Goal: Task Accomplishment & Management: Use online tool/utility

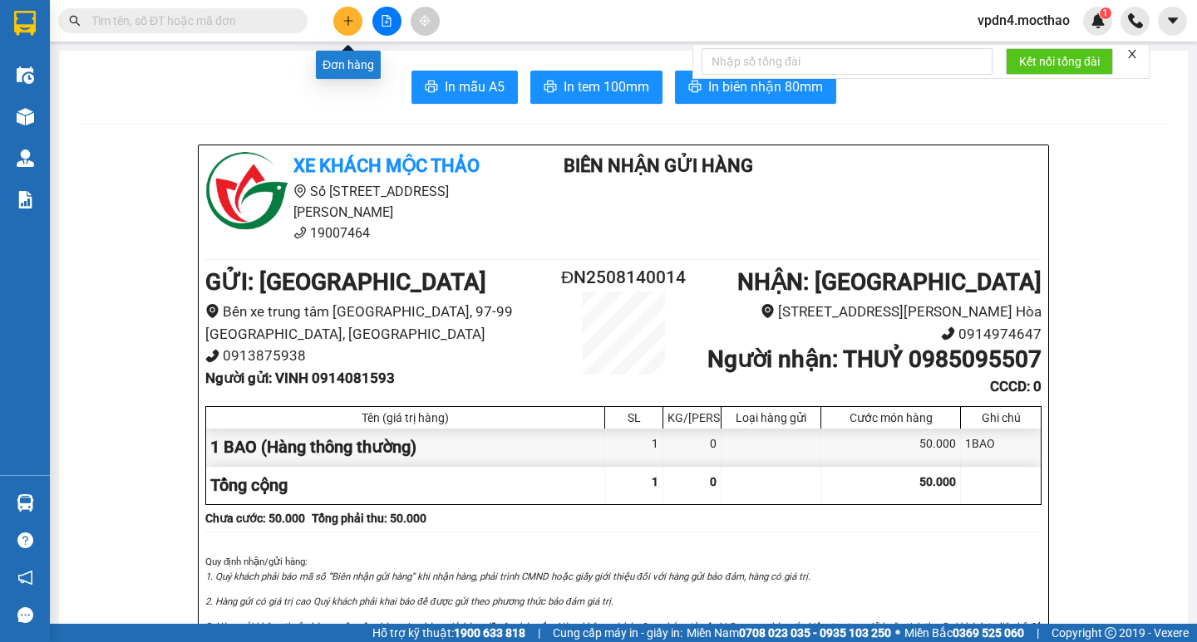
click at [349, 22] on icon "plus" at bounding box center [348, 21] width 12 height 12
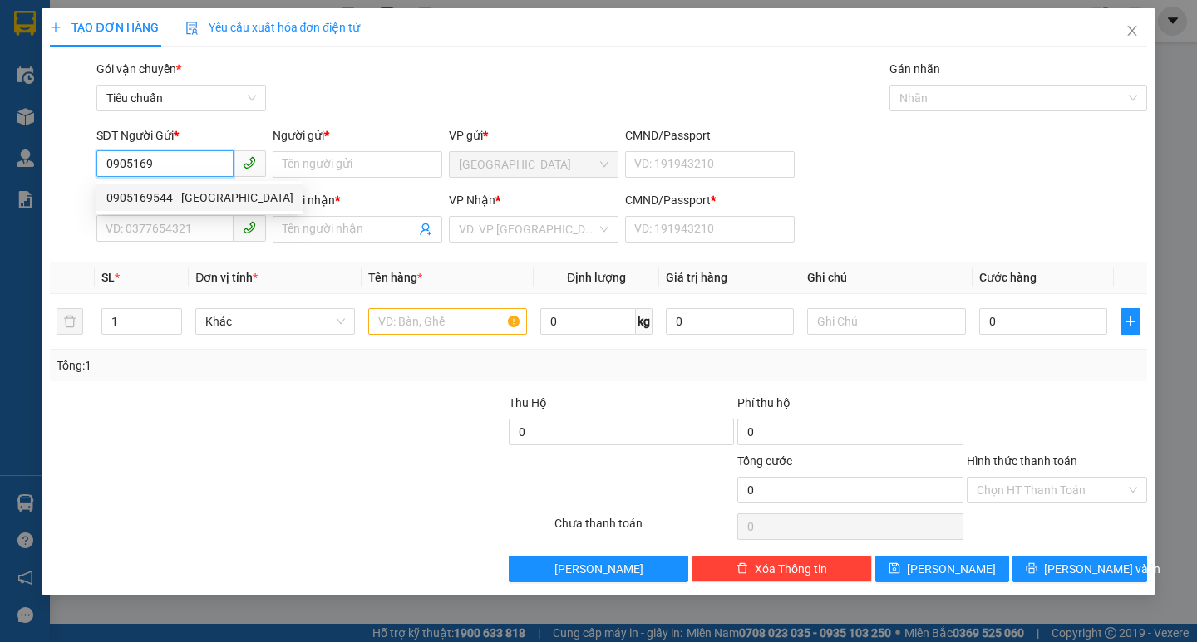
click at [223, 199] on div "0905169544 - MINH TƯỜNG" at bounding box center [199, 198] width 187 height 18
type input "0905169544"
type input "[PERSON_NAME]"
type input "0983321048"
type input "CHUNG"
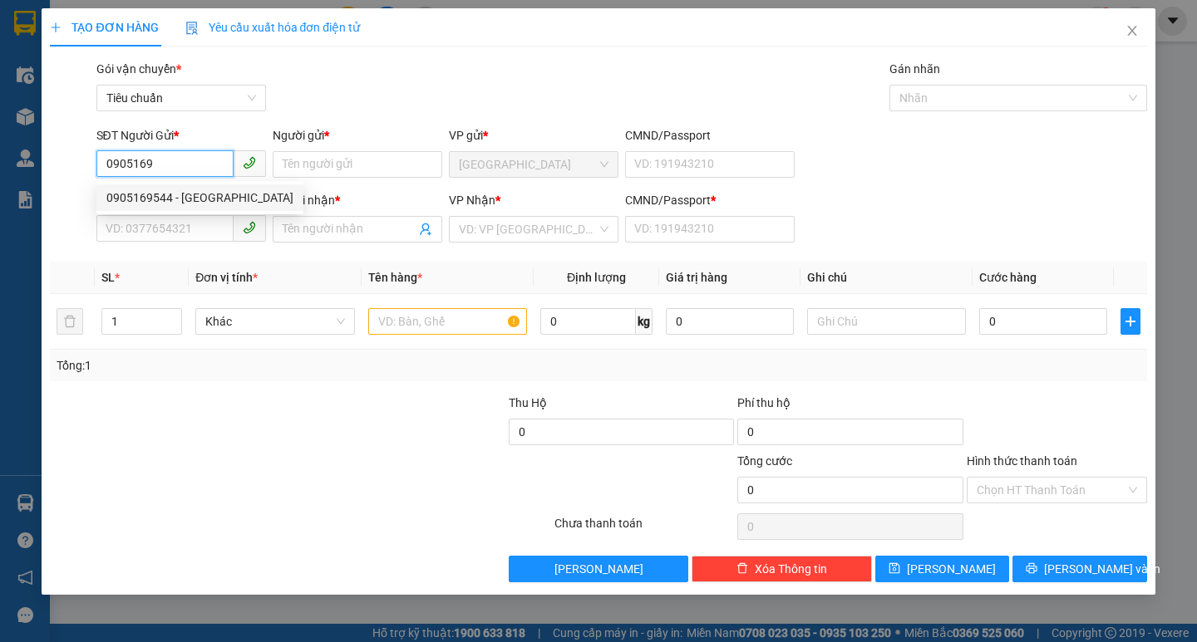
type input "0"
type input "140.000"
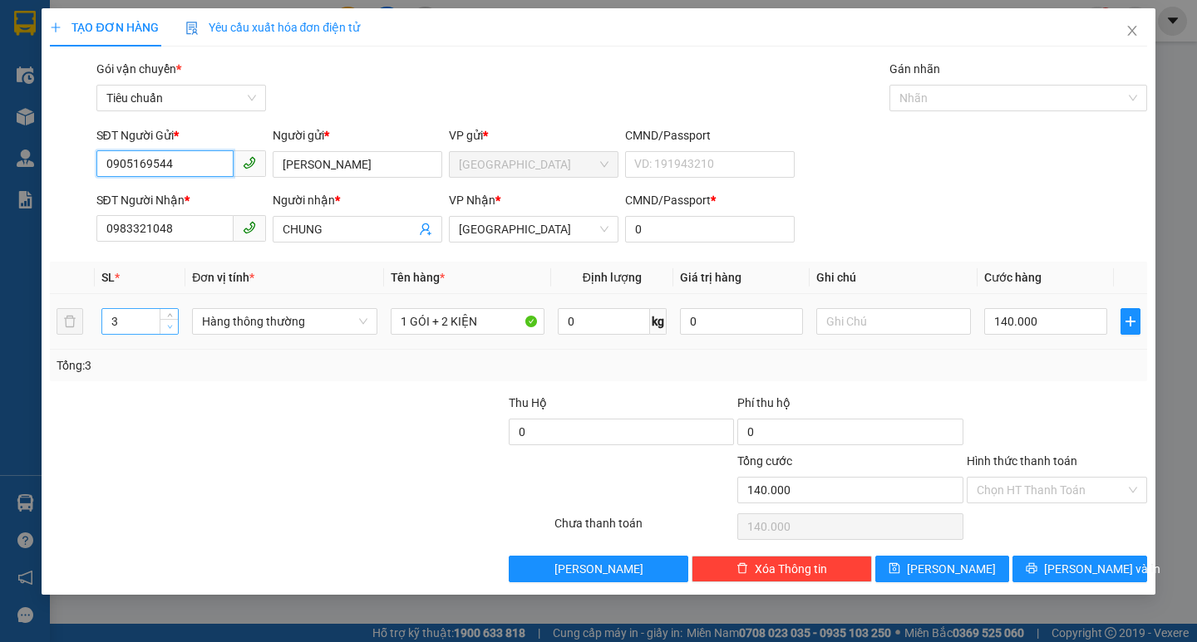
type input "0905169544"
click at [170, 331] on span "down" at bounding box center [170, 327] width 10 height 10
type input "1"
click at [170, 331] on span "down" at bounding box center [170, 327] width 10 height 10
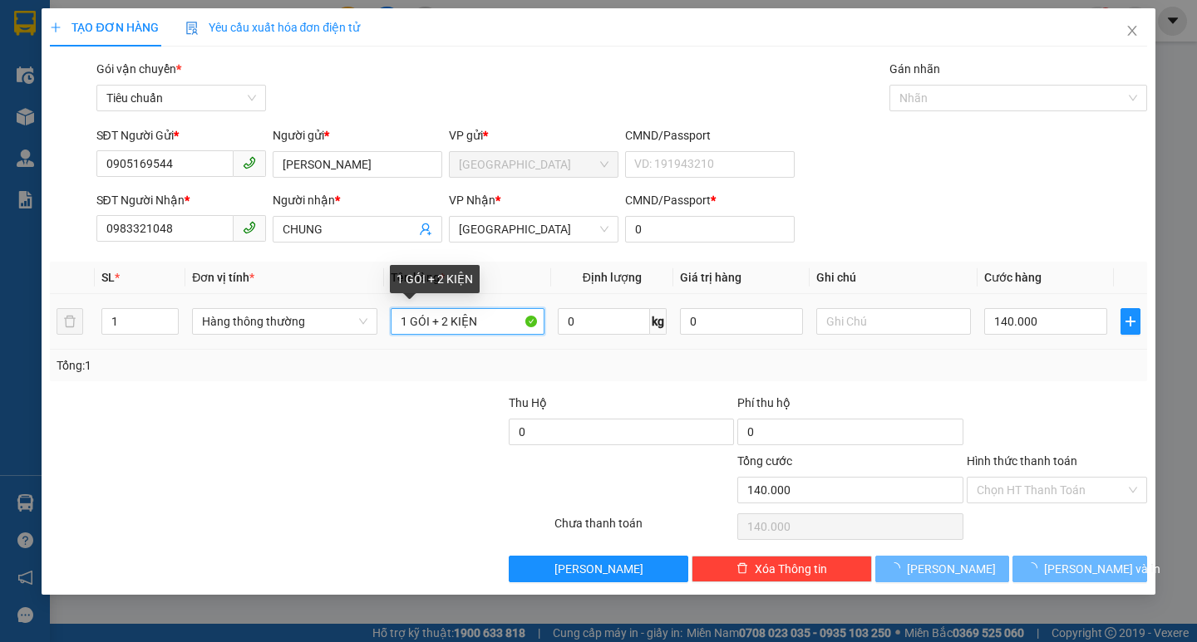
click at [484, 321] on input "1 GÓI + 2 KIỆN" at bounding box center [468, 321] width 154 height 27
type input "0"
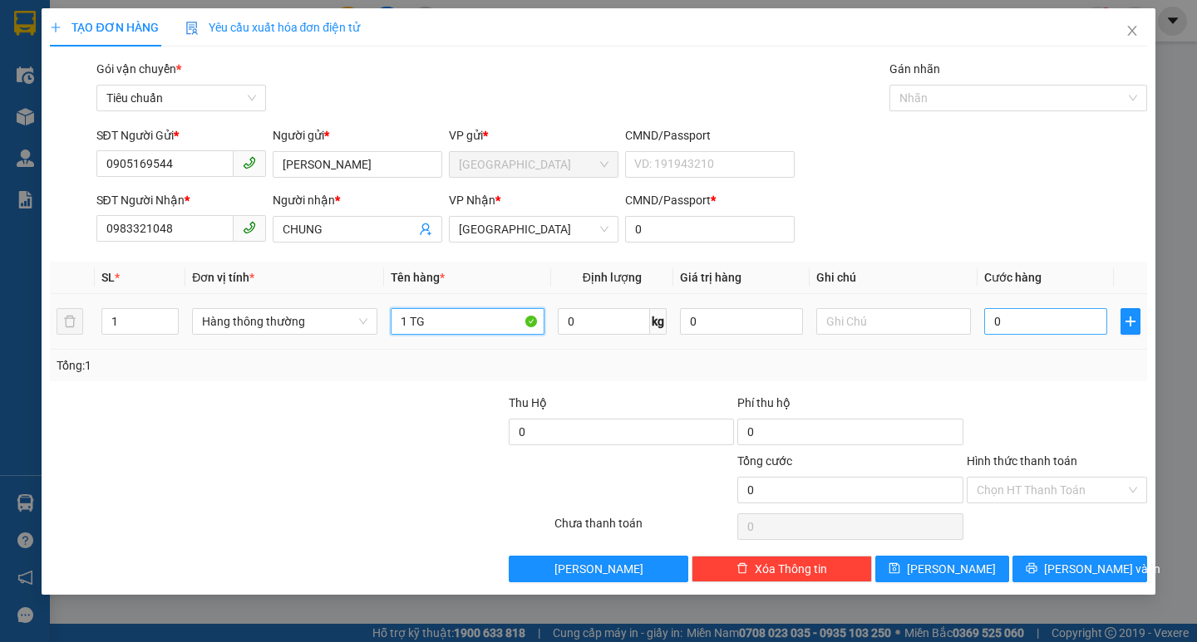
type input "1 TG"
click at [1002, 331] on input "0" at bounding box center [1046, 321] width 124 height 27
type input "4"
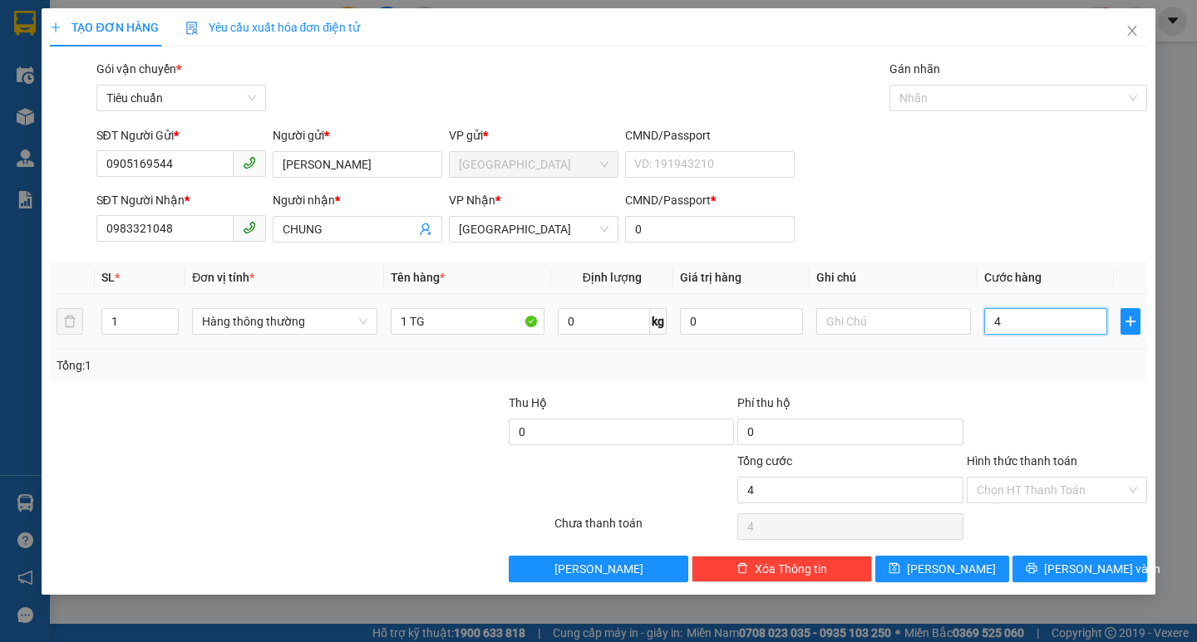
type input "40"
click at [1037, 573] on icon "printer" at bounding box center [1031, 569] width 12 height 12
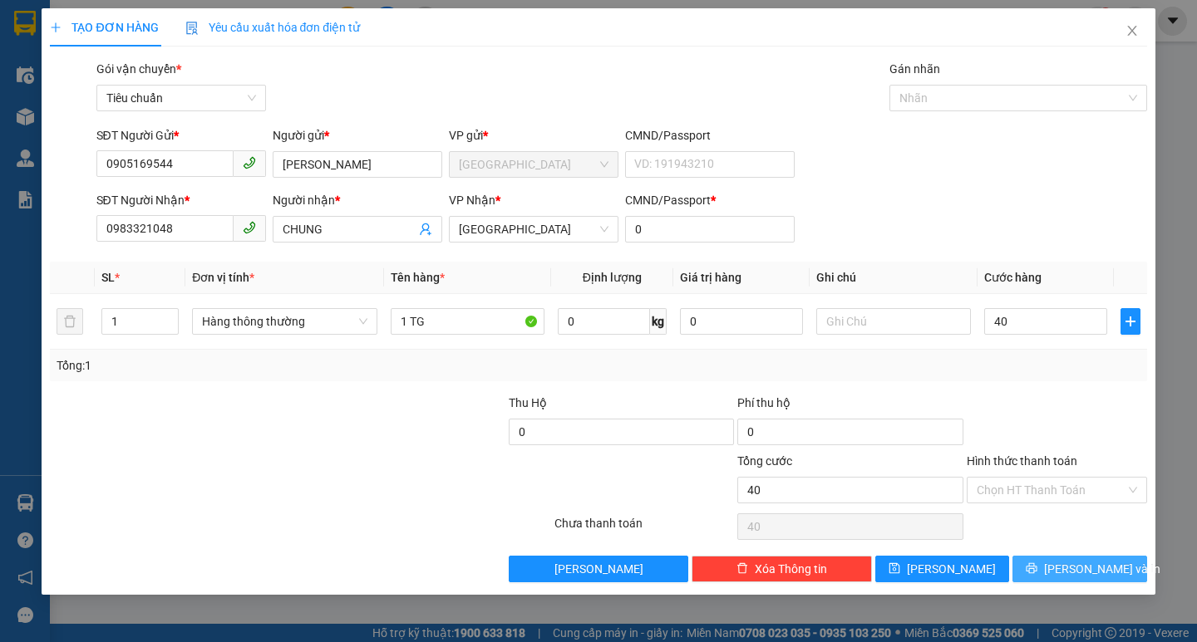
type input "40.000"
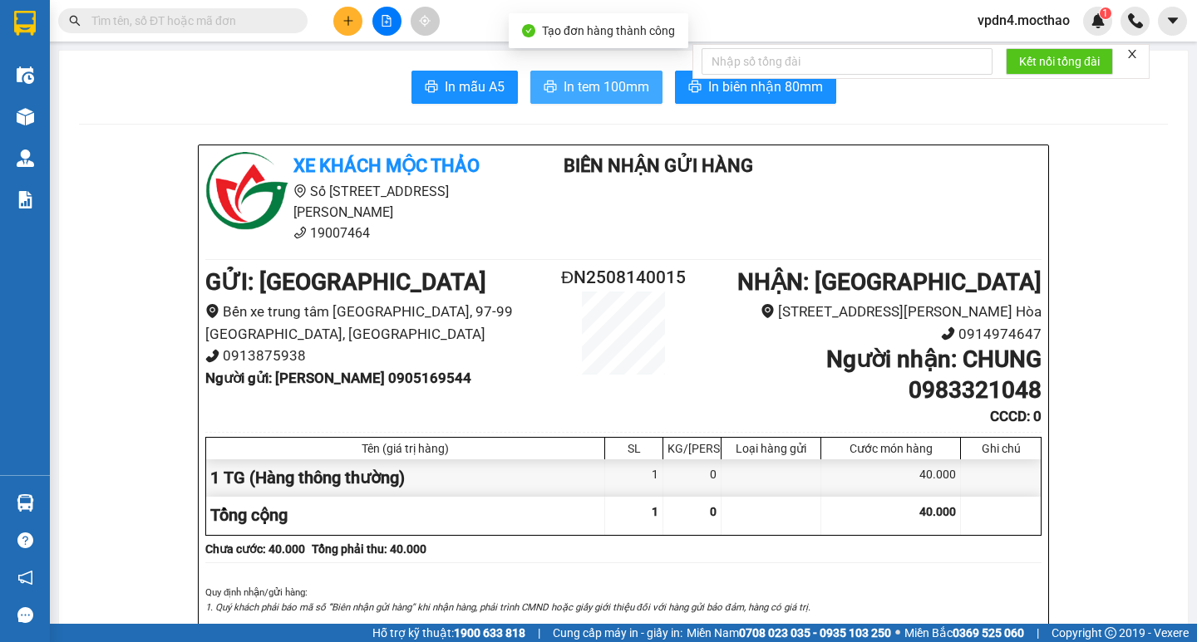
click at [587, 93] on span "In tem 100mm" at bounding box center [606, 86] width 86 height 21
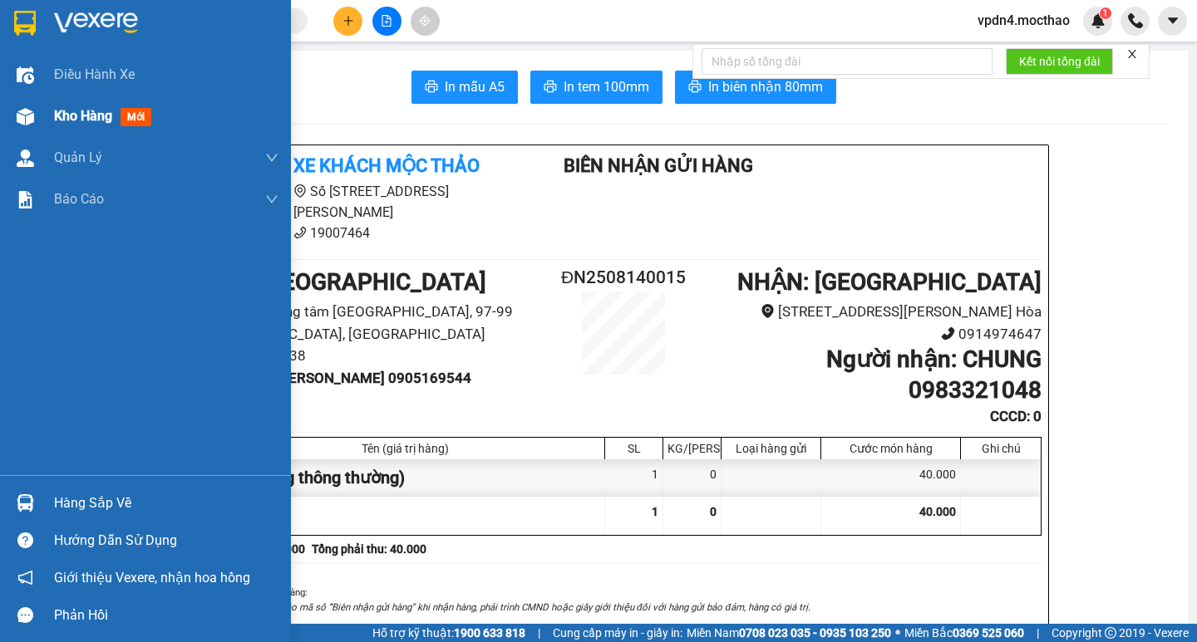
click at [108, 121] on span "Kho hàng" at bounding box center [83, 116] width 58 height 16
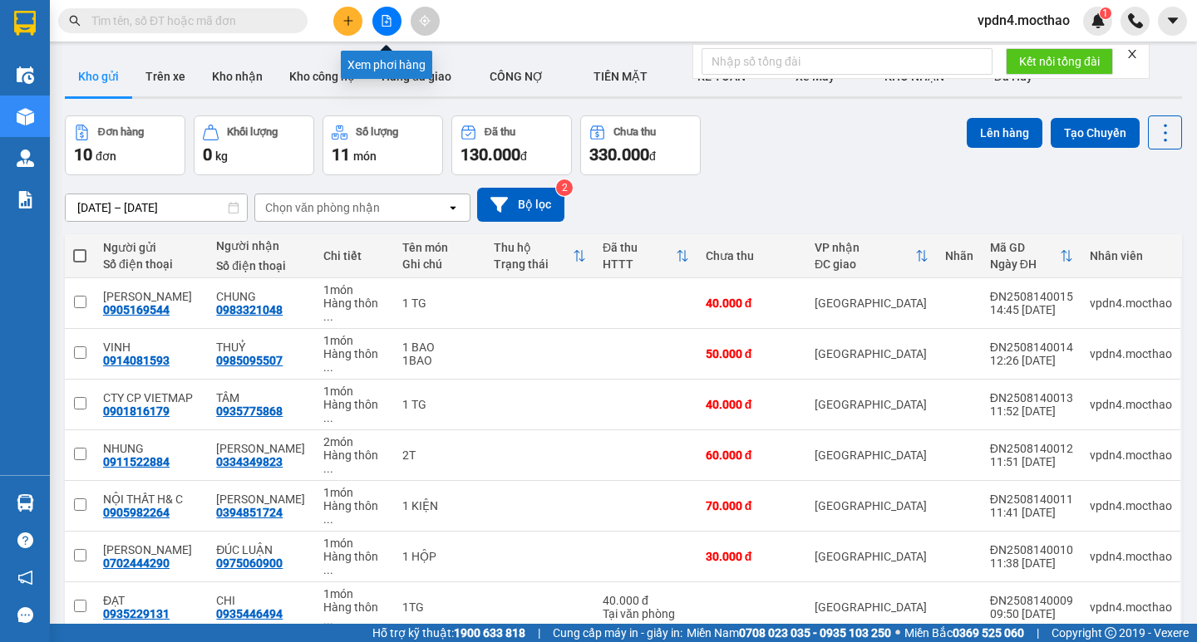
click at [385, 13] on button at bounding box center [386, 21] width 29 height 29
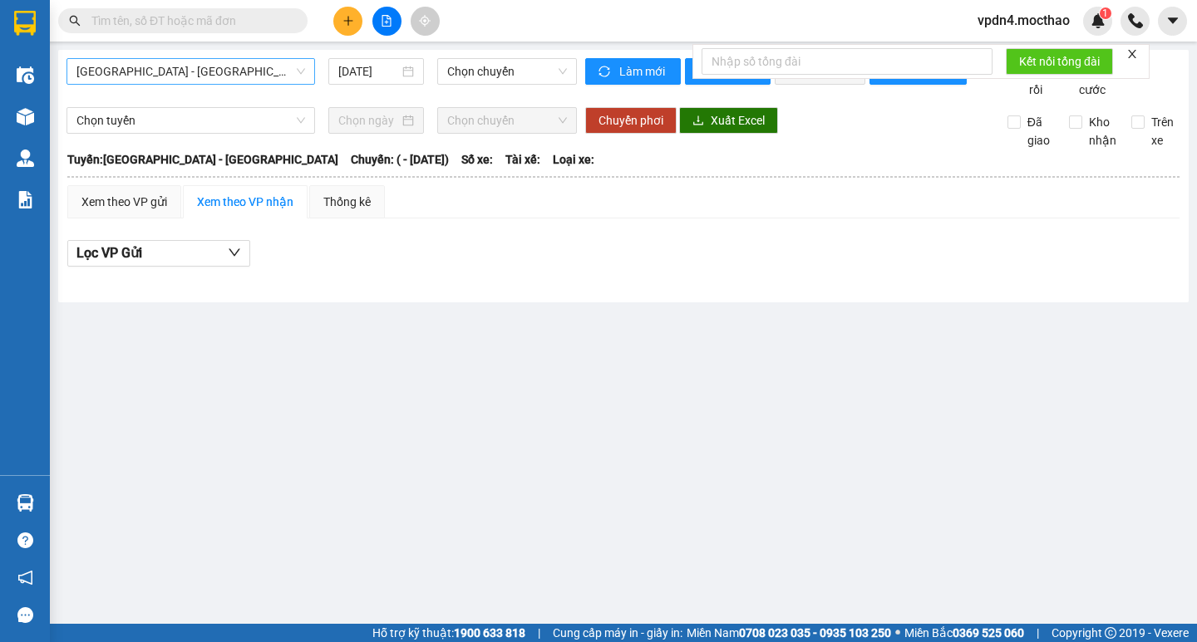
click at [251, 67] on span "[GEOGRAPHIC_DATA] - [PERSON_NAME]" at bounding box center [190, 71] width 229 height 25
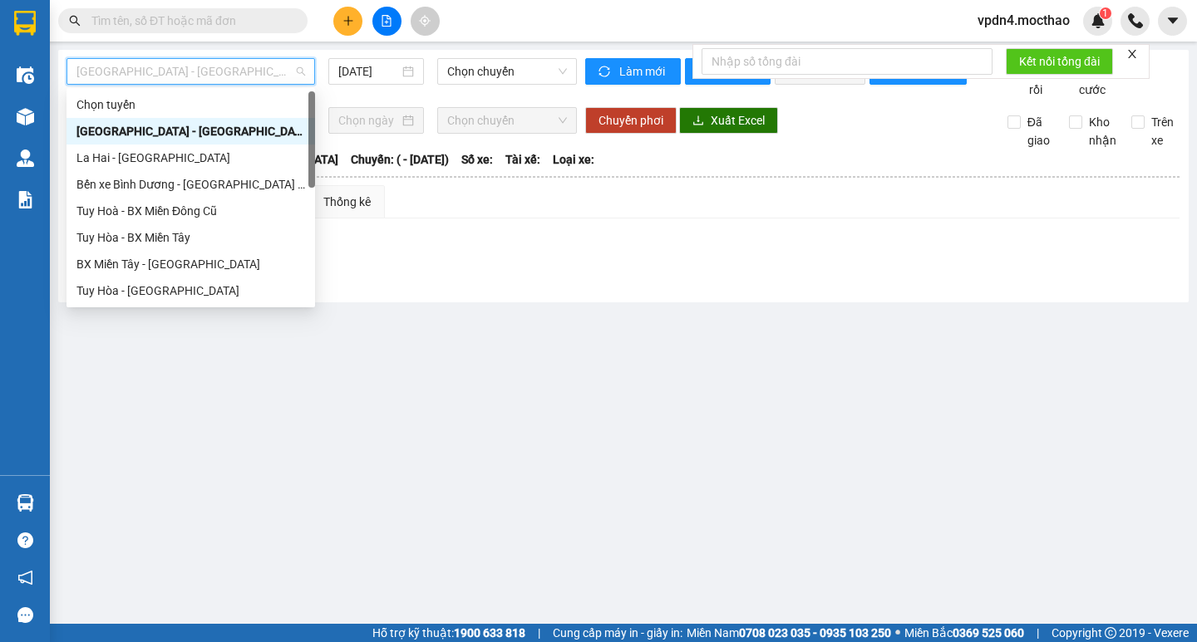
type input "D"
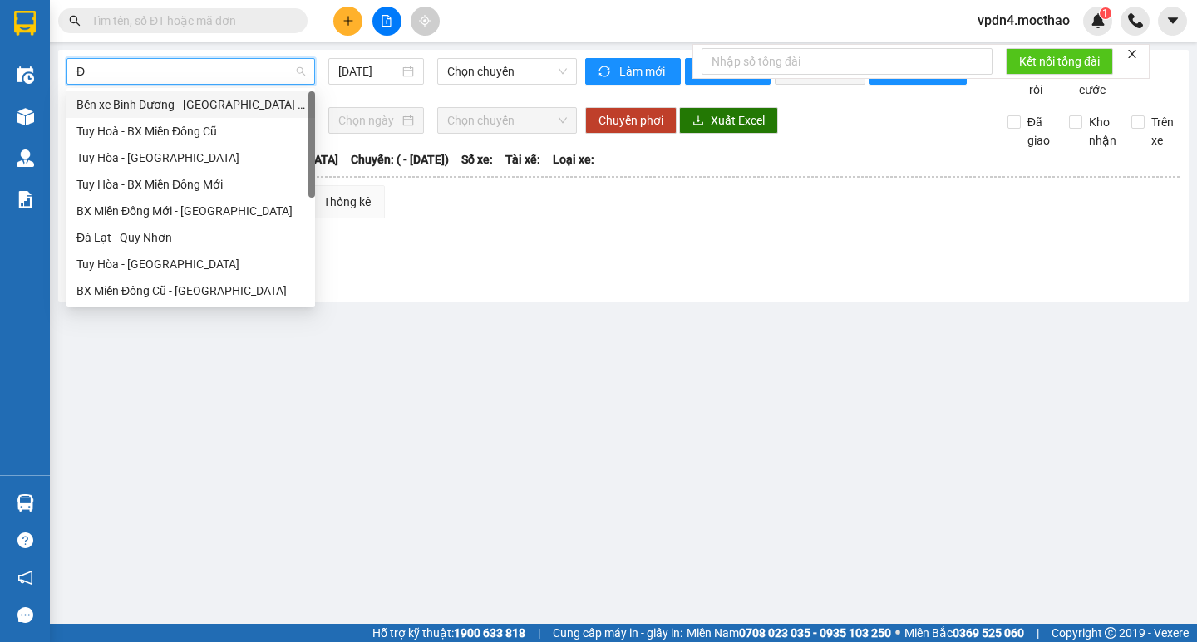
type input "ĐA"
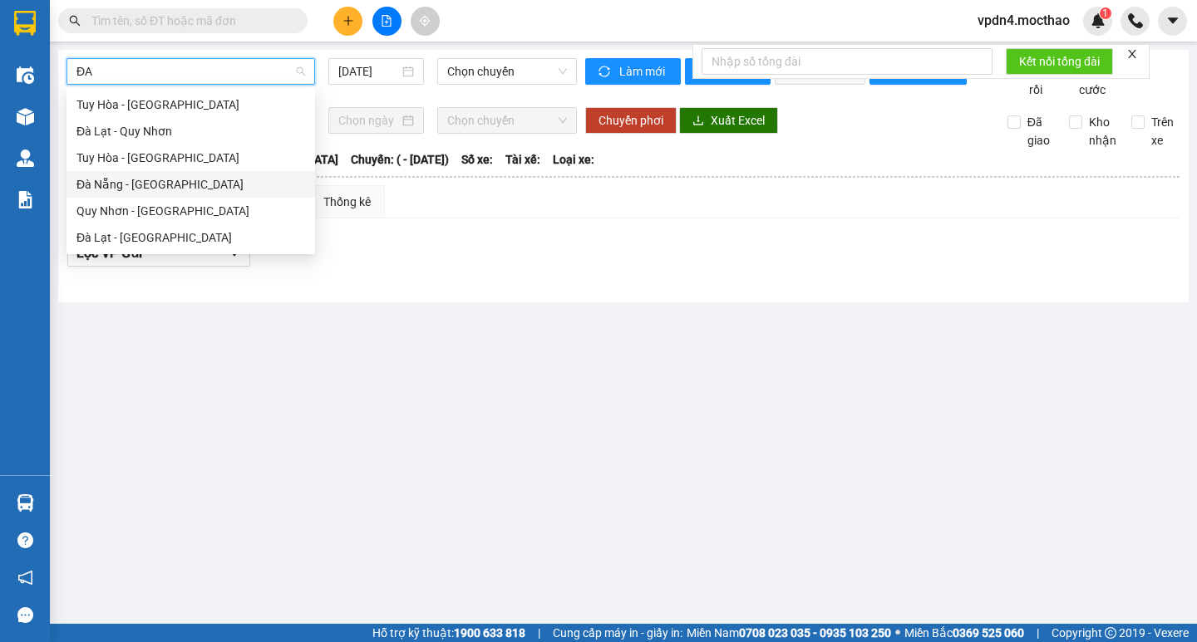
click at [254, 179] on div "Đà Nẵng - [PERSON_NAME]" at bounding box center [190, 184] width 229 height 18
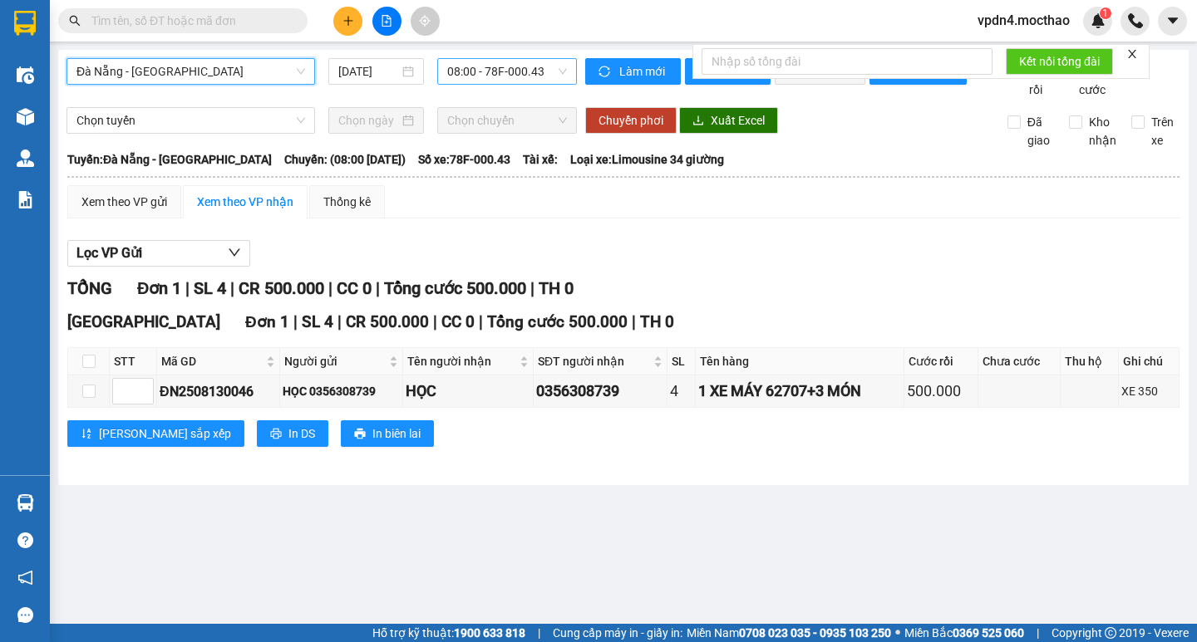
click at [470, 79] on span "08:00 - 78F-000.43" at bounding box center [507, 71] width 120 height 25
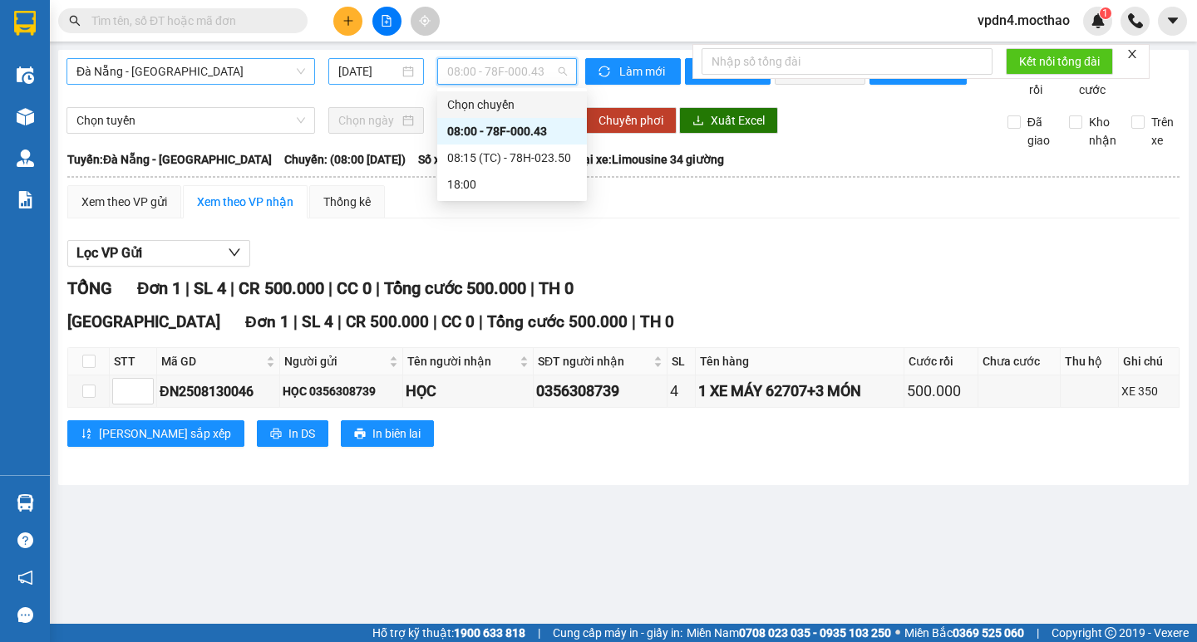
click at [408, 70] on div "[DATE]" at bounding box center [376, 71] width 76 height 18
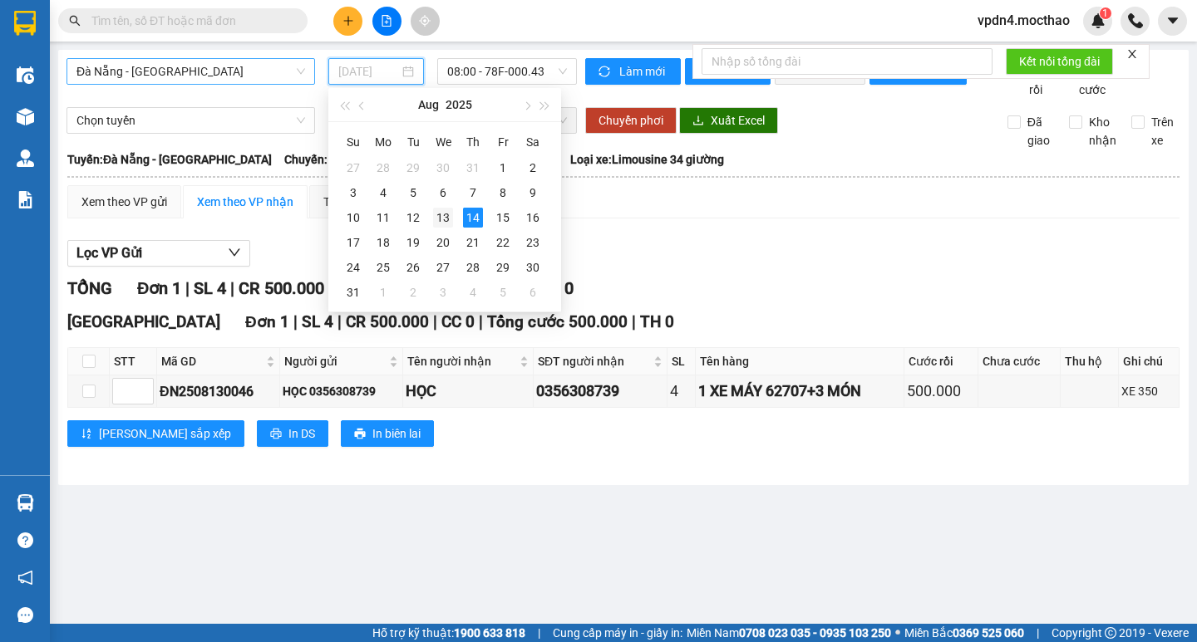
click at [433, 224] on div "13" at bounding box center [443, 218] width 20 height 20
type input "[DATE]"
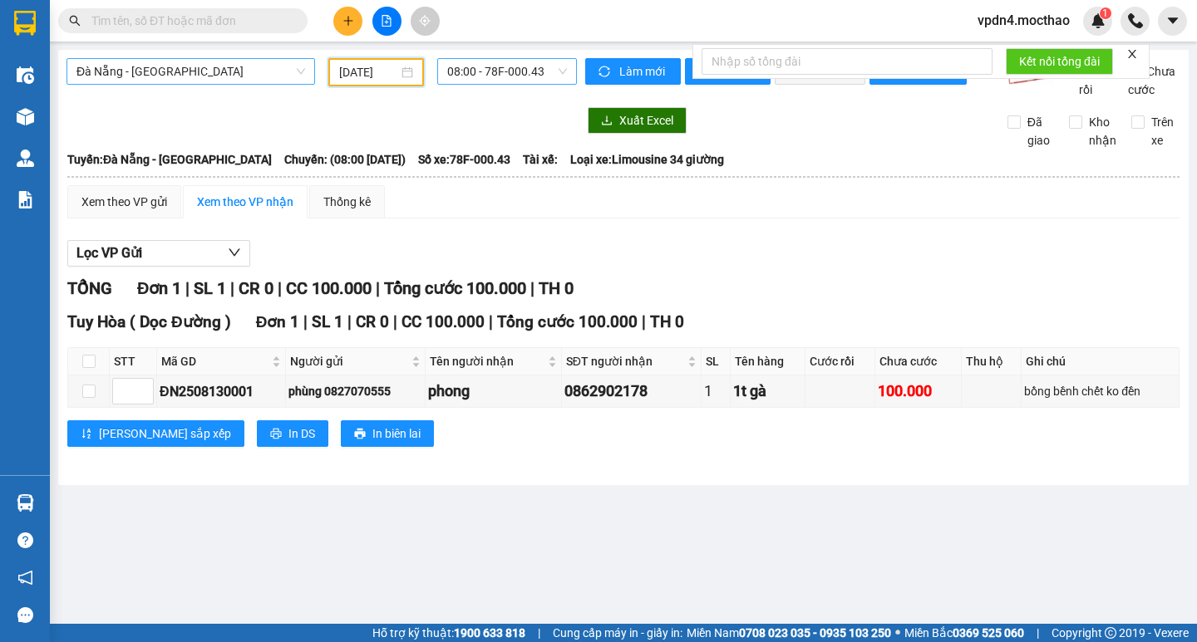
click at [517, 81] on span "08:00 - 78F-000.43" at bounding box center [507, 71] width 120 height 25
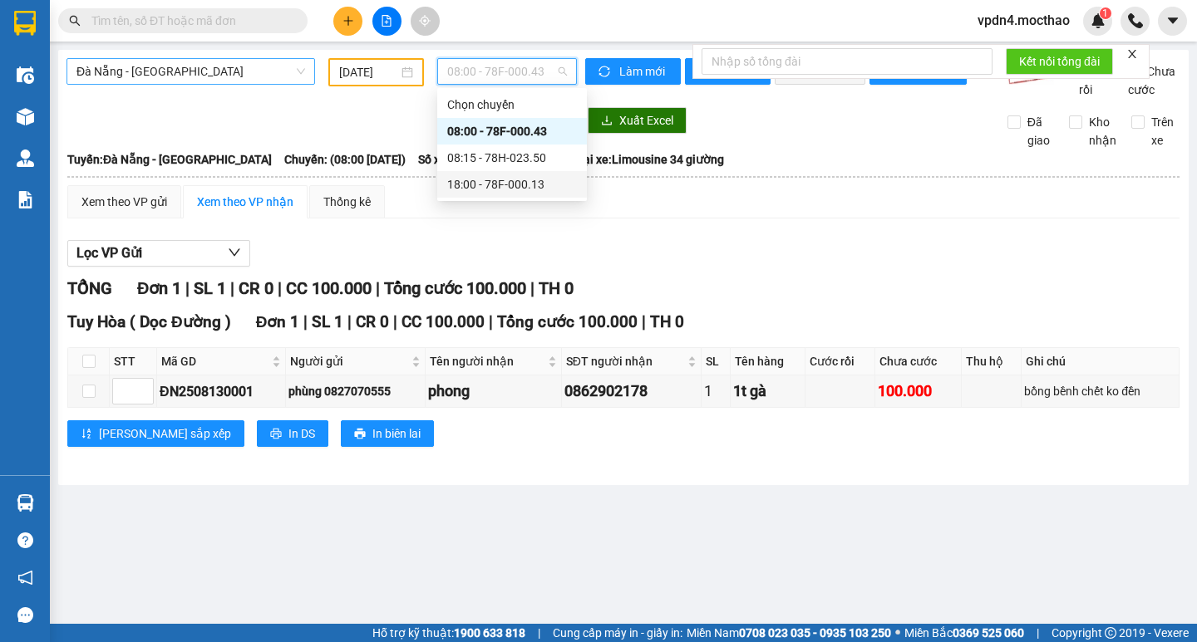
click at [499, 191] on div "18:00 - 78F-000.13" at bounding box center [512, 184] width 130 height 18
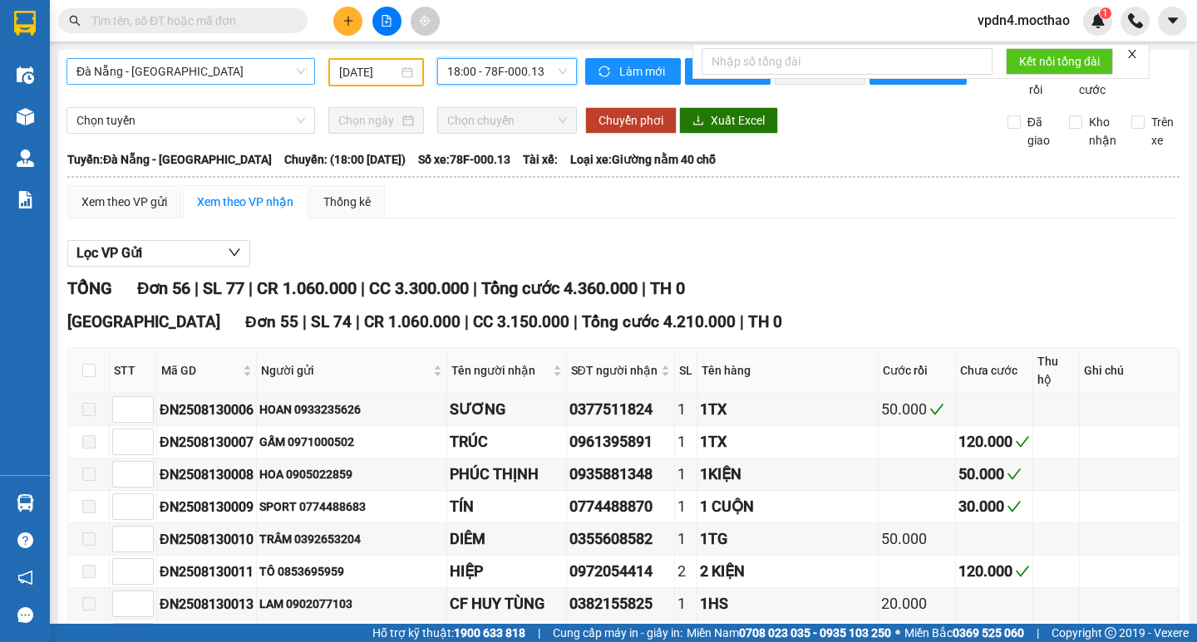
click at [257, 12] on input "text" at bounding box center [189, 21] width 196 height 18
click at [243, 28] on input "text" at bounding box center [189, 21] width 196 height 18
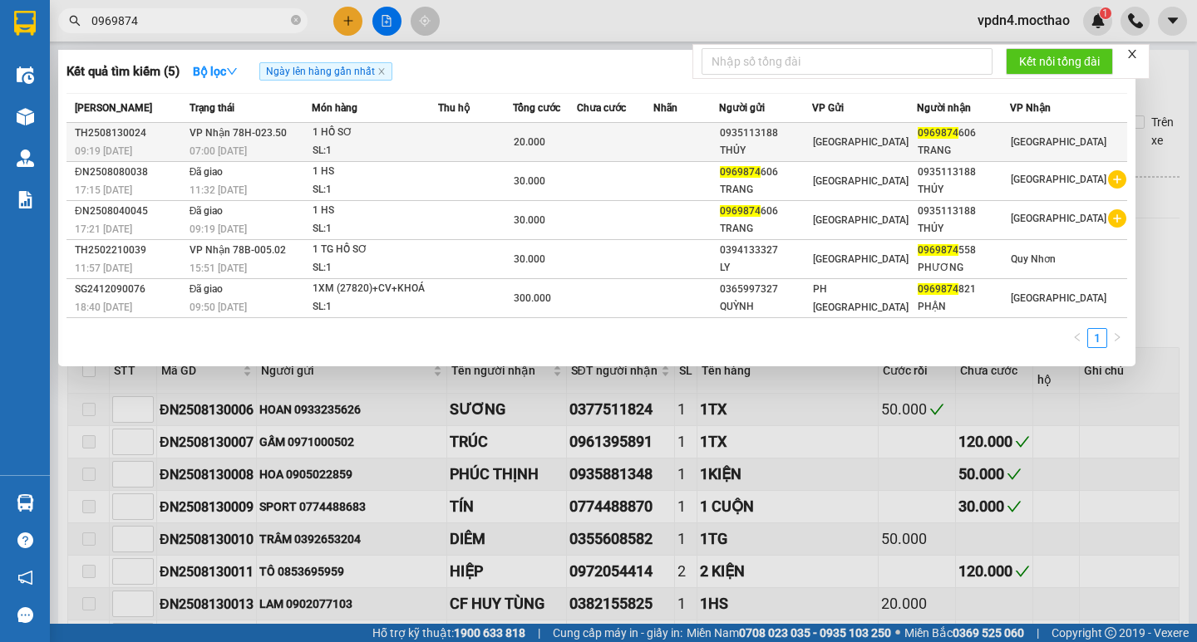
type input "0969874"
click at [965, 125] on div "0969874 606" at bounding box center [962, 133] width 91 height 17
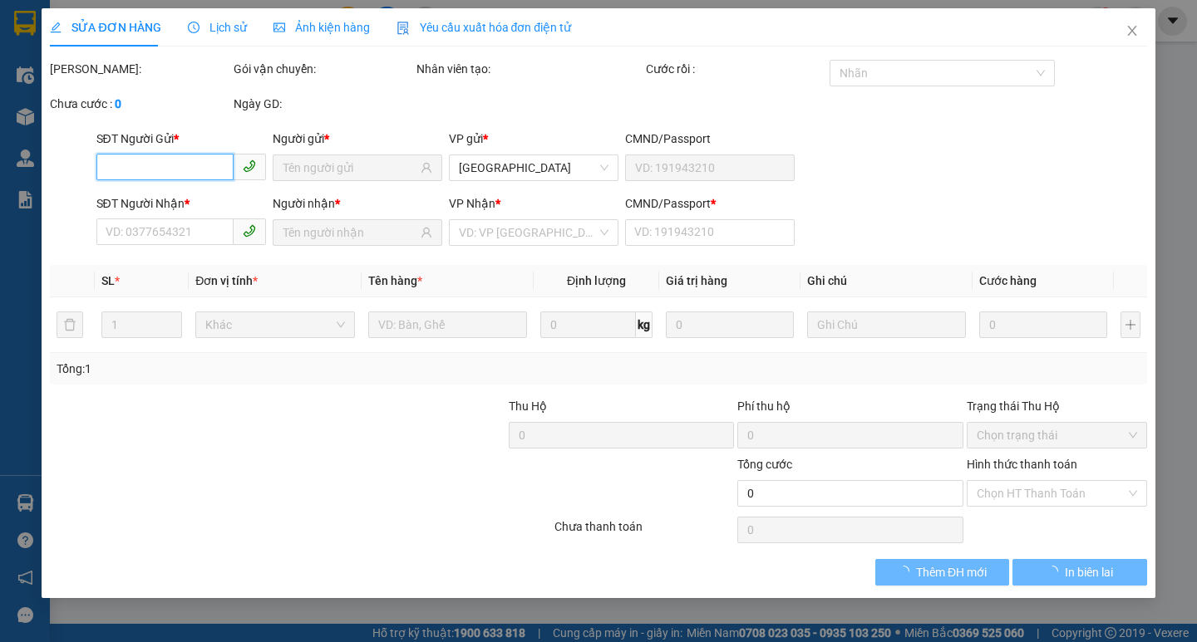
type input "0935113188"
type input "THỦY"
type input "0969874606"
type input "TRANG"
type input "1"
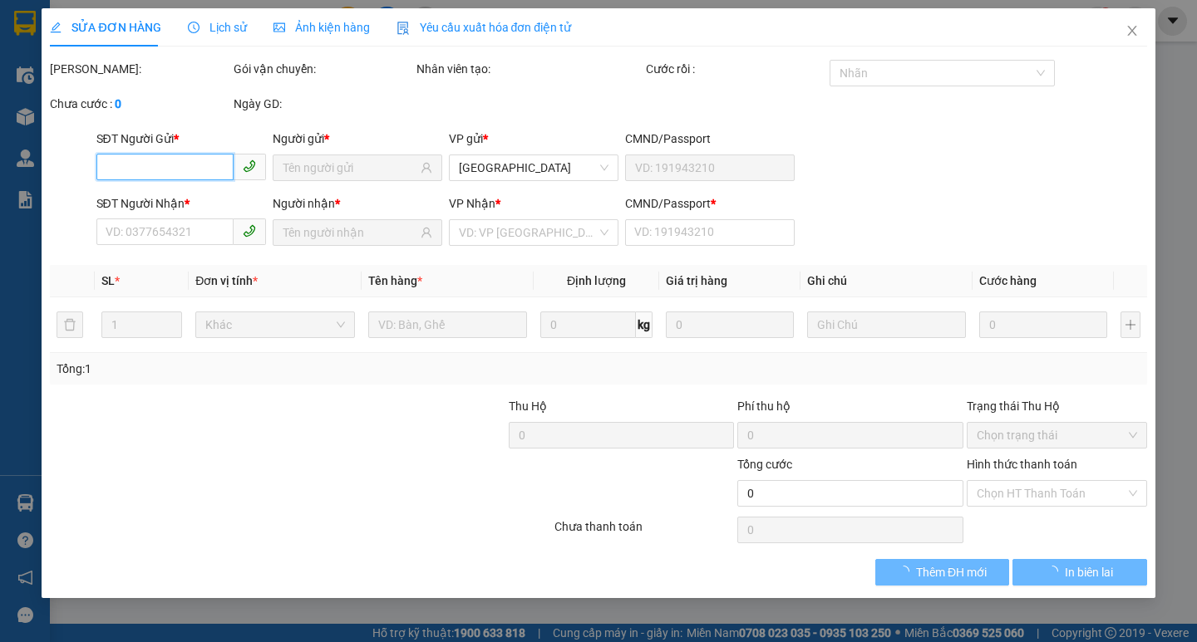
type input "20.000"
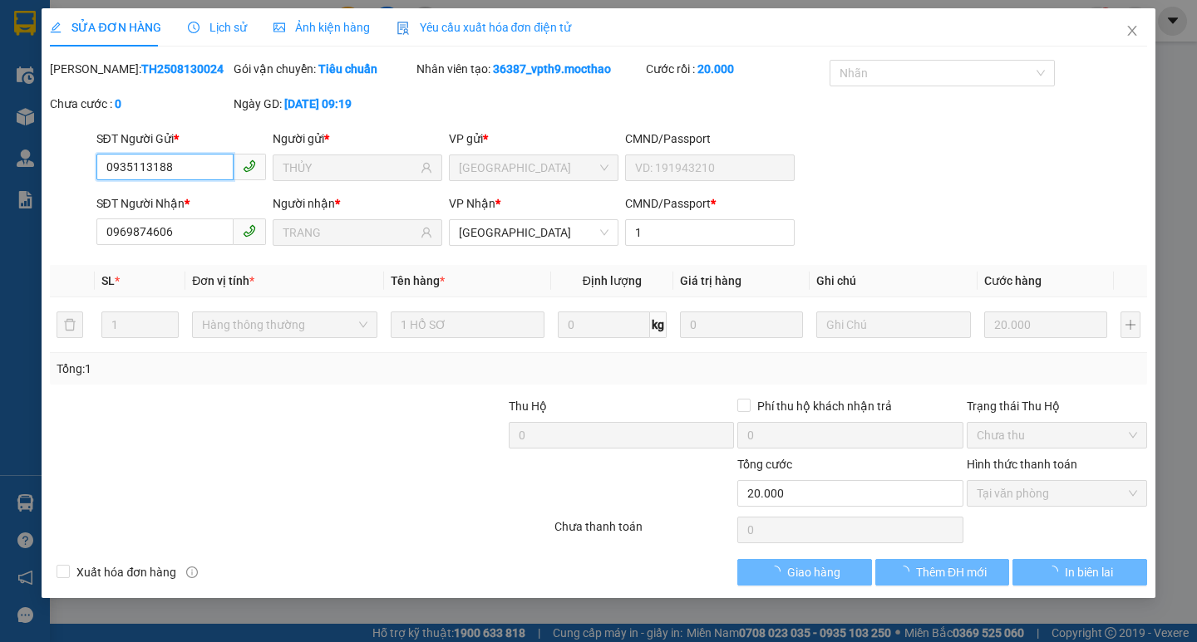
checkbox input "true"
click at [1004, 493] on span "Tại văn phòng" at bounding box center [1056, 493] width 160 height 25
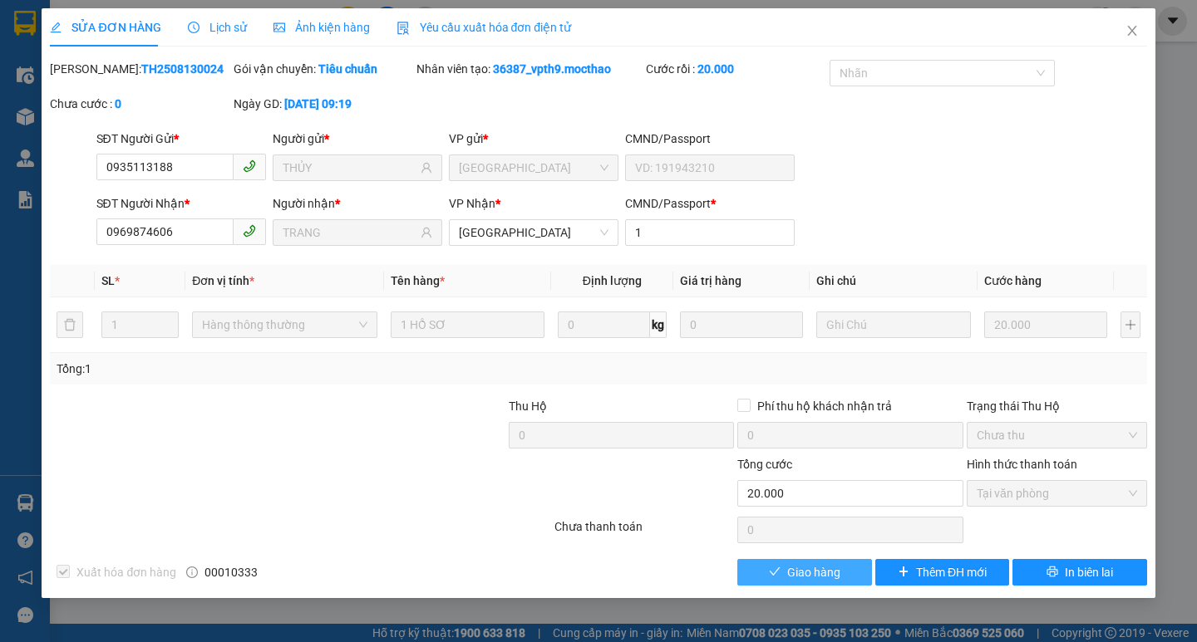
click at [785, 573] on button "Giao hàng" at bounding box center [804, 572] width 134 height 27
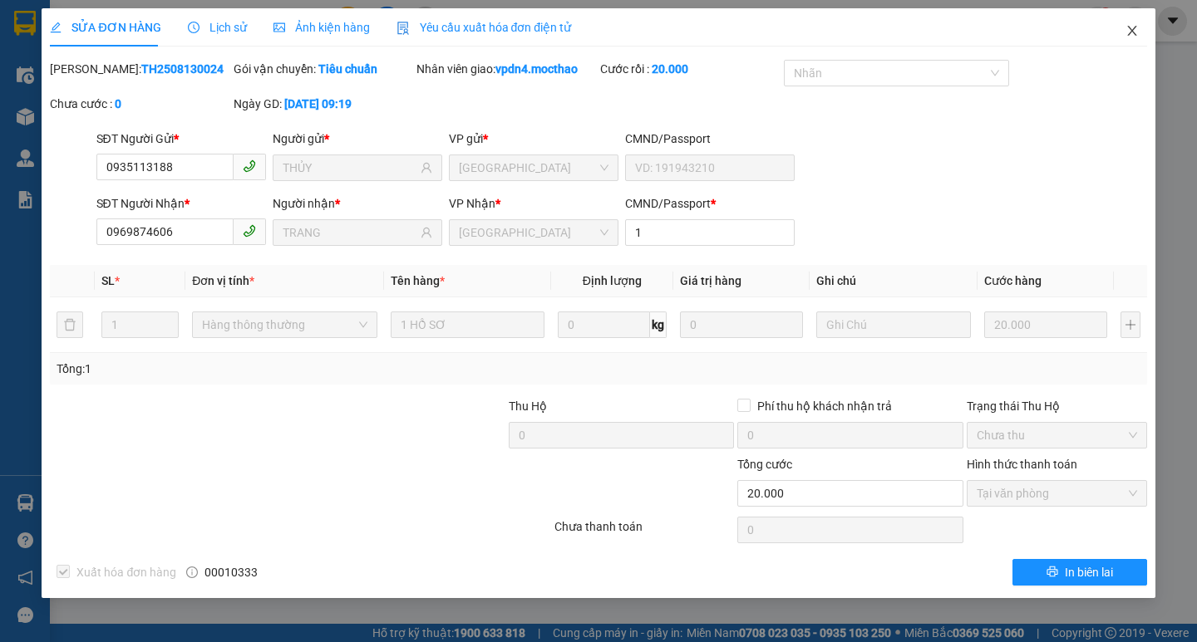
click at [1138, 27] on icon "close" at bounding box center [1131, 30] width 13 height 13
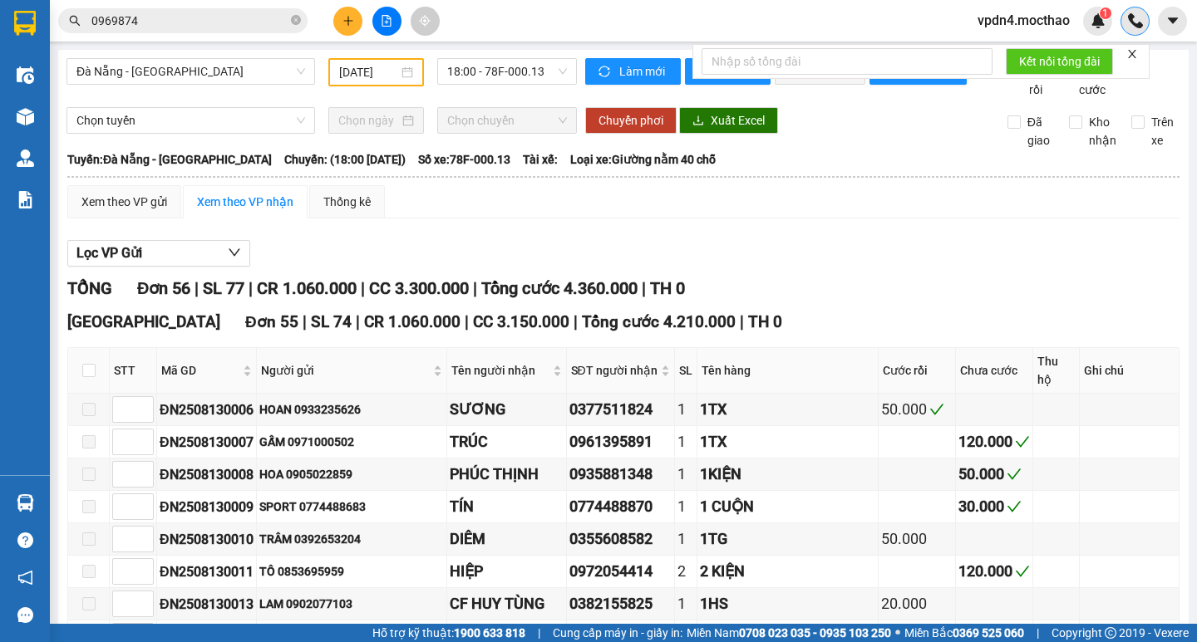
click at [1134, 26] on img at bounding box center [1135, 20] width 15 height 15
click at [300, 21] on icon "close-circle" at bounding box center [296, 20] width 10 height 10
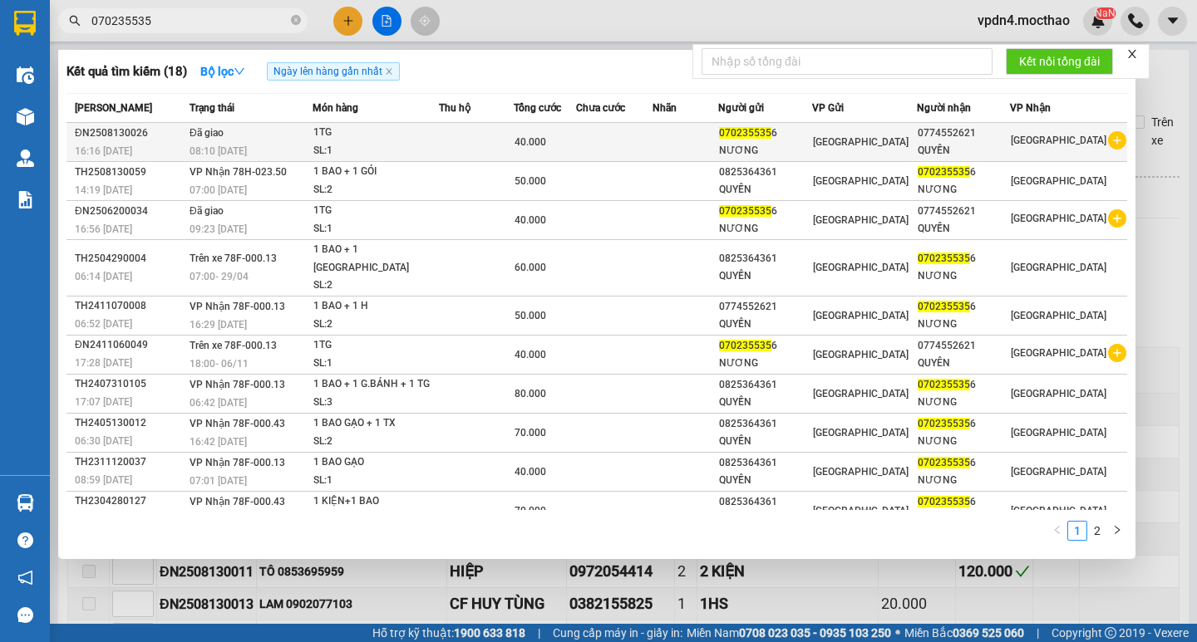
type input "070235535"
click at [711, 135] on td at bounding box center [685, 142] width 66 height 39
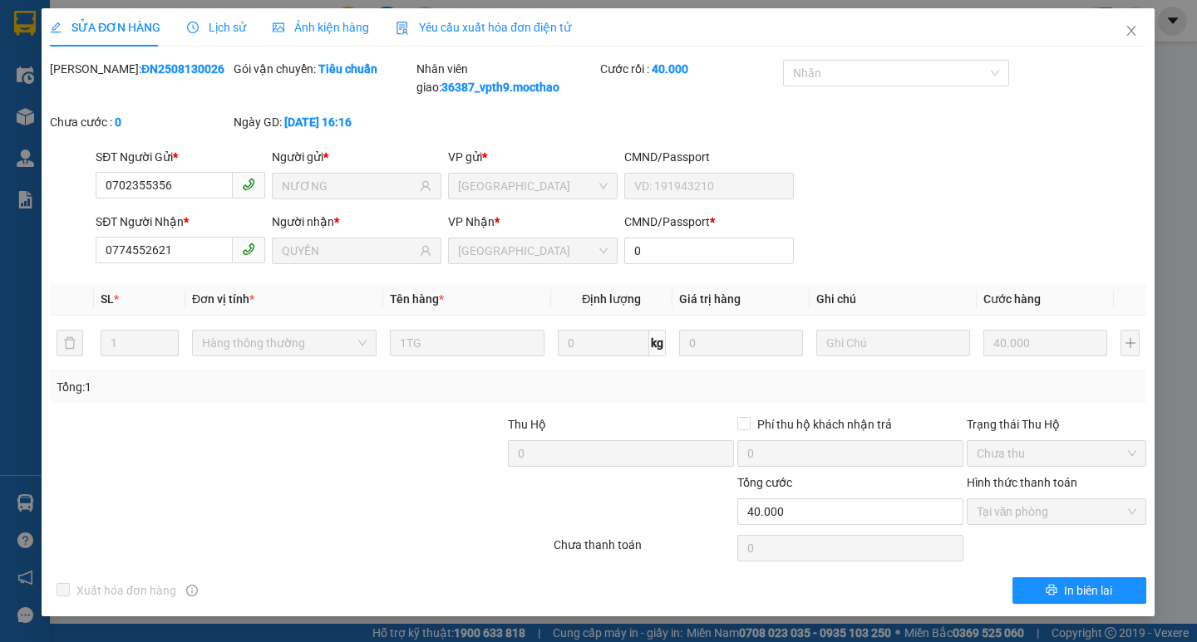
type input "0702355356"
type input "NƯƠNG"
type input "0774552621"
type input "QUYỀN"
type input "0"
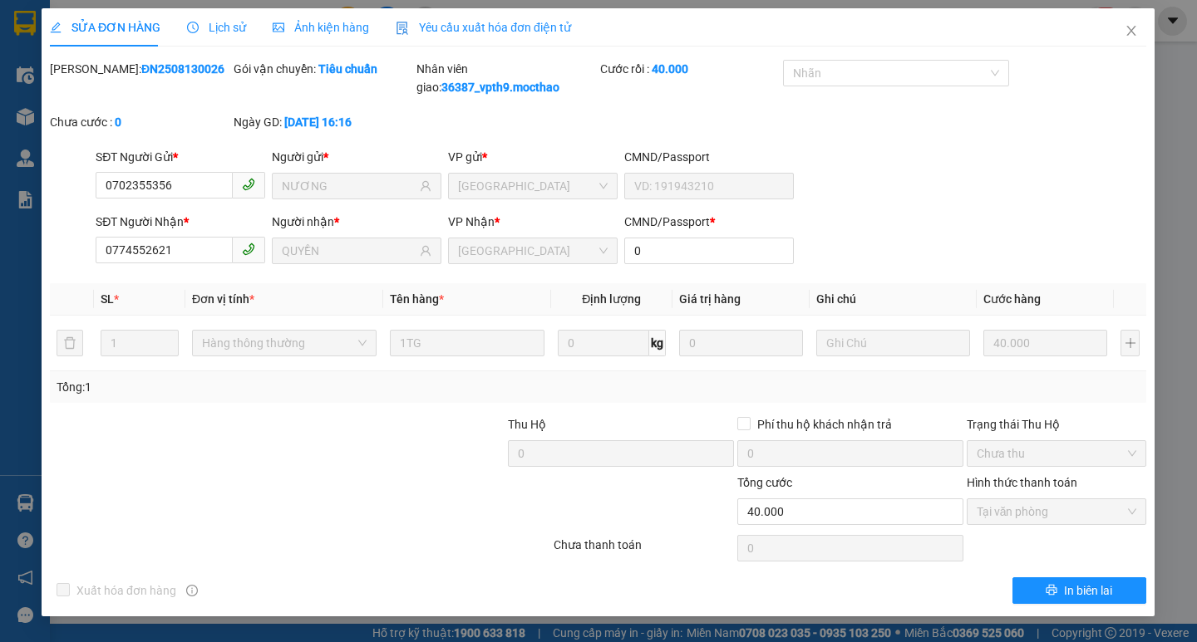
type input "40.000"
checkbox input "true"
click at [1137, 32] on icon "close" at bounding box center [1131, 30] width 13 height 13
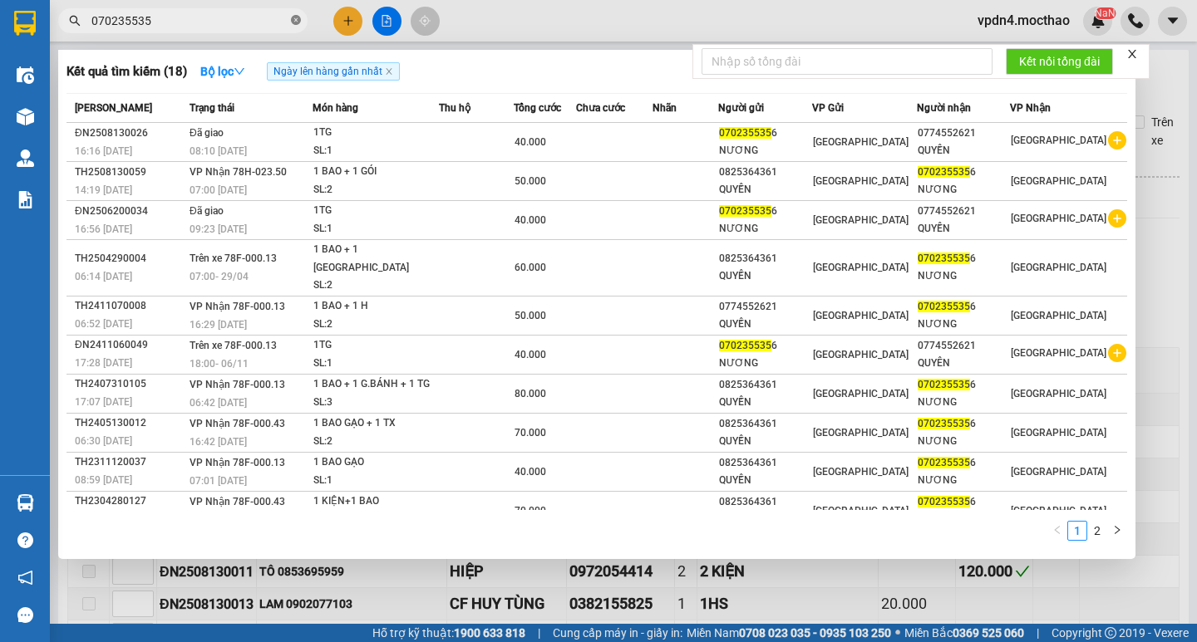
click at [295, 16] on icon "close-circle" at bounding box center [296, 20] width 10 height 10
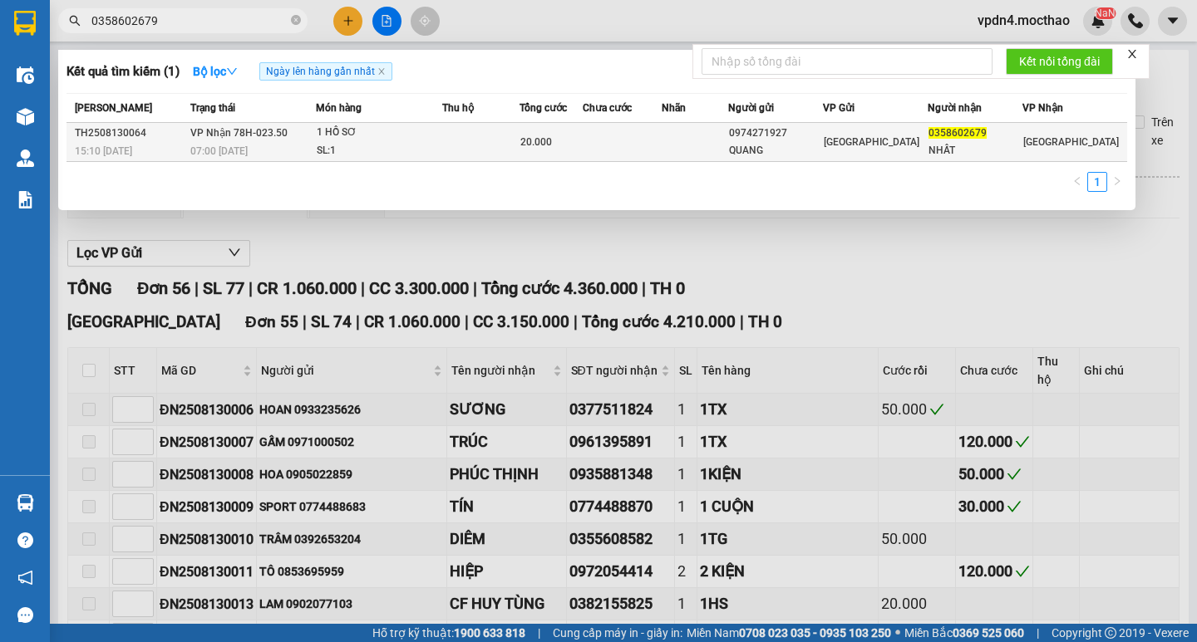
type input "0358602679"
click at [900, 155] on td "[PERSON_NAME]" at bounding box center [875, 142] width 105 height 39
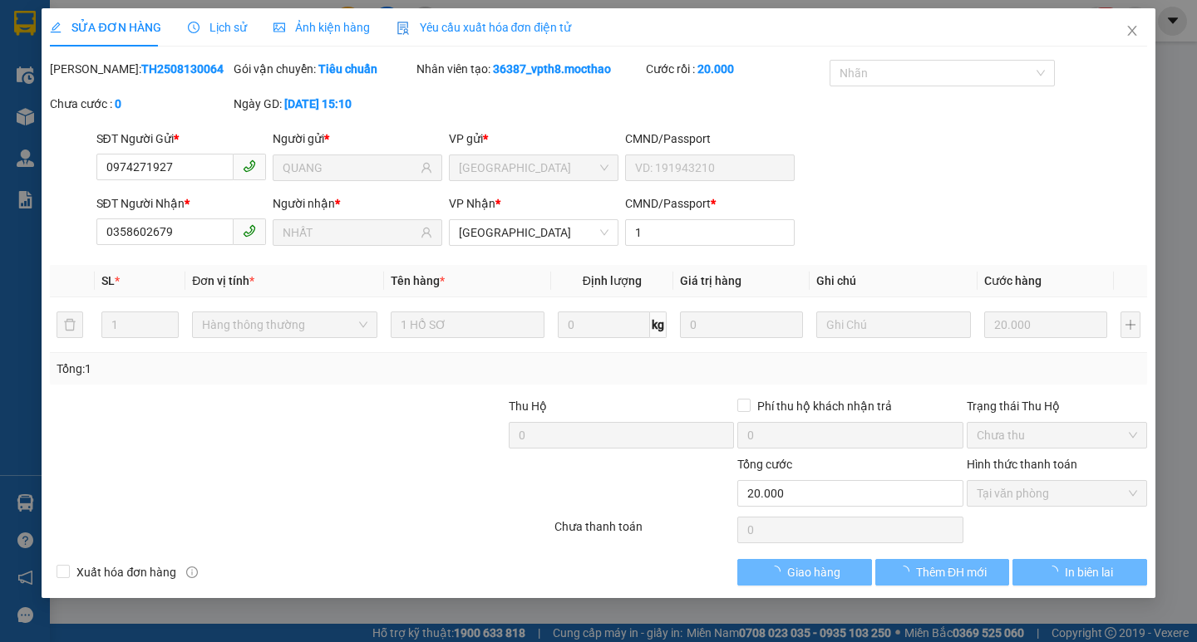
type input "0974271927"
type input "QUANG"
type input "0358602679"
type input "NHẤT"
type input "1"
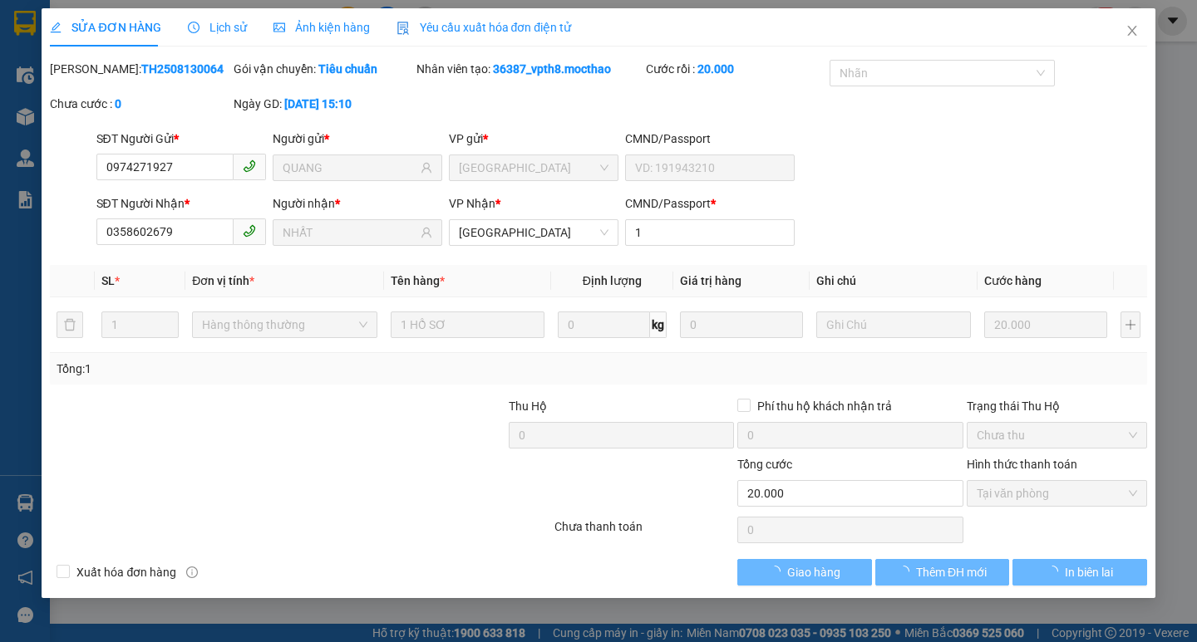
type input "20.000"
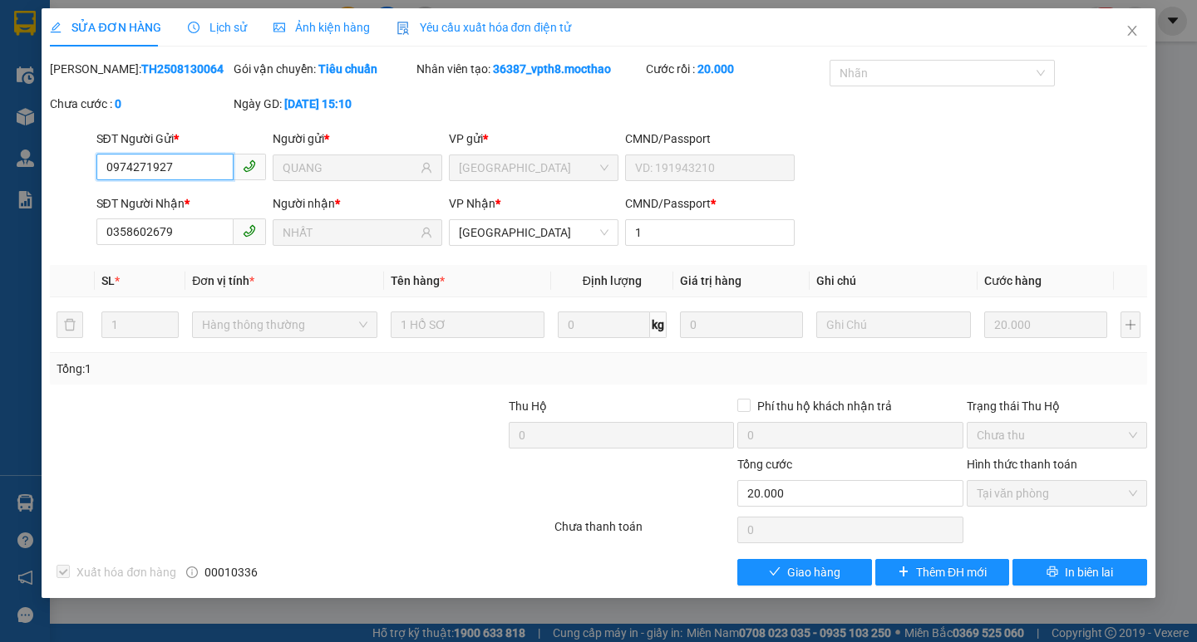
checkbox input "true"
click at [858, 573] on button "Giao hàng" at bounding box center [804, 572] width 134 height 27
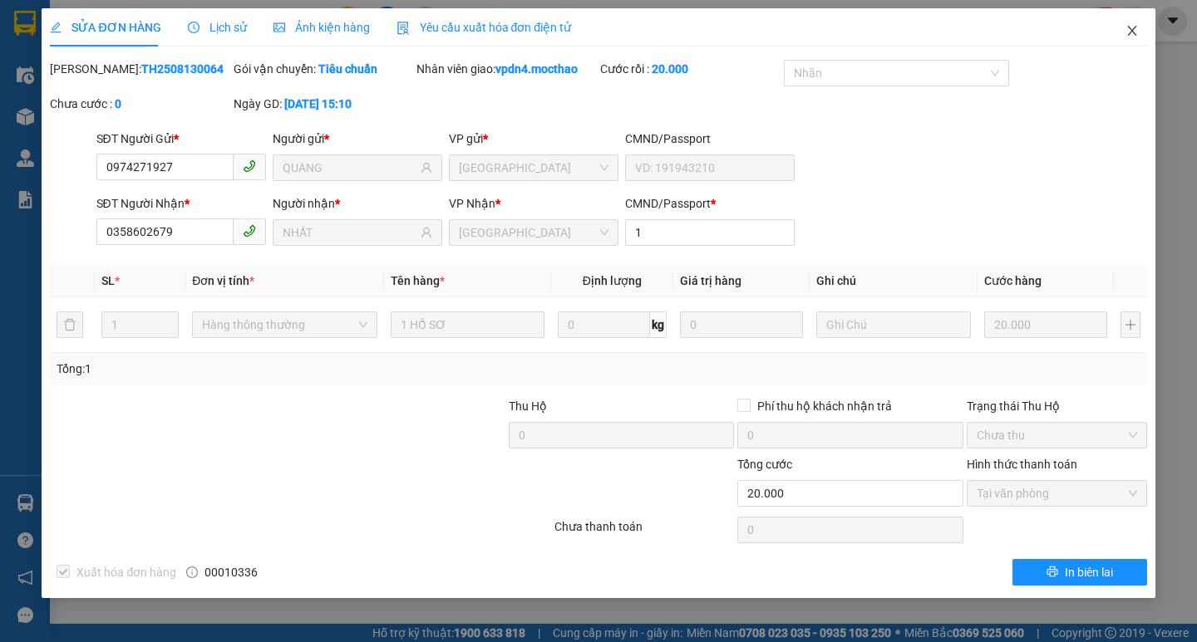
click at [1128, 28] on icon "close" at bounding box center [1131, 31] width 9 height 10
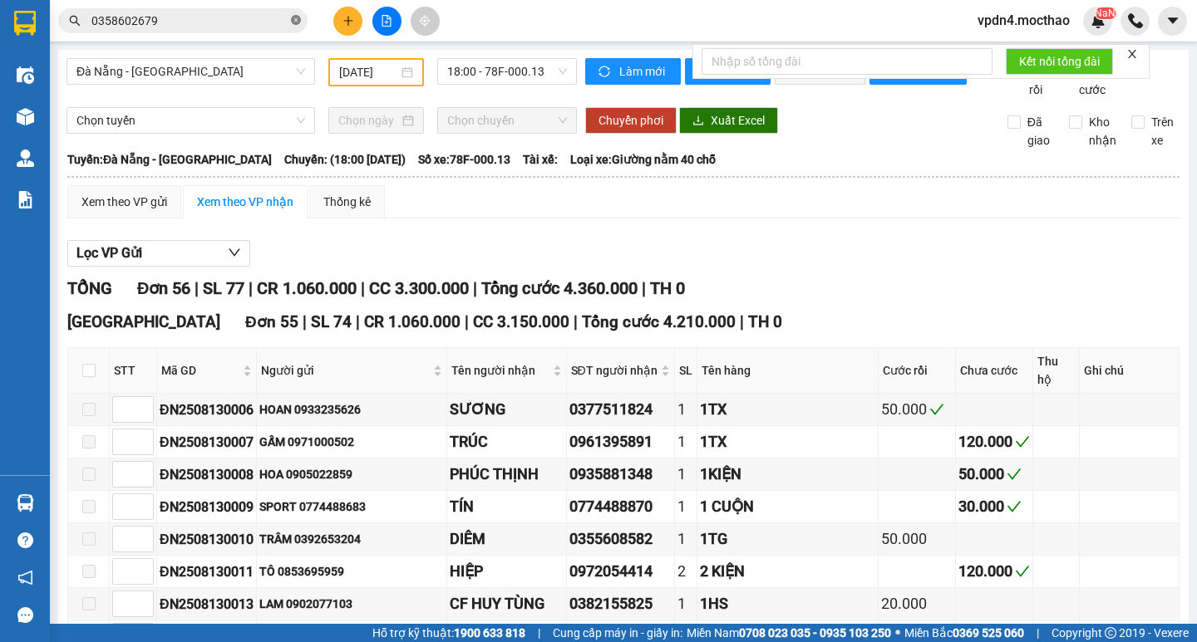
click at [293, 28] on span at bounding box center [296, 21] width 10 height 16
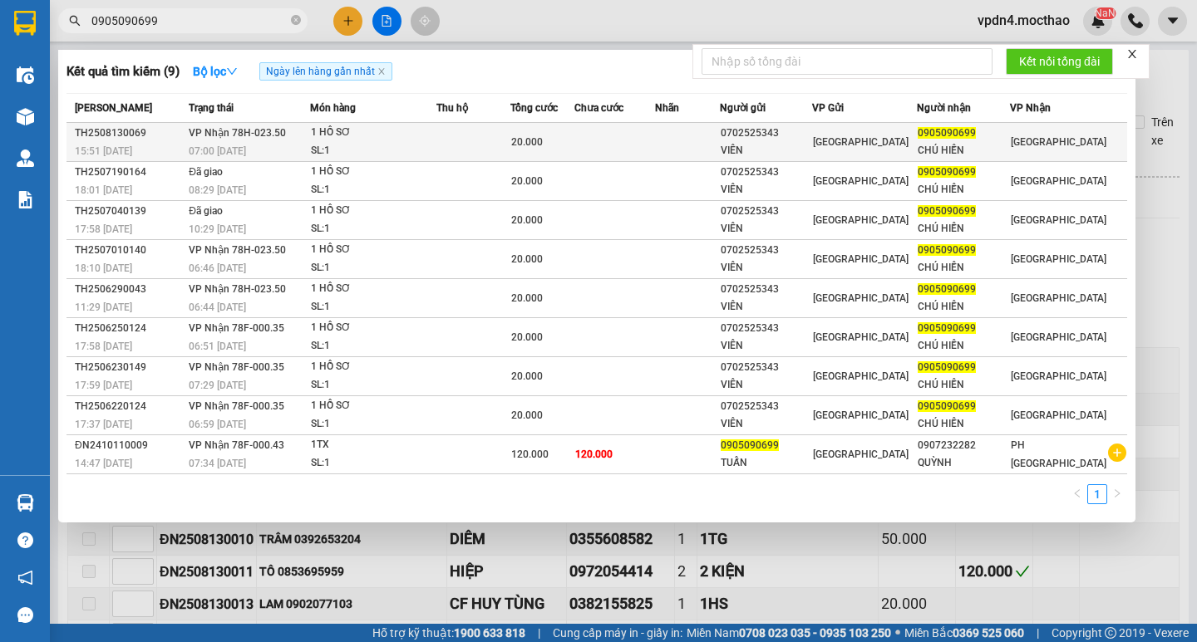
type input "0905090699"
click at [720, 140] on td at bounding box center [687, 142] width 65 height 39
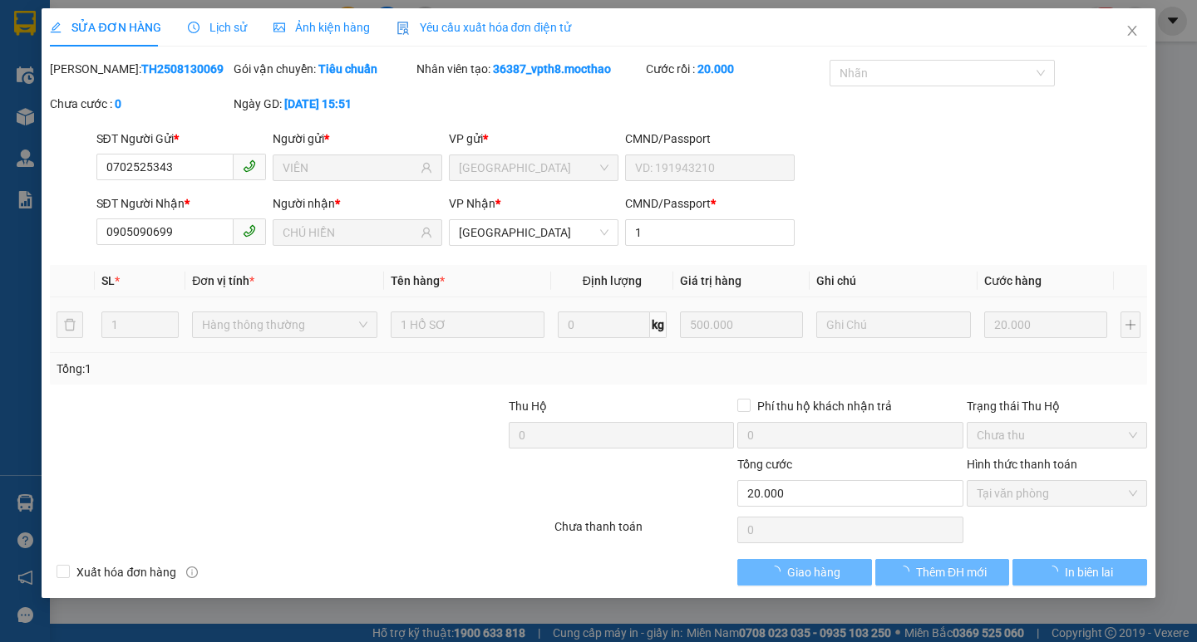
type input "0702525343"
type input "VIÊN"
type input "0905090699"
type input "CHÚ HIỀN"
type input "1"
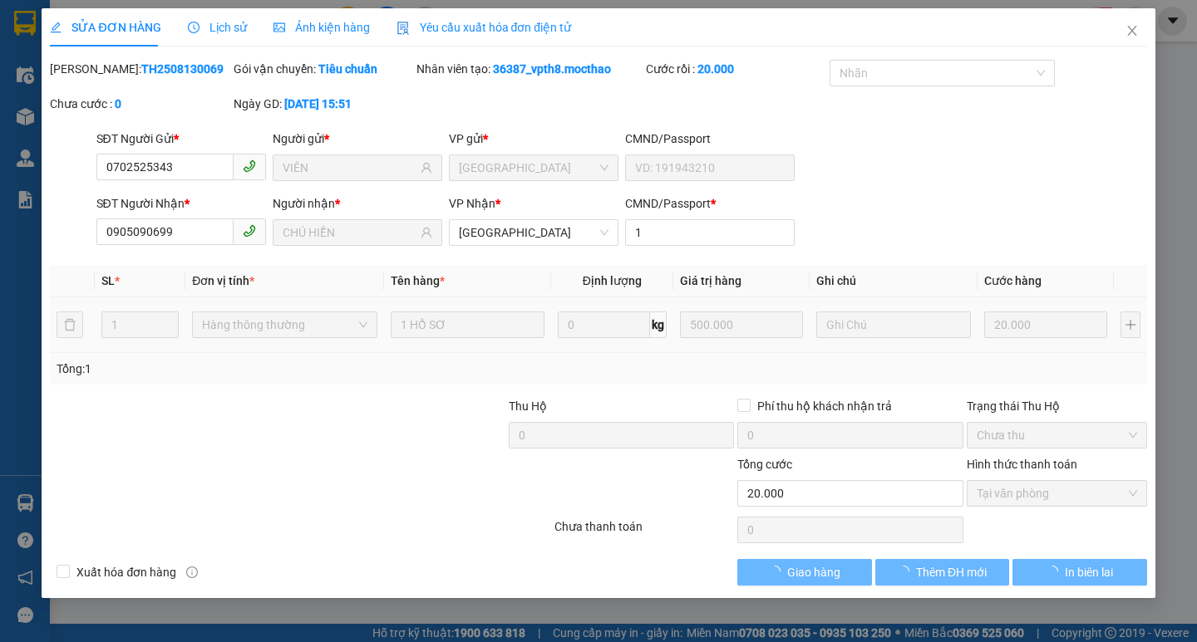
type input "20.000"
checkbox input "true"
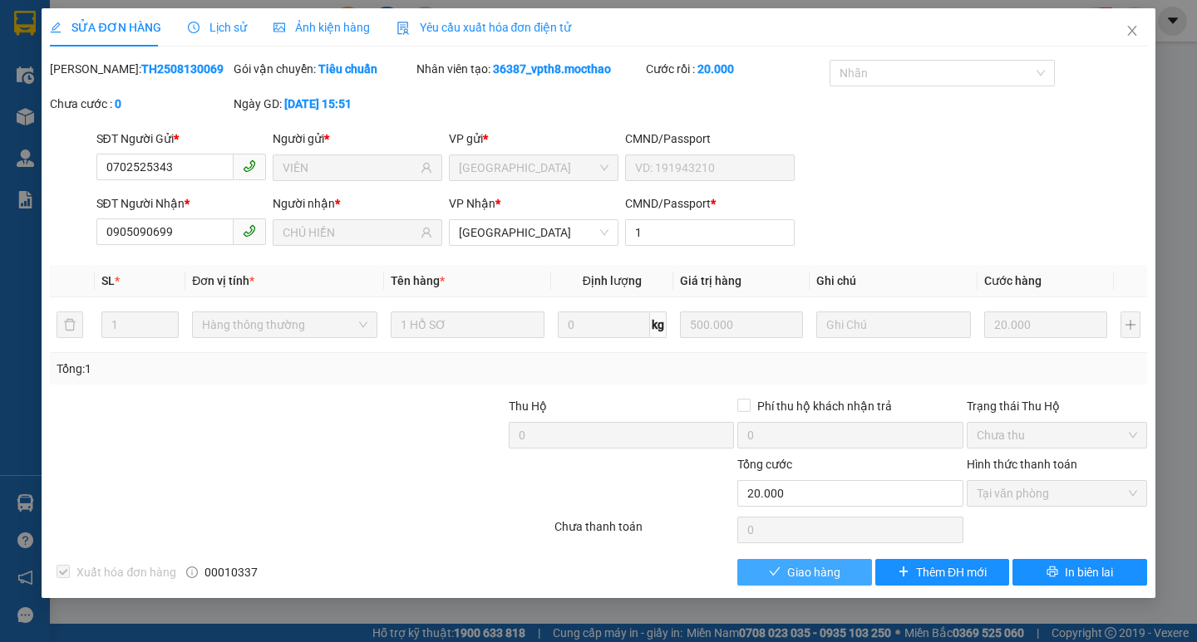
click at [858, 574] on button "Giao hàng" at bounding box center [804, 572] width 134 height 27
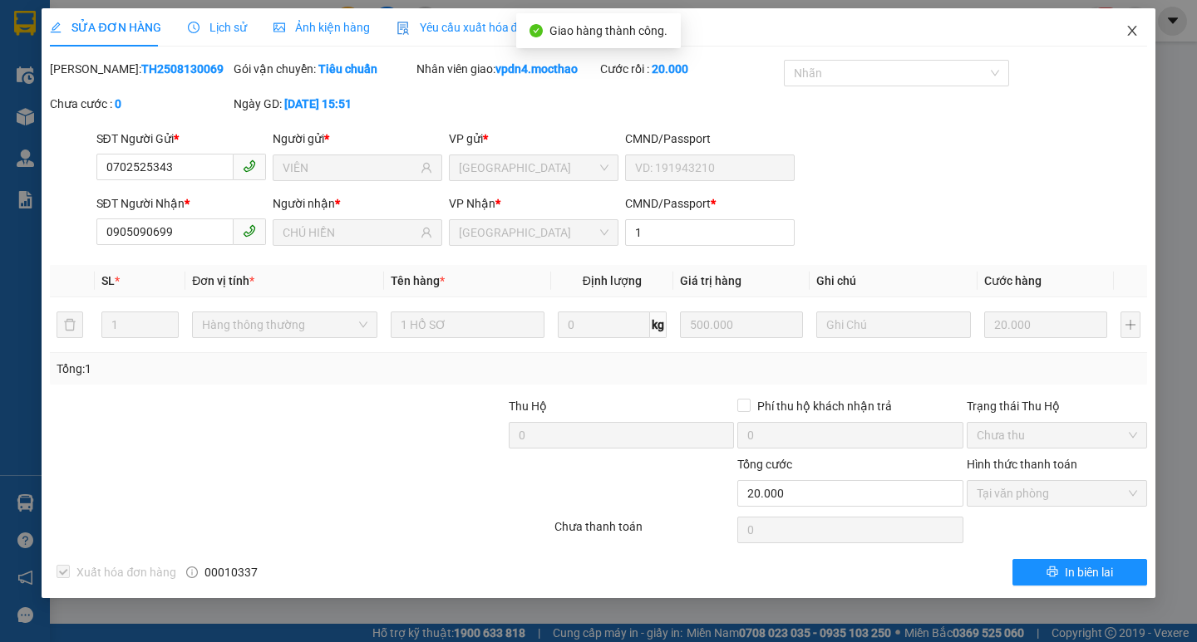
click at [1136, 27] on icon "close" at bounding box center [1131, 30] width 13 height 13
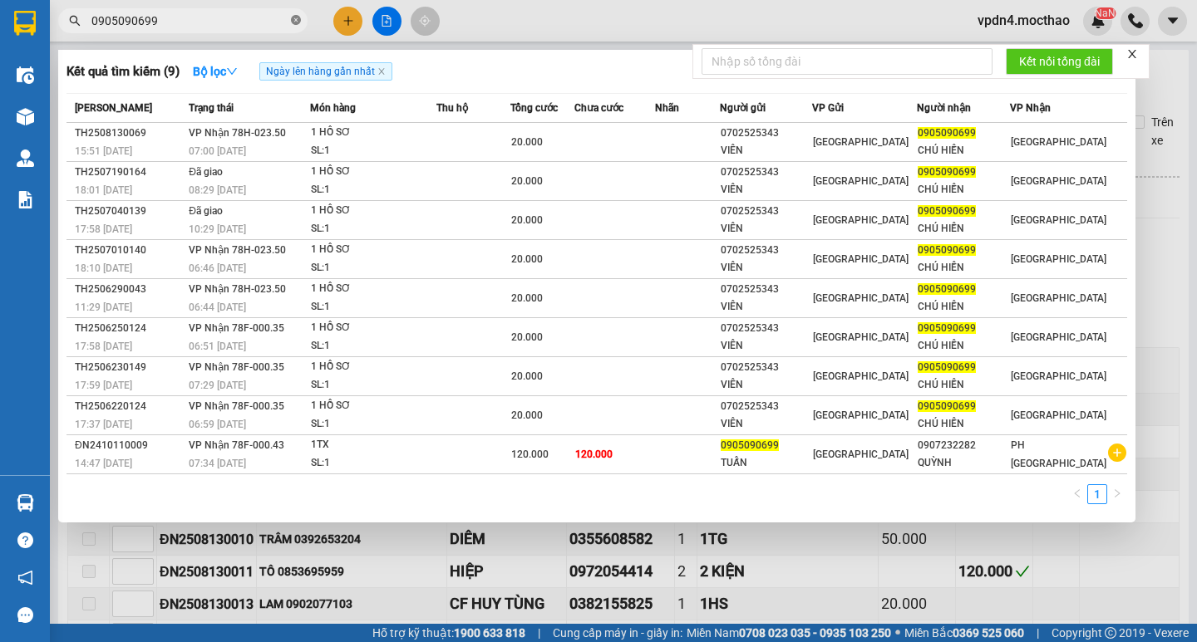
click at [295, 13] on span at bounding box center [296, 21] width 10 height 16
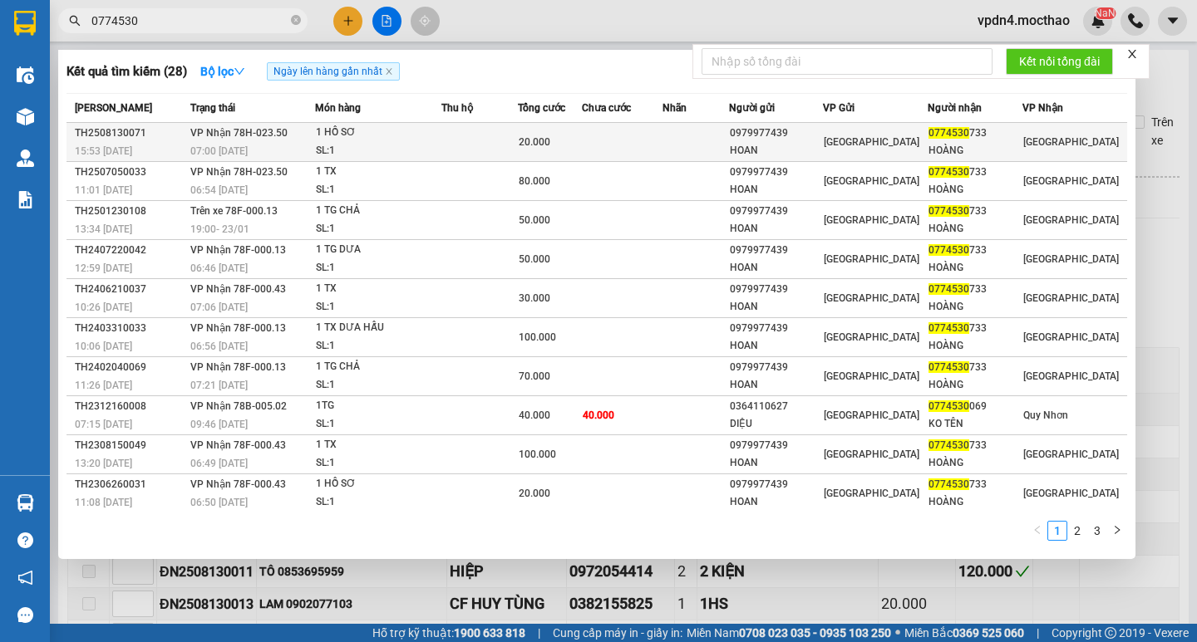
type input "0774530"
click at [946, 156] on div "HOÀNG" at bounding box center [974, 150] width 92 height 17
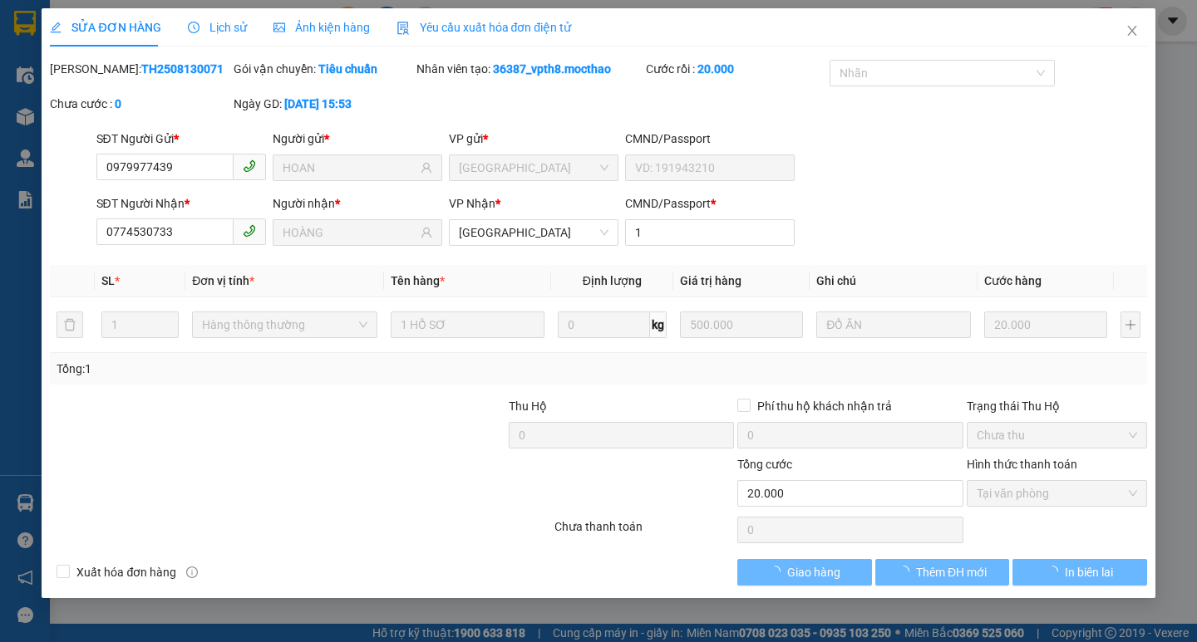
type input "0979977439"
type input "HOAN"
type input "0774530733"
type input "HOÀNG"
type input "1"
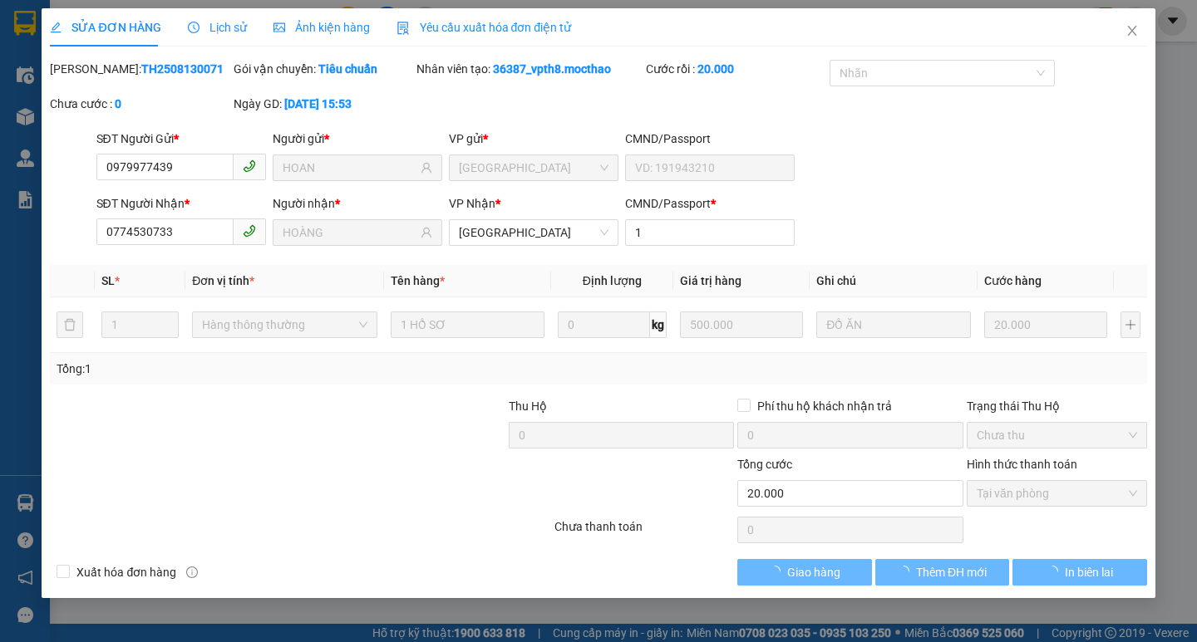
type input "20.000"
checkbox input "true"
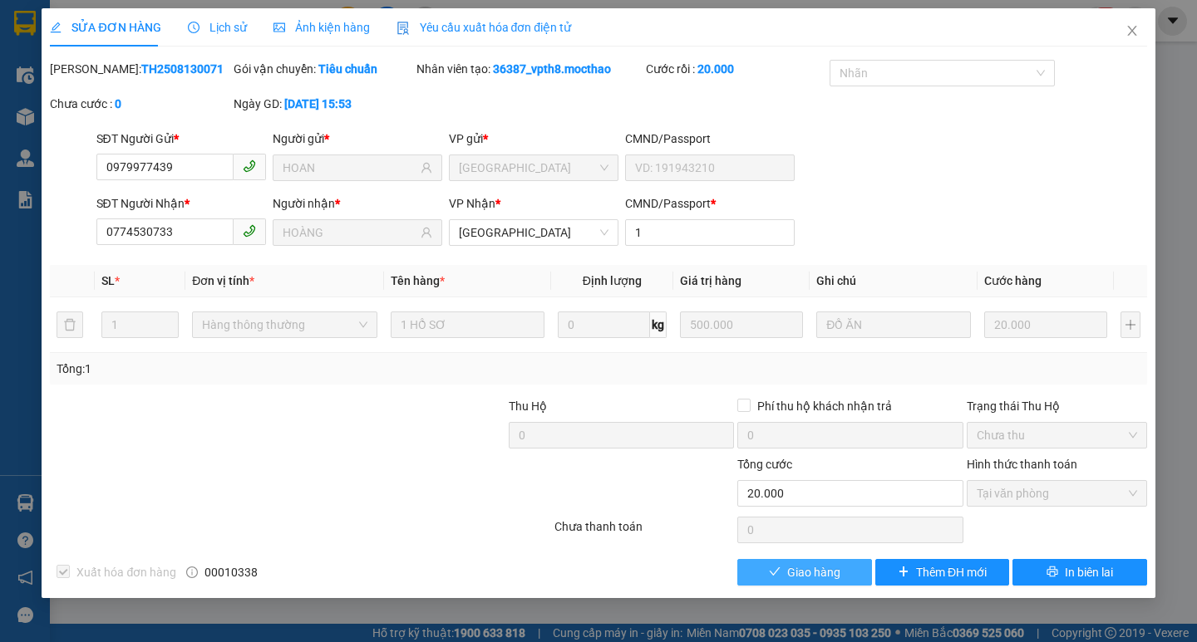
click at [808, 574] on span "Giao hàng" at bounding box center [813, 572] width 53 height 18
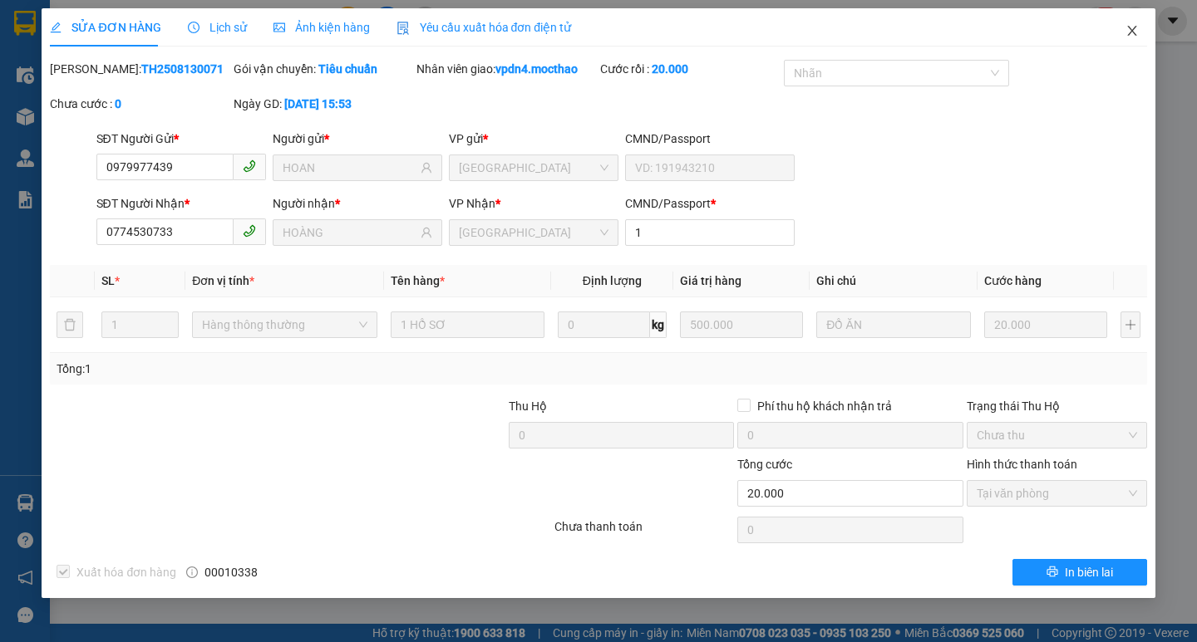
click at [1133, 29] on icon "close" at bounding box center [1131, 31] width 9 height 10
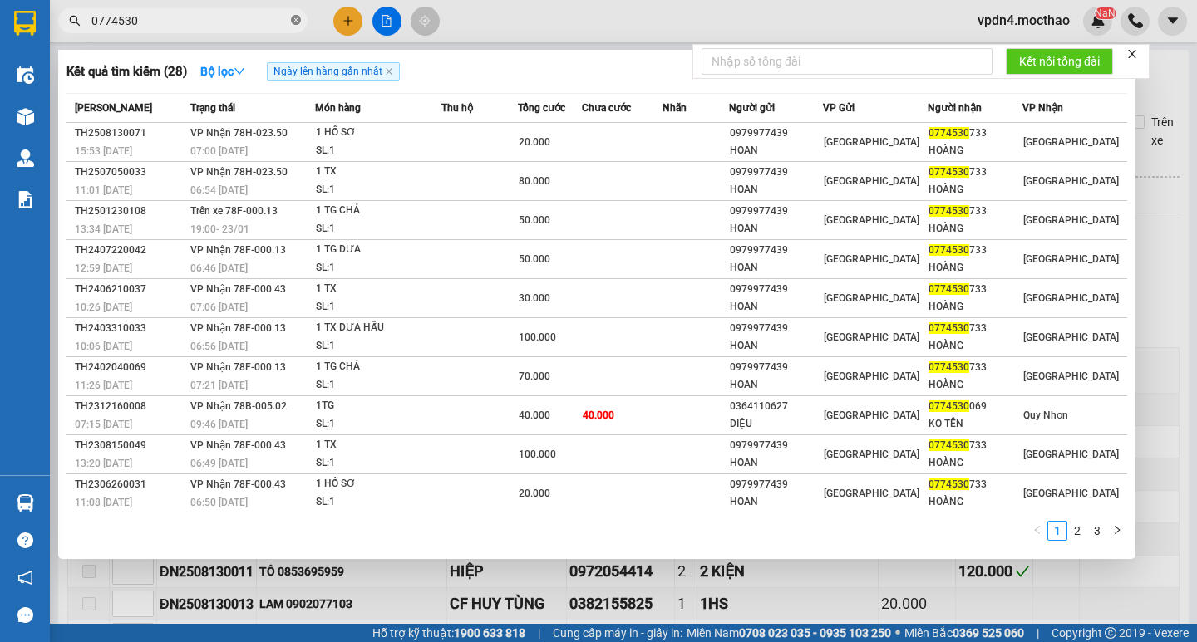
click at [293, 26] on span at bounding box center [296, 21] width 10 height 16
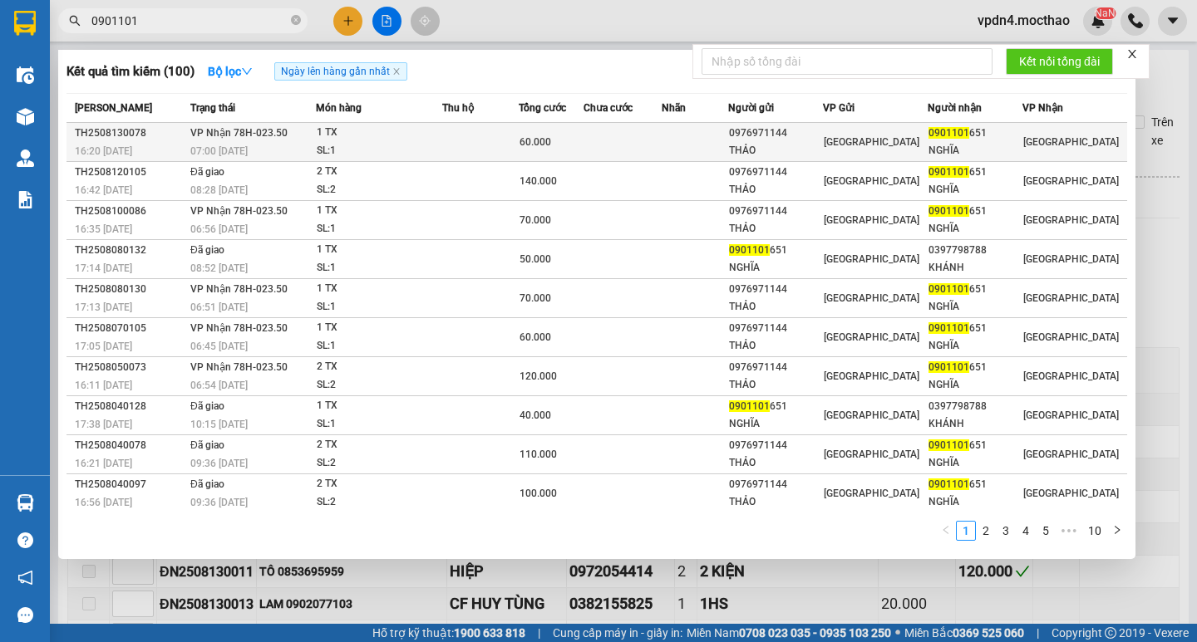
type input "0901101"
click at [814, 153] on div "THẢO" at bounding box center [775, 150] width 93 height 17
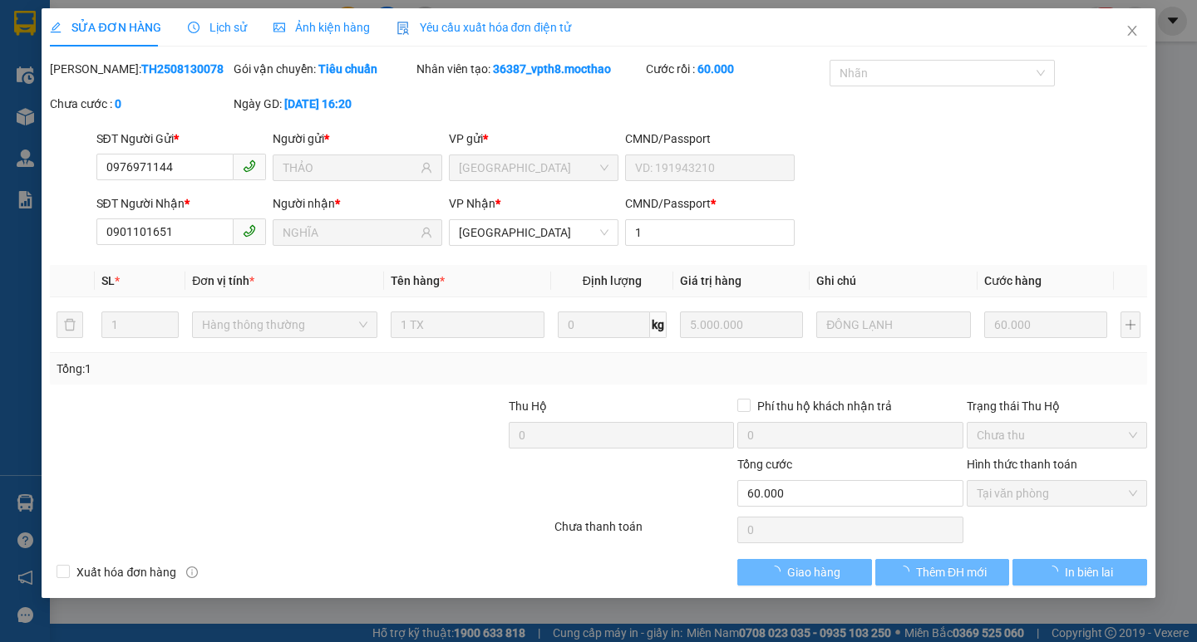
type input "0976971144"
type input "THẢO"
type input "0901101651"
type input "NGHĨA"
type input "1"
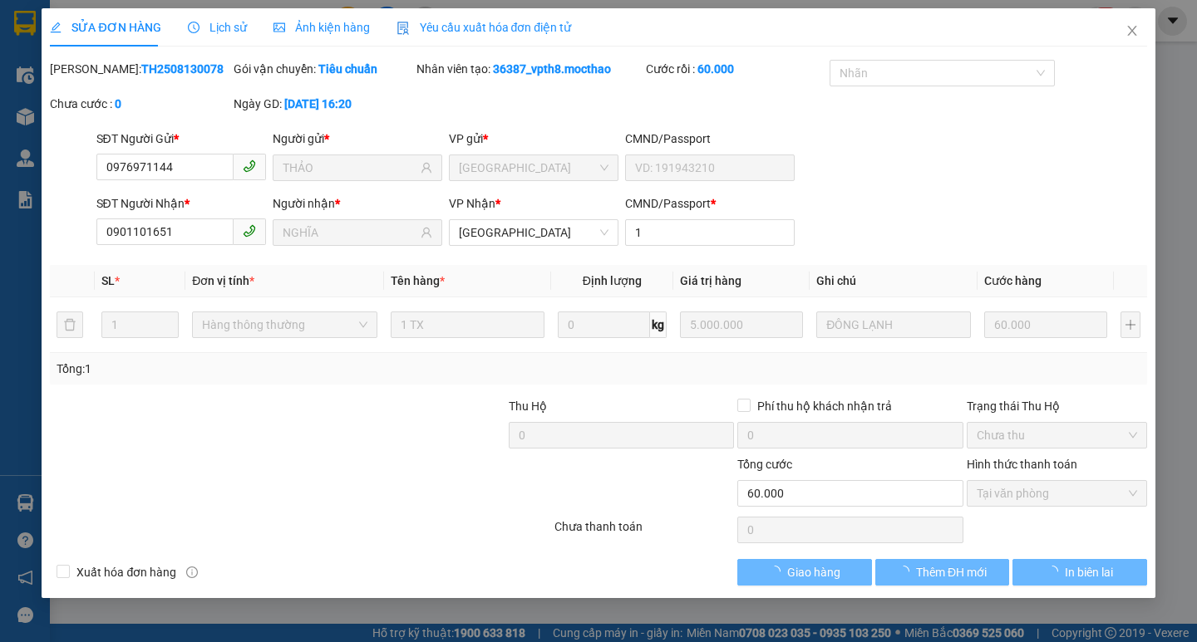
type input "60.000"
checkbox input "true"
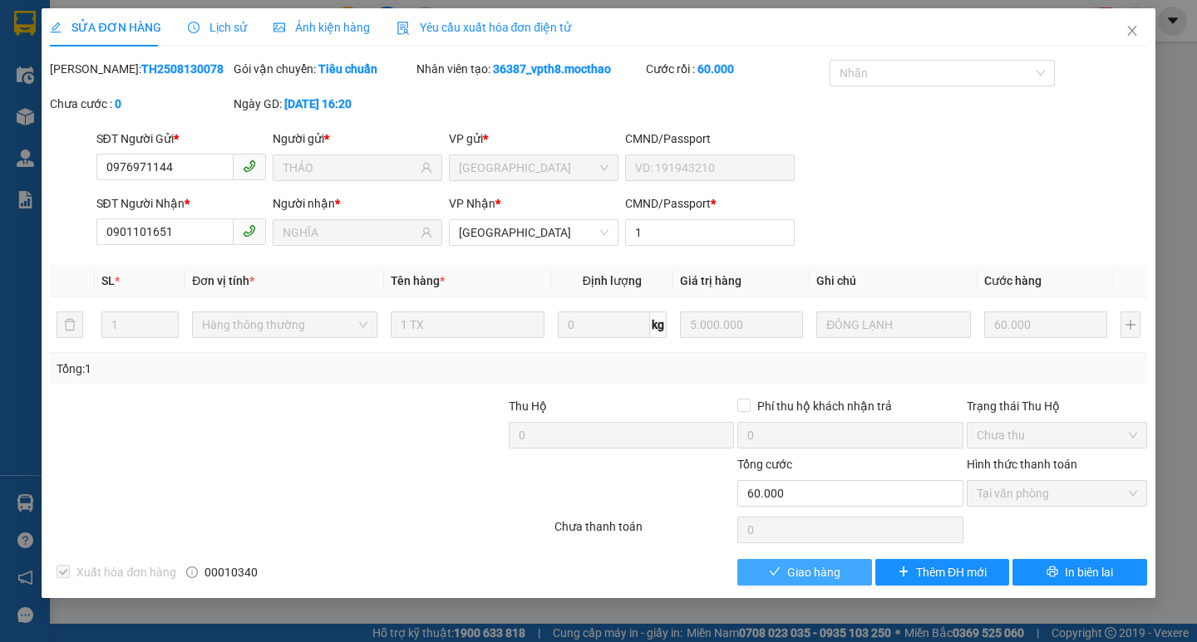
click at [842, 571] on button "Giao hàng" at bounding box center [804, 572] width 134 height 27
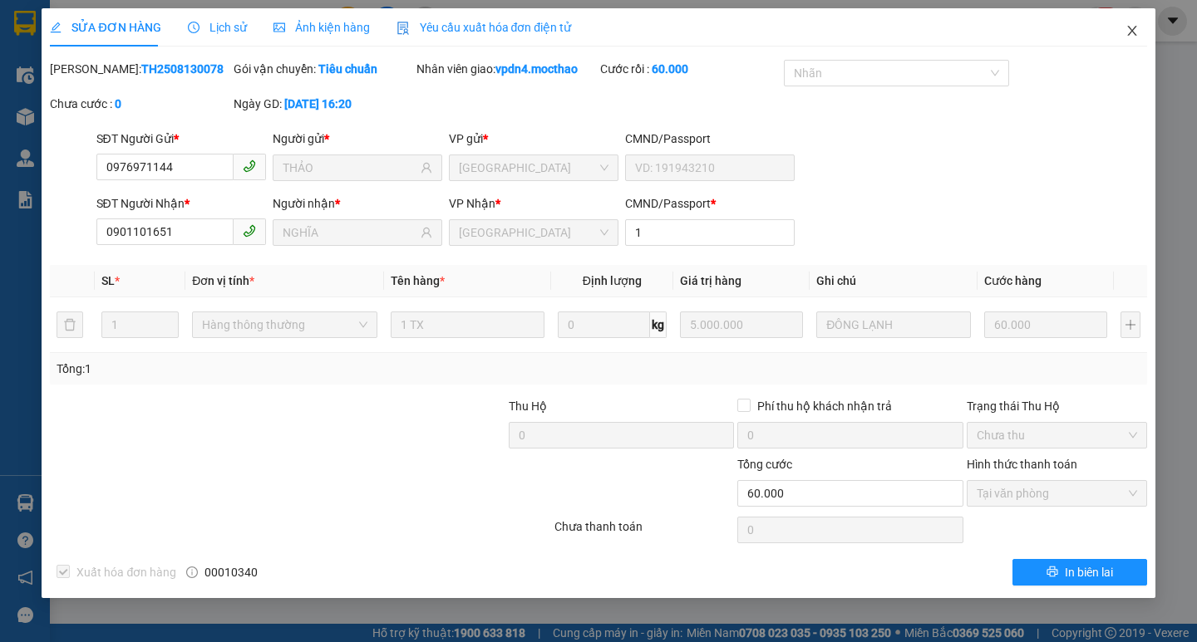
click at [1138, 39] on span "Close" at bounding box center [1132, 31] width 47 height 47
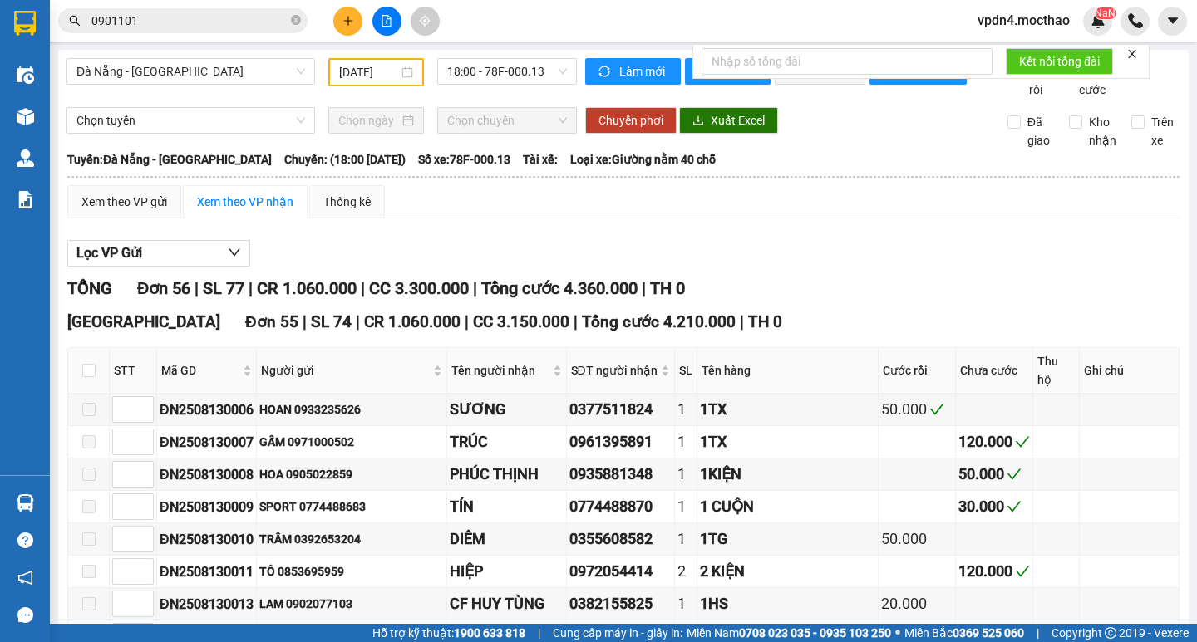
click at [290, 20] on span "0901101" at bounding box center [182, 20] width 249 height 25
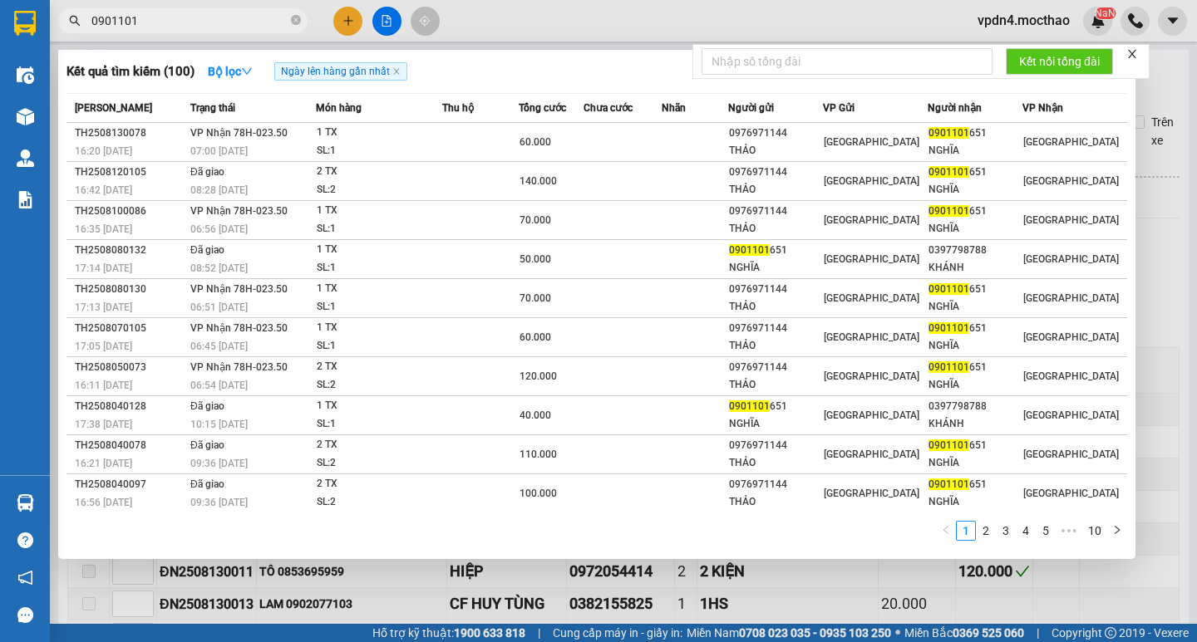
click at [302, 18] on span "0901101" at bounding box center [182, 20] width 249 height 25
click at [298, 22] on icon "close-circle" at bounding box center [296, 20] width 10 height 10
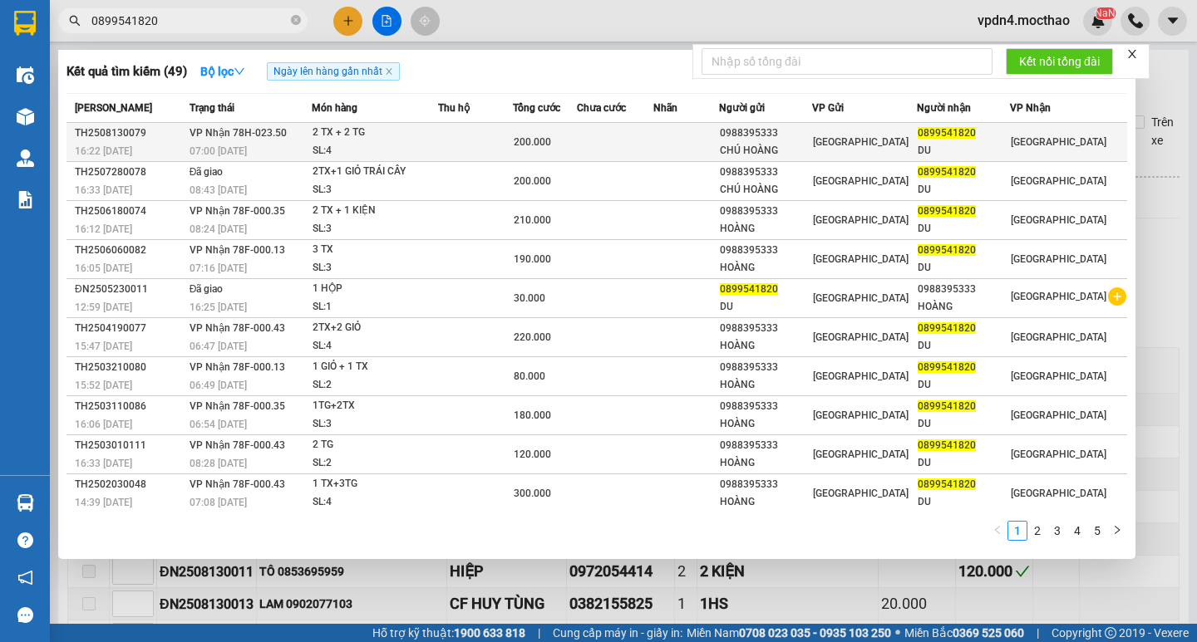
type input "0899541820"
click at [941, 158] on div "DU" at bounding box center [962, 150] width 91 height 17
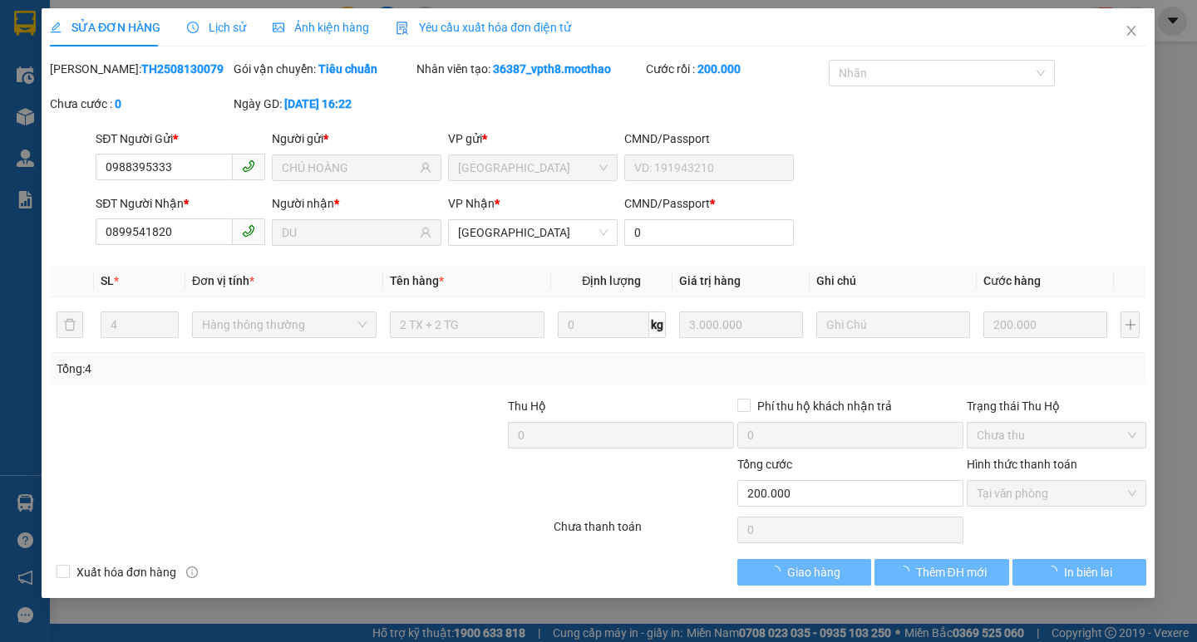
type input "0988395333"
type input "CHÚ HOÀNG"
type input "0899541820"
type input "DU"
type input "0"
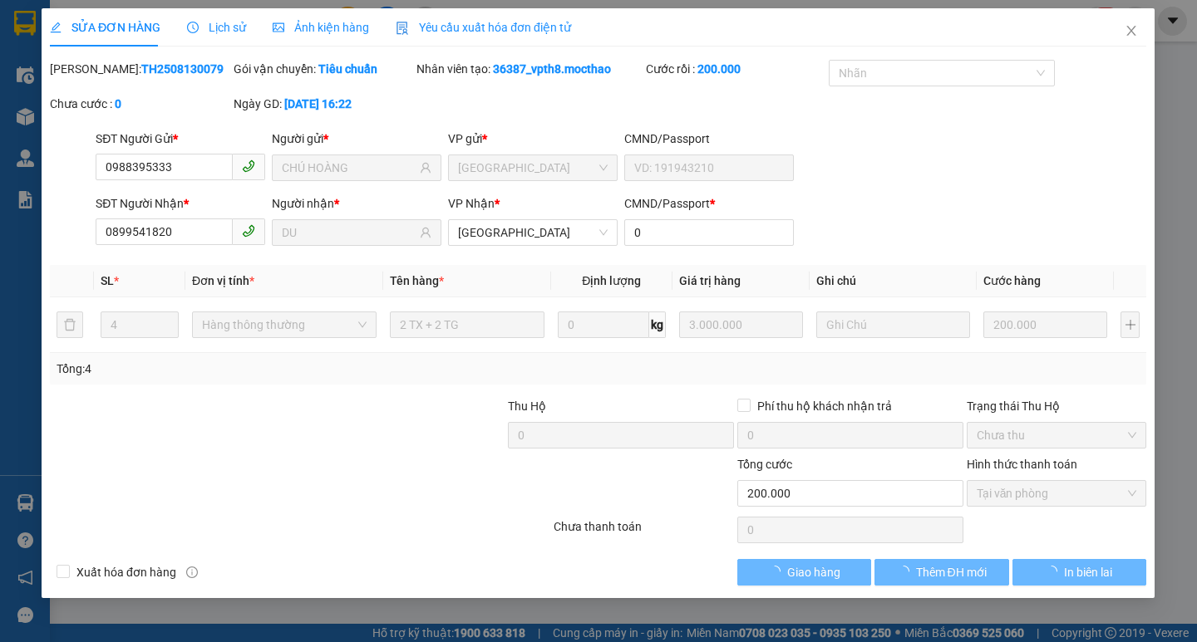
type input "200.000"
checkbox input "true"
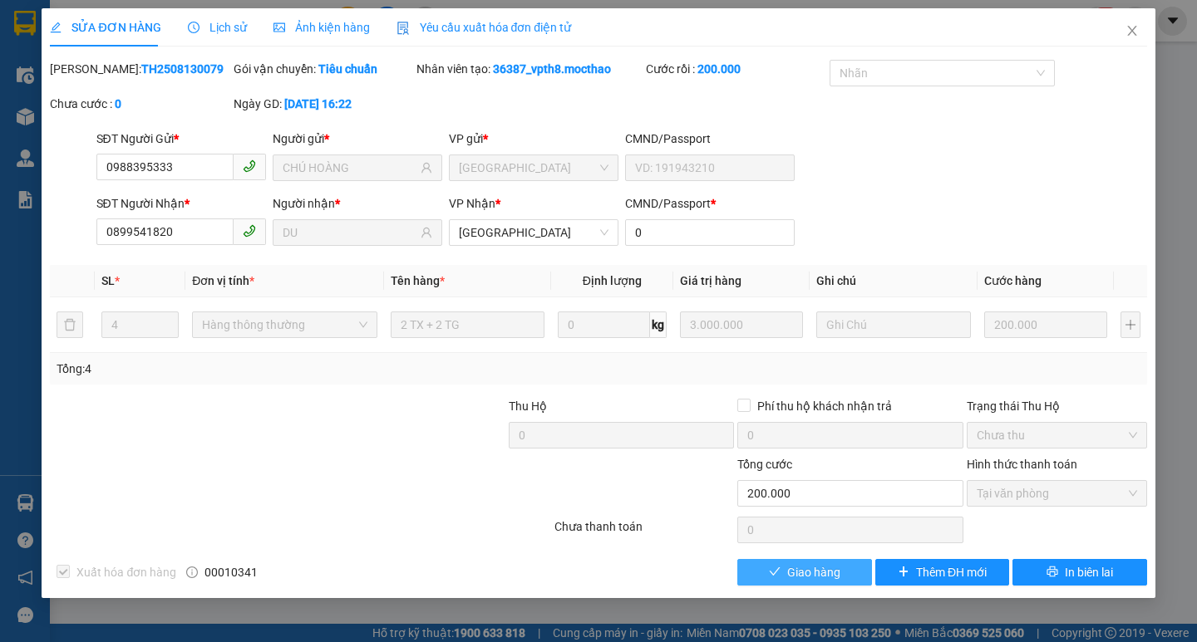
click at [819, 576] on span "Giao hàng" at bounding box center [813, 572] width 53 height 18
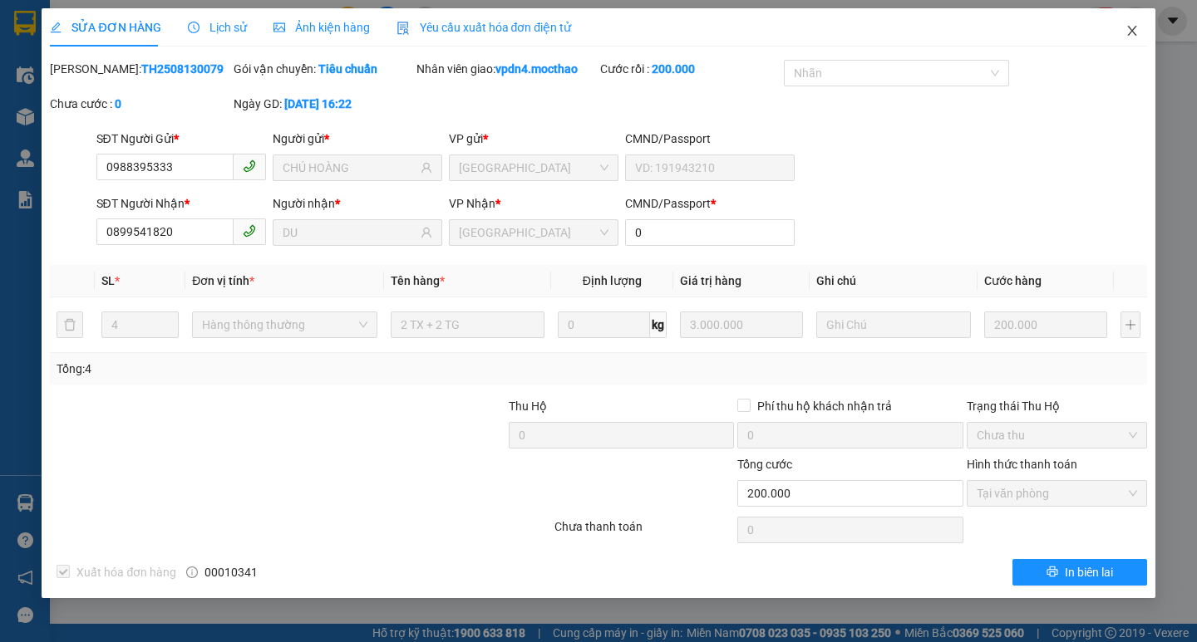
click at [1132, 29] on icon "close" at bounding box center [1131, 30] width 13 height 13
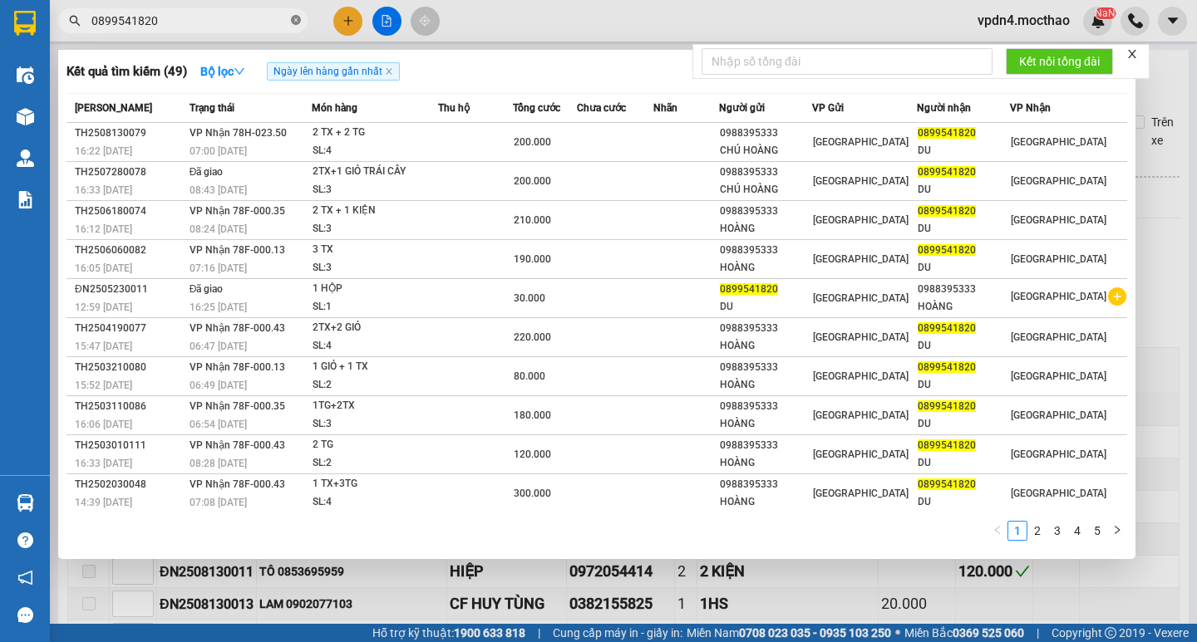
click at [297, 27] on span at bounding box center [296, 21] width 10 height 16
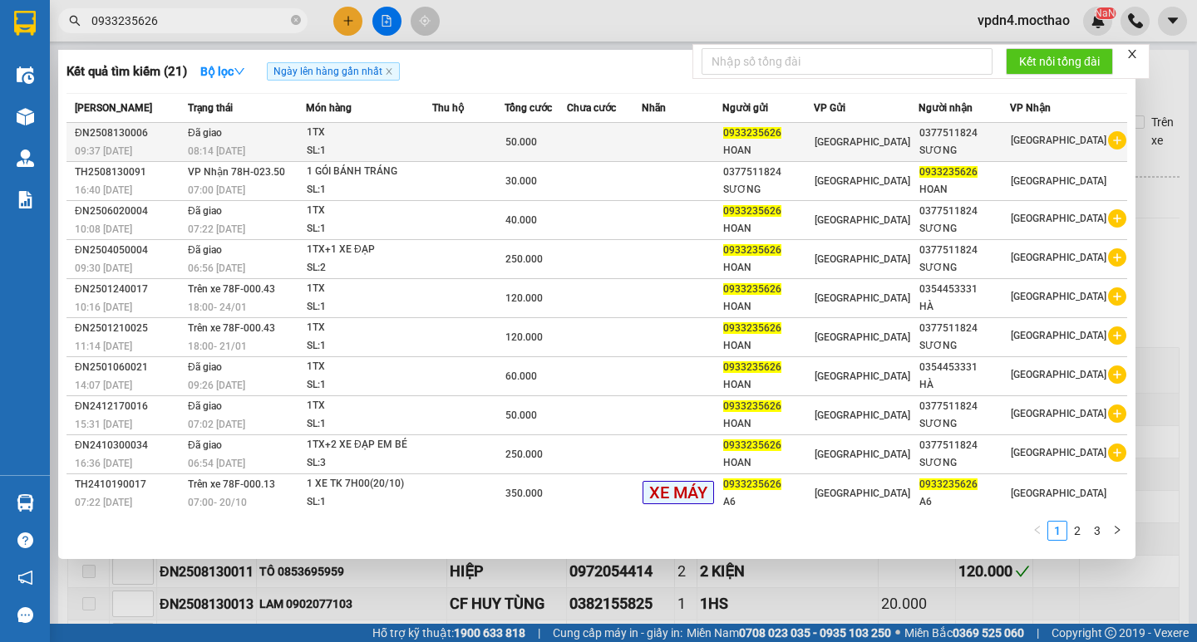
type input "0933235626"
click at [984, 150] on div "SƯƠNG" at bounding box center [964, 150] width 90 height 17
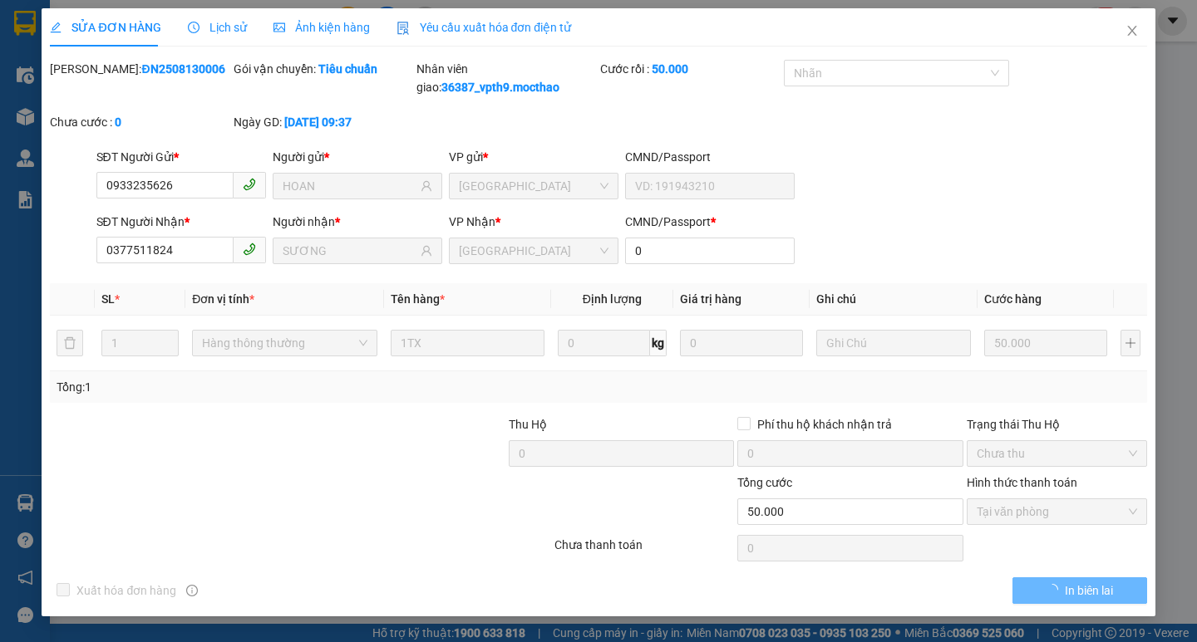
type input "0933235626"
type input "HOAN"
type input "0377511824"
type input "SƯƠNG"
type input "0"
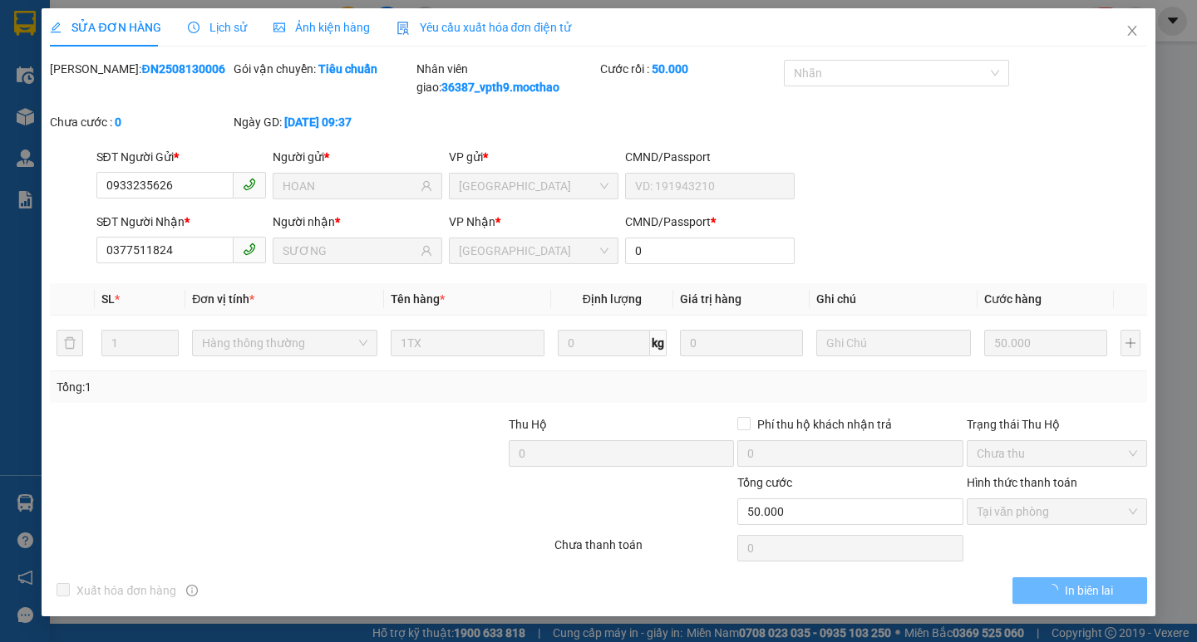
type input "50.000"
checkbox input "true"
click at [1132, 36] on icon "close" at bounding box center [1131, 30] width 13 height 13
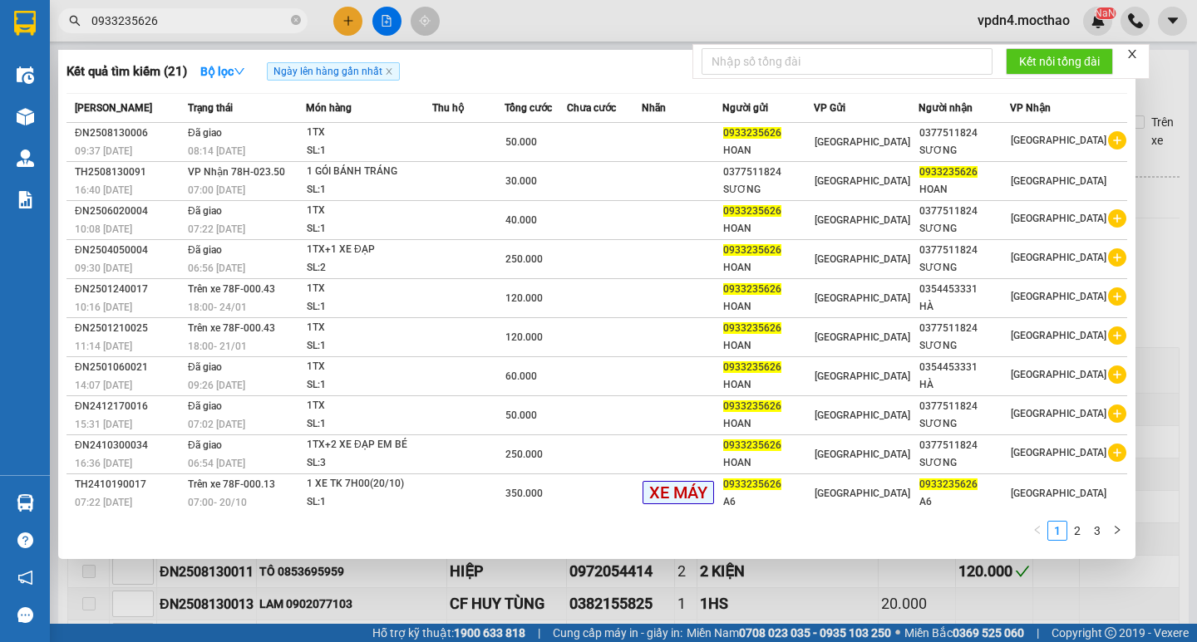
click at [301, 16] on span "0933235626" at bounding box center [182, 20] width 249 height 25
click at [342, 37] on div at bounding box center [598, 321] width 1197 height 642
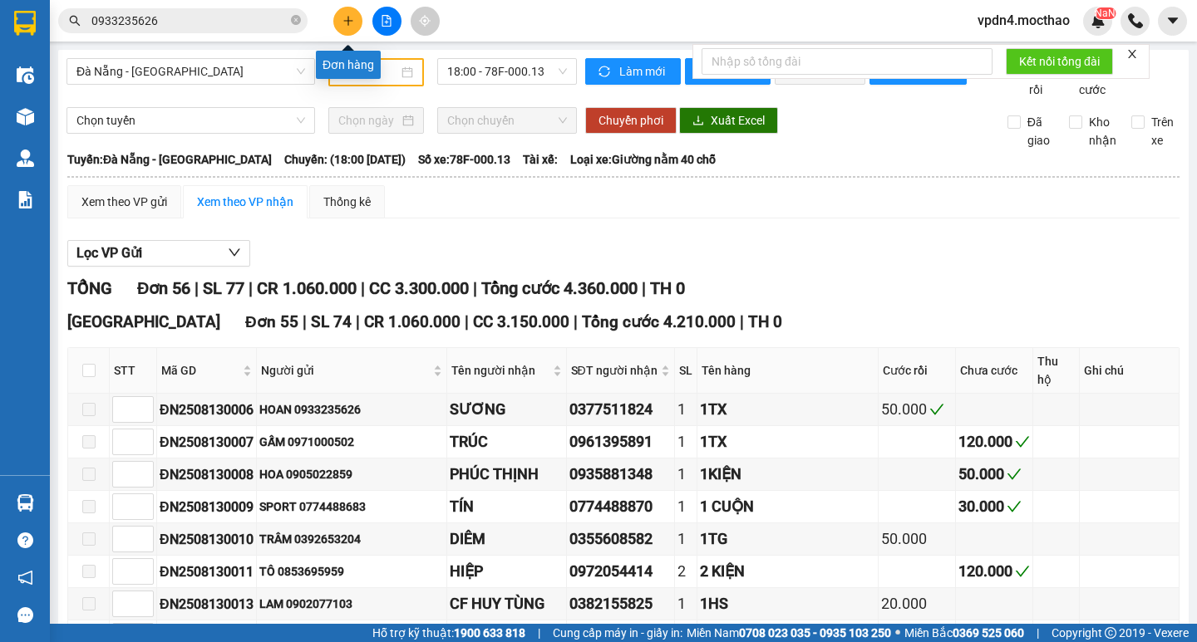
click at [347, 31] on button at bounding box center [347, 21] width 29 height 29
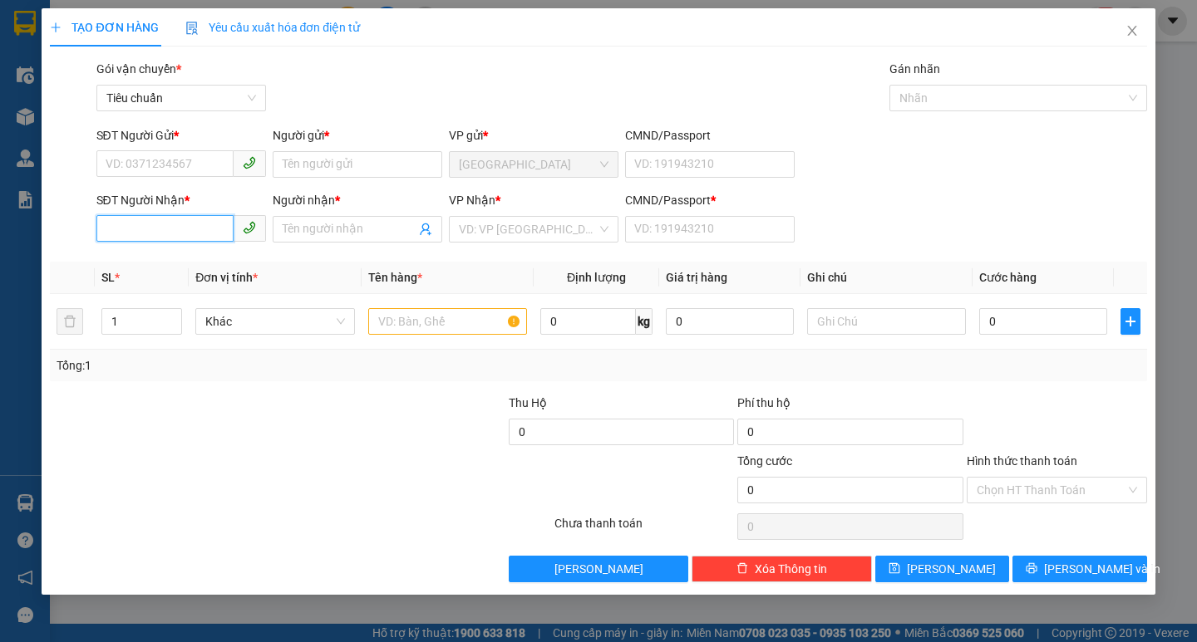
click at [168, 236] on input "SĐT Người Nhận *" at bounding box center [164, 228] width 137 height 27
click at [172, 253] on div "0988555539 - MINH VŨ" at bounding box center [188, 262] width 164 height 18
type input "0988555539"
type input "[PERSON_NAME]"
type input "0"
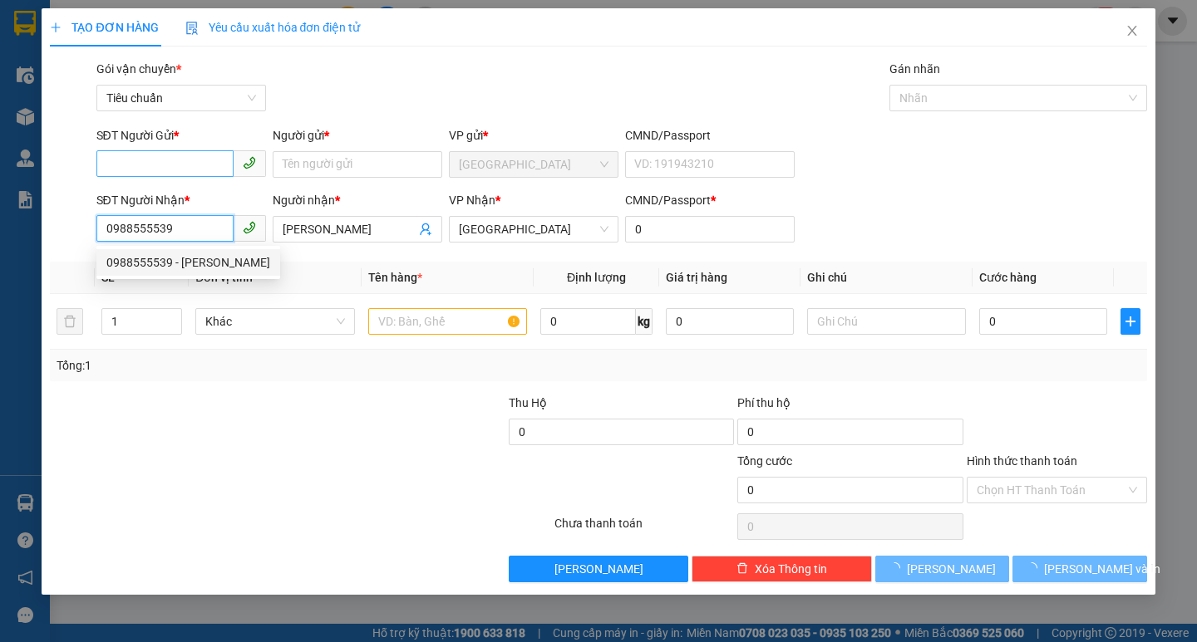
type input "160.000"
type input "0988555539"
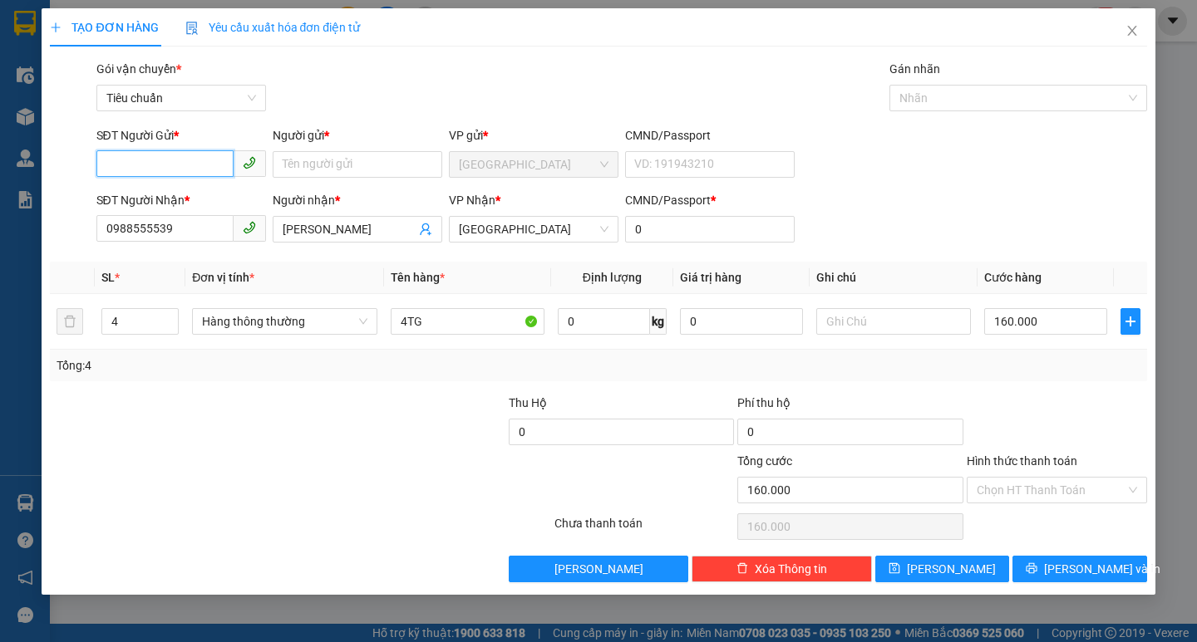
click at [170, 163] on input "SĐT Người Gửi *" at bounding box center [164, 163] width 137 height 27
click at [202, 189] on div "02363638223 - CTY ĐẠI BẮC MIỀN TRUNG" at bounding box center [216, 198] width 221 height 18
type input "02363638223"
type input "CTY ĐẠI BẮC MIỀN TRUNG"
drag, startPoint x: 141, startPoint y: 323, endPoint x: 130, endPoint y: 308, distance: 18.9
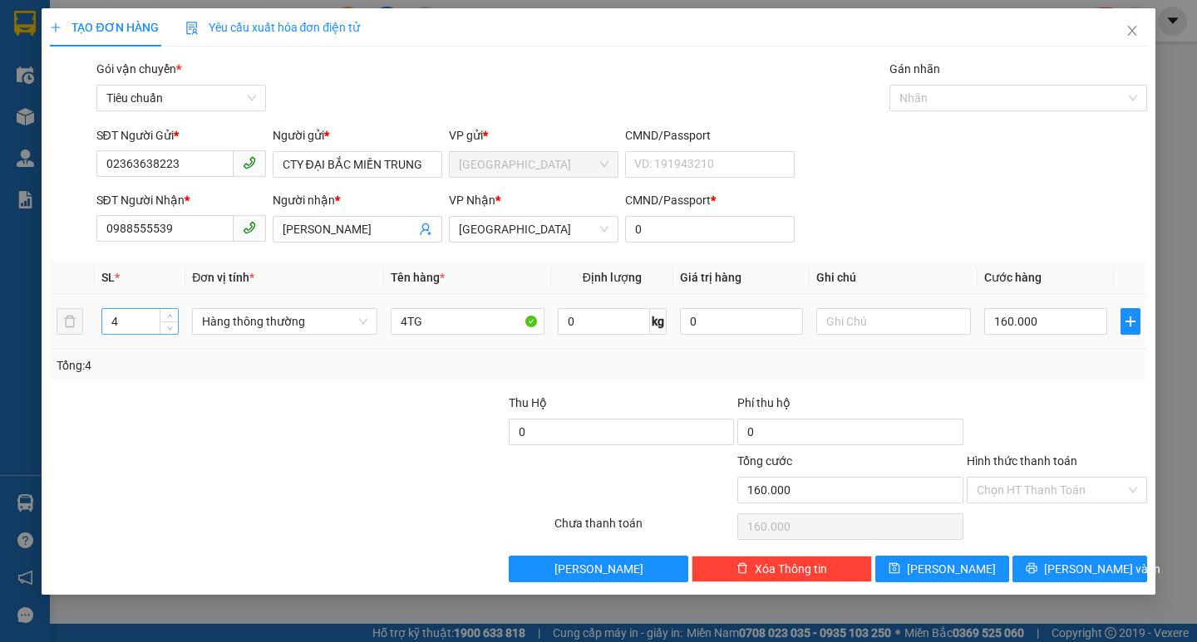
click at [133, 313] on input "4" at bounding box center [140, 321] width 76 height 25
type input "9"
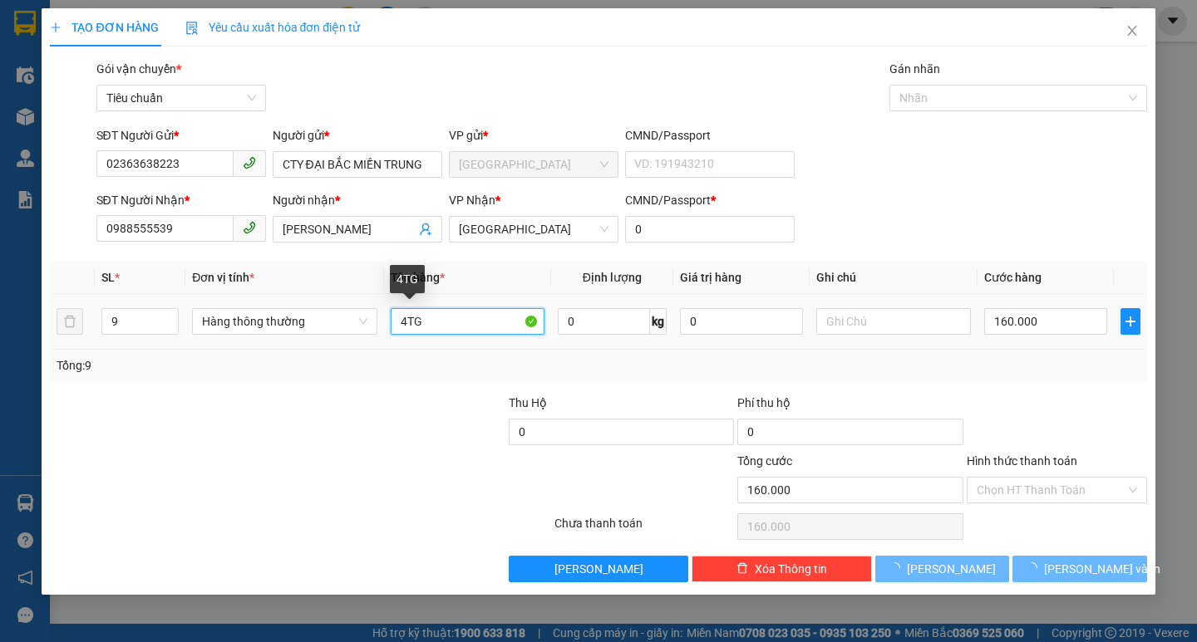
click at [409, 330] on input "4TG" at bounding box center [468, 321] width 154 height 27
type input "0"
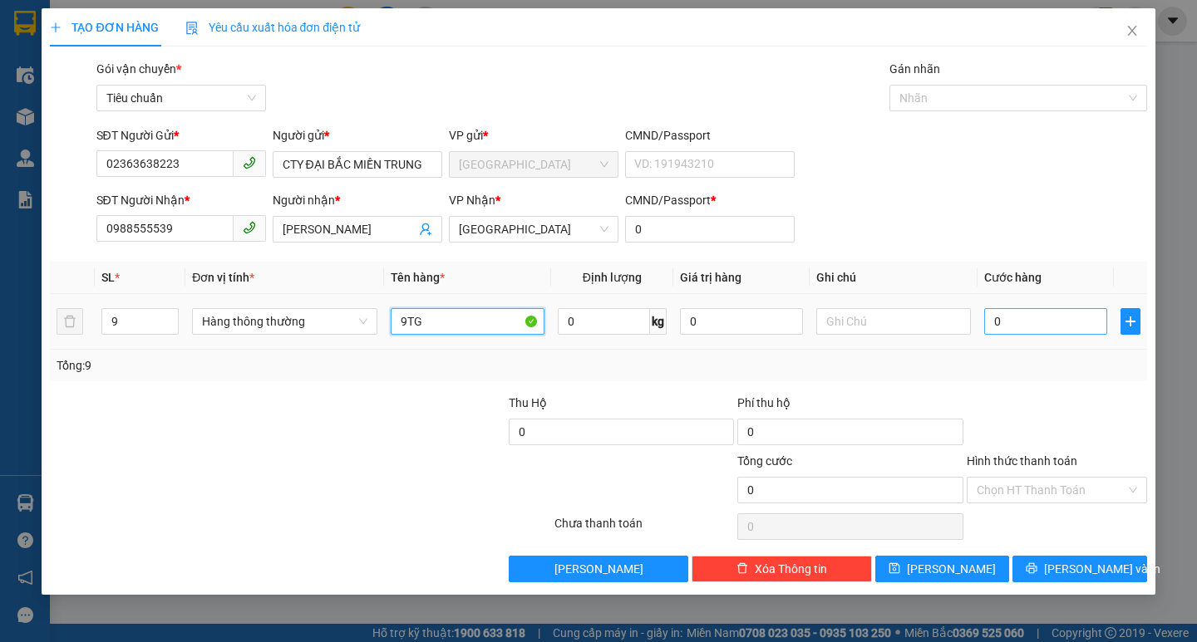
type input "9TG"
click at [1074, 330] on input "0" at bounding box center [1046, 321] width 124 height 27
type input "3"
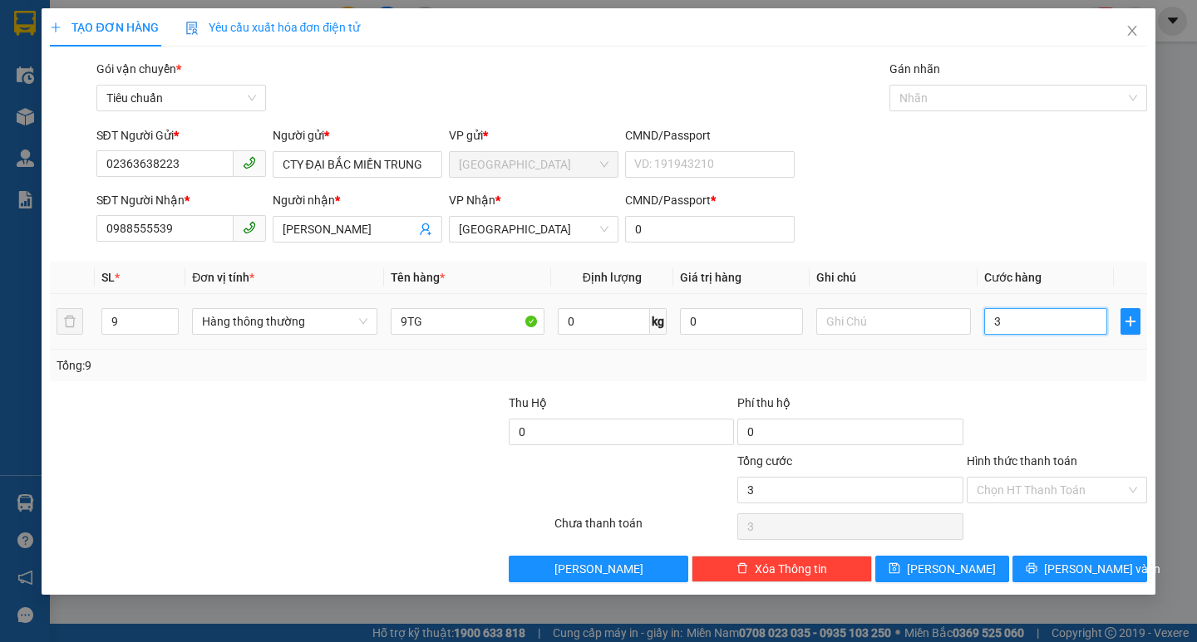
type input "36"
type input "360"
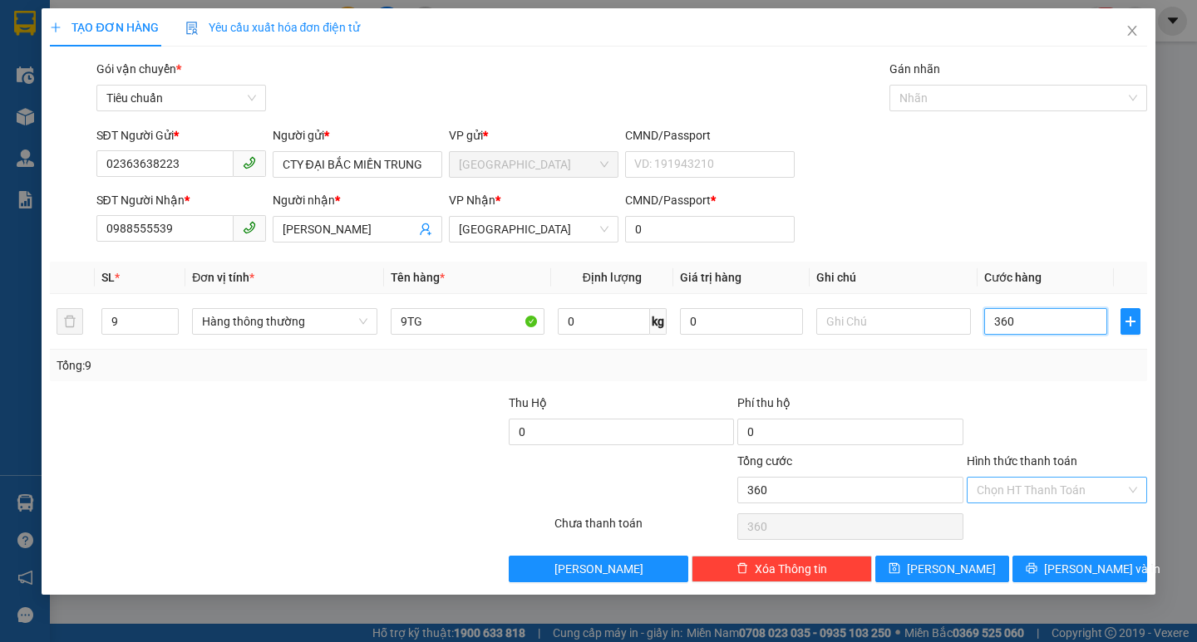
type input "360"
type input "360.000"
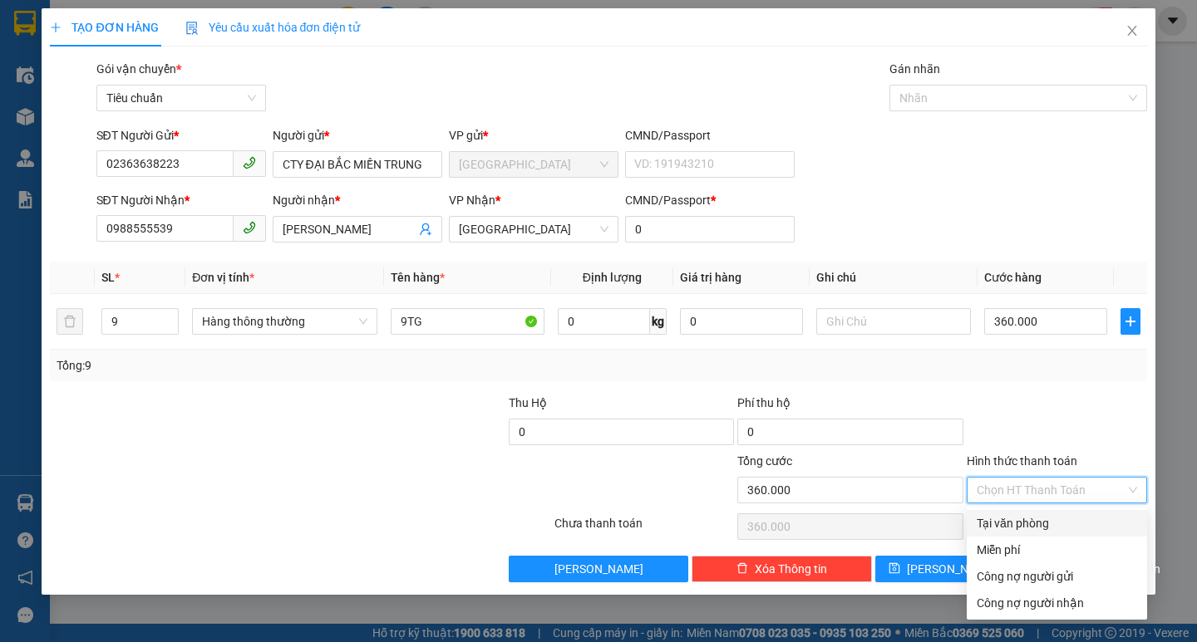
click at [1037, 488] on input "Hình thức thanh toán" at bounding box center [1050, 490] width 149 height 25
click at [1044, 524] on div "Tại văn phòng" at bounding box center [1056, 523] width 160 height 18
type input "0"
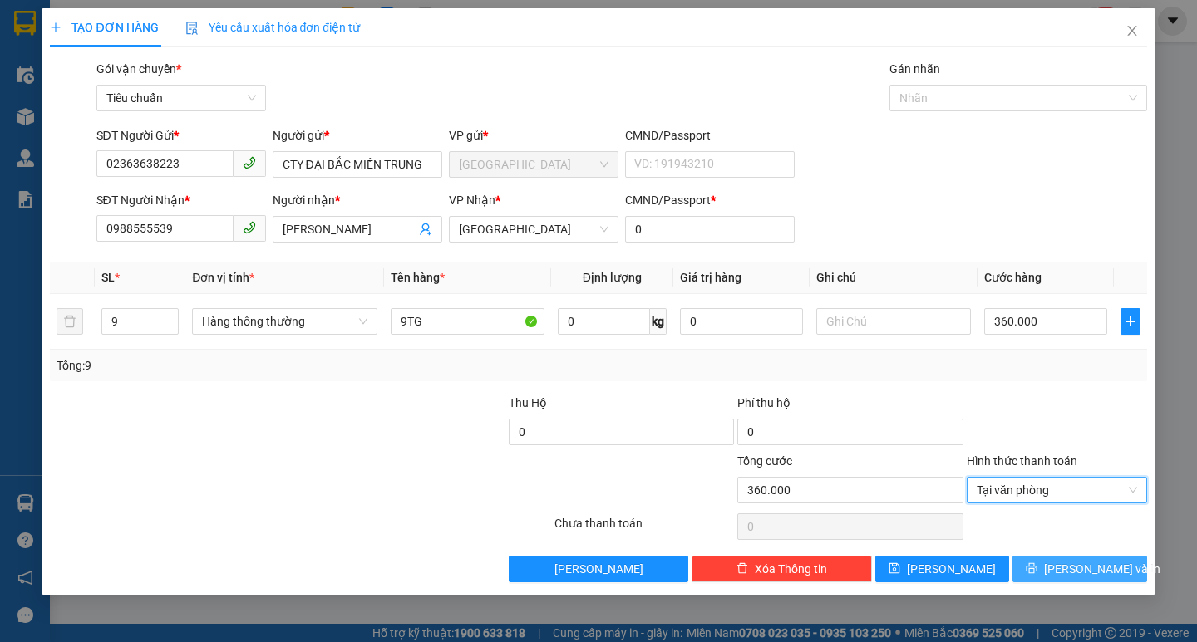
click at [1068, 570] on span "[PERSON_NAME] và In" at bounding box center [1102, 569] width 116 height 18
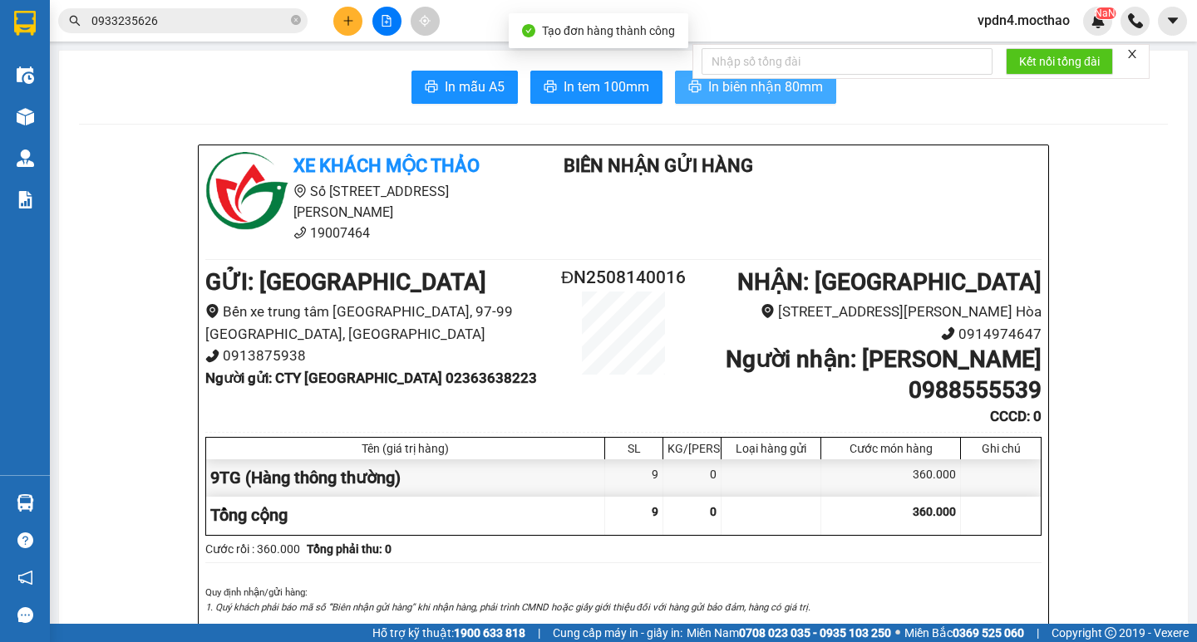
click at [764, 96] on span "In biên nhận 80mm" at bounding box center [765, 86] width 115 height 21
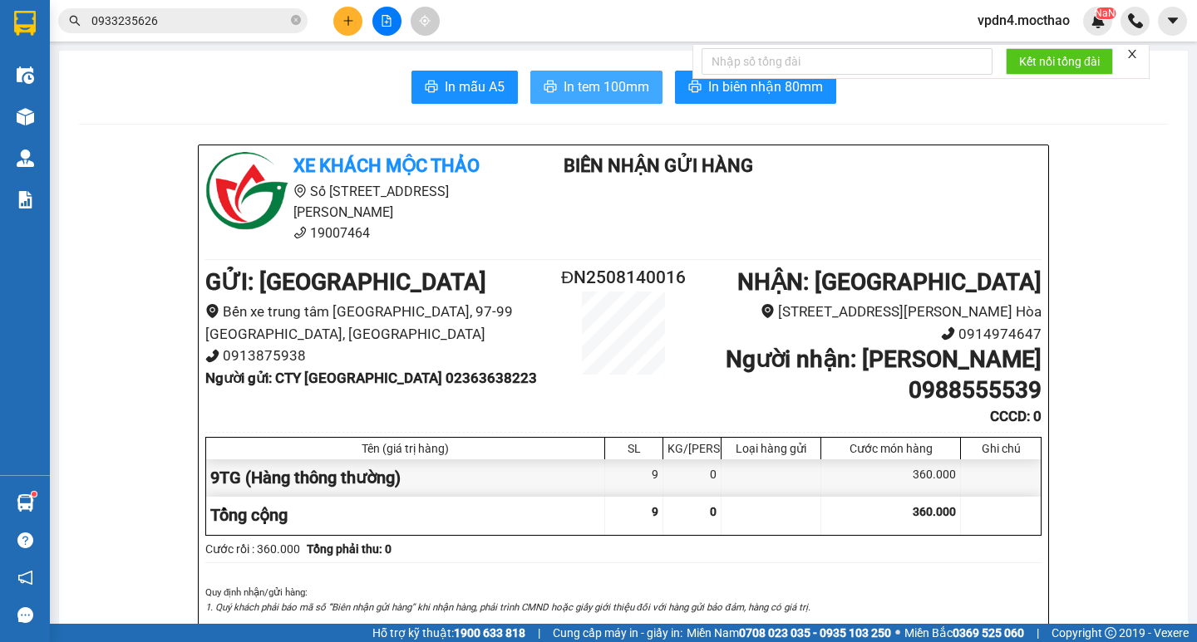
click at [580, 102] on button "In tem 100mm" at bounding box center [596, 87] width 132 height 33
click at [297, 27] on span at bounding box center [296, 21] width 10 height 16
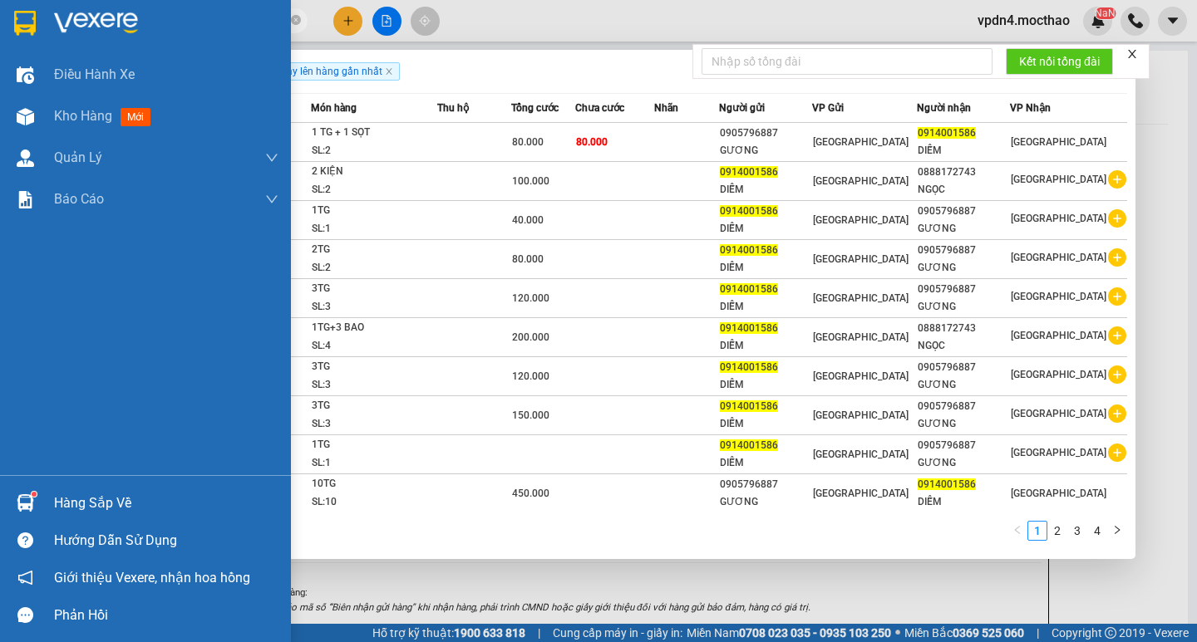
type input "0914001586"
click at [99, 494] on div "Hàng sắp về" at bounding box center [166, 503] width 224 height 25
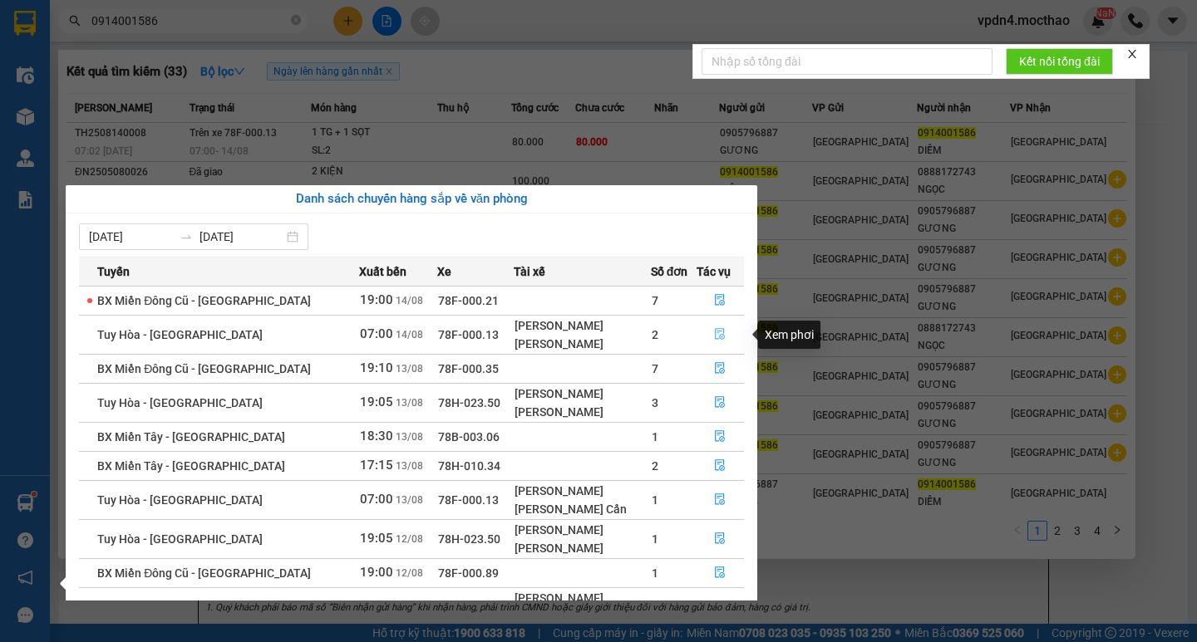
click at [725, 324] on button "button" at bounding box center [720, 335] width 47 height 27
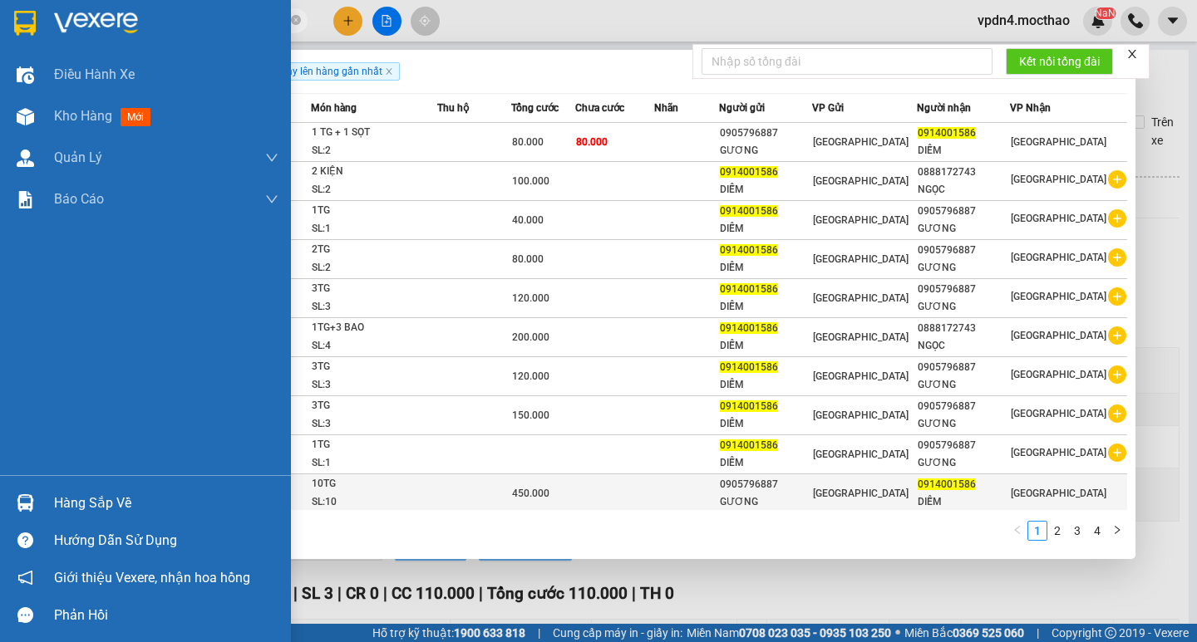
type input "[DATE]"
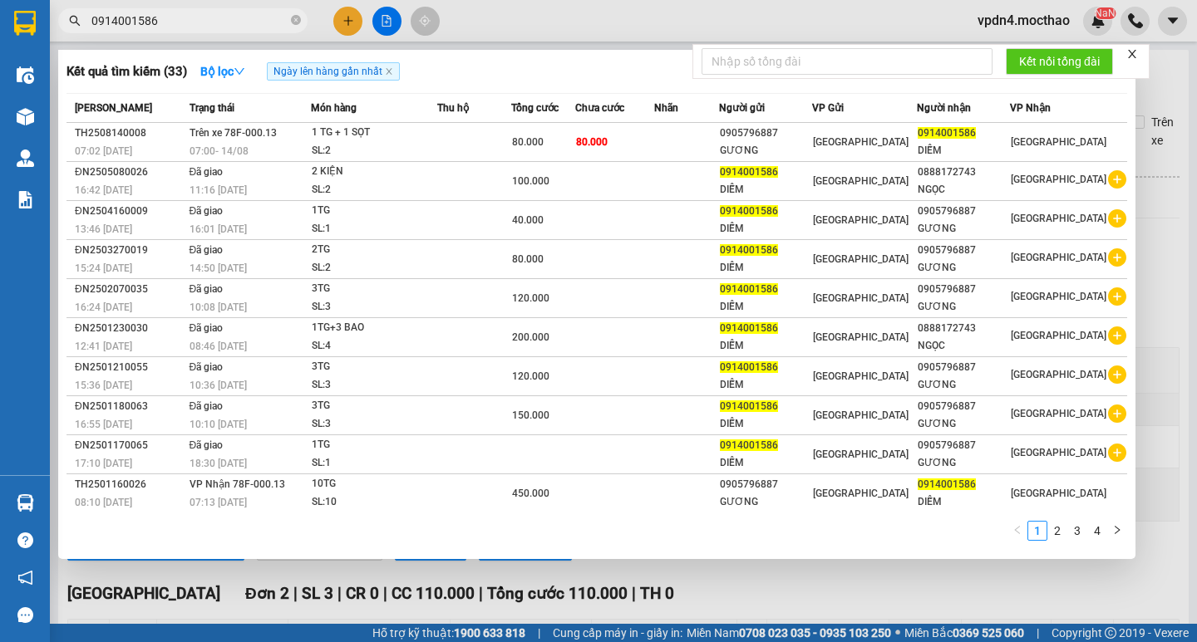
click at [678, 570] on div at bounding box center [598, 321] width 1197 height 642
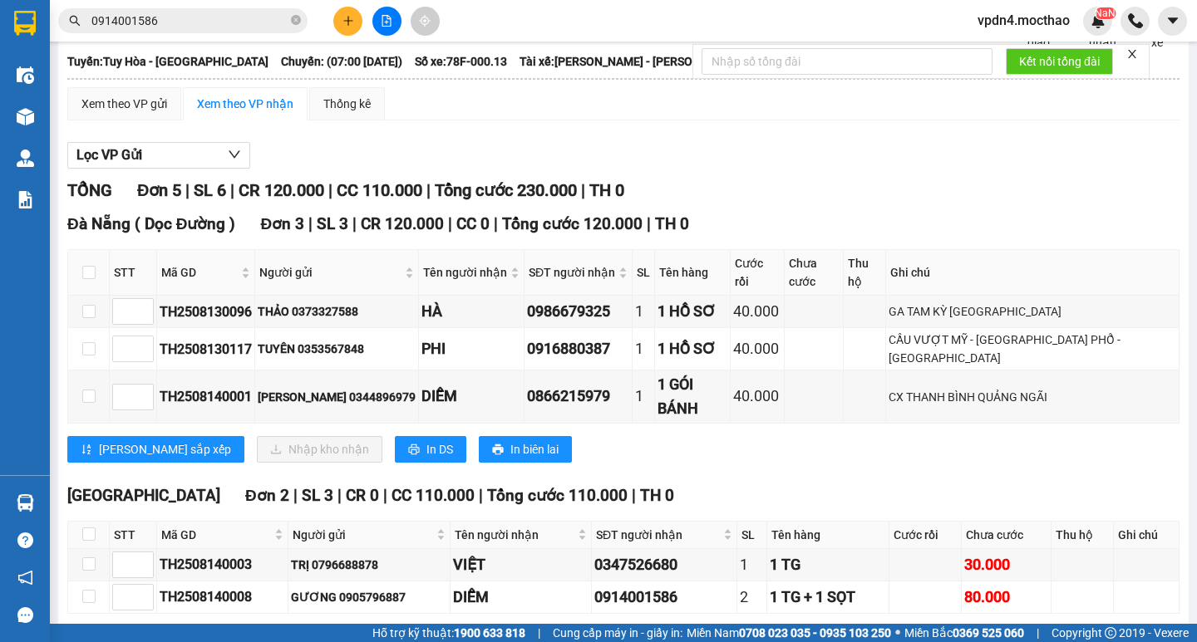
scroll to position [107, 0]
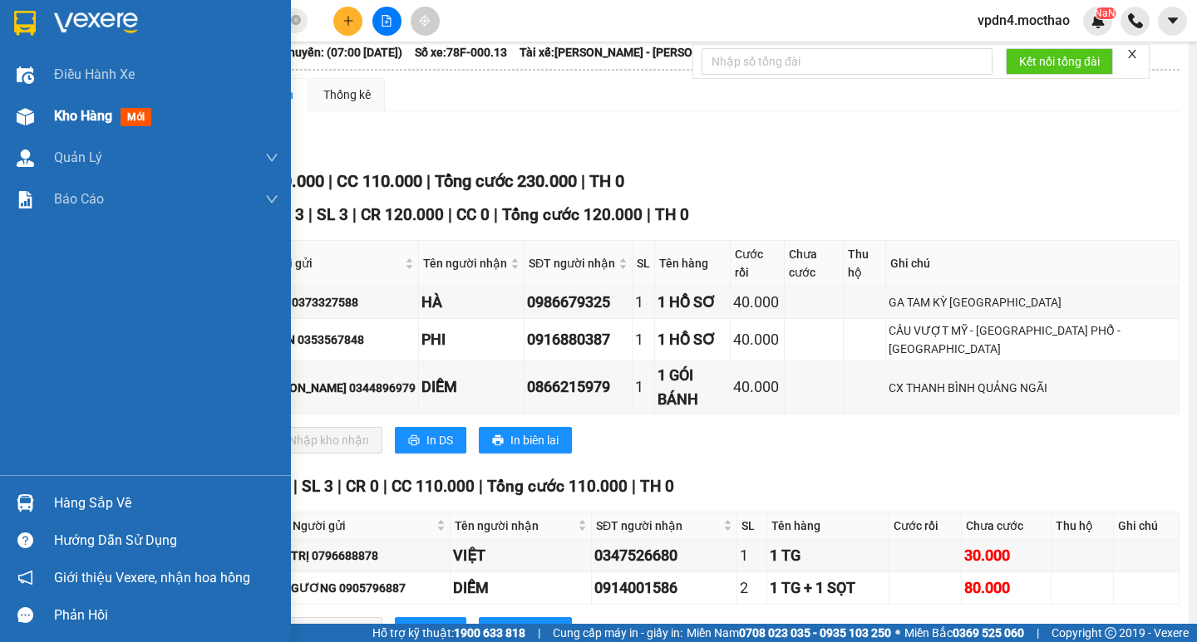
click at [64, 125] on div "Kho hàng mới" at bounding box center [106, 116] width 104 height 21
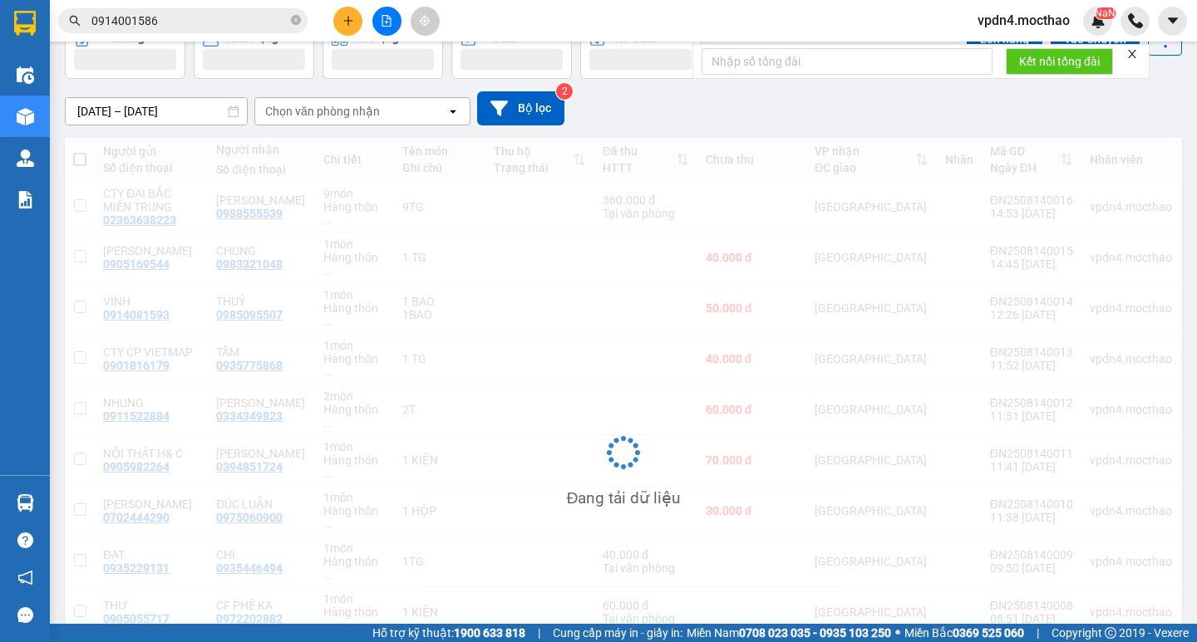
scroll to position [107, 0]
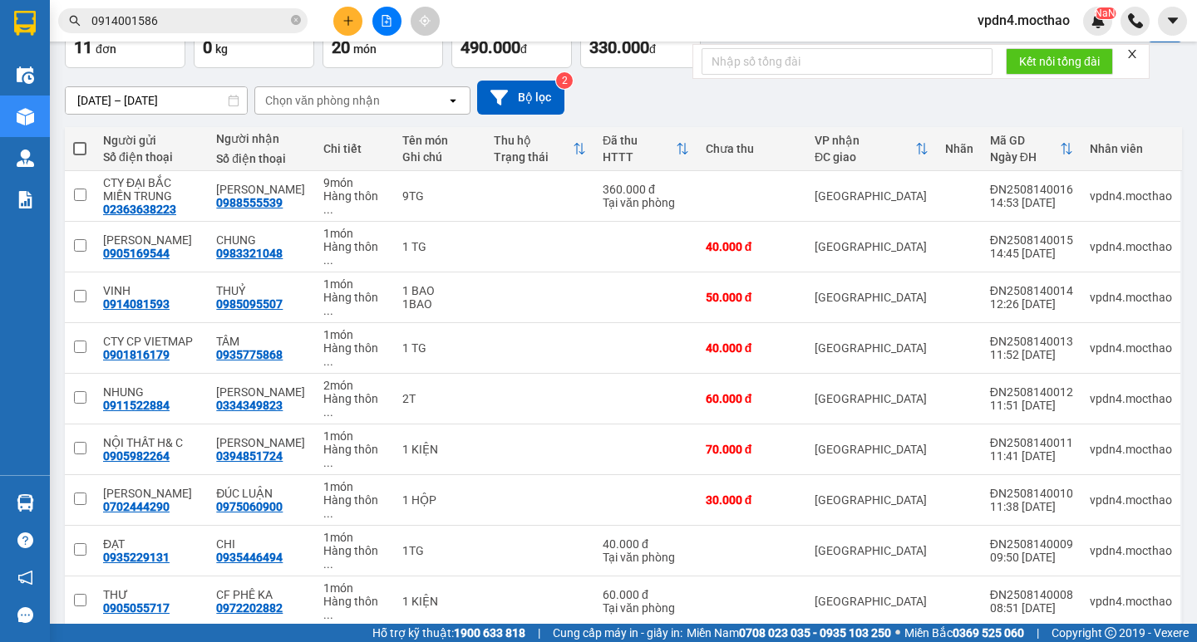
drag, startPoint x: 1182, startPoint y: 413, endPoint x: 1195, endPoint y: 440, distance: 30.5
click at [1195, 440] on main "ver 1.8.138 Kho gửi Trên xe Kho nhận Kho công nợ Hàng đã giao CÔNG NỢ TIỀN MĂ…" at bounding box center [598, 312] width 1197 height 624
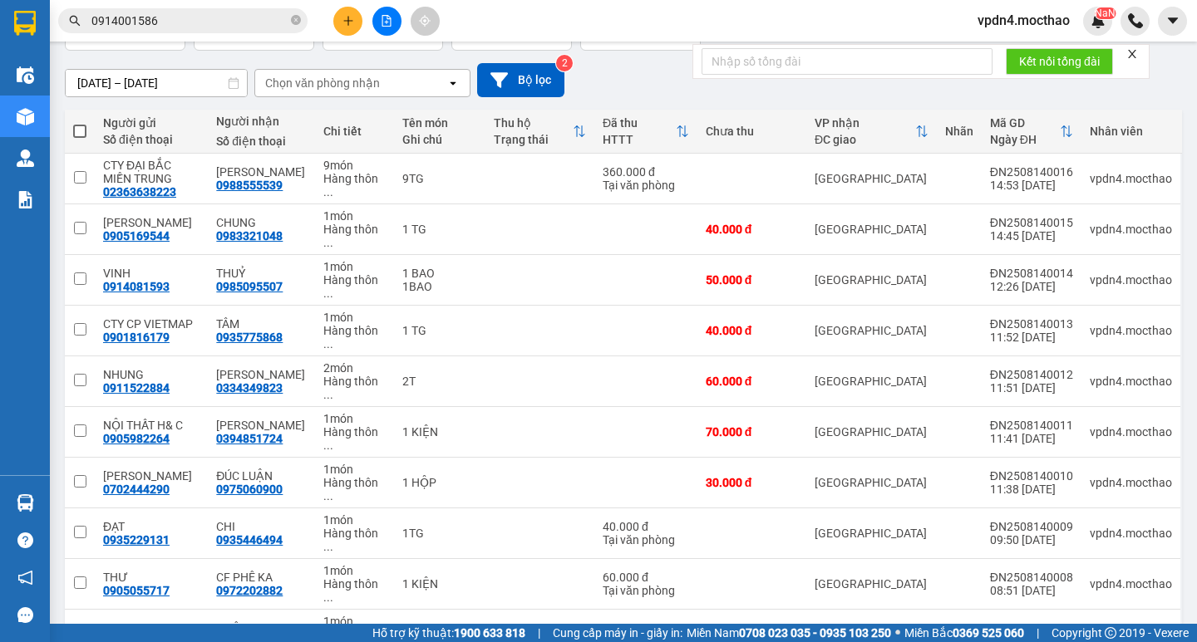
scroll to position [114, 0]
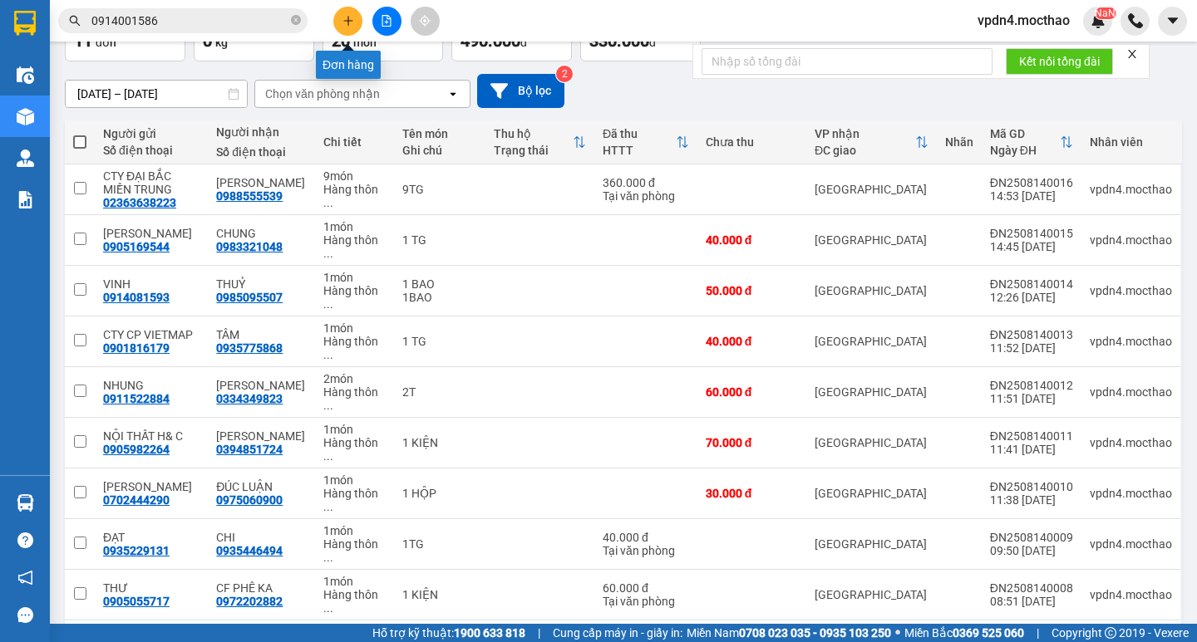
click at [348, 9] on button at bounding box center [347, 21] width 29 height 29
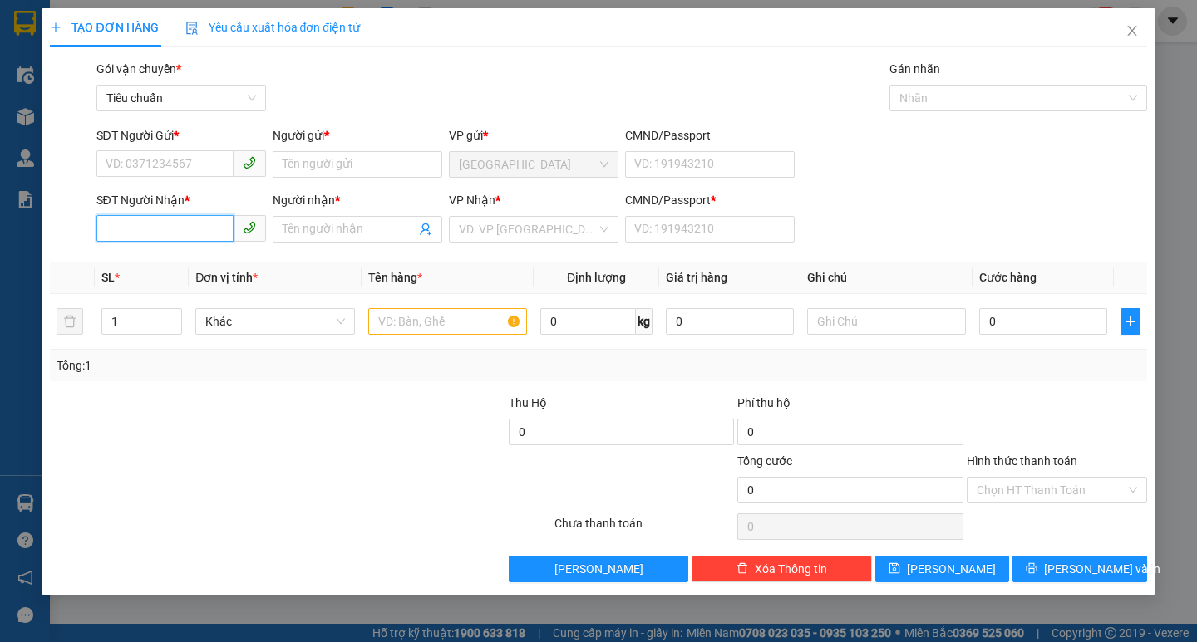
click at [204, 231] on input "SĐT Người Nhận *" at bounding box center [164, 228] width 137 height 27
type input "0797007177"
click at [187, 258] on div "0797007177 - TRÀM" at bounding box center [181, 262] width 150 height 18
type input "TRÀM"
type input "0"
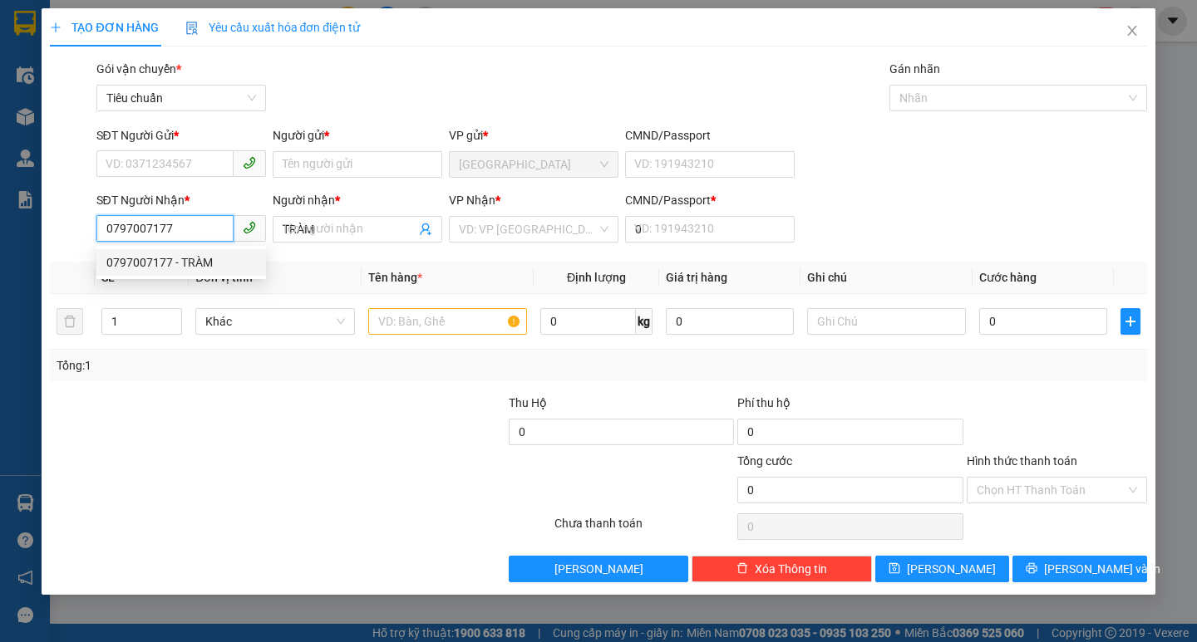
type input "60.000"
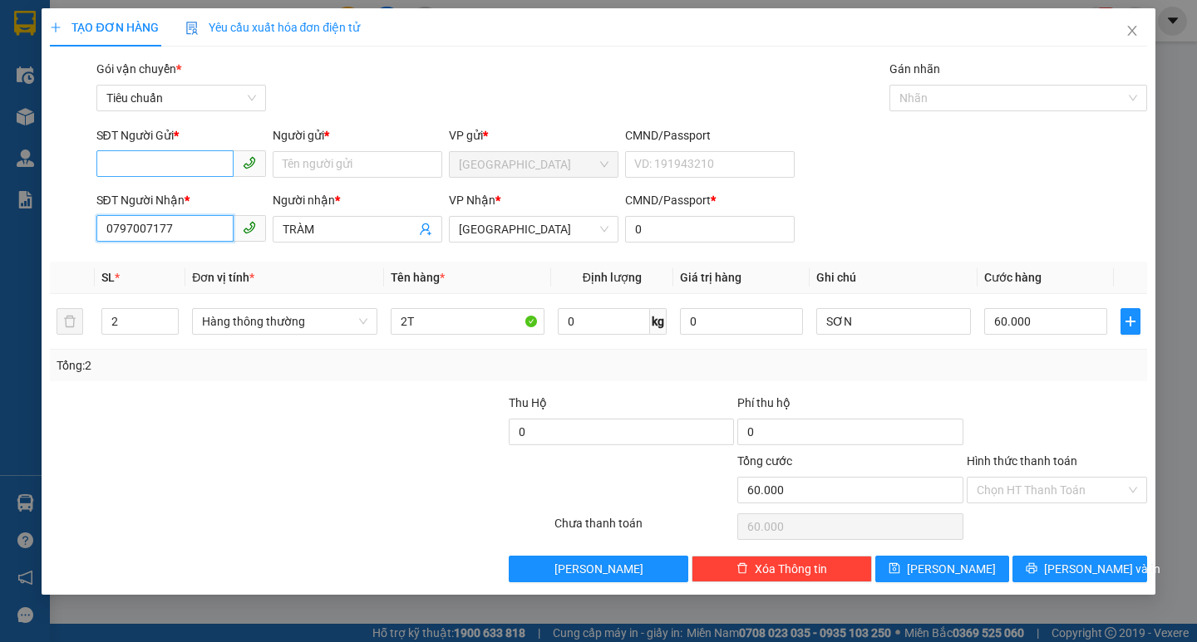
type input "0797007177"
click at [180, 155] on input "SĐT Người Gửi *" at bounding box center [164, 163] width 137 height 27
click at [235, 190] on div "0911522884 - NHUNG" at bounding box center [181, 198] width 150 height 18
type input "0911522884"
type input "NHUNG"
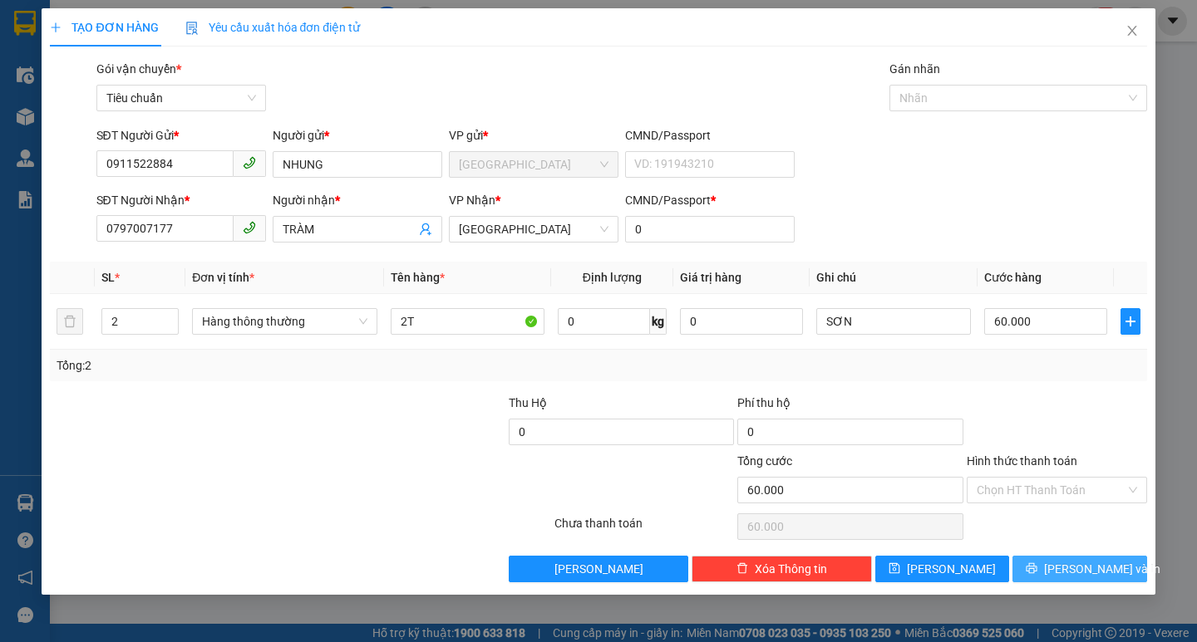
click at [1108, 560] on span "[PERSON_NAME] và In" at bounding box center [1102, 569] width 116 height 18
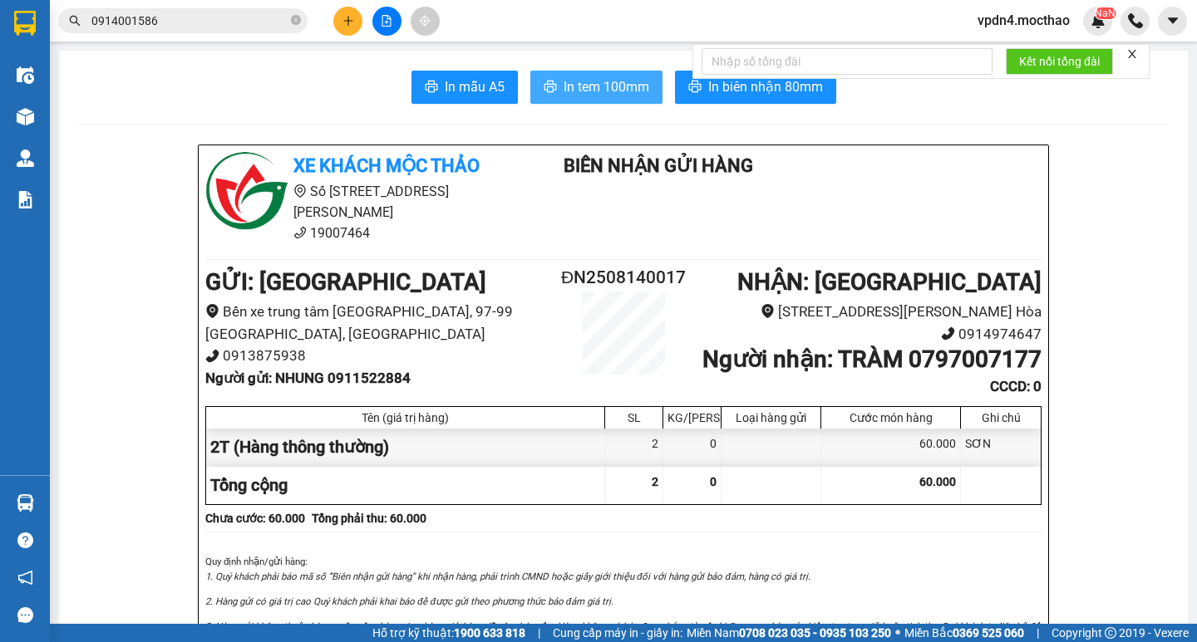
click at [582, 99] on button "In tem 100mm" at bounding box center [596, 87] width 132 height 33
click at [347, 28] on button at bounding box center [347, 21] width 29 height 29
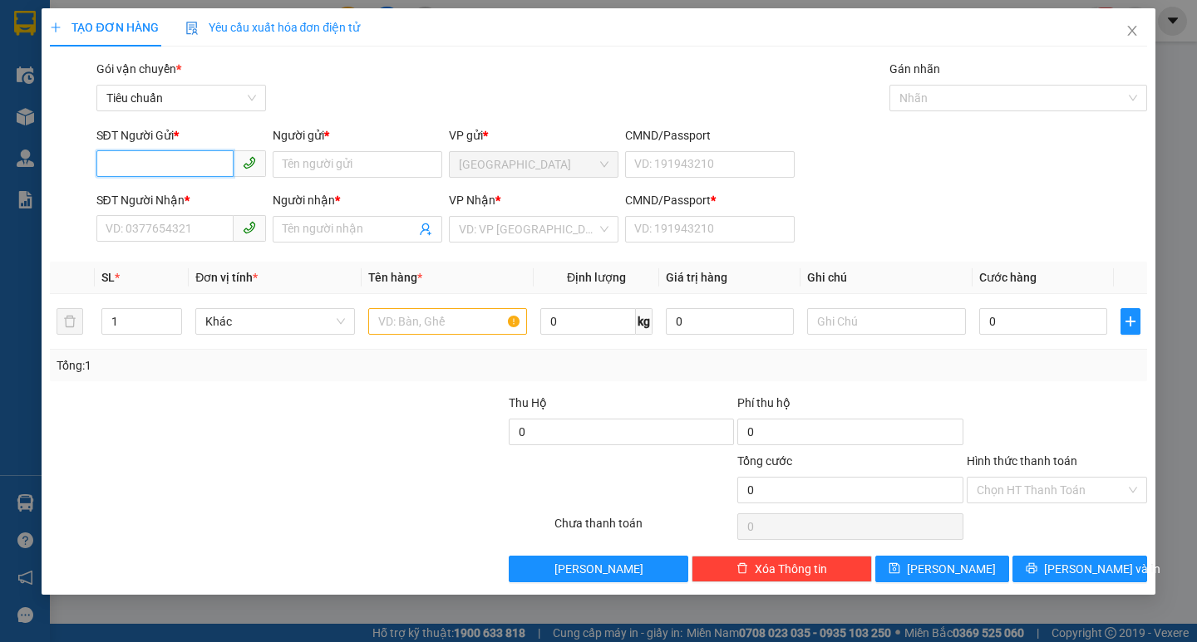
click at [150, 177] on span at bounding box center [181, 164] width 170 height 27
click at [146, 234] on input "SĐT Người Nhận *" at bounding box center [164, 228] width 137 height 27
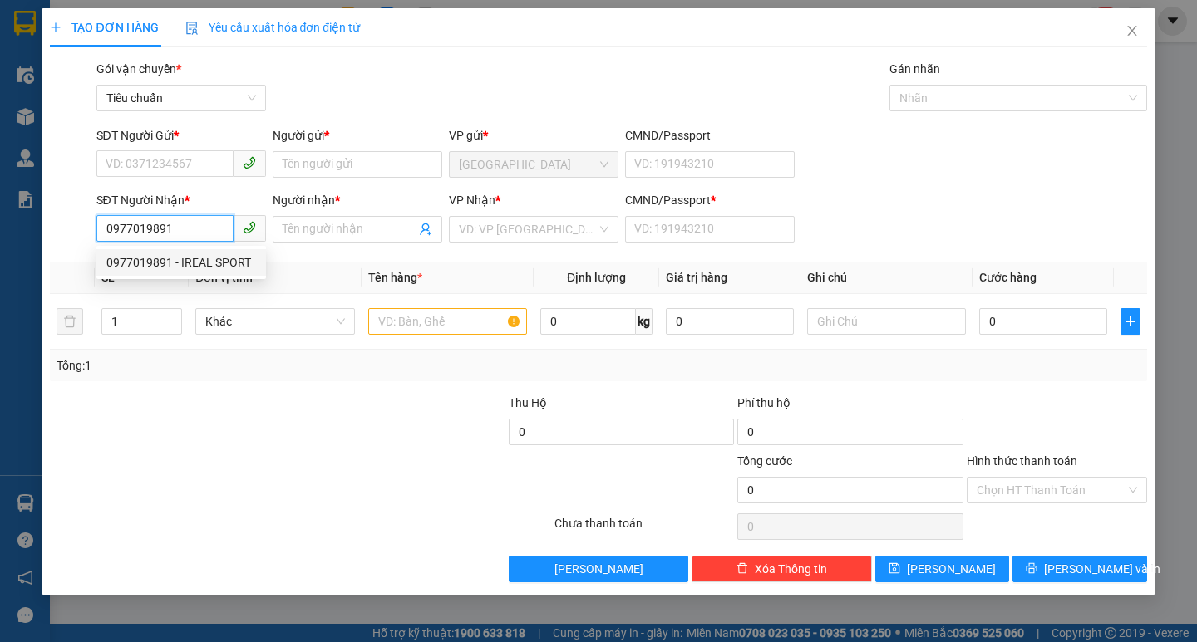
type input "0977019891"
click at [187, 248] on div "0977019891 0977019891 - IREAL SPORT" at bounding box center [181, 262] width 170 height 33
click at [181, 221] on input "0977019891" at bounding box center [164, 228] width 137 height 27
click at [199, 267] on div "0977019891 - IREAL SPORT" at bounding box center [181, 262] width 150 height 18
type input "IREAL SPORT"
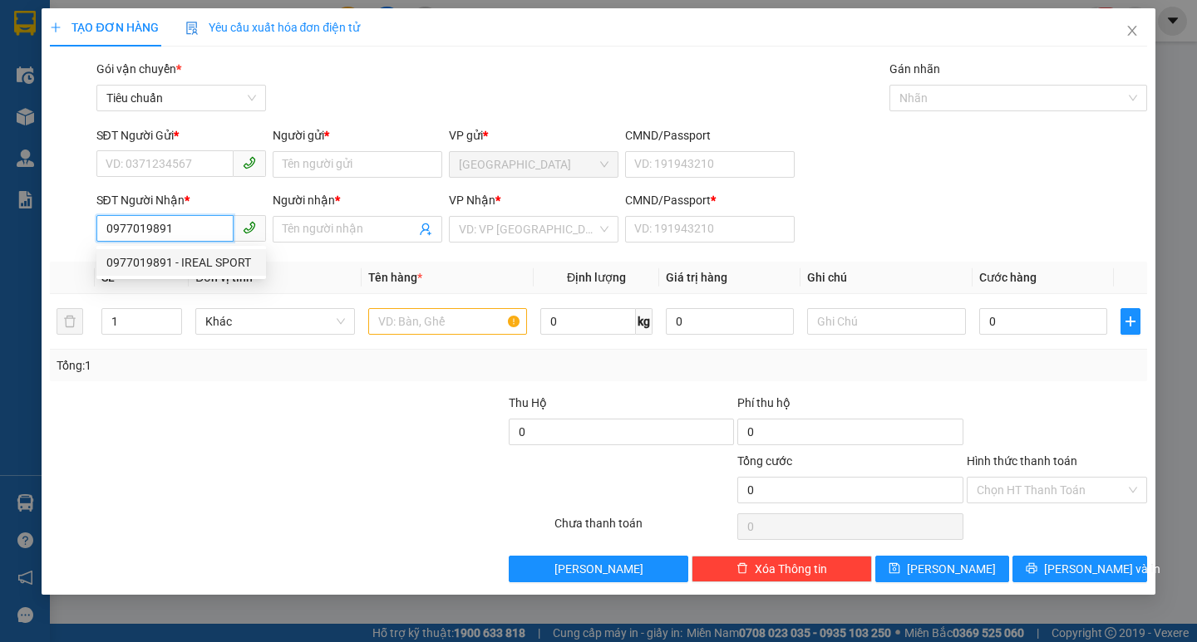
type input "0"
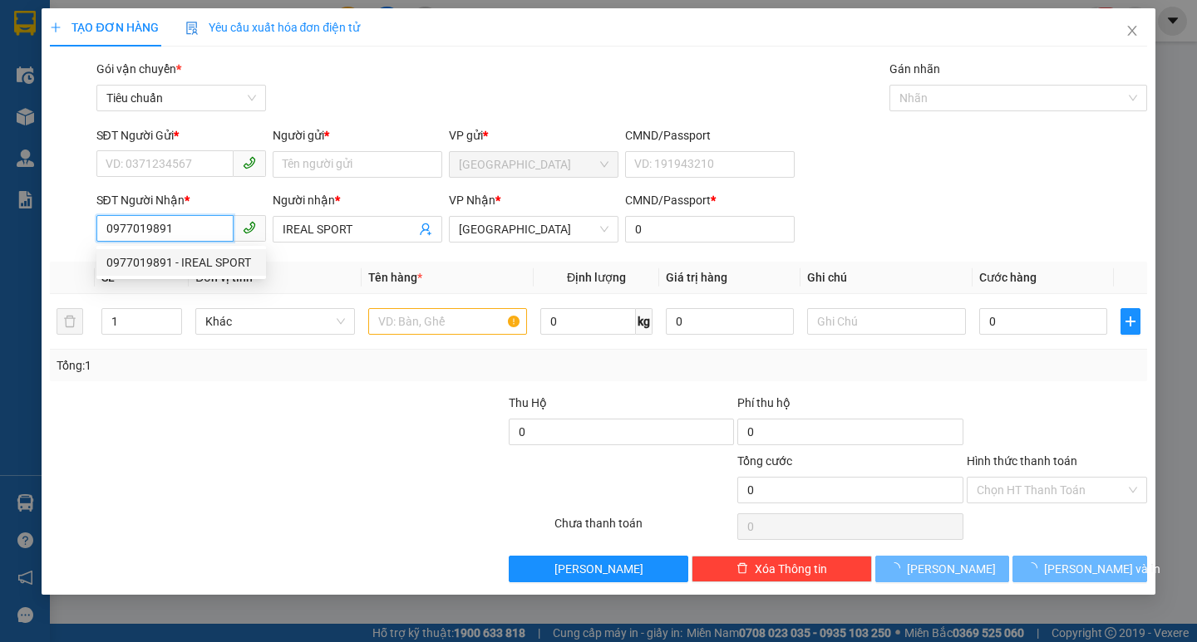
type input "40.000"
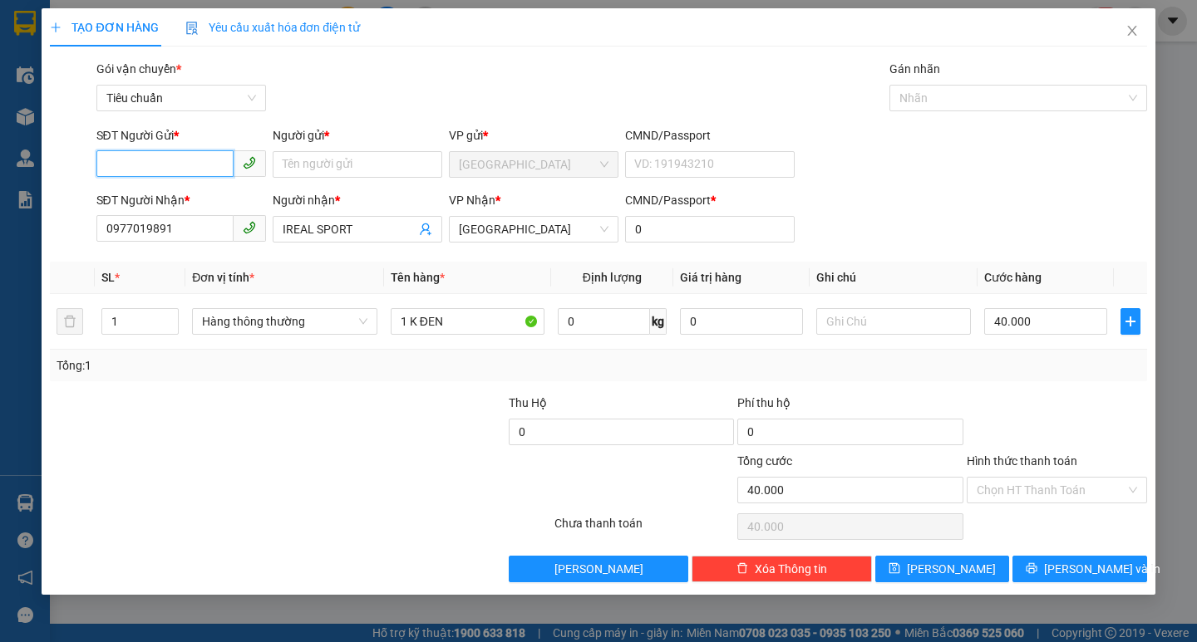
click at [176, 171] on input "SĐT Người Gửi *" at bounding box center [164, 163] width 137 height 27
type input "0974867007"
click at [326, 165] on input "Người gửi *" at bounding box center [358, 164] width 170 height 27
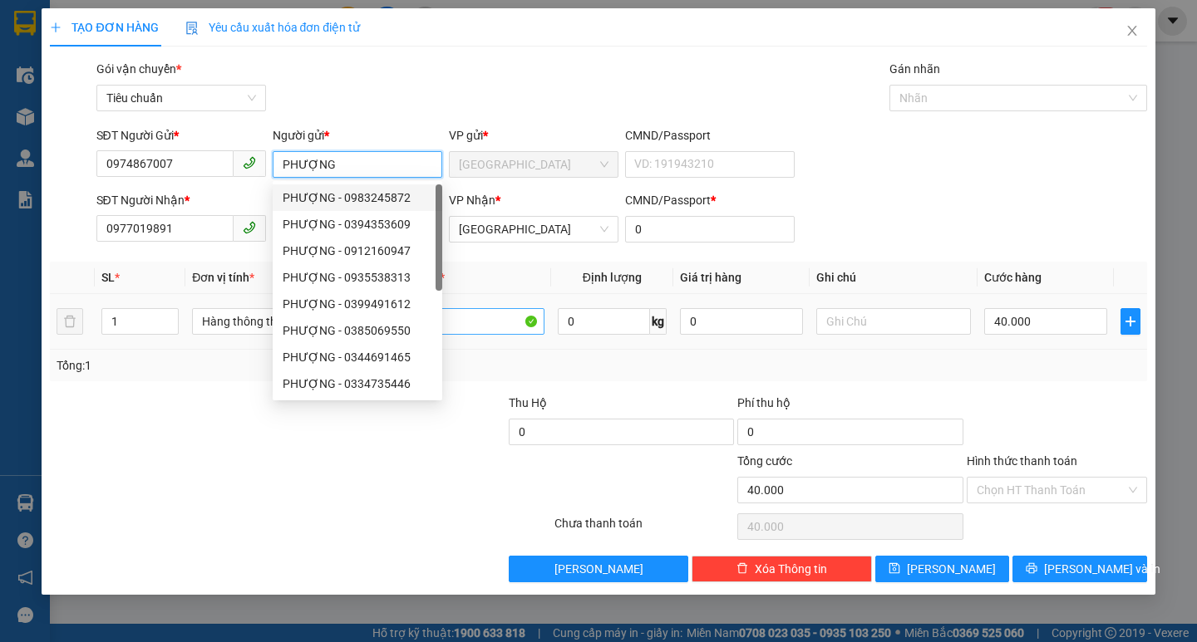
type input "PHƯỢNG"
click at [492, 322] on input "1 K ĐEN" at bounding box center [468, 321] width 154 height 27
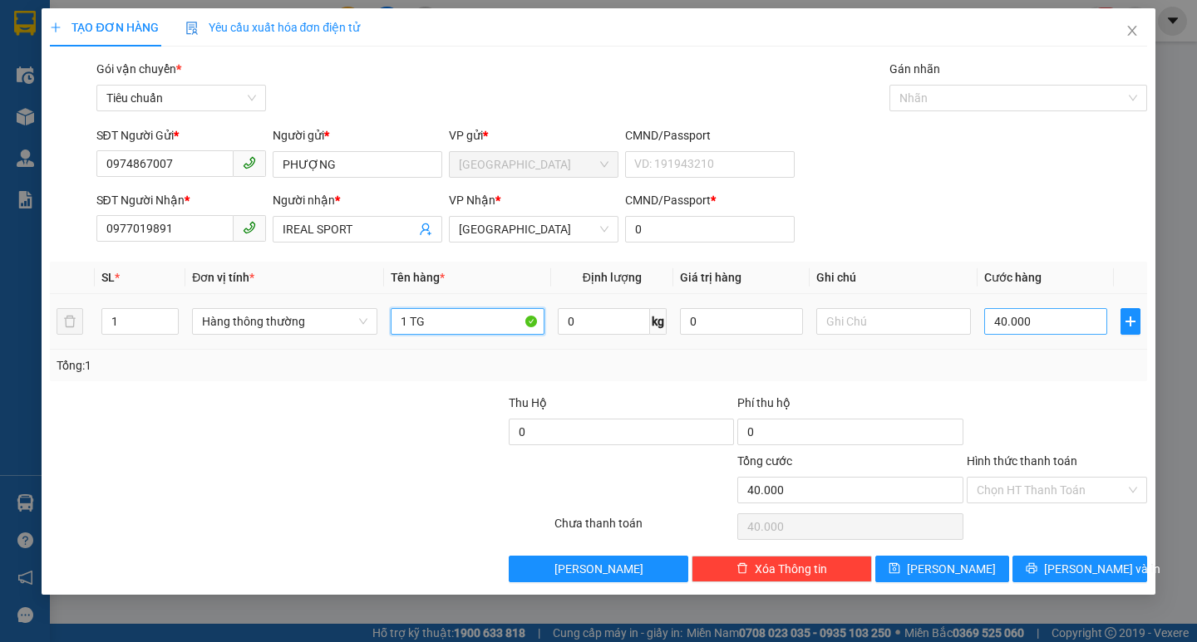
type input "1 TG"
click at [1068, 317] on input "40.000" at bounding box center [1046, 321] width 124 height 27
type input "5"
type input "50"
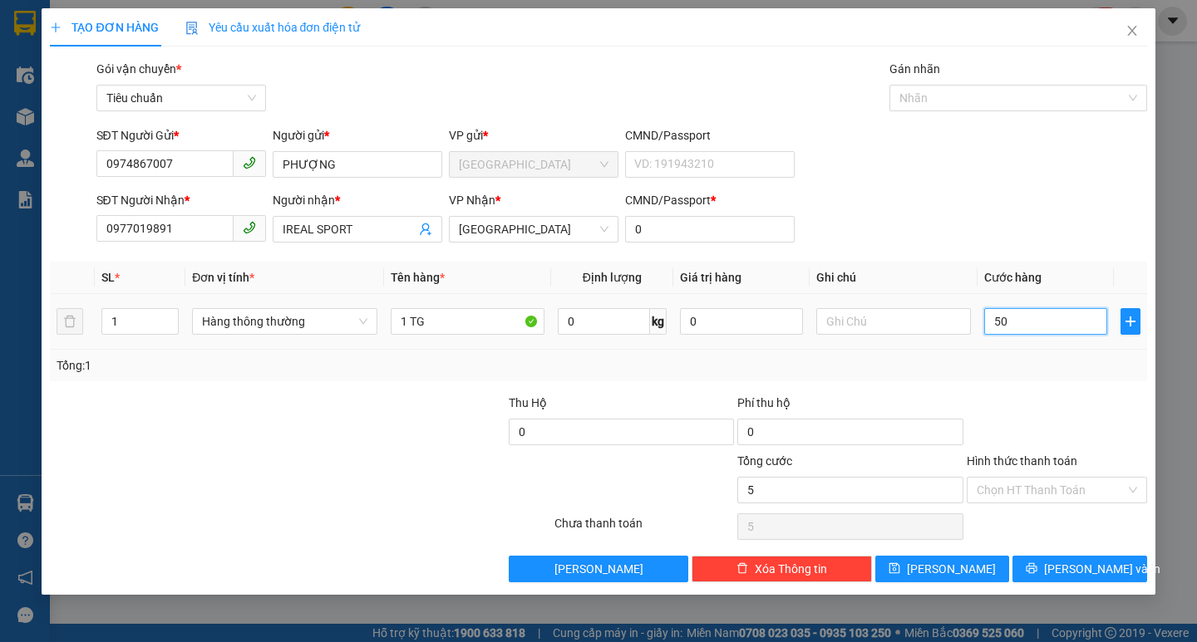
type input "50"
type input "50.000"
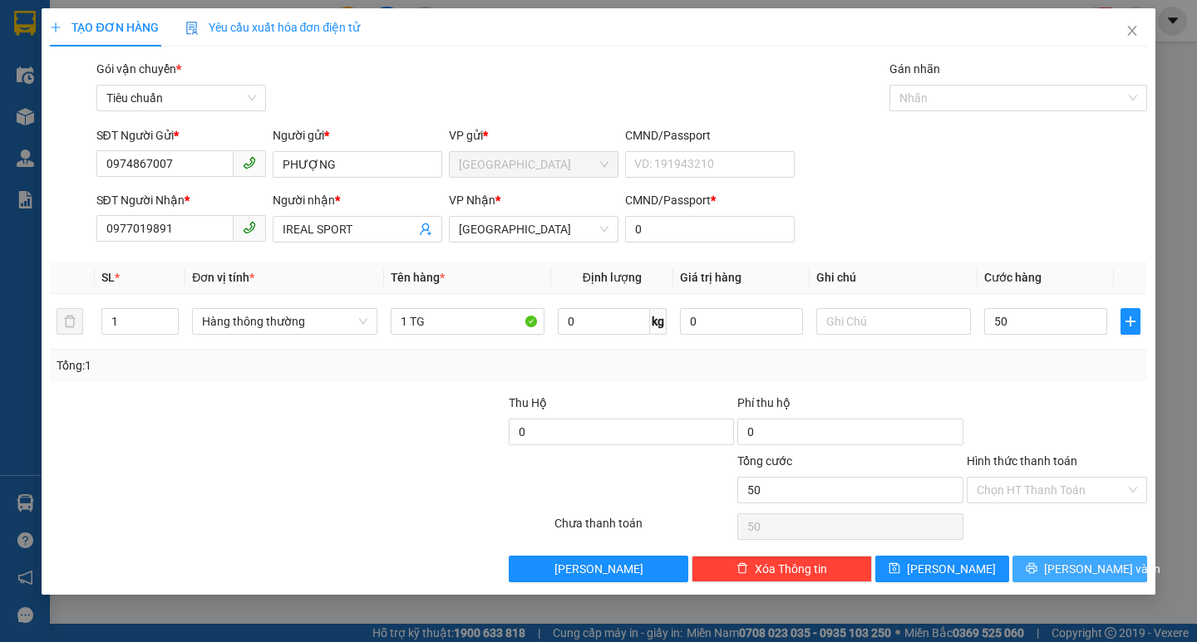
type input "50.000"
click at [1076, 570] on span "[PERSON_NAME] và In" at bounding box center [1102, 569] width 116 height 18
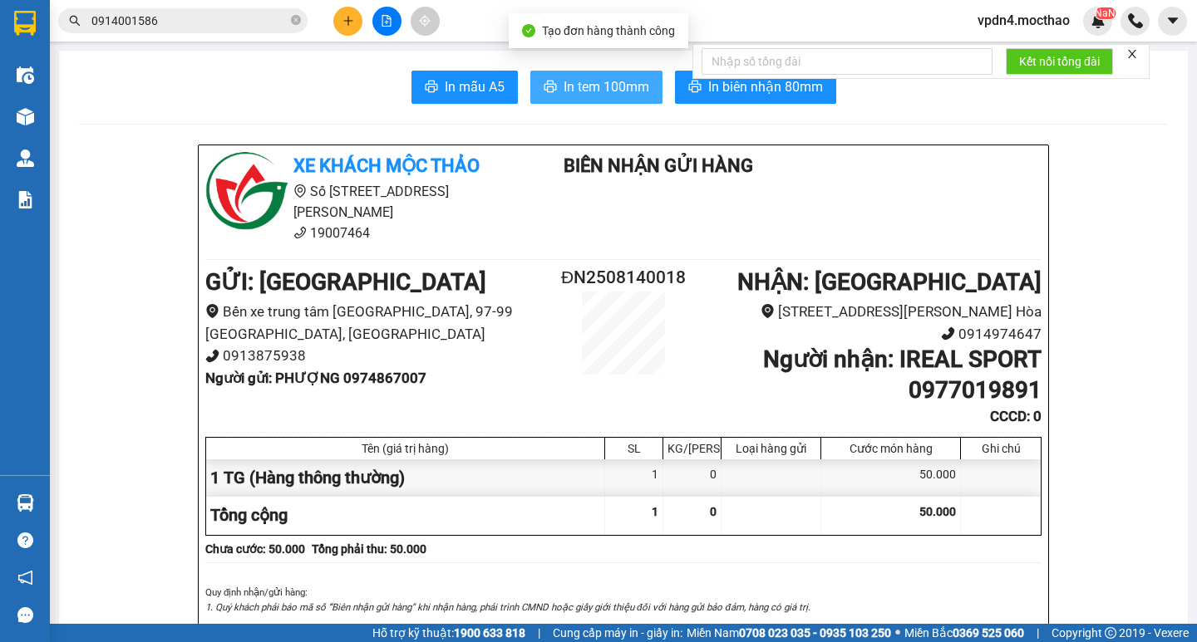
click at [632, 91] on span "In tem 100mm" at bounding box center [606, 86] width 86 height 21
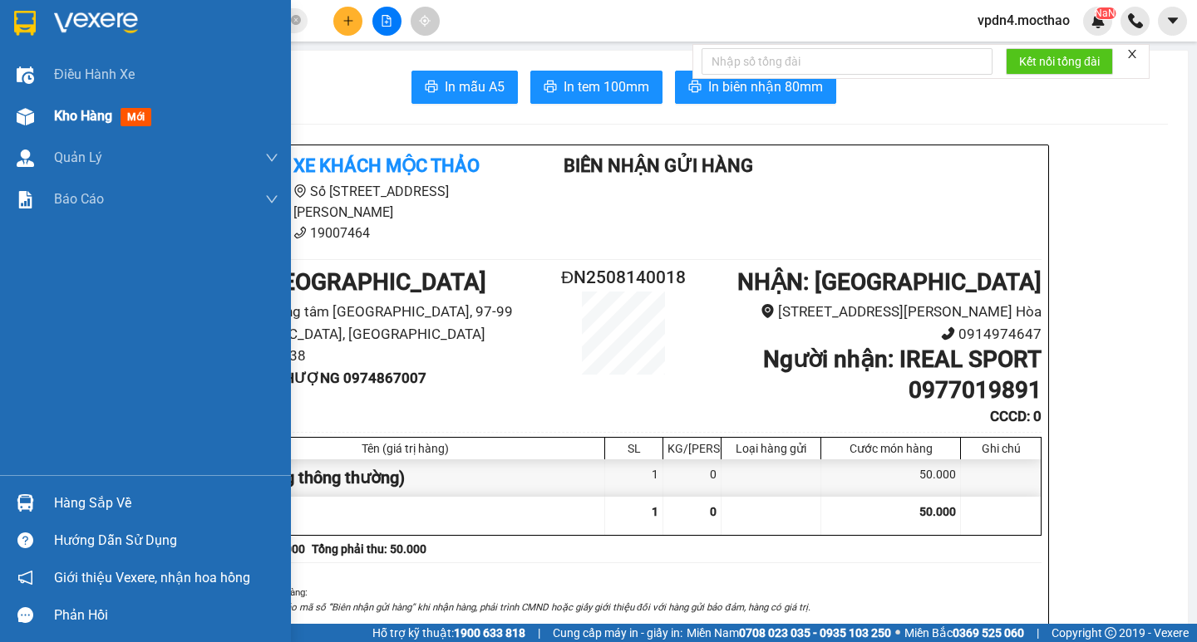
click at [72, 122] on span "Kho hàng" at bounding box center [83, 116] width 58 height 16
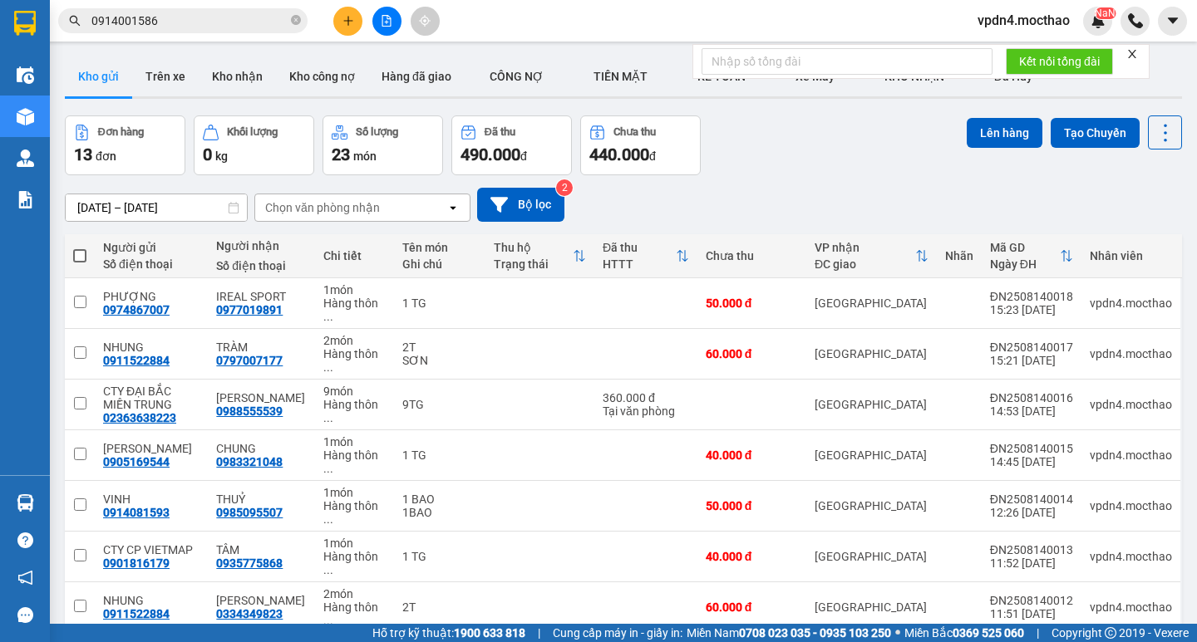
click at [335, 22] on button at bounding box center [347, 21] width 29 height 29
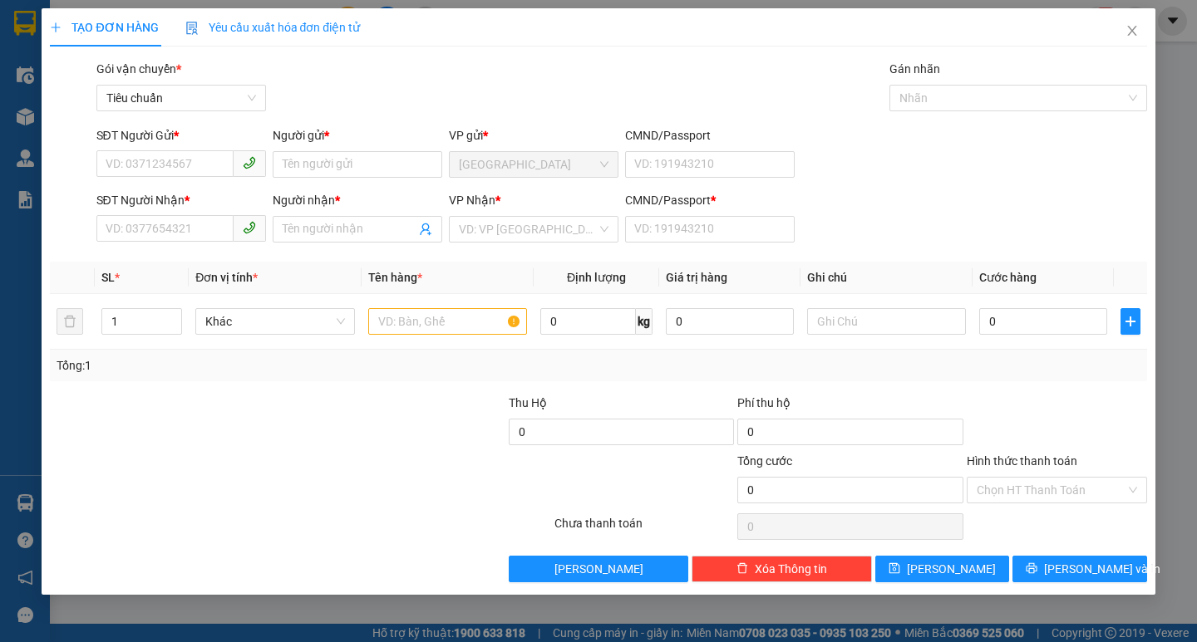
click at [155, 243] on div "SĐT Người Nhận * VD: 0377654321" at bounding box center [181, 220] width 170 height 58
click at [152, 233] on input "SĐT Người Nhận *" at bounding box center [164, 228] width 137 height 27
type input "0989518355"
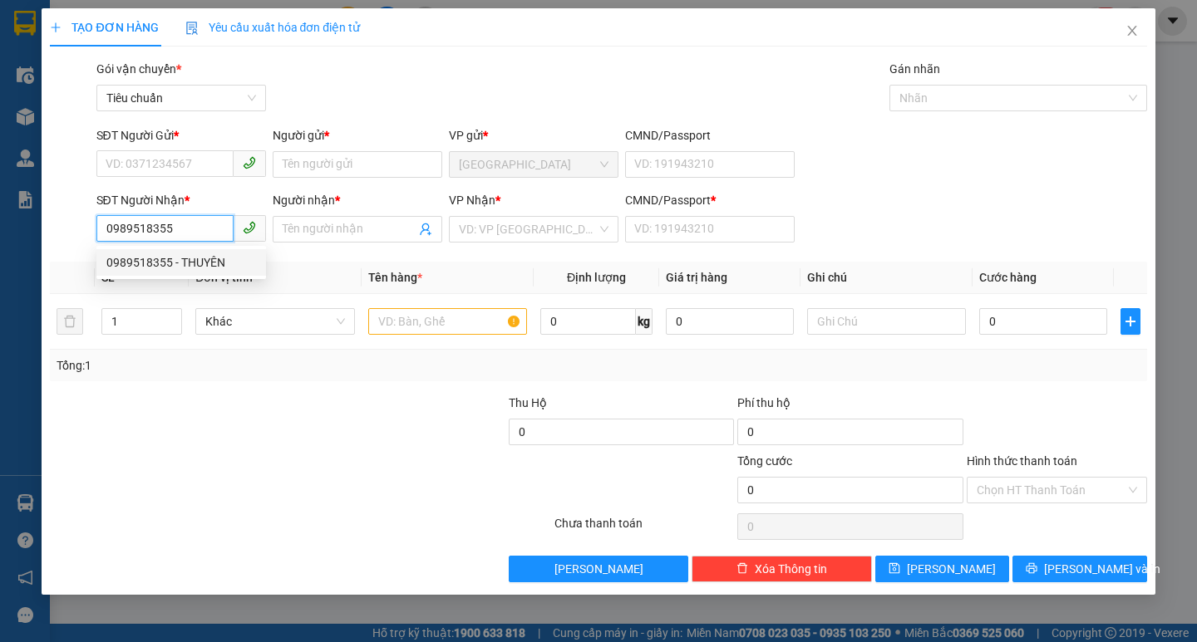
click at [204, 263] on div "0989518355 - THUYÊN" at bounding box center [181, 262] width 150 height 18
type input "THUYÊN"
type input "0"
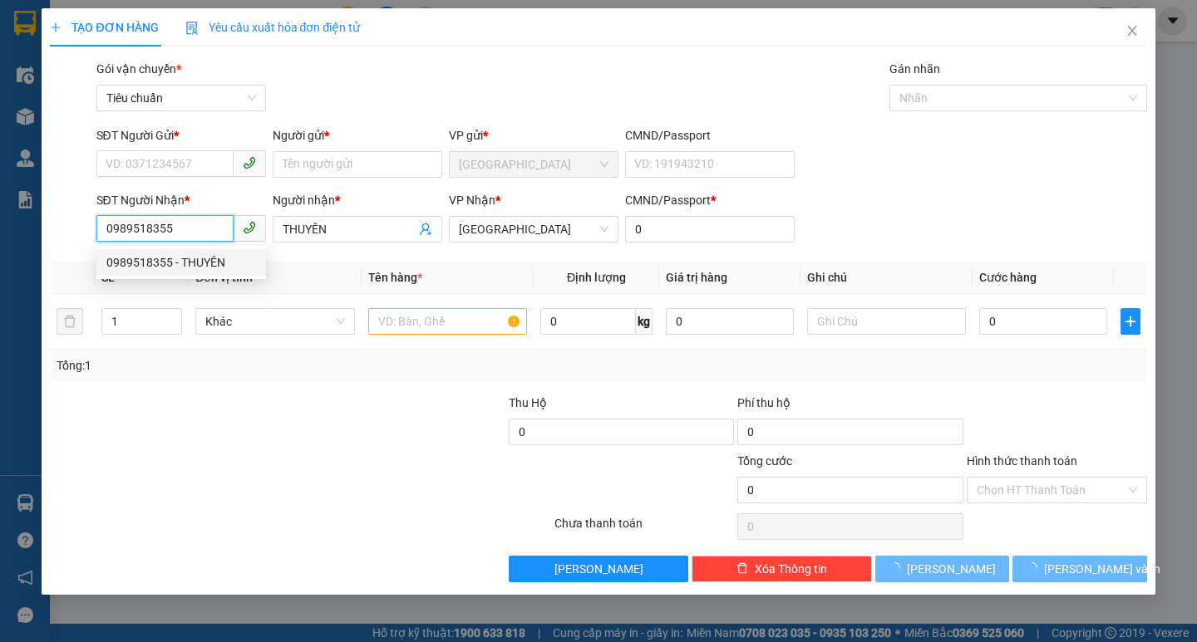
type input "40.000"
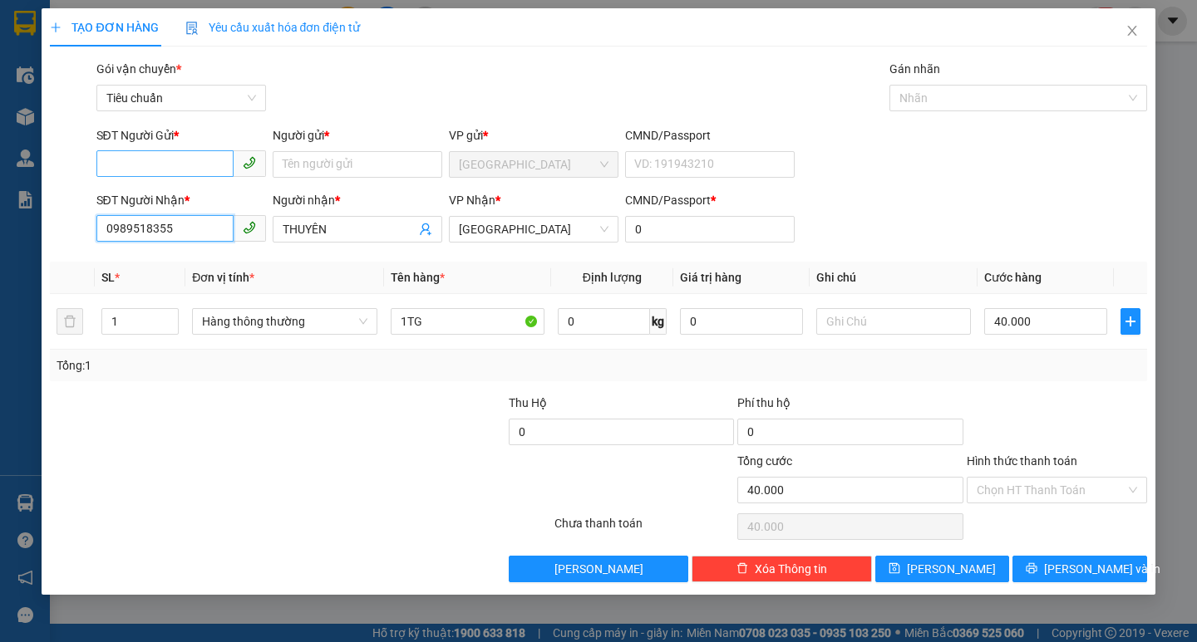
type input "0989518355"
click at [189, 165] on input "SĐT Người Gửi *" at bounding box center [164, 163] width 137 height 27
click at [194, 193] on div "0919270768 - [PERSON_NAME]" at bounding box center [181, 198] width 150 height 18
type input "0919270768"
type input "NHƯỢNG"
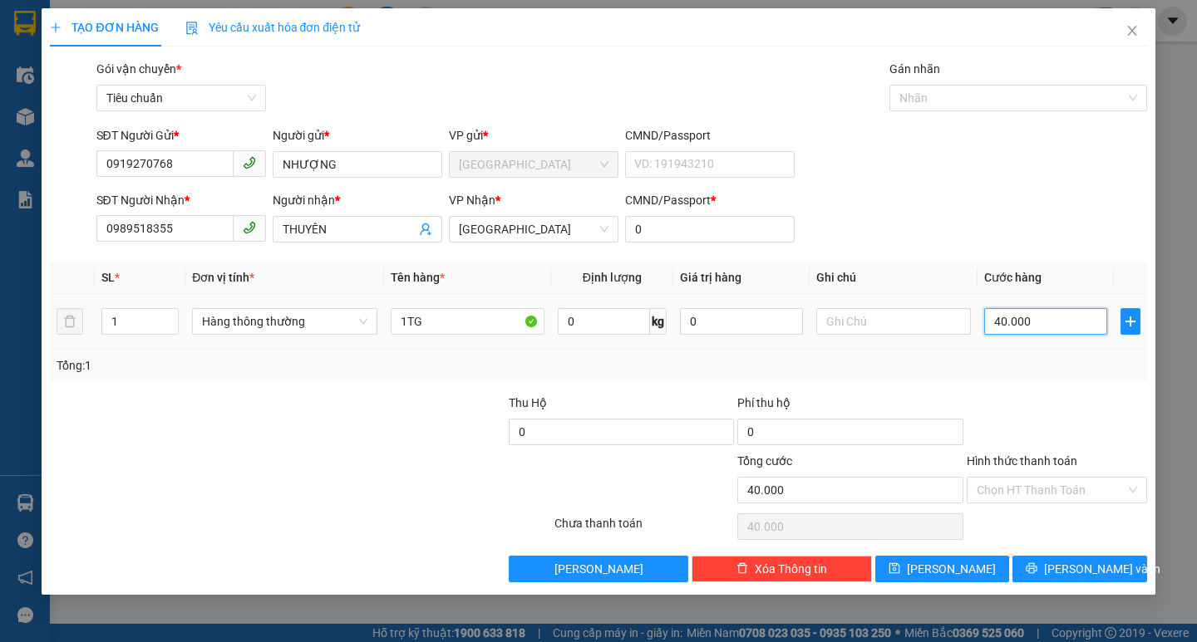
click at [1030, 317] on input "40.000" at bounding box center [1046, 321] width 124 height 27
type input "5"
type input "50"
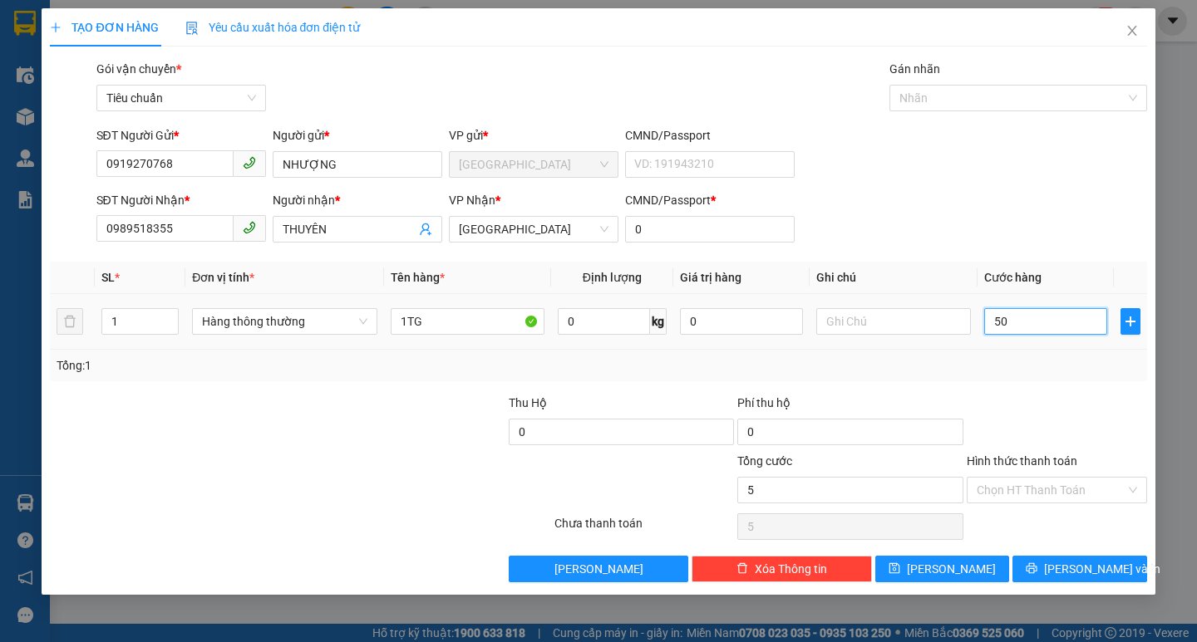
type input "50"
type input "50.000"
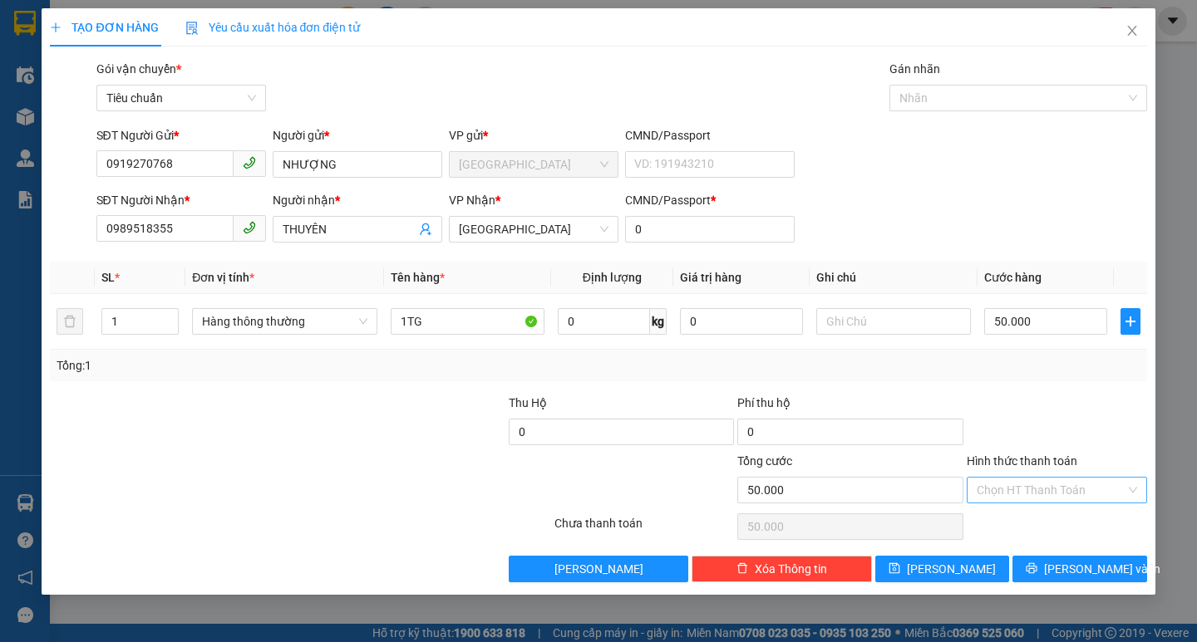
click at [1047, 492] on input "Hình thức thanh toán" at bounding box center [1050, 490] width 149 height 25
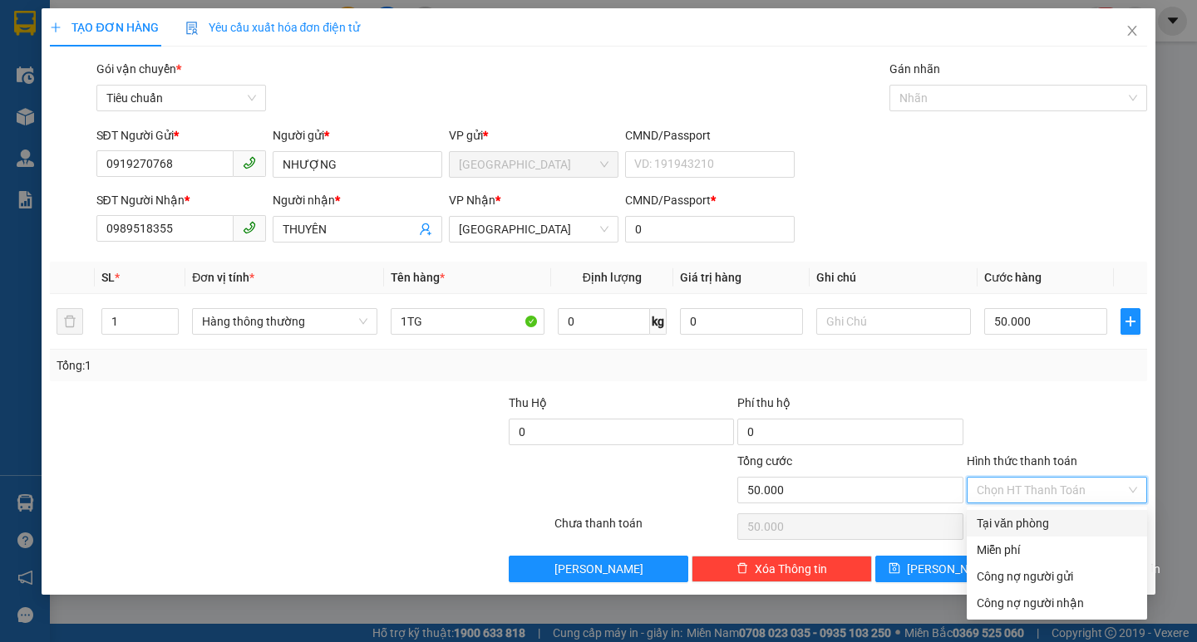
drag, startPoint x: 1045, startPoint y: 516, endPoint x: 1057, endPoint y: 522, distance: 13.0
click at [1044, 516] on div "Tại văn phòng" at bounding box center [1056, 523] width 160 height 18
type input "0"
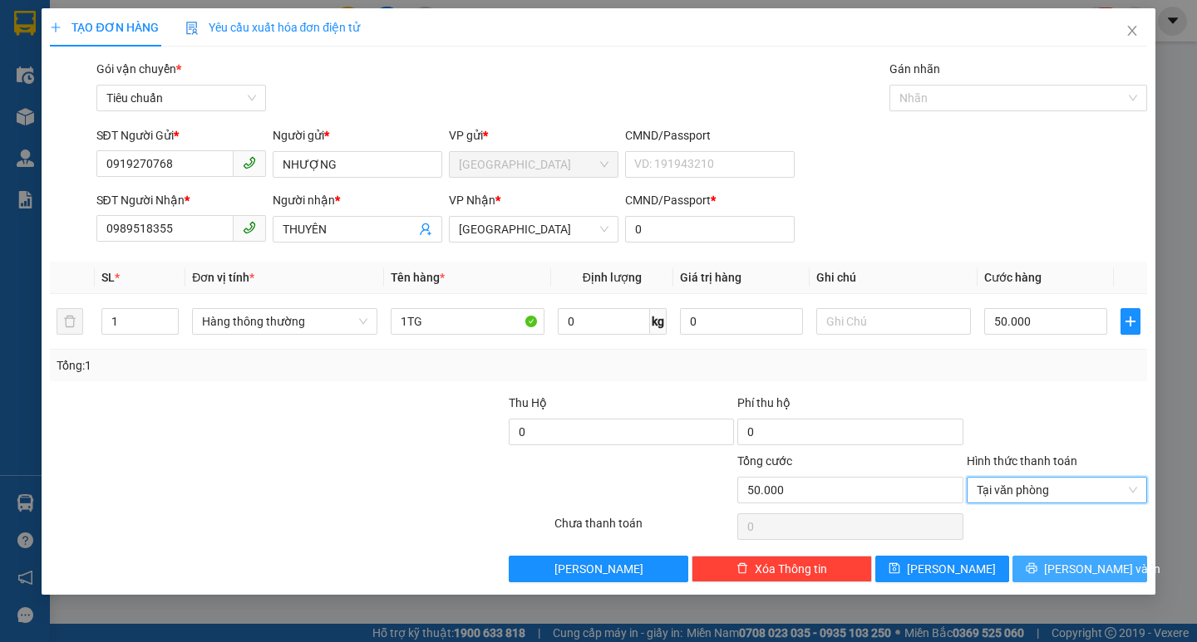
click at [1093, 568] on span "[PERSON_NAME] và In" at bounding box center [1102, 569] width 116 height 18
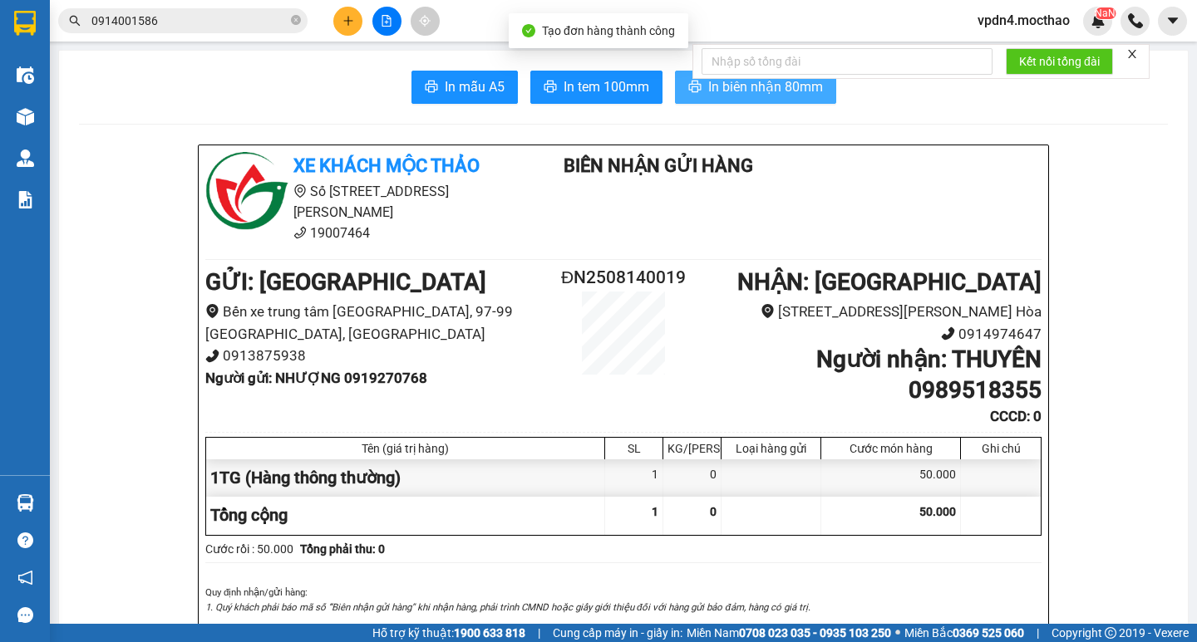
click at [756, 91] on span "In biên nhận 80mm" at bounding box center [765, 86] width 115 height 21
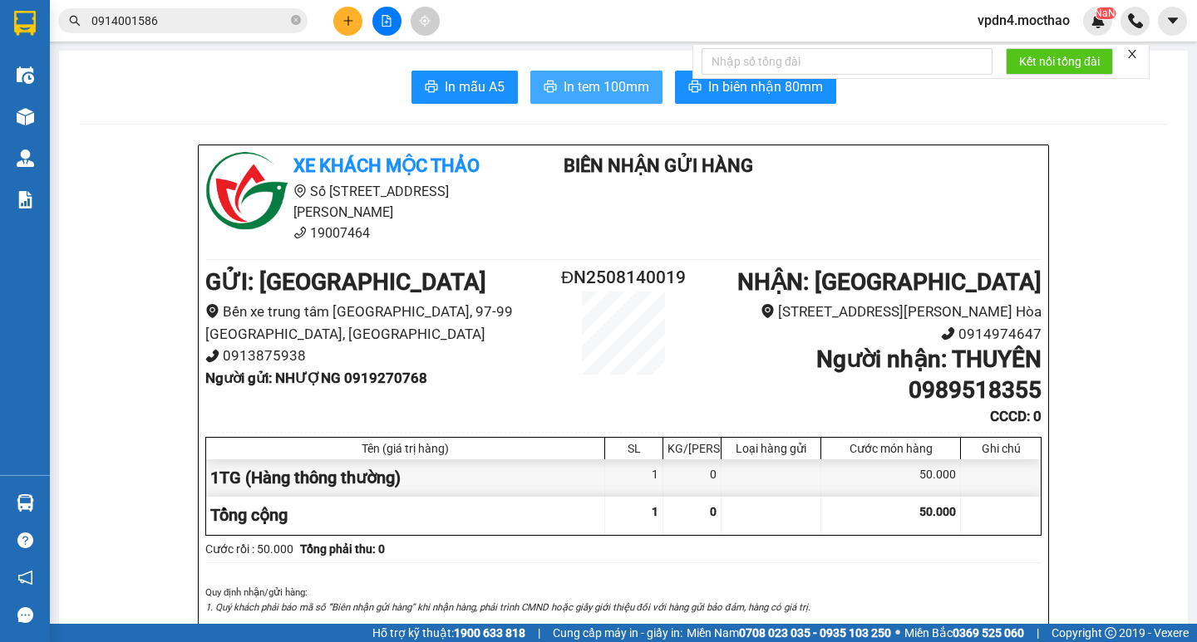
click at [578, 91] on span "In tem 100mm" at bounding box center [606, 86] width 86 height 21
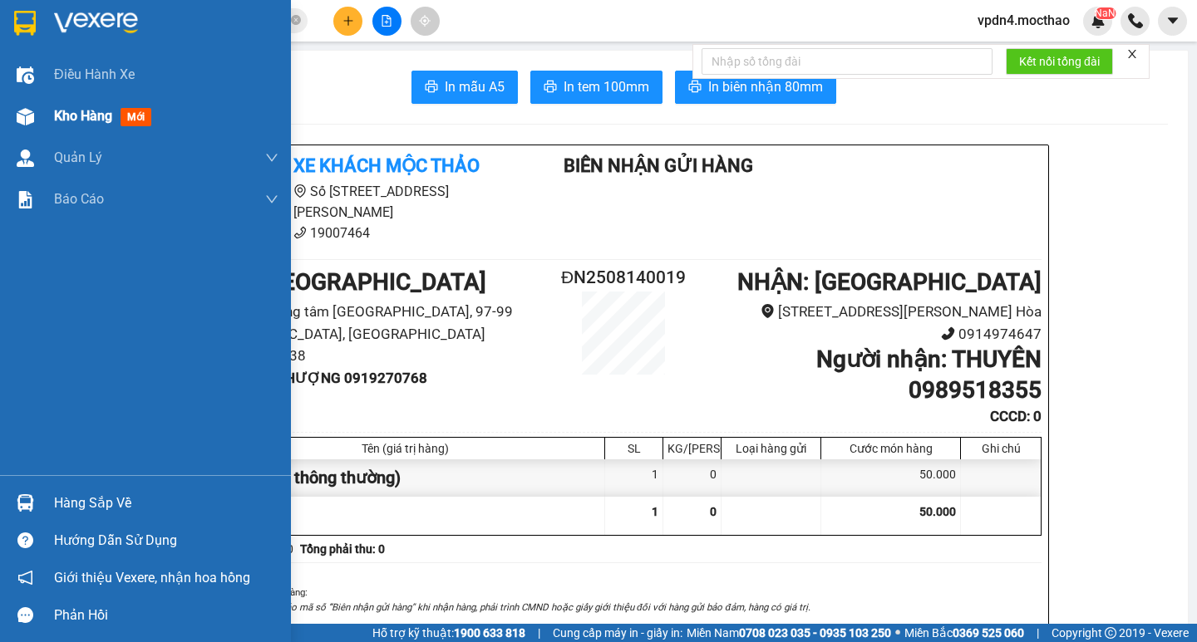
click at [80, 125] on div "Kho hàng mới" at bounding box center [106, 116] width 104 height 21
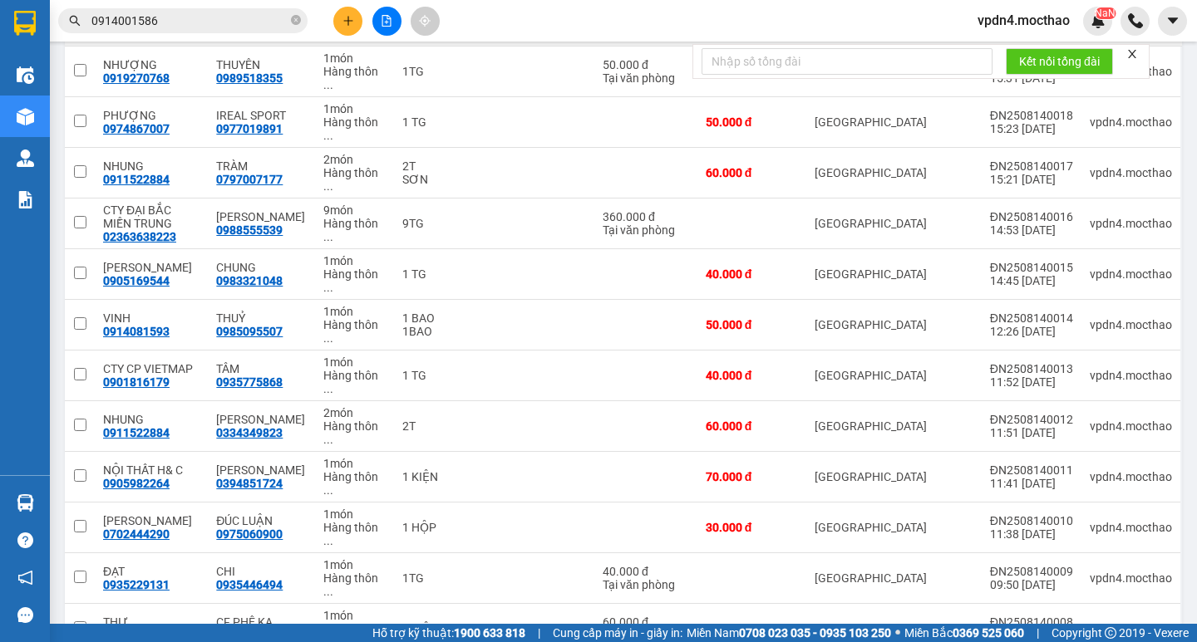
scroll to position [259, 0]
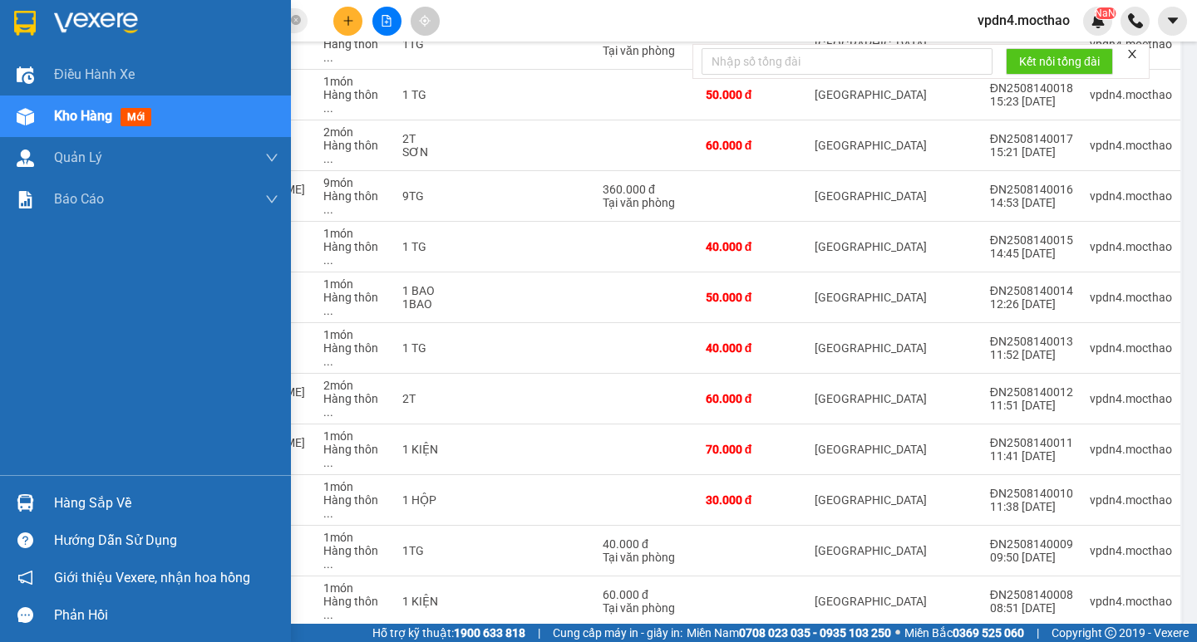
click at [81, 125] on div "Kho hàng mới" at bounding box center [106, 116] width 104 height 21
click at [74, 108] on span "Kho hàng" at bounding box center [83, 116] width 58 height 16
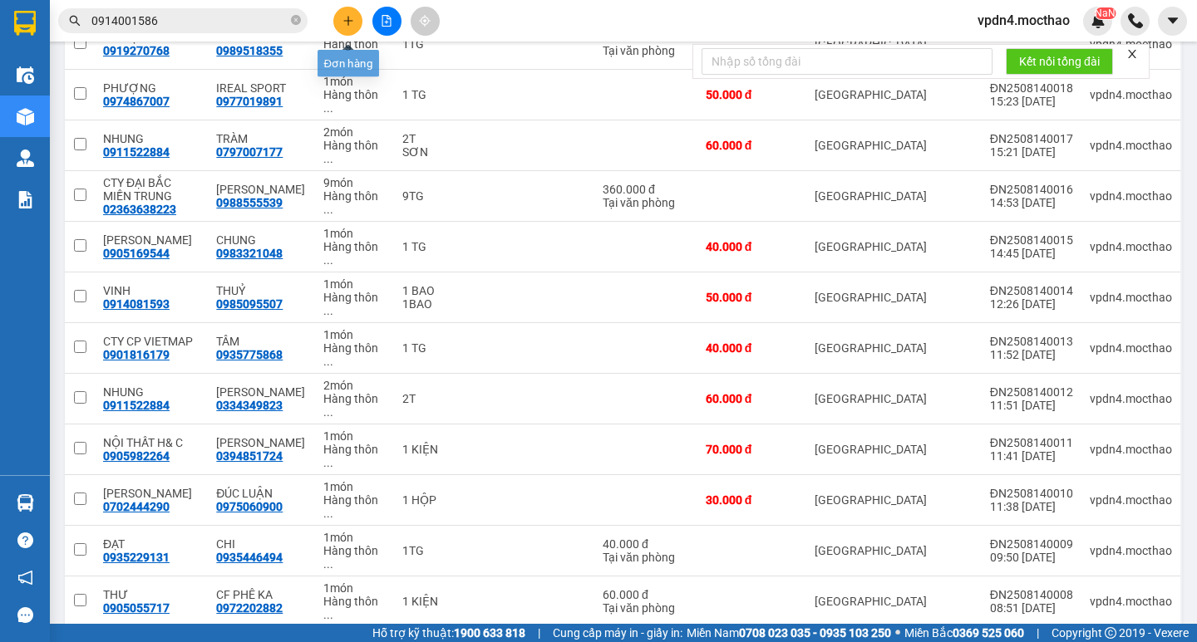
click at [351, 12] on button at bounding box center [347, 21] width 29 height 29
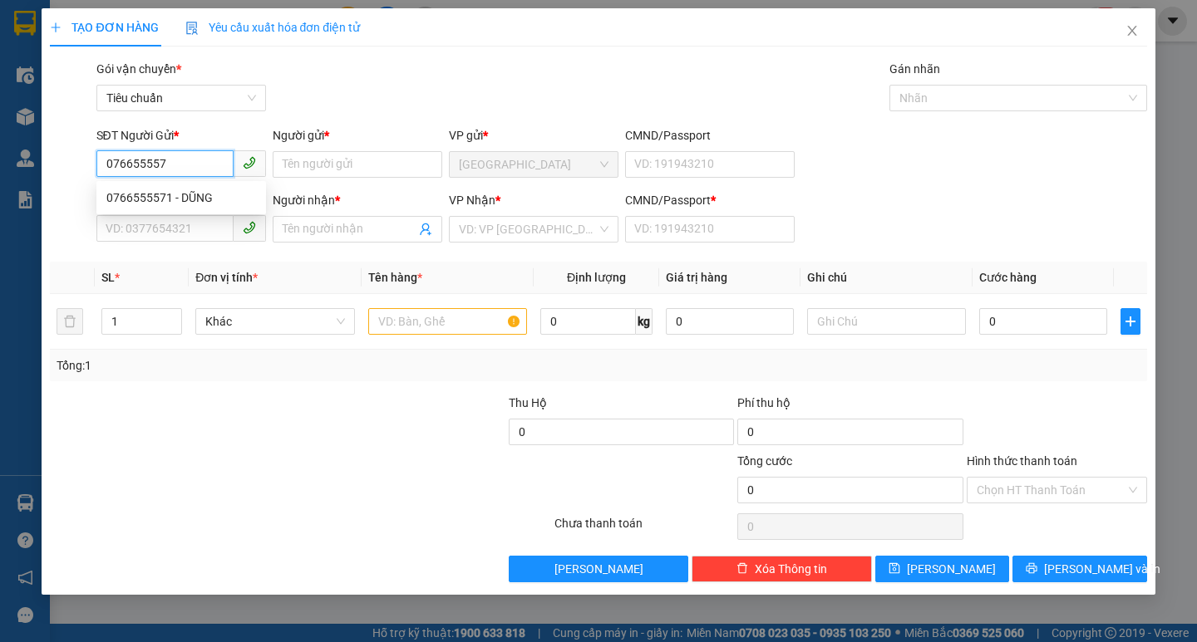
type input "0766555571"
click at [120, 205] on div "0766555571 - DŨNG" at bounding box center [181, 198] width 150 height 18
type input "DŨNG"
type input "0903102372"
type input "HẢI"
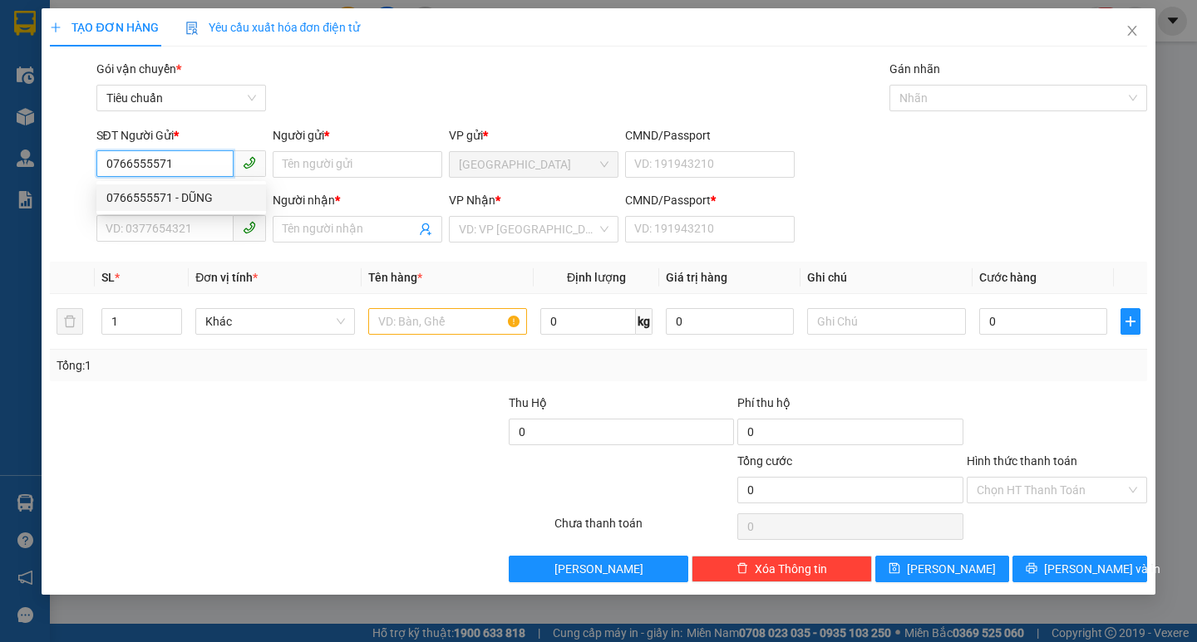
type input "0"
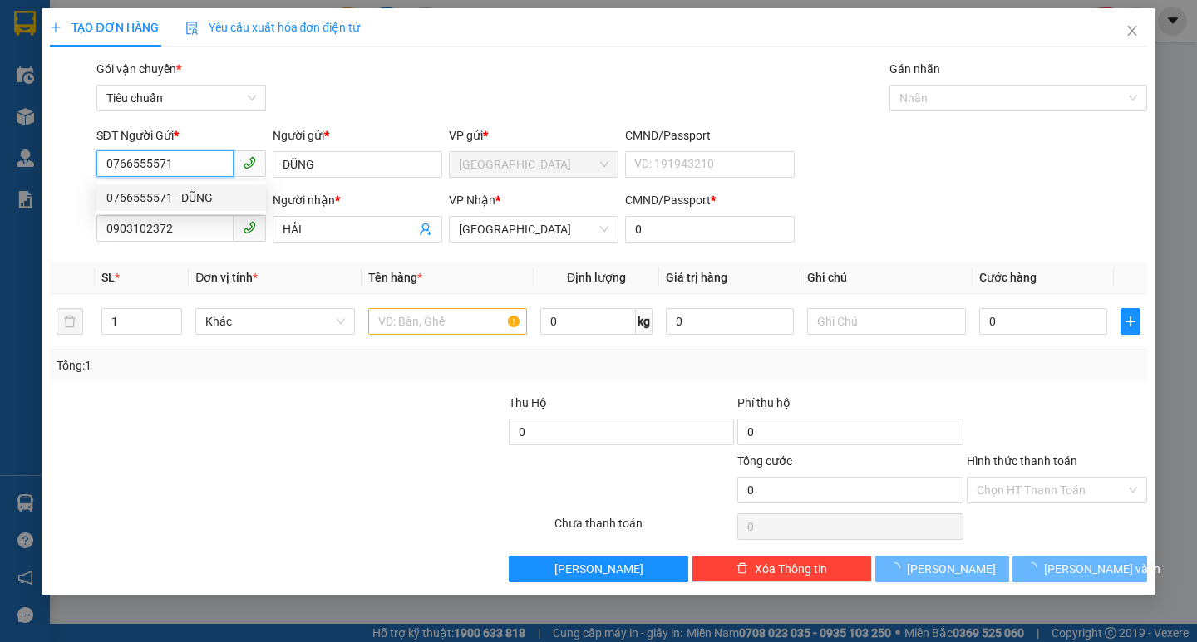
type input "70.000"
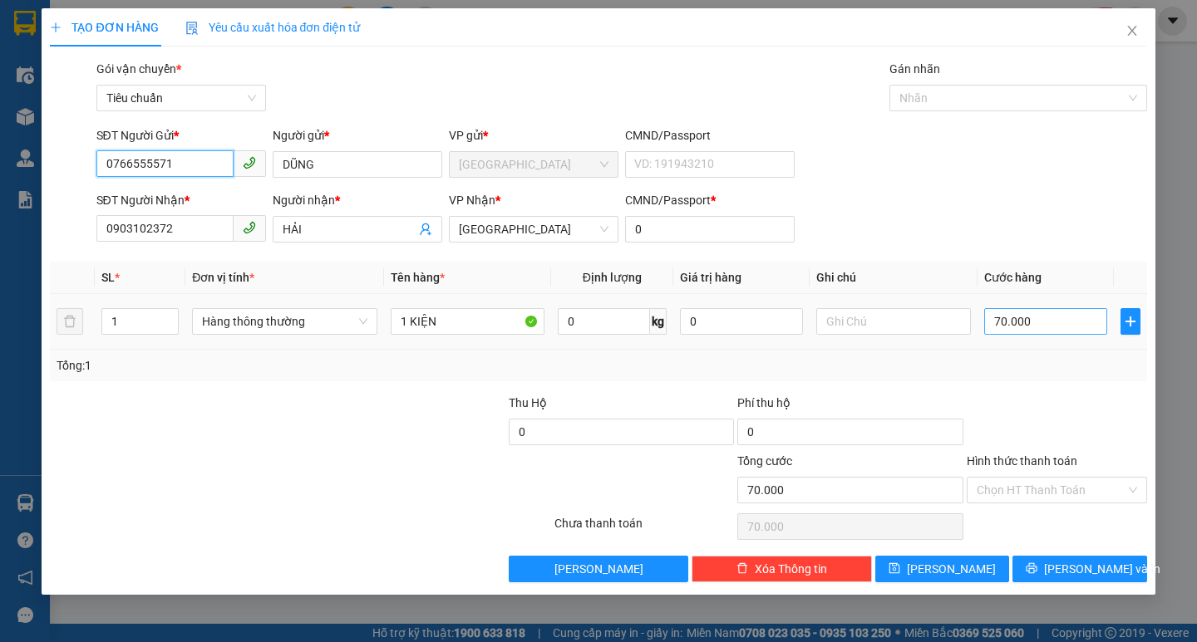
type input "0766555571"
click at [1053, 322] on input "70.000" at bounding box center [1046, 321] width 124 height 27
type input "5"
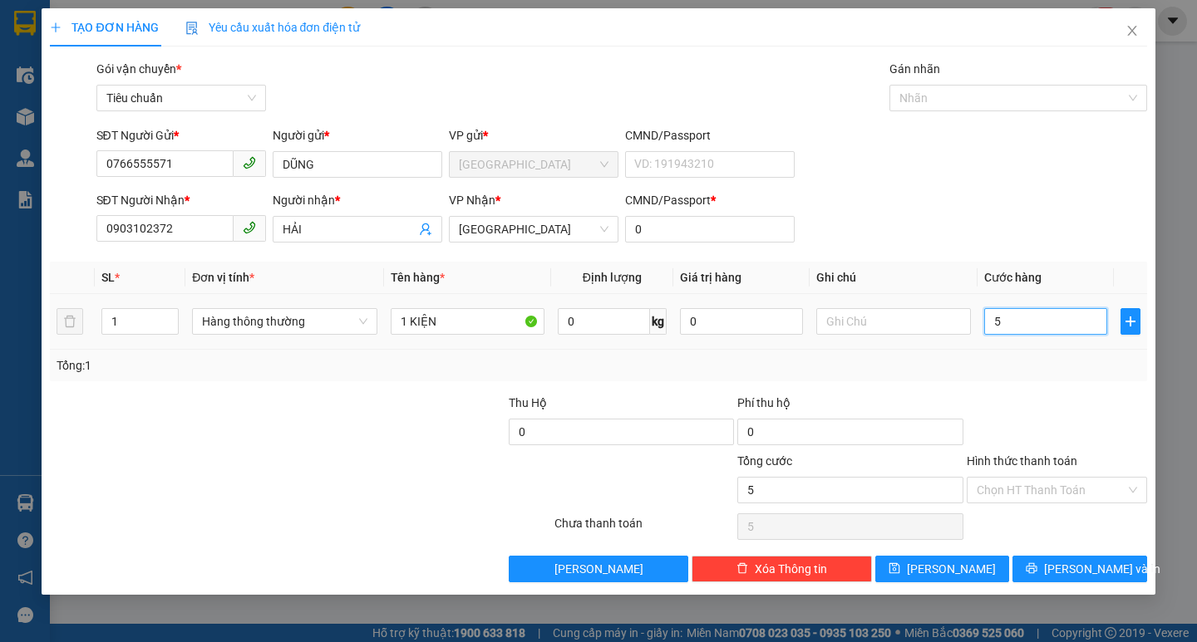
type input "50"
type input "50.000"
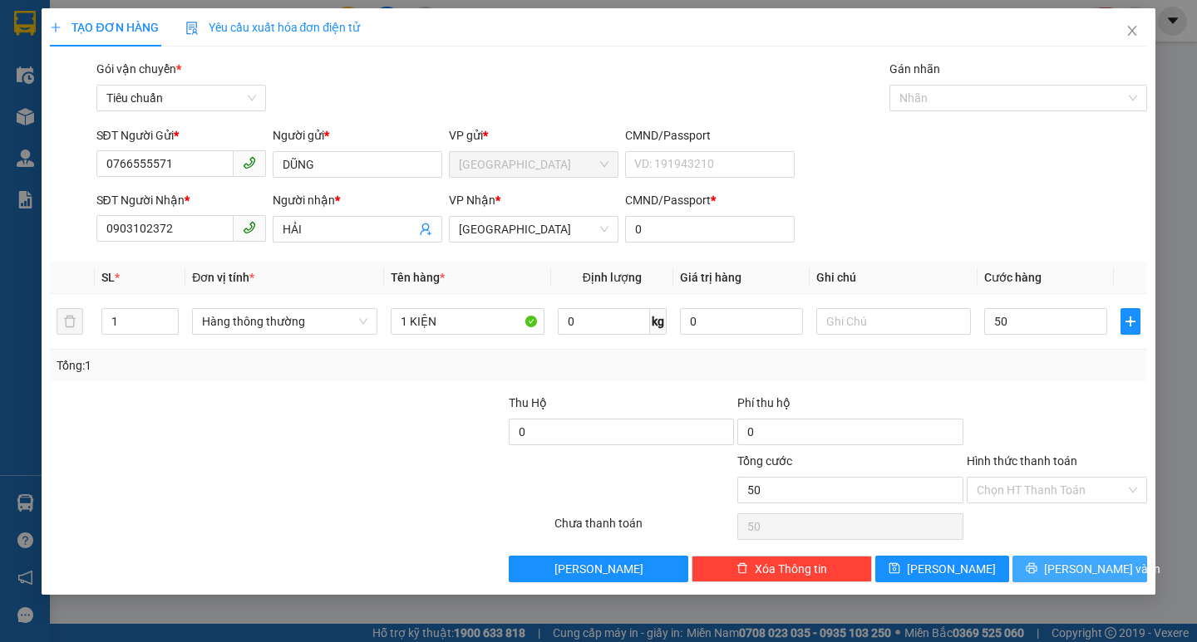
type input "50.000"
click at [1084, 572] on span "[PERSON_NAME] và In" at bounding box center [1102, 569] width 116 height 18
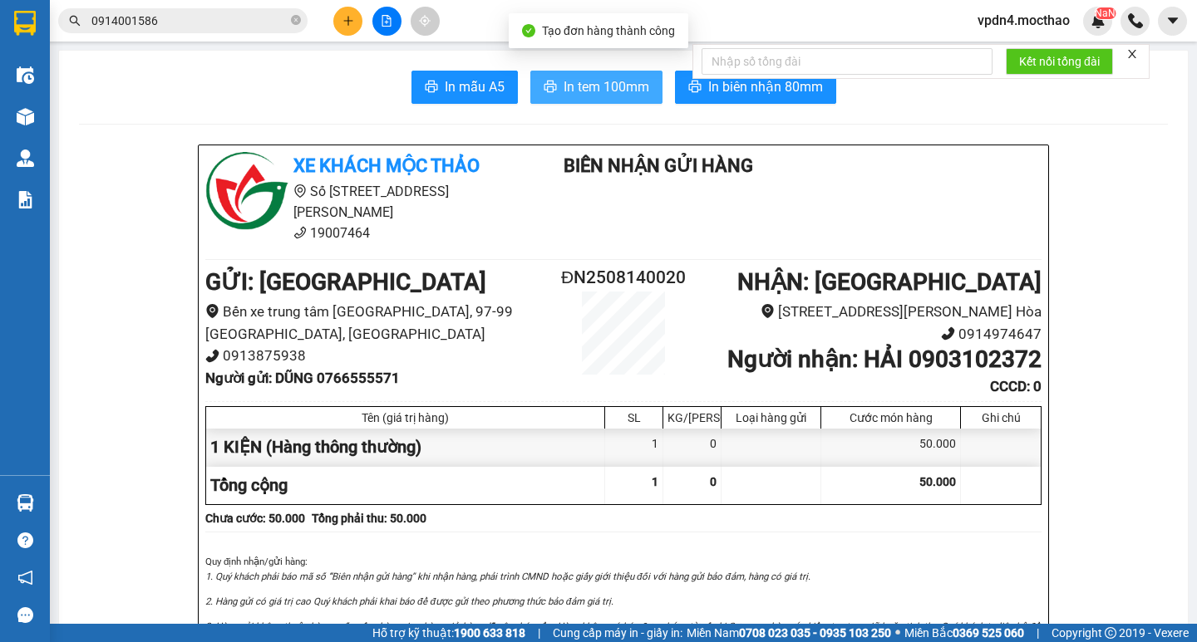
click at [631, 83] on span "In tem 100mm" at bounding box center [606, 86] width 86 height 21
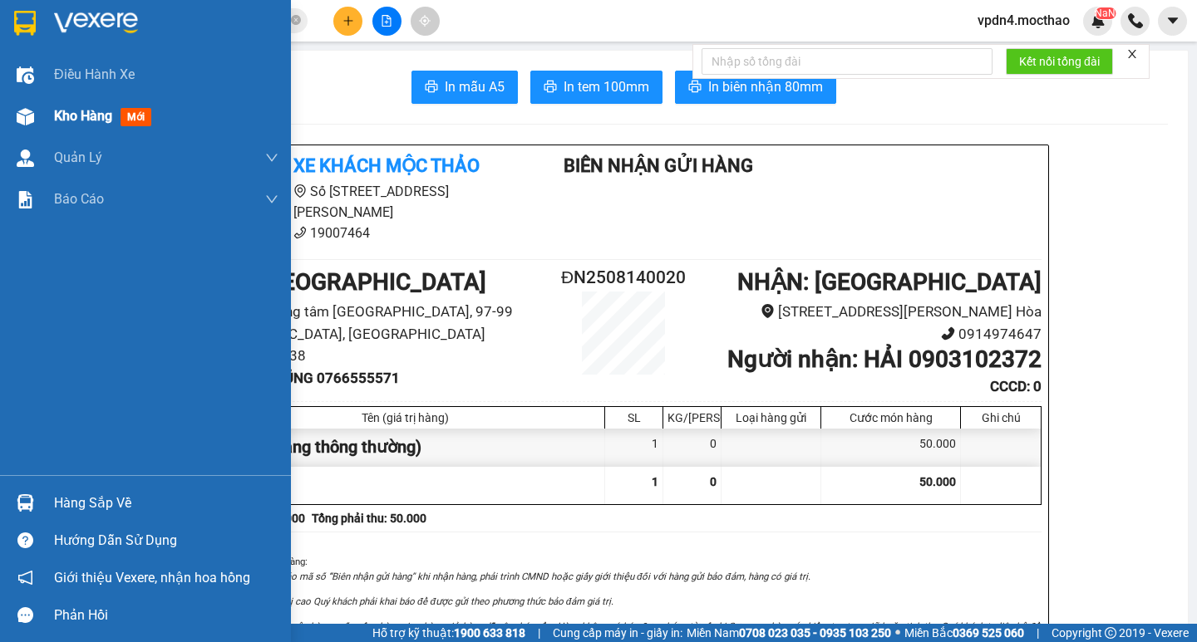
click at [60, 111] on span "Kho hàng" at bounding box center [83, 116] width 58 height 16
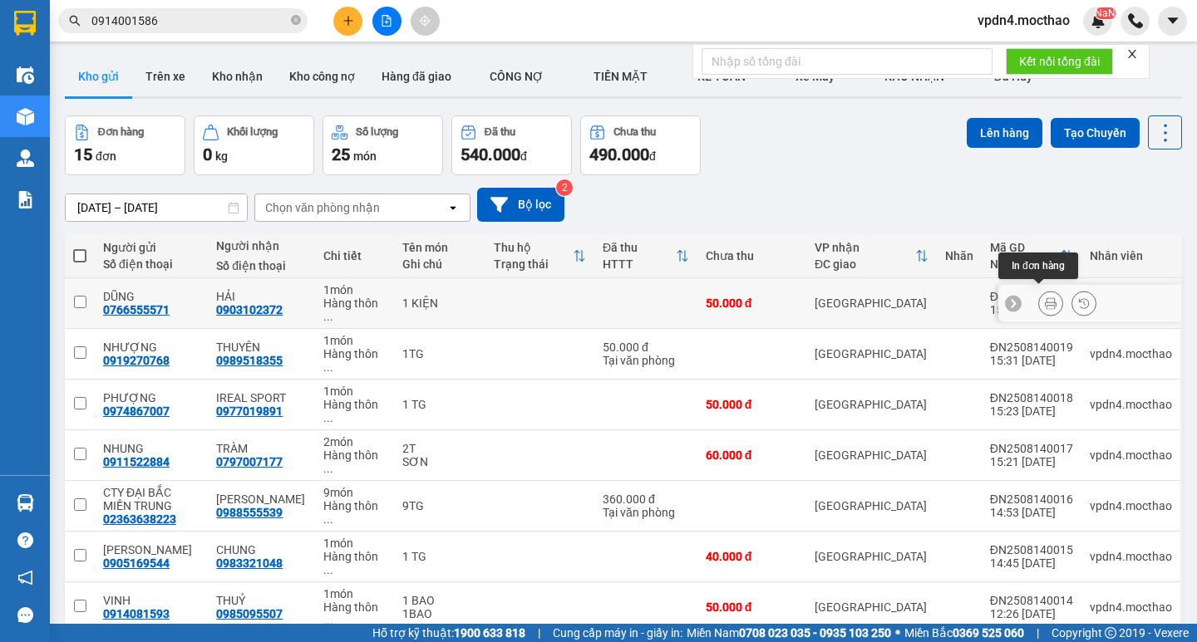
click at [1045, 297] on icon at bounding box center [1051, 303] width 12 height 12
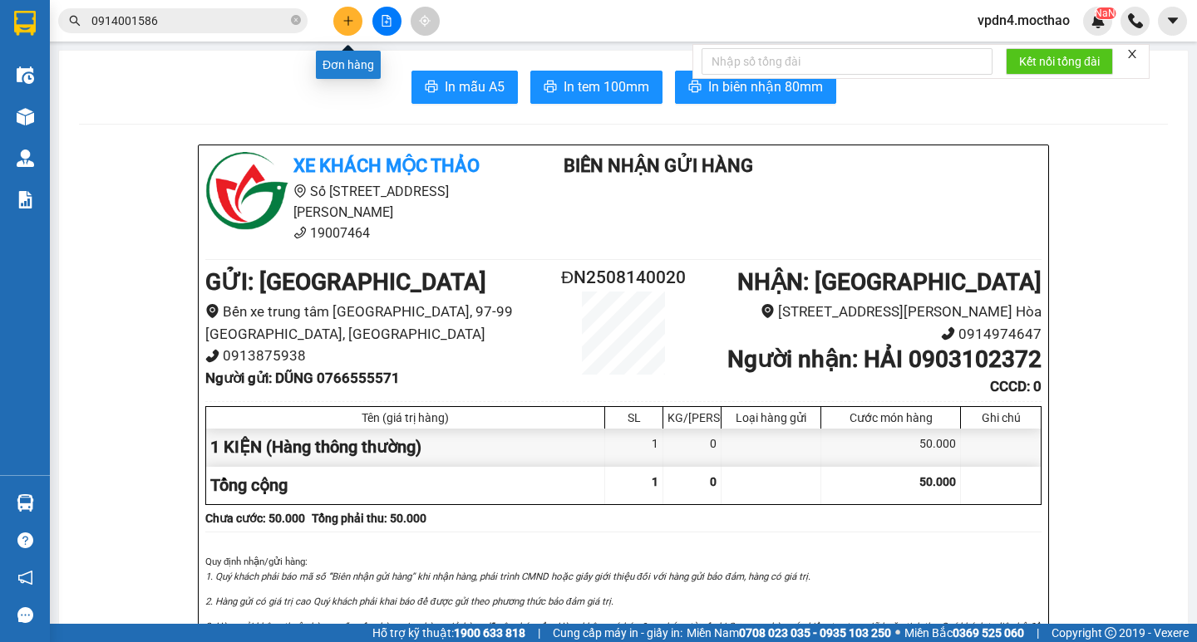
click at [351, 25] on icon "plus" at bounding box center [348, 21] width 12 height 12
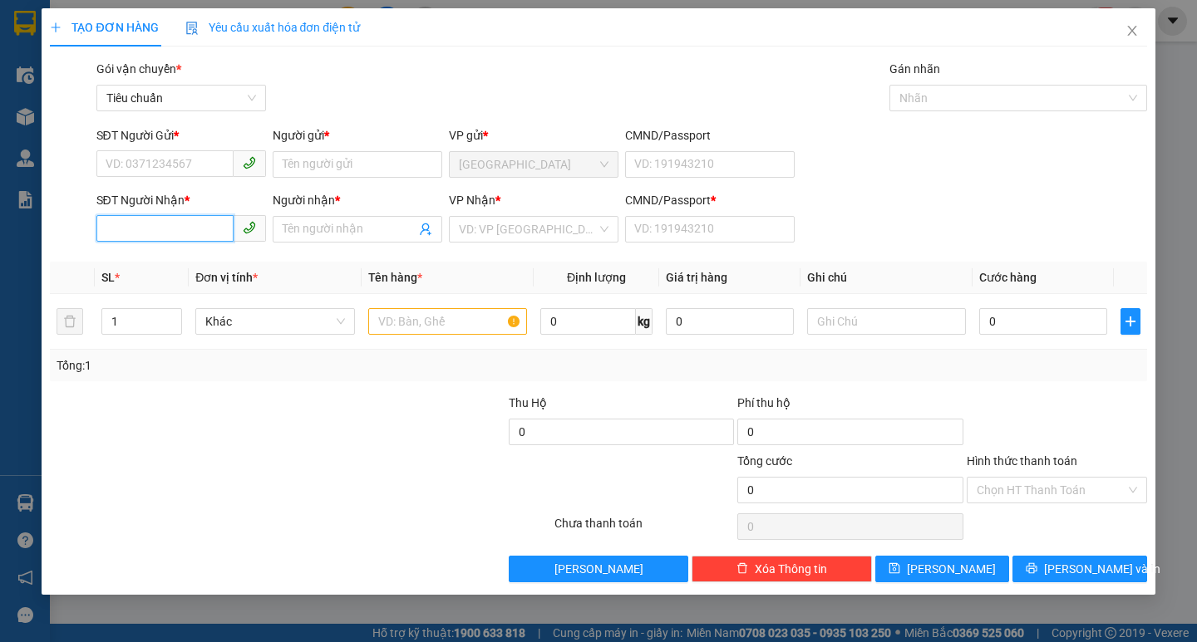
click at [201, 232] on input "SĐT Người Nhận *" at bounding box center [164, 228] width 137 height 27
click at [219, 259] on div "0971324593 - K HOME" at bounding box center [181, 262] width 150 height 18
type input "0971324593"
type input "K HOME"
type input "0"
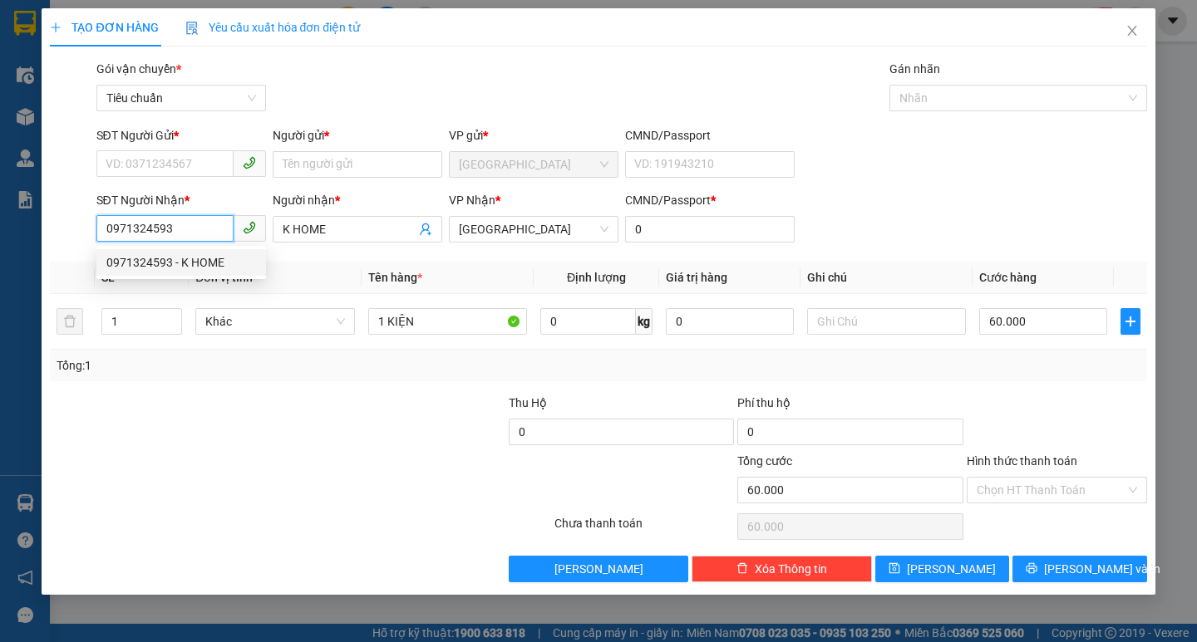
type input "60.000"
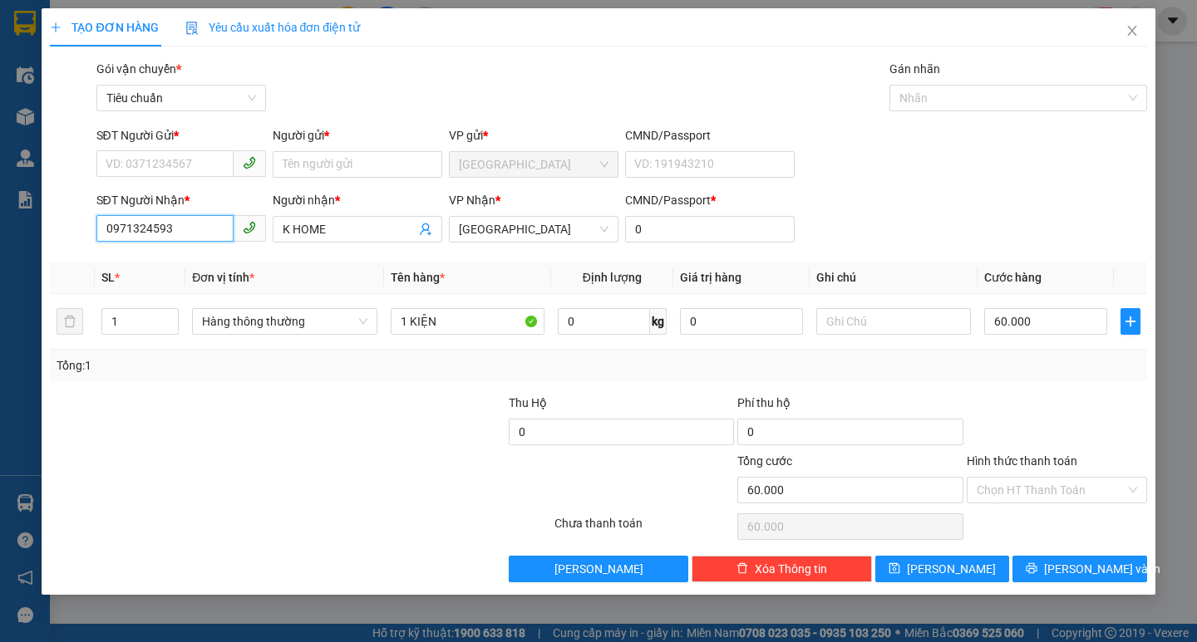
type input "0971324593"
click at [199, 150] on div "SĐT Người Gửi *" at bounding box center [181, 138] width 170 height 25
click at [205, 168] on input "SĐT Người Gửi *" at bounding box center [164, 163] width 137 height 27
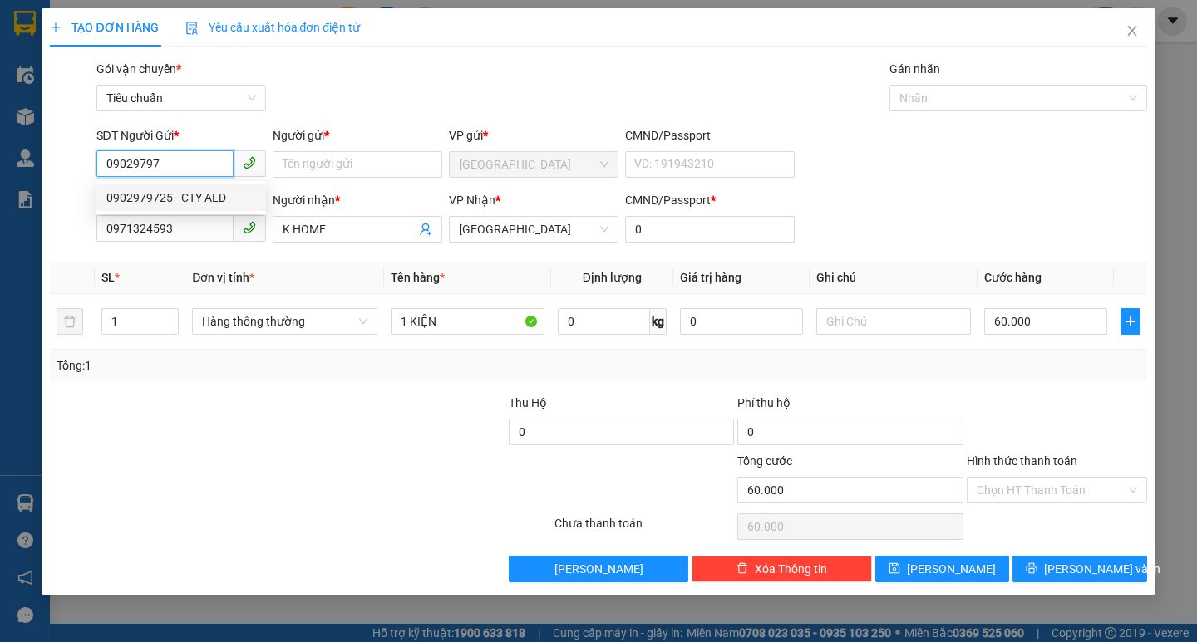
click at [199, 189] on div "0902979725 - CTY ALD" at bounding box center [181, 198] width 150 height 18
type input "0902979725"
type input "CTY ALD"
type input "50.000"
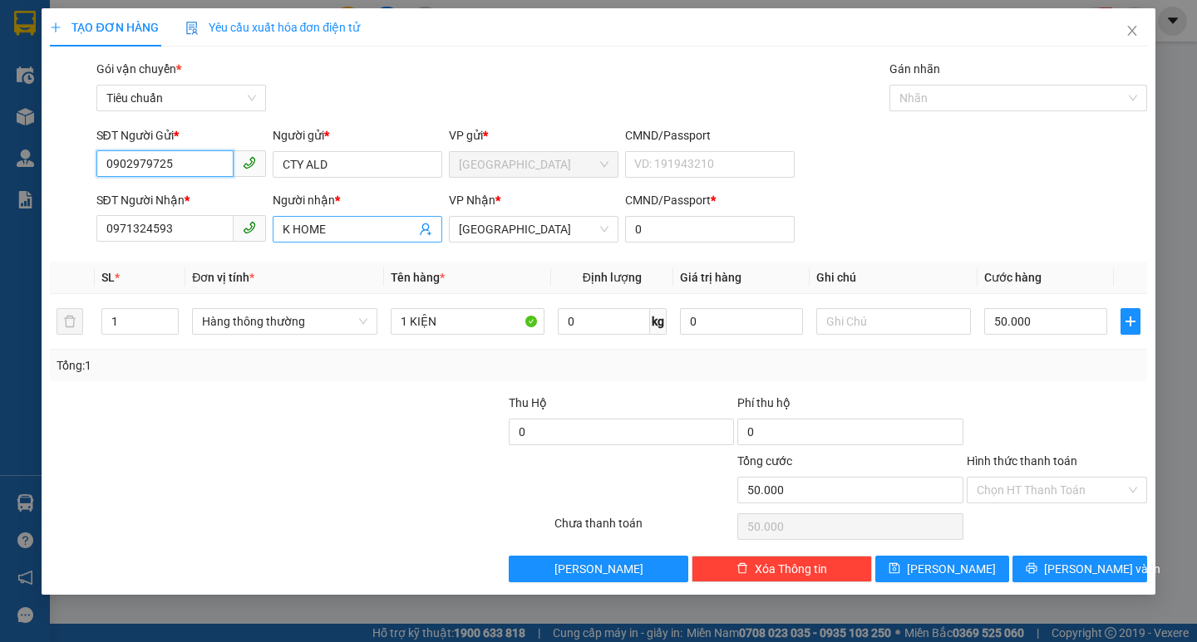
type input "0902979725"
click at [365, 219] on span "K HOME" at bounding box center [358, 229] width 170 height 27
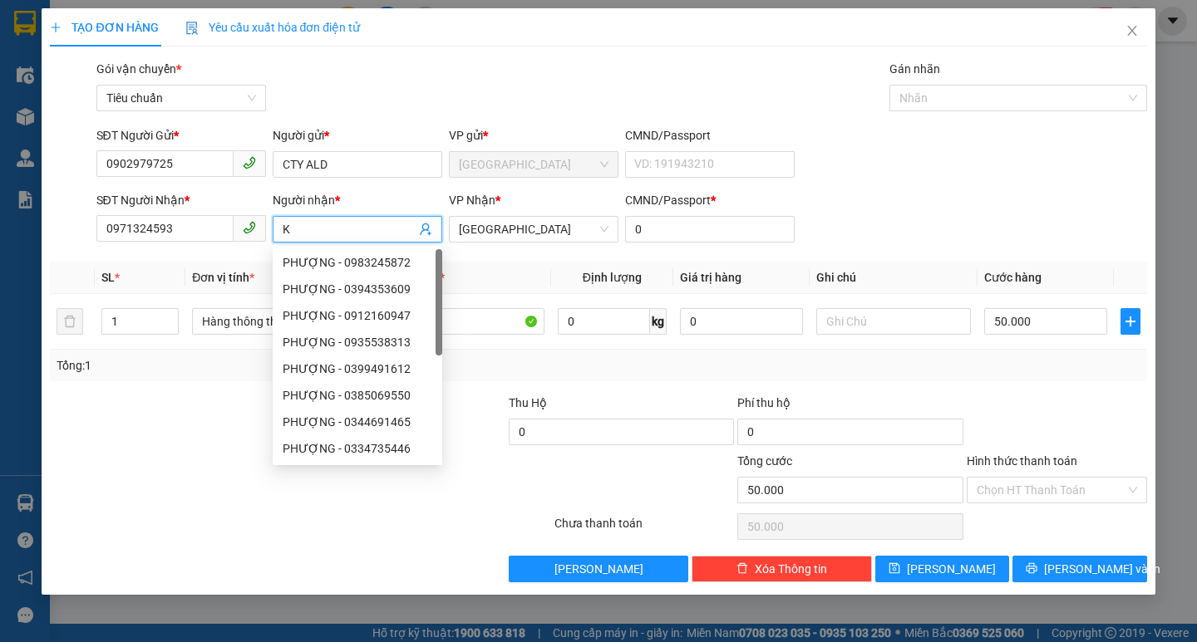
type input "K"
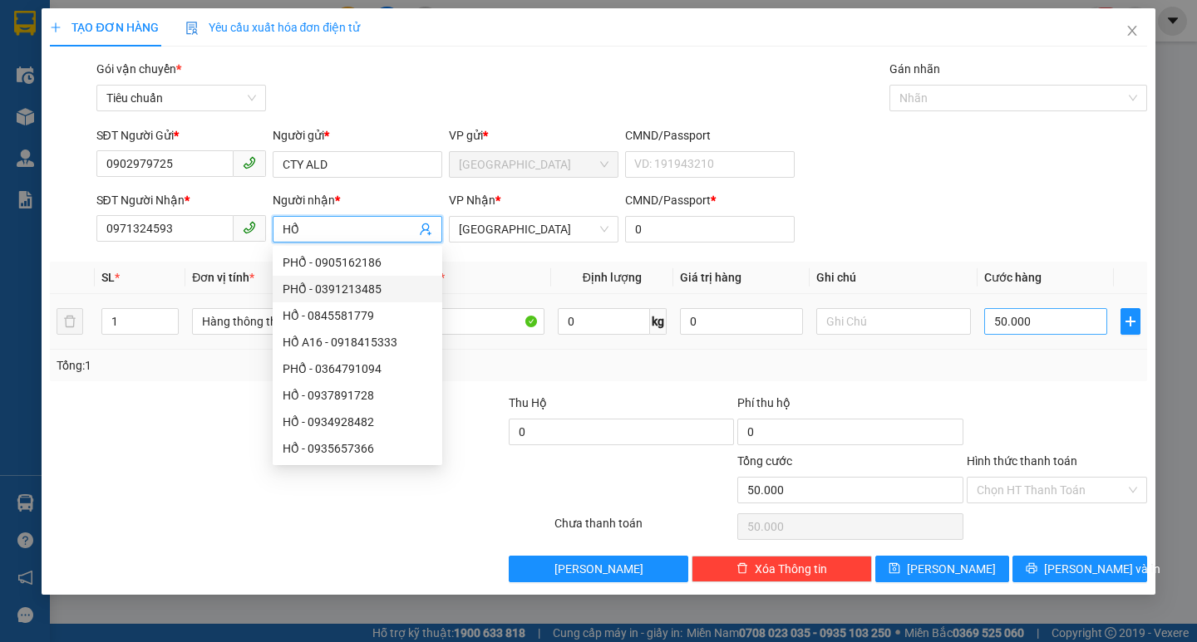
type input "HỔ"
click at [986, 326] on input "50.000" at bounding box center [1046, 321] width 124 height 27
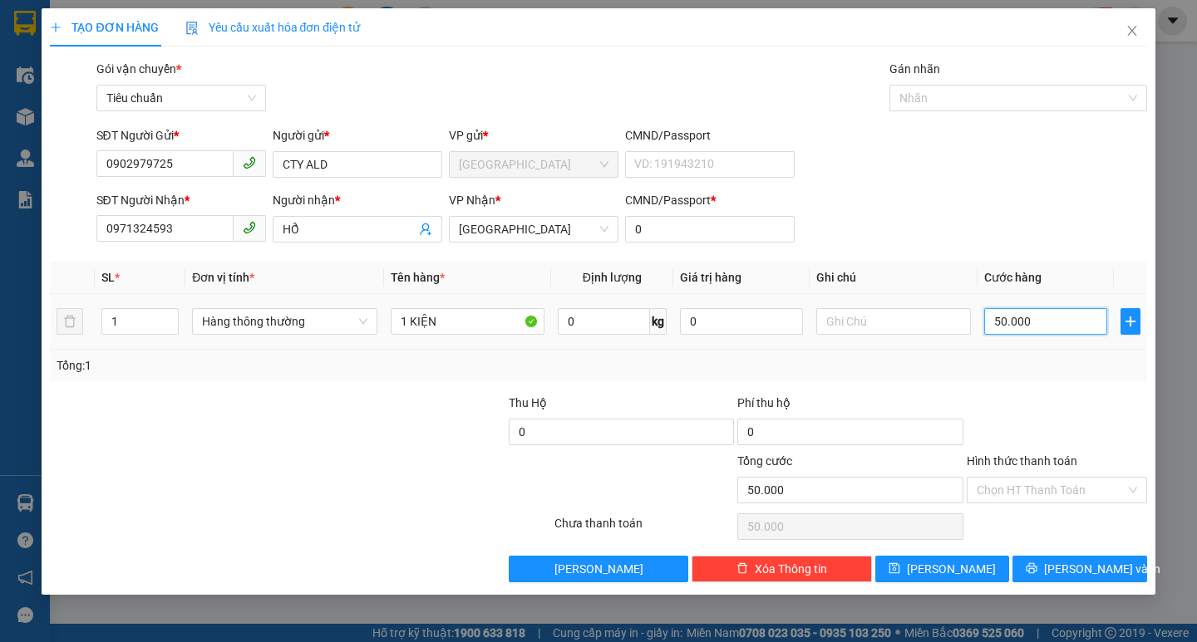
type input "3"
type input "30"
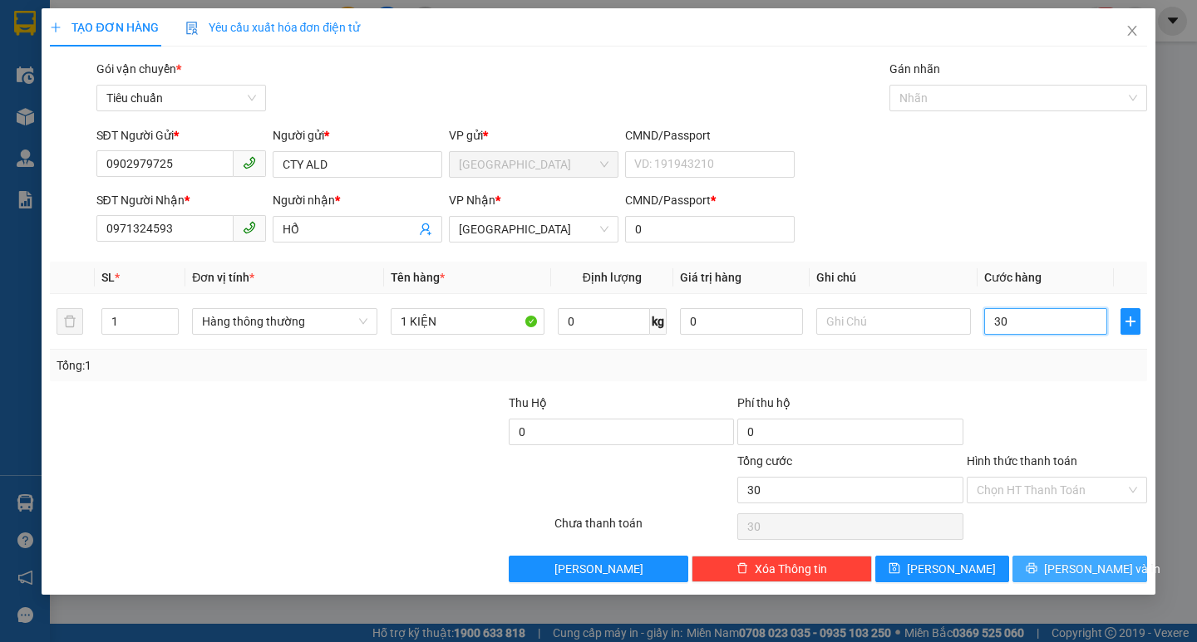
type input "30"
type input "30.000"
click at [1099, 560] on span "[PERSON_NAME] và In" at bounding box center [1102, 569] width 116 height 18
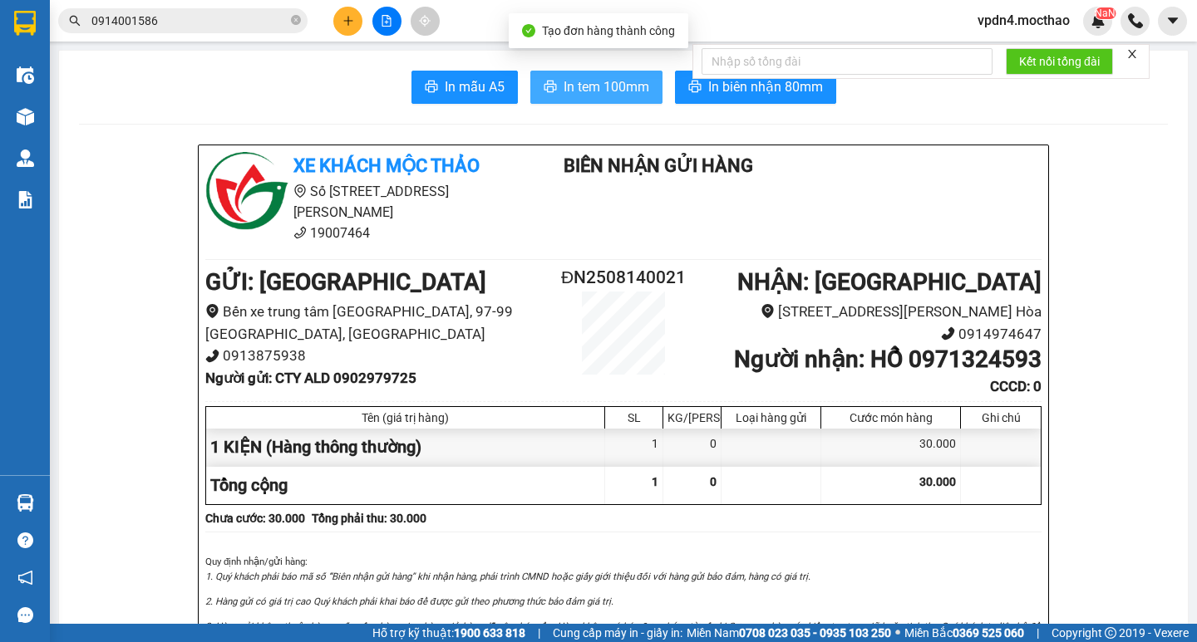
click at [588, 99] on button "In tem 100mm" at bounding box center [596, 87] width 132 height 33
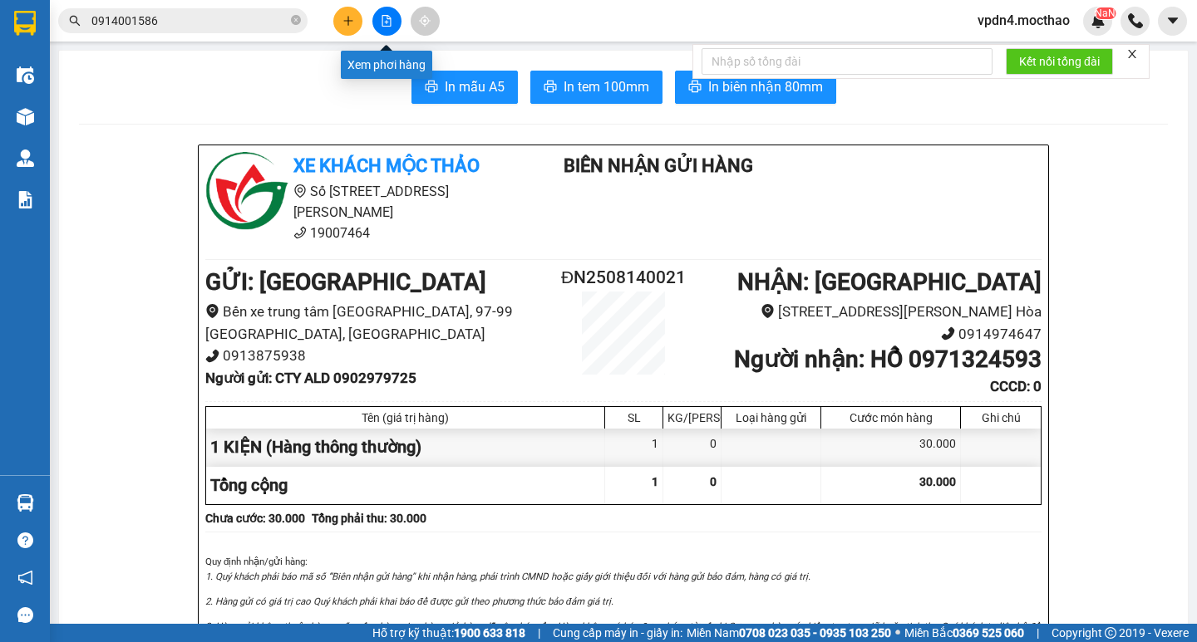
click at [384, 24] on icon "file-add" at bounding box center [387, 21] width 12 height 12
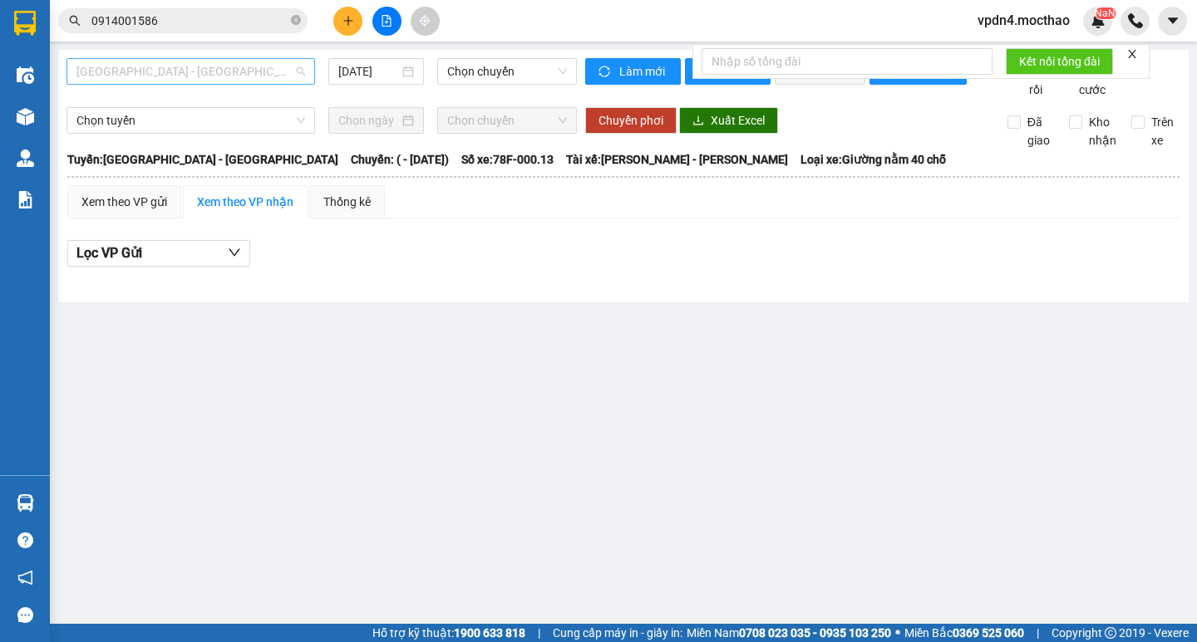
click at [251, 81] on span "[GEOGRAPHIC_DATA] - [PERSON_NAME]" at bounding box center [190, 71] width 229 height 25
click at [339, 15] on button at bounding box center [347, 21] width 29 height 29
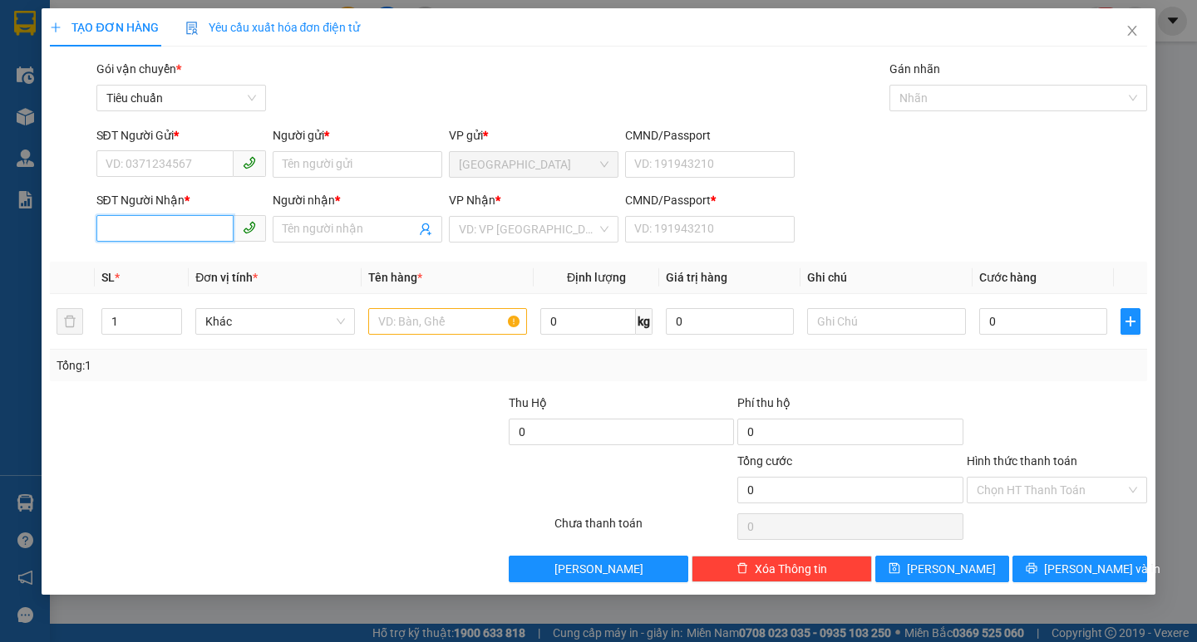
click at [169, 226] on input "SĐT Người Nhận *" at bounding box center [164, 228] width 137 height 27
click at [180, 266] on div "0906563939 - QUÝ" at bounding box center [181, 262] width 150 height 18
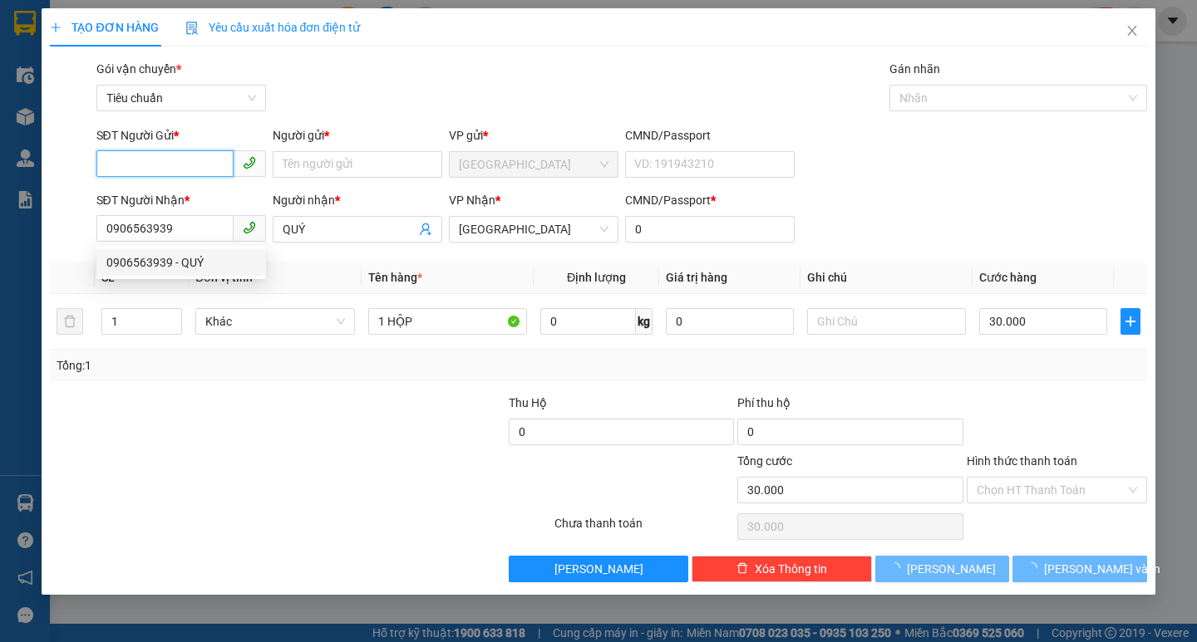
click at [217, 161] on input "SĐT Người Gửi *" at bounding box center [164, 163] width 137 height 27
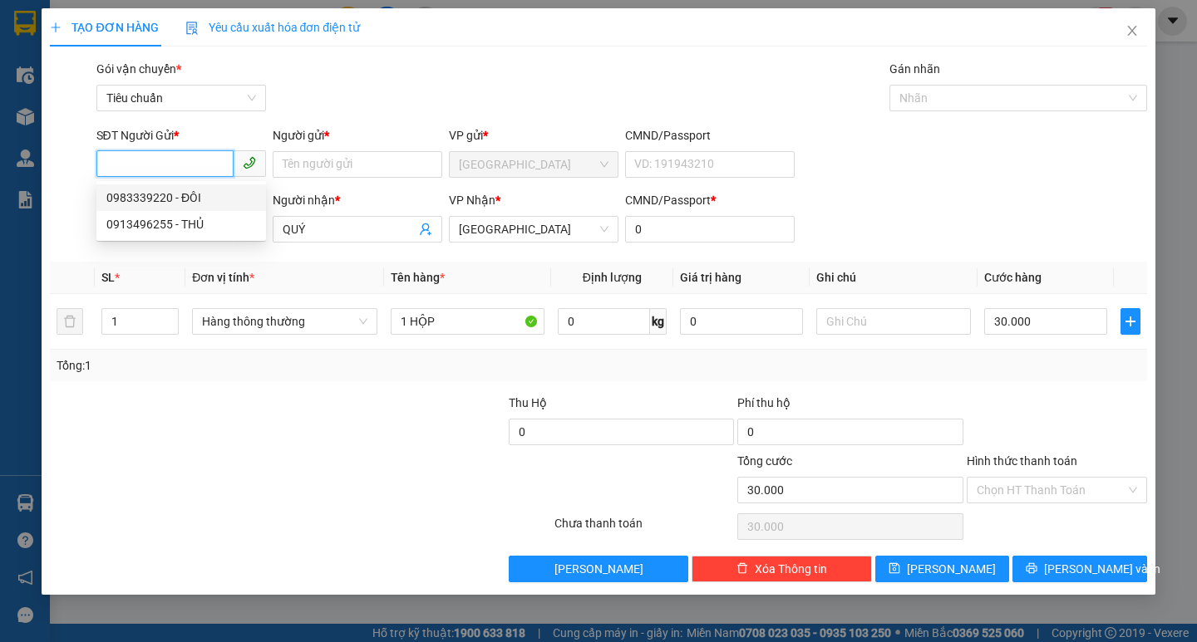
click at [189, 203] on div "0983339220 - ĐÔI" at bounding box center [181, 198] width 150 height 18
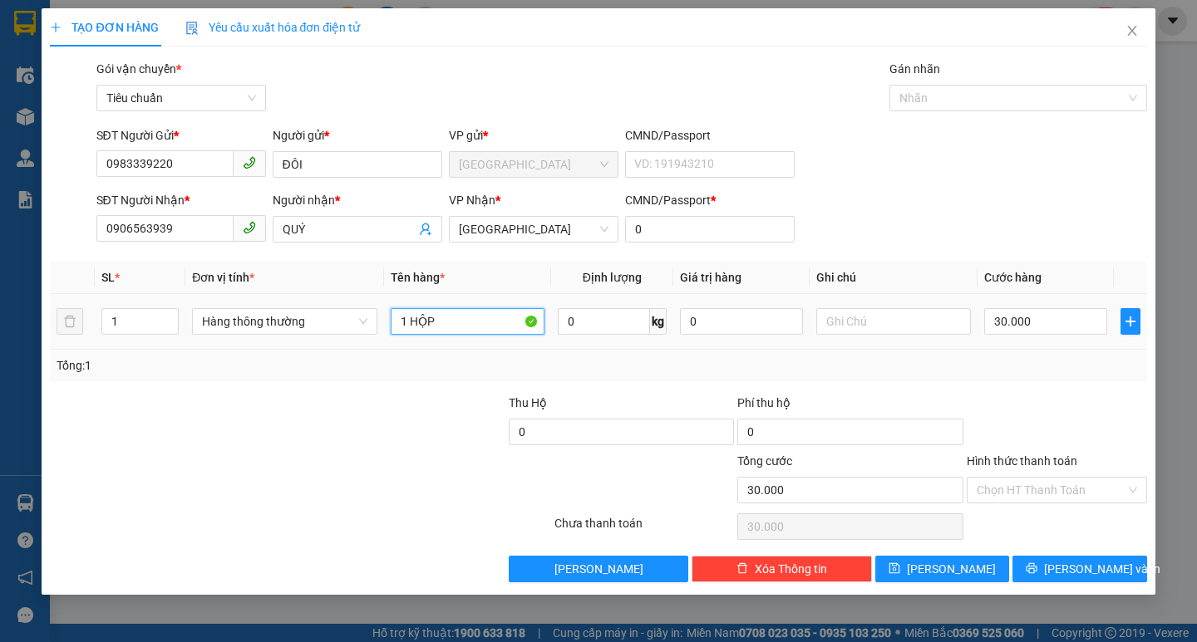
click at [473, 318] on input "1 HỘP" at bounding box center [468, 321] width 154 height 27
click at [1028, 312] on input "30.000" at bounding box center [1046, 321] width 124 height 27
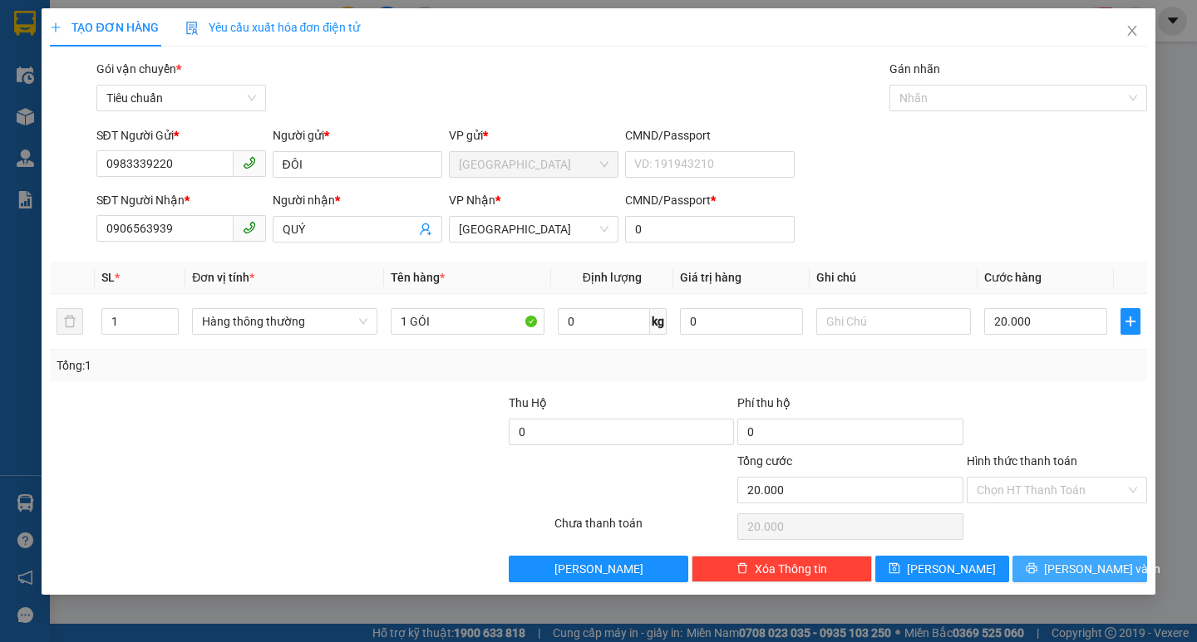
click at [1064, 569] on button "[PERSON_NAME] và In" at bounding box center [1079, 569] width 134 height 27
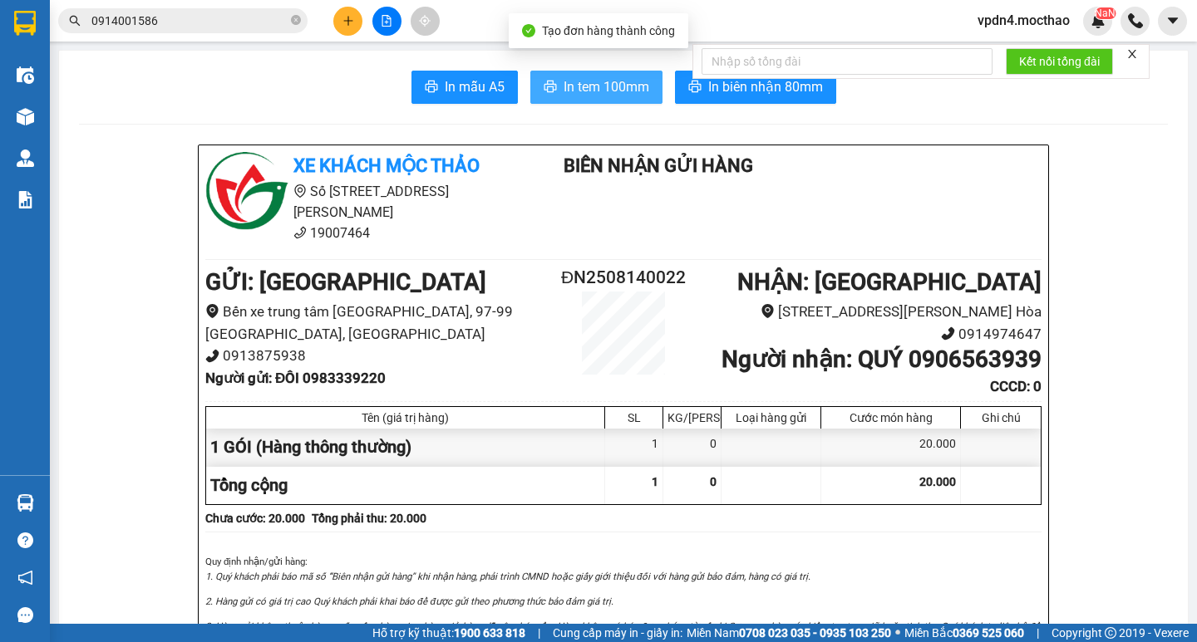
click at [628, 91] on span "In tem 100mm" at bounding box center [606, 86] width 86 height 21
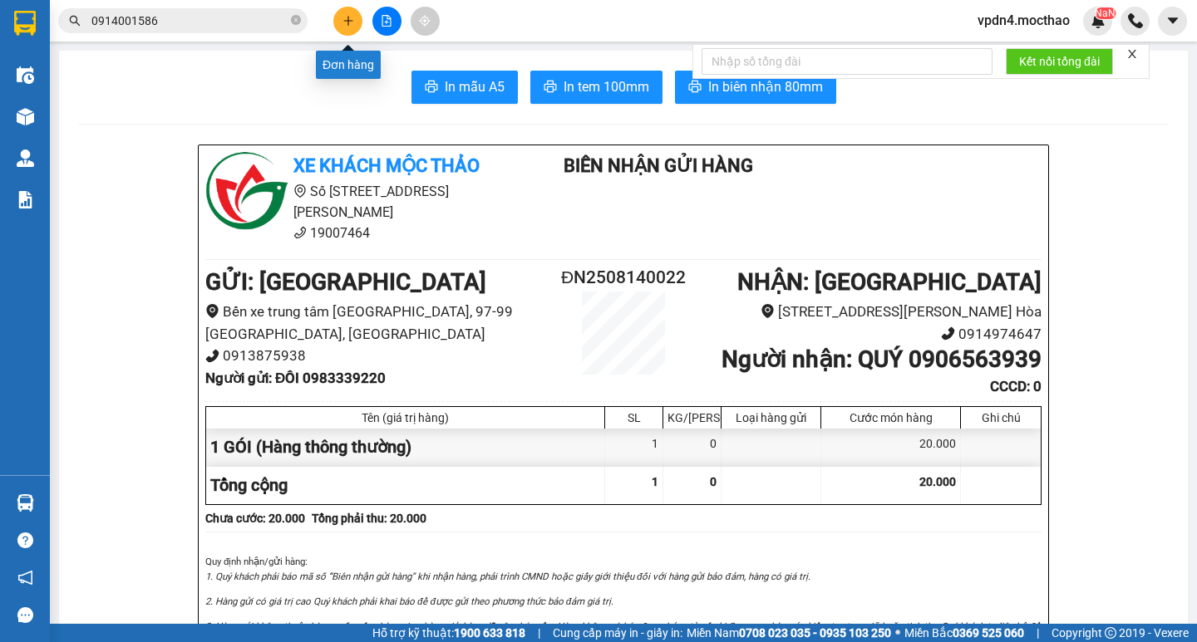
click at [337, 12] on button at bounding box center [347, 21] width 29 height 29
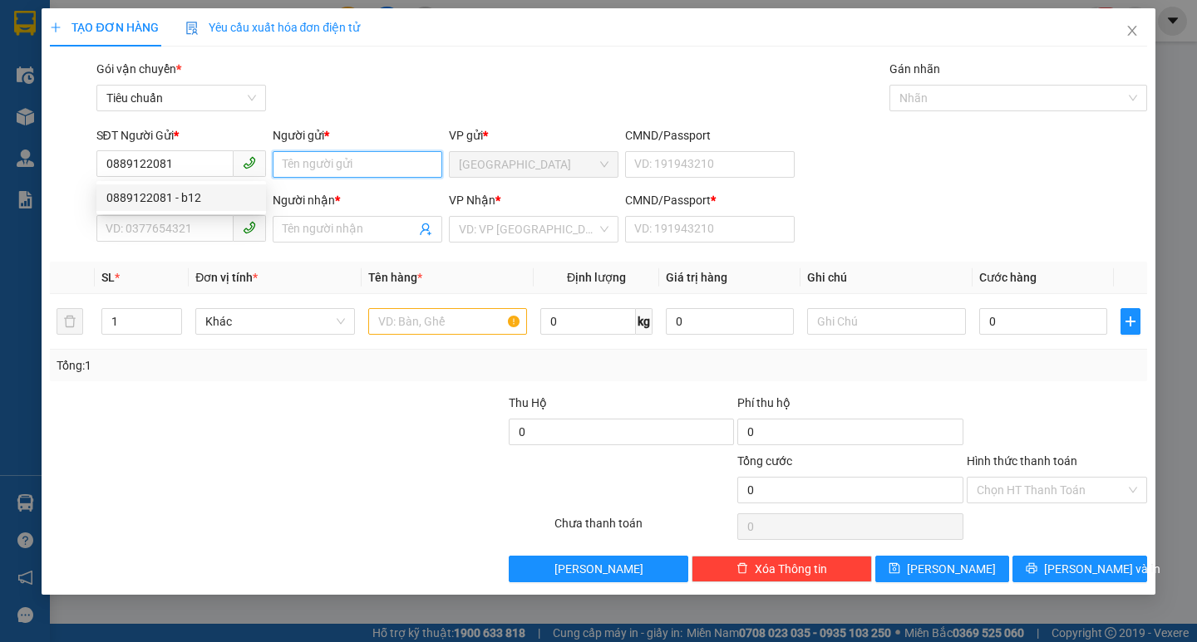
click at [321, 165] on input "Người gửi *" at bounding box center [358, 164] width 170 height 27
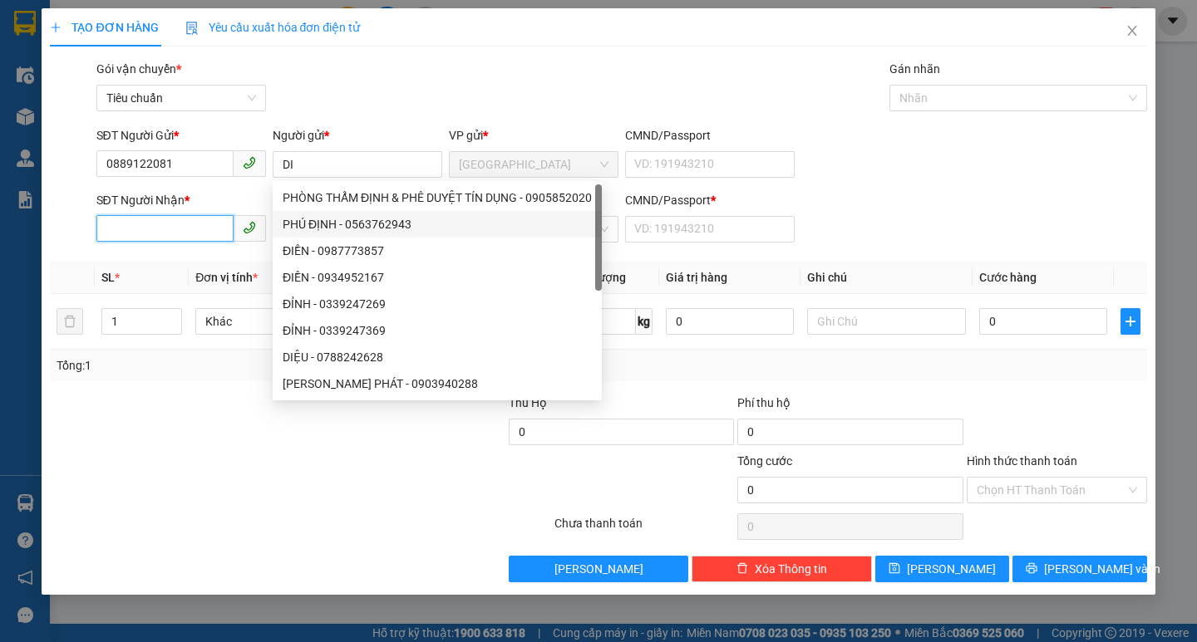
click at [209, 231] on input "SĐT Người Nhận *" at bounding box center [164, 228] width 137 height 27
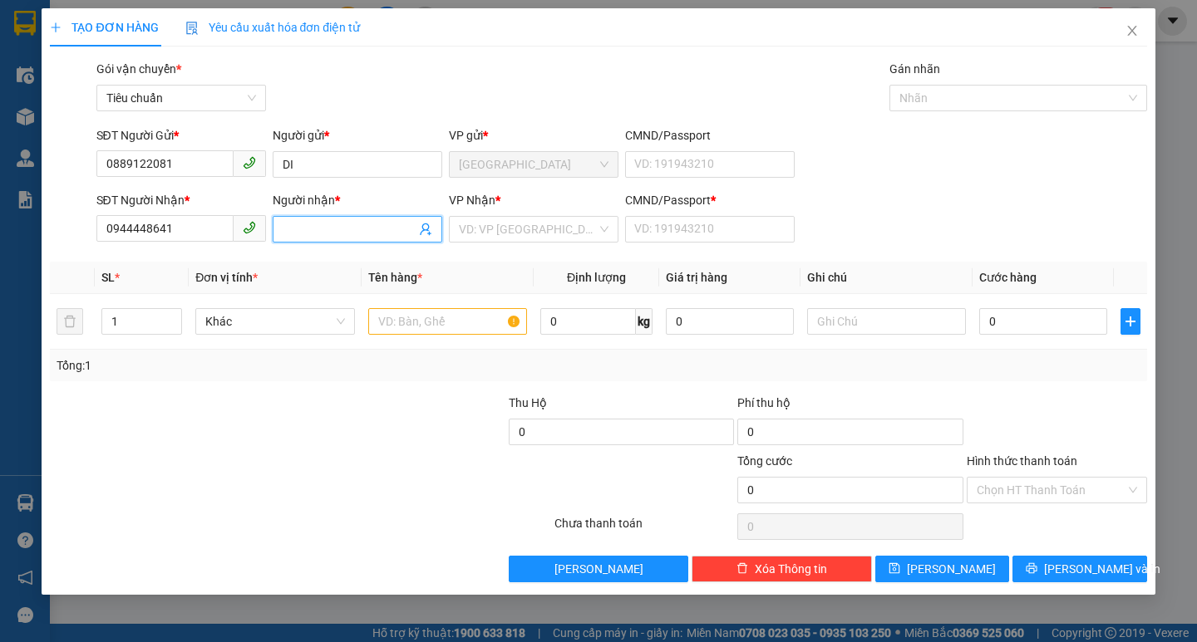
click at [330, 227] on input "Người nhận *" at bounding box center [349, 229] width 133 height 18
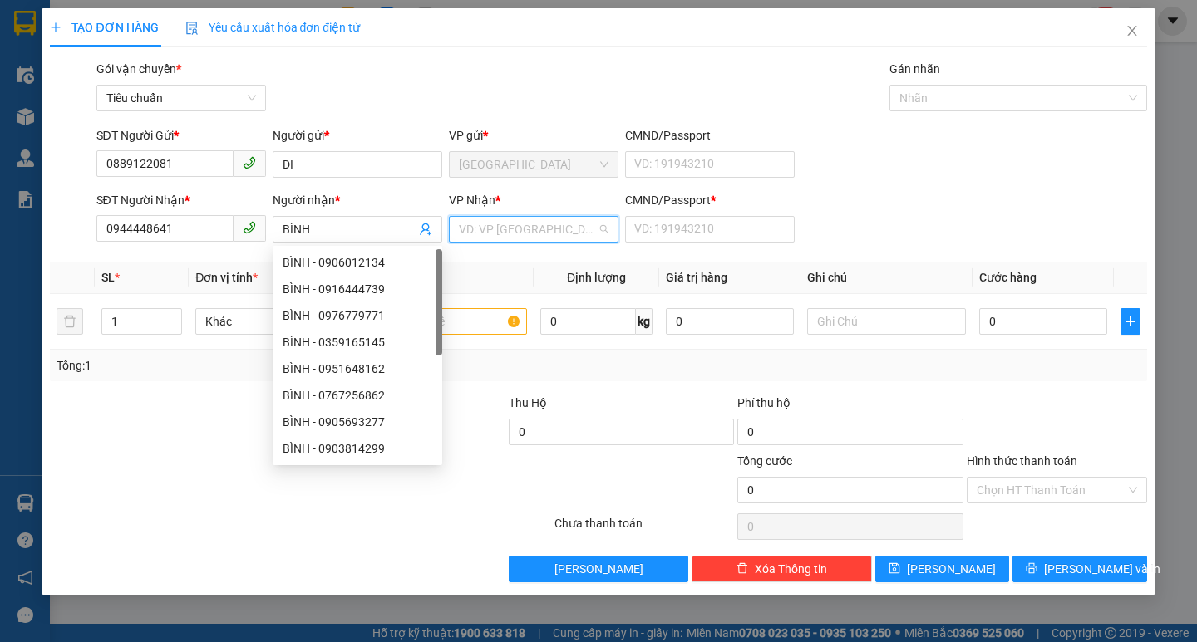
click at [522, 227] on input "search" at bounding box center [528, 229] width 138 height 25
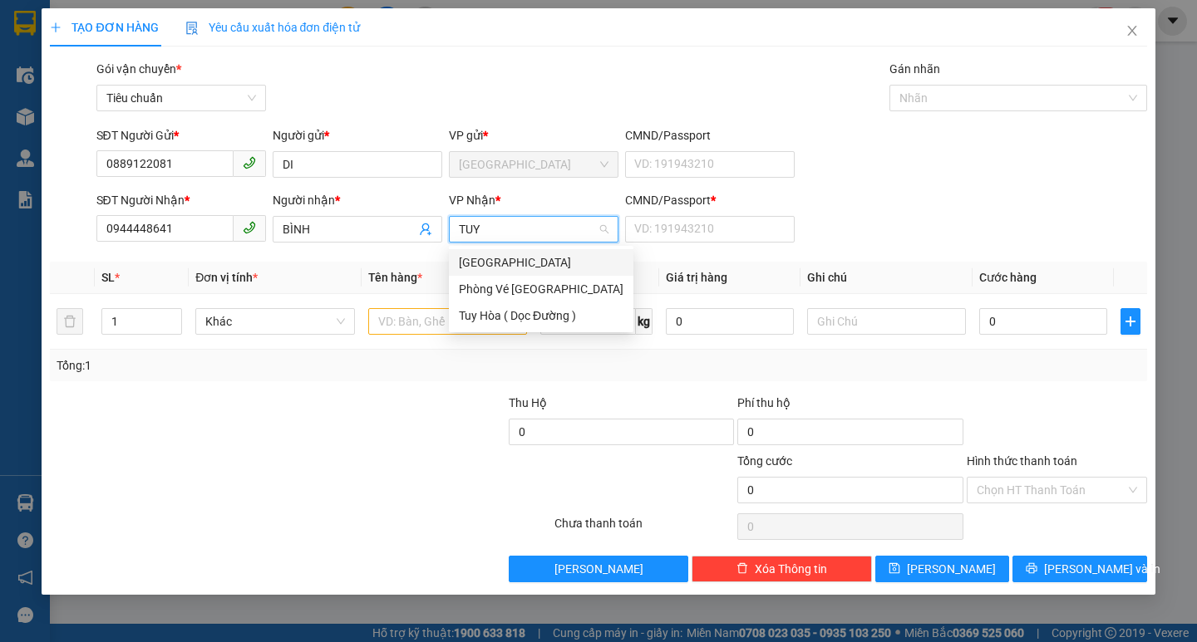
click at [517, 253] on div "[PERSON_NAME]" at bounding box center [541, 262] width 184 height 27
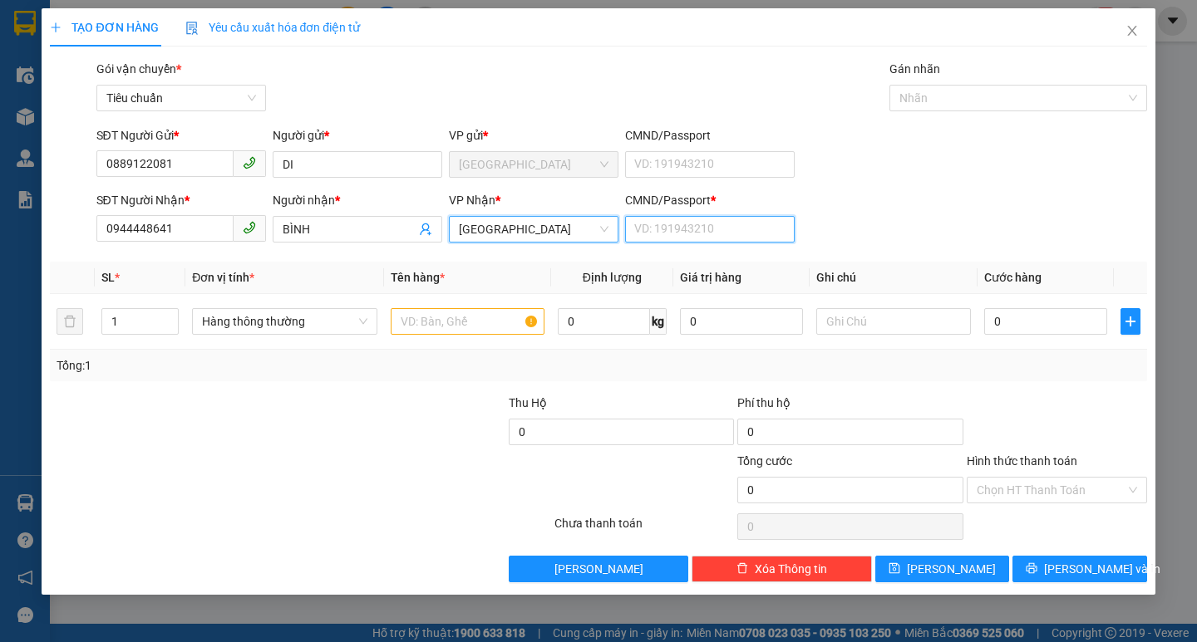
click at [750, 228] on input "CMND/Passport *" at bounding box center [710, 229] width 170 height 27
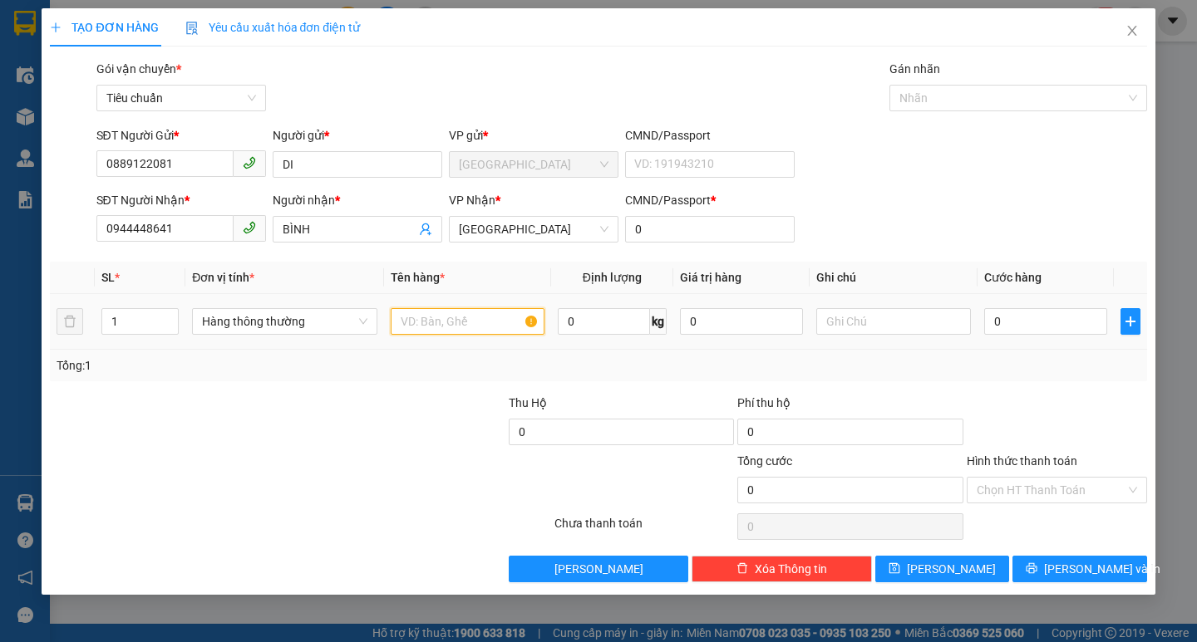
click at [444, 334] on input "text" at bounding box center [468, 321] width 154 height 27
click at [912, 315] on input "text" at bounding box center [893, 321] width 154 height 27
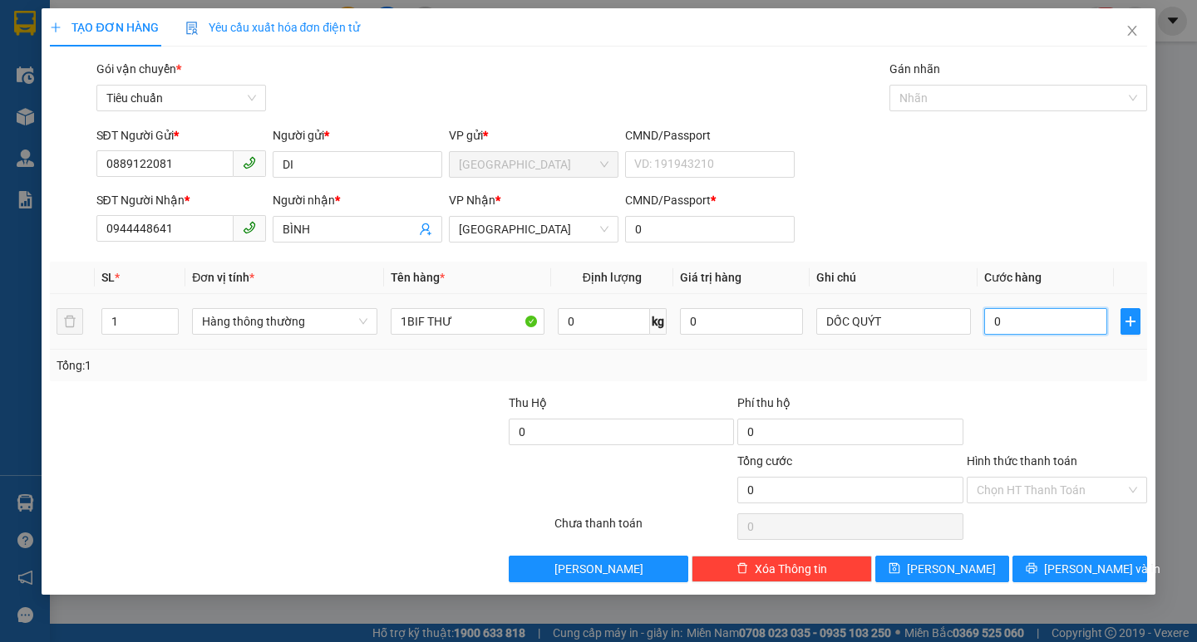
click at [1029, 330] on input "0" at bounding box center [1046, 321] width 124 height 27
click at [574, 234] on span "[PERSON_NAME]" at bounding box center [534, 229] width 150 height 25
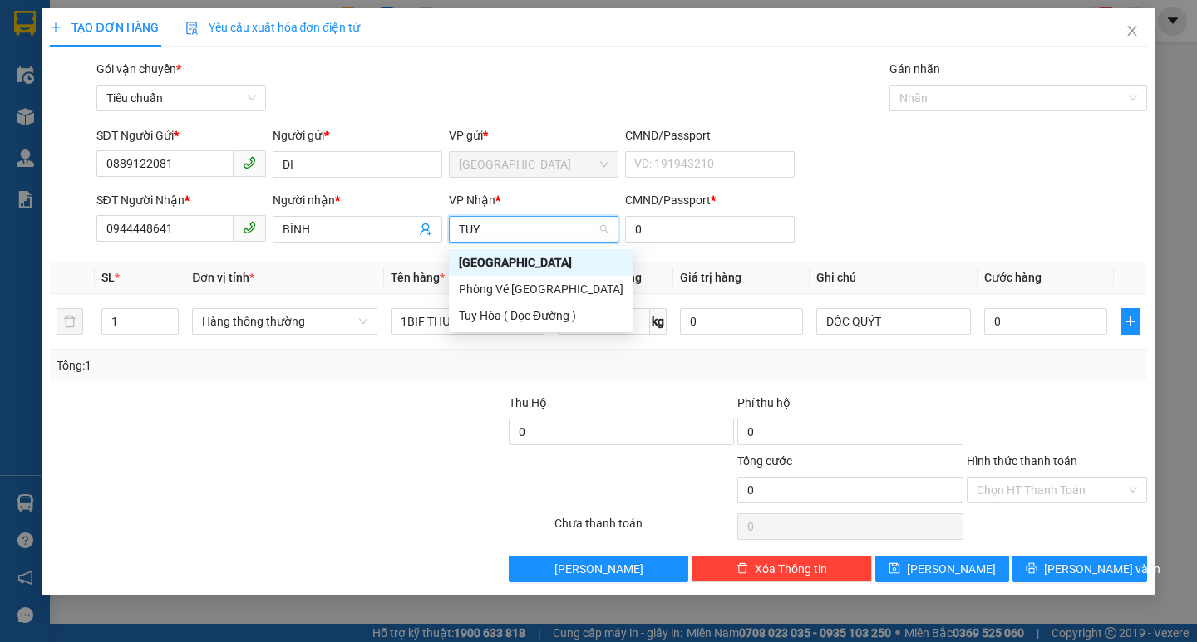
click at [541, 312] on div "Tuy Hòa ( Dọc Đường )" at bounding box center [541, 316] width 165 height 18
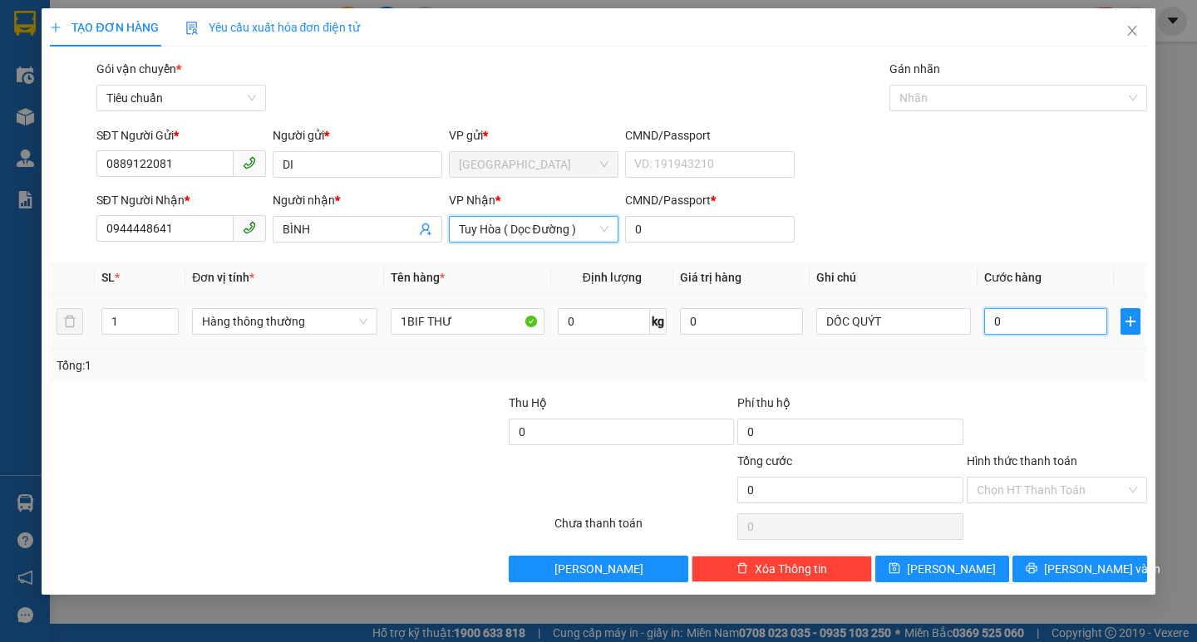
click at [1055, 331] on input "0" at bounding box center [1046, 321] width 124 height 27
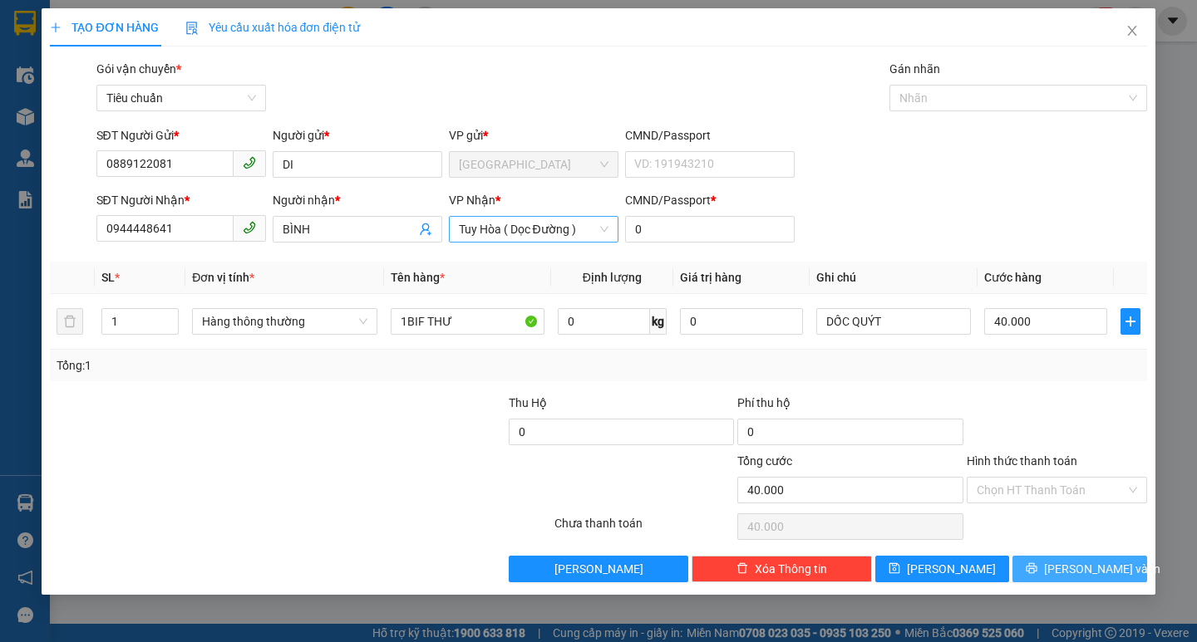
click at [1109, 574] on span "[PERSON_NAME] và In" at bounding box center [1102, 569] width 116 height 18
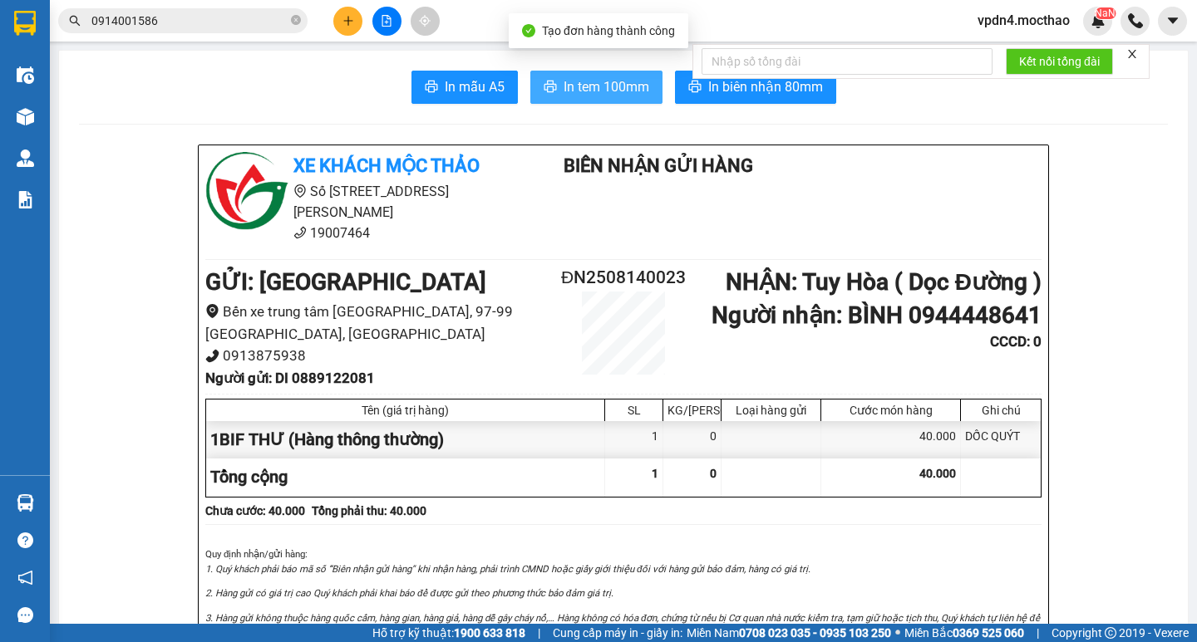
click at [553, 91] on button "In tem 100mm" at bounding box center [596, 87] width 132 height 33
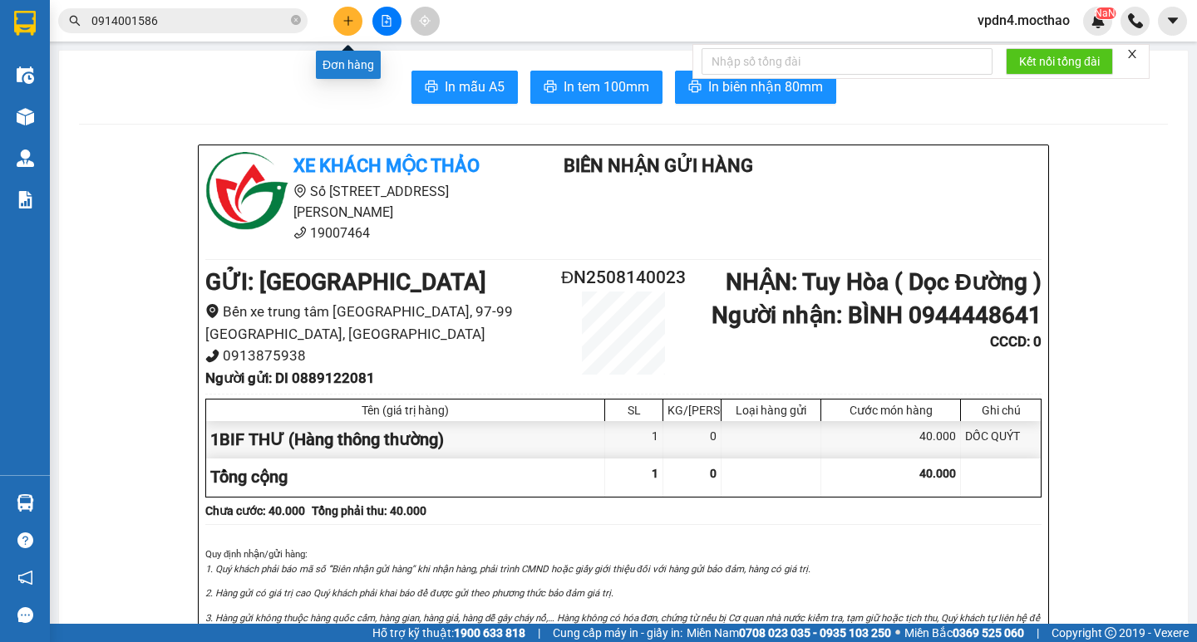
click at [341, 31] on button at bounding box center [347, 21] width 29 height 29
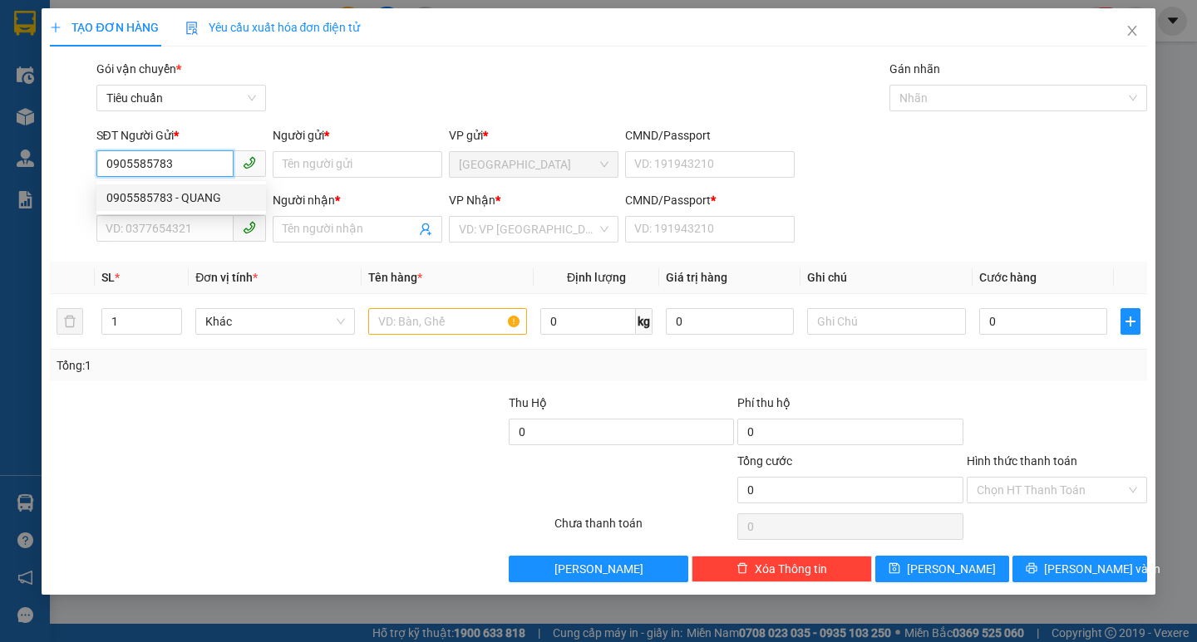
click at [176, 204] on div "0905585783 - QUANG" at bounding box center [181, 198] width 150 height 18
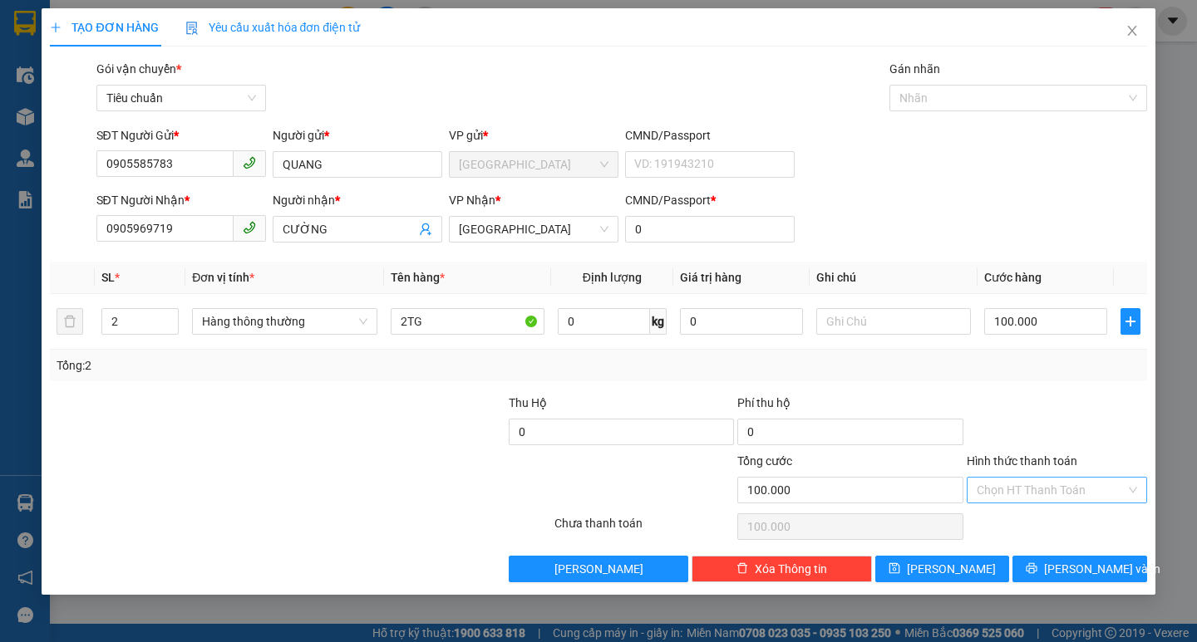
click at [1036, 486] on input "Hình thức thanh toán" at bounding box center [1050, 490] width 149 height 25
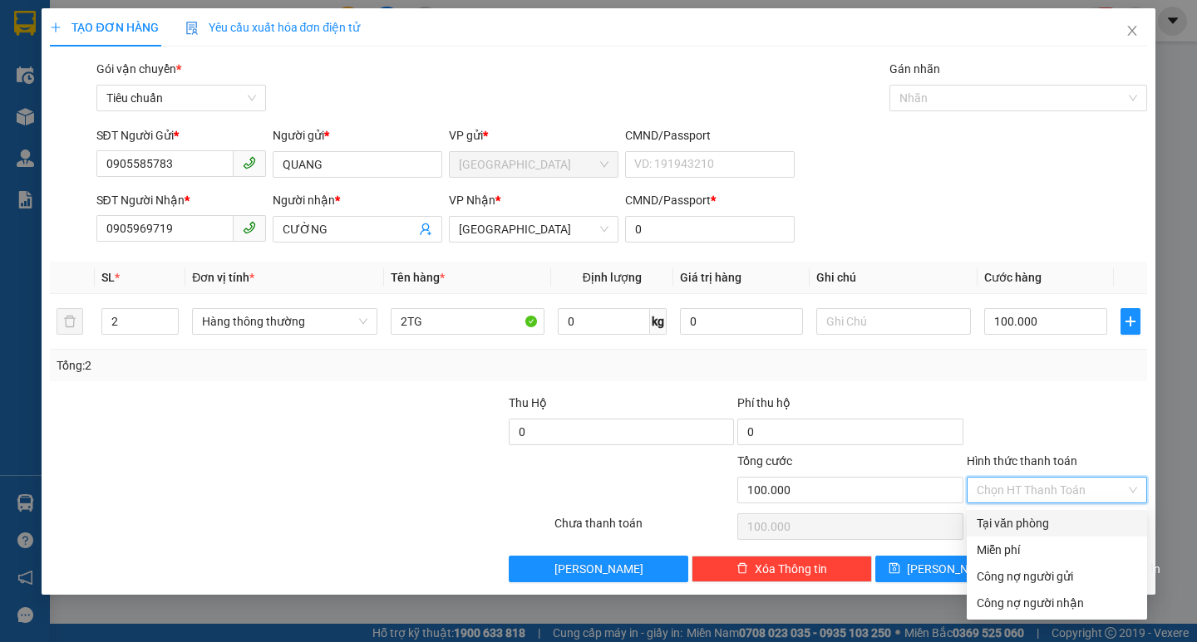
click at [1050, 515] on div "Tại văn phòng" at bounding box center [1056, 523] width 160 height 18
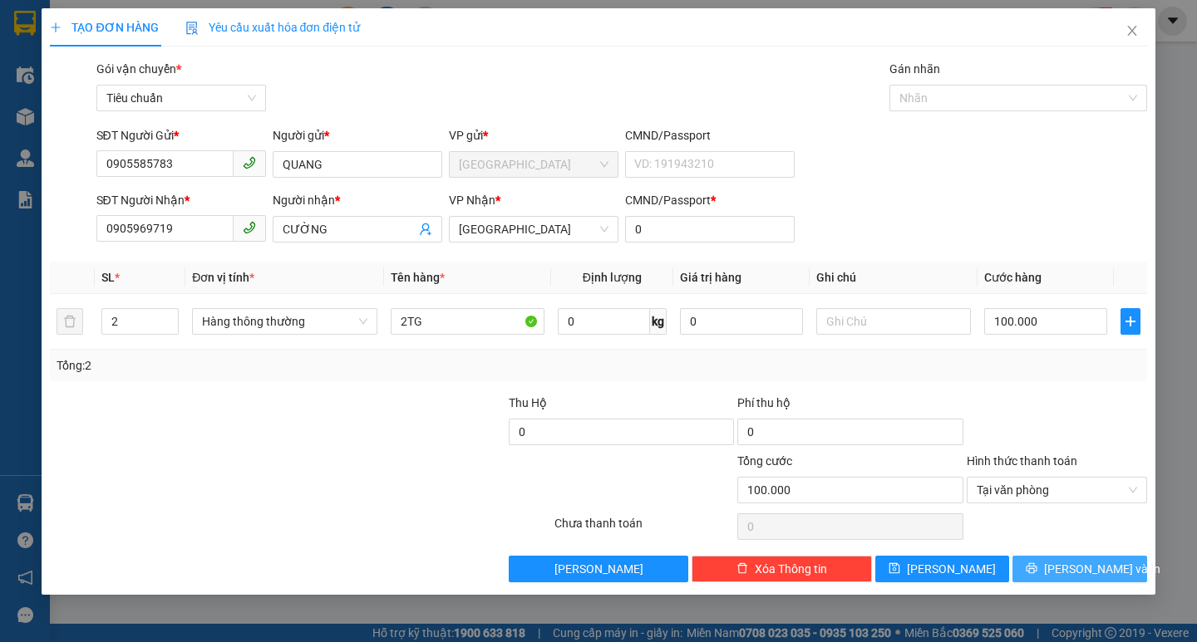
click at [1104, 569] on span "[PERSON_NAME] và In" at bounding box center [1102, 569] width 116 height 18
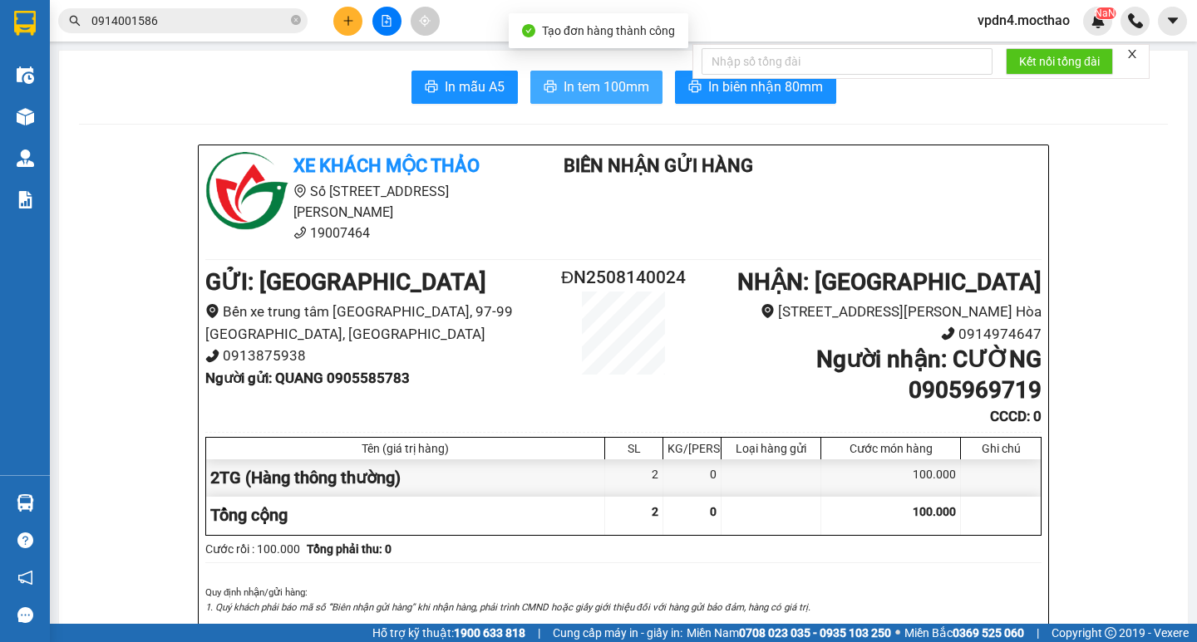
click at [596, 100] on button "In tem 100mm" at bounding box center [596, 87] width 132 height 33
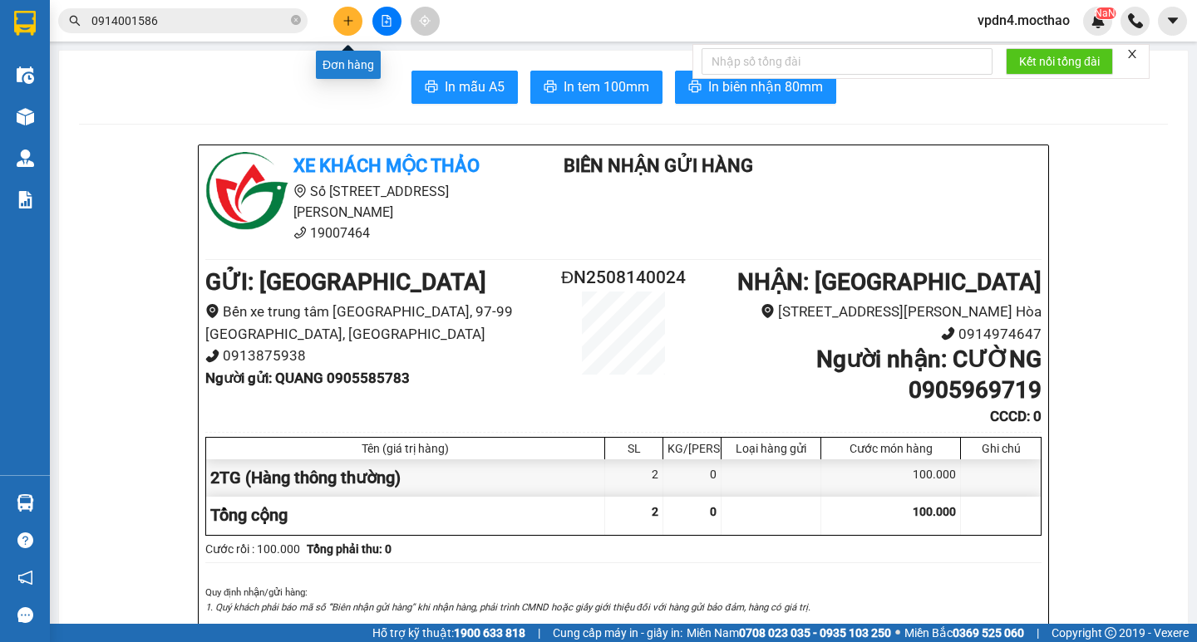
click at [342, 32] on button at bounding box center [347, 21] width 29 height 29
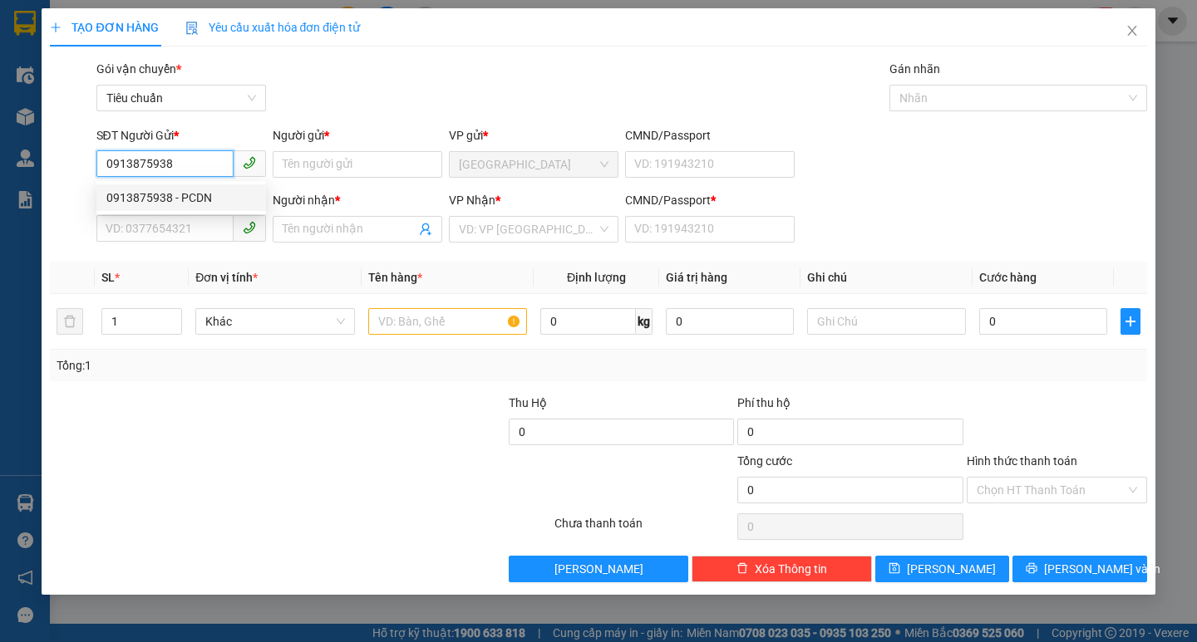
click at [161, 193] on div "0913875938 - PCDN" at bounding box center [181, 198] width 150 height 18
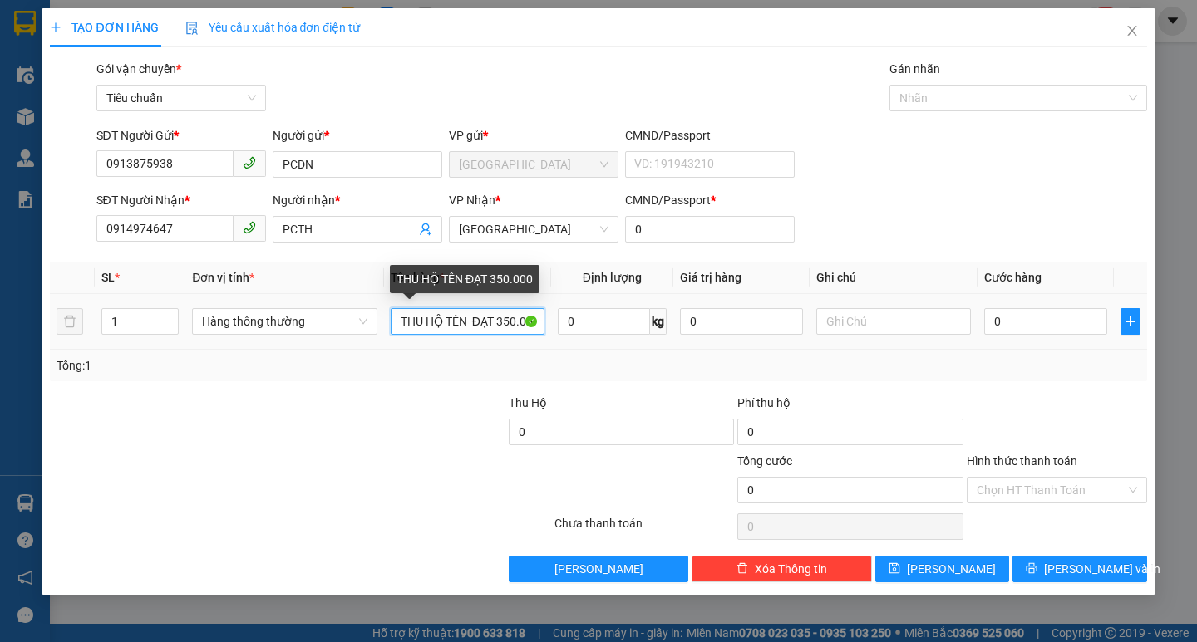
click at [528, 308] on input "THU HỘ TÊN ĐẠT 350.000" at bounding box center [468, 321] width 154 height 27
click at [527, 308] on input "THU HỘ 00" at bounding box center [468, 321] width 154 height 27
click at [490, 318] on input "CƯỚC BẢO CHÂU 70.000" at bounding box center [468, 321] width 154 height 27
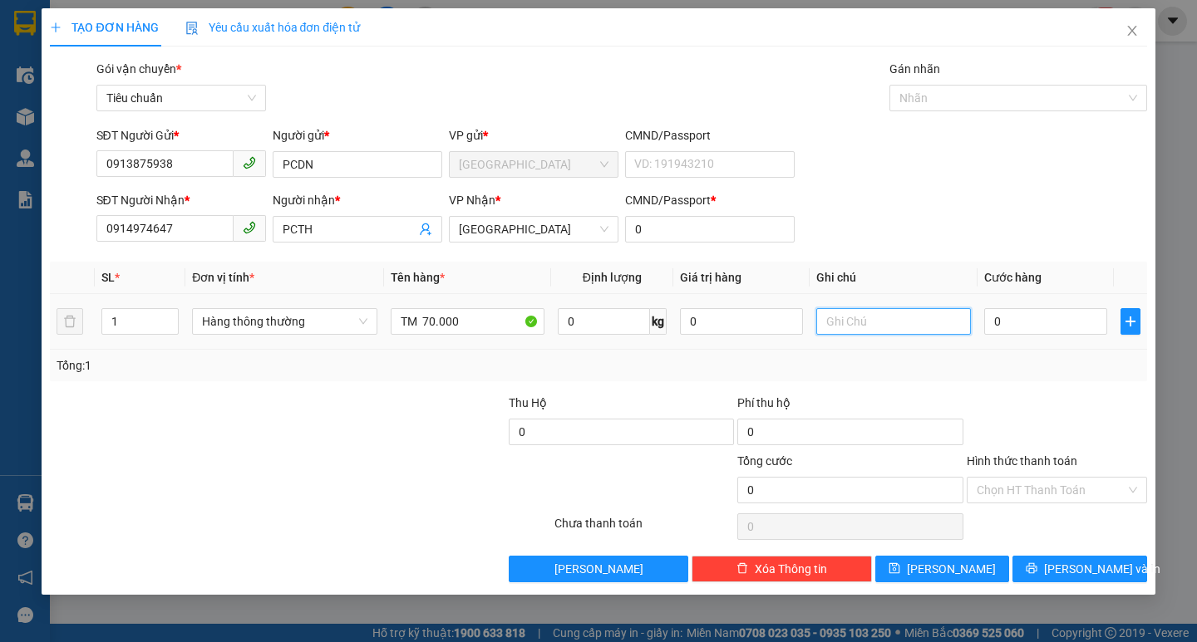
click at [907, 327] on input "text" at bounding box center [893, 321] width 154 height 27
click at [1032, 495] on input "Hình thức thanh toán" at bounding box center [1050, 490] width 149 height 25
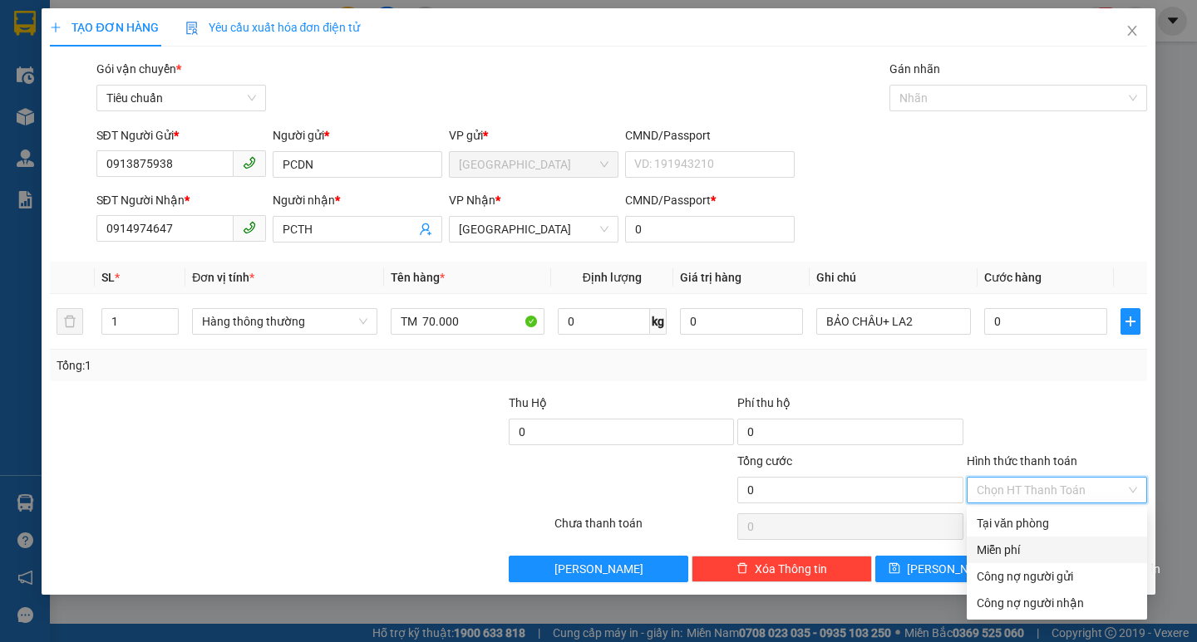
click at [1009, 551] on div "Miễn phí" at bounding box center [1056, 550] width 160 height 18
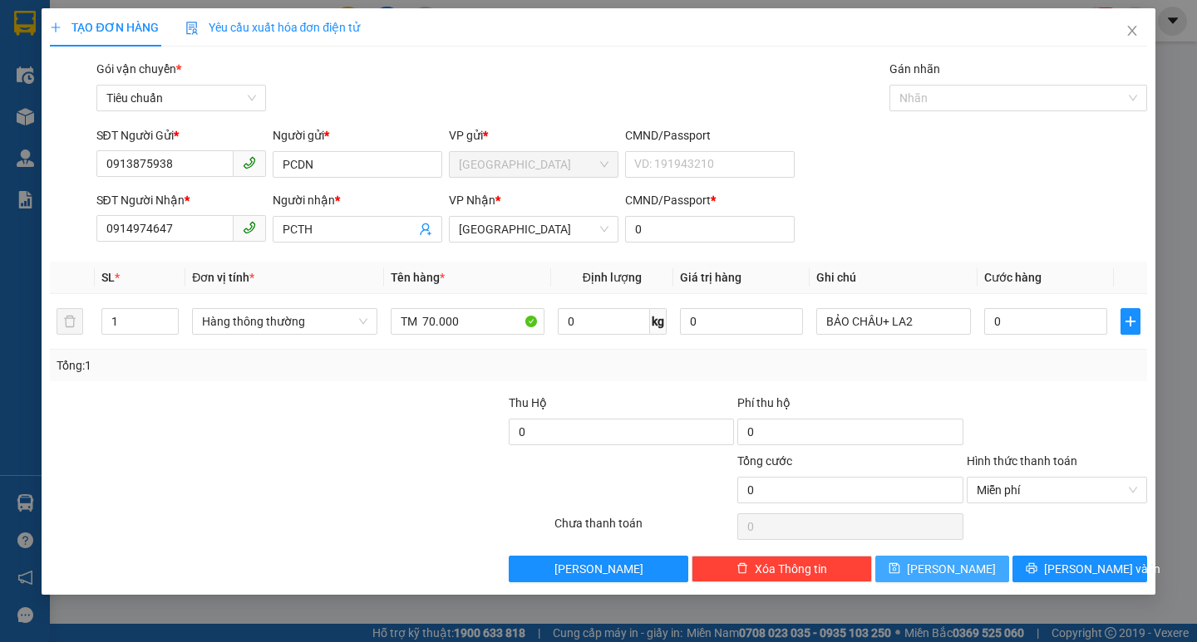
click at [917, 569] on button "[PERSON_NAME]" at bounding box center [942, 569] width 134 height 27
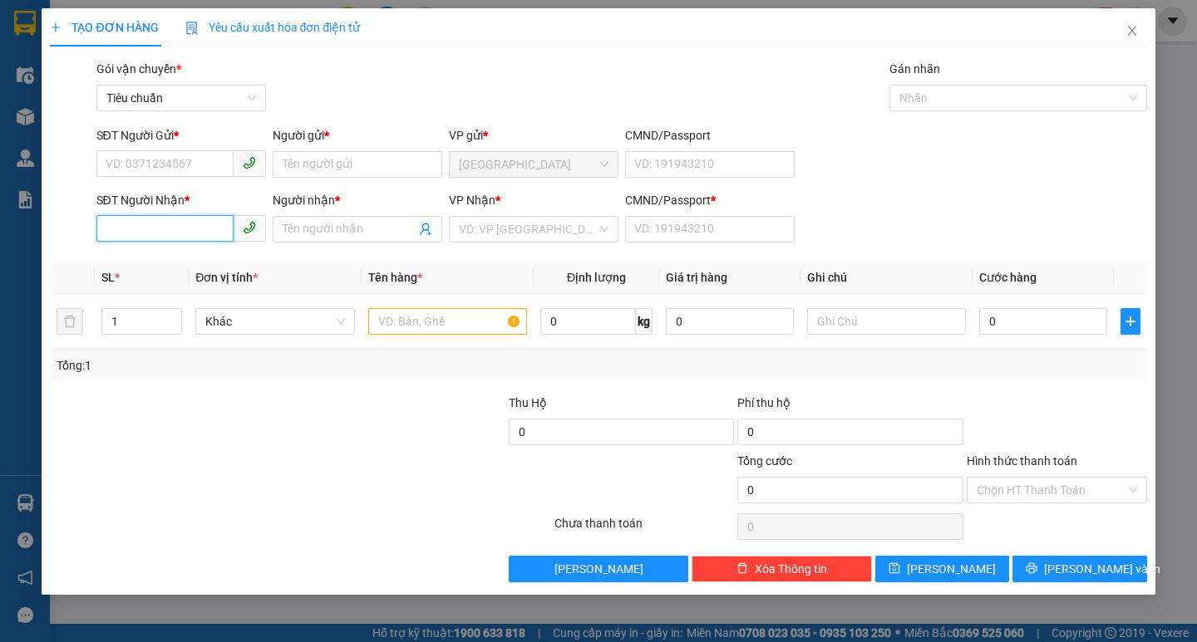
click at [140, 236] on input "SĐT Người Nhận *" at bounding box center [164, 228] width 137 height 27
click at [178, 271] on div "0912898248 - MI" at bounding box center [181, 262] width 150 height 18
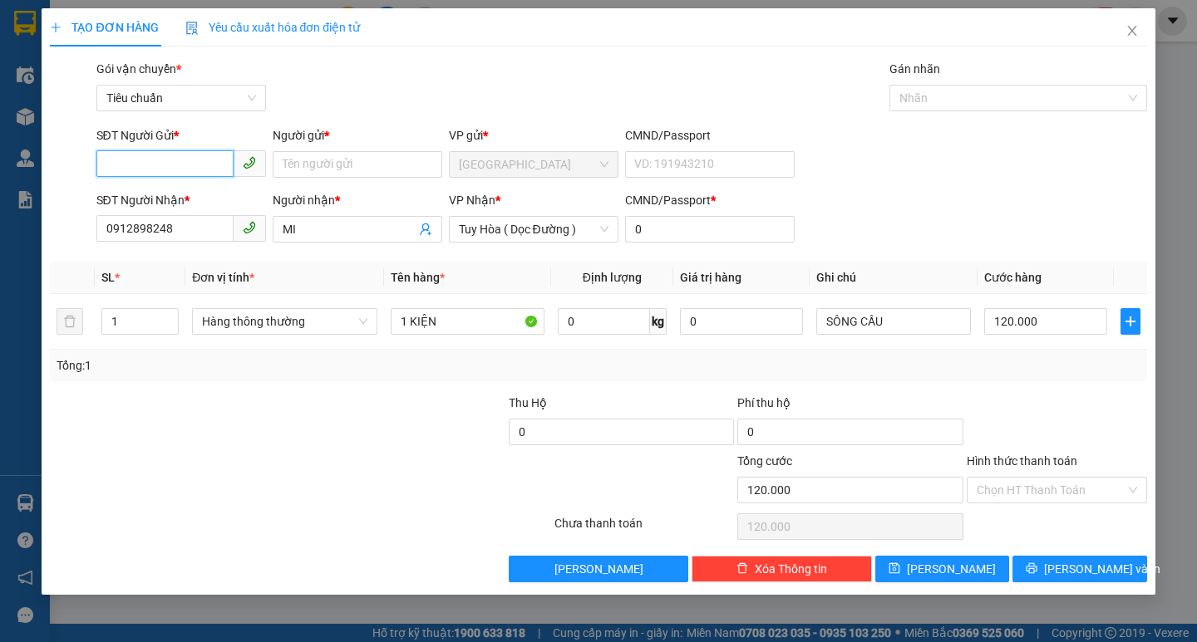
click at [175, 170] on input "SĐT Người Gửi *" at bounding box center [164, 163] width 137 height 27
click at [169, 170] on input "SĐT Người Gửi *" at bounding box center [164, 163] width 137 height 27
click at [1135, 28] on icon "close" at bounding box center [1131, 30] width 13 height 13
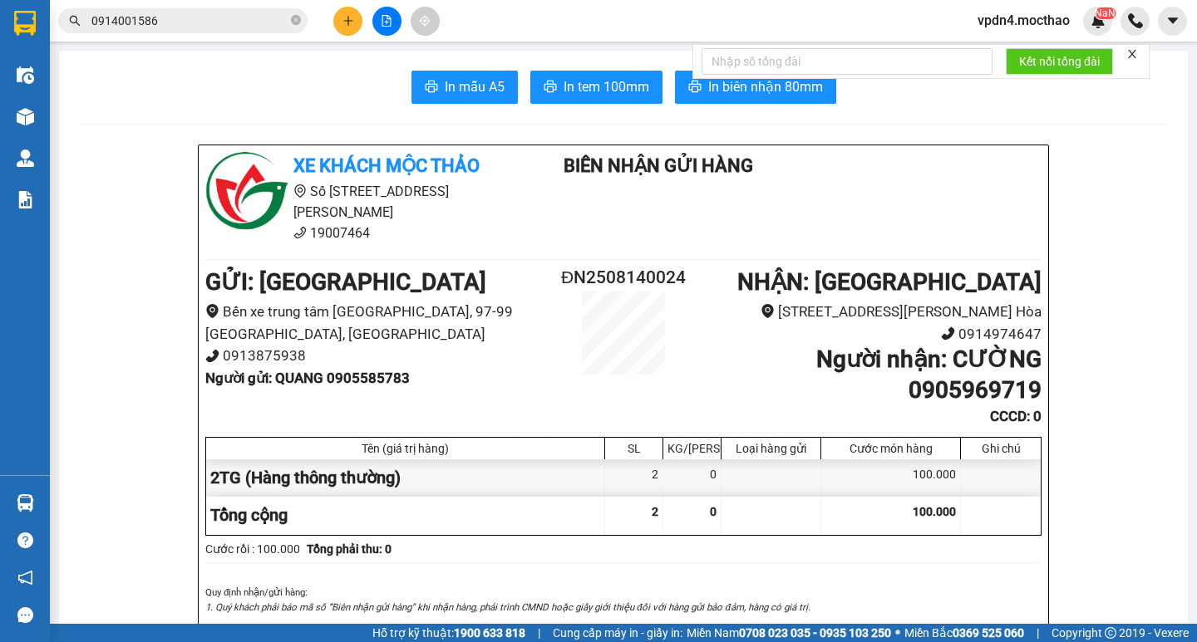
click at [302, 19] on span "0914001586" at bounding box center [182, 20] width 249 height 25
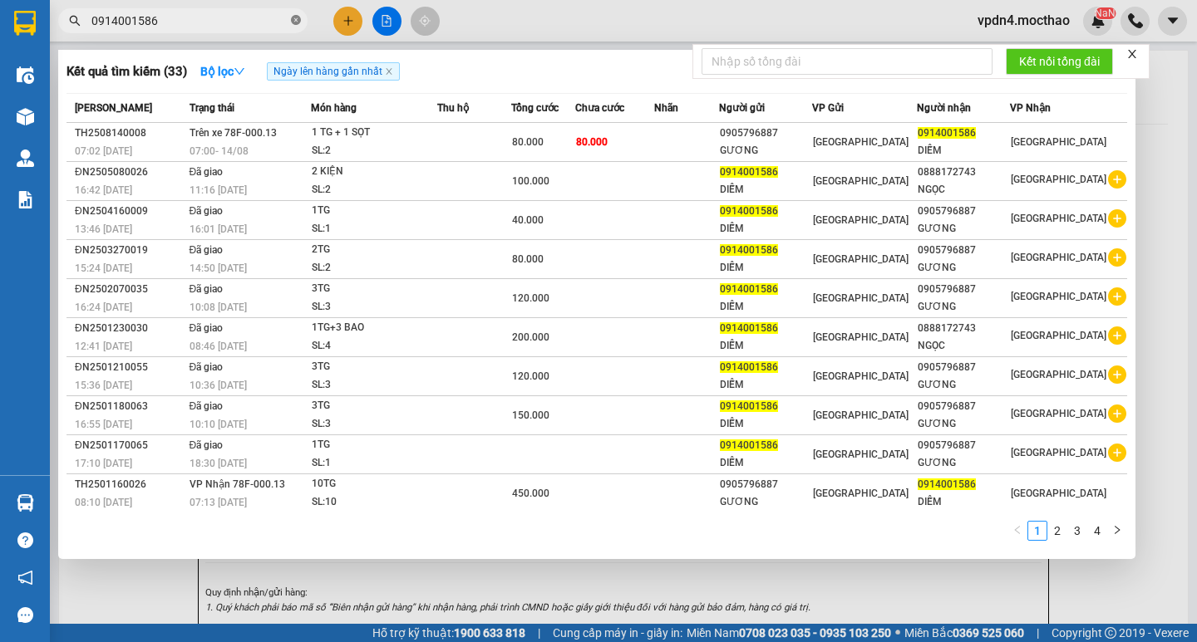
click at [294, 13] on span at bounding box center [296, 21] width 10 height 16
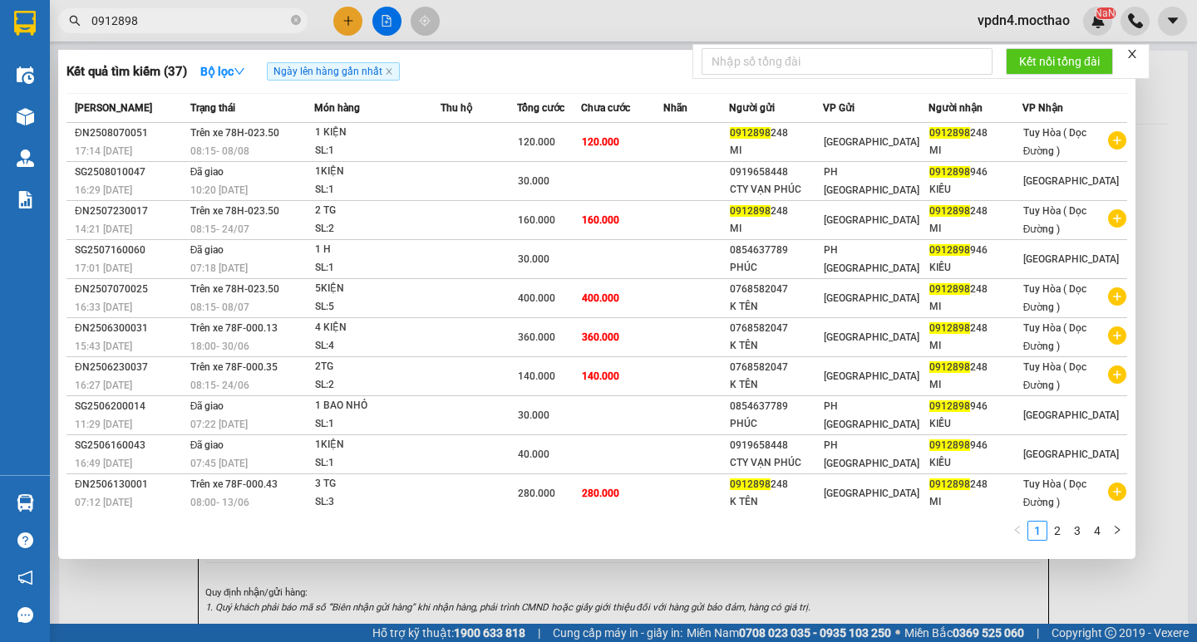
click at [337, 26] on div at bounding box center [598, 321] width 1197 height 642
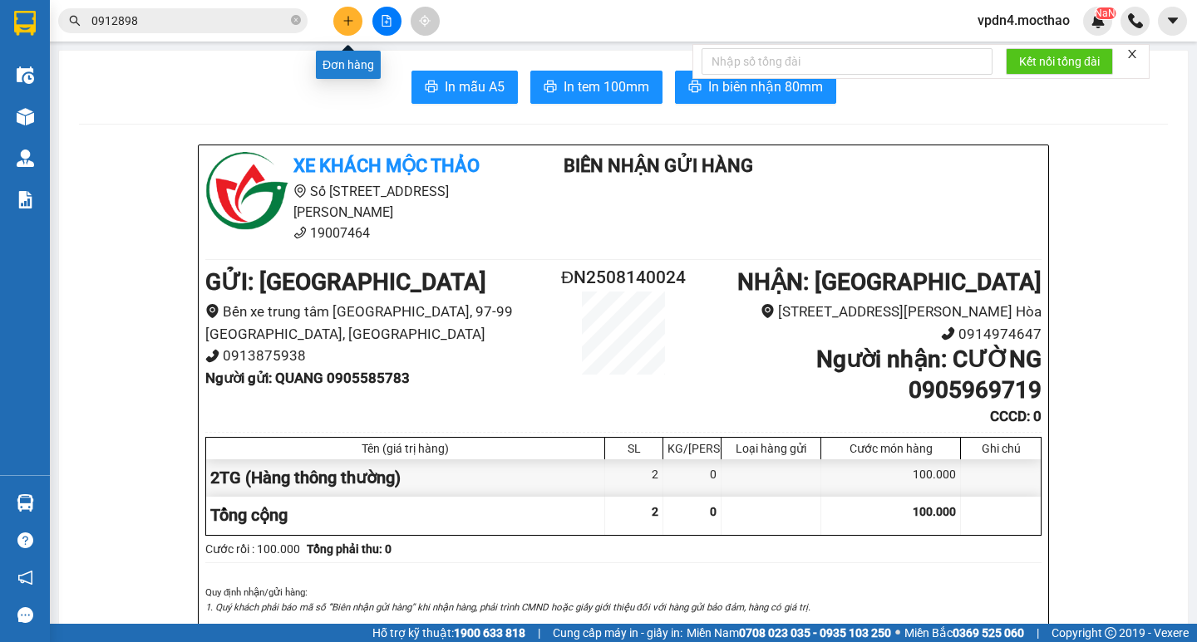
click at [337, 26] on button at bounding box center [347, 21] width 29 height 29
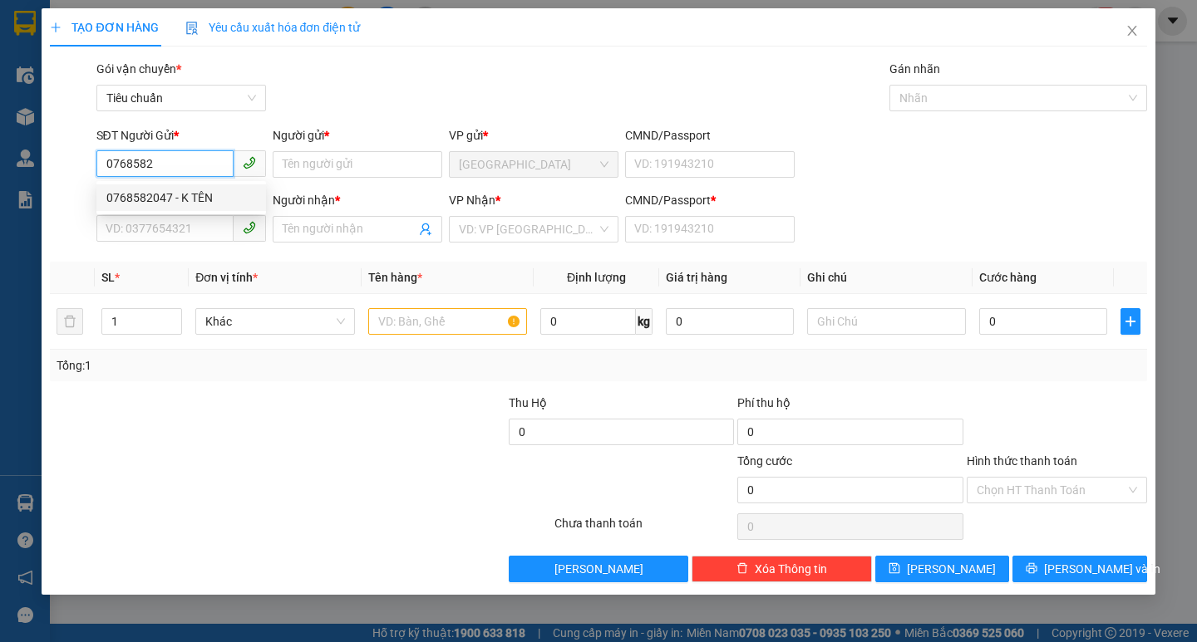
click at [181, 189] on div "0768582047 - K TÊN" at bounding box center [181, 198] width 150 height 18
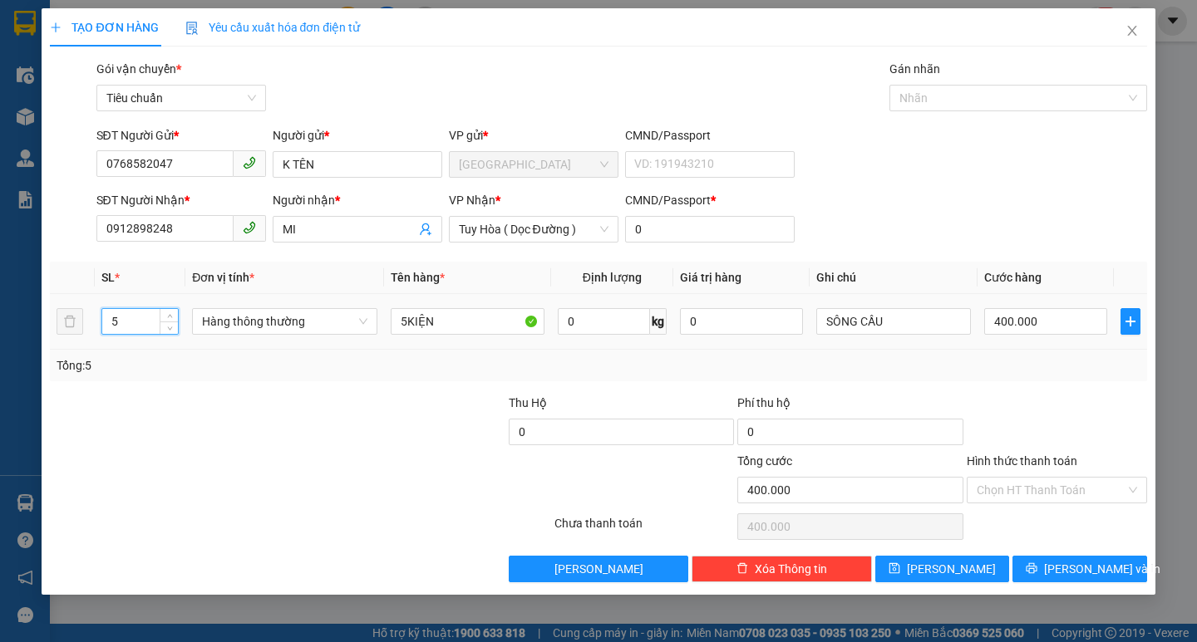
click at [143, 328] on input "5" at bounding box center [140, 321] width 76 height 25
click at [409, 326] on input "5KIỆN" at bounding box center [468, 321] width 154 height 27
click at [1016, 317] on input "0" at bounding box center [1046, 321] width 124 height 27
click at [1033, 566] on button "[PERSON_NAME] và In" at bounding box center [1079, 569] width 134 height 27
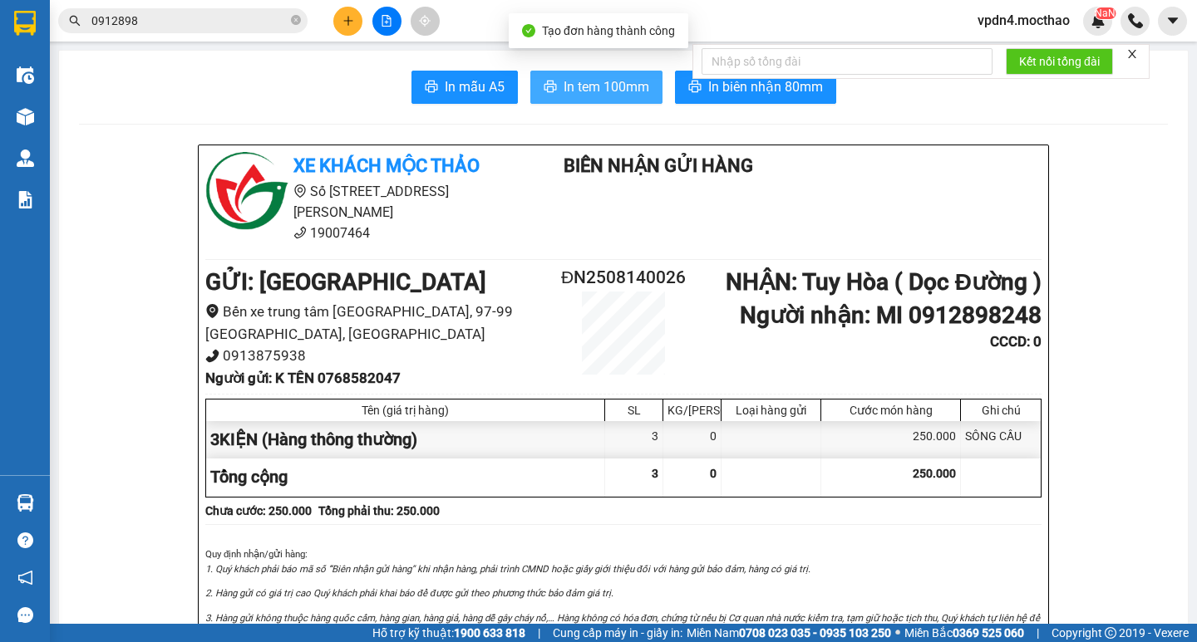
click at [553, 79] on button "In tem 100mm" at bounding box center [596, 87] width 132 height 33
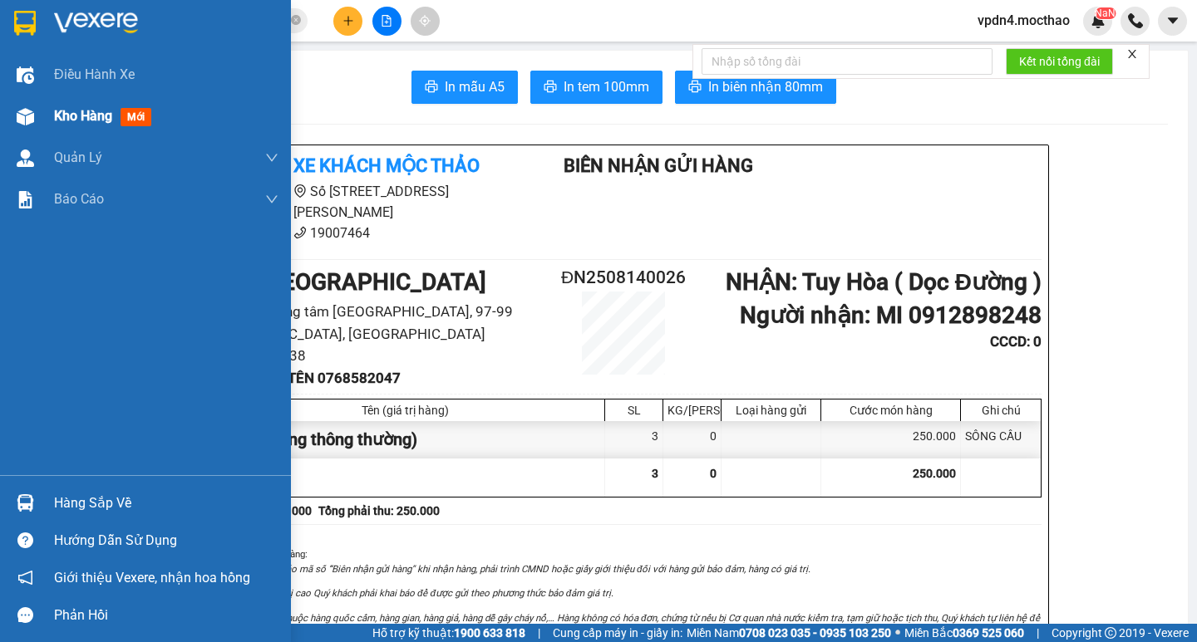
click at [68, 121] on span "Kho hàng" at bounding box center [83, 116] width 58 height 16
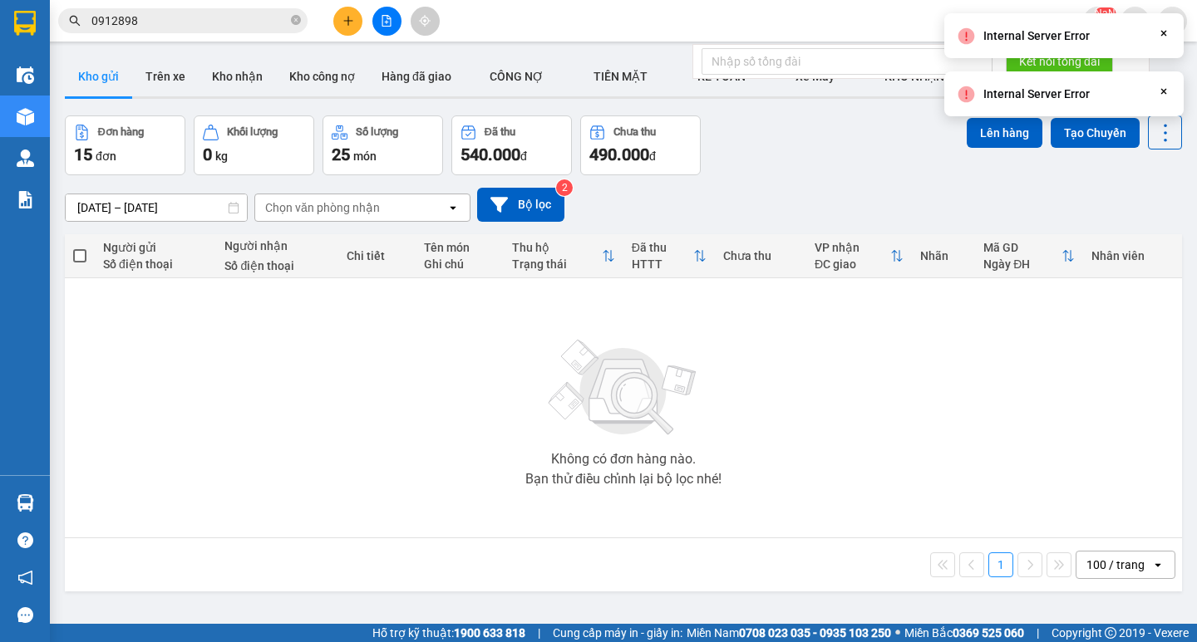
click at [1158, 40] on div "Internal Server Error Close" at bounding box center [1063, 35] width 239 height 45
click at [1163, 36] on icon "Close" at bounding box center [1163, 33] width 13 height 13
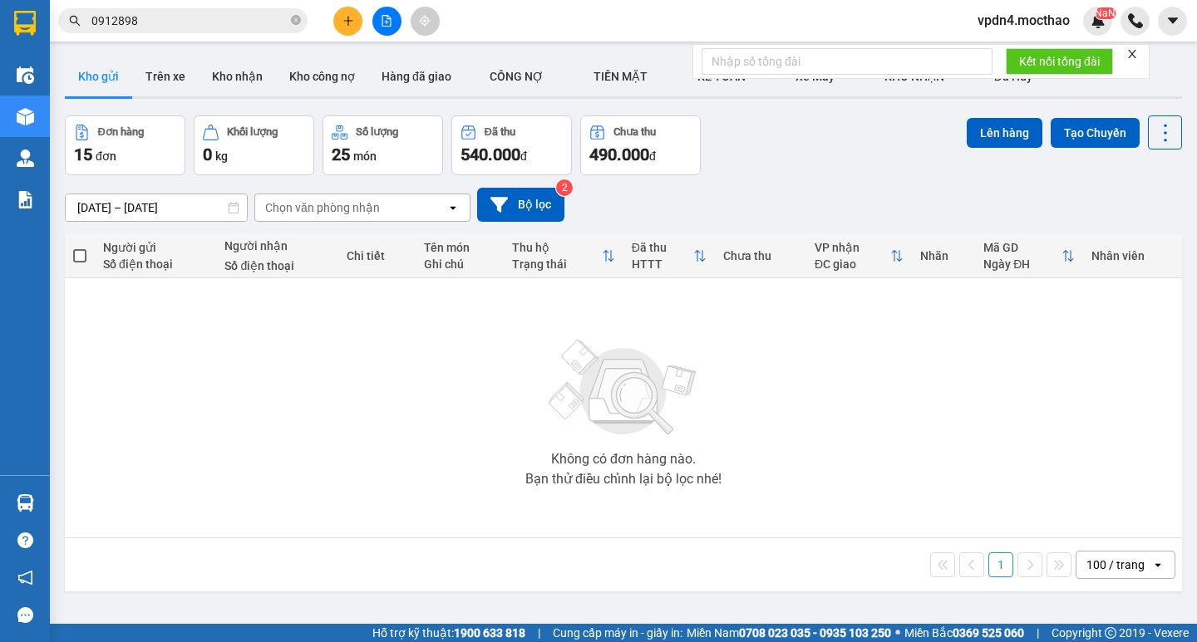
click at [1128, 56] on icon "close" at bounding box center [1132, 54] width 12 height 12
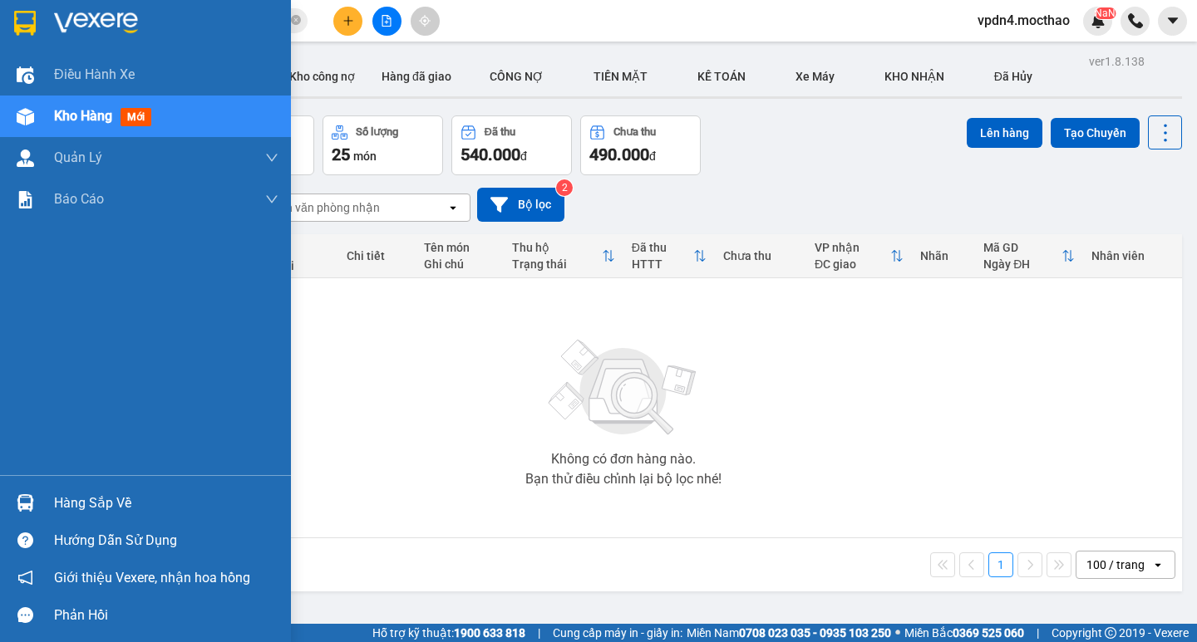
click at [42, 126] on div "Kho hàng mới" at bounding box center [145, 117] width 291 height 42
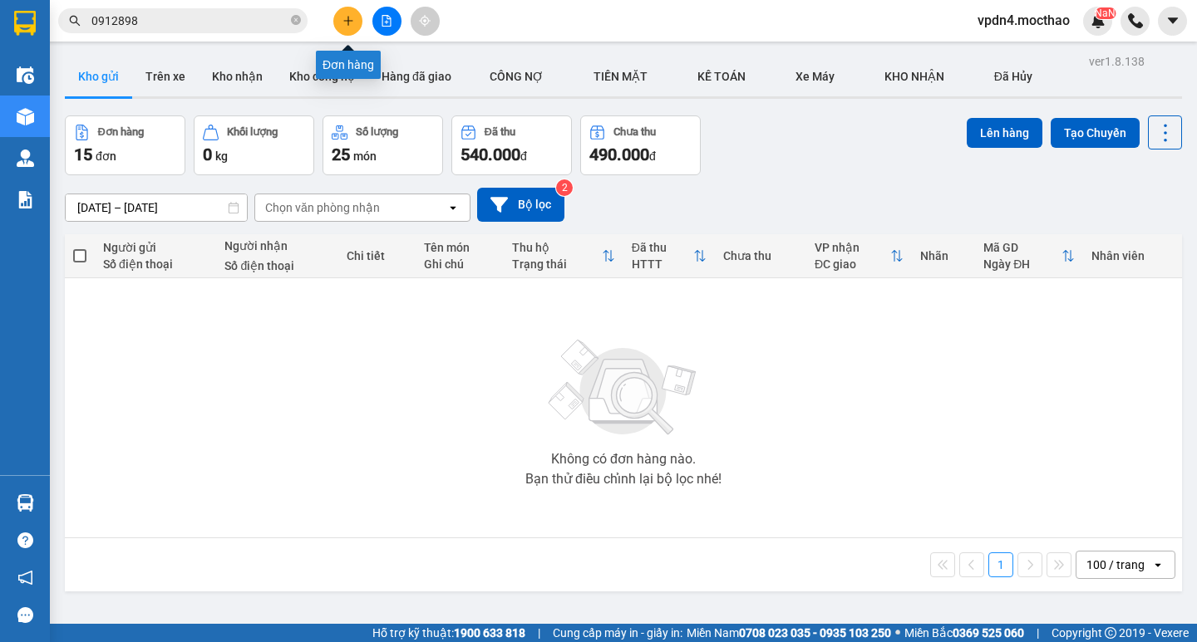
click at [347, 13] on button at bounding box center [347, 21] width 29 height 29
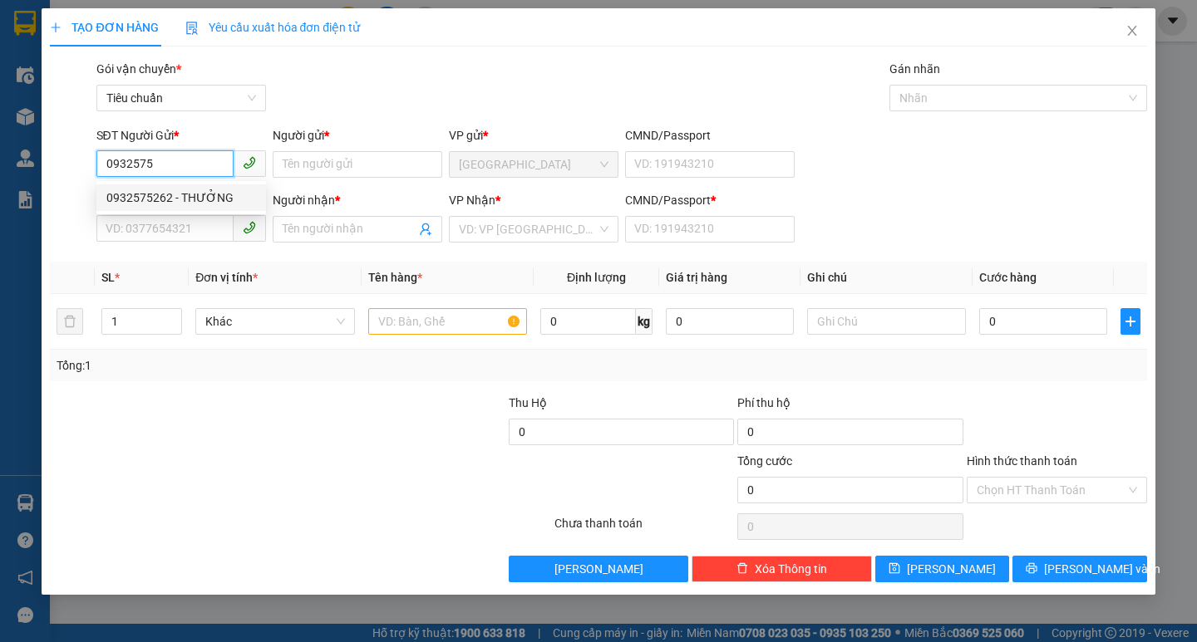
click at [220, 193] on div "0932575262 - THƯỞNG" at bounding box center [181, 198] width 150 height 18
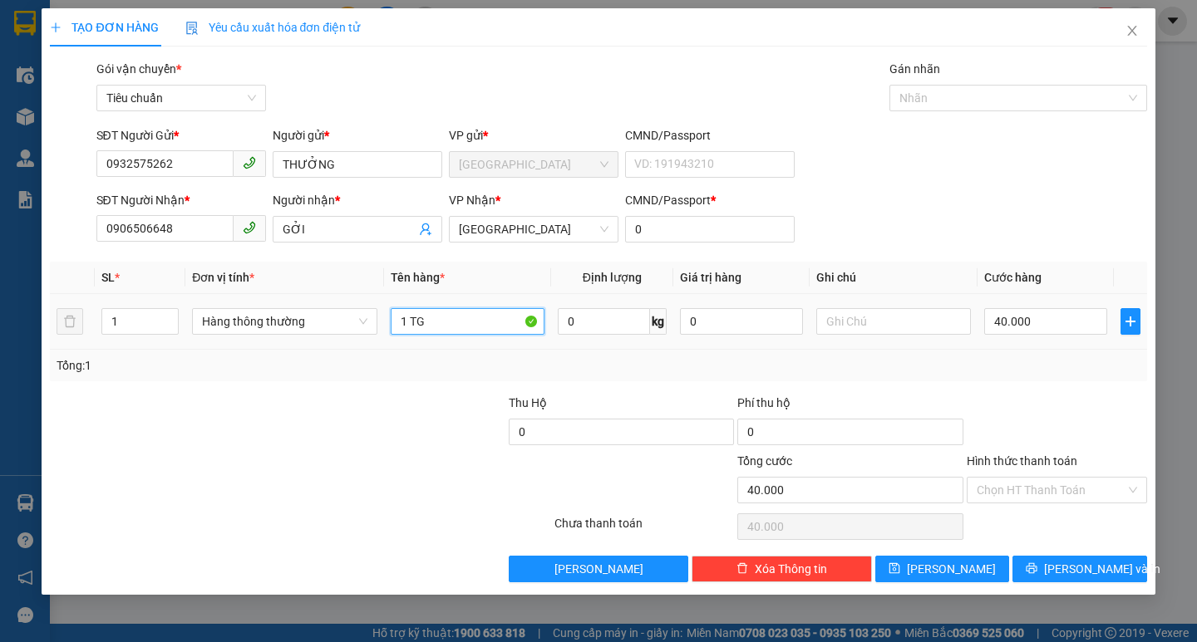
click at [444, 325] on input "1 TG" at bounding box center [468, 321] width 154 height 27
click at [1090, 560] on span "[PERSON_NAME] và In" at bounding box center [1102, 569] width 116 height 18
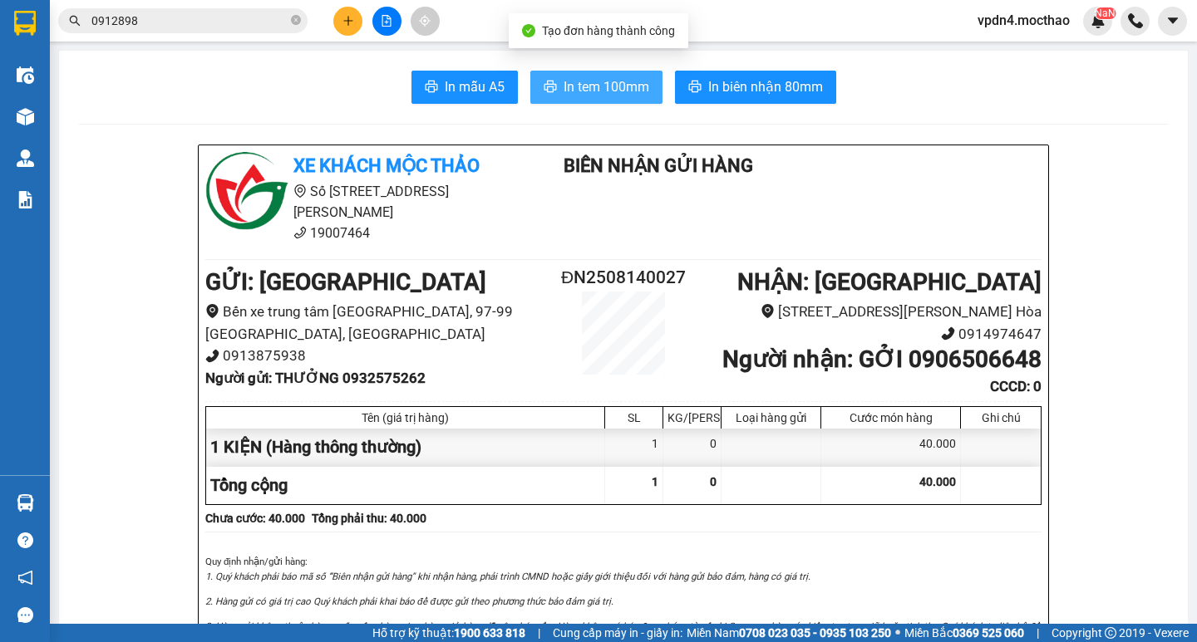
click at [577, 75] on button "In tem 100mm" at bounding box center [596, 87] width 132 height 33
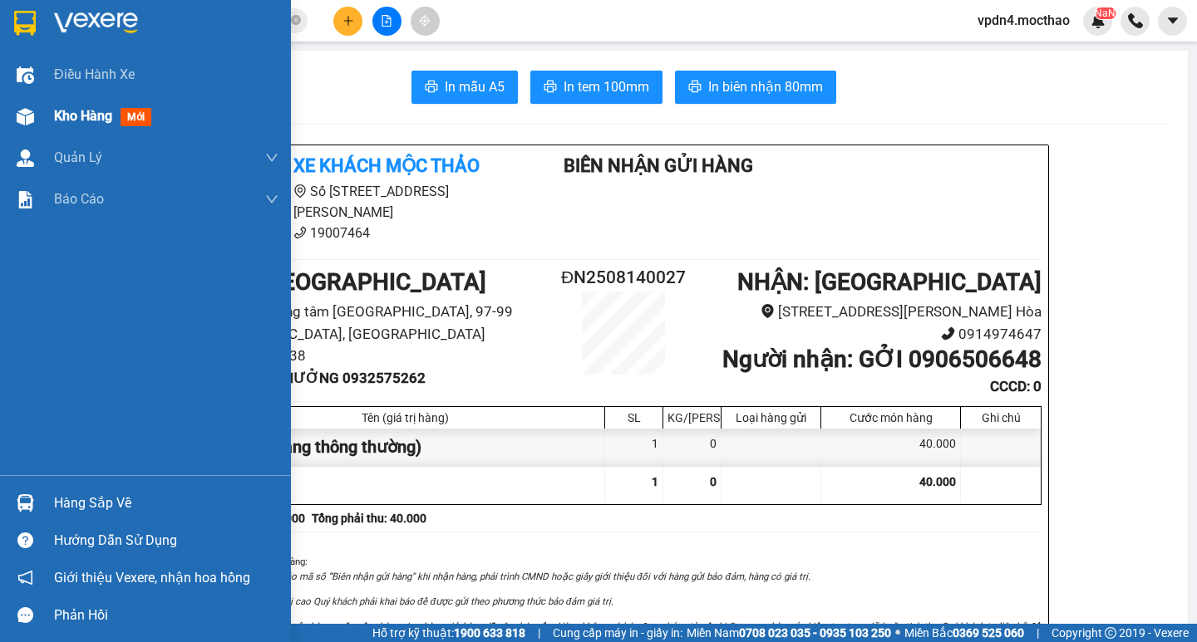
click at [103, 112] on span "Kho hàng" at bounding box center [83, 116] width 58 height 16
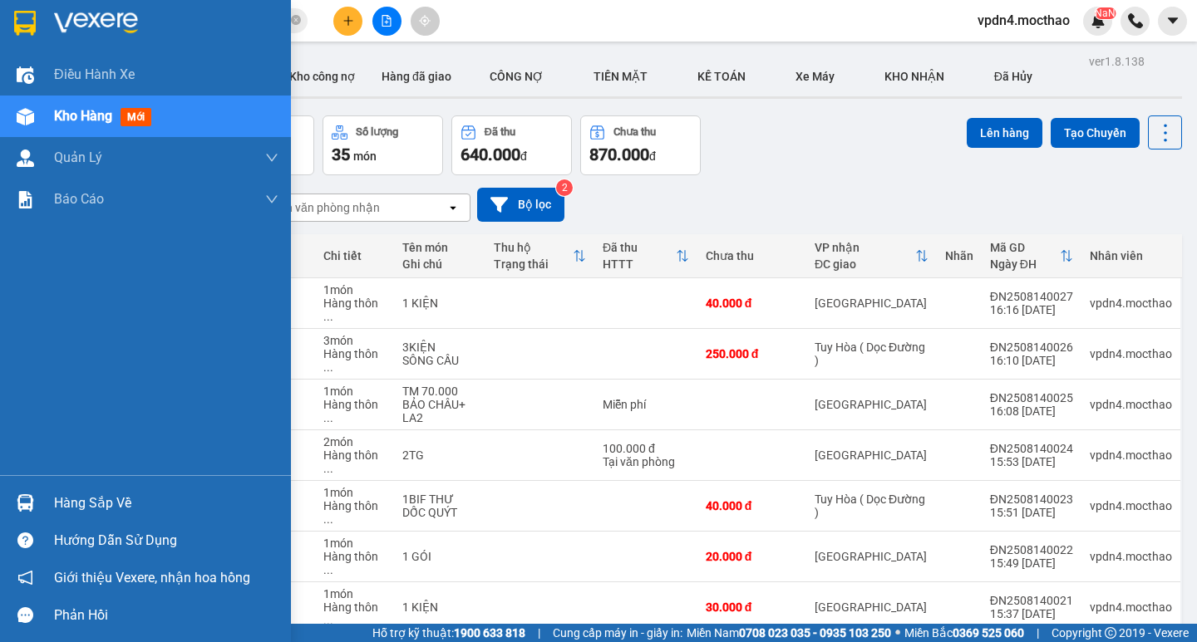
click at [96, 496] on div "Hàng sắp về" at bounding box center [166, 503] width 224 height 25
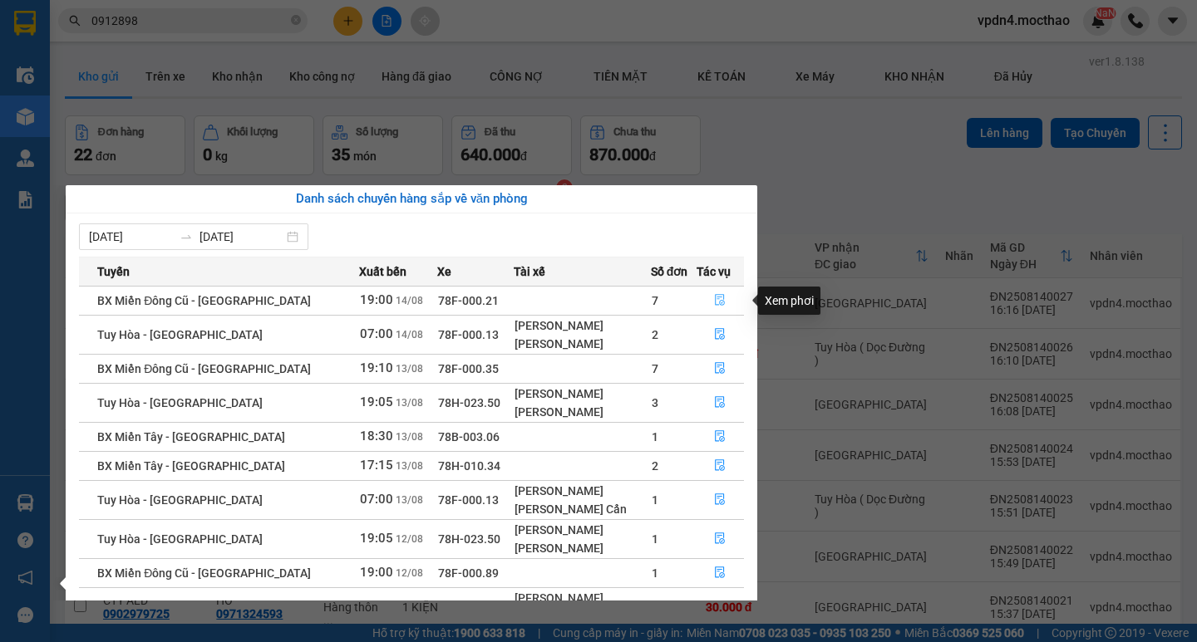
click at [709, 299] on button "button" at bounding box center [720, 301] width 47 height 27
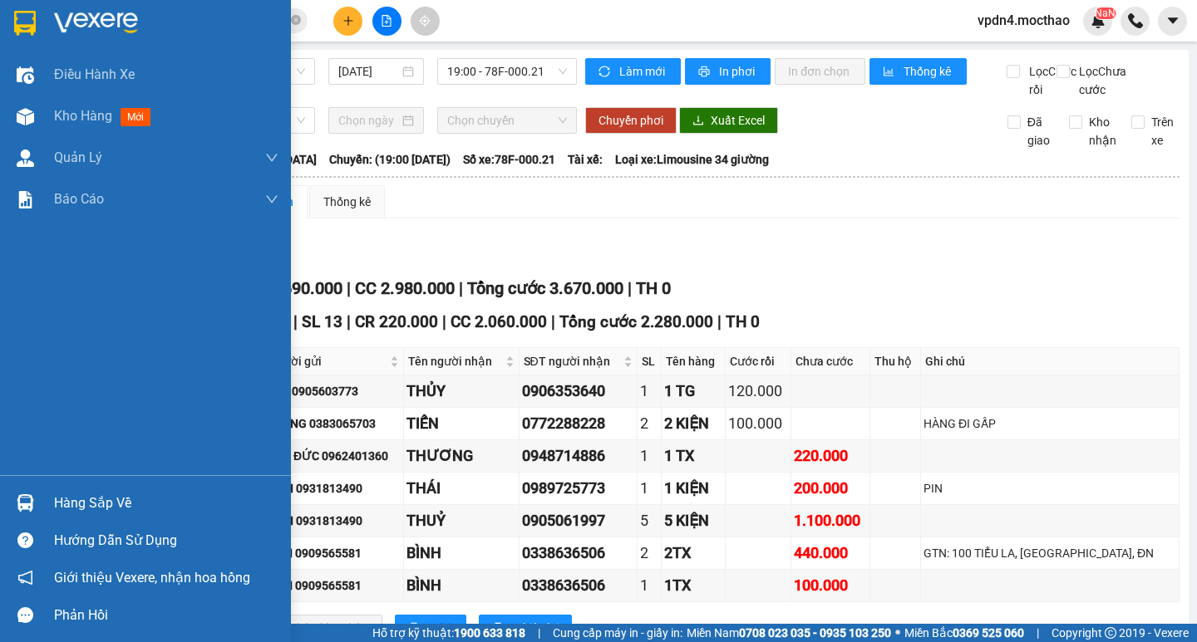
click at [71, 488] on div "Hàng sắp về" at bounding box center [145, 502] width 291 height 37
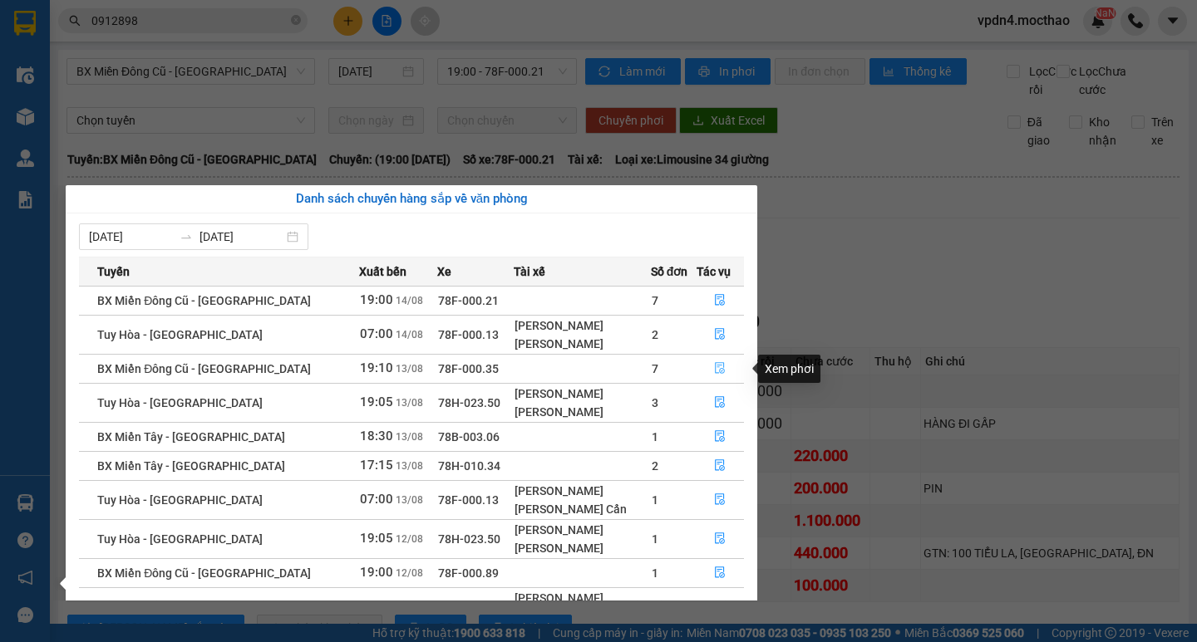
click at [717, 370] on icon "file-done" at bounding box center [720, 368] width 12 height 12
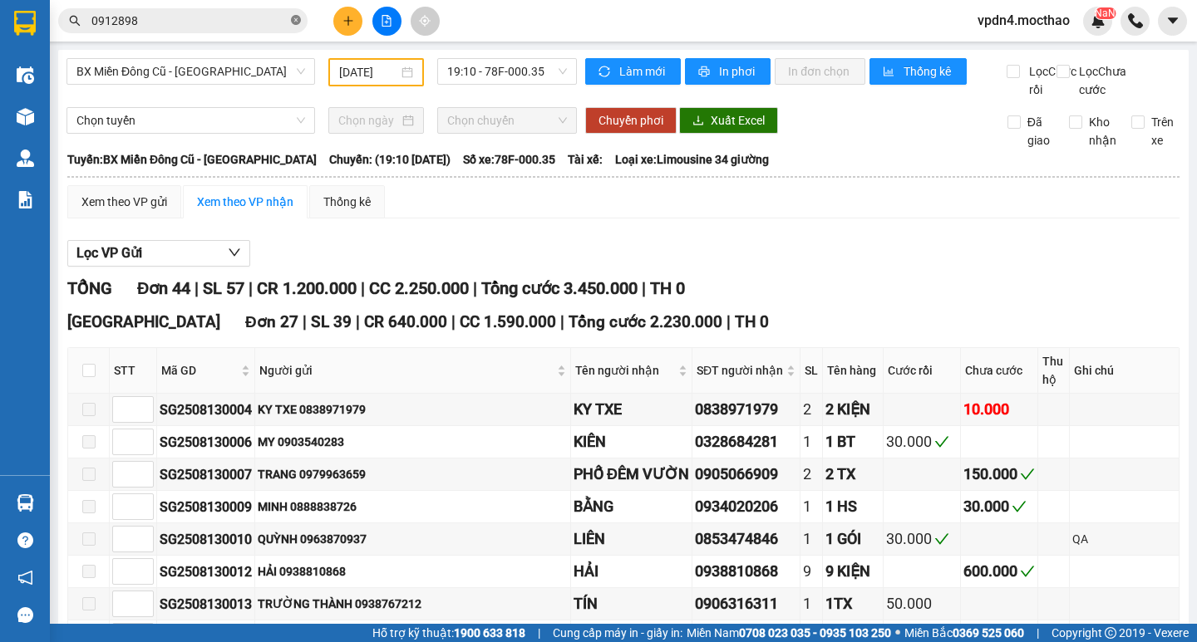
click at [298, 22] on icon "close-circle" at bounding box center [296, 20] width 10 height 10
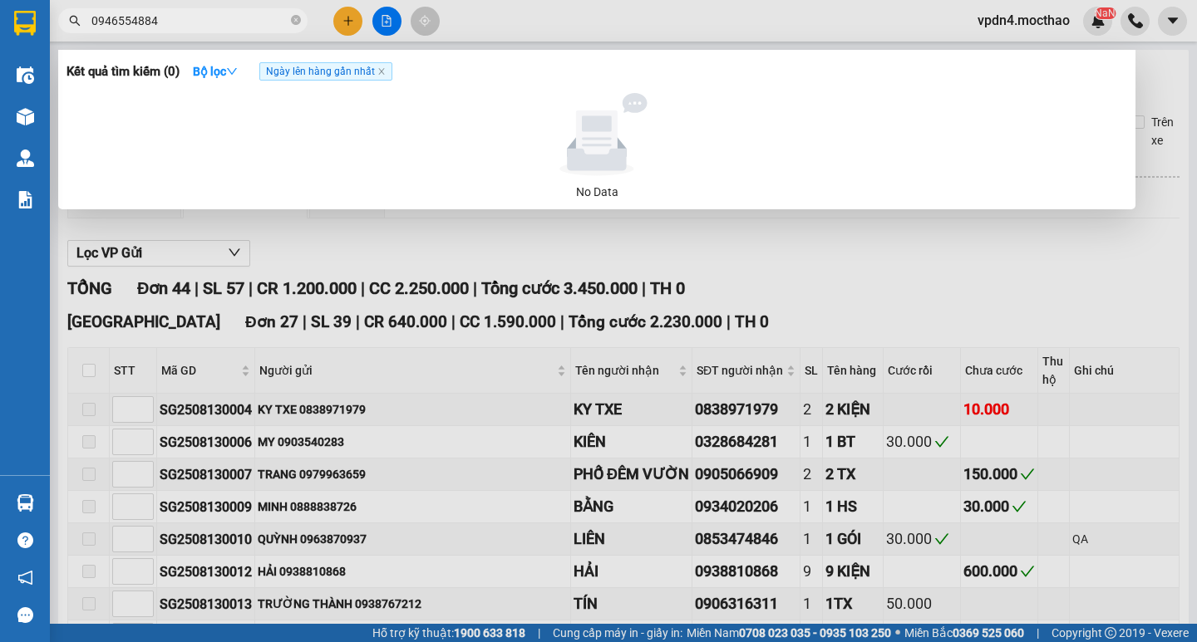
click at [729, 236] on div at bounding box center [598, 321] width 1197 height 642
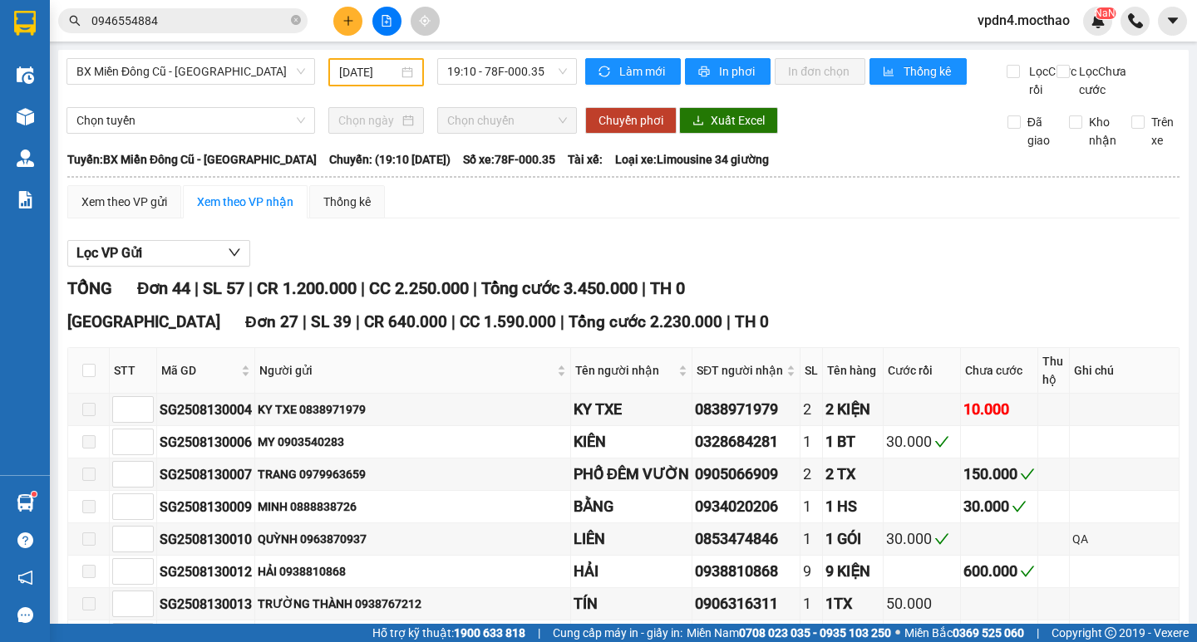
click at [332, 14] on div at bounding box center [386, 21] width 125 height 29
click at [349, 23] on icon "plus" at bounding box center [348, 21] width 12 height 12
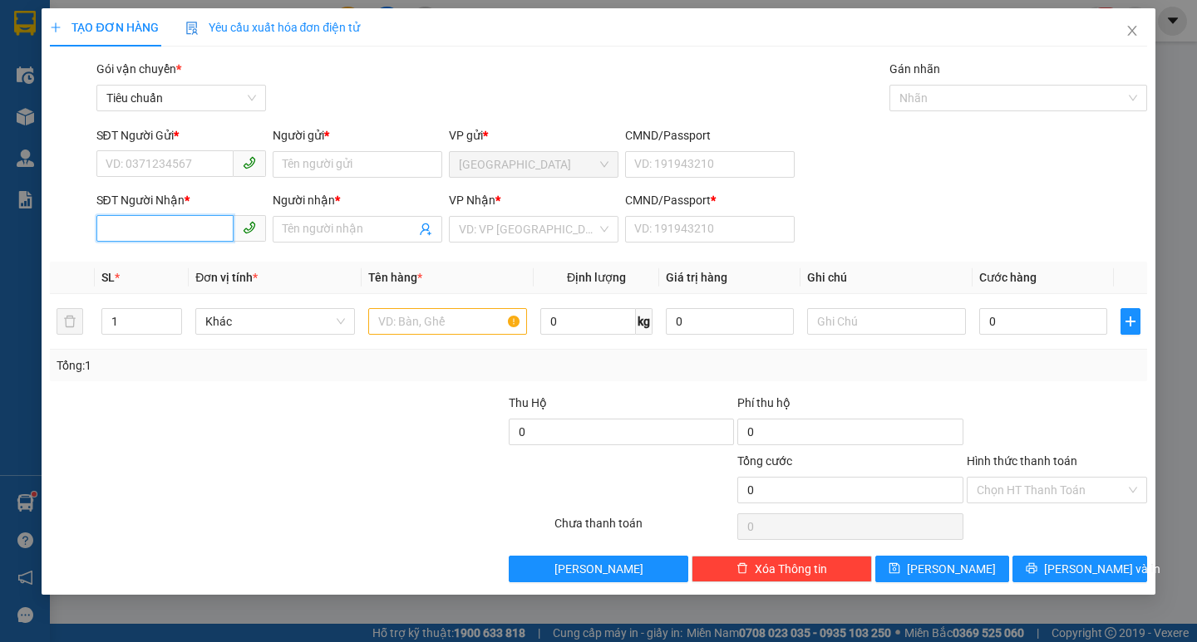
click at [199, 224] on input "SĐT Người Nhận *" at bounding box center [164, 228] width 137 height 27
click at [184, 286] on div "0988795598 - ÂN" at bounding box center [181, 289] width 150 height 18
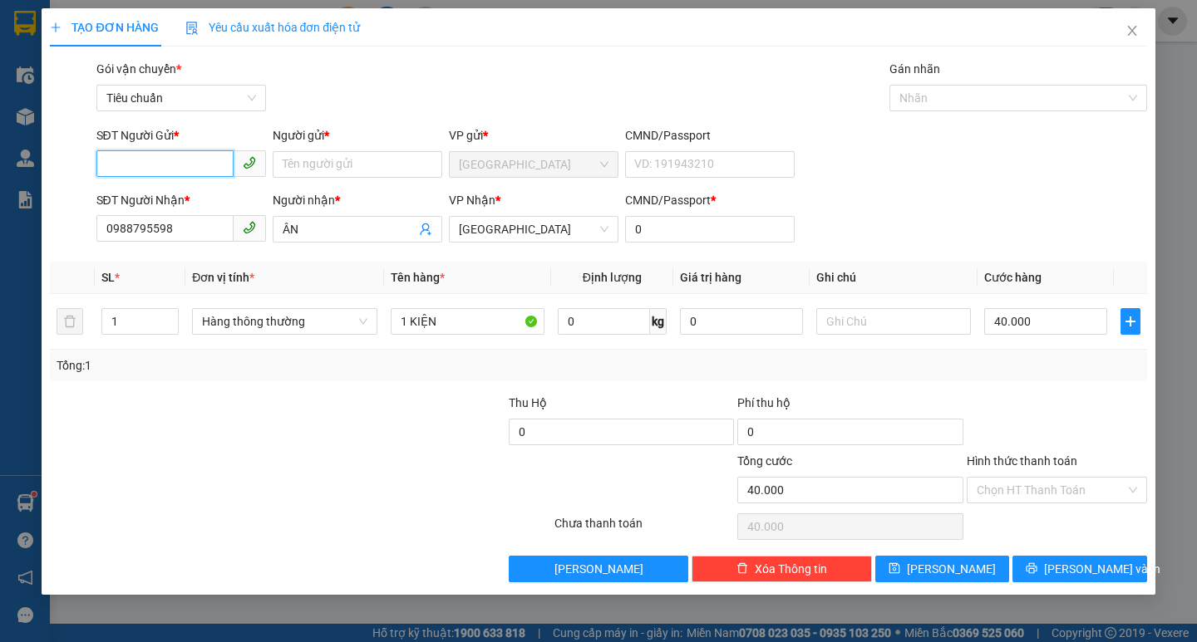
click at [160, 167] on input "SĐT Người Gửi *" at bounding box center [164, 163] width 137 height 27
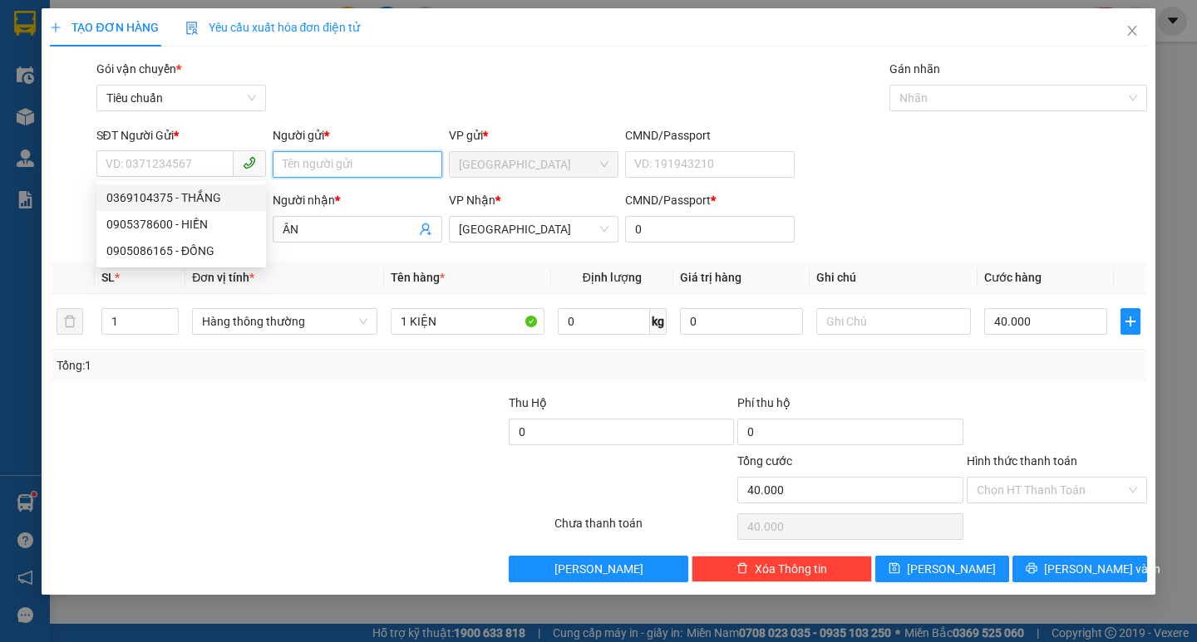
click at [317, 152] on input "Người gửi *" at bounding box center [358, 164] width 170 height 27
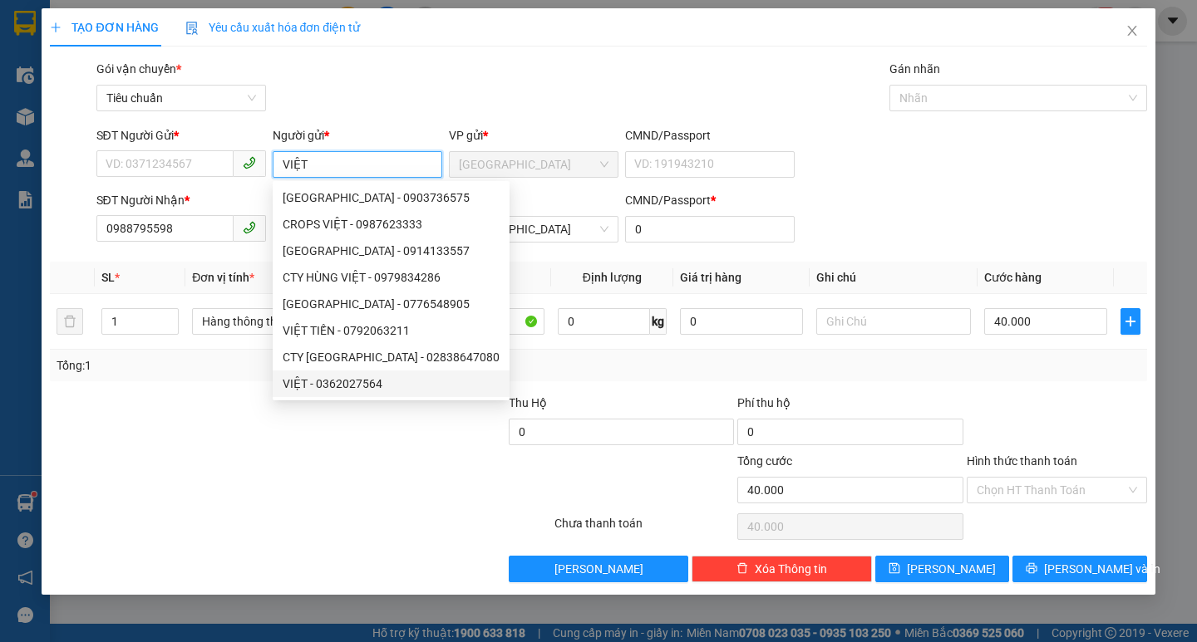
click at [384, 386] on div "VIỆT - 0362027564" at bounding box center [391, 384] width 217 height 18
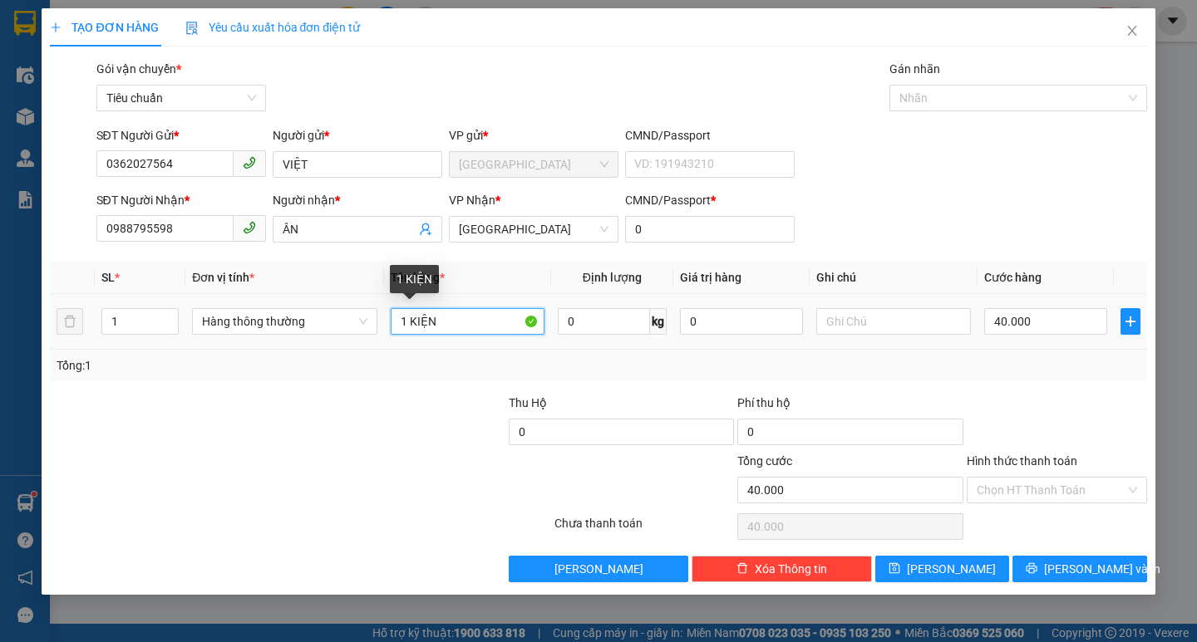
click at [455, 309] on input "1 KIỆN" at bounding box center [468, 321] width 154 height 27
click at [1038, 326] on input "40.000" at bounding box center [1046, 321] width 124 height 27
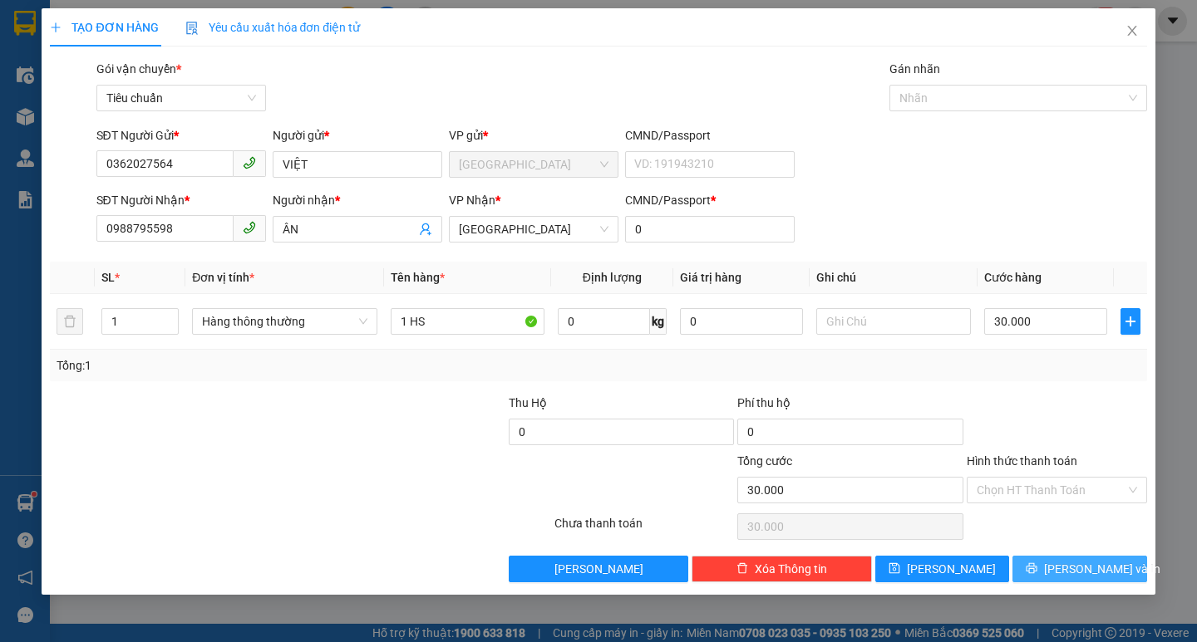
click at [1062, 570] on button "[PERSON_NAME] và In" at bounding box center [1079, 569] width 134 height 27
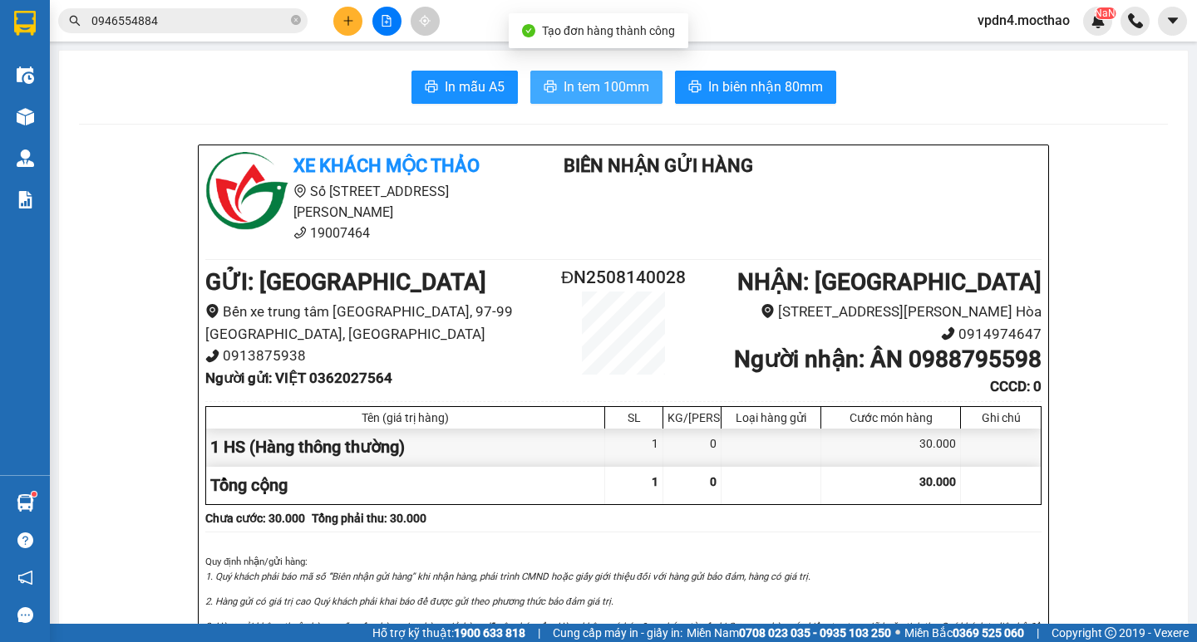
click at [628, 89] on span "In tem 100mm" at bounding box center [606, 86] width 86 height 21
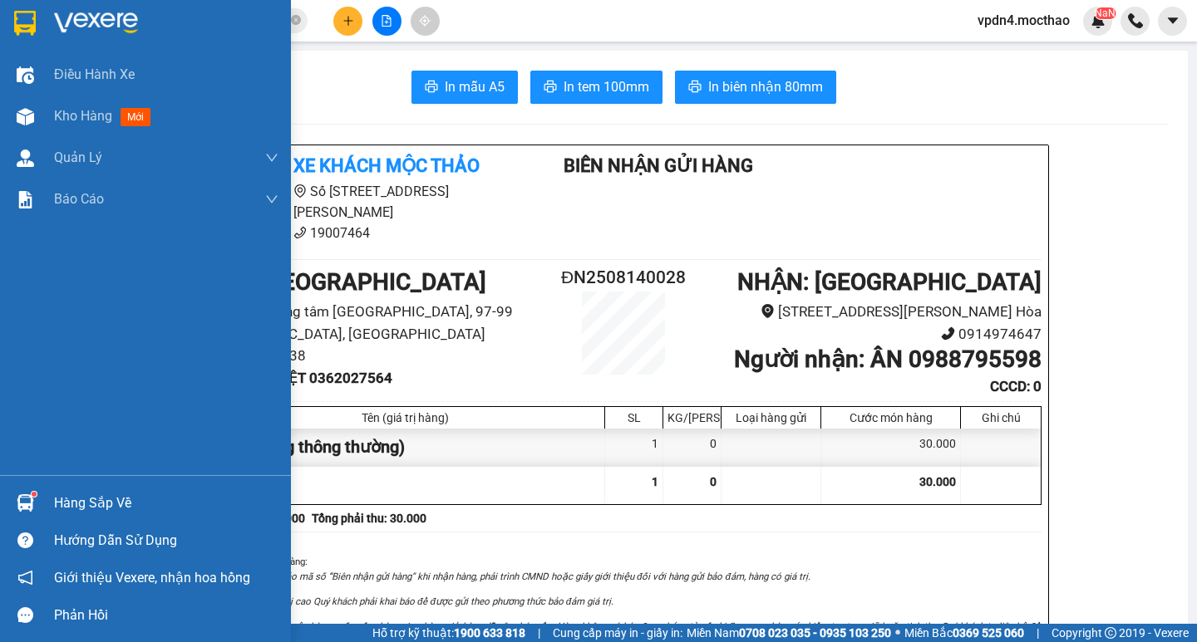
click at [122, 499] on div "Hàng sắp về" at bounding box center [166, 503] width 224 height 25
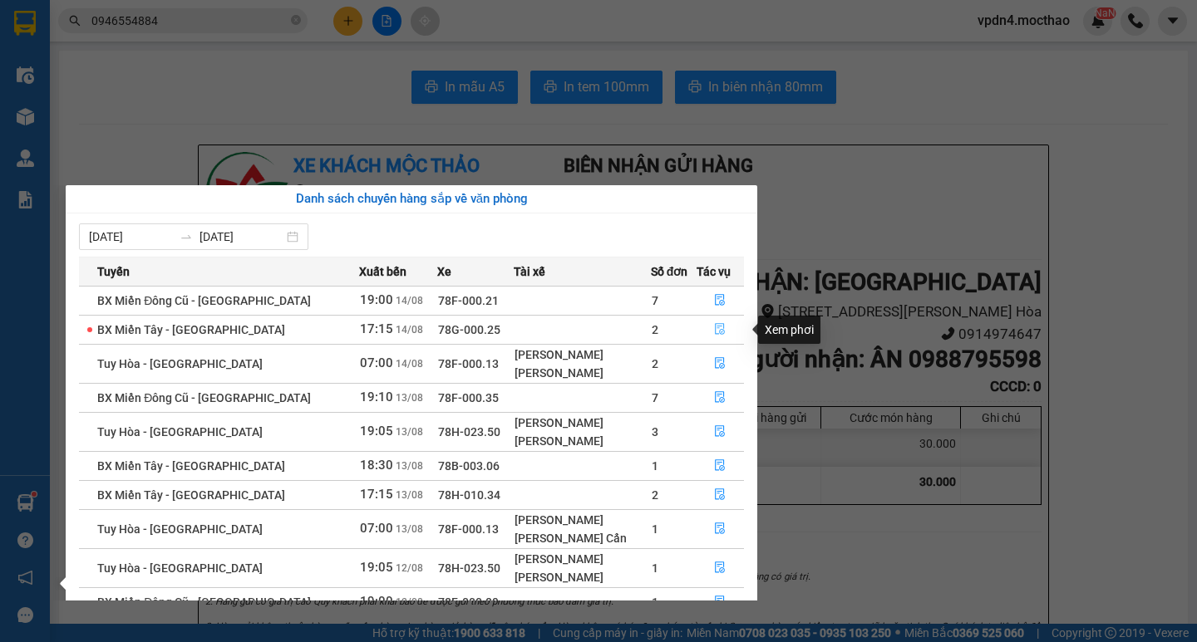
click at [714, 327] on icon "file-done" at bounding box center [720, 329] width 12 height 12
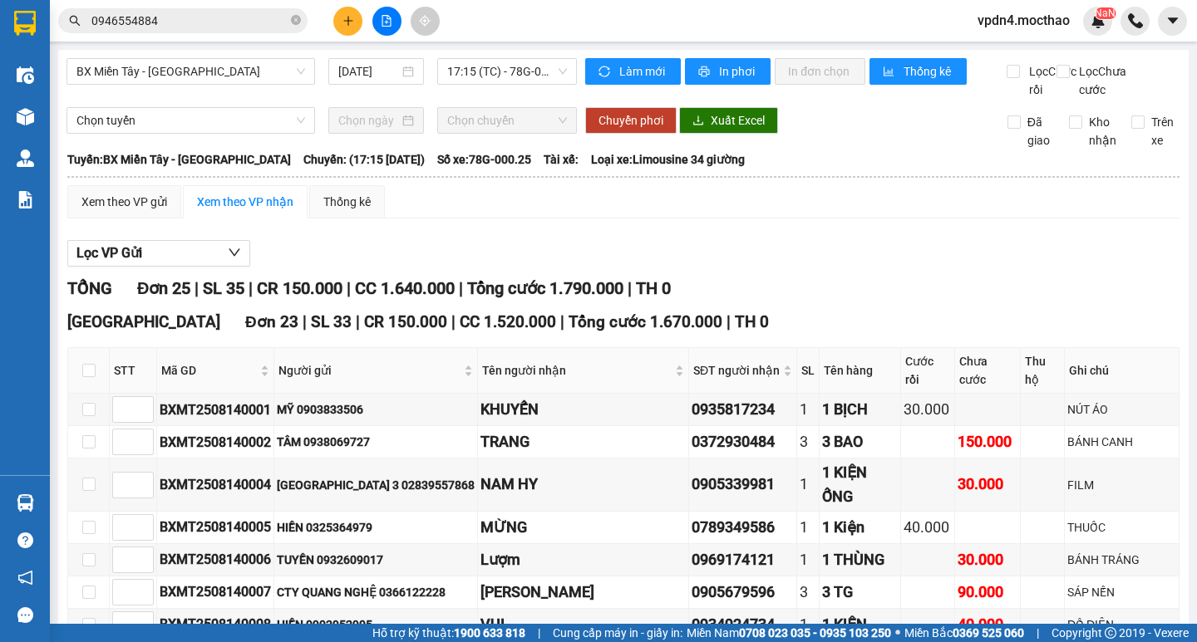
scroll to position [771, 0]
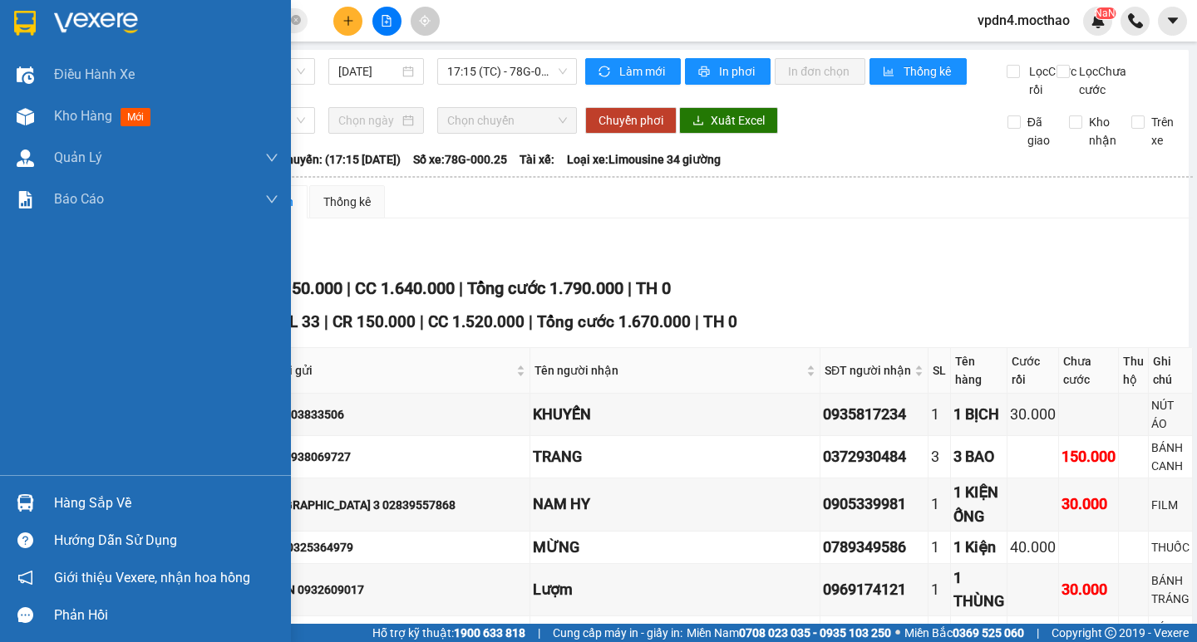
scroll to position [771, 0]
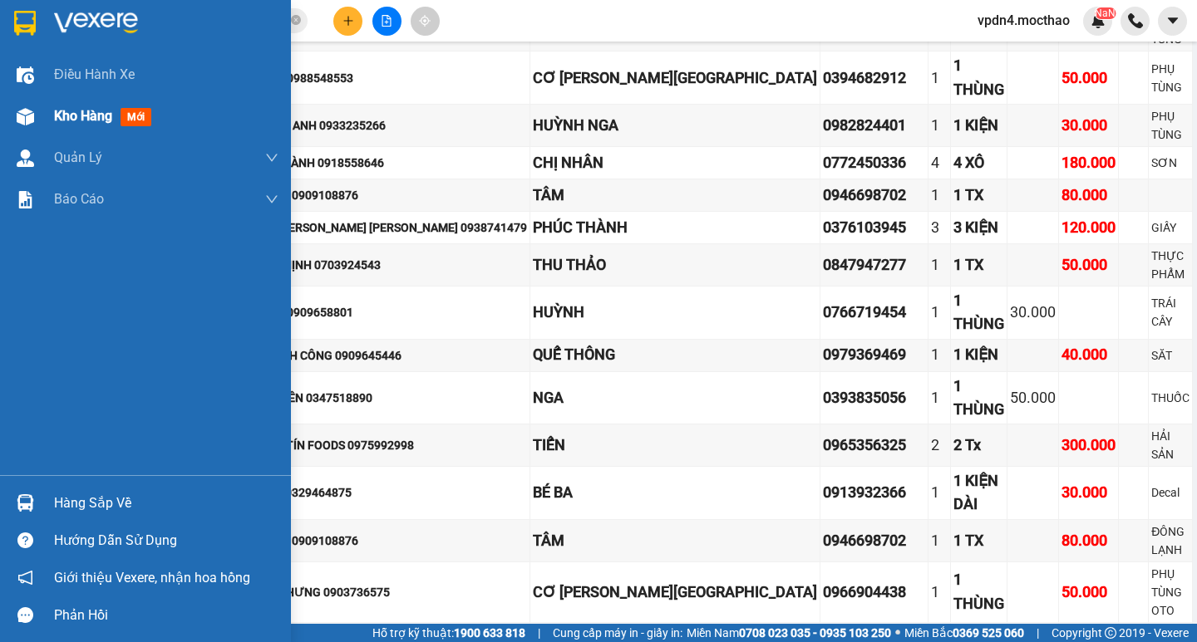
click at [106, 124] on span "Kho hàng" at bounding box center [83, 116] width 58 height 16
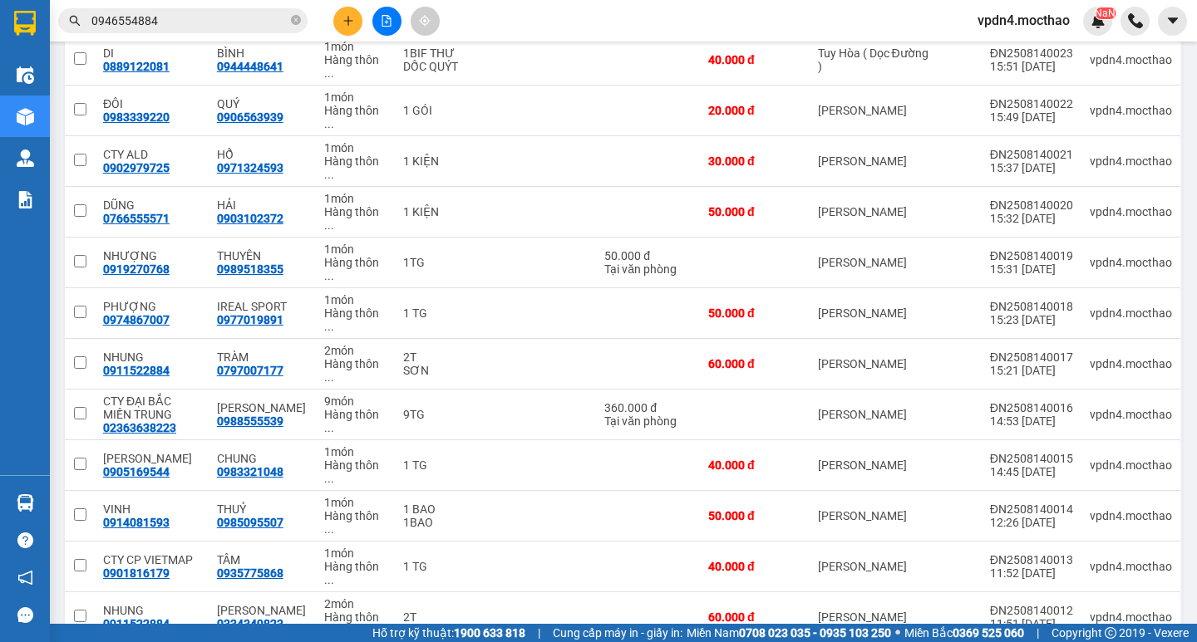
scroll to position [609, 0]
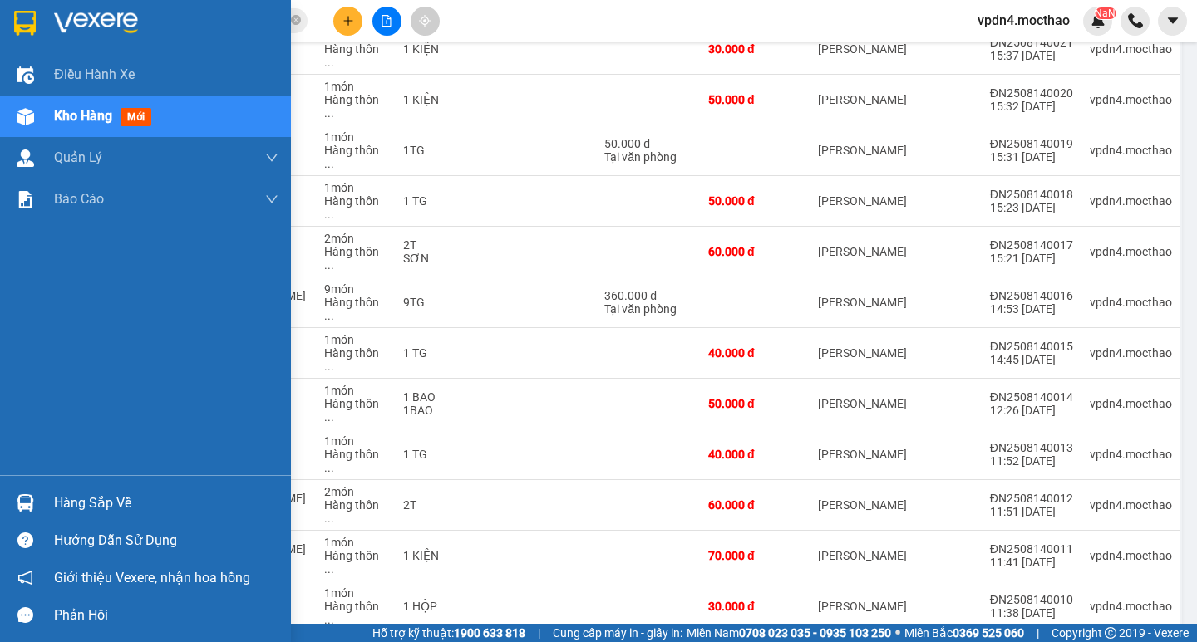
click at [66, 132] on div "Kho hàng mới" at bounding box center [166, 117] width 224 height 42
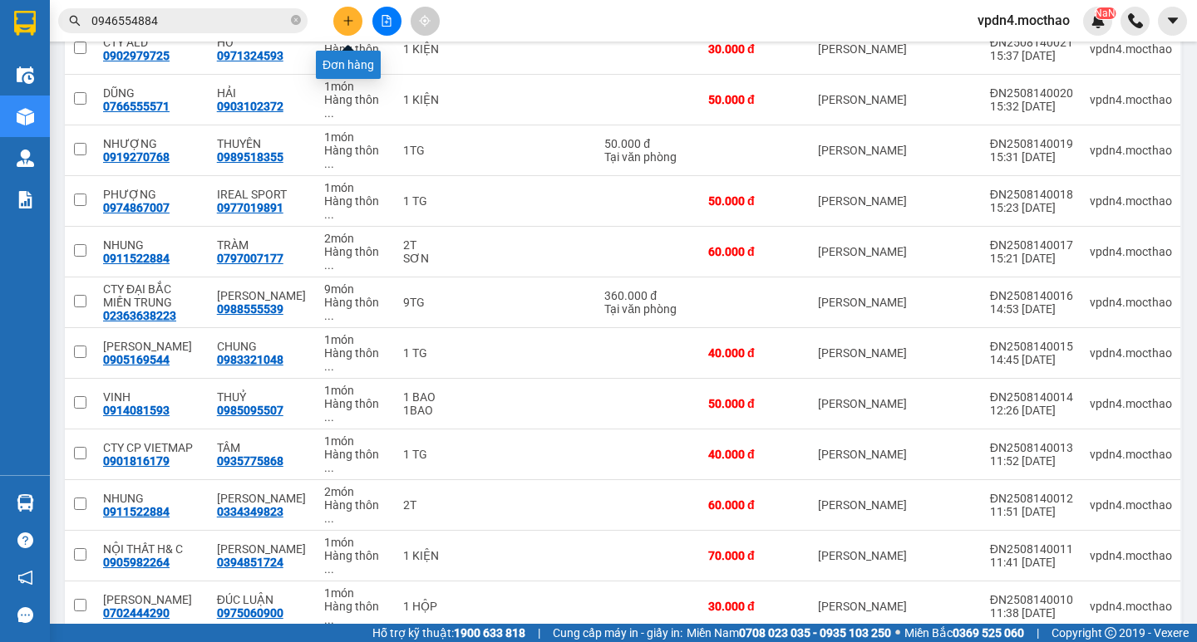
click at [347, 11] on button at bounding box center [347, 21] width 29 height 29
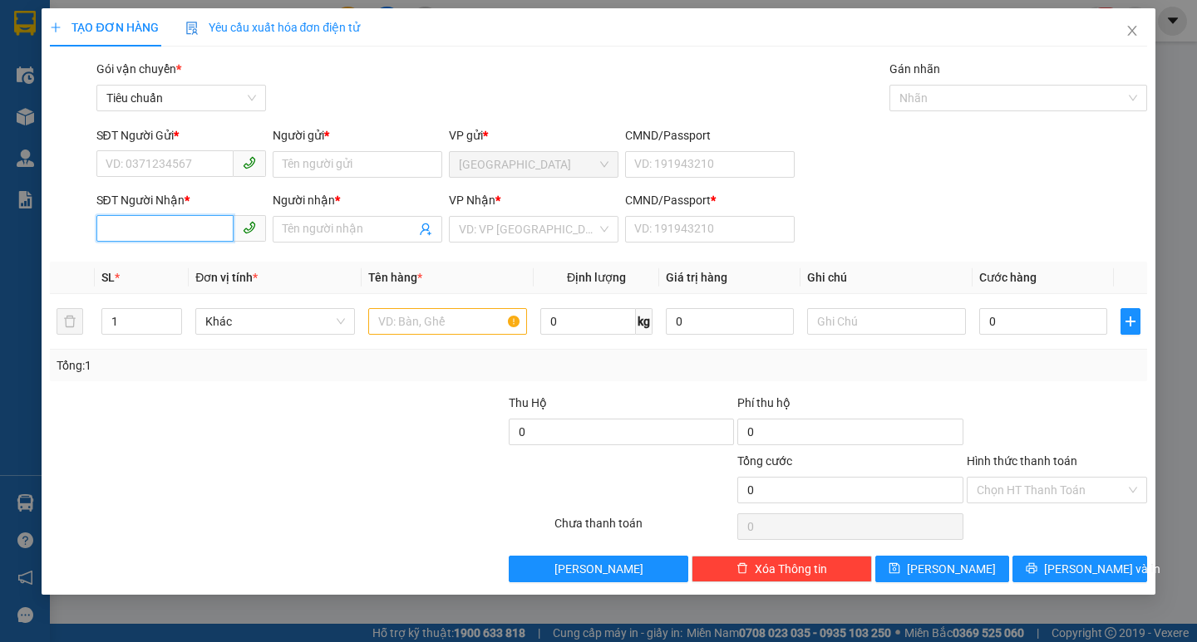
click at [126, 230] on input "SĐT Người Nhận *" at bounding box center [164, 228] width 137 height 27
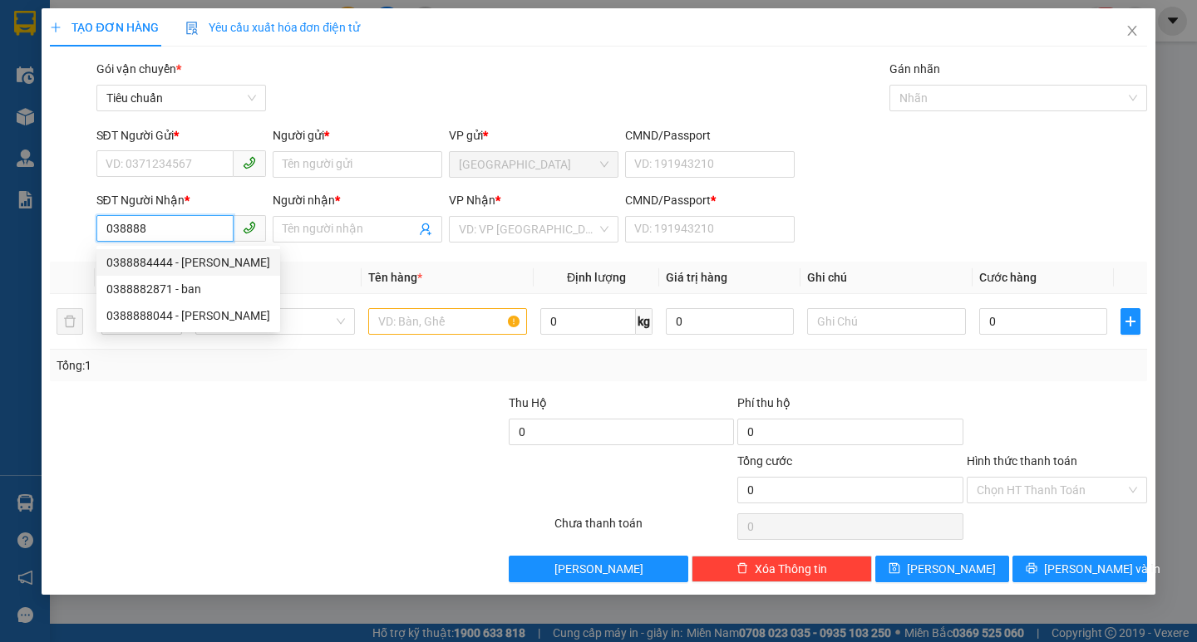
click at [157, 270] on div "0388884444 - [PERSON_NAME]" at bounding box center [188, 262] width 164 height 18
type input "0388884444"
type input "HUYÊN"
type input "0"
type input "50.000"
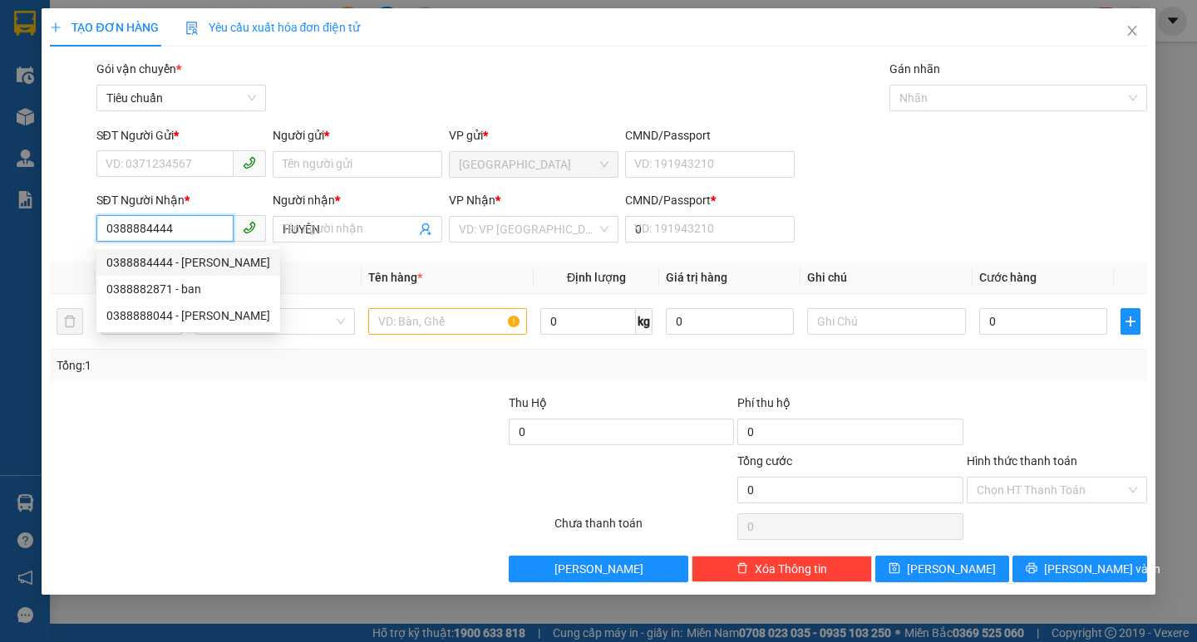
type input "50.000"
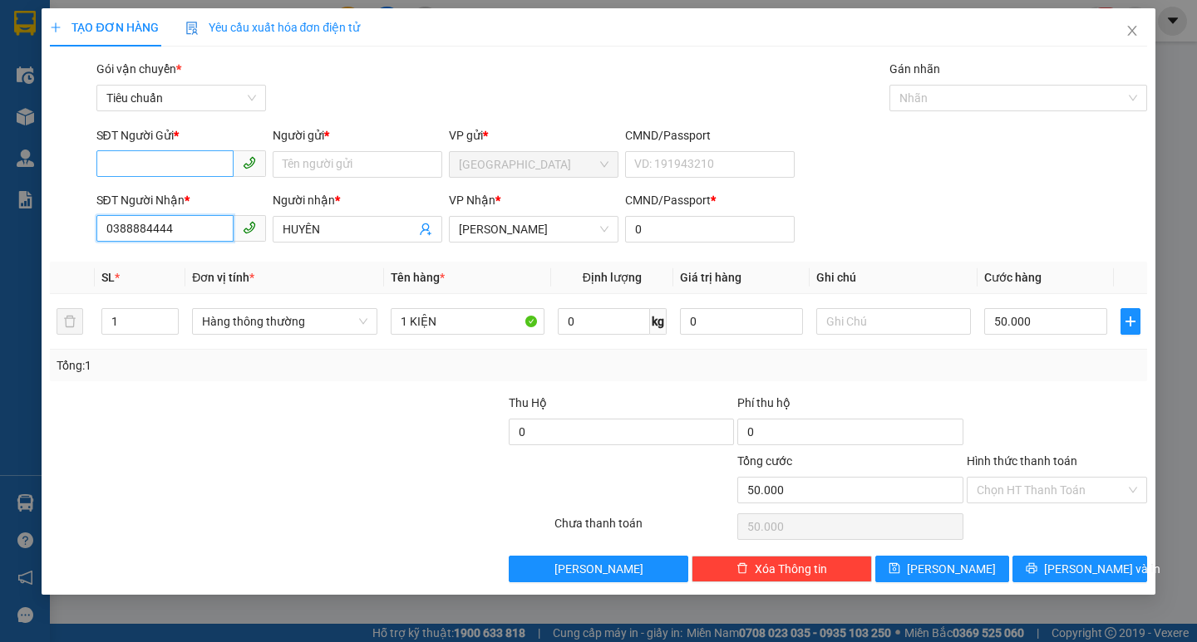
type input "0388884444"
click at [152, 168] on input "SĐT Người Gửi *" at bounding box center [164, 163] width 137 height 27
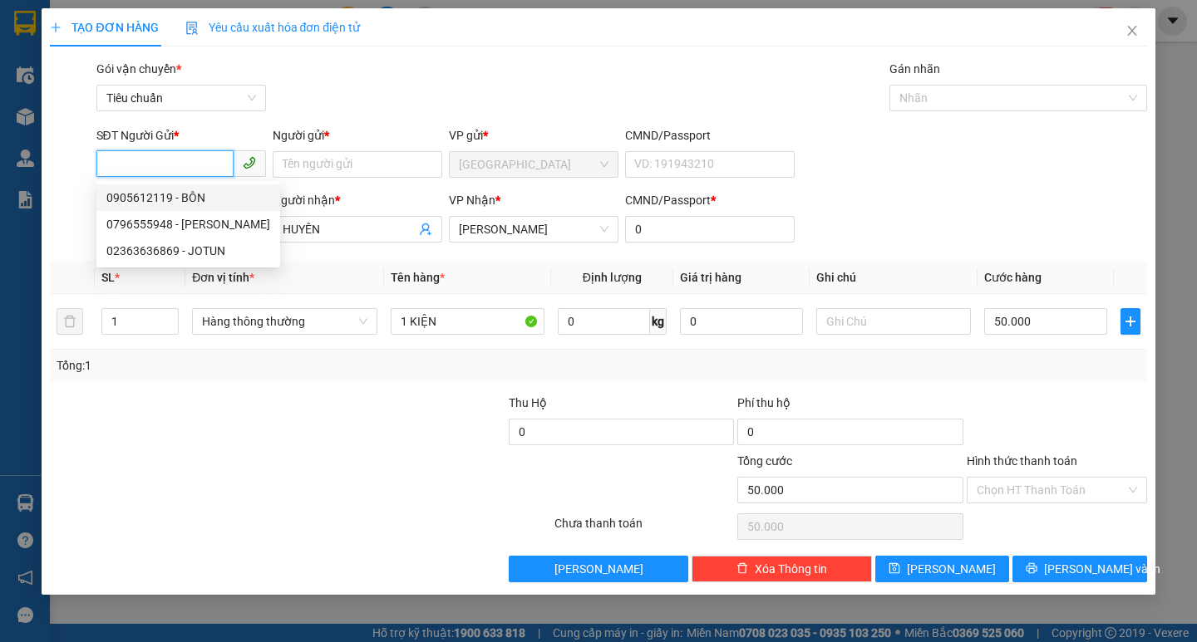
click at [169, 207] on div "0905612119 - BÔN" at bounding box center [188, 197] width 184 height 27
type input "0905612119"
type input "BÔN"
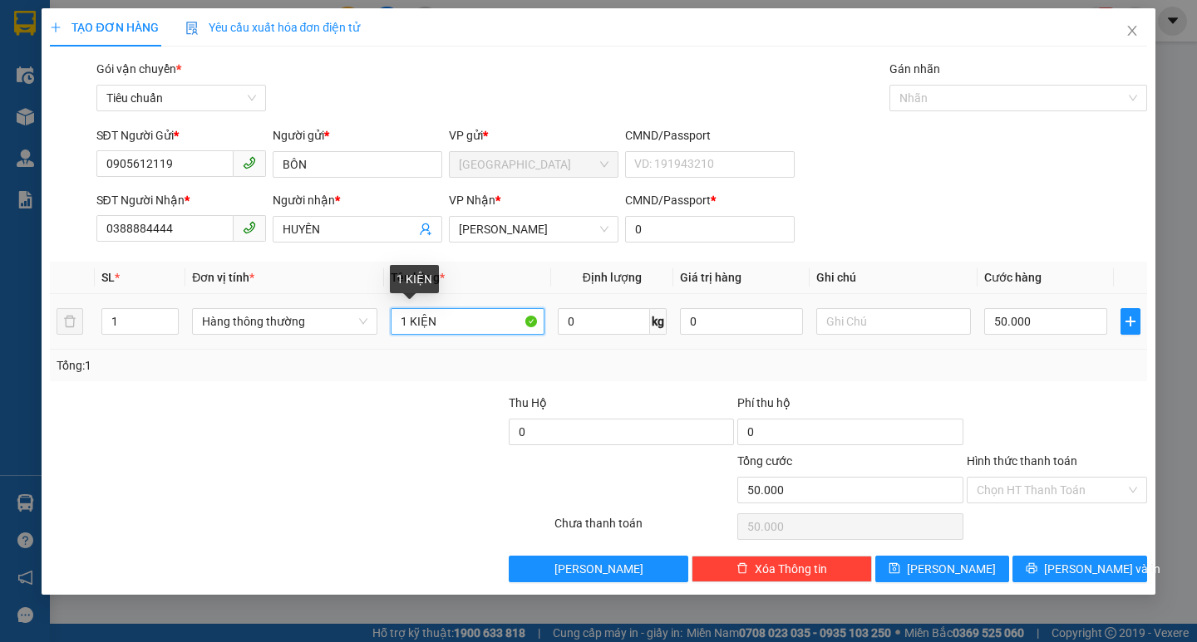
click at [480, 330] on input "1 KIỆN" at bounding box center [468, 321] width 154 height 27
type input "1 TG"
click at [1025, 317] on input "50.000" at bounding box center [1046, 321] width 124 height 27
type input "4"
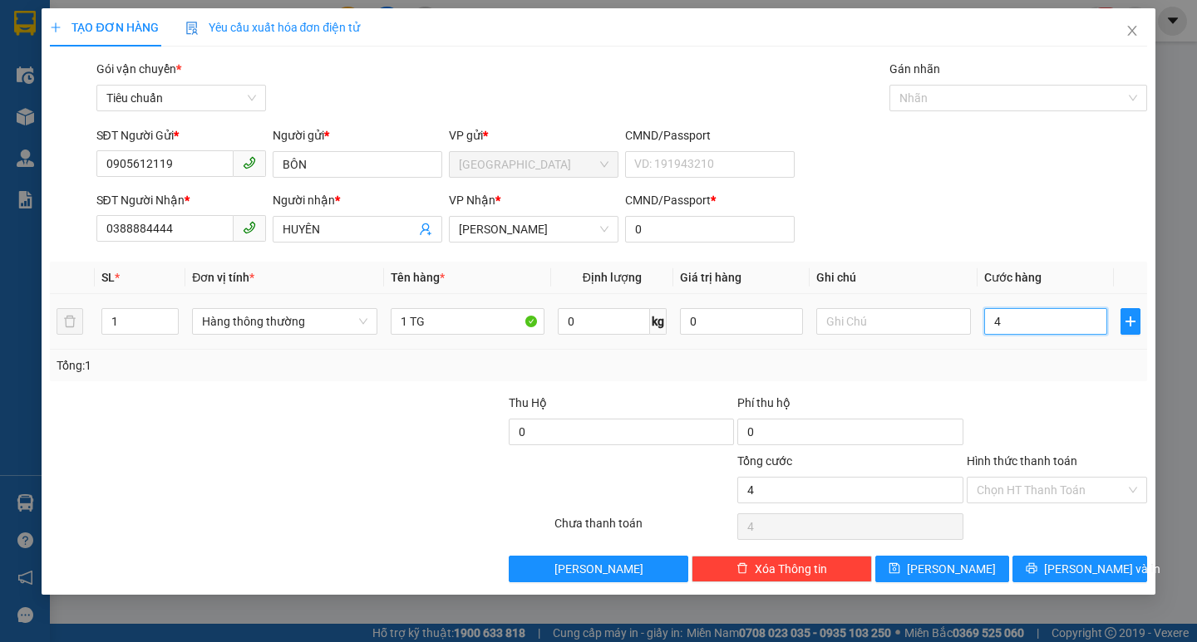
type input "40"
type input "40.000"
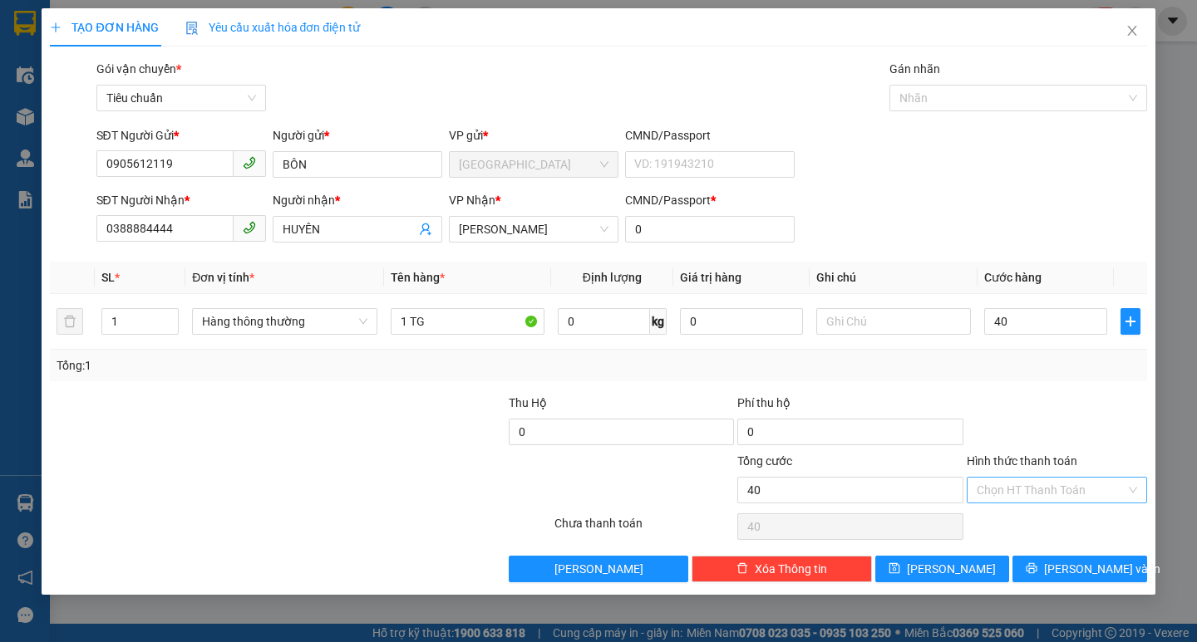
type input "40.000"
click at [1041, 484] on input "Hình thức thanh toán" at bounding box center [1050, 490] width 149 height 25
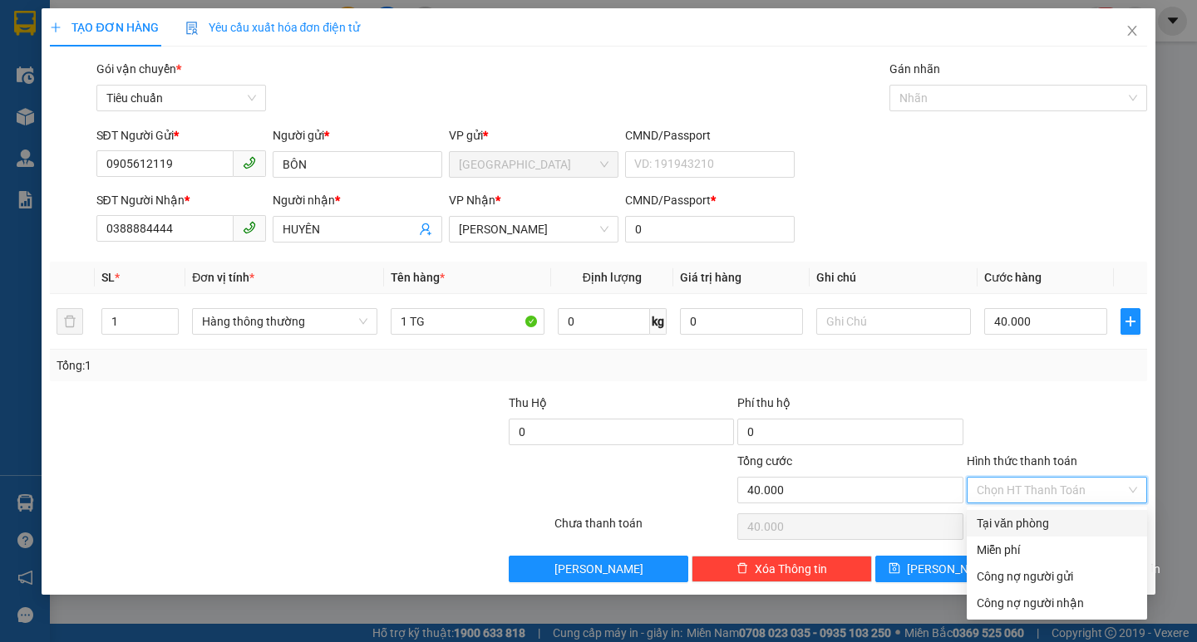
click at [1057, 519] on div "Tại văn phòng" at bounding box center [1056, 523] width 160 height 18
type input "0"
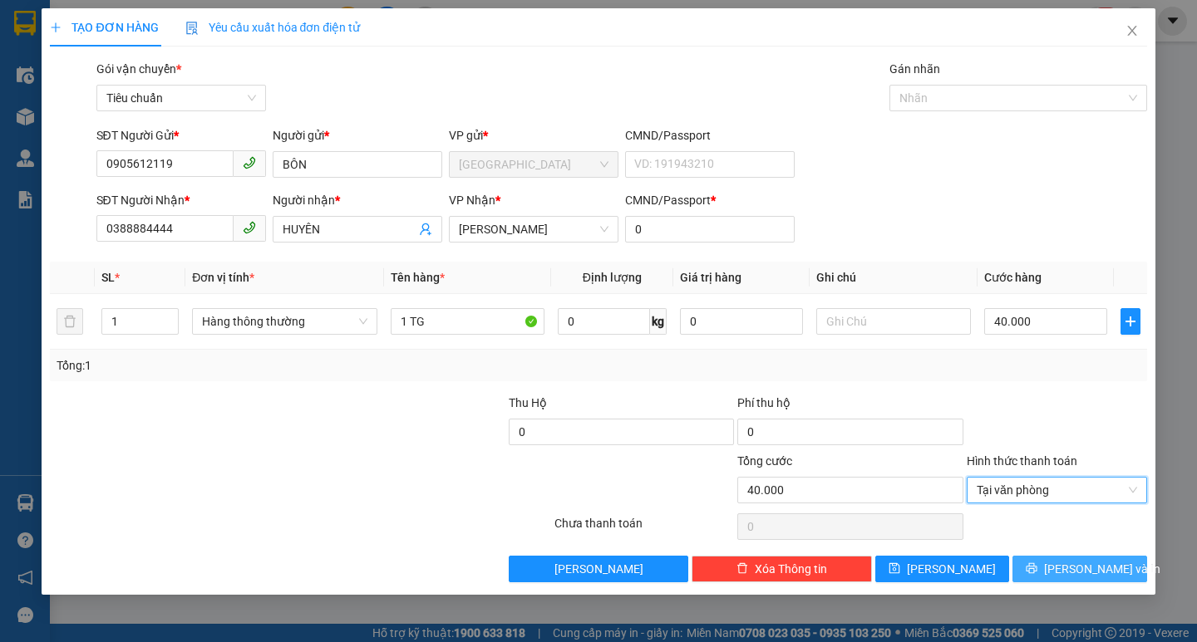
click at [1096, 570] on span "[PERSON_NAME] và In" at bounding box center [1102, 569] width 116 height 18
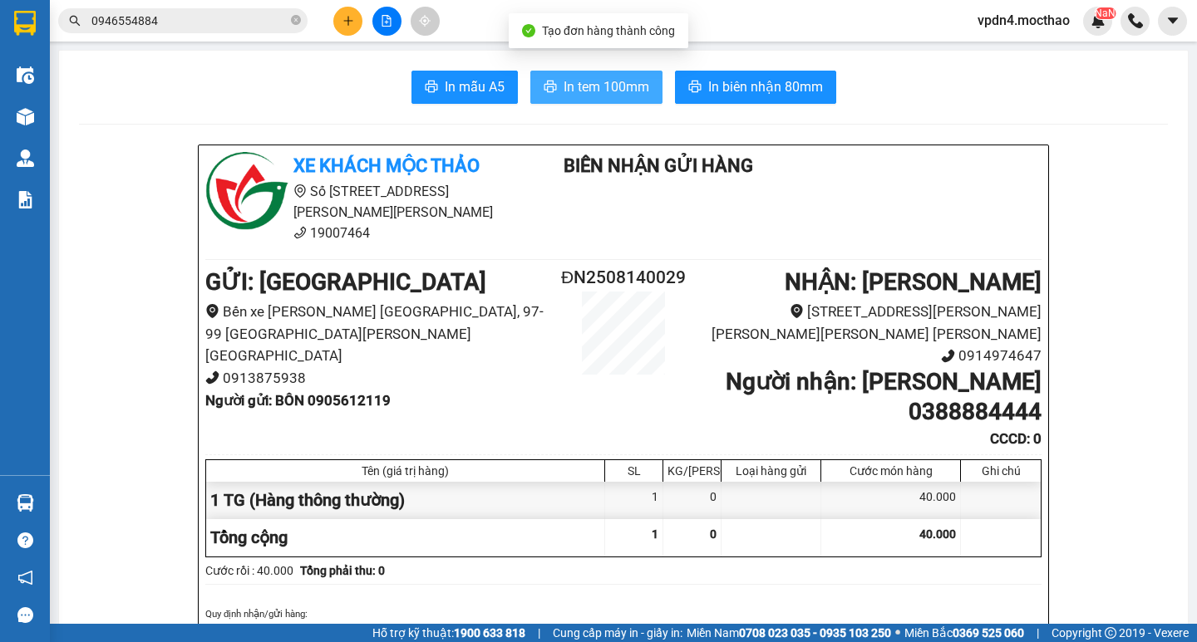
click at [592, 103] on button "In tem 100mm" at bounding box center [596, 87] width 132 height 33
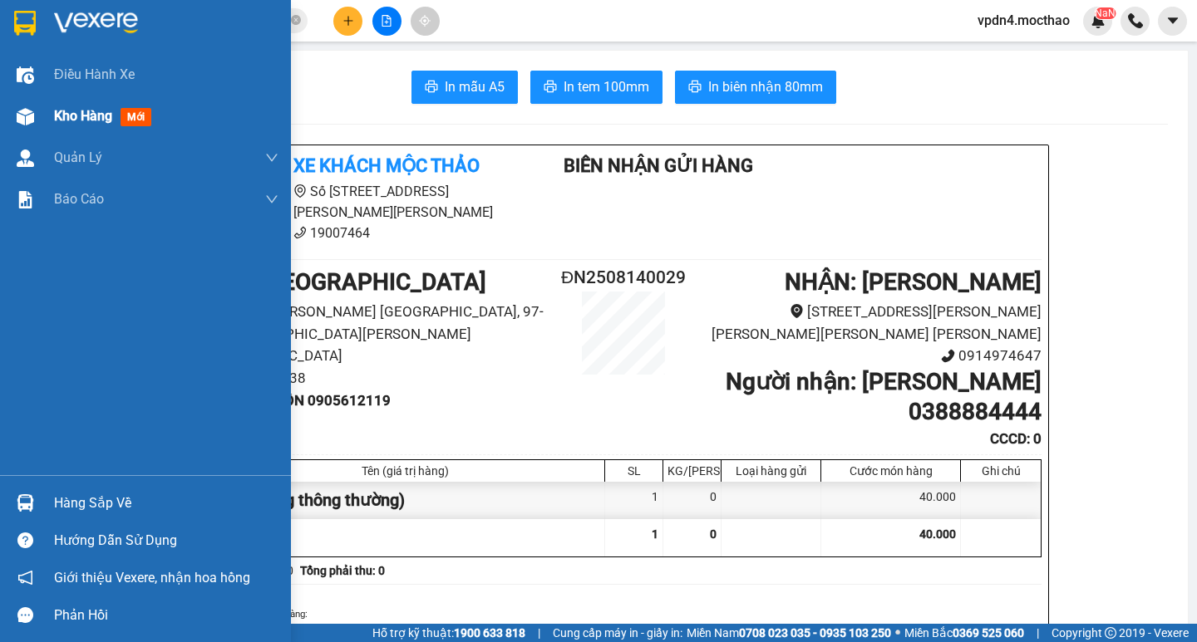
click at [66, 108] on span "Kho hàng" at bounding box center [83, 116] width 58 height 16
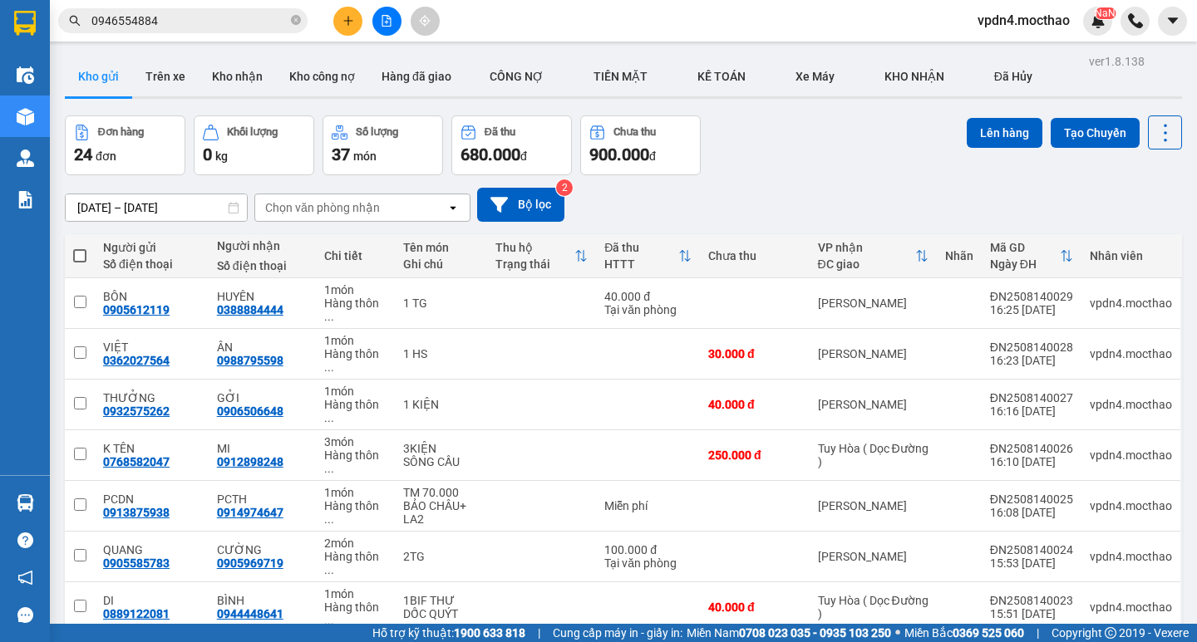
click at [350, 31] on button at bounding box center [347, 21] width 29 height 29
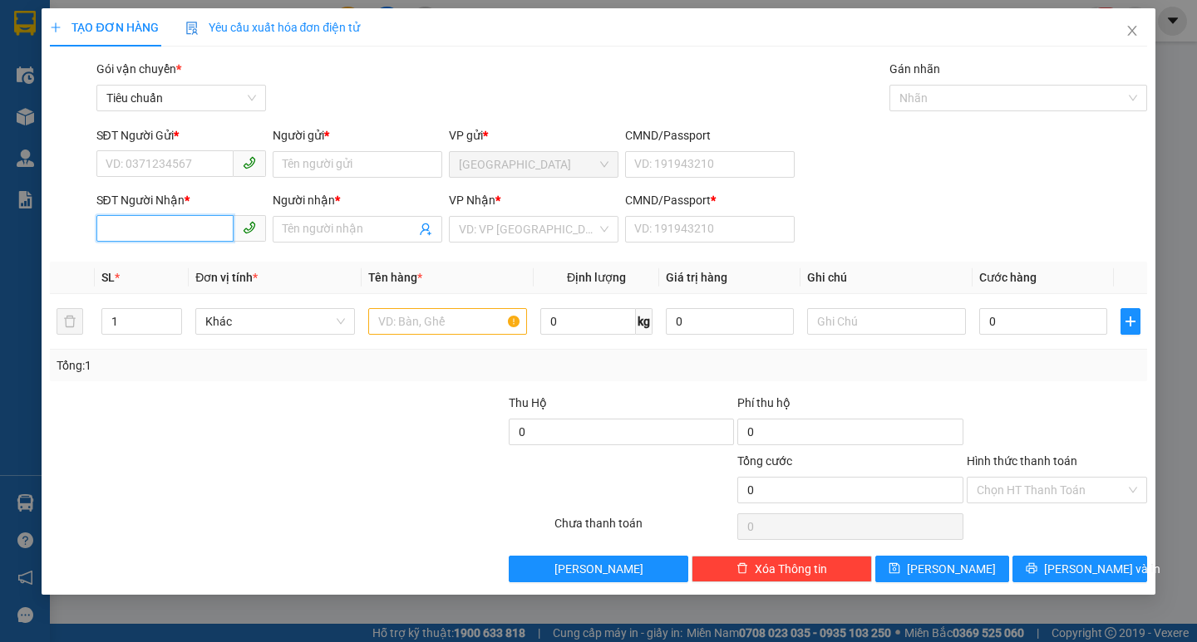
click at [131, 238] on input "SĐT Người Nhận *" at bounding box center [164, 228] width 137 height 27
click at [172, 253] on div "0918176669 - [PERSON_NAME]" at bounding box center [188, 262] width 184 height 27
type input "0918176669"
type input "[PERSON_NAME]"
type input "0"
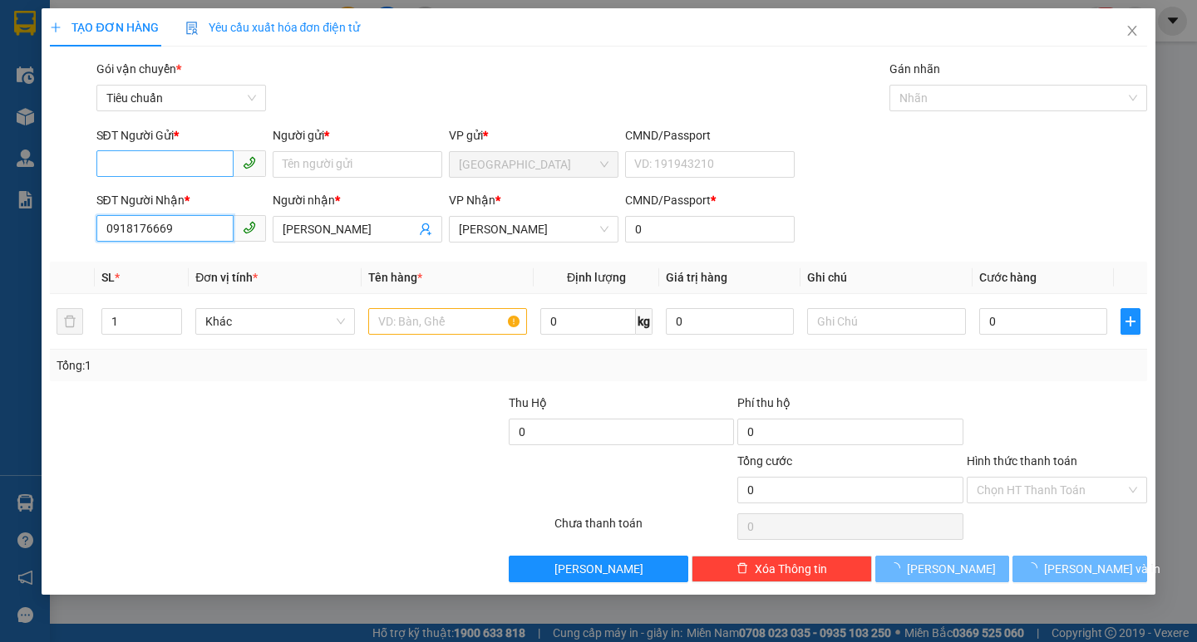
type input "0918176669"
click at [215, 169] on input "SĐT Người Gửi *" at bounding box center [164, 163] width 137 height 27
type input "60.000"
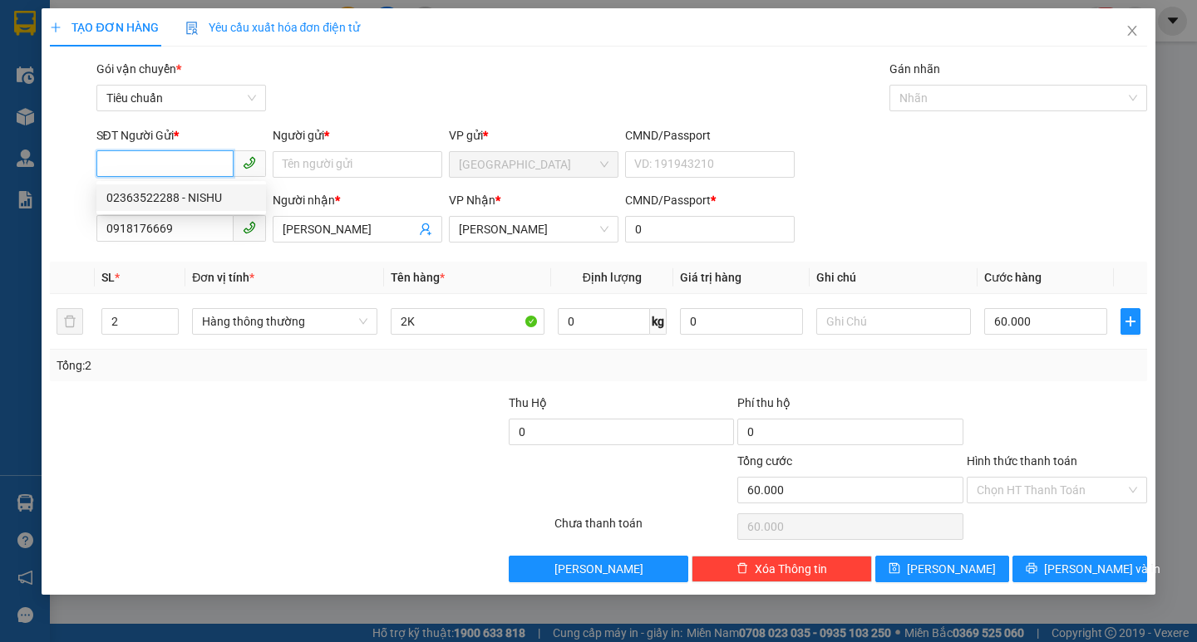
click at [214, 199] on div "02363522288 - NISHU" at bounding box center [181, 198] width 150 height 18
type input "02363522288"
type input "NISHU"
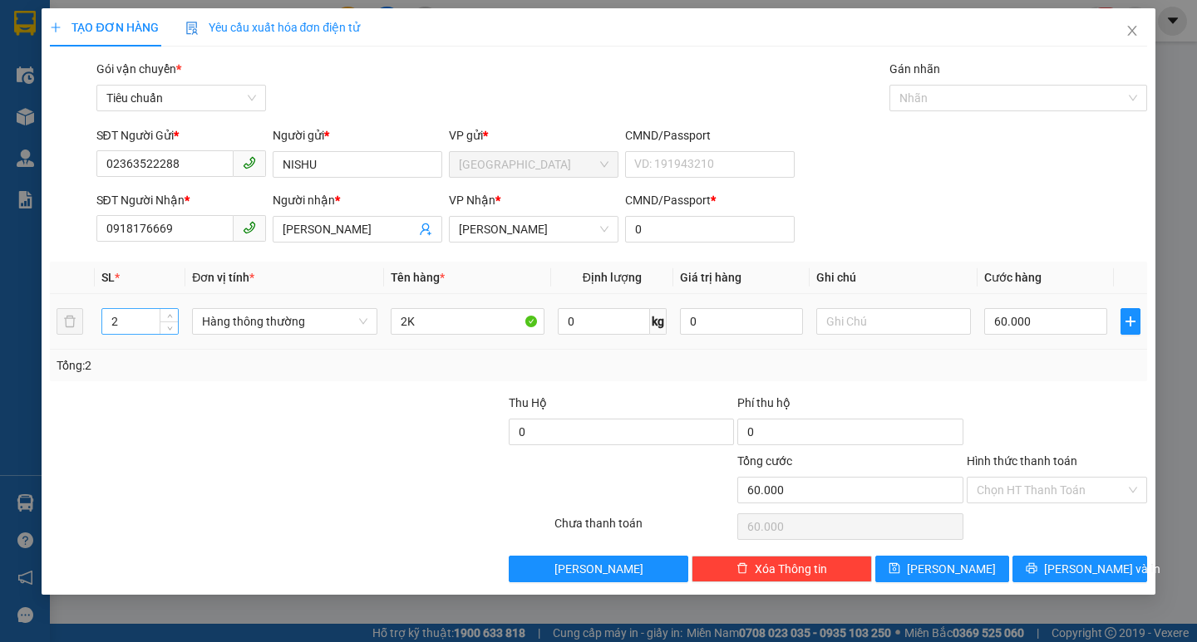
click at [140, 320] on input "2" at bounding box center [140, 321] width 76 height 25
type input "3"
click at [454, 332] on input "2K" at bounding box center [468, 321] width 154 height 27
type input "0"
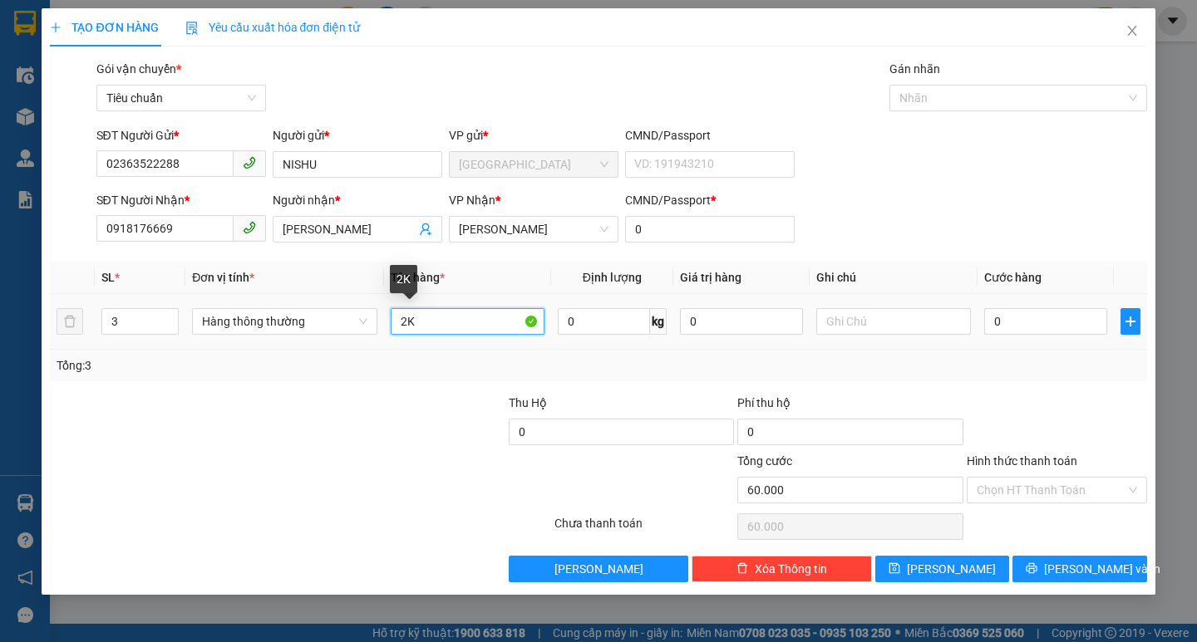
type input "0"
type input "2K+1T"
click at [1032, 330] on input "0" at bounding box center [1046, 321] width 124 height 27
type input "9"
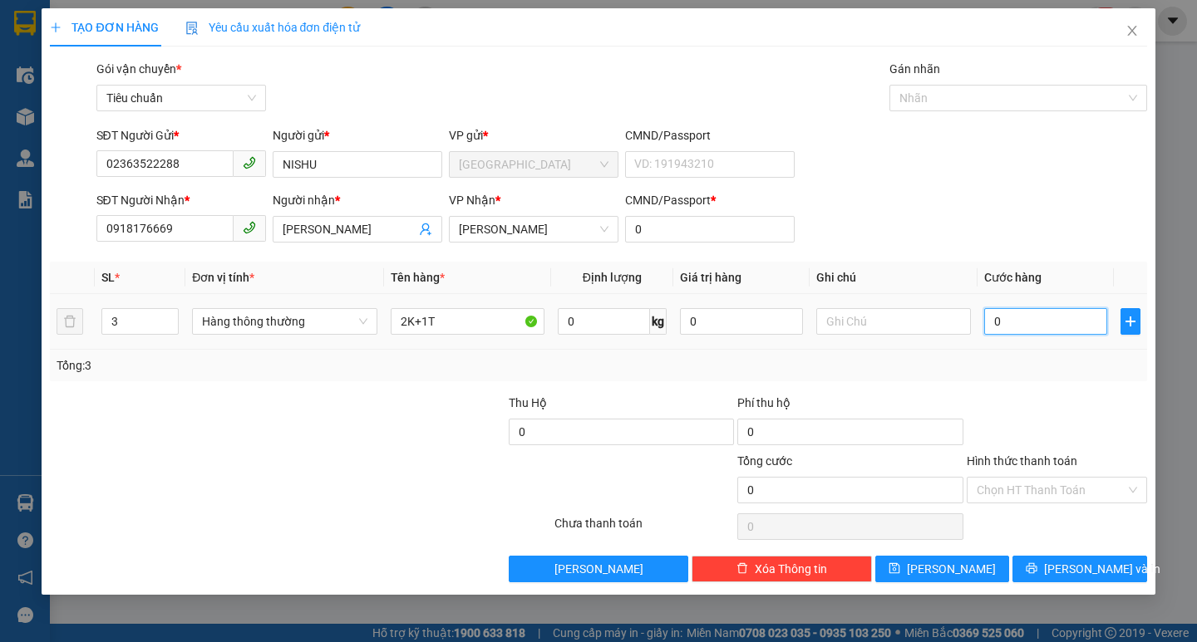
type input "9"
type input "90"
type input "90.000"
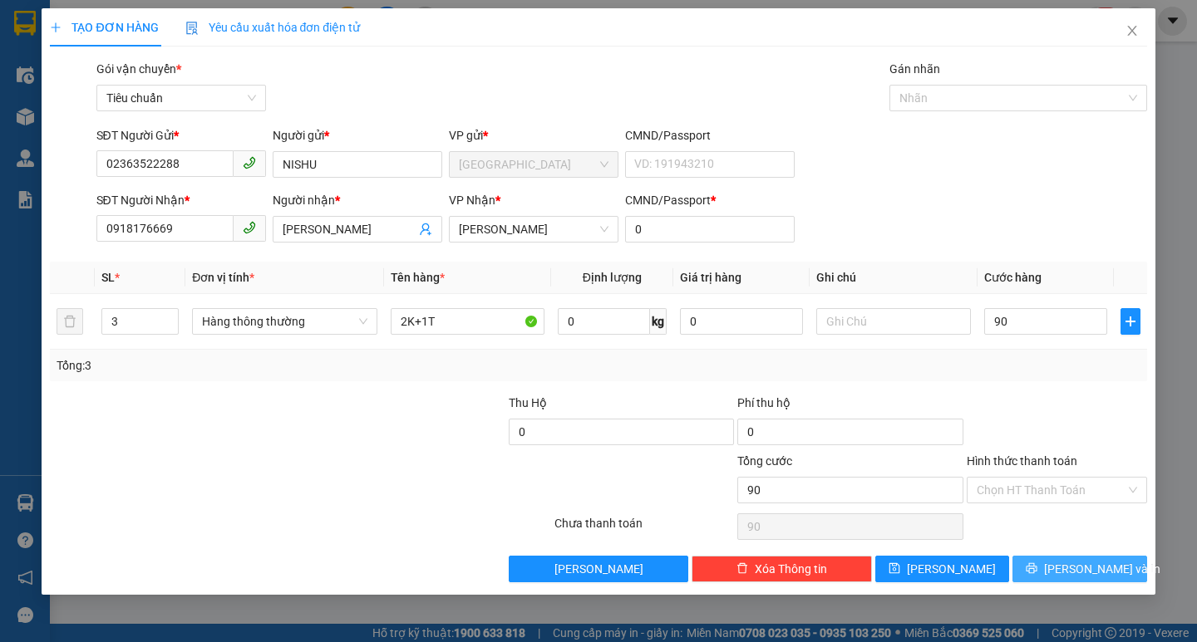
type input "90.000"
click at [1093, 568] on span "[PERSON_NAME] và In" at bounding box center [1102, 569] width 116 height 18
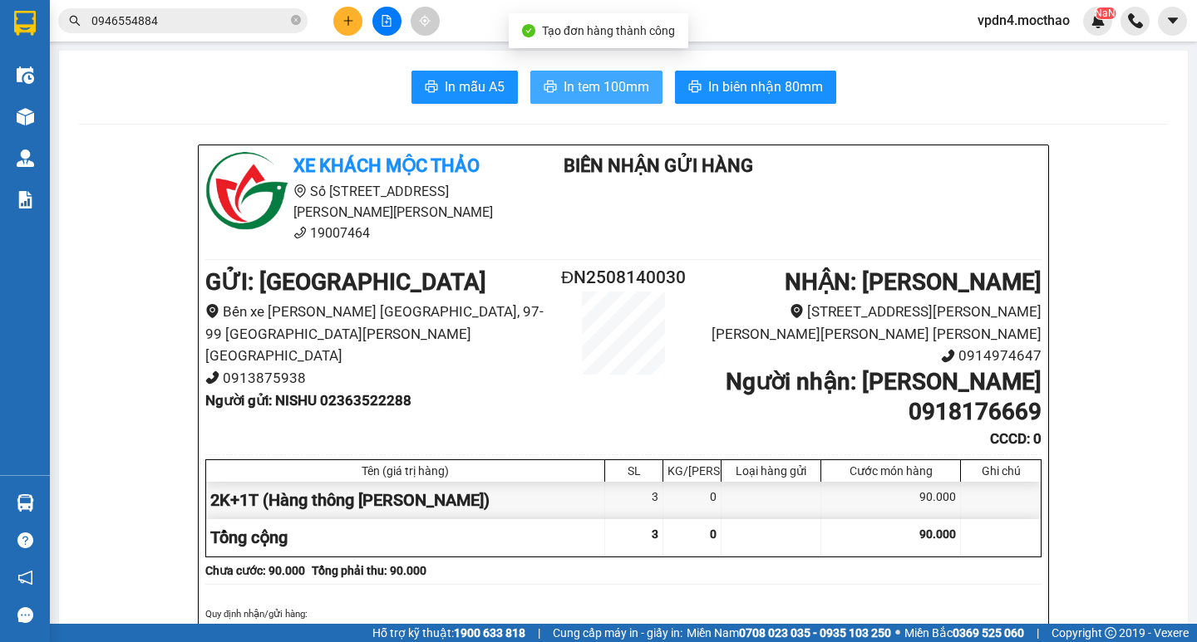
click at [599, 86] on span "In tem 100mm" at bounding box center [606, 86] width 86 height 21
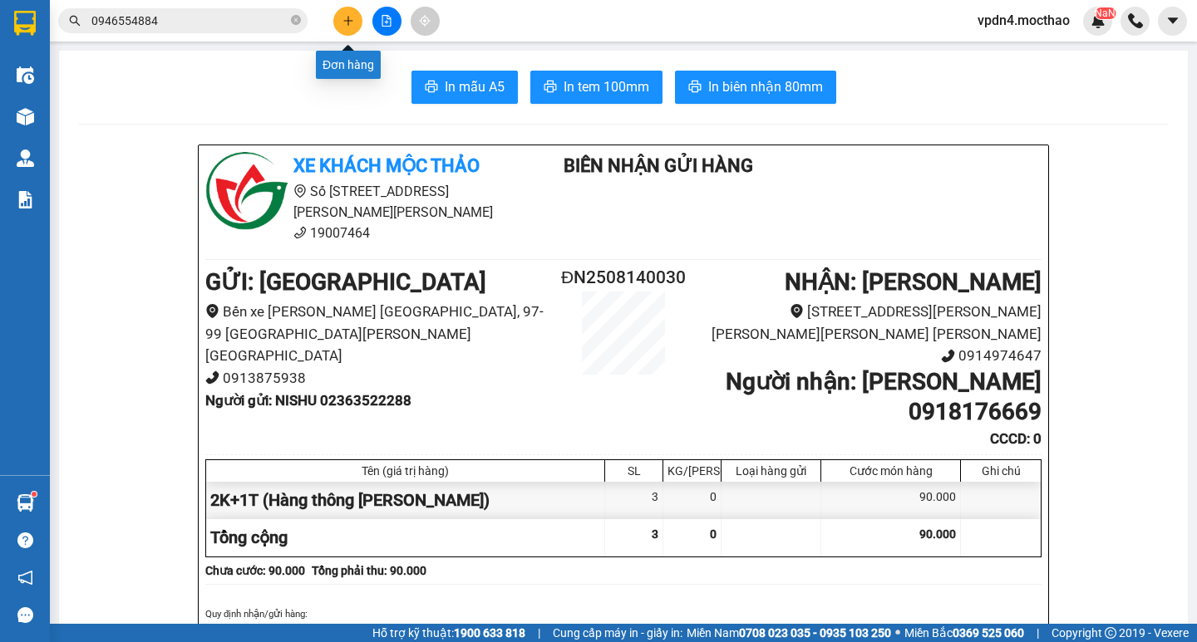
click at [341, 14] on button at bounding box center [347, 21] width 29 height 29
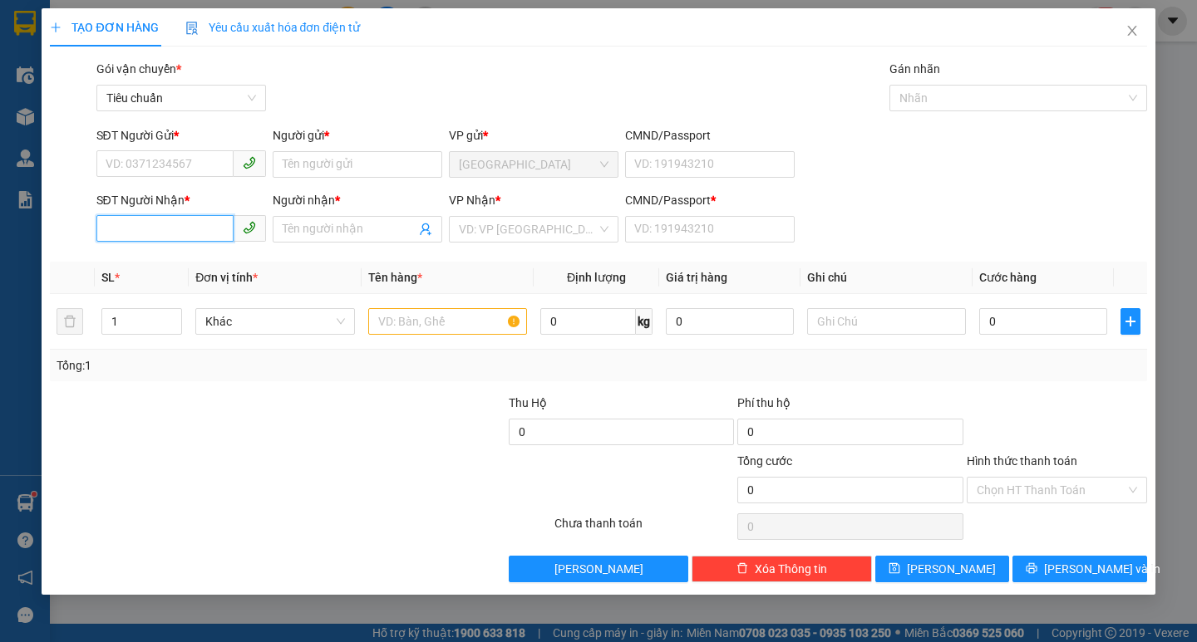
click at [197, 237] on input "SĐT Người Nhận *" at bounding box center [164, 228] width 137 height 27
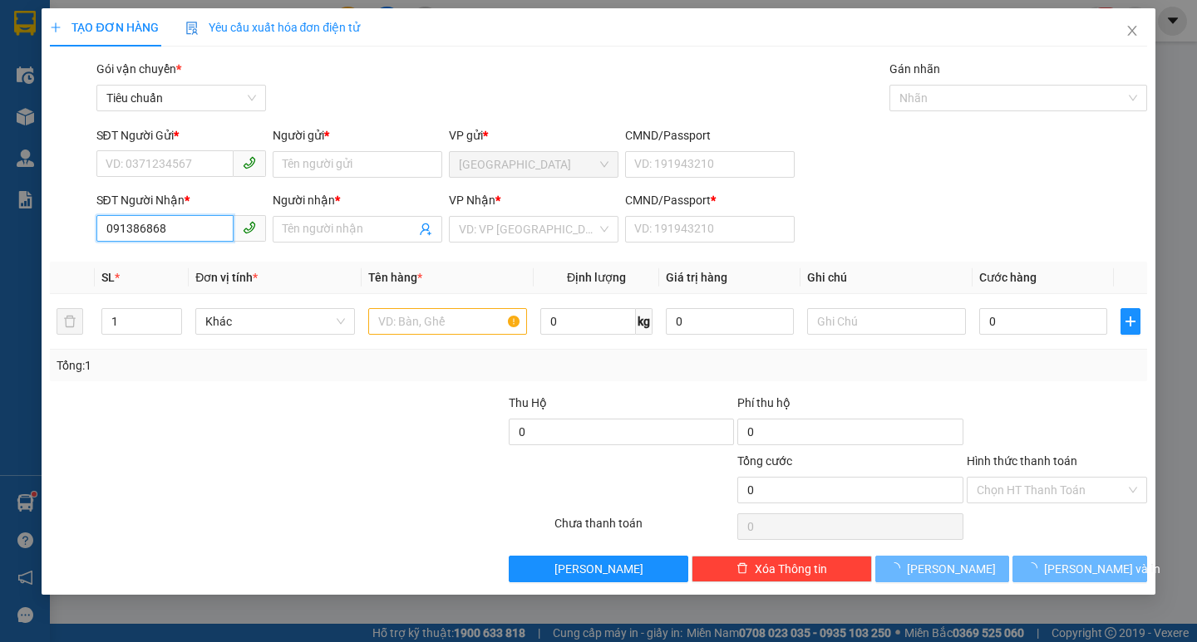
type input "0913868685"
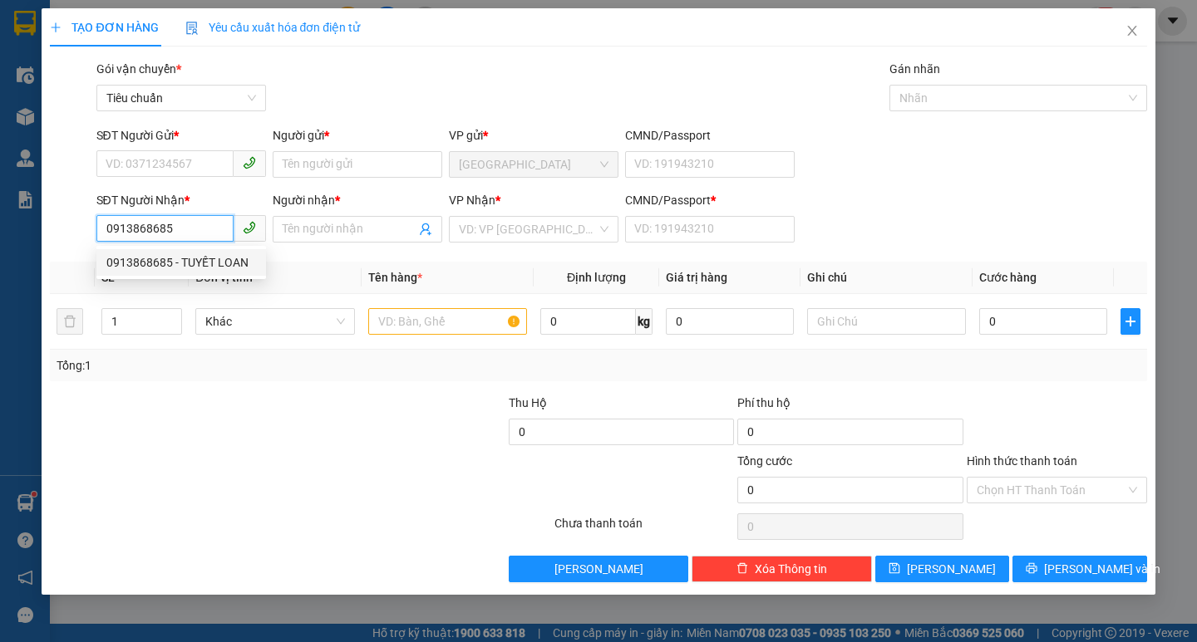
click at [205, 258] on div "0913868685 - TUYẾT LOAN" at bounding box center [181, 262] width 150 height 18
type input "TUYẾT LOAN"
type input "0"
type input "70.000"
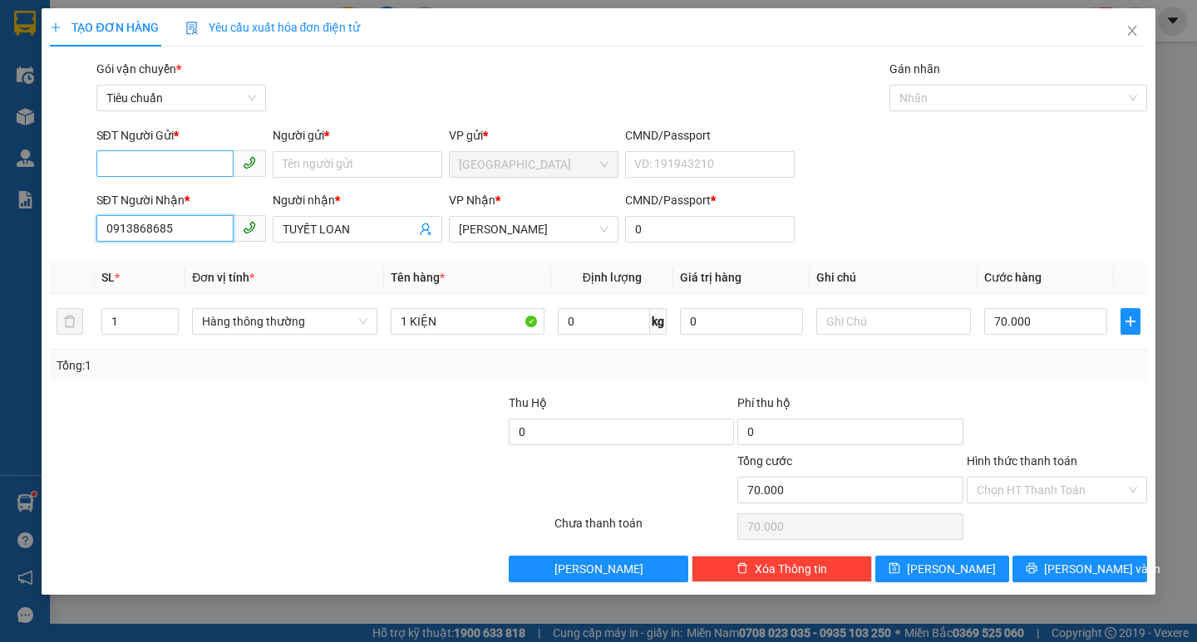
type input "0913868685"
click at [193, 174] on input "SĐT Người Gửi *" at bounding box center [164, 163] width 137 height 27
click at [224, 206] on div "0905982264 - NỘI THẤT H& C" at bounding box center [183, 198] width 155 height 18
type input "0905982264"
type input "NỘI THẤT H& C"
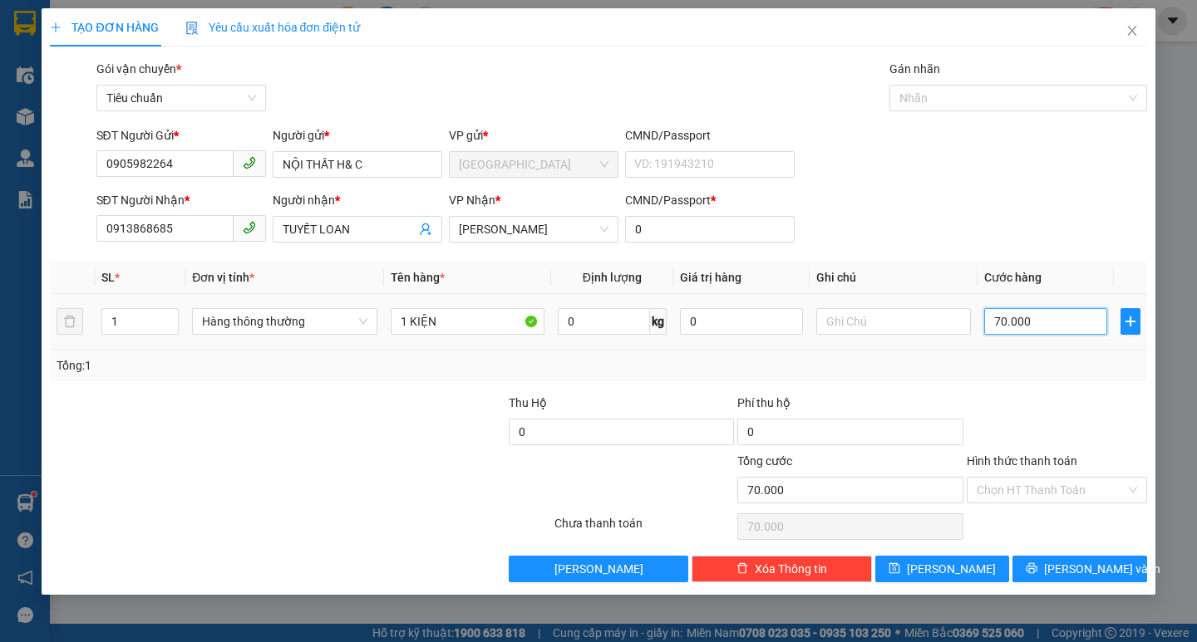
click at [1050, 321] on input "70.000" at bounding box center [1046, 321] width 124 height 27
type input "5"
type input "50"
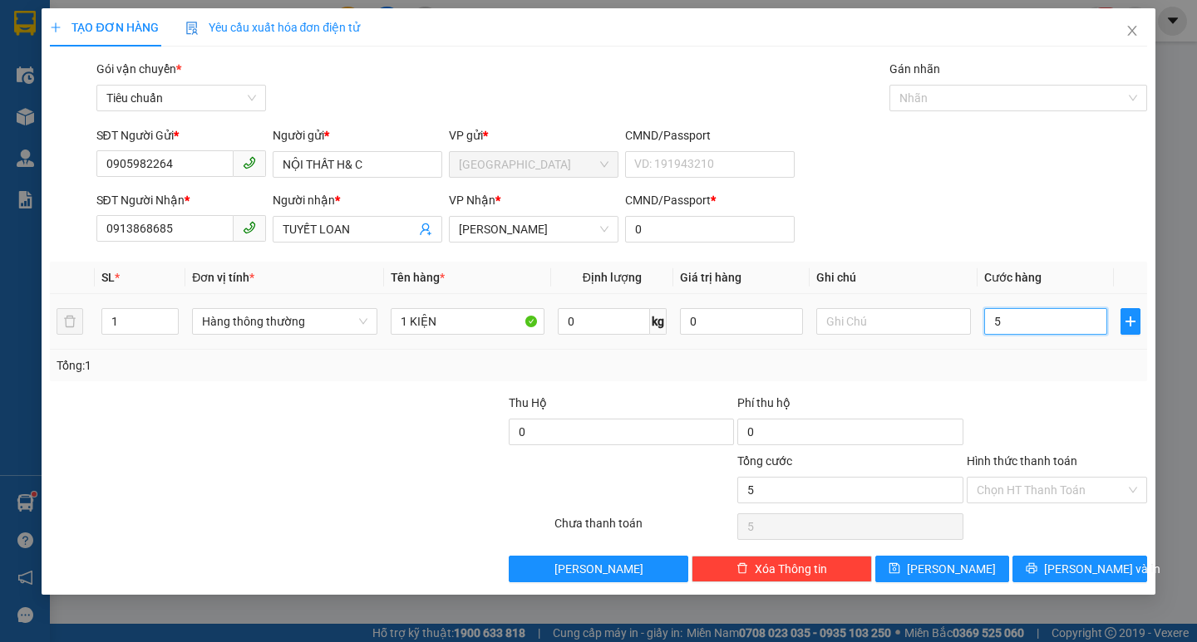
type input "50"
type input "50.000"
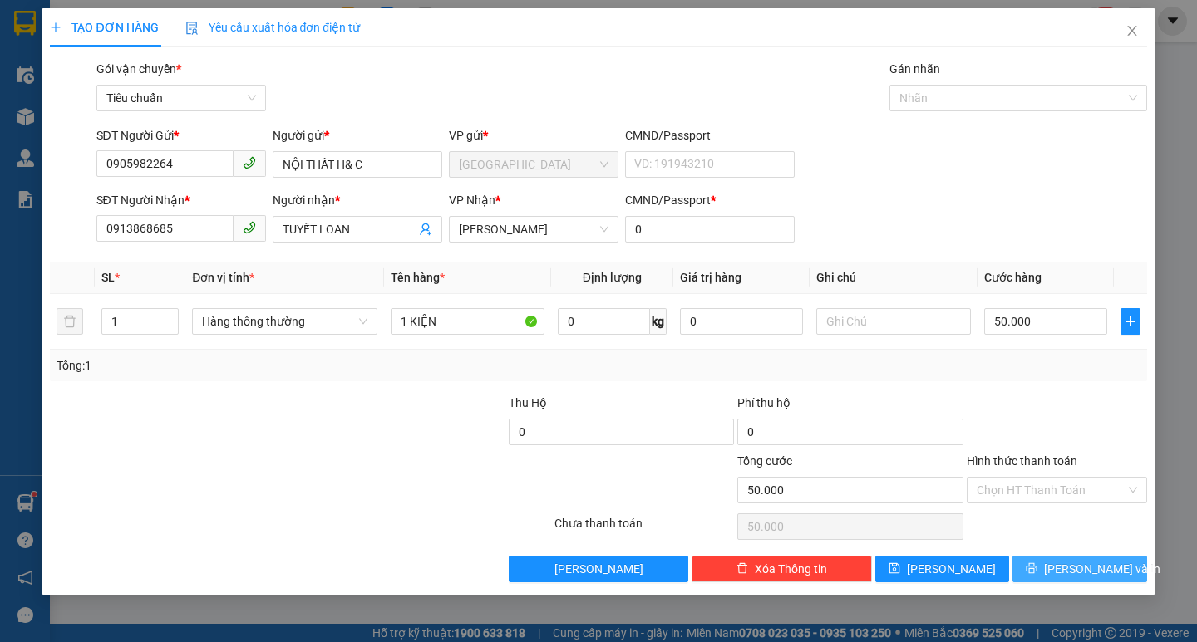
click at [1099, 574] on span "[PERSON_NAME] và In" at bounding box center [1102, 569] width 116 height 18
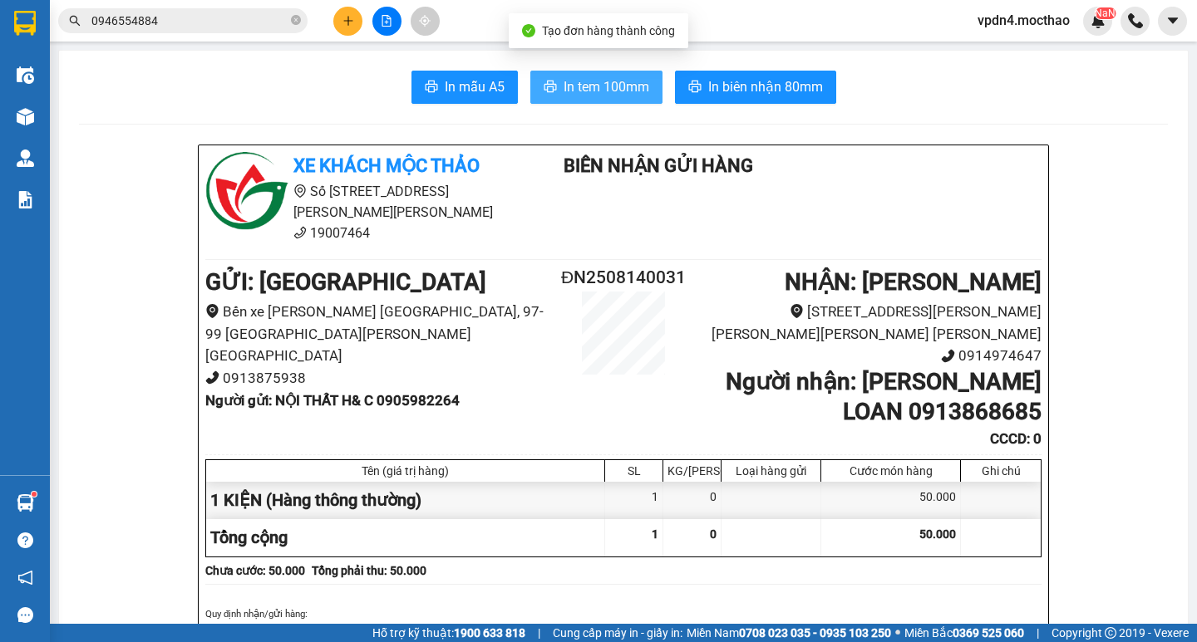
click at [594, 90] on span "In tem 100mm" at bounding box center [606, 86] width 86 height 21
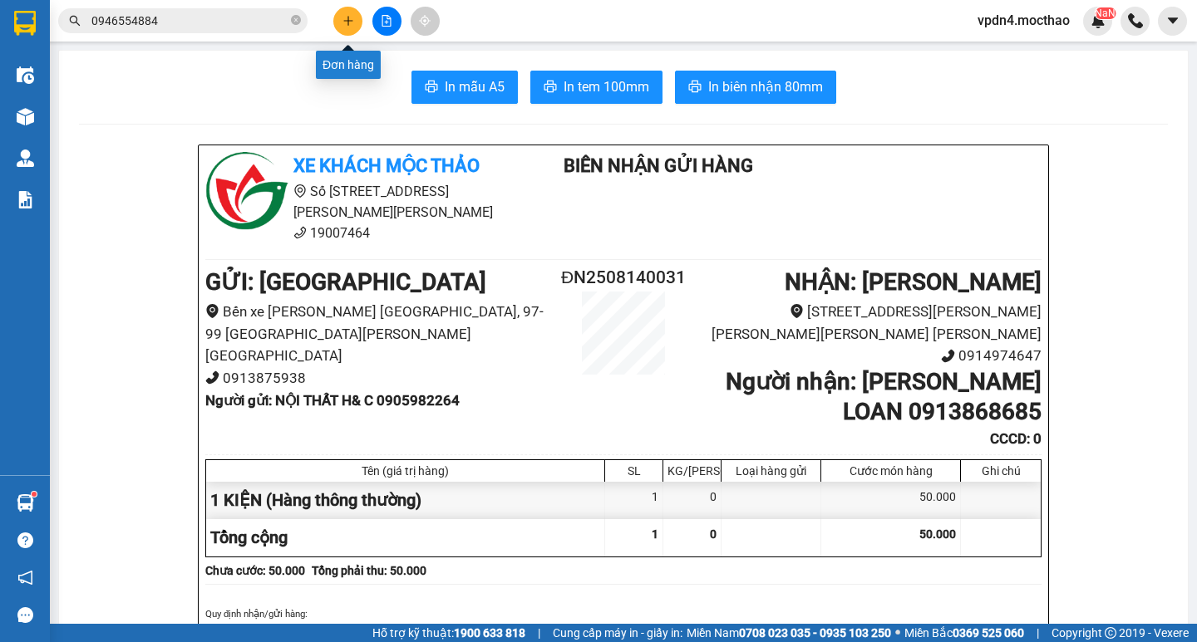
click at [355, 27] on button at bounding box center [347, 21] width 29 height 29
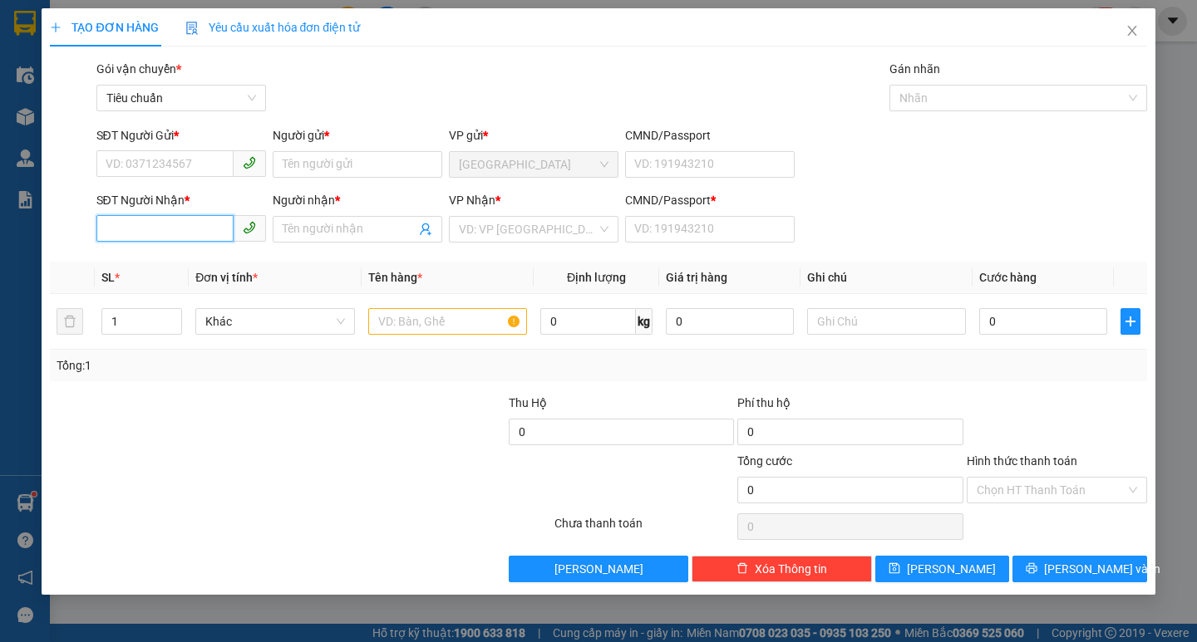
click at [189, 217] on input "SĐT Người Nhận *" at bounding box center [164, 228] width 137 height 27
type input "0829941330"
click at [155, 262] on div "0829941330 - TRANG" at bounding box center [181, 262] width 150 height 18
type input "TRANG"
type input "0"
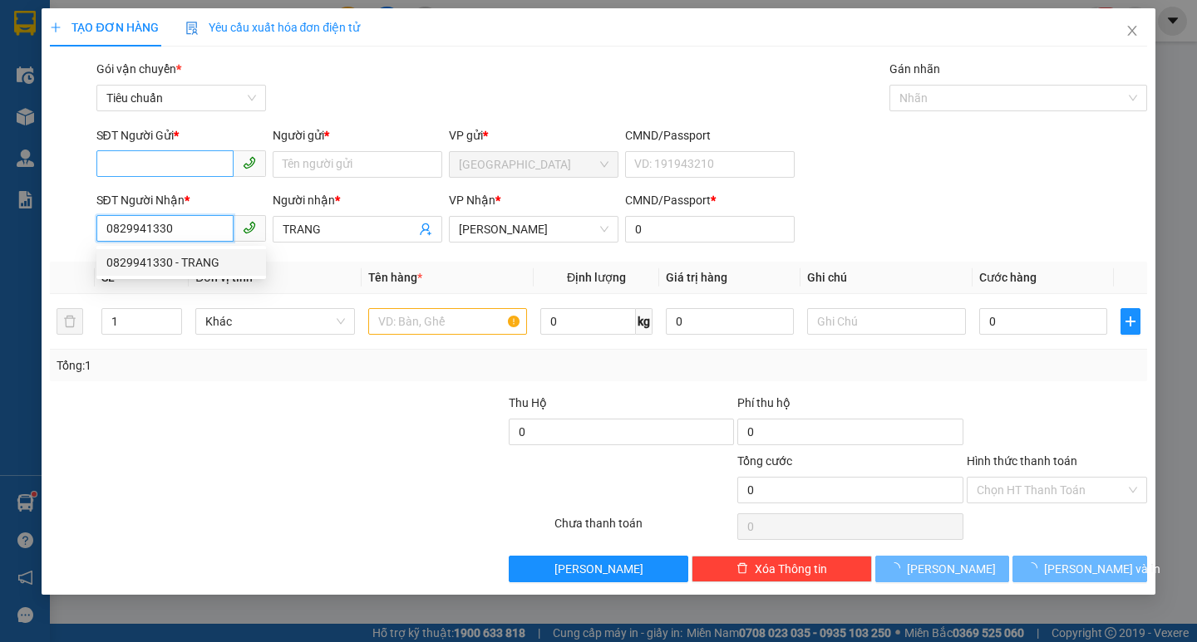
type input "70.000"
type input "0829941330"
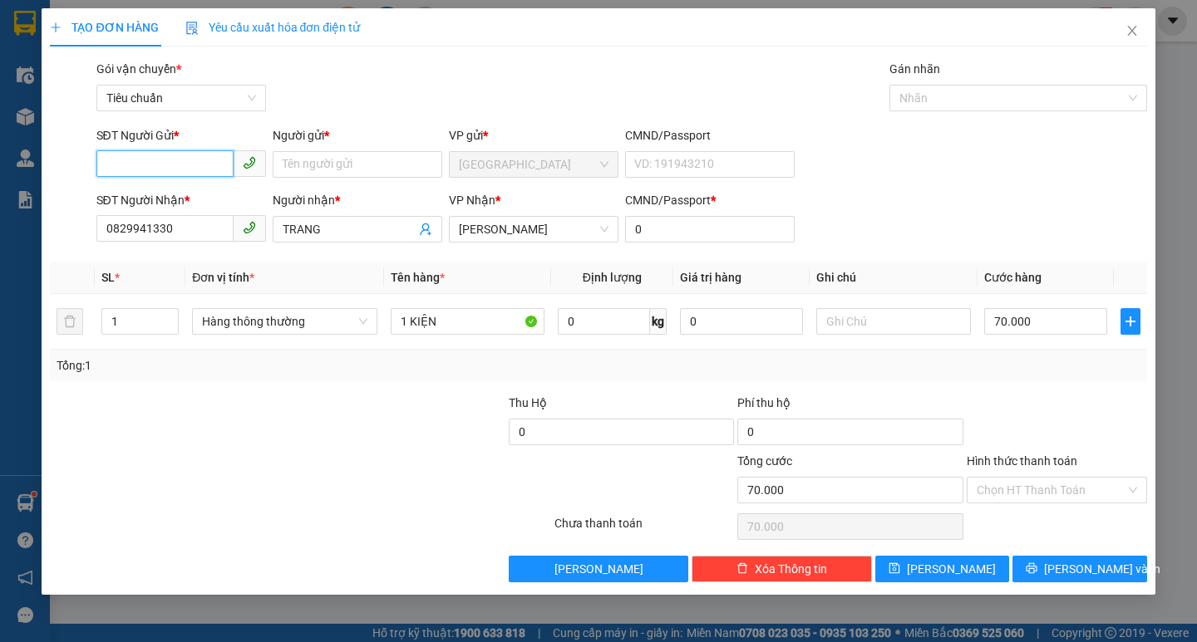
click at [182, 156] on input "SĐT Người Gửi *" at bounding box center [164, 163] width 137 height 27
click at [240, 202] on div "0905984264 - NỘI THẤT HC" at bounding box center [181, 198] width 150 height 18
click at [1098, 561] on span "[PERSON_NAME] và In" at bounding box center [1102, 569] width 116 height 18
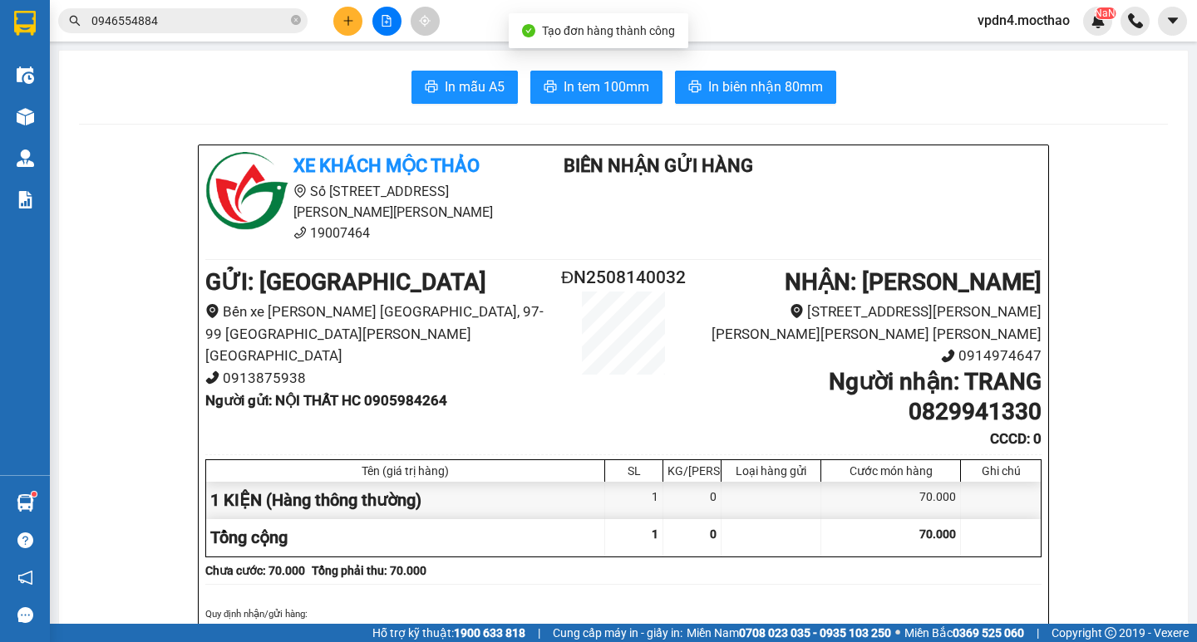
click at [568, 92] on span "In tem 100mm" at bounding box center [606, 86] width 86 height 21
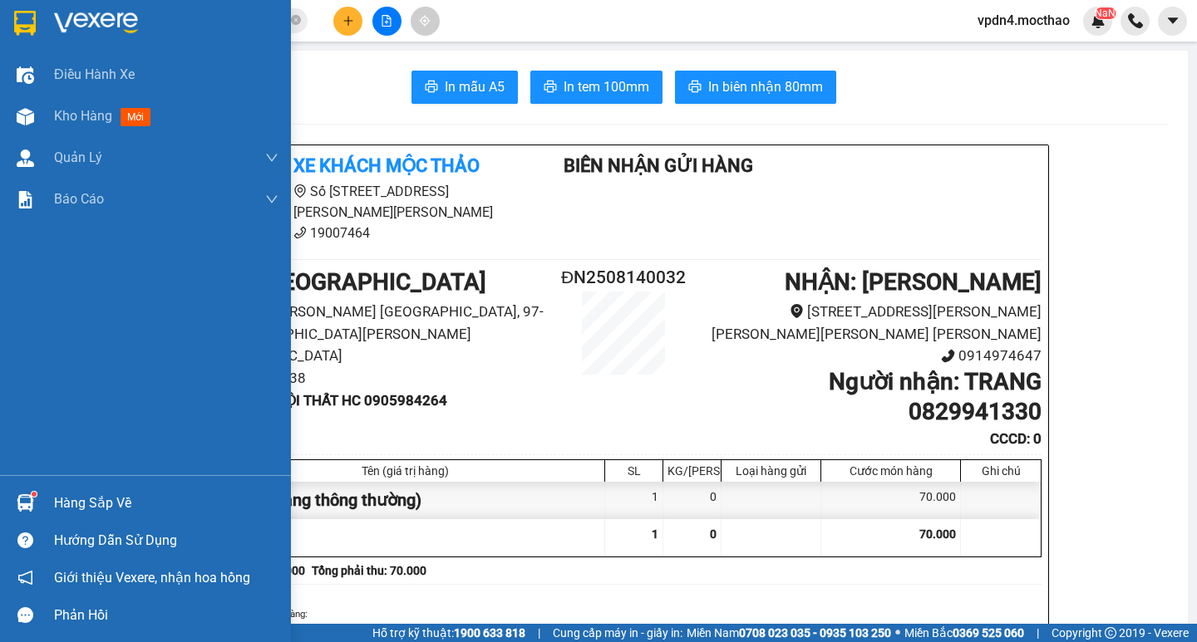
click at [96, 492] on div "Hàng sắp về" at bounding box center [166, 503] width 224 height 25
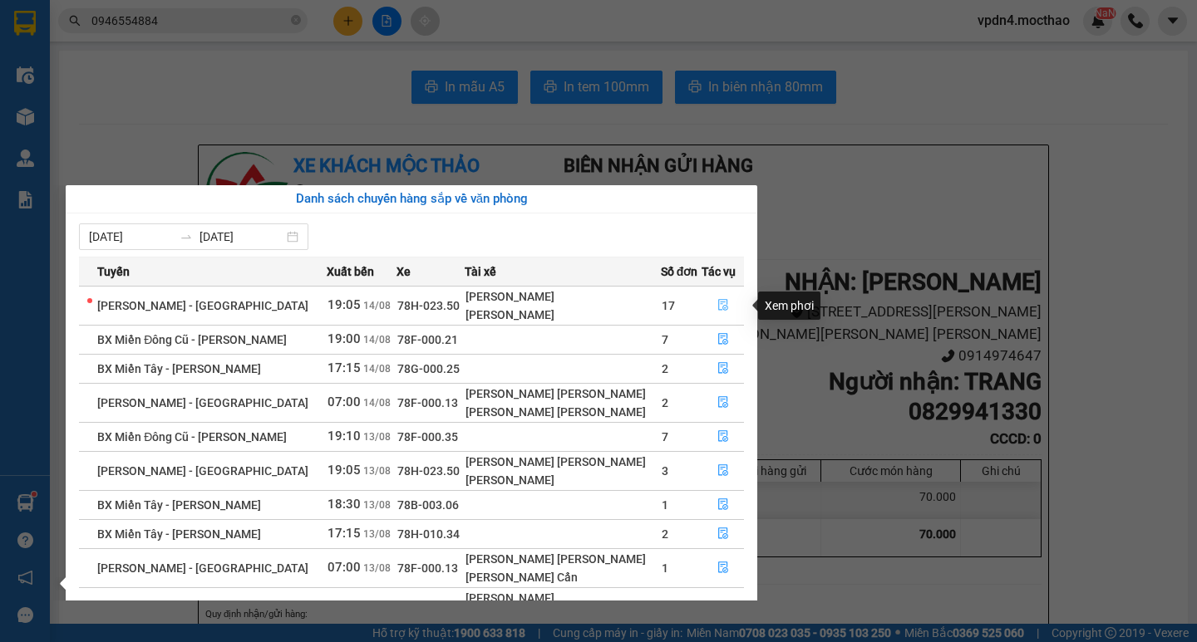
click at [721, 305] on icon "file-done" at bounding box center [723, 305] width 12 height 12
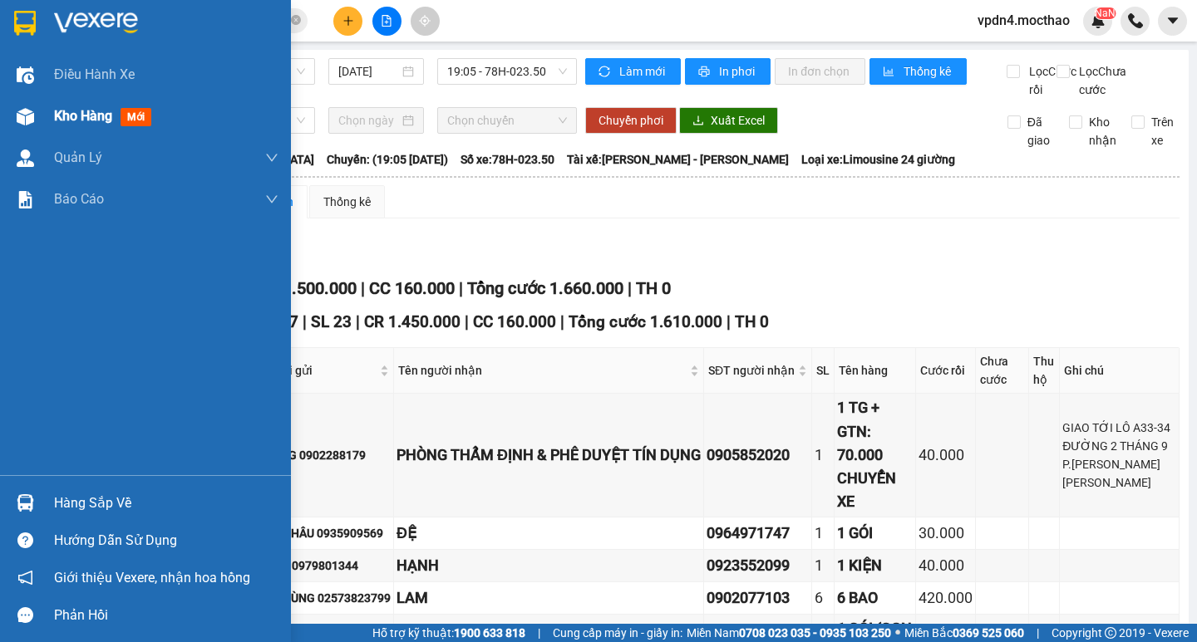
click at [106, 119] on span "Kho hàng" at bounding box center [83, 116] width 58 height 16
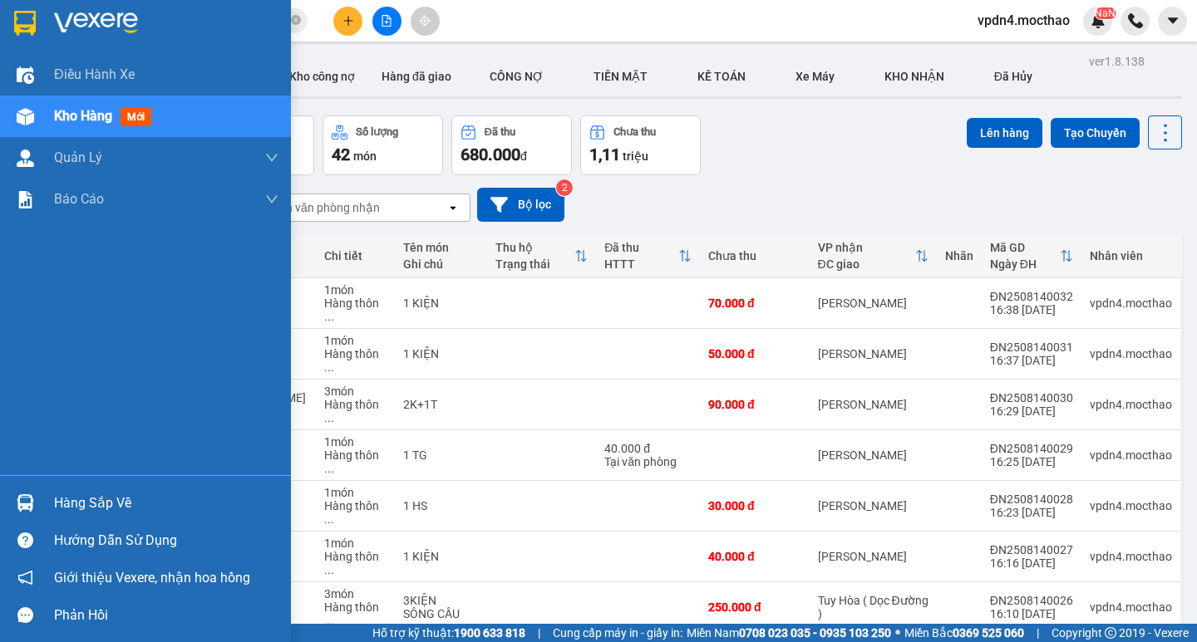
click at [119, 507] on div "Hàng sắp về" at bounding box center [166, 503] width 224 height 25
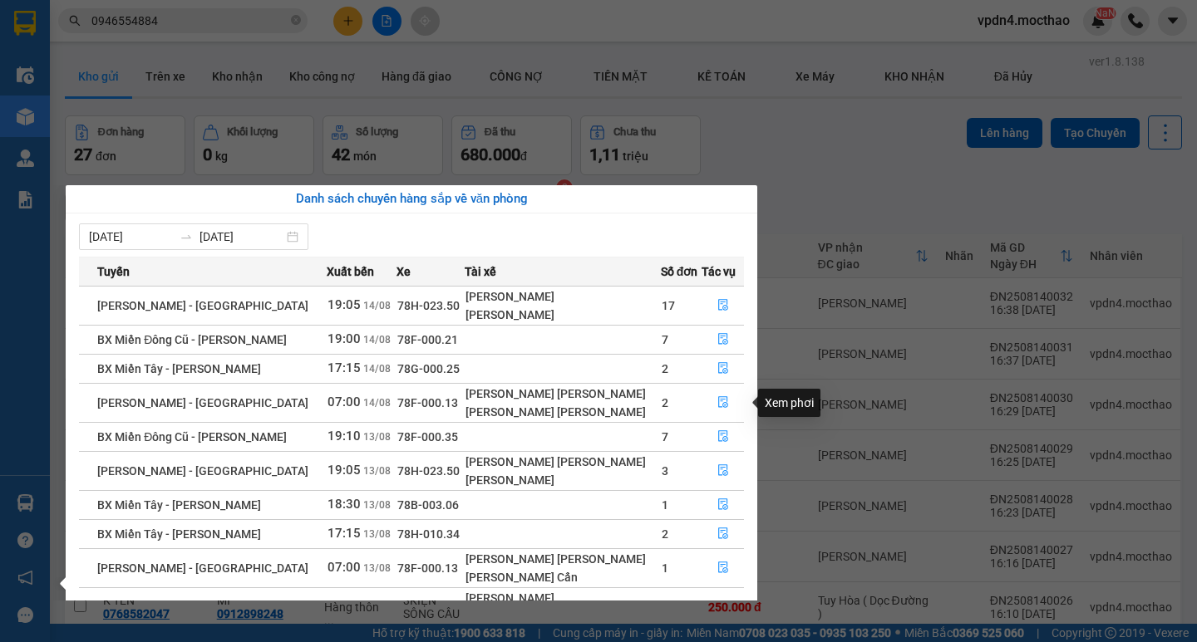
click at [685, 401] on td "2" at bounding box center [681, 402] width 41 height 39
click at [740, 394] on button "button" at bounding box center [723, 403] width 42 height 27
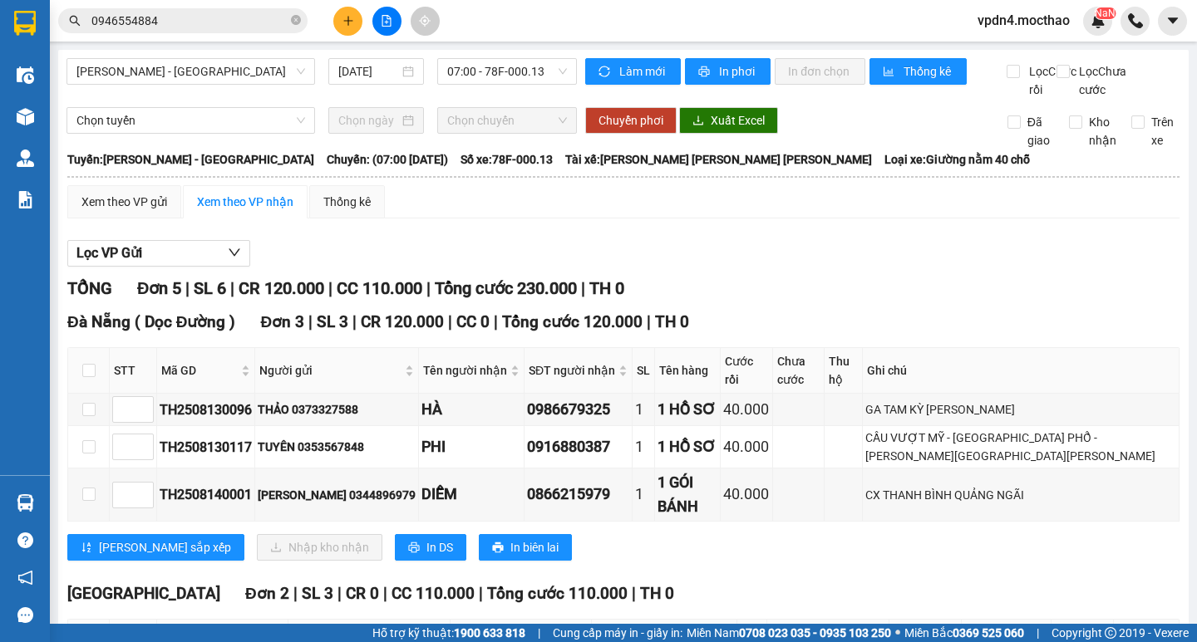
click at [93, 626] on input "checkbox" at bounding box center [88, 632] width 13 height 13
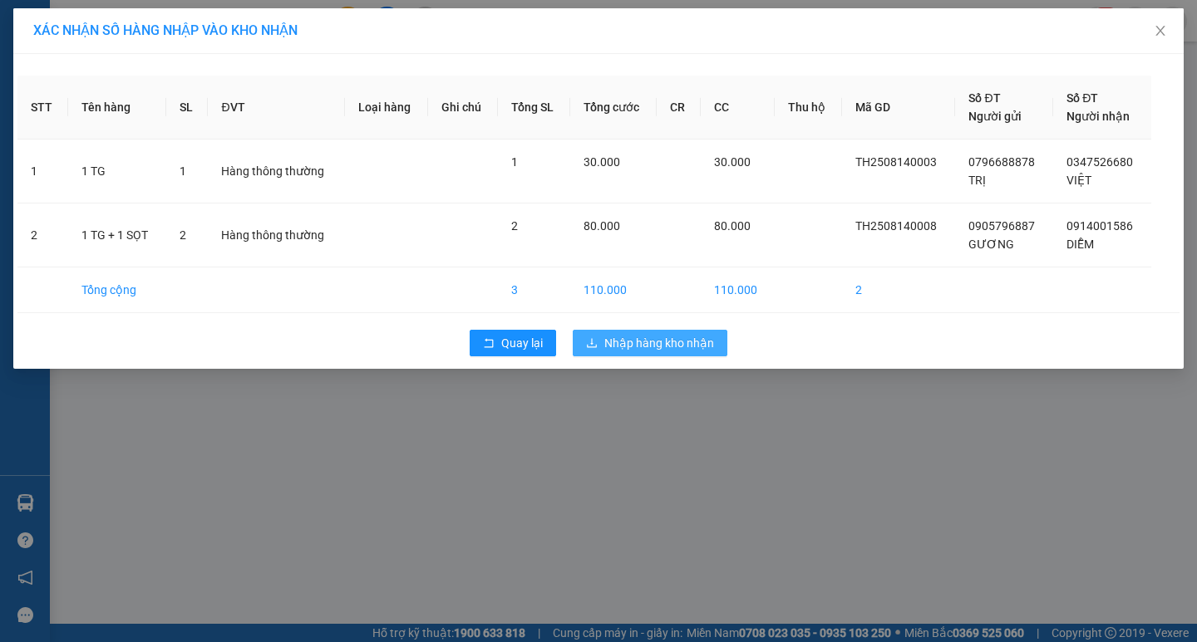
click at [666, 346] on span "Nhập hàng kho nhận" at bounding box center [659, 343] width 110 height 18
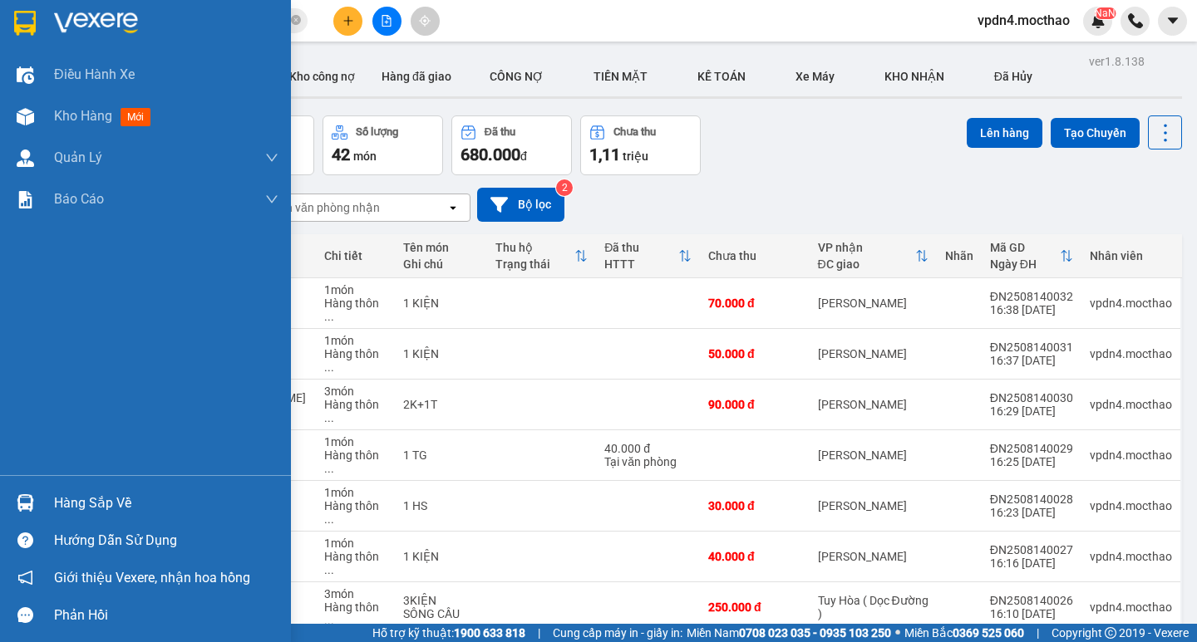
click at [105, 508] on div "Hàng sắp về" at bounding box center [166, 503] width 224 height 25
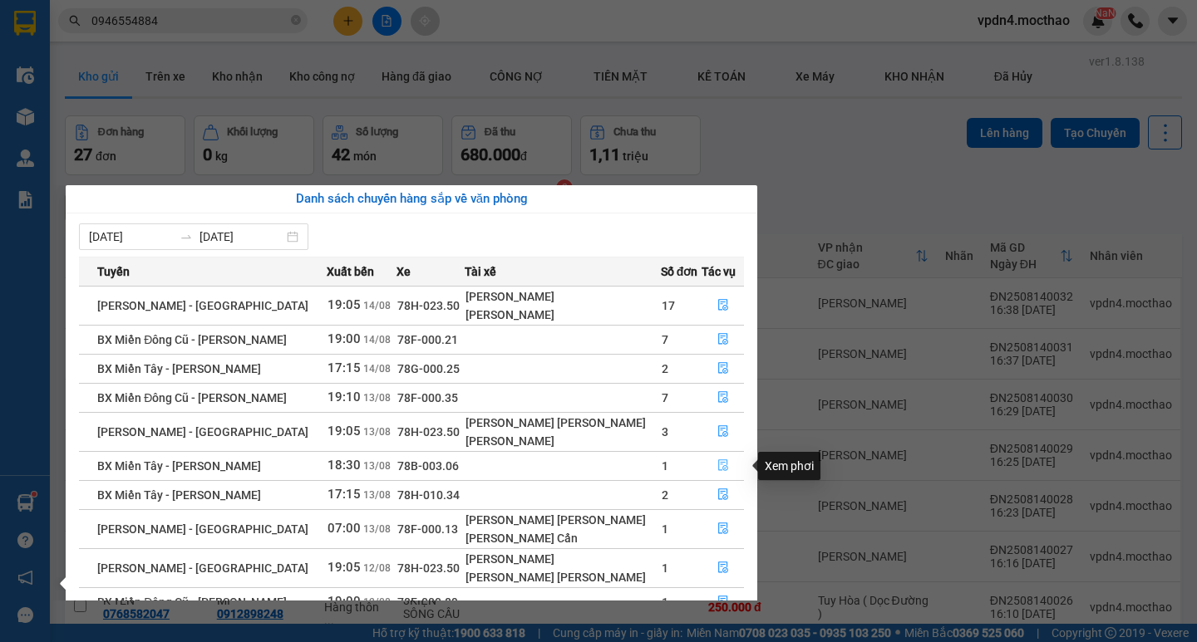
click at [718, 460] on icon "file-done" at bounding box center [723, 466] width 10 height 12
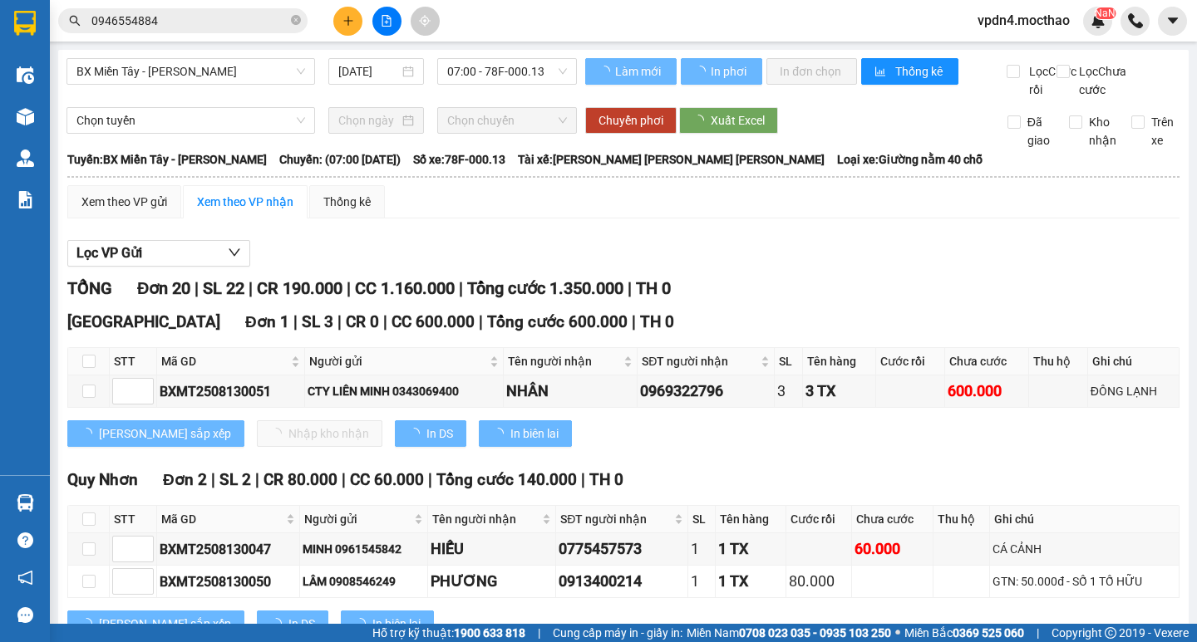
type input "[DATE]"
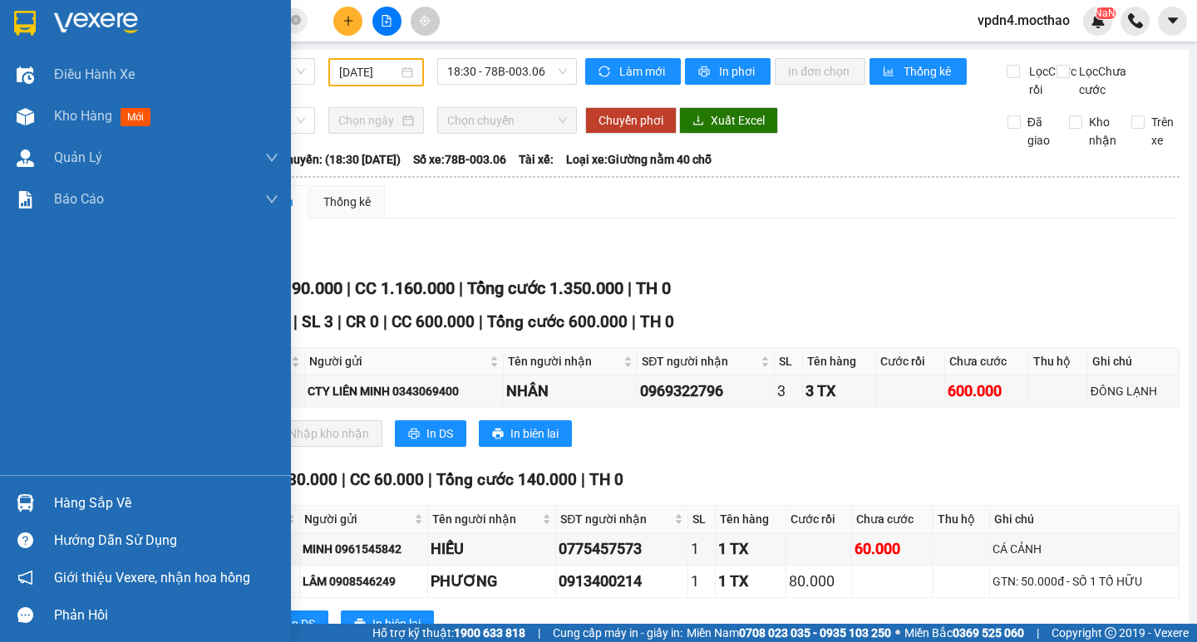
click at [130, 493] on div "Hàng sắp về" at bounding box center [166, 503] width 224 height 25
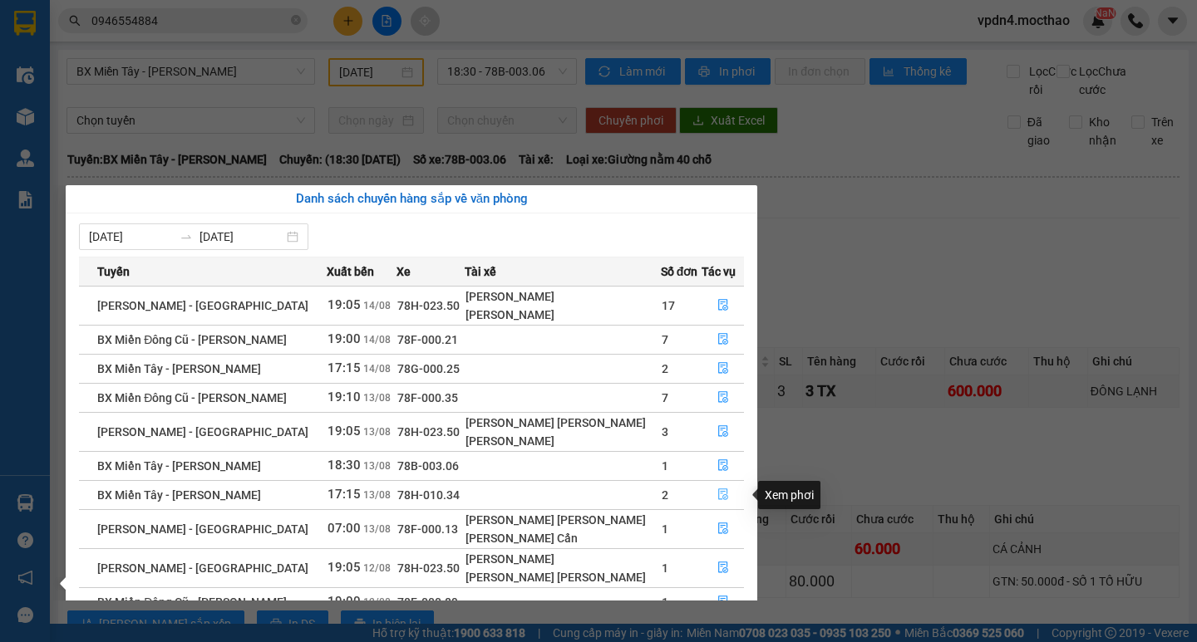
click at [718, 499] on icon "file-done" at bounding box center [723, 495] width 10 height 12
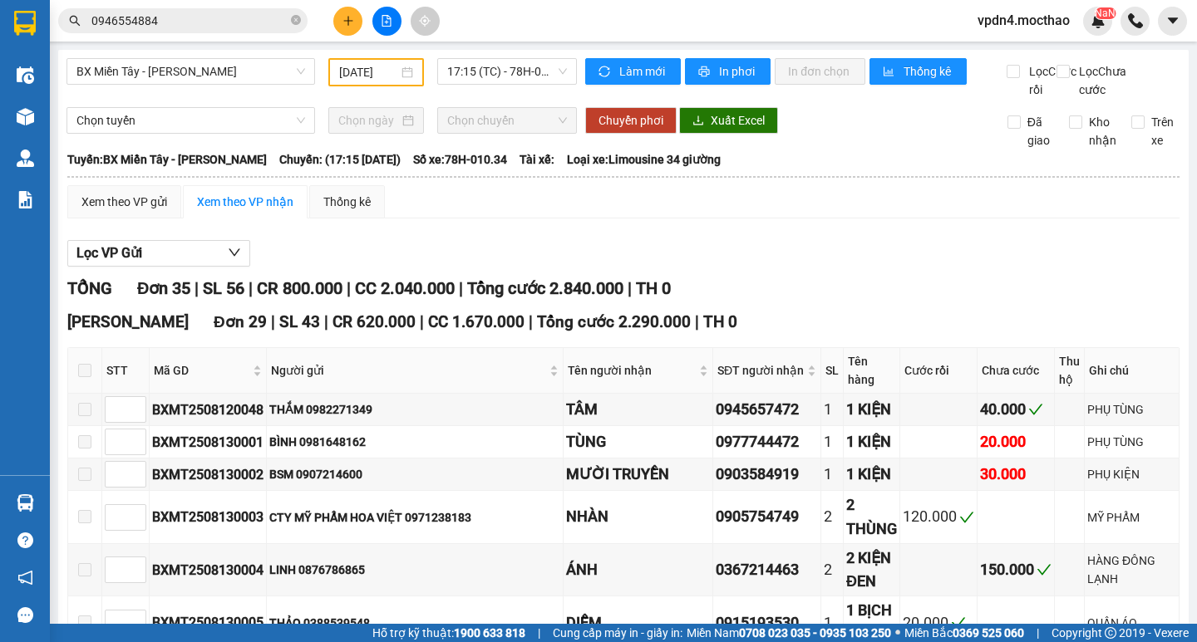
checkbox input "true"
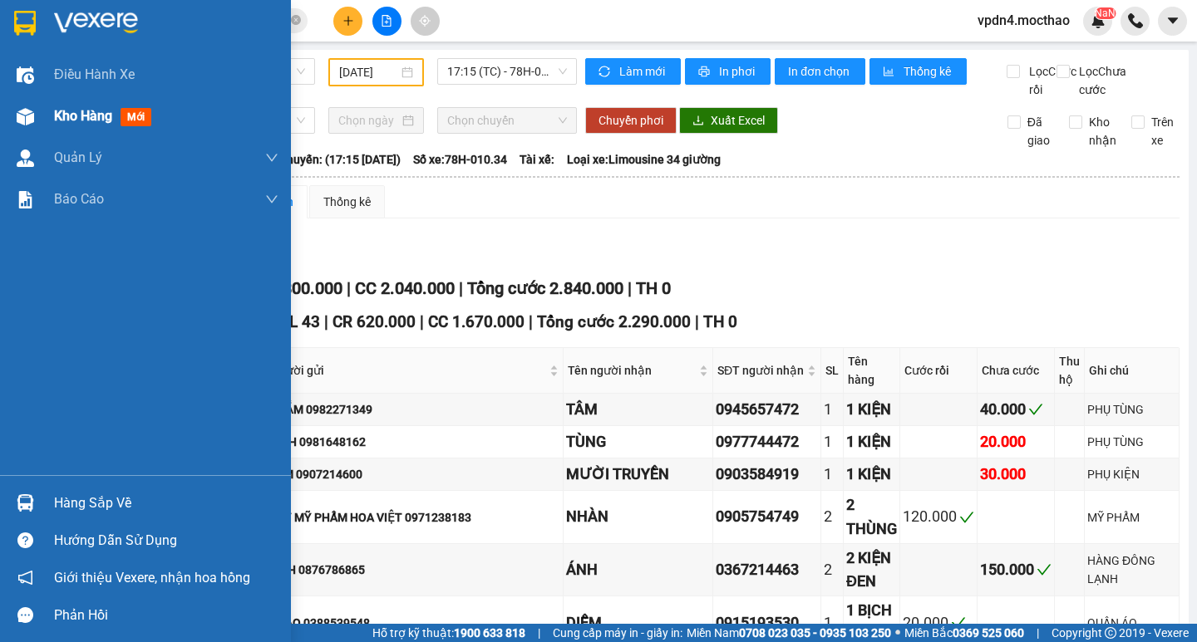
click at [65, 126] on div "Kho hàng mới" at bounding box center [106, 116] width 104 height 21
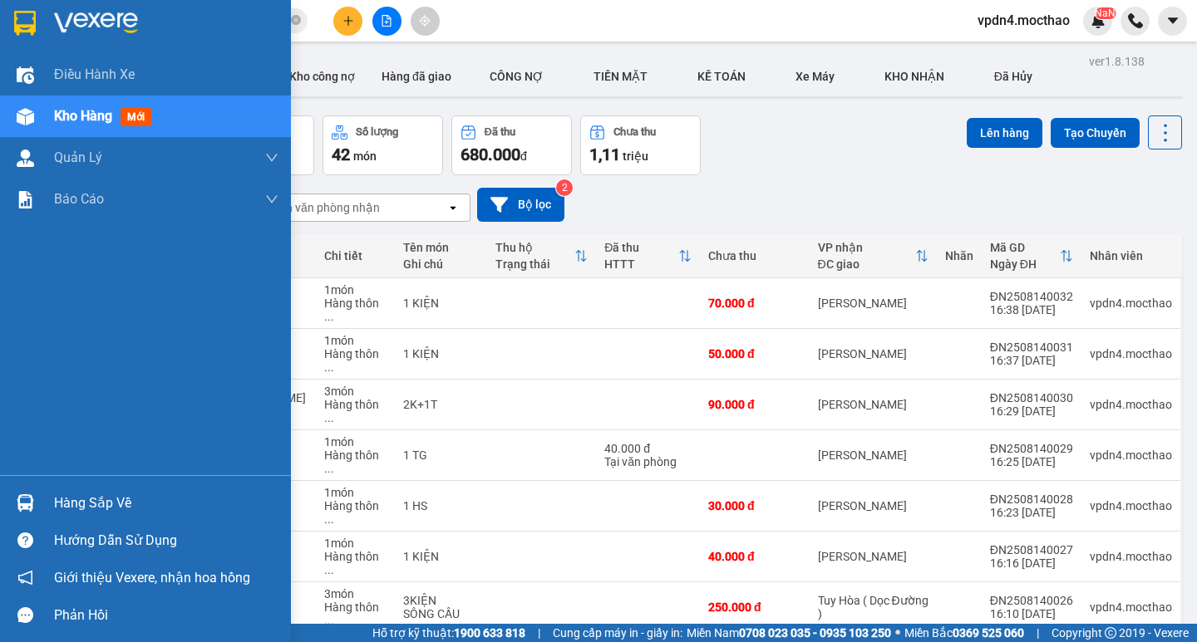
click at [117, 498] on div "Hàng sắp về" at bounding box center [166, 503] width 224 height 25
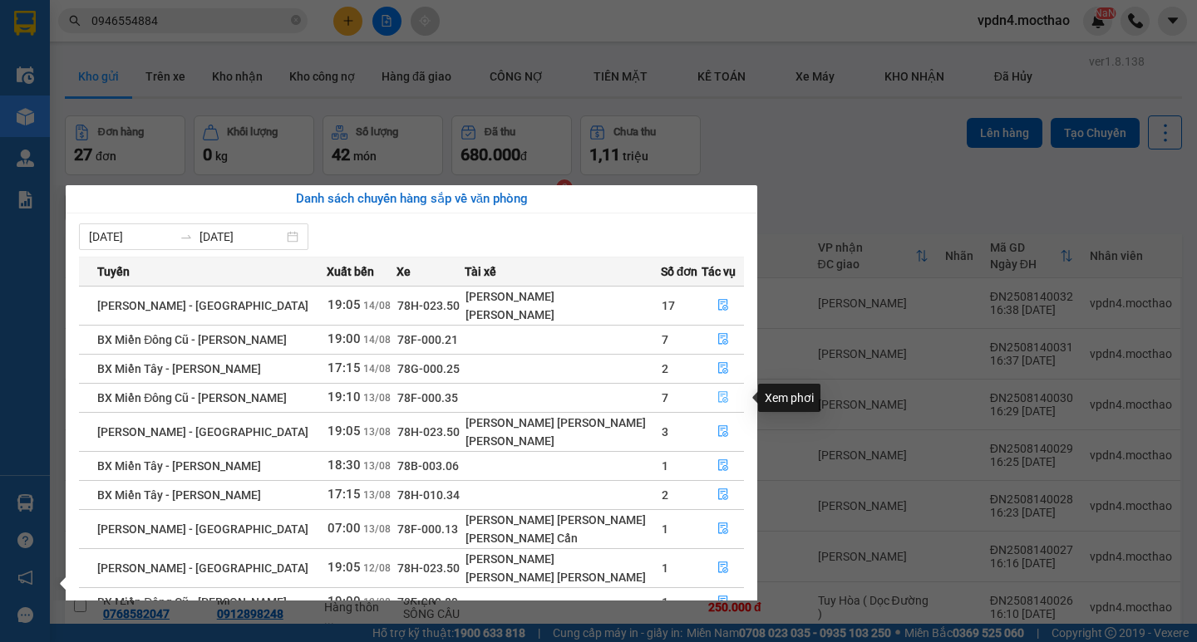
click at [720, 401] on icon "file-done" at bounding box center [723, 397] width 12 height 12
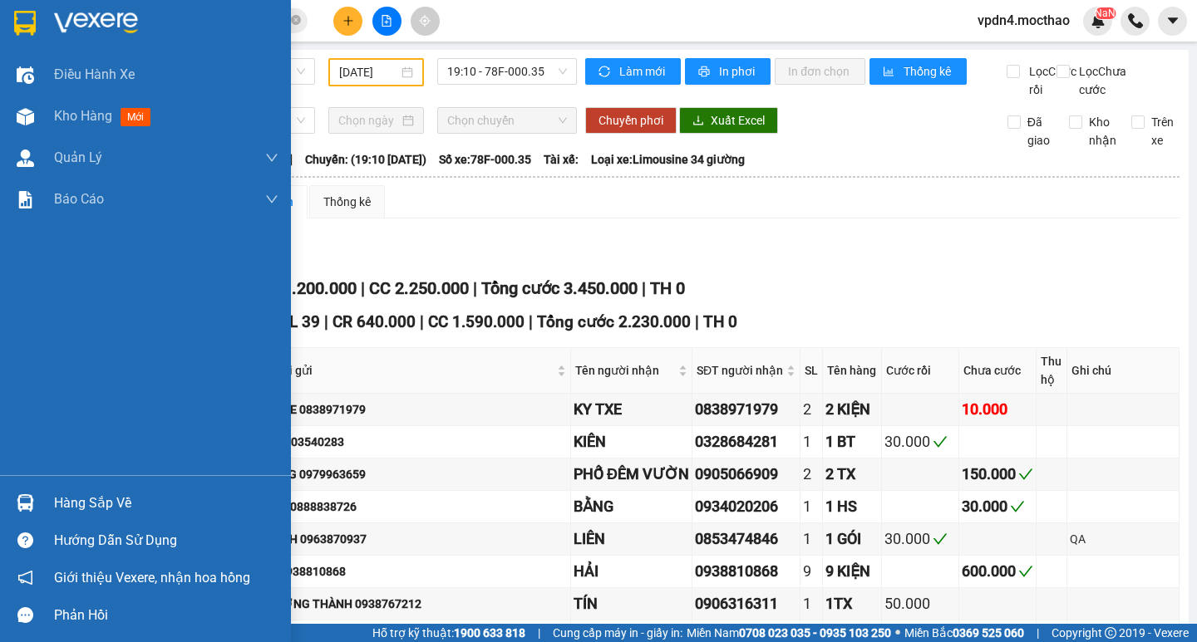
click at [103, 495] on div "Hàng sắp về" at bounding box center [166, 503] width 224 height 25
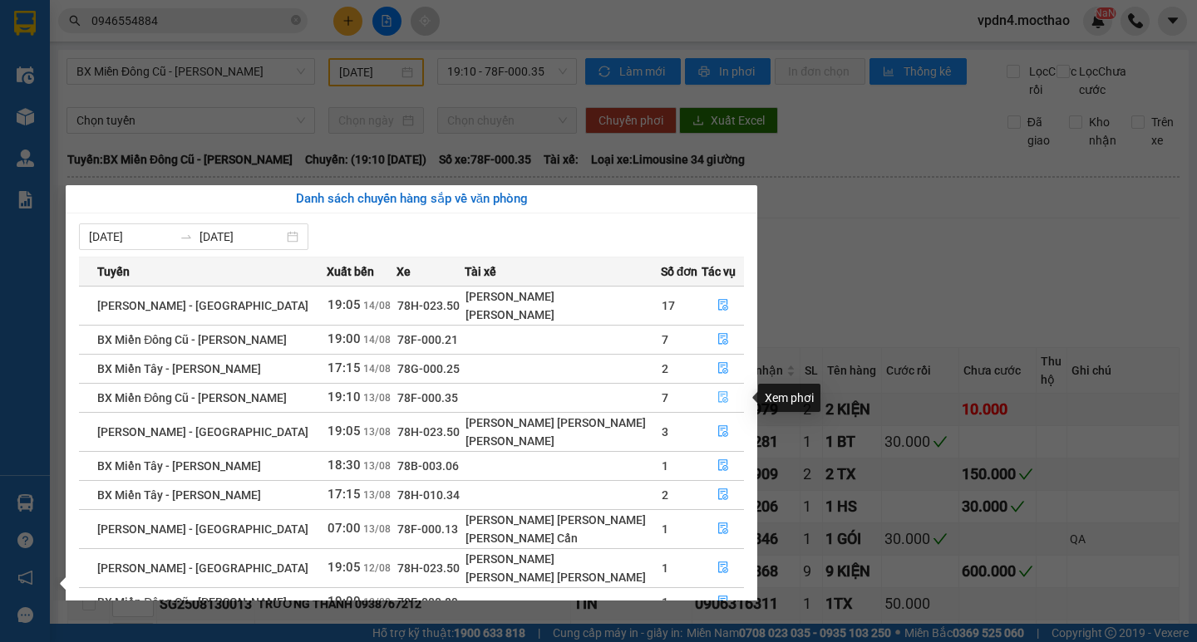
click at [723, 396] on button "button" at bounding box center [723, 398] width 42 height 27
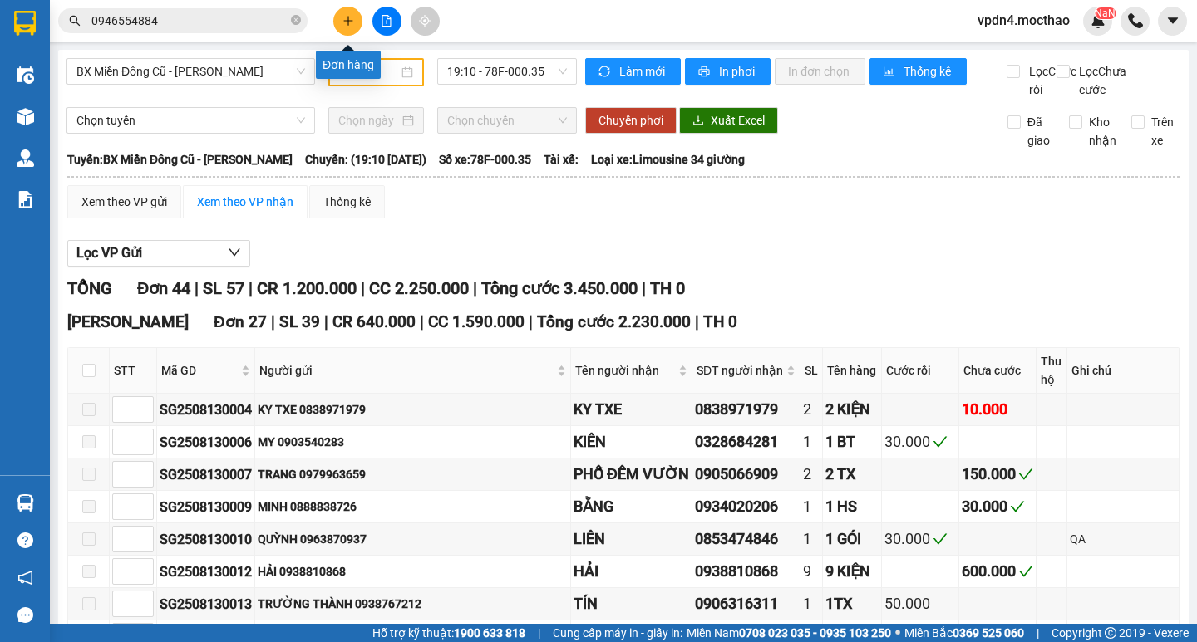
click at [361, 26] on button at bounding box center [347, 21] width 29 height 29
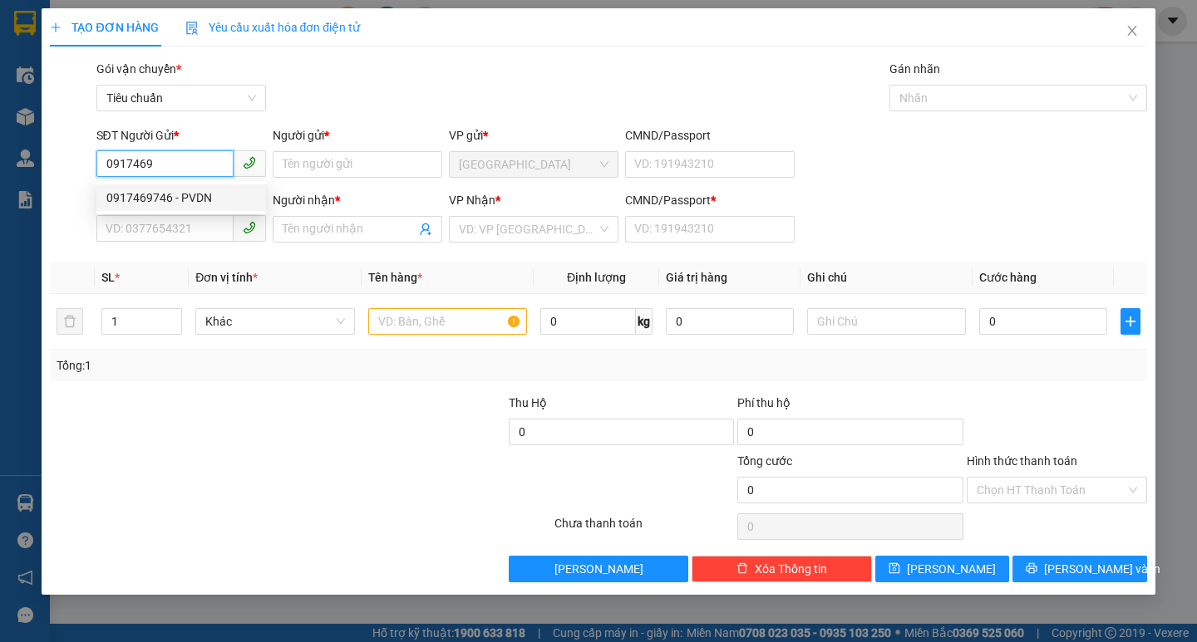
click at [180, 189] on div "0917469746 - PVDN" at bounding box center [181, 198] width 150 height 18
type input "0917469746"
type input "PVDN"
type input "0914974647"
type input "PCTH"
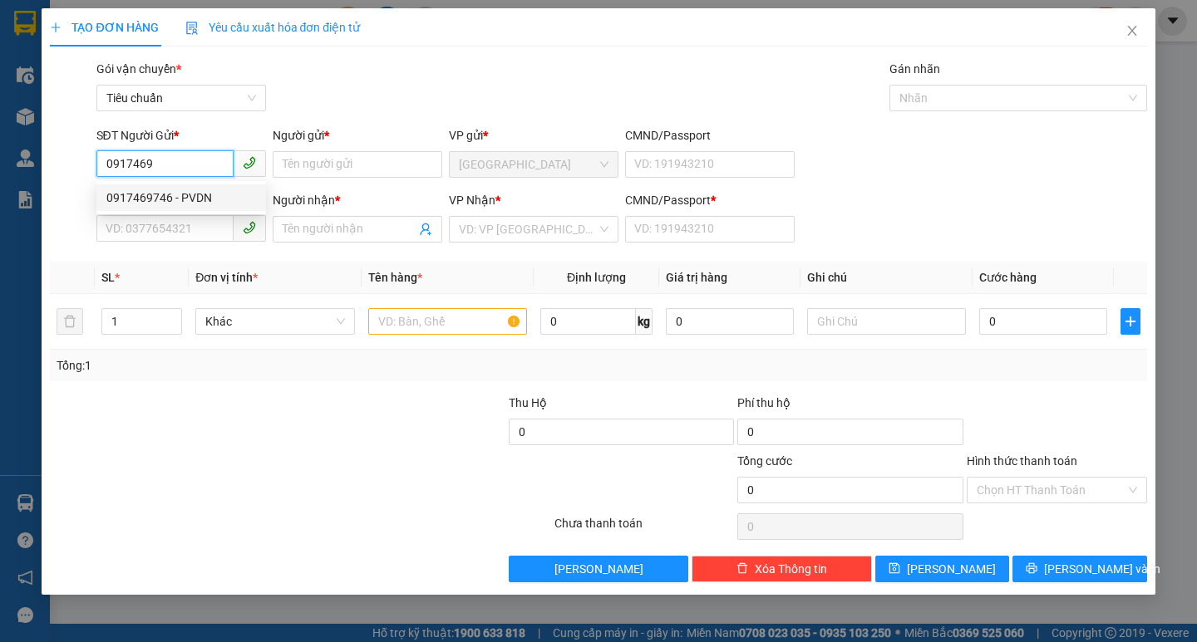
type input "0"
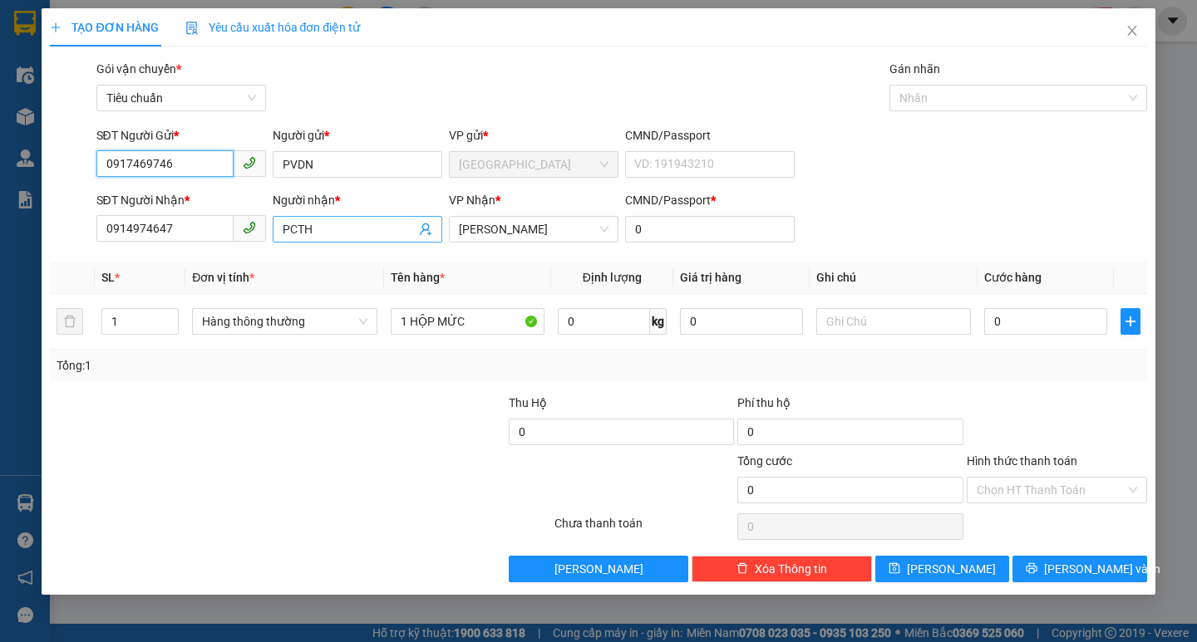
type input "0917469746"
click at [372, 230] on input "PCTH" at bounding box center [349, 229] width 133 height 18
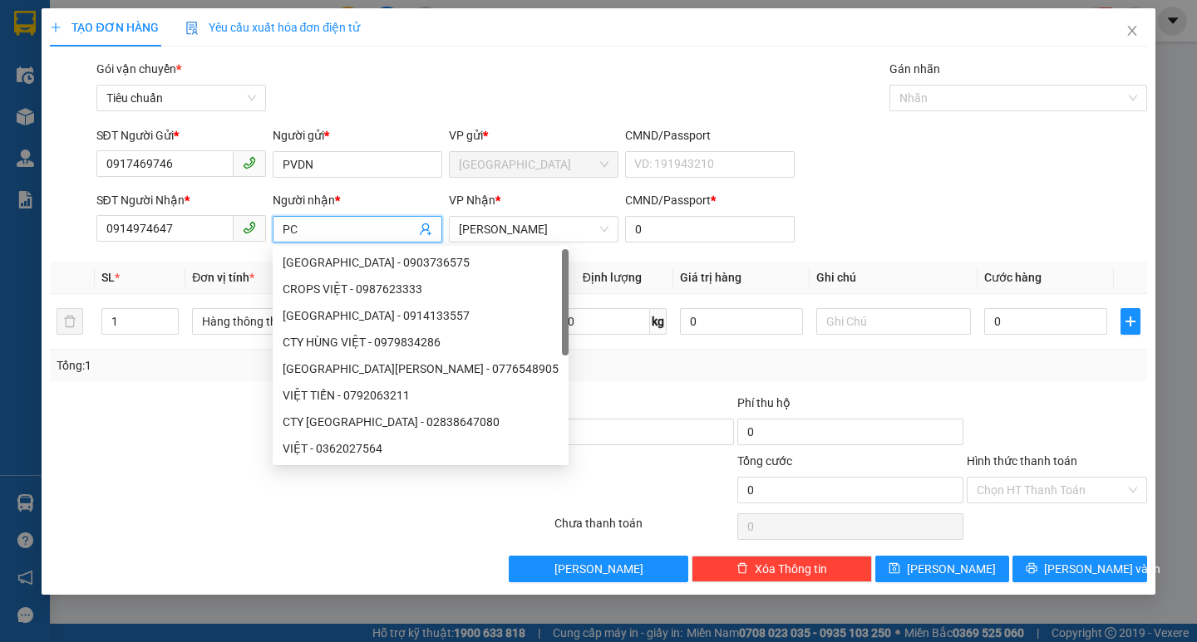
type input "P"
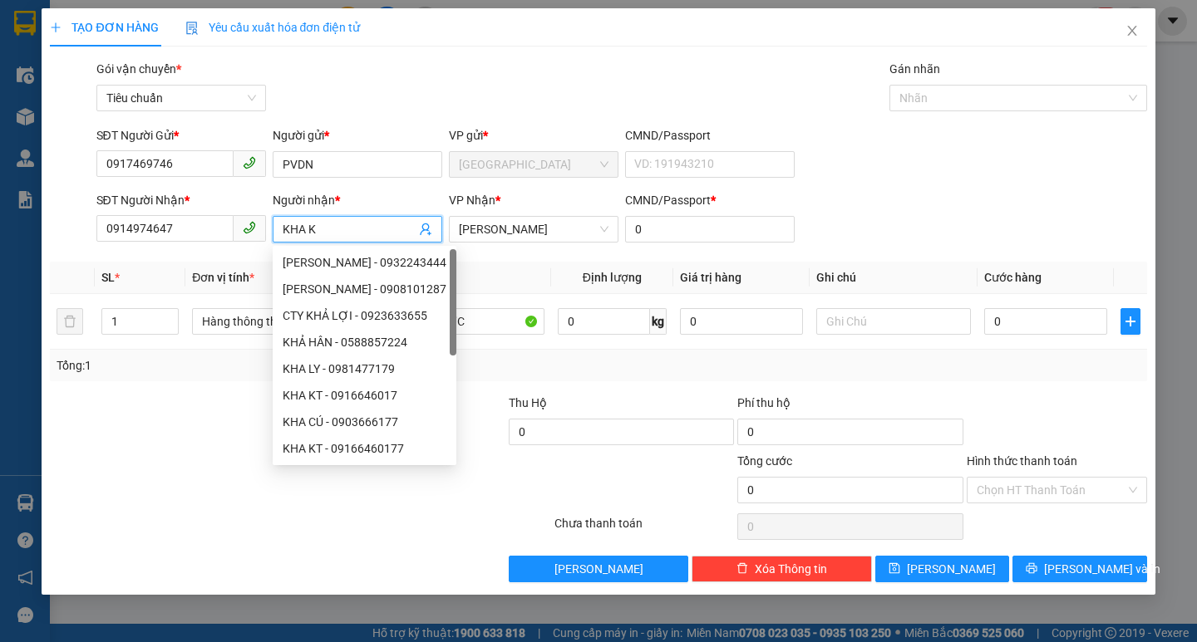
type input "KHA KT"
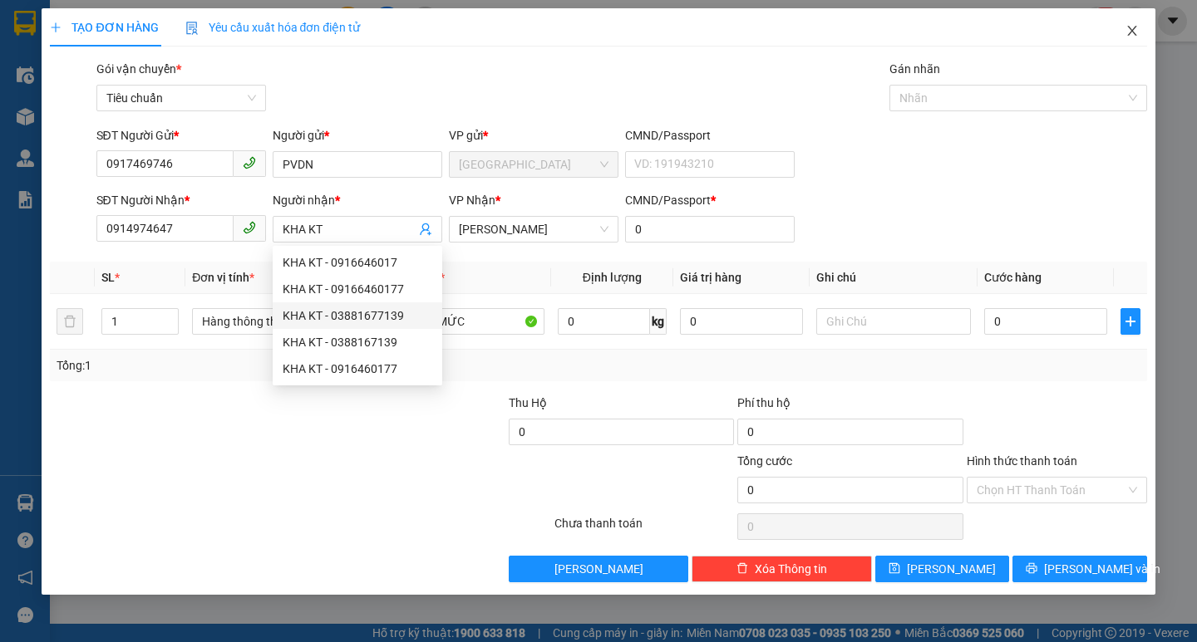
click at [1133, 32] on icon "close" at bounding box center [1131, 30] width 13 height 13
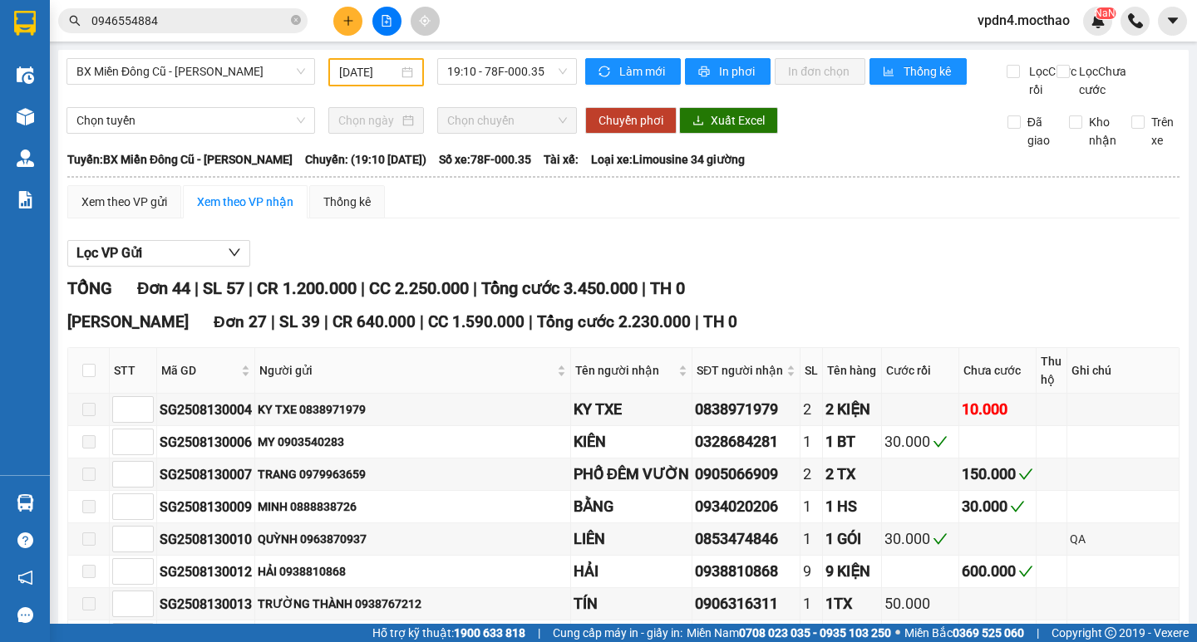
click at [301, 20] on span "0946554884" at bounding box center [182, 20] width 249 height 25
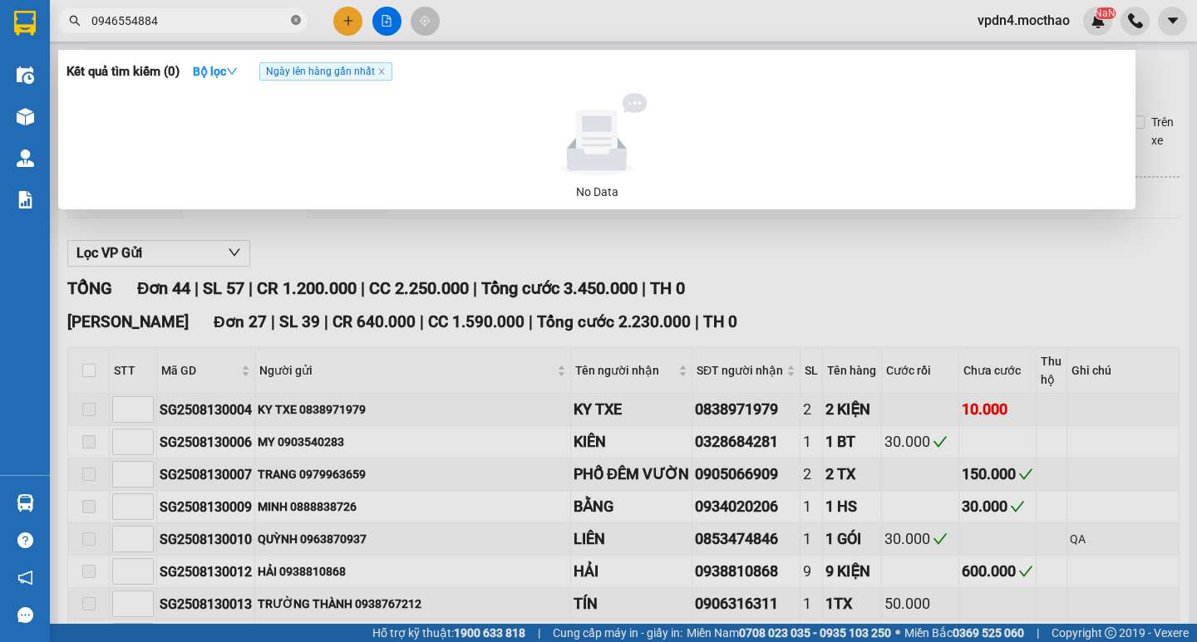
click at [295, 25] on icon "close-circle" at bounding box center [296, 20] width 10 height 10
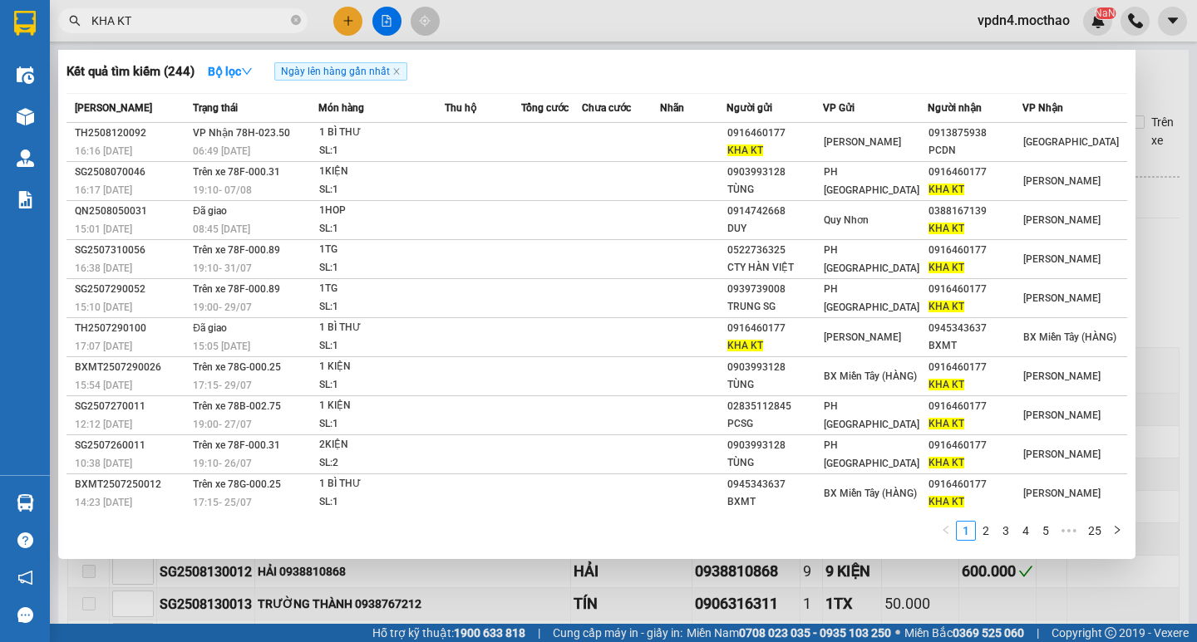
type input "KHA KT"
click at [347, 21] on div at bounding box center [598, 321] width 1197 height 642
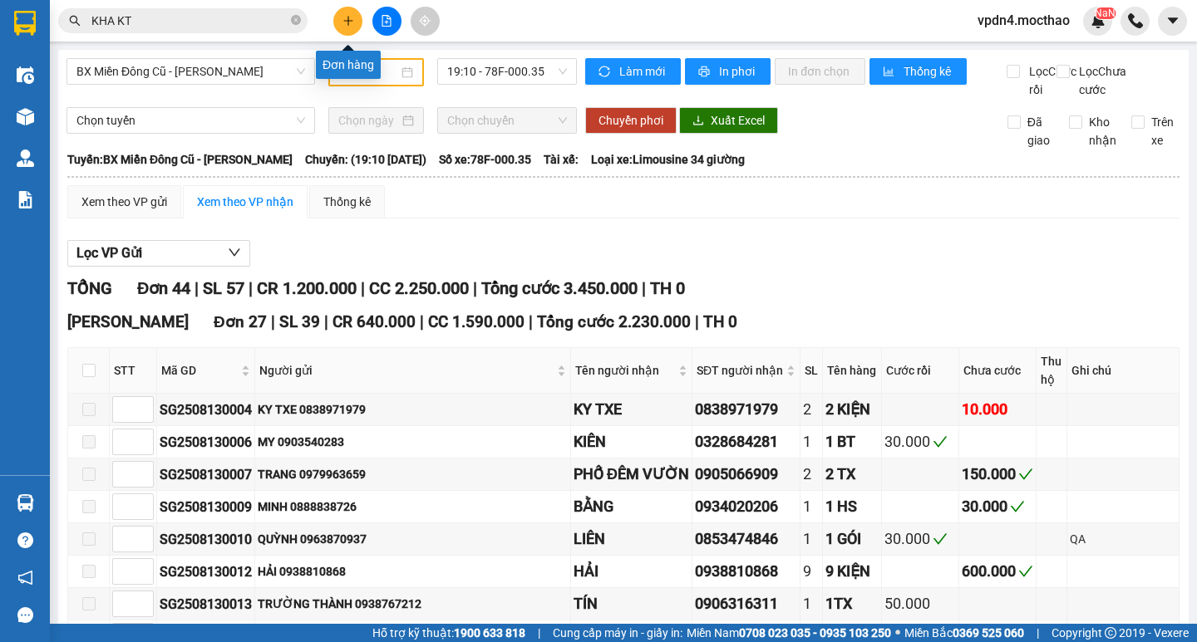
click at [341, 16] on button at bounding box center [347, 21] width 29 height 29
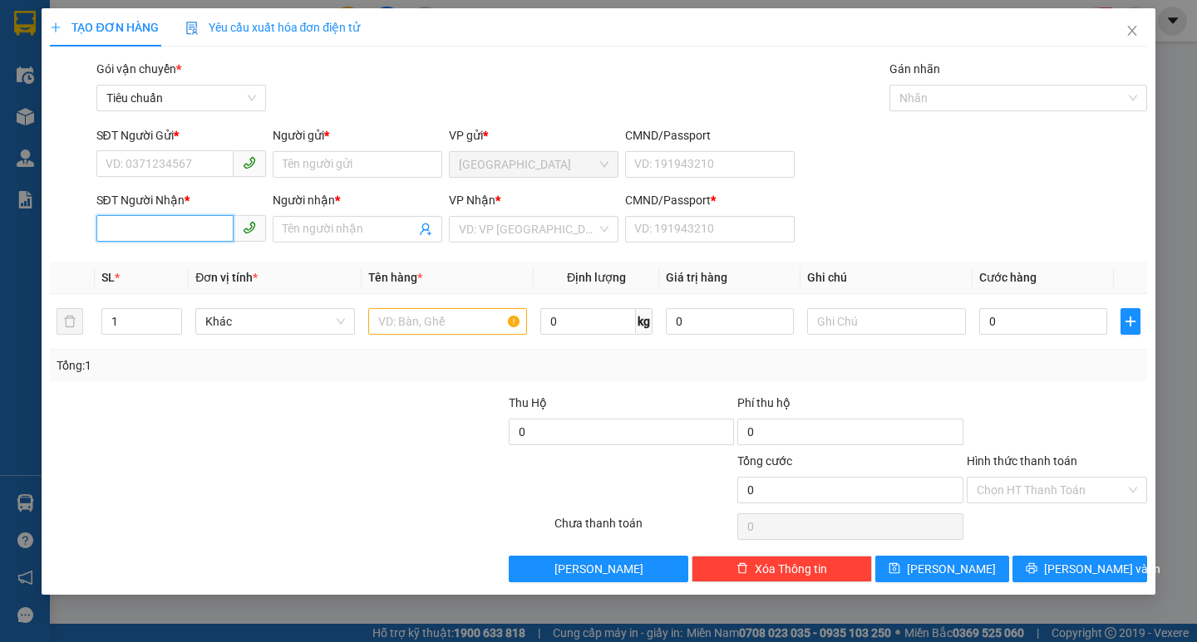
click at [170, 234] on input "SĐT Người Nhận *" at bounding box center [164, 228] width 137 height 27
type input "0916460177"
click at [286, 237] on input "Người nhận *" at bounding box center [349, 229] width 133 height 18
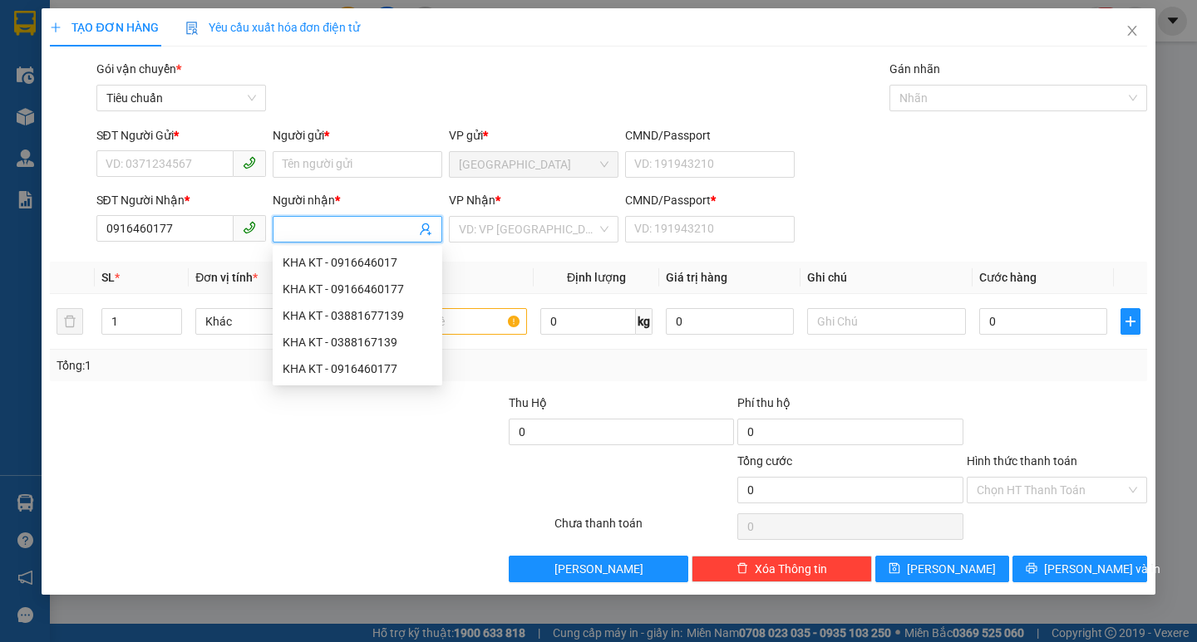
type input "J"
type input "KHA KT"
click at [130, 169] on input "SĐT Người Gửi *" at bounding box center [164, 163] width 137 height 27
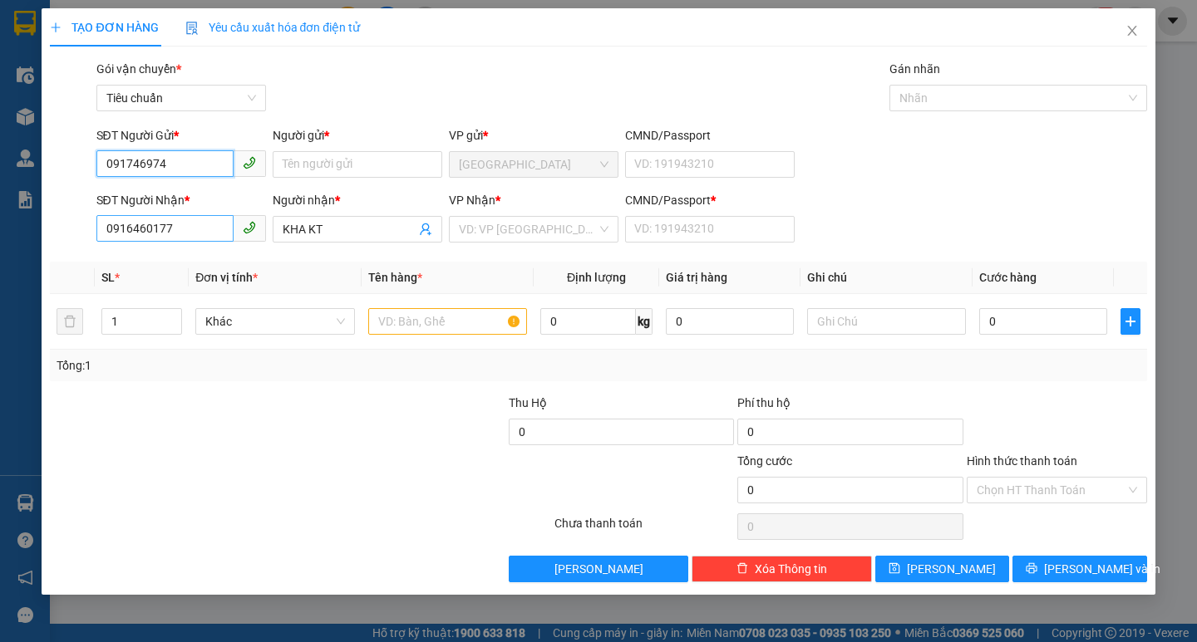
type input "0917469746"
click at [176, 203] on div "0917469746 - PVDN" at bounding box center [181, 198] width 150 height 18
type input "PVDN"
type input "0917469746"
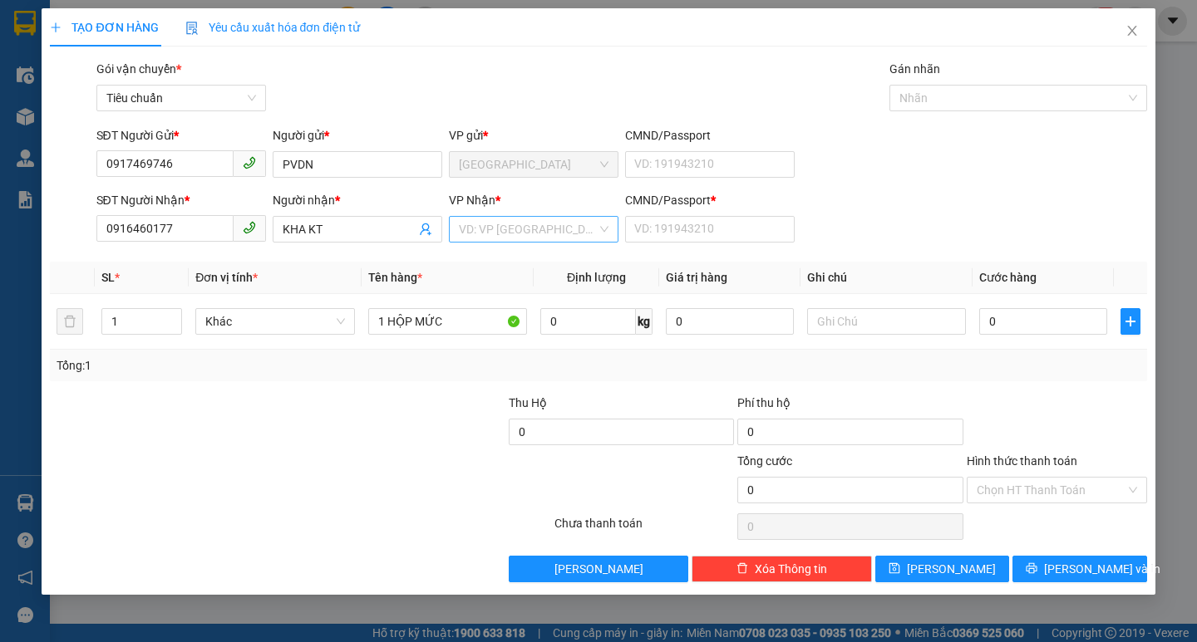
click at [525, 229] on input "search" at bounding box center [528, 229] width 138 height 25
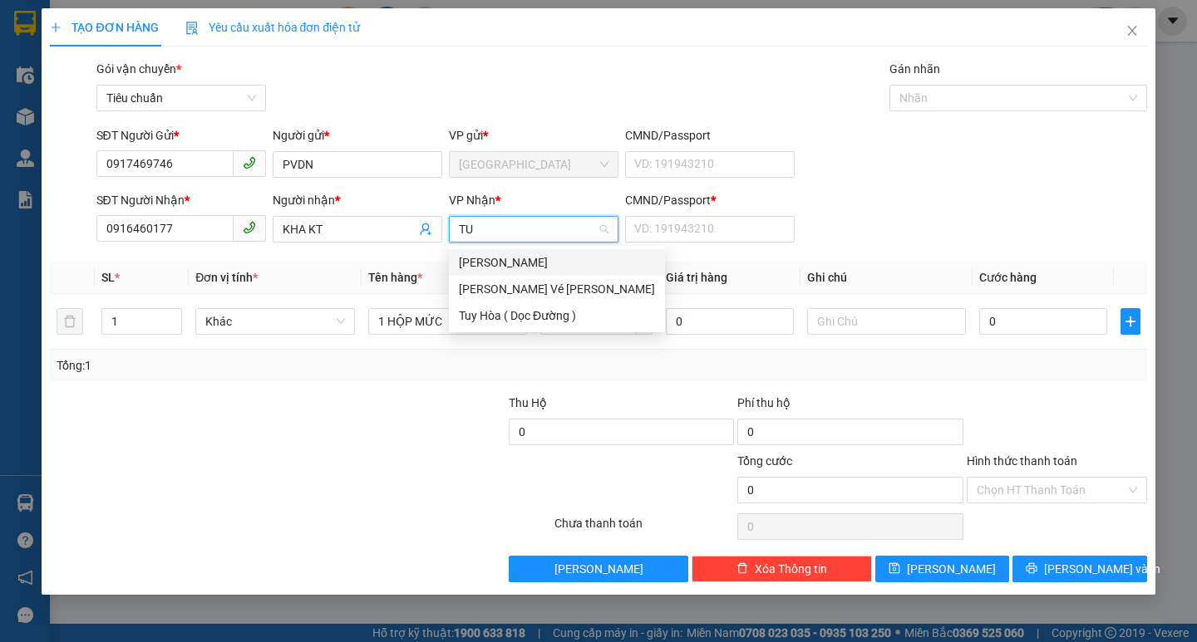
type input "TUY"
click at [509, 255] on div "[PERSON_NAME]" at bounding box center [557, 262] width 196 height 18
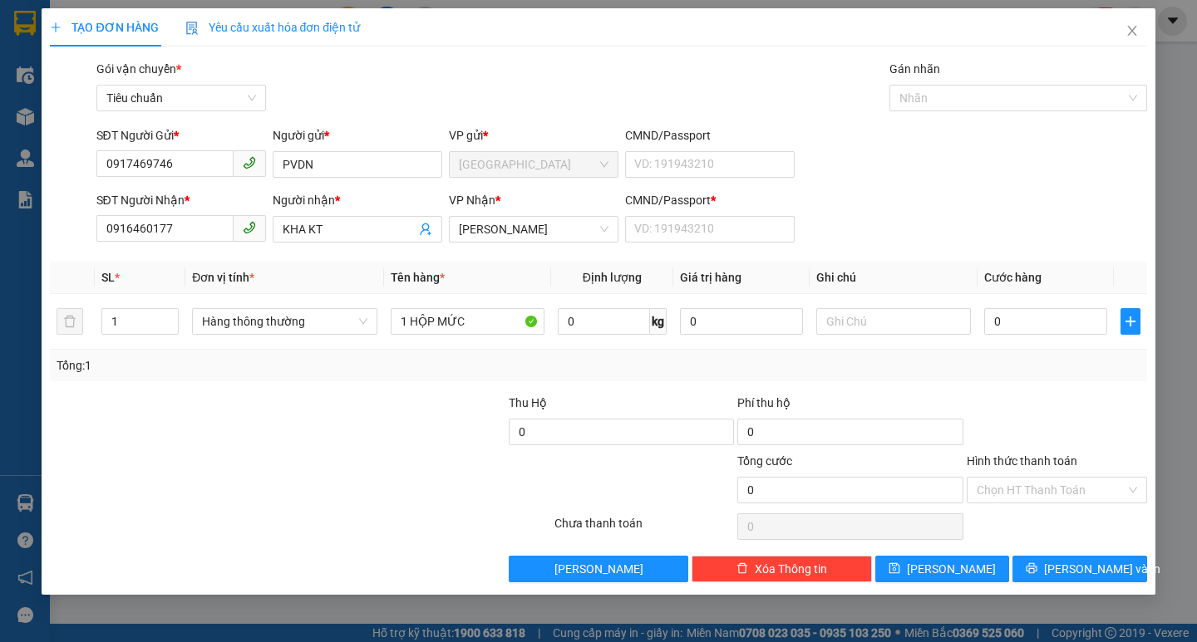
click at [651, 215] on div "CMND/Passport *" at bounding box center [710, 203] width 170 height 25
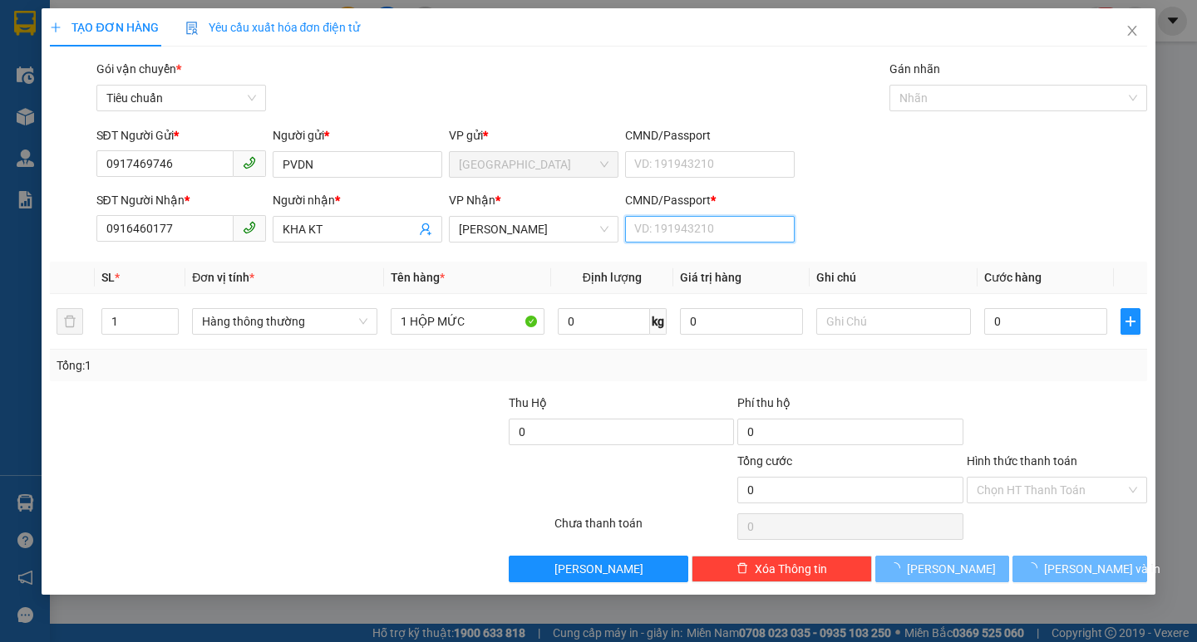
click at [651, 217] on input "CMND/Passport *" at bounding box center [710, 229] width 170 height 27
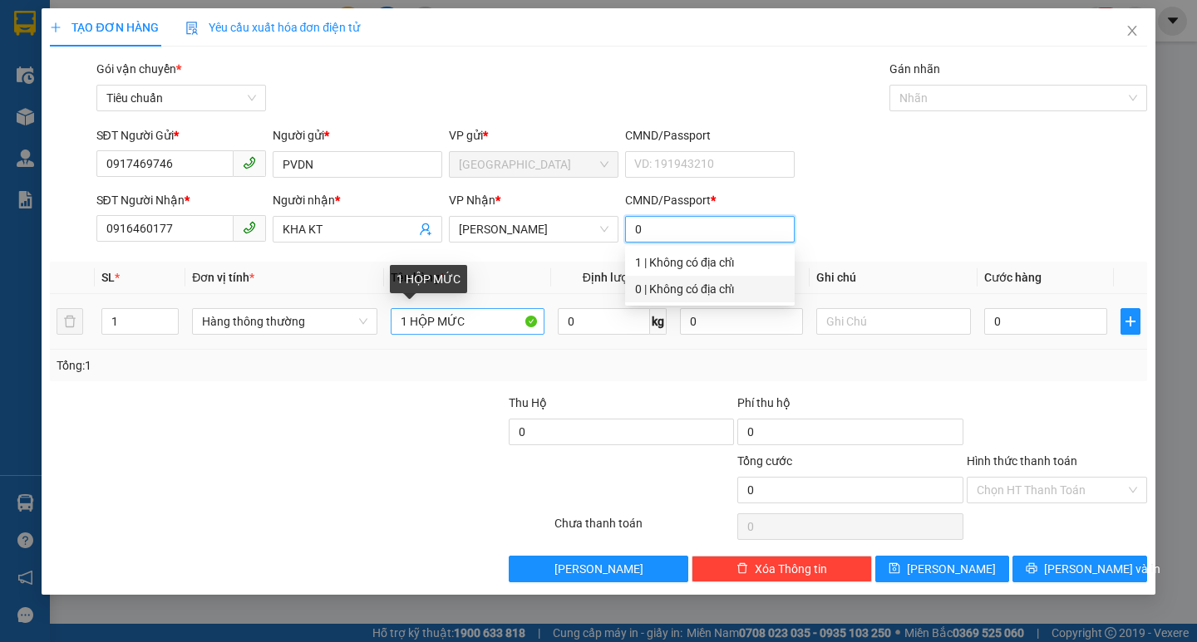
type input "0"
click at [493, 322] on input "1 HỘP MỨC" at bounding box center [468, 321] width 154 height 27
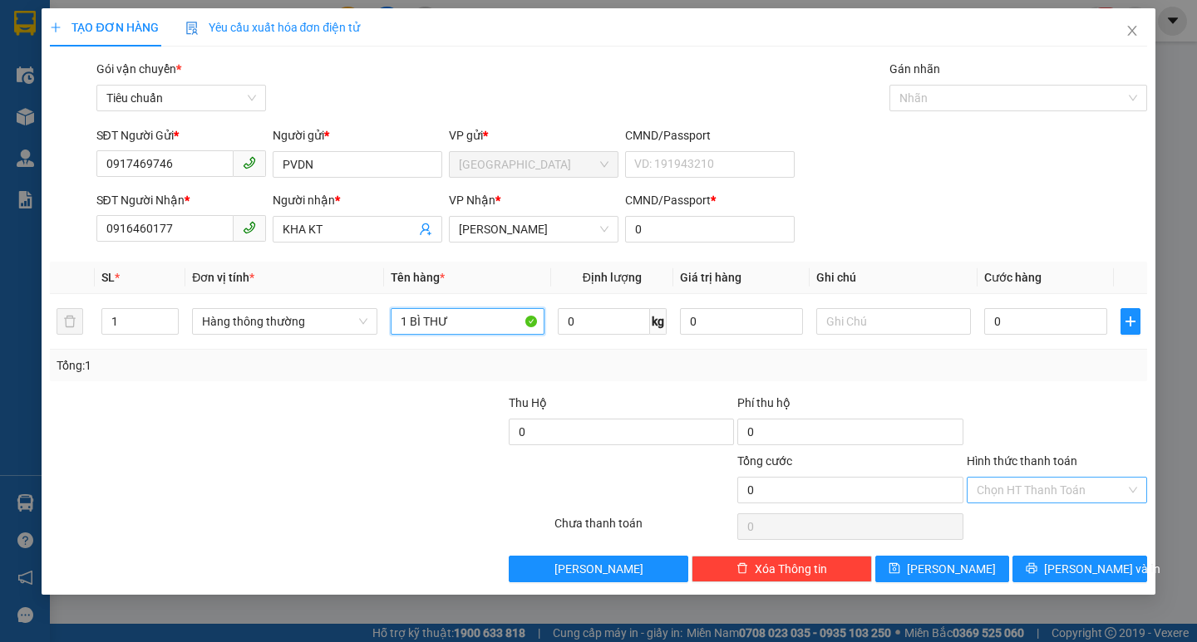
type input "1 BÌ THƯ"
click at [1058, 489] on input "Hình thức thanh toán" at bounding box center [1050, 490] width 149 height 25
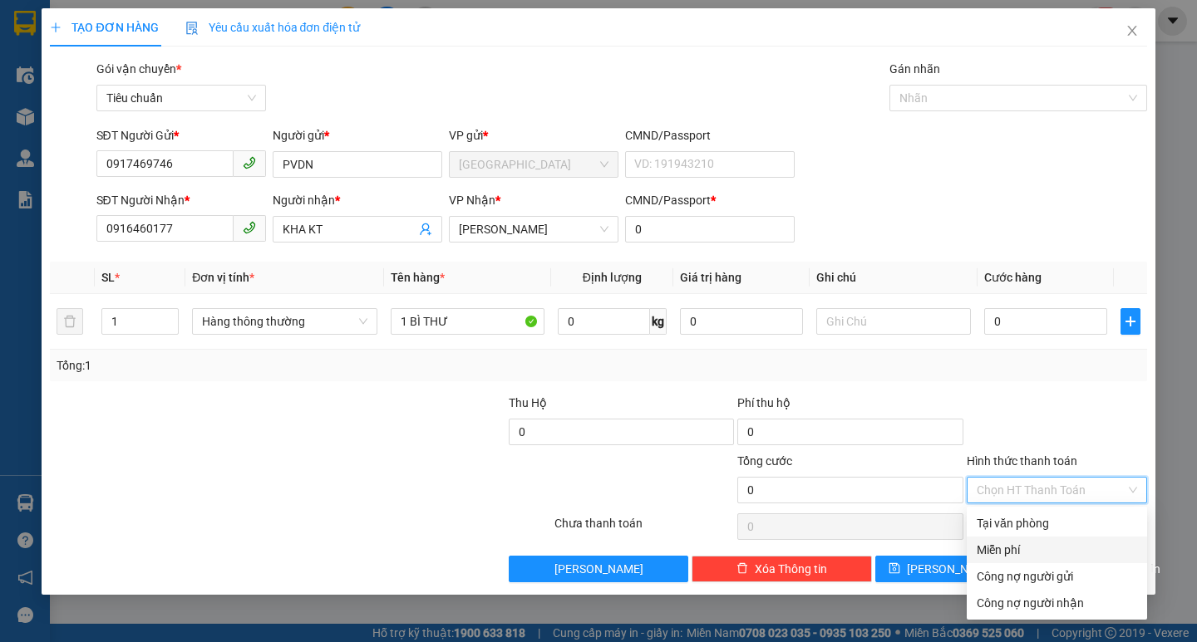
click at [1017, 547] on div "Miễn phí" at bounding box center [1056, 550] width 160 height 18
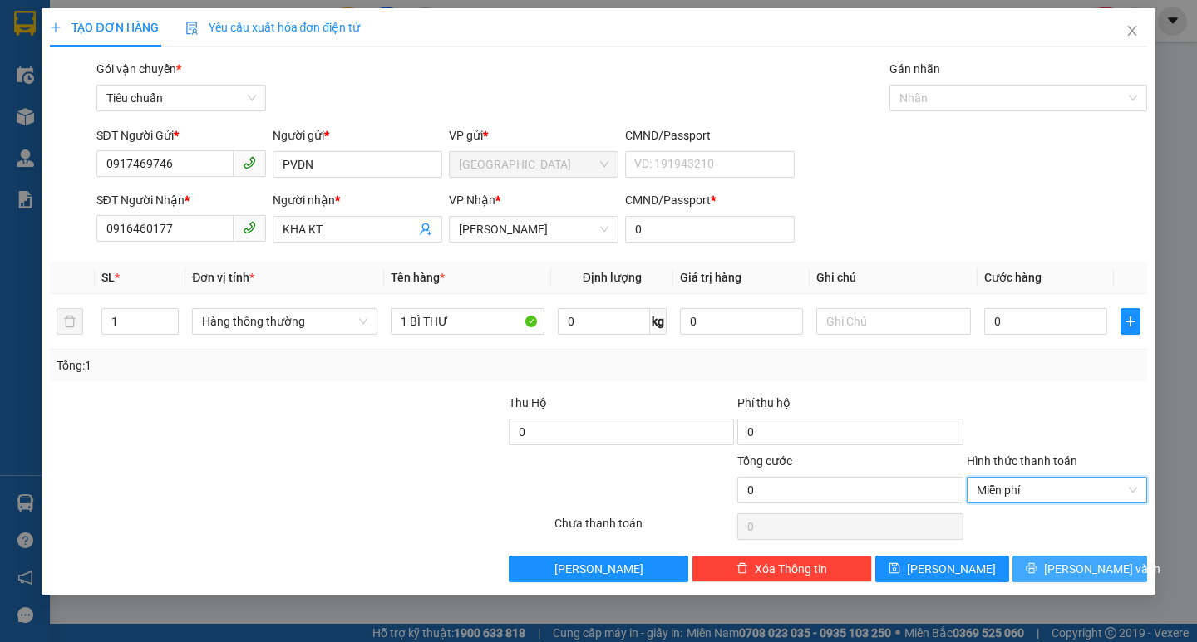
click at [1077, 574] on span "[PERSON_NAME] và In" at bounding box center [1102, 569] width 116 height 18
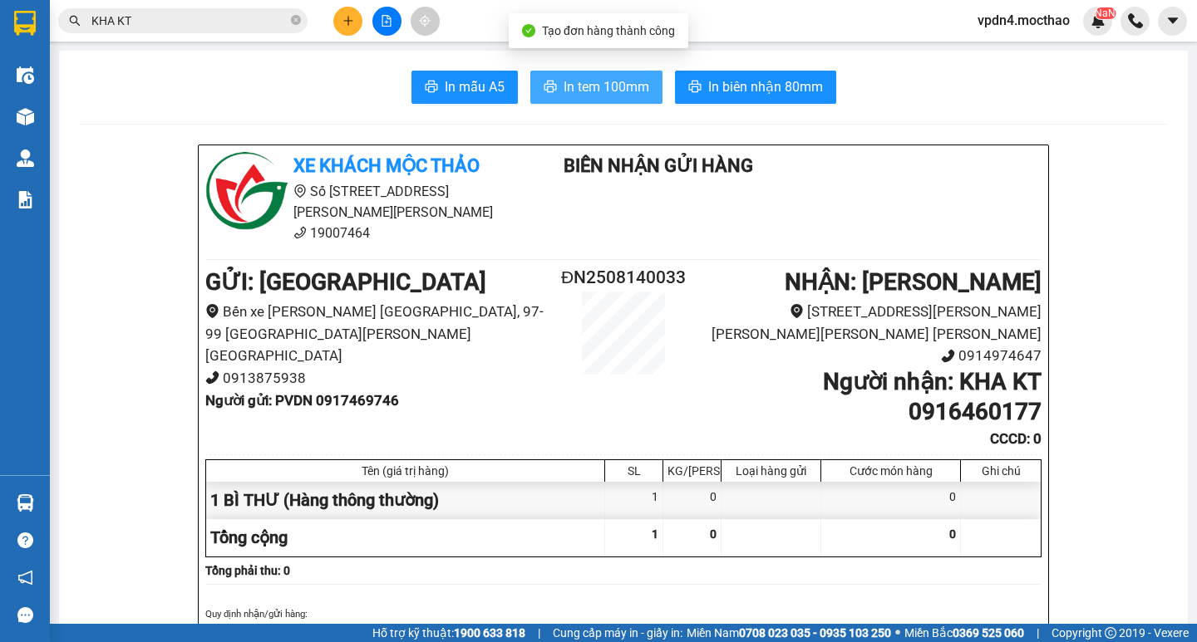
click at [566, 78] on span "In tem 100mm" at bounding box center [606, 86] width 86 height 21
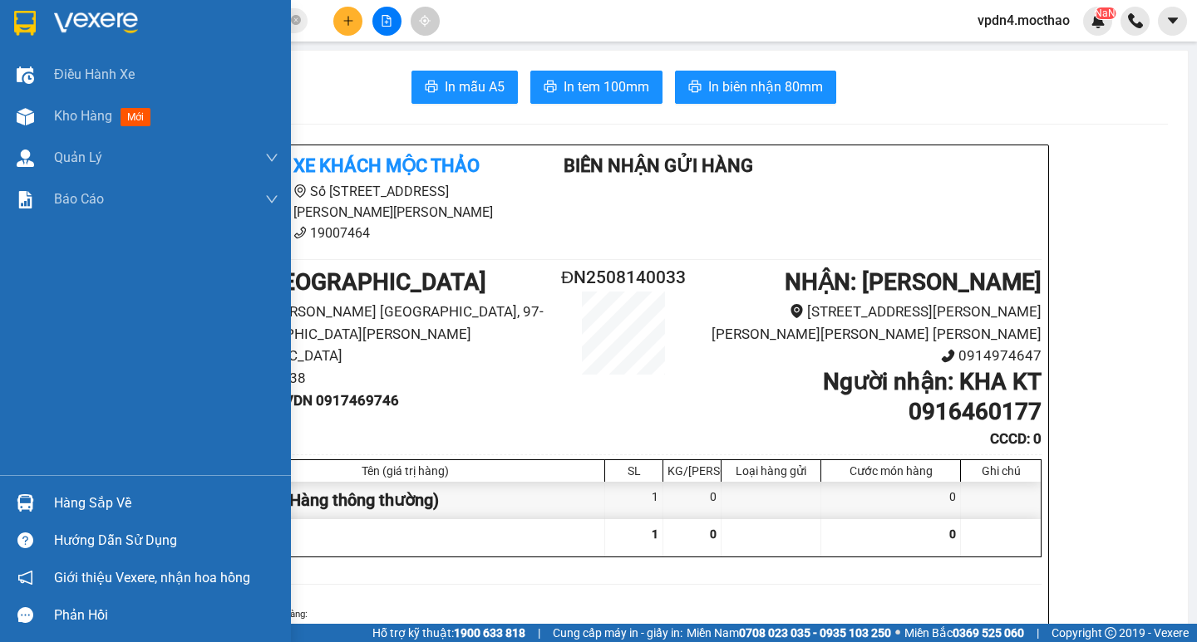
click at [83, 504] on div "Hàng sắp về" at bounding box center [166, 503] width 224 height 25
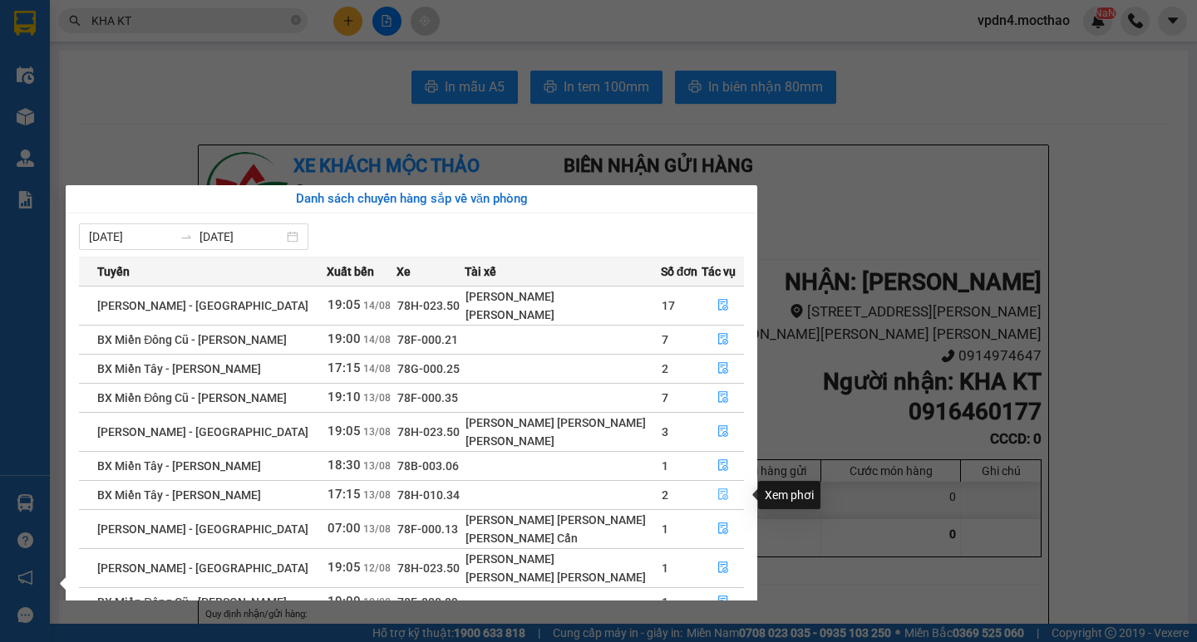
click at [721, 495] on icon "file-done" at bounding box center [723, 495] width 12 height 12
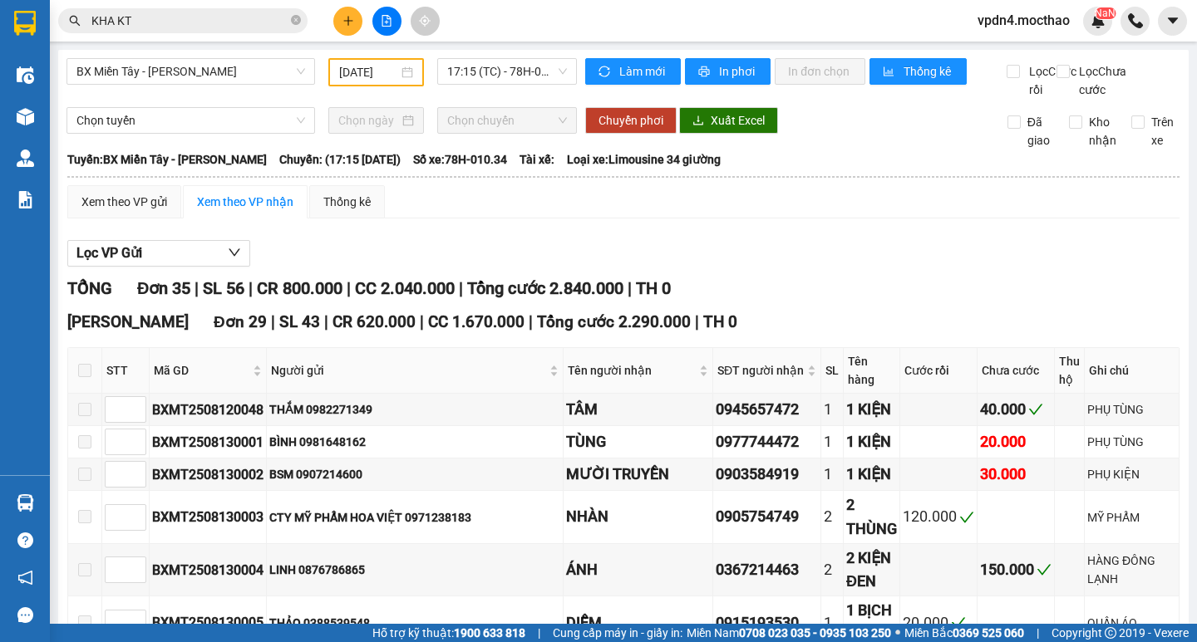
drag, startPoint x: 86, startPoint y: 487, endPoint x: 125, endPoint y: 540, distance: 66.0
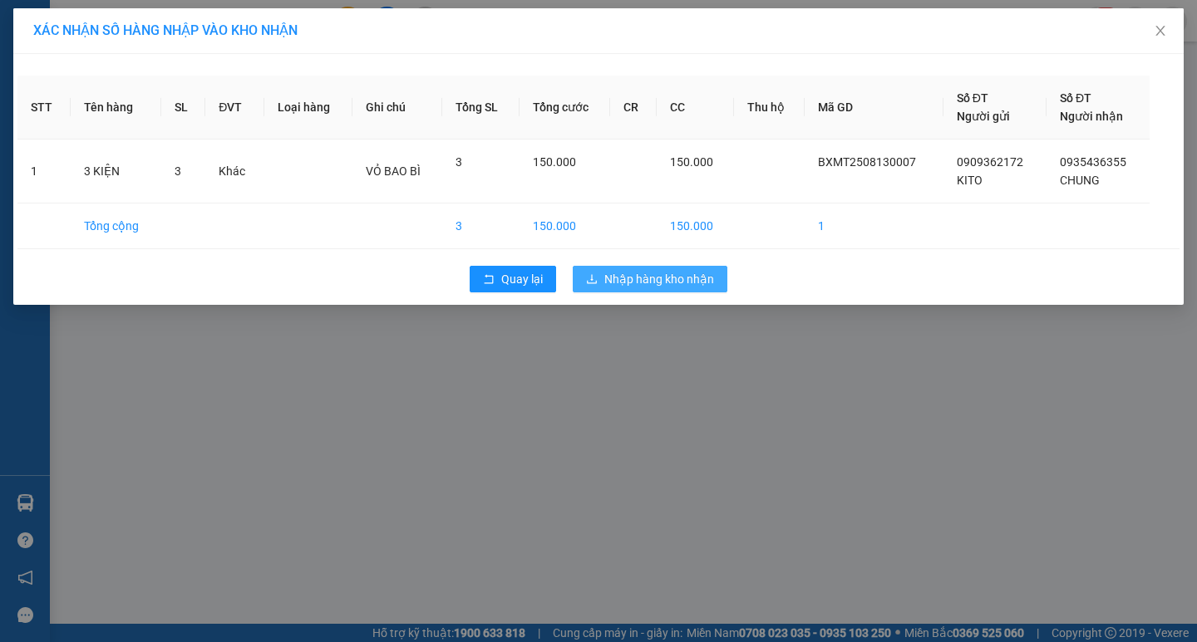
click at [682, 275] on span "Nhập hàng kho nhận" at bounding box center [659, 279] width 110 height 18
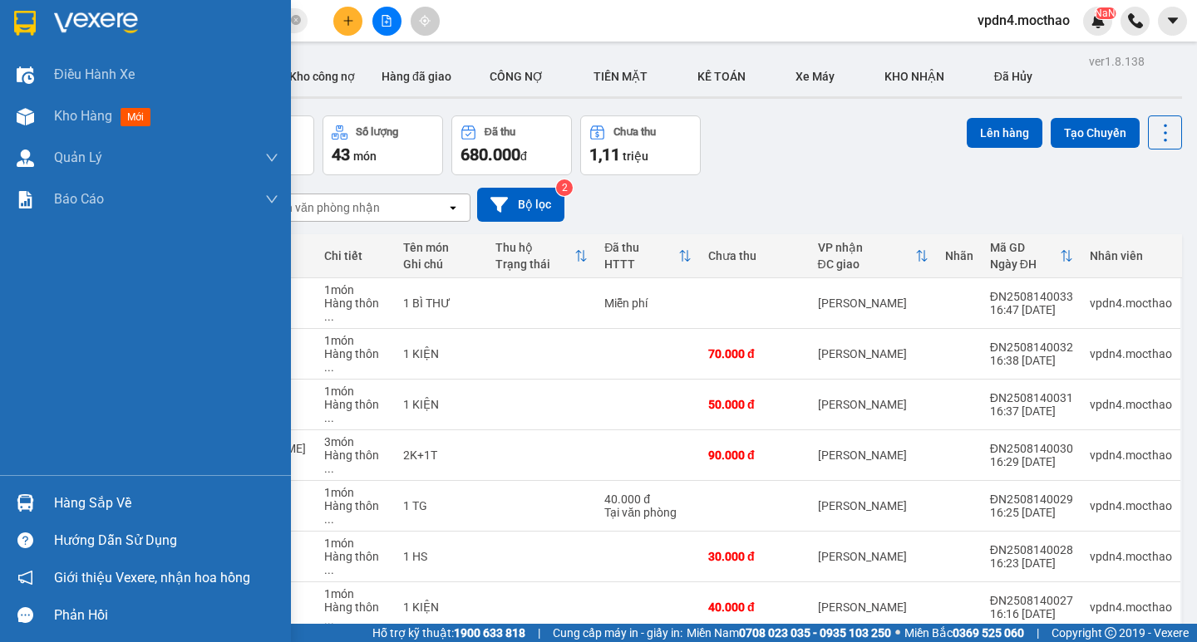
click at [91, 506] on div "Hàng sắp về" at bounding box center [166, 503] width 224 height 25
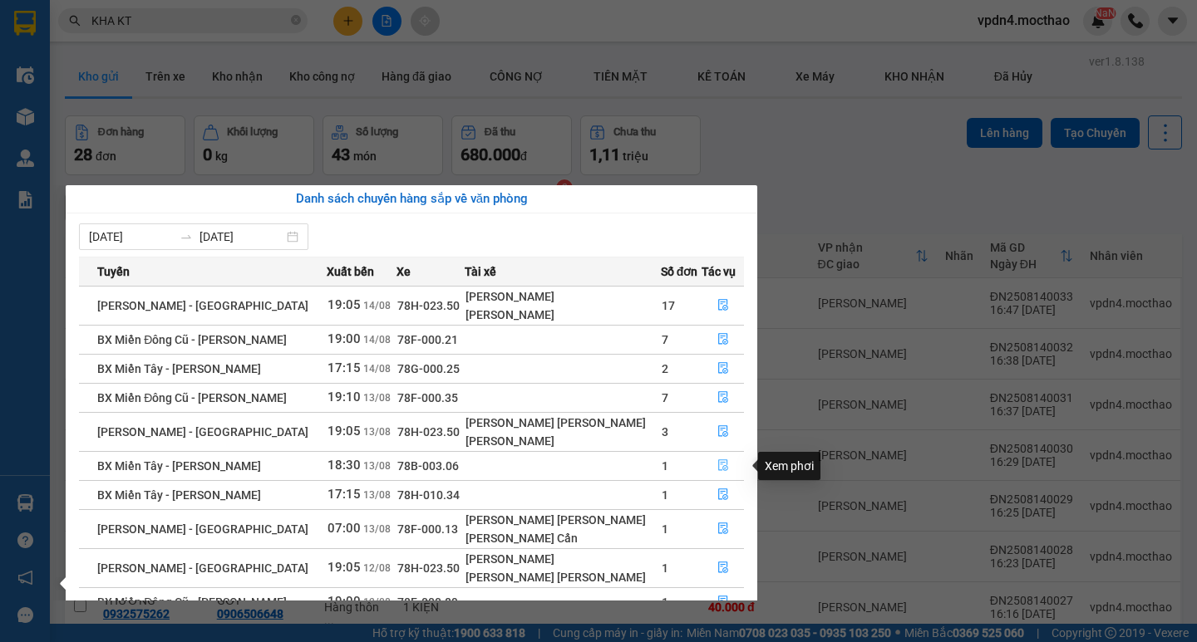
click at [717, 468] on icon "file-done" at bounding box center [723, 466] width 12 height 12
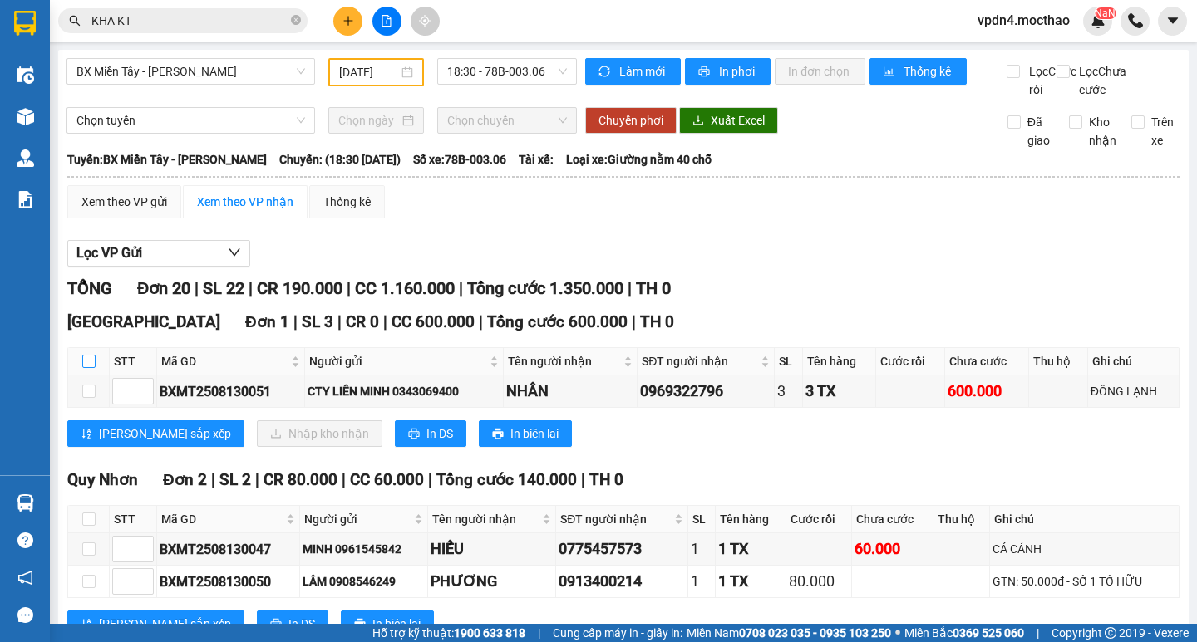
click at [89, 368] on input "checkbox" at bounding box center [88, 361] width 13 height 13
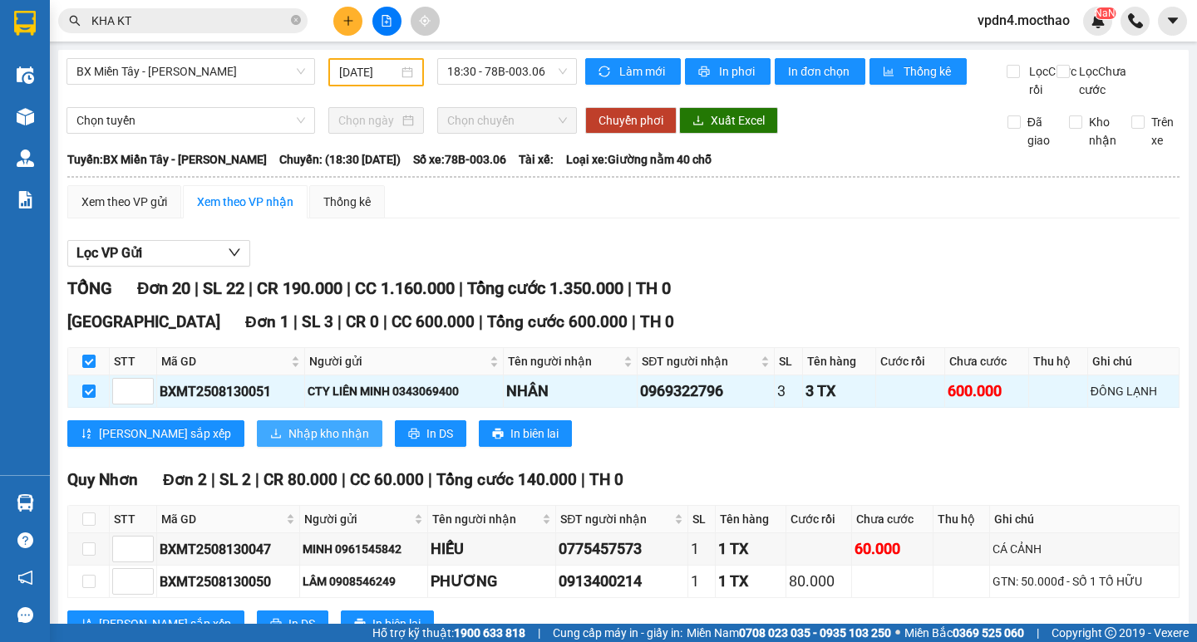
click at [288, 443] on span "Nhập kho nhận" at bounding box center [328, 434] width 81 height 18
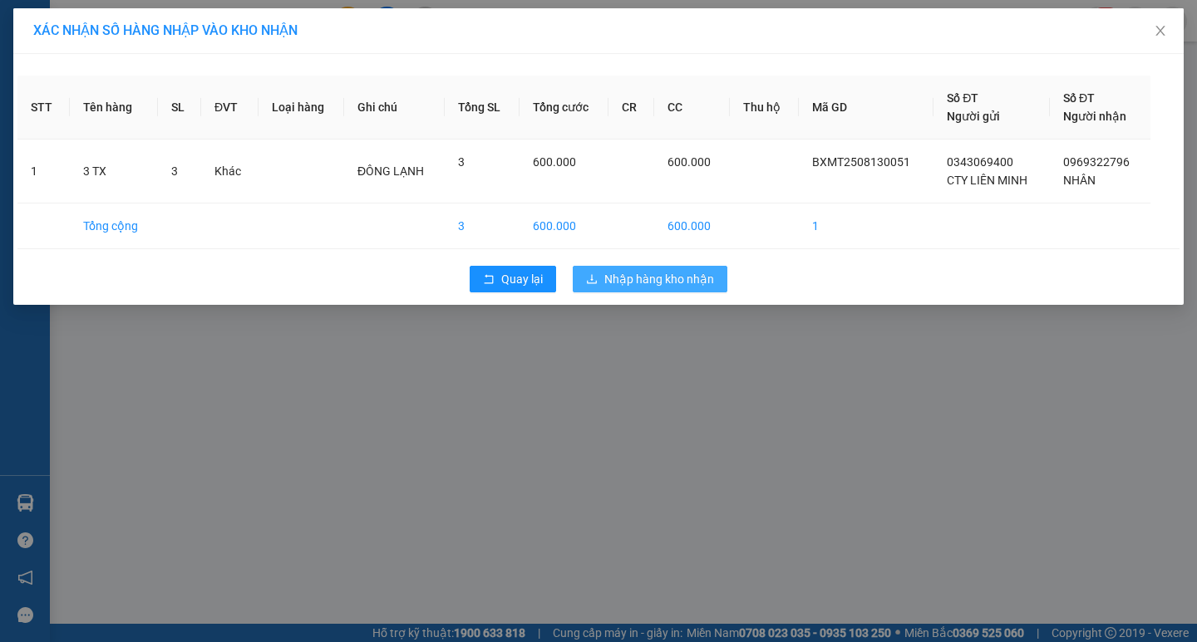
click at [641, 272] on span "Nhập hàng kho nhận" at bounding box center [659, 279] width 110 height 18
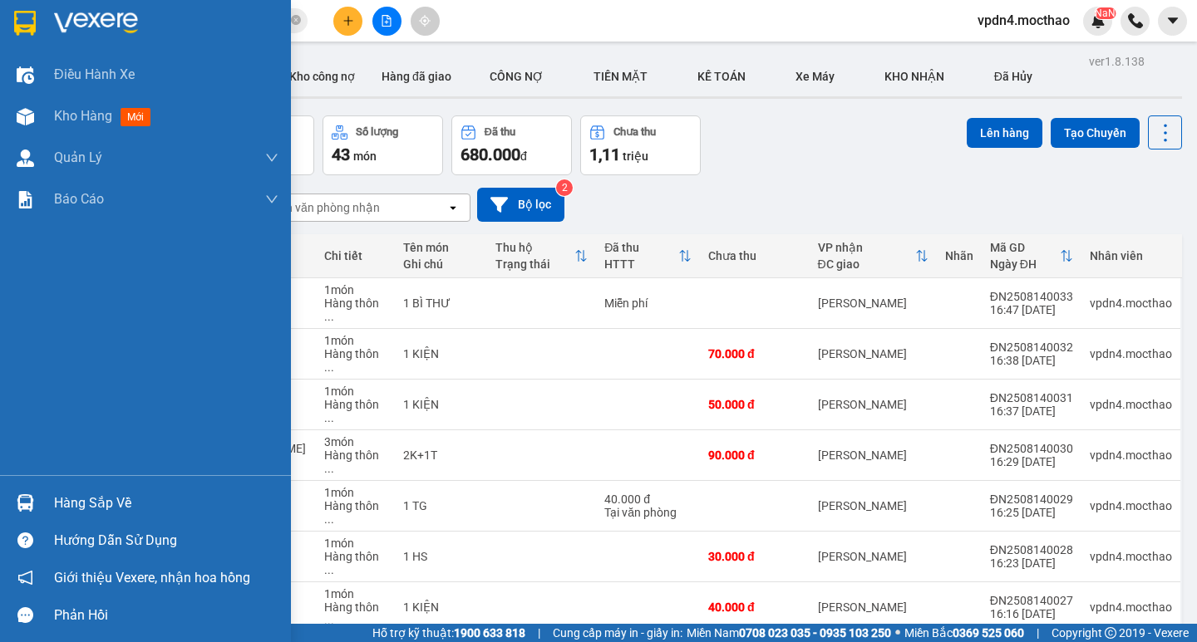
click at [73, 508] on div "Hàng sắp về" at bounding box center [166, 503] width 224 height 25
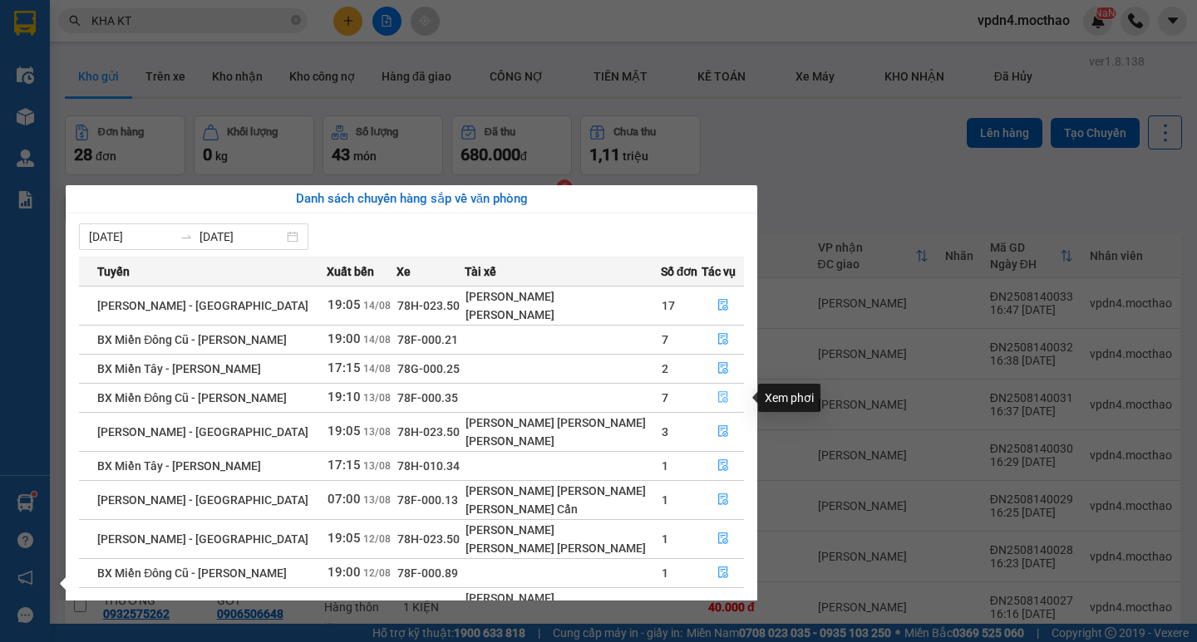
click at [720, 404] on span "file-done" at bounding box center [723, 397] width 12 height 13
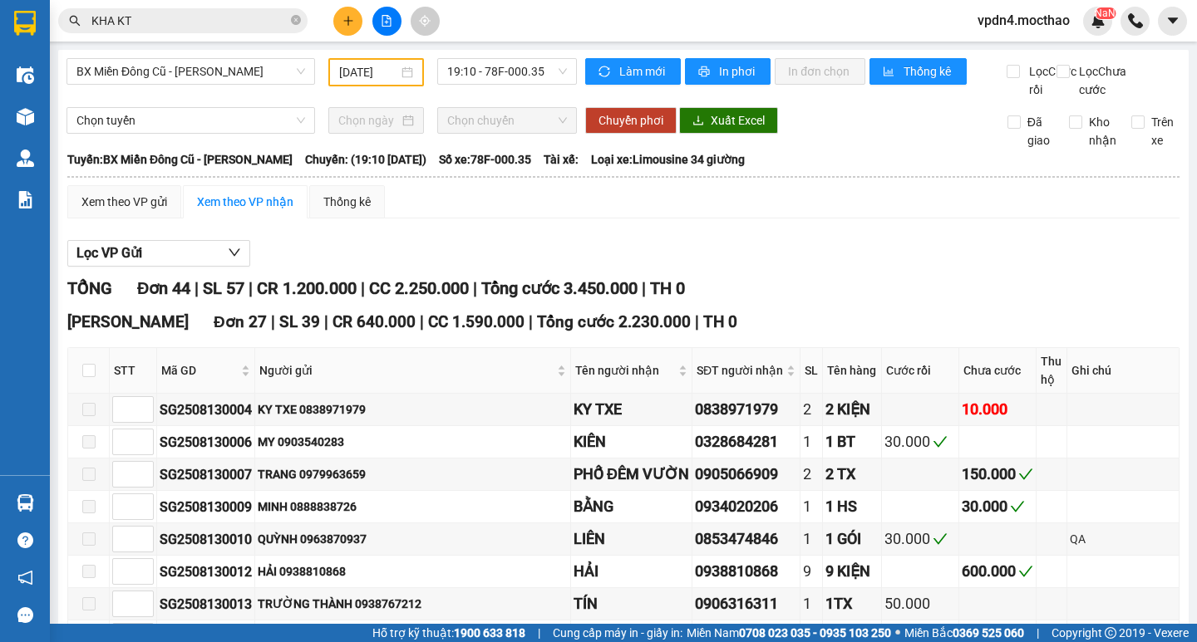
checkbox input "true"
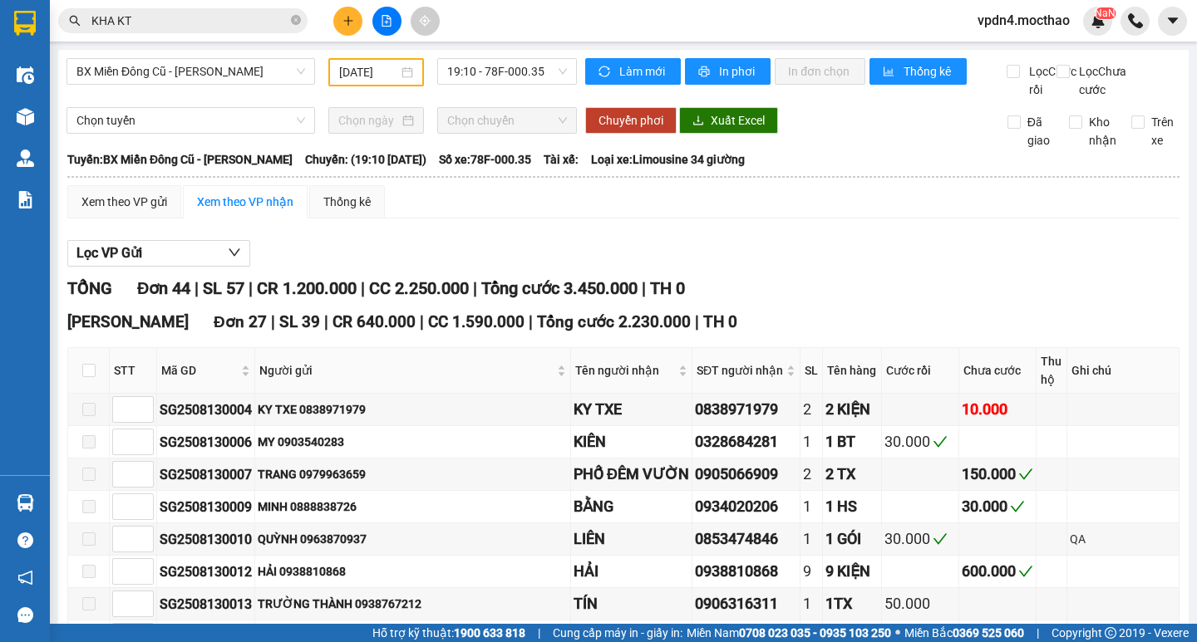
checkbox input "true"
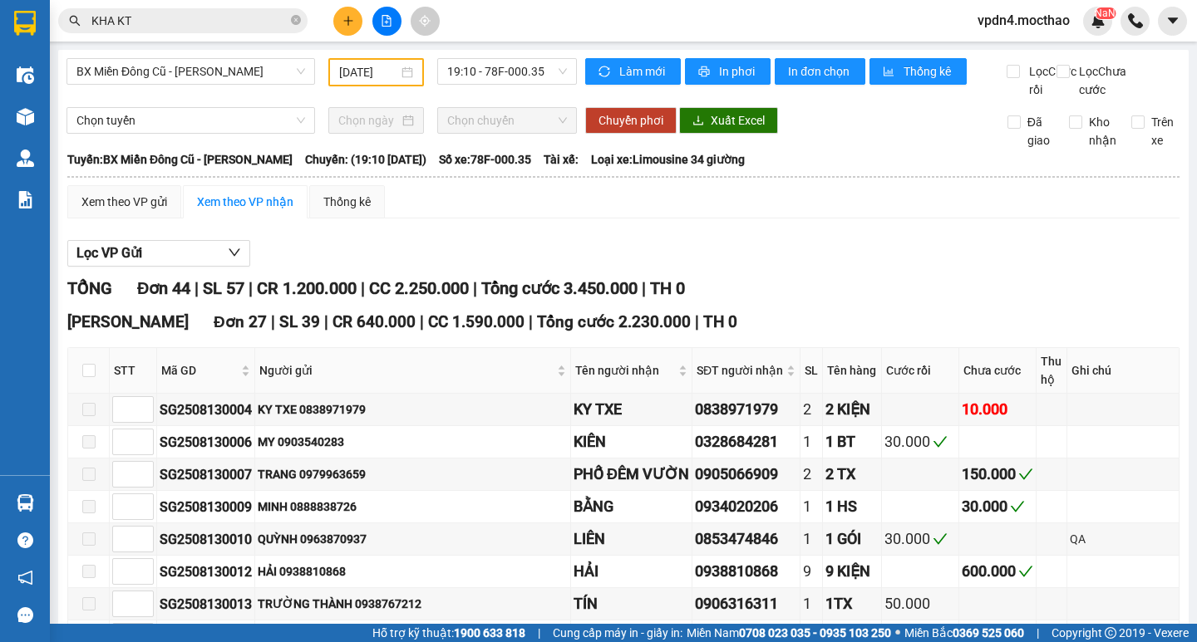
checkbox input "false"
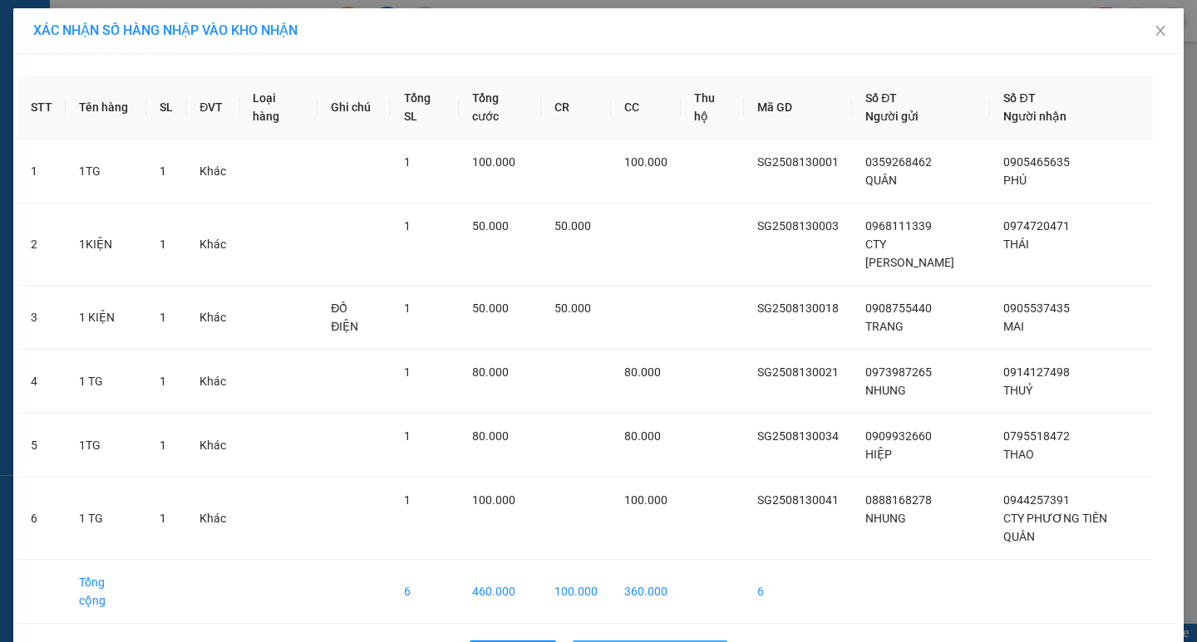
click at [686, 642] on span "Nhập hàng kho nhận" at bounding box center [659, 654] width 110 height 18
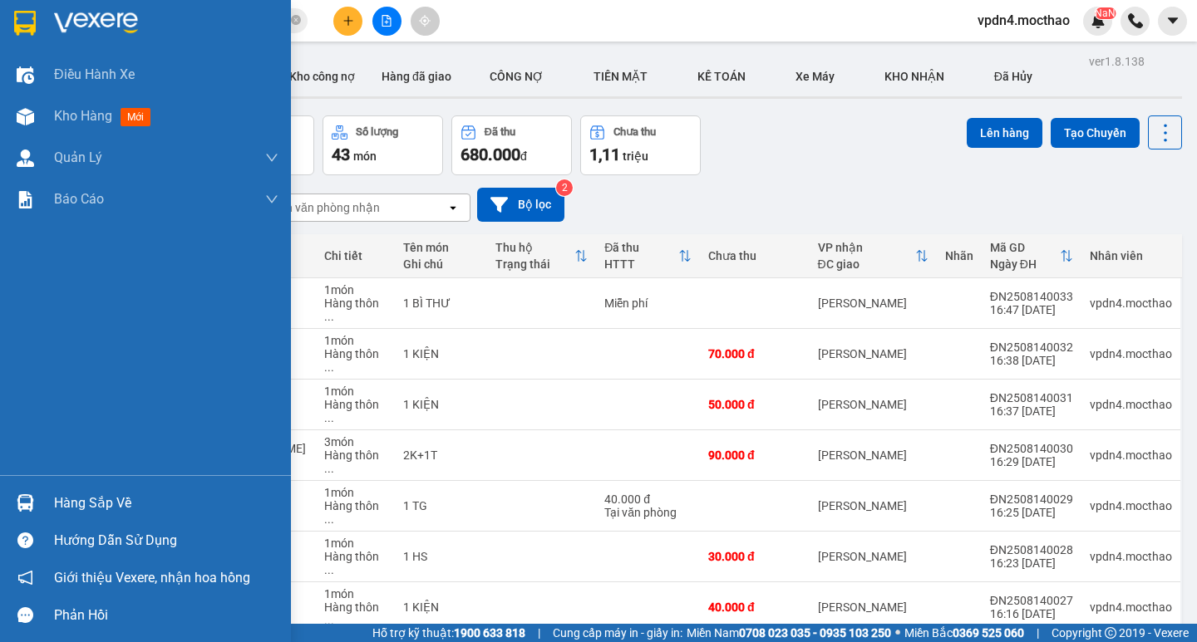
click at [82, 500] on div "Hàng sắp về" at bounding box center [166, 503] width 224 height 25
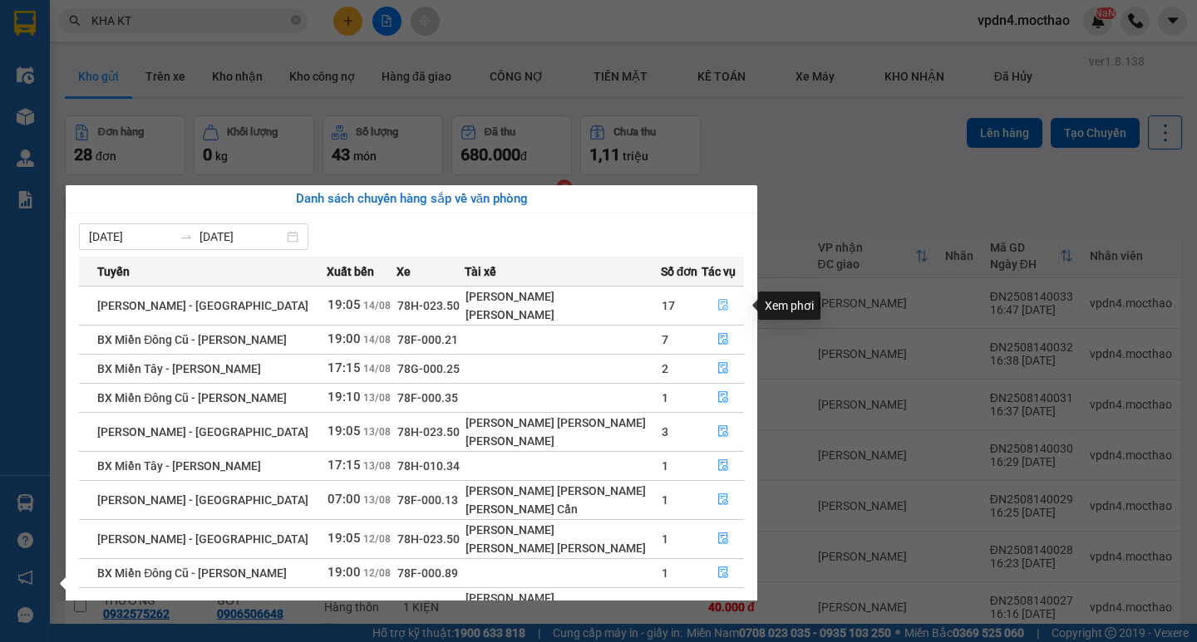
click at [720, 307] on icon "file-done" at bounding box center [723, 305] width 12 height 12
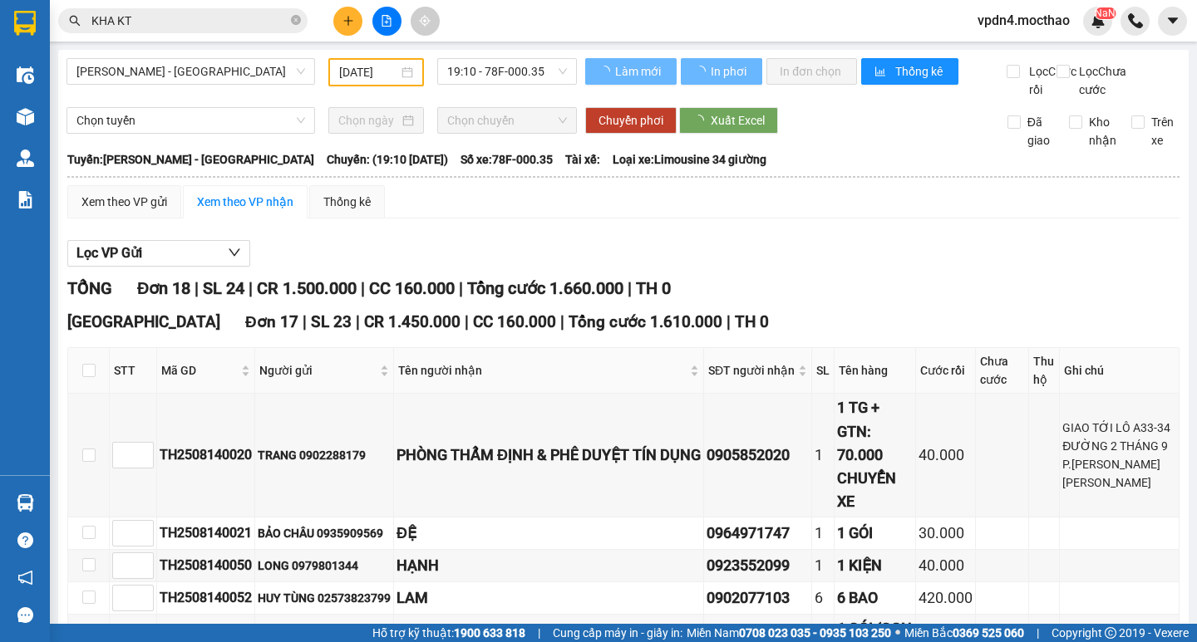
type input "[DATE]"
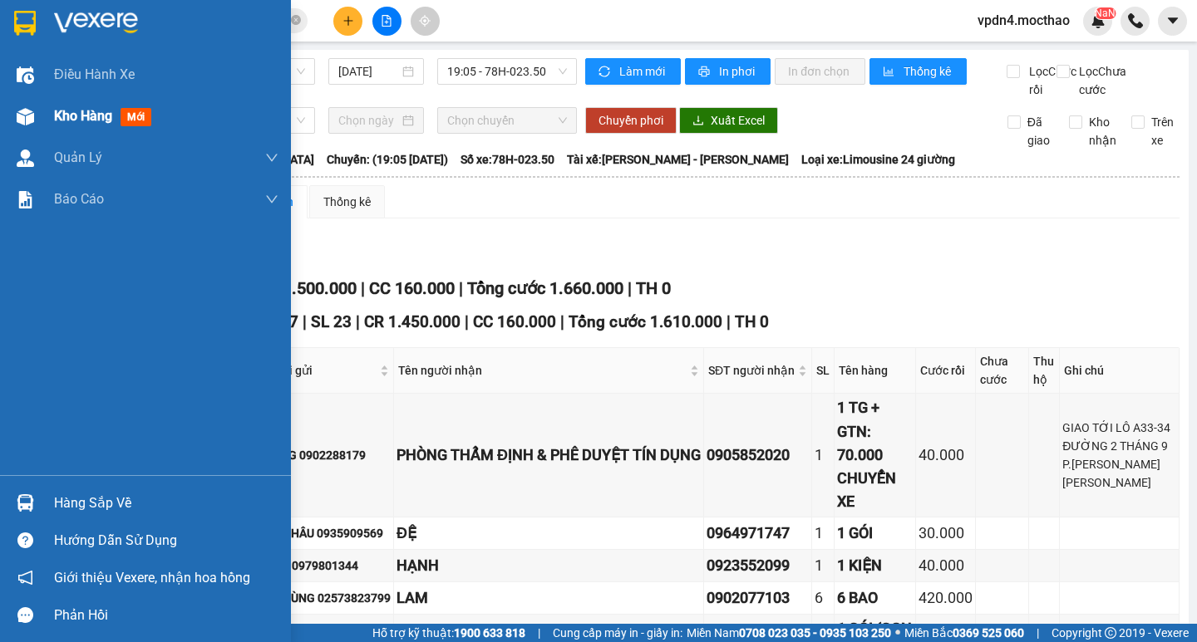
click at [58, 120] on span "Kho hàng" at bounding box center [83, 116] width 58 height 16
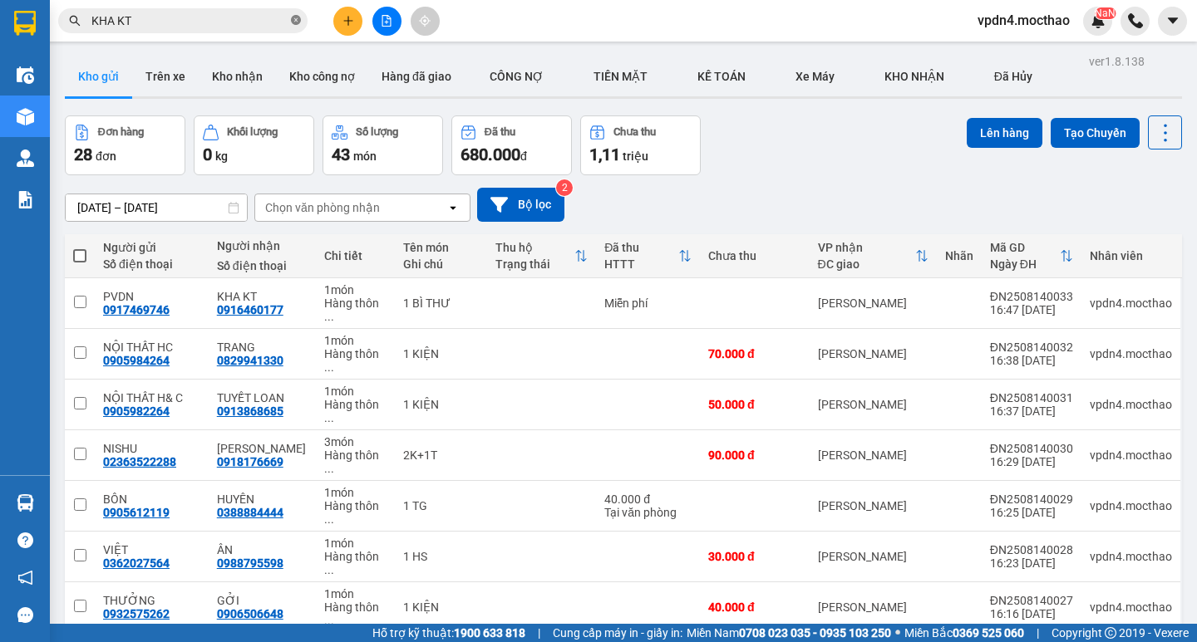
click at [296, 17] on icon "close-circle" at bounding box center [296, 20] width 10 height 10
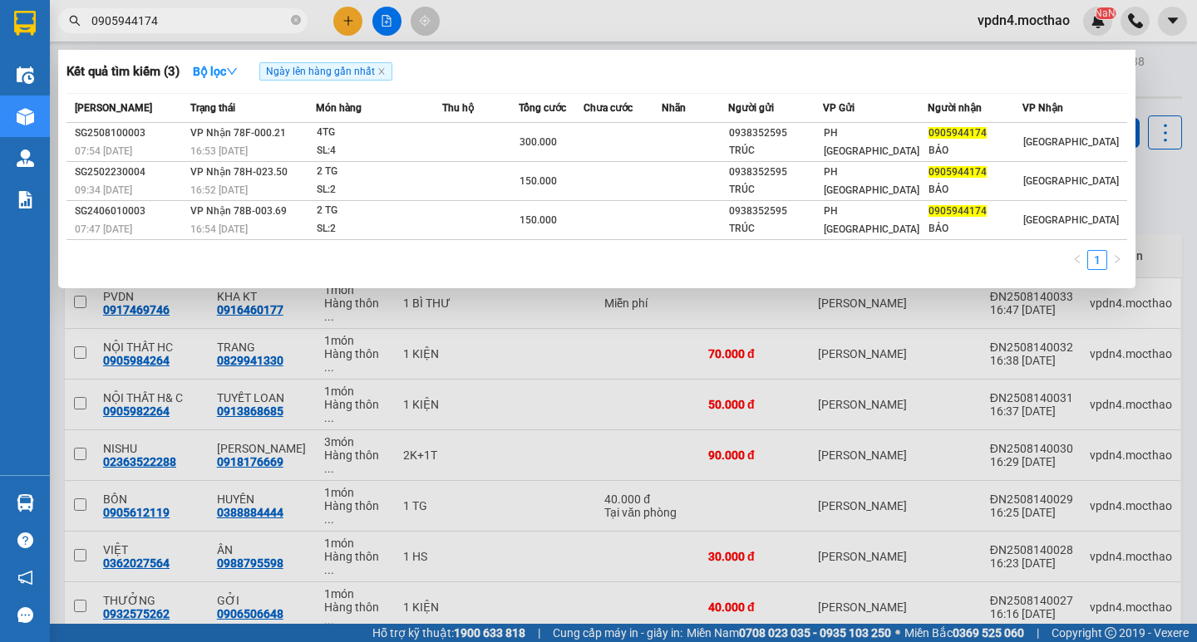
type input "0905944174"
click at [560, 419] on div at bounding box center [598, 321] width 1197 height 642
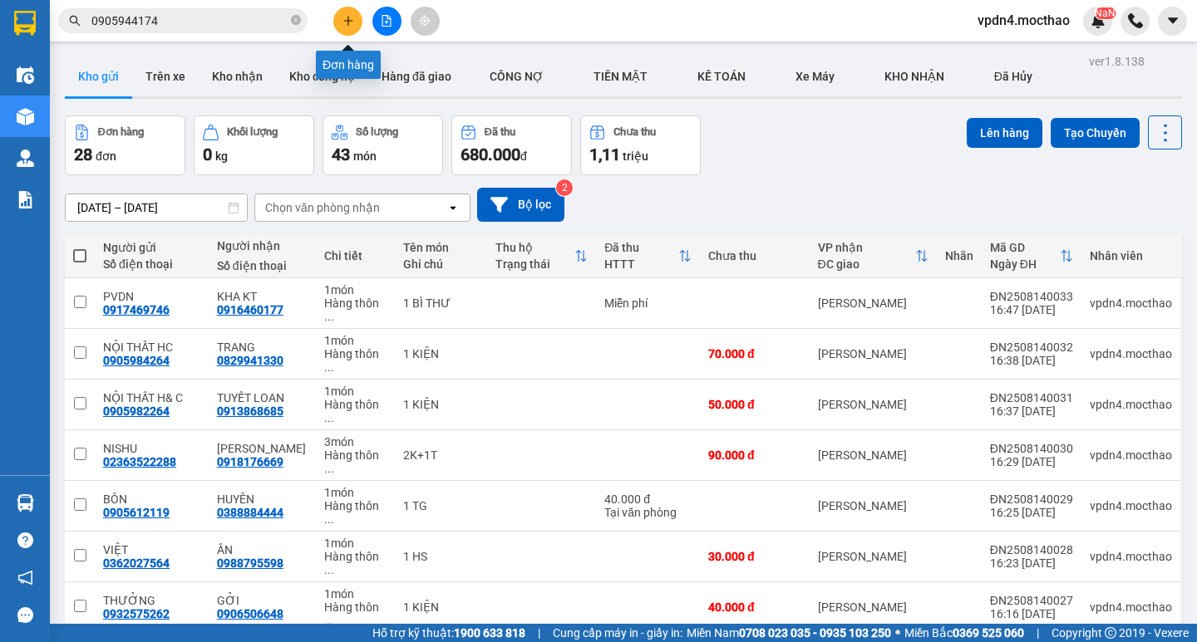
click at [350, 22] on icon "plus" at bounding box center [348, 21] width 12 height 12
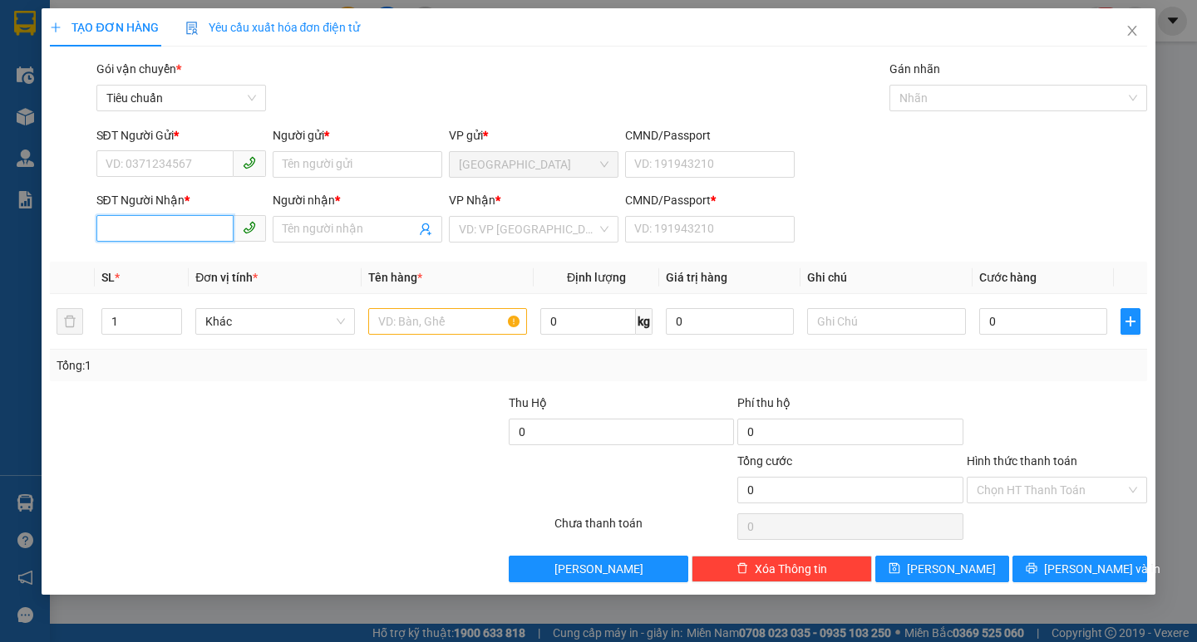
click at [154, 238] on input "SĐT Người Nhận *" at bounding box center [164, 228] width 137 height 27
type input "0903579145"
click at [128, 263] on div "0903579145 - TÍN" at bounding box center [181, 262] width 150 height 18
type input "TÍN"
type input "0"
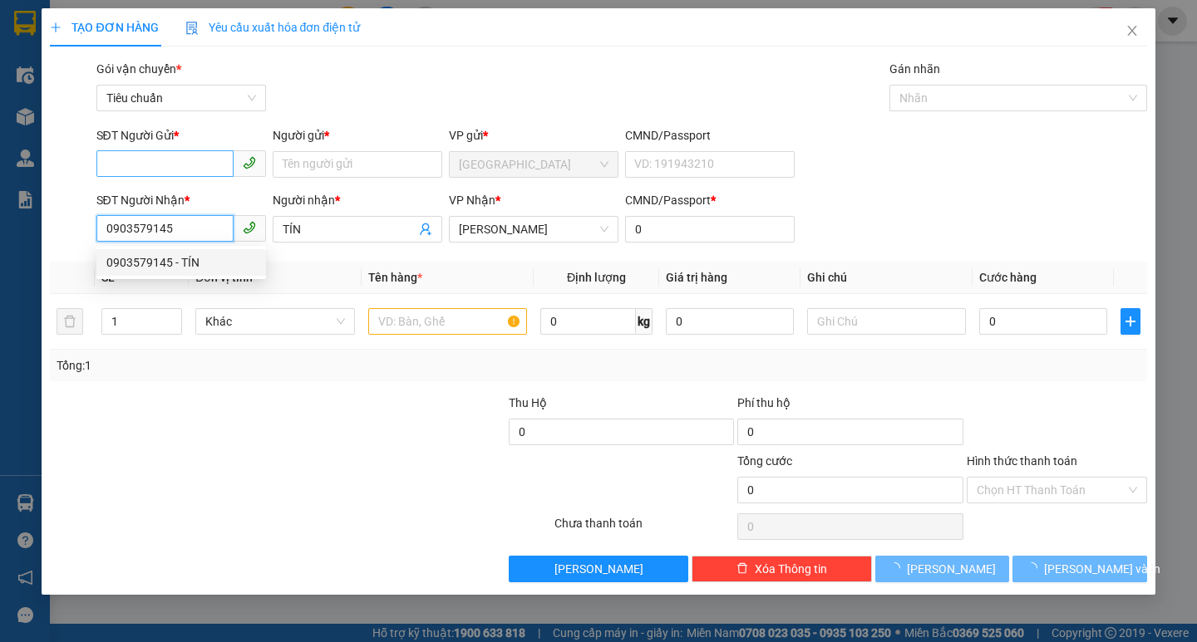
type input "30.000"
type input "0903579145"
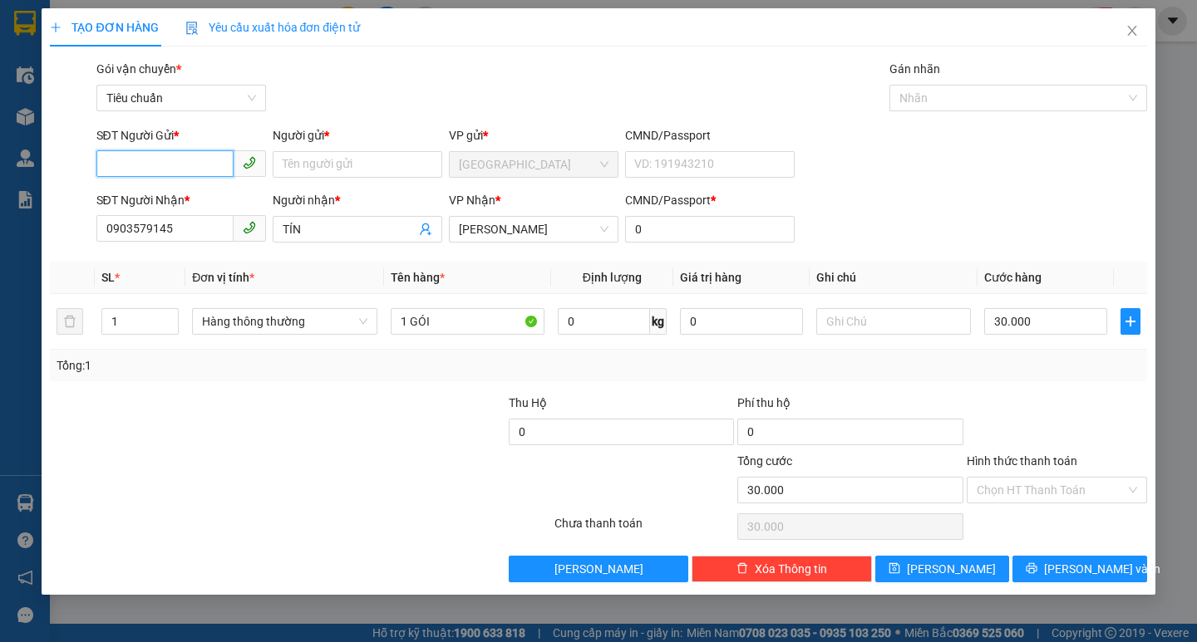
click at [155, 162] on input "SĐT Người Gửi *" at bounding box center [164, 163] width 137 height 27
click at [199, 196] on div "02363724567 - ĐIỆN LẠNH HÒA PHÁT" at bounding box center [206, 198] width 200 height 18
type input "02363724567"
type input "ĐIỆN LẠNH HÒA PHÁT"
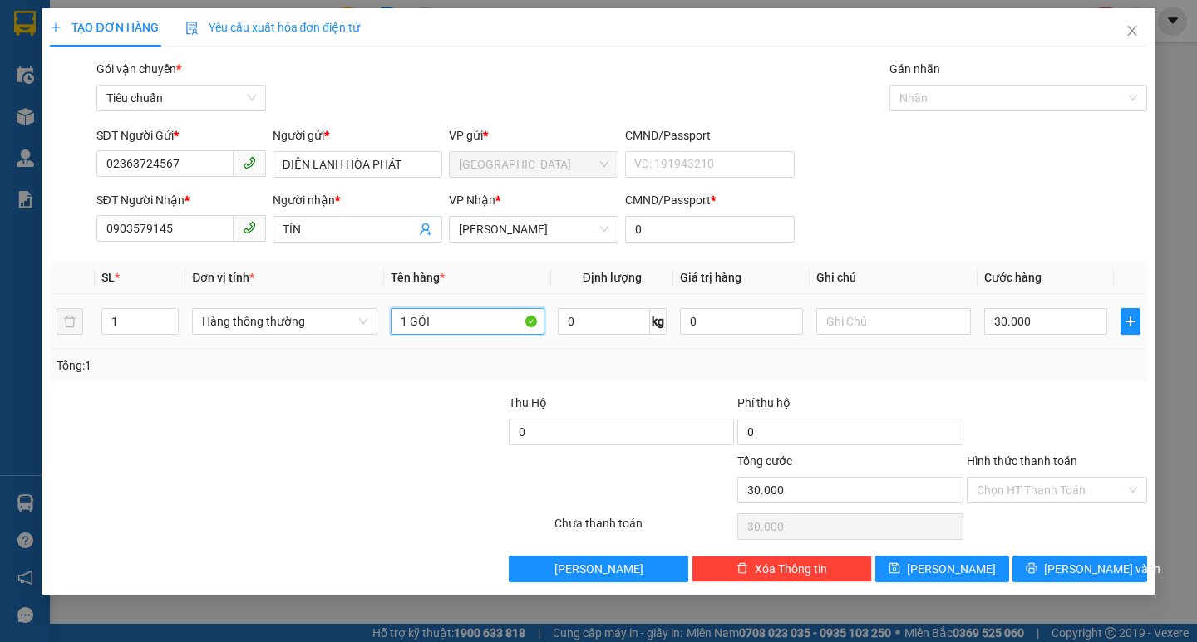
click at [467, 325] on input "1 GÓI" at bounding box center [468, 321] width 154 height 27
type input "1TG"
click at [1085, 313] on input "30.000" at bounding box center [1046, 321] width 124 height 27
click at [1062, 496] on input "Hình thức thanh toán" at bounding box center [1050, 490] width 149 height 25
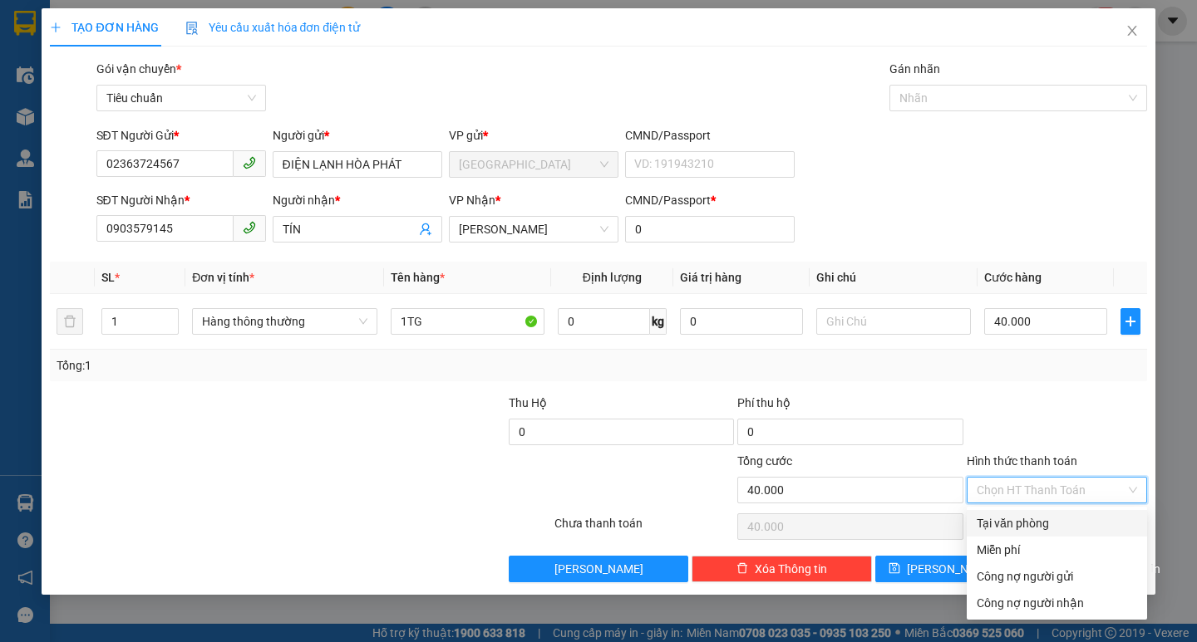
click at [1040, 517] on div "Tại văn phòng" at bounding box center [1056, 523] width 160 height 18
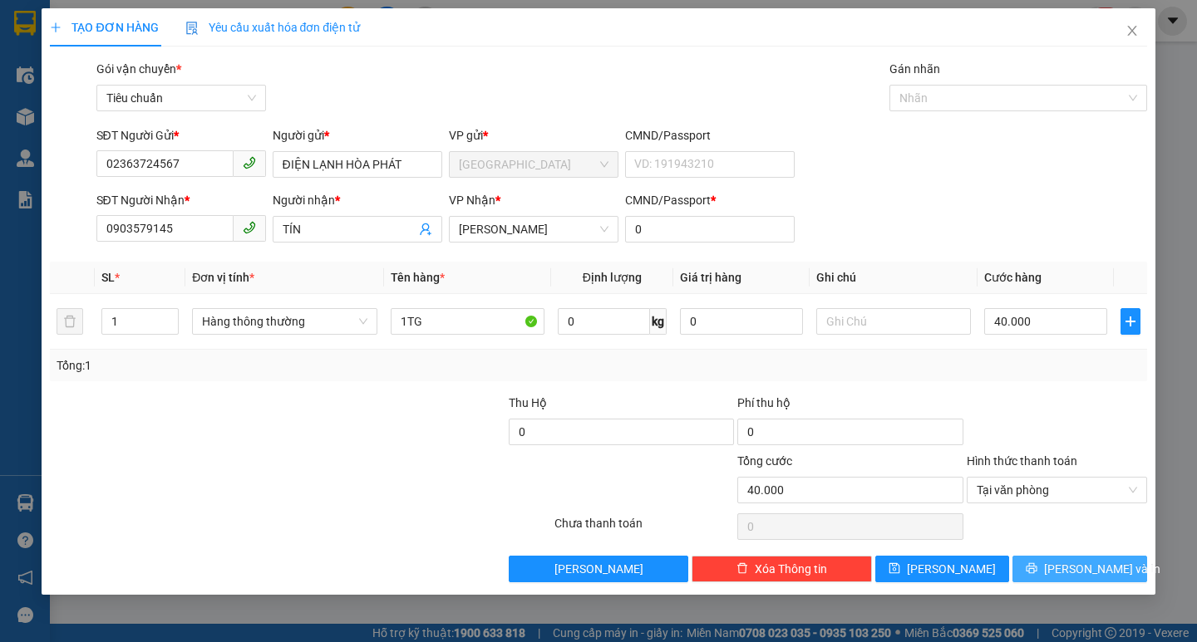
click at [1097, 568] on span "[PERSON_NAME] và In" at bounding box center [1102, 569] width 116 height 18
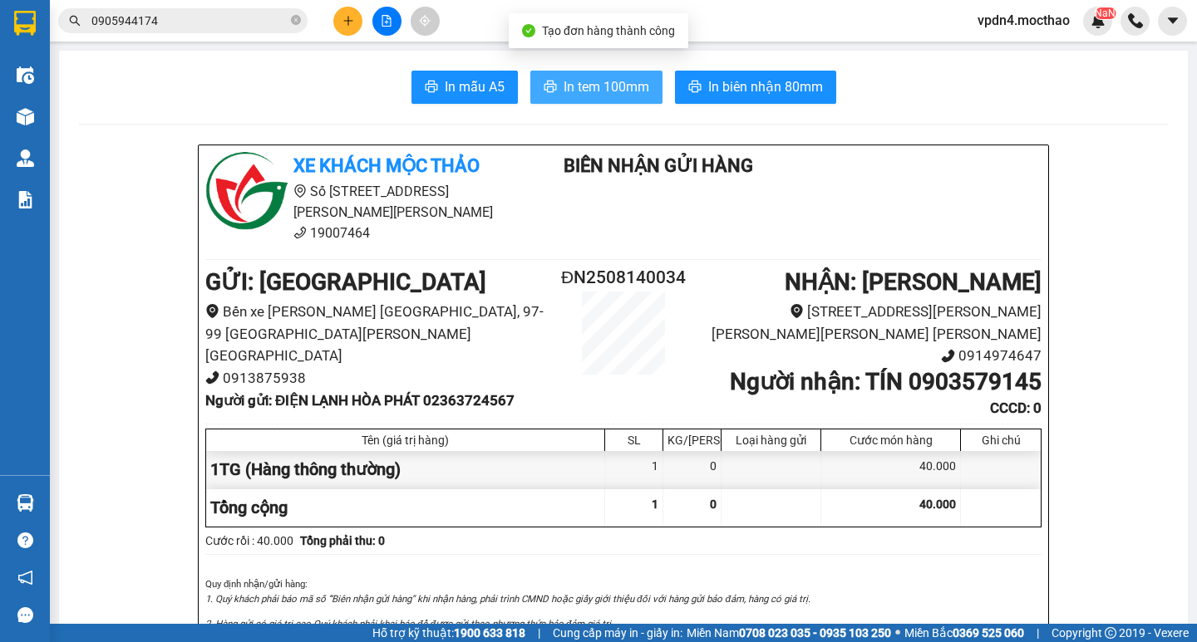
click at [593, 82] on span "In tem 100mm" at bounding box center [606, 86] width 86 height 21
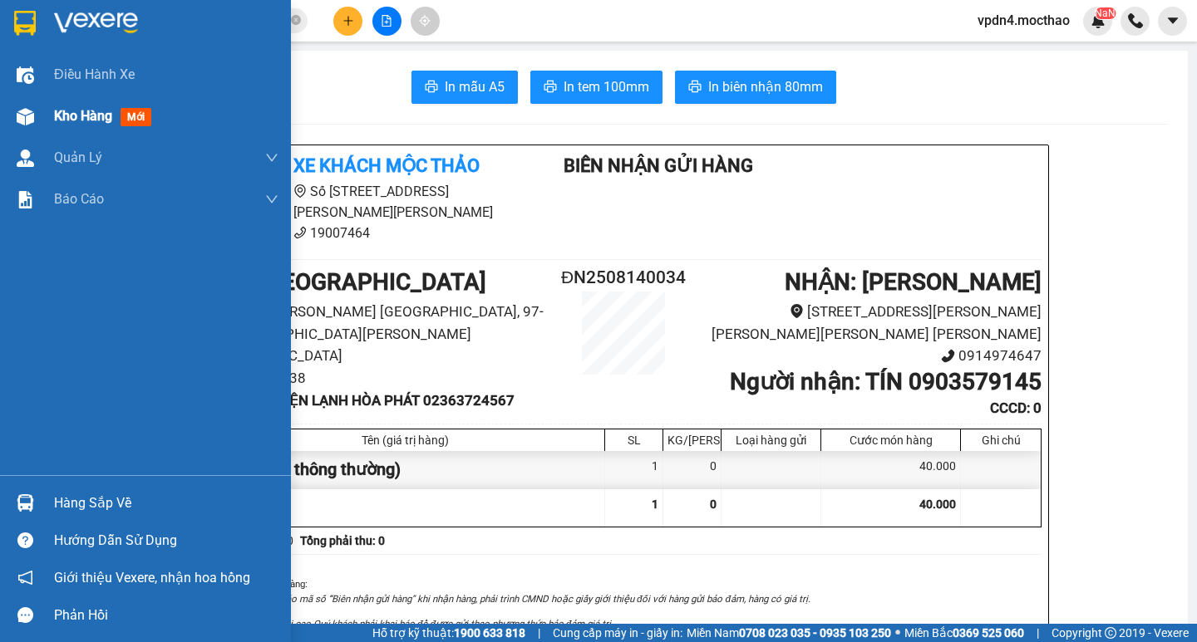
click at [73, 122] on span "Kho hàng" at bounding box center [83, 116] width 58 height 16
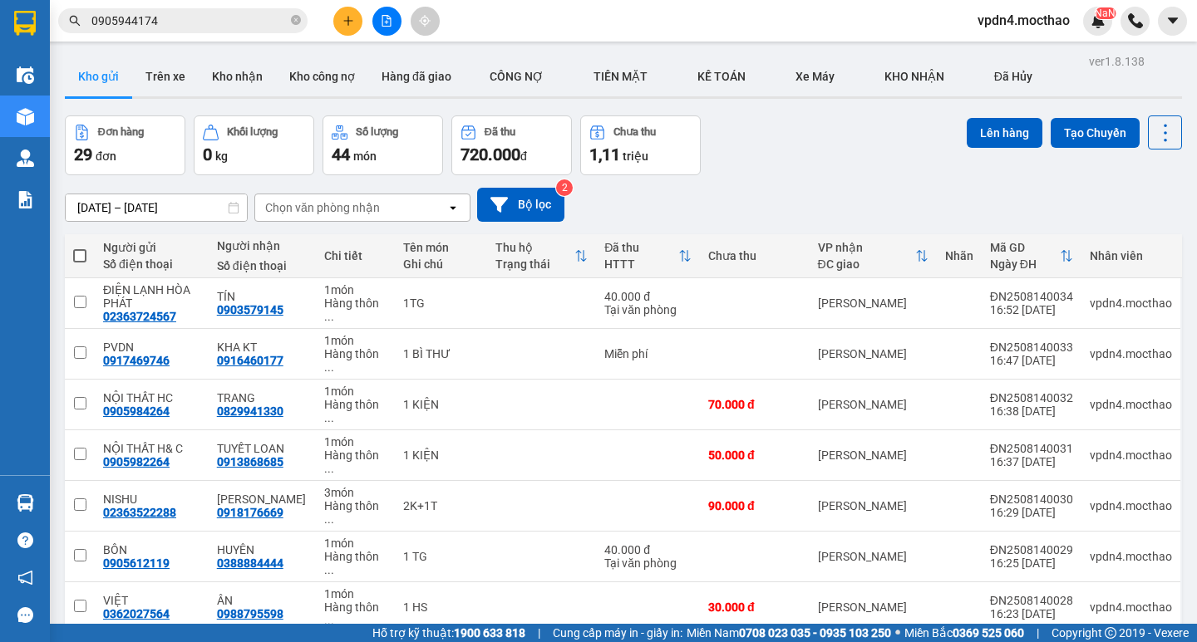
click at [78, 253] on span at bounding box center [79, 255] width 13 height 13
click at [80, 248] on input "checkbox" at bounding box center [80, 248] width 0 height 0
checkbox input "true"
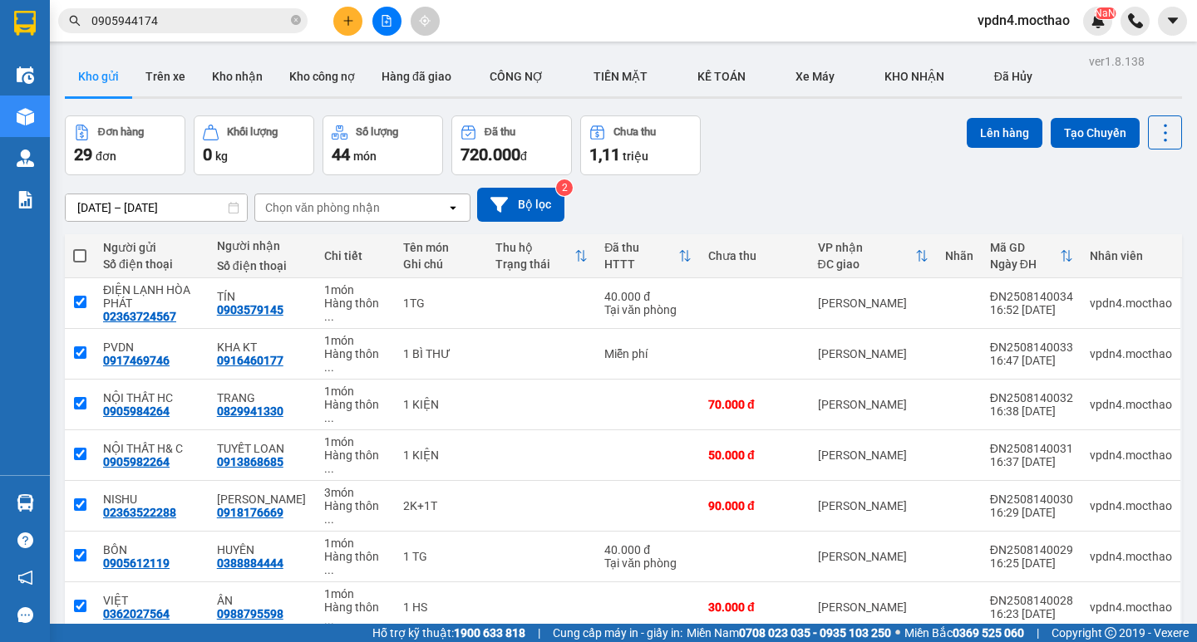
checkbox input "true"
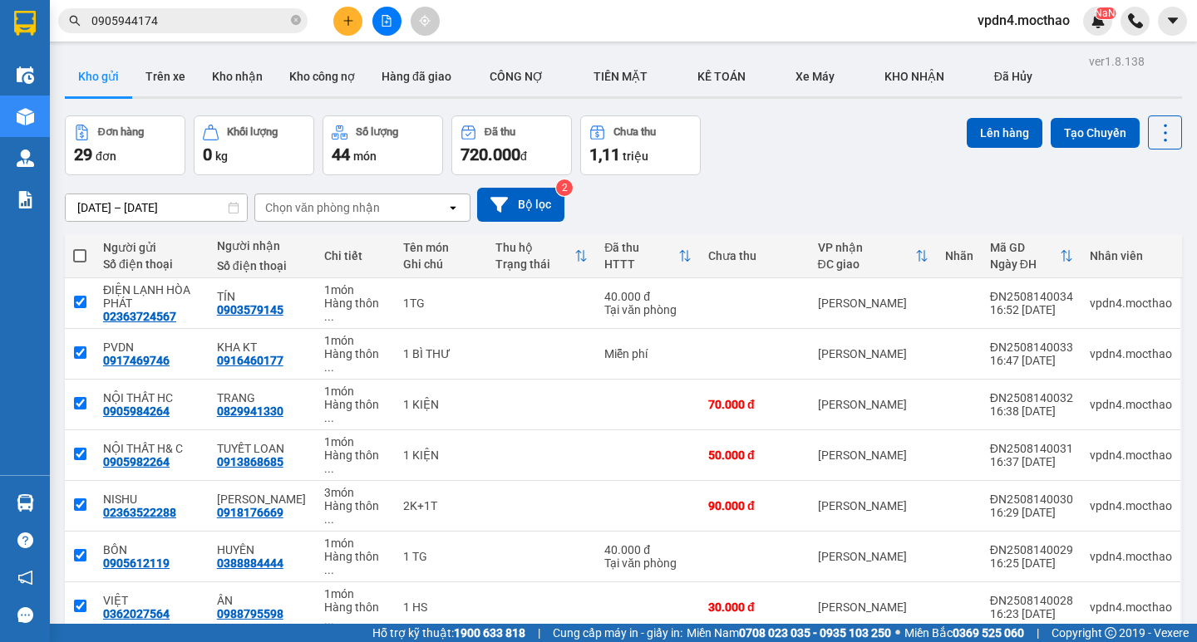
checkbox input "true"
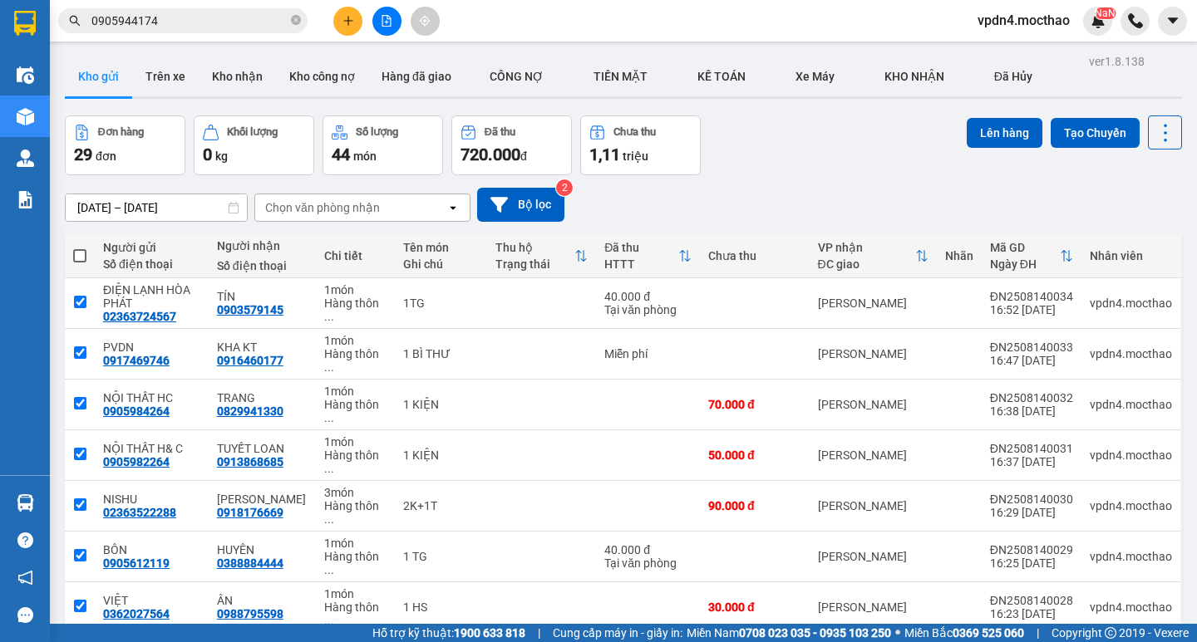
checkbox input "true"
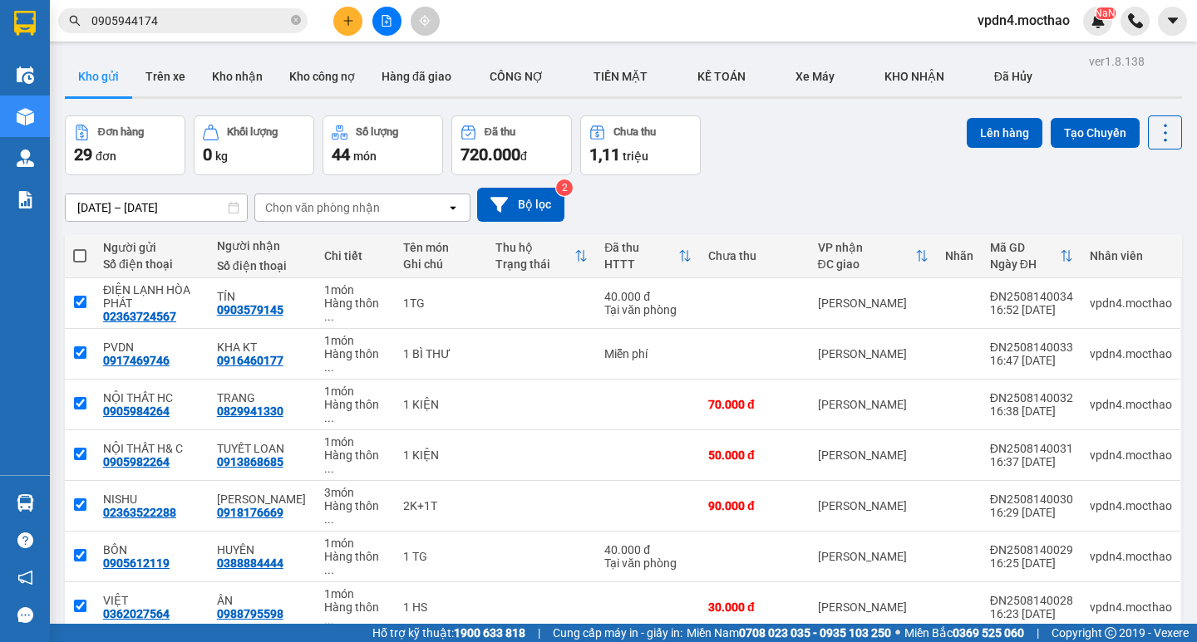
checkbox input "true"
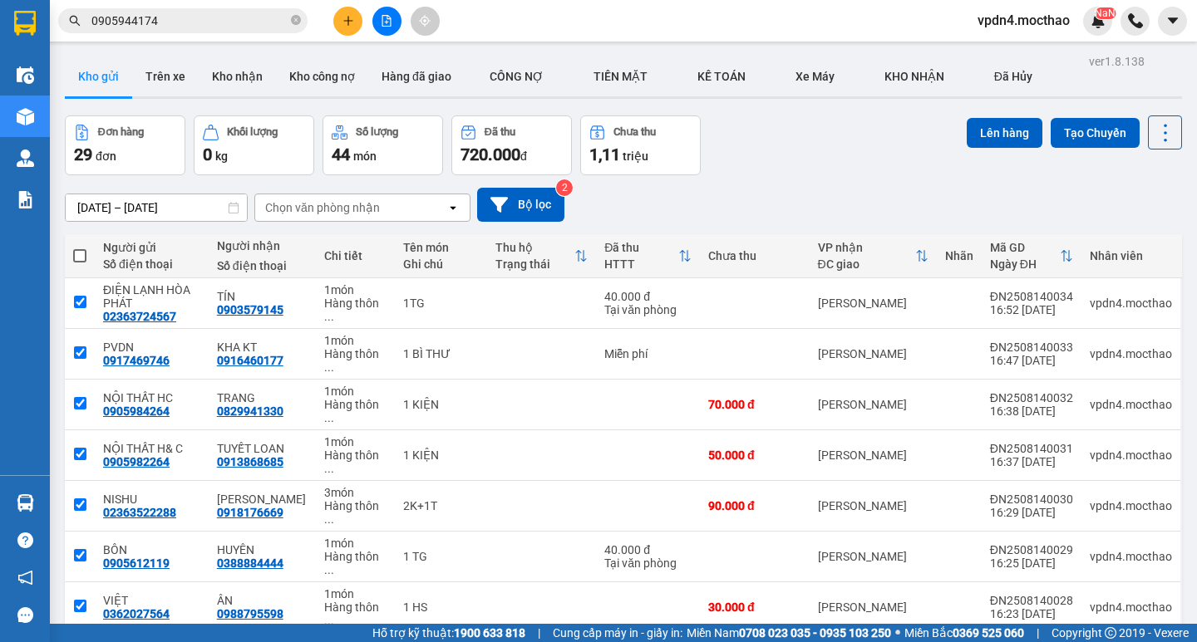
checkbox input "true"
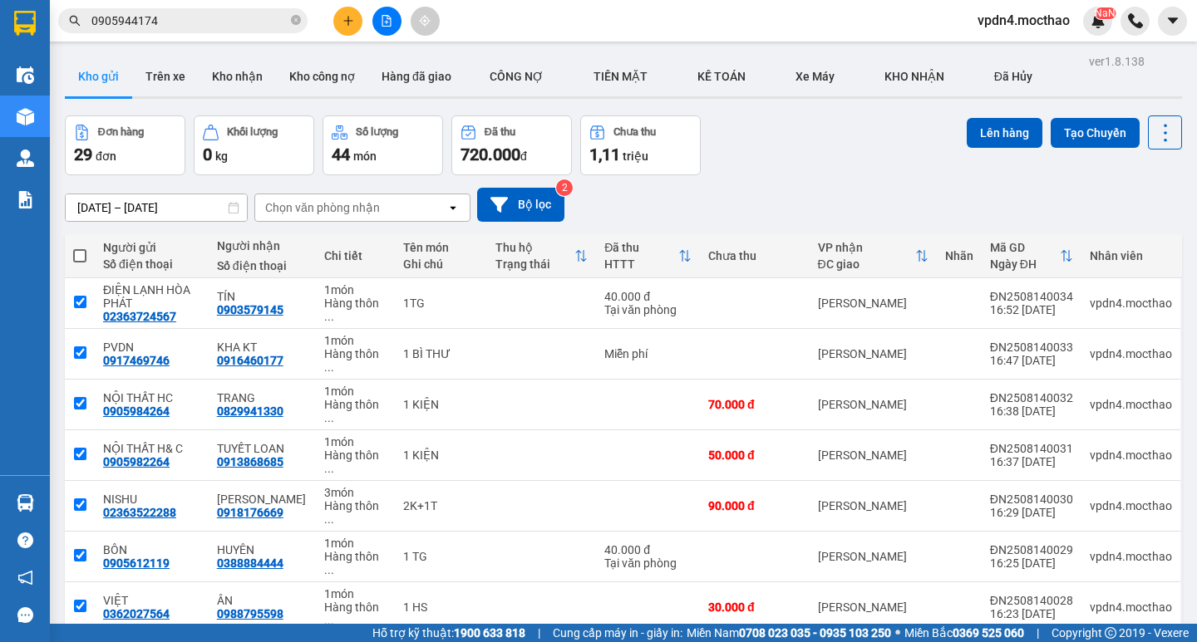
checkbox input "true"
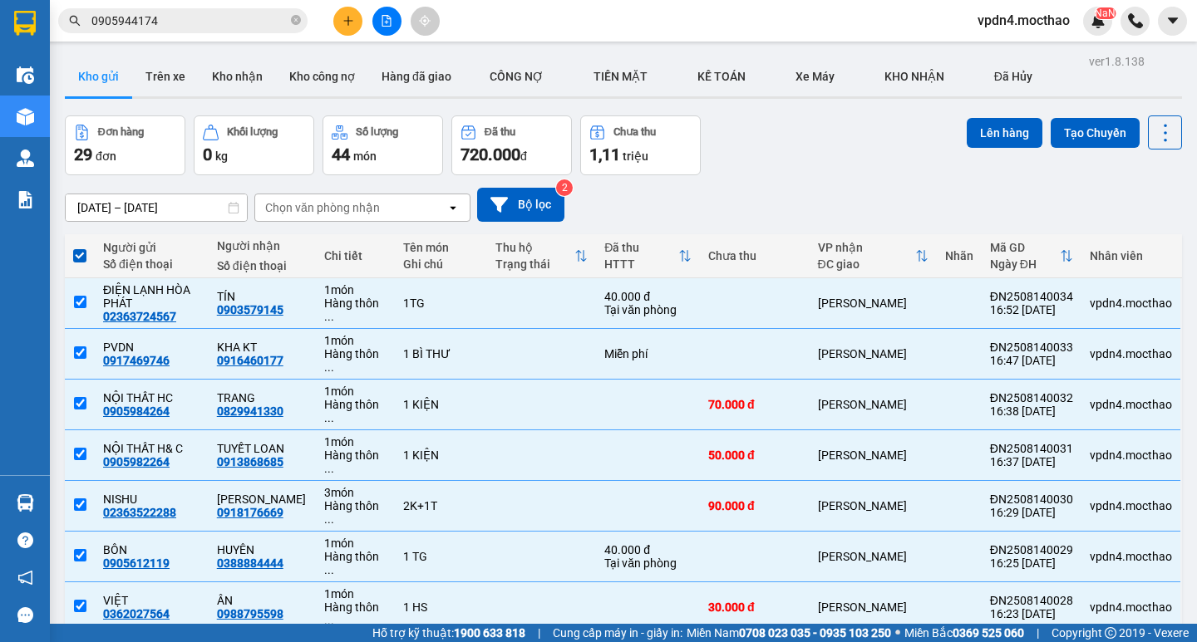
checkbox input "false"
click at [992, 134] on button "Lên hàng" at bounding box center [1004, 133] width 76 height 30
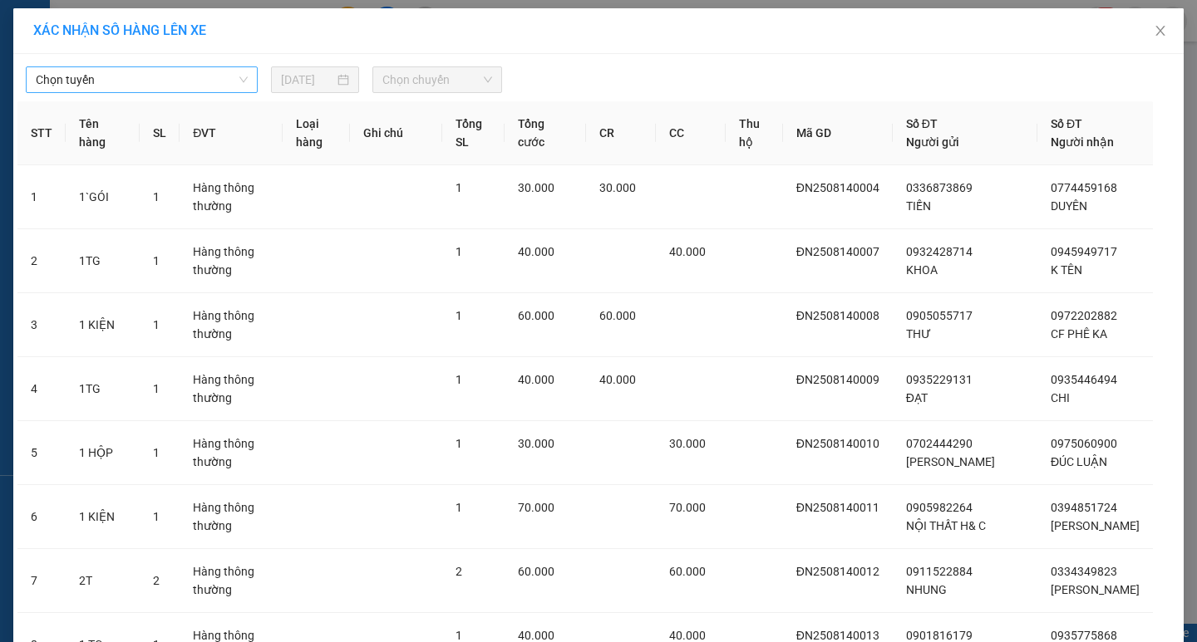
click at [185, 76] on span "Chọn tuyến" at bounding box center [142, 79] width 212 height 25
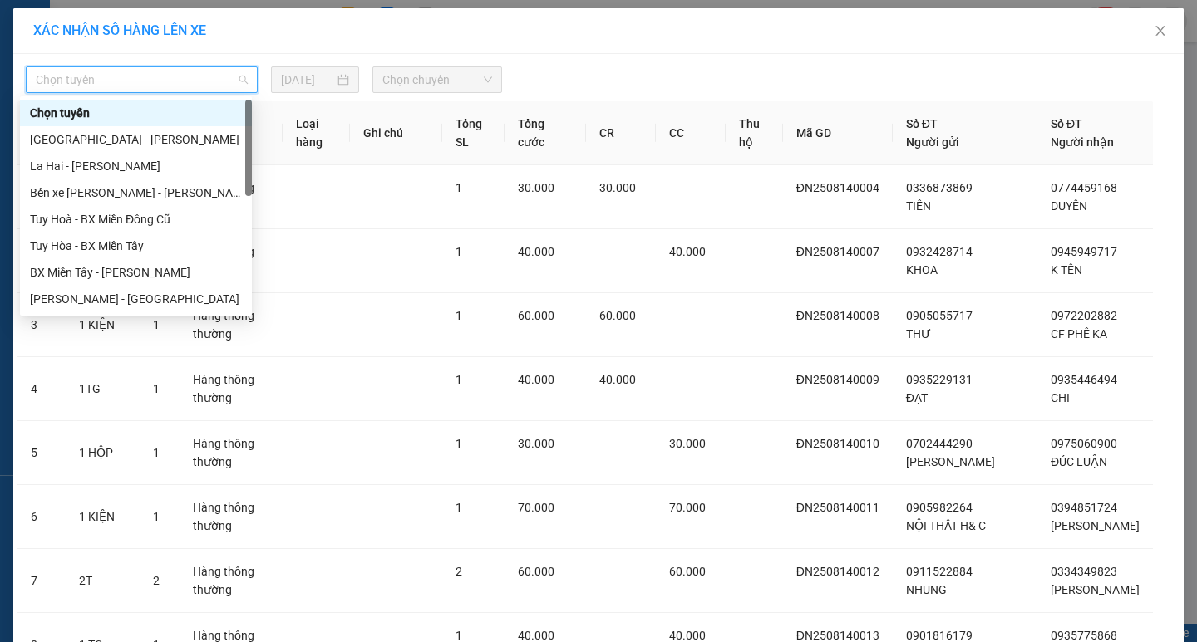
type input "D"
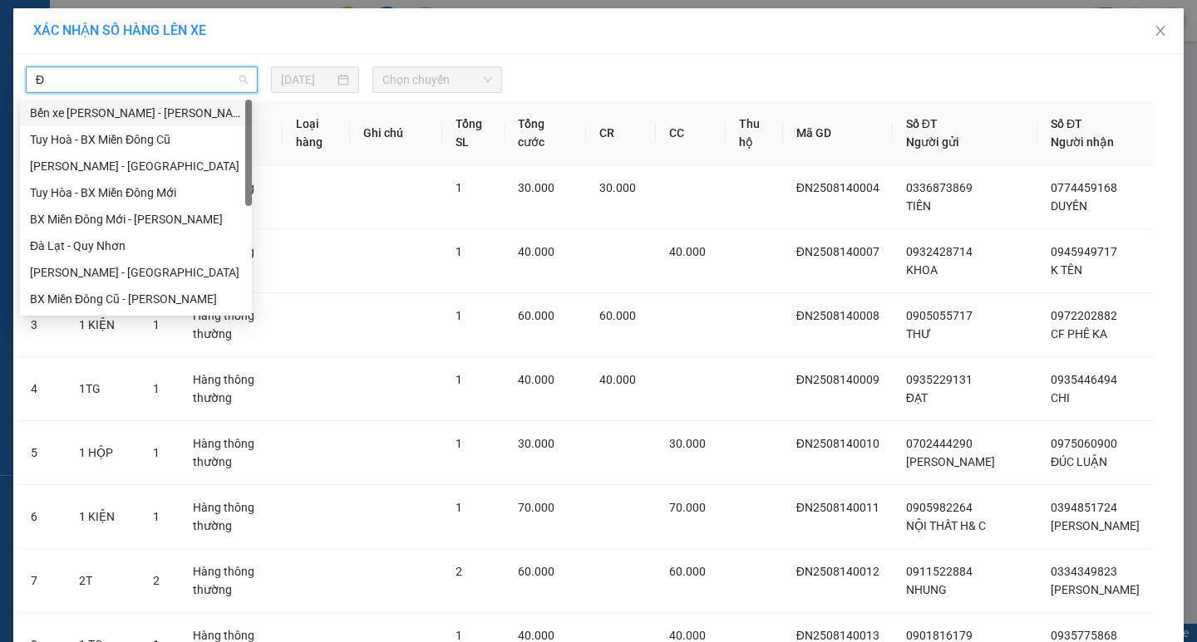
type input "ĐA"
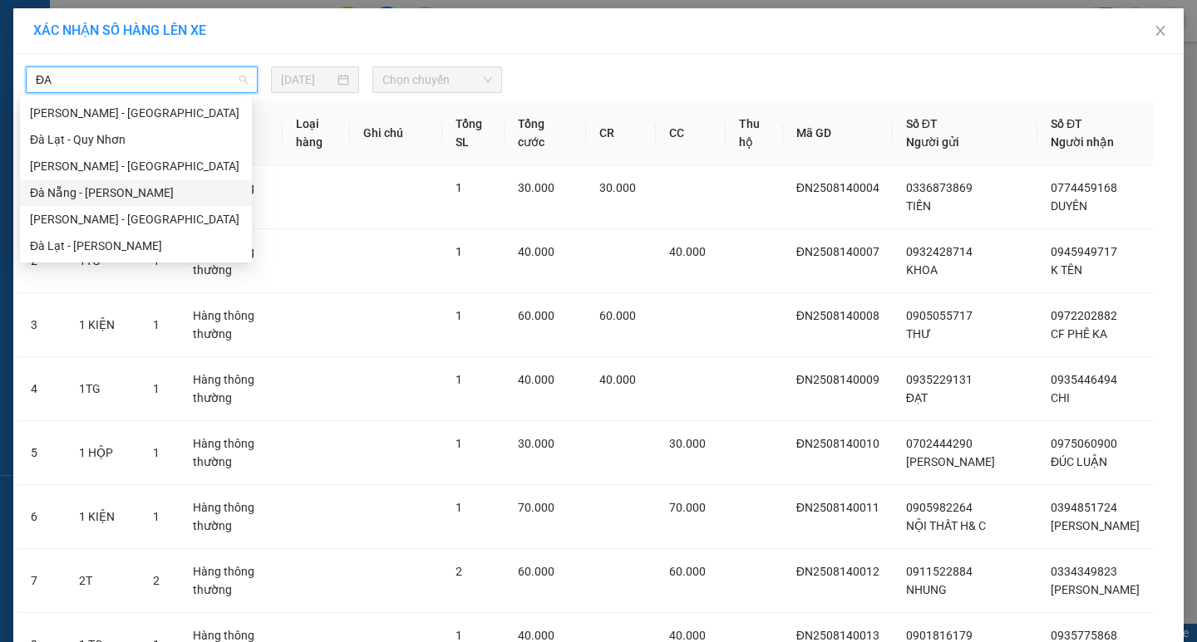
click at [132, 189] on div "Đà Nẵng - [PERSON_NAME]" at bounding box center [136, 193] width 212 height 18
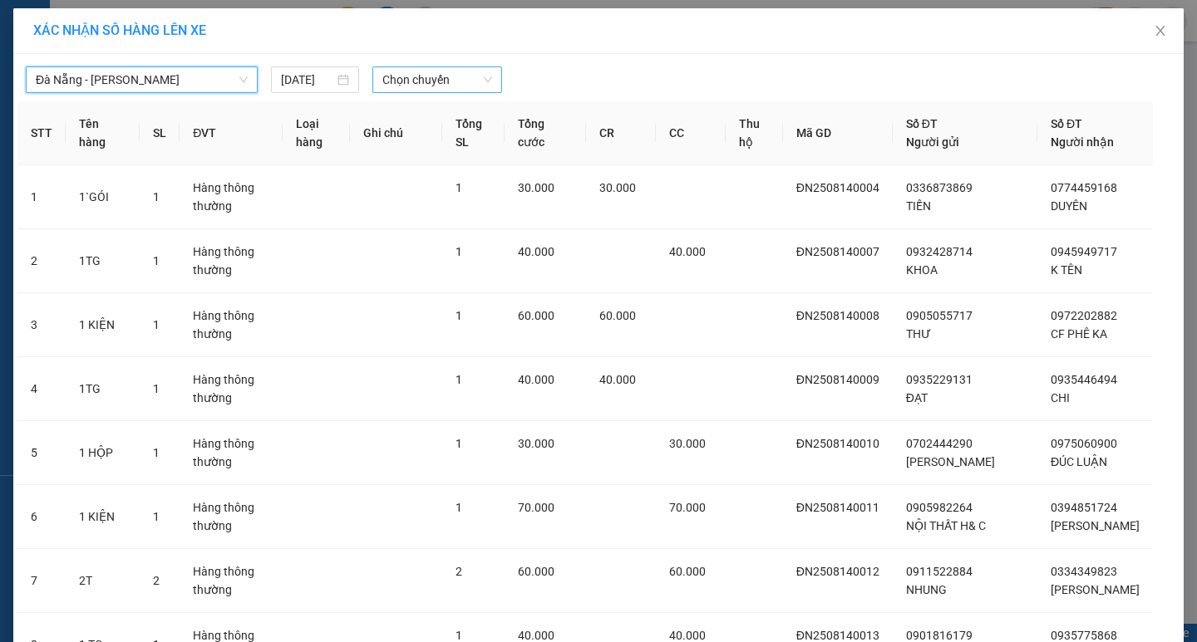
click at [430, 81] on span "Chọn chuyến" at bounding box center [437, 79] width 110 height 25
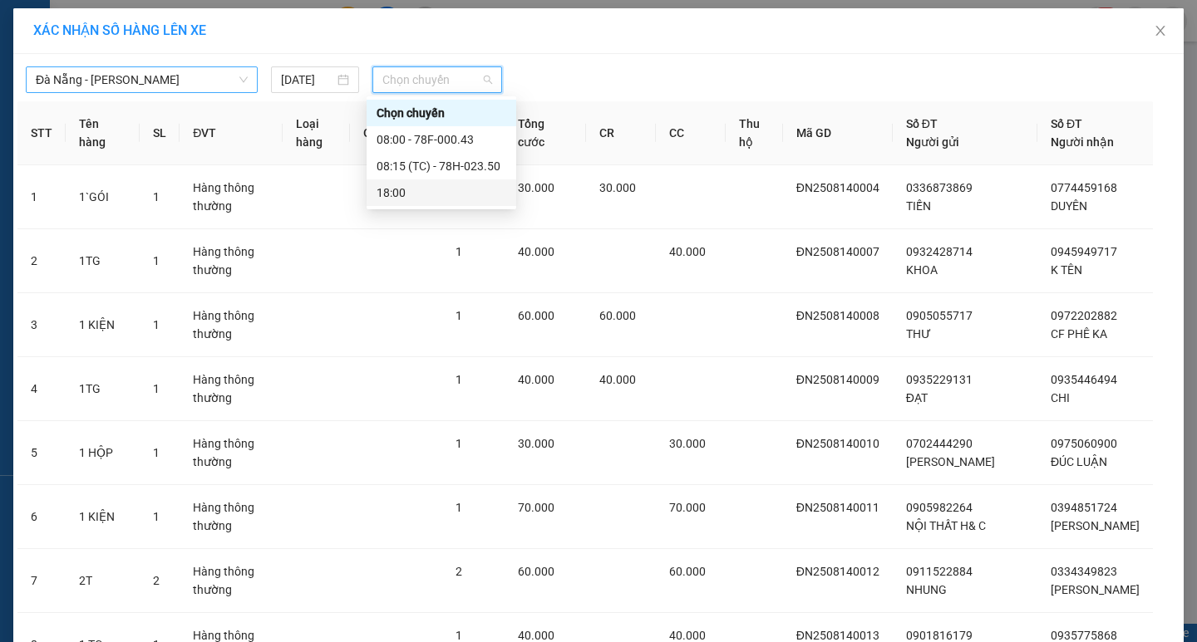
click at [406, 192] on div "18:00" at bounding box center [441, 193] width 130 height 18
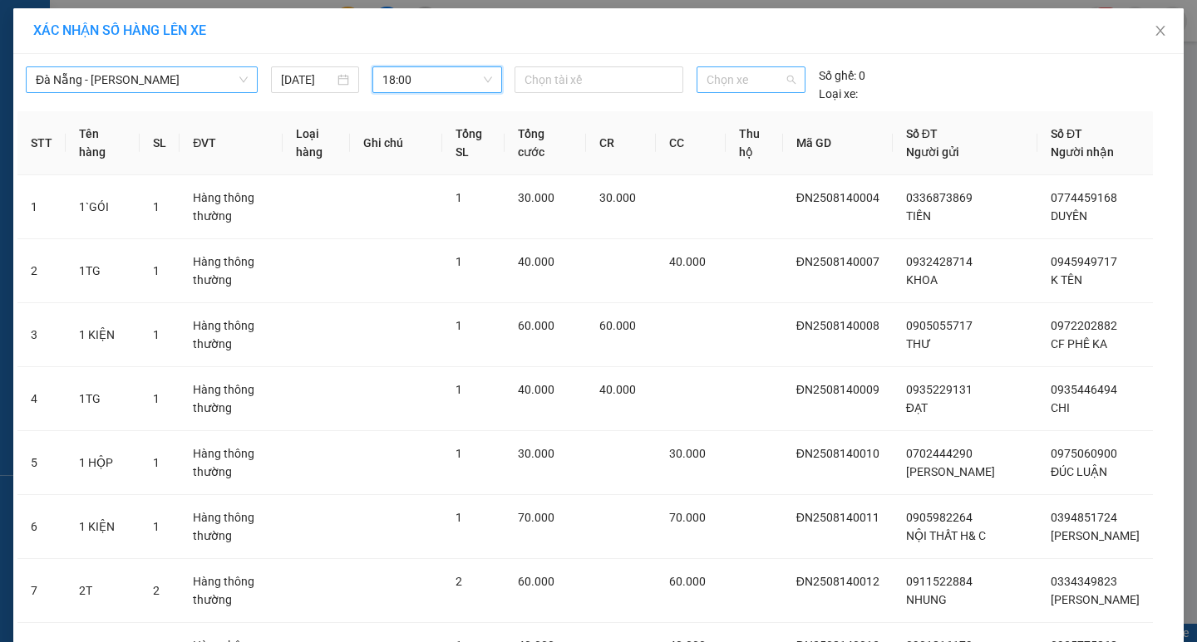
click at [740, 73] on span "Chọn xe" at bounding box center [750, 79] width 88 height 25
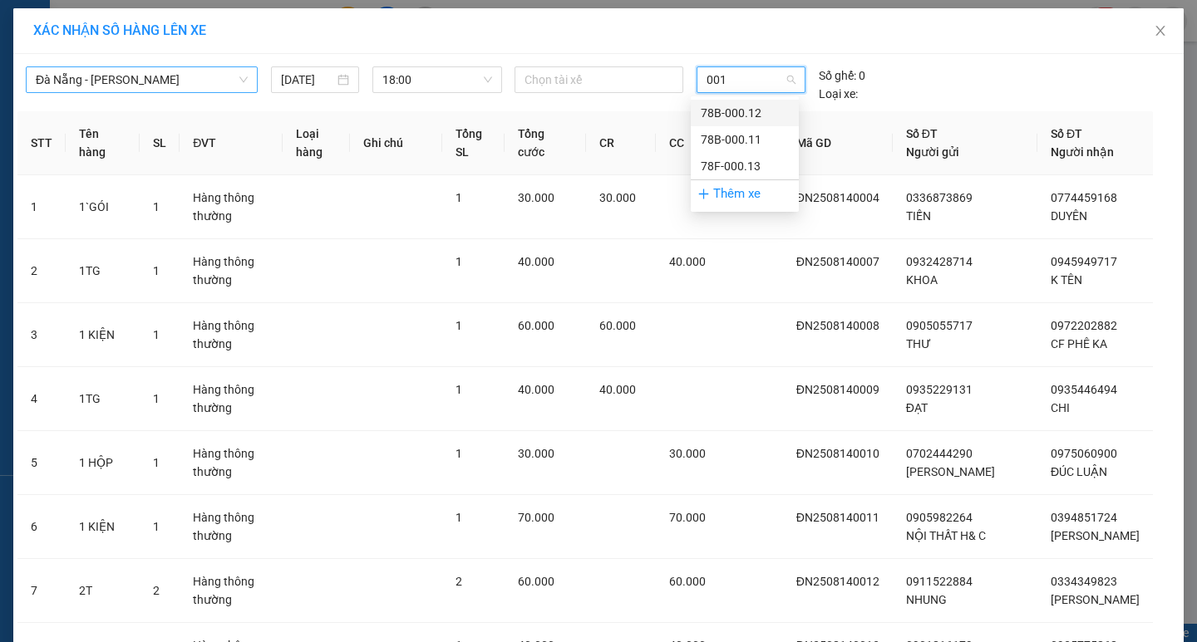
type input "0013"
click at [730, 113] on div "78F-000.13" at bounding box center [745, 113] width 88 height 18
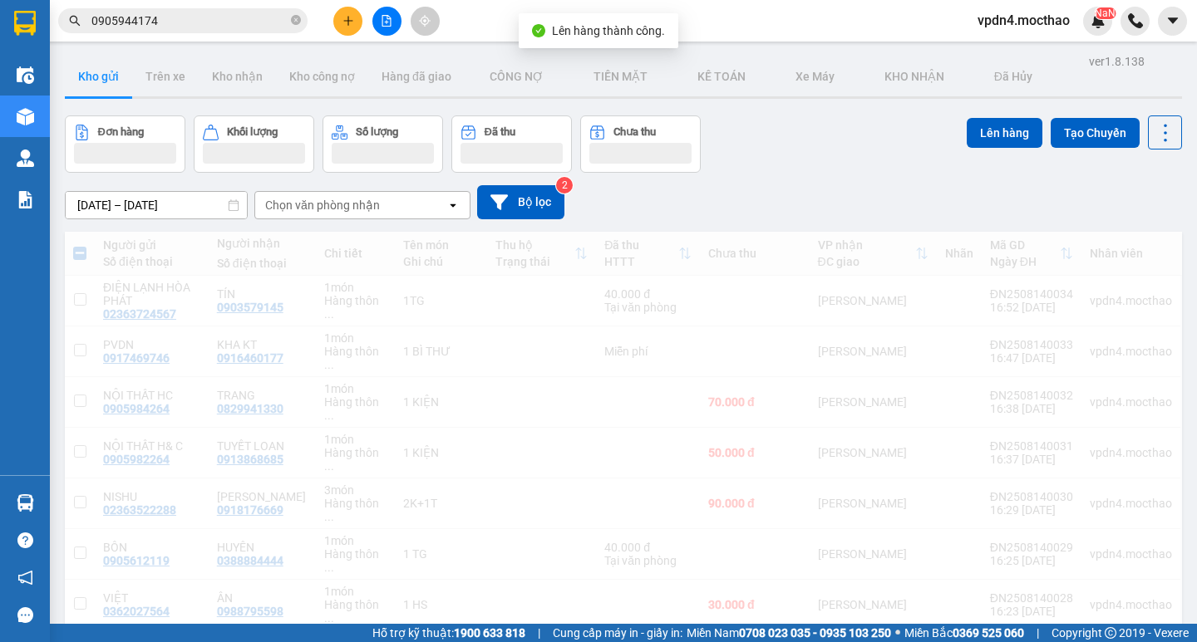
click at [345, 23] on icon "plus" at bounding box center [348, 21] width 12 height 12
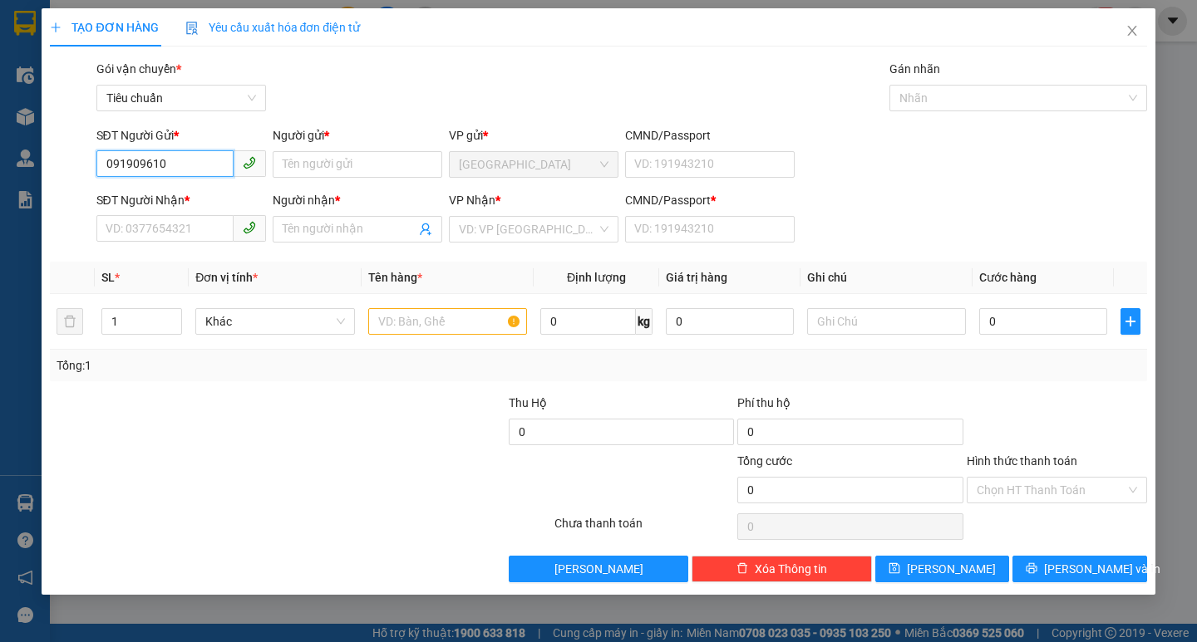
type input "0919096100"
click at [217, 204] on div "0919096100 - AN" at bounding box center [181, 198] width 150 height 18
type input "AN"
type input "0983441660"
type input "[PERSON_NAME]"
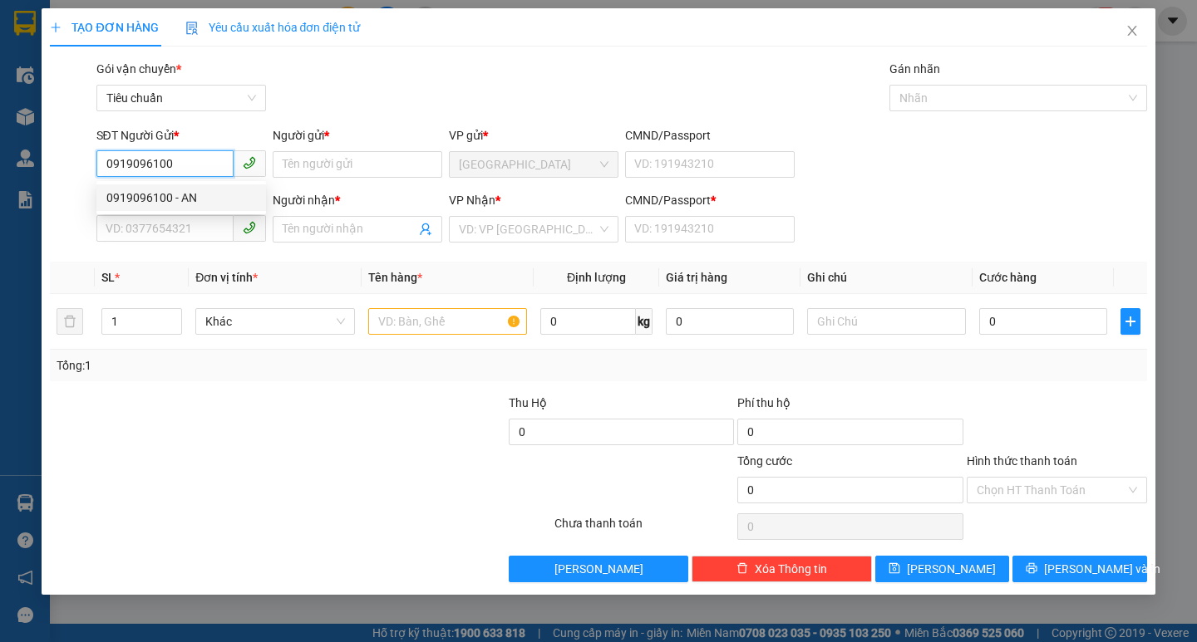
type input "0"
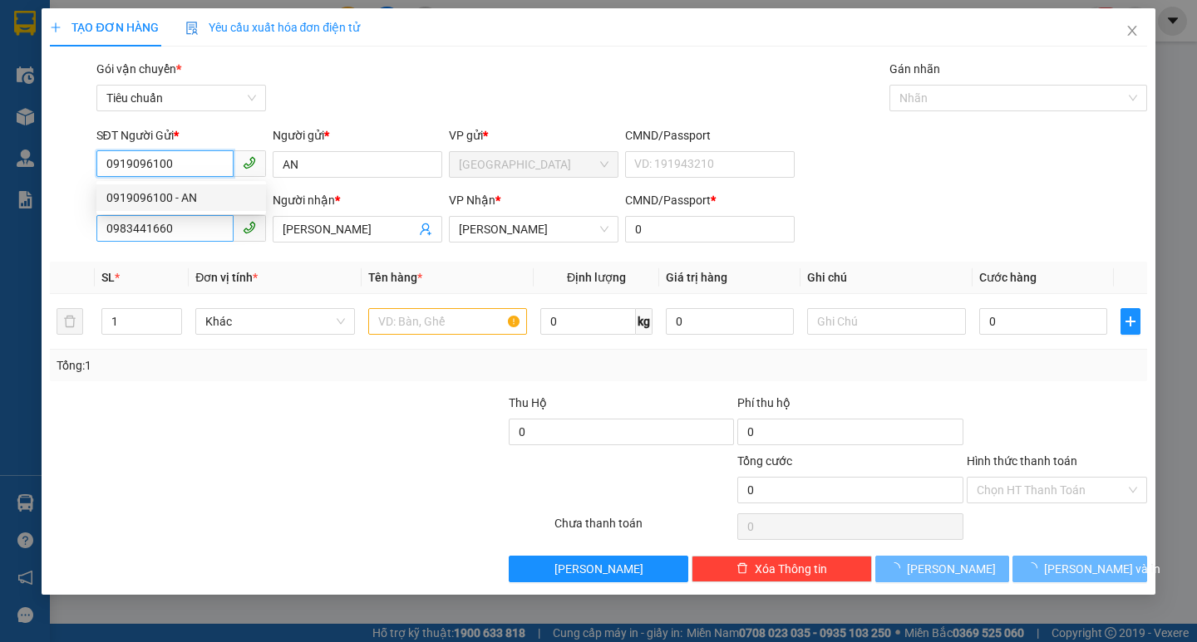
type input "60.000"
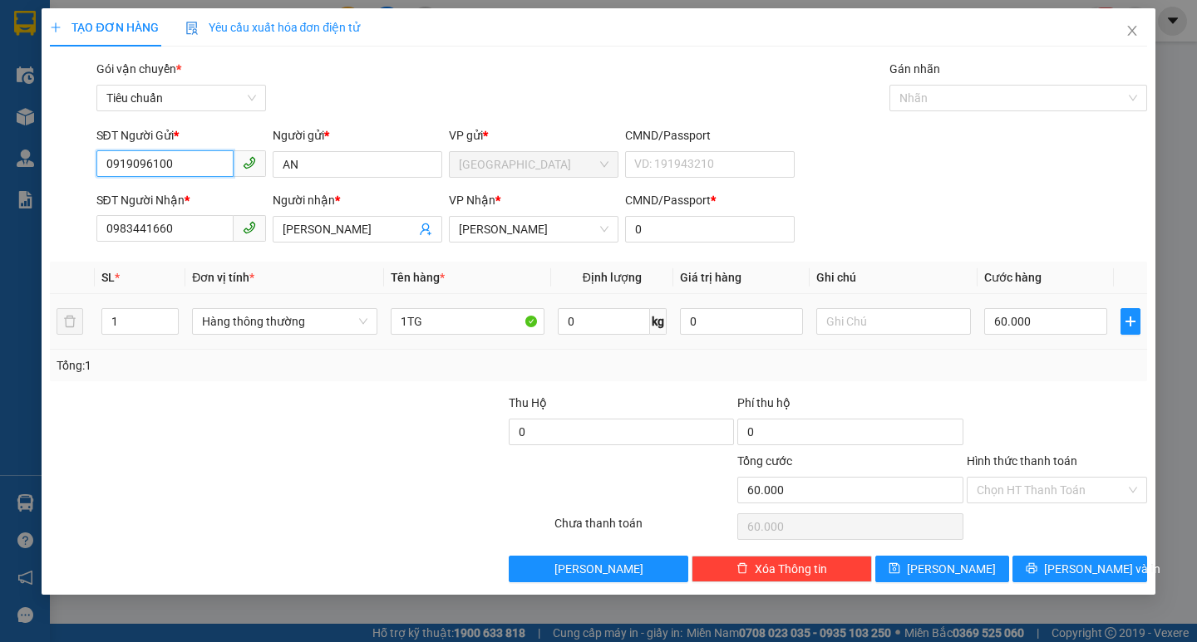
type input "0919096100"
click at [139, 306] on div "1" at bounding box center [140, 321] width 78 height 33
type input "2"
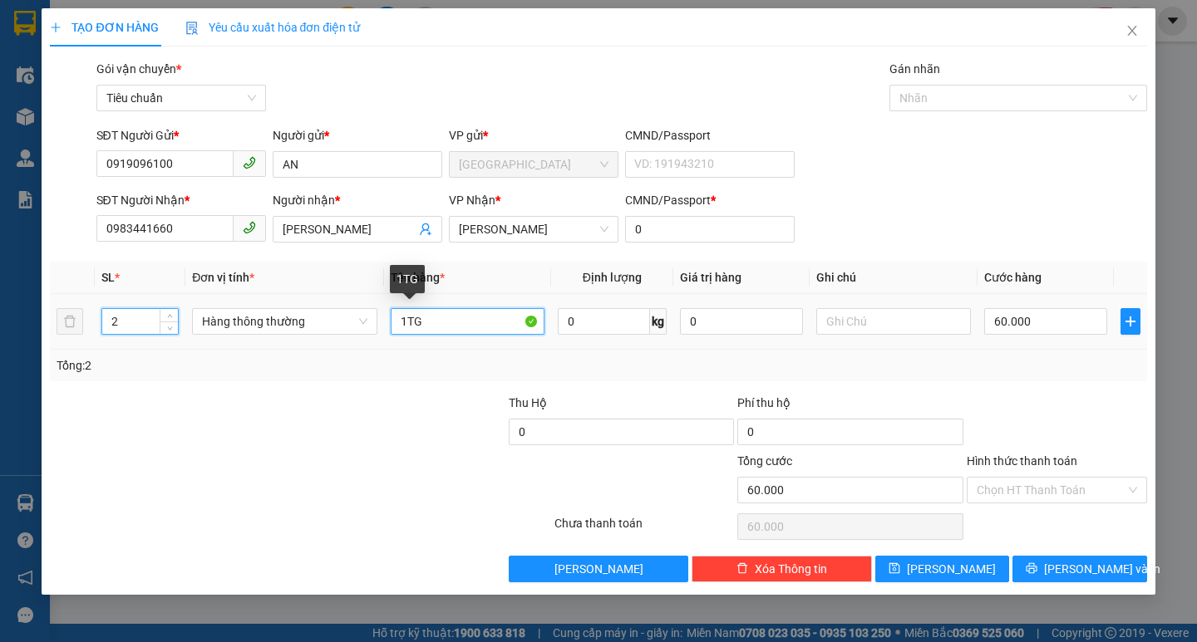
click at [407, 327] on input "1TG" at bounding box center [468, 321] width 154 height 27
type input "0"
type input "2TG"
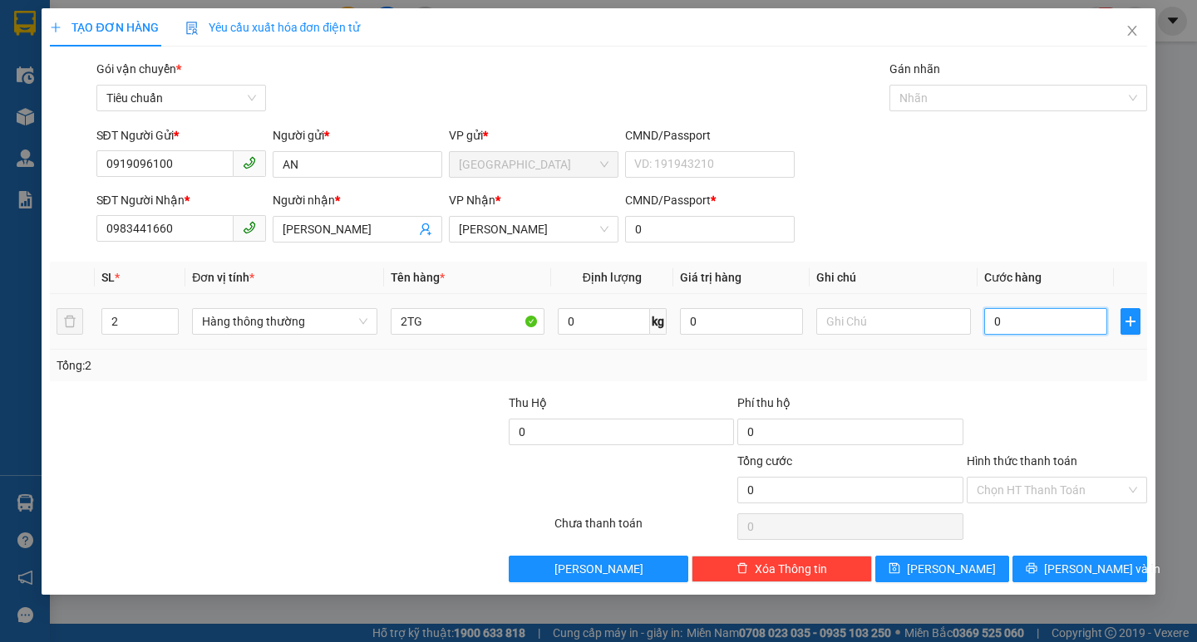
click at [1072, 309] on input "0" at bounding box center [1046, 321] width 124 height 27
type input "1"
type input "12"
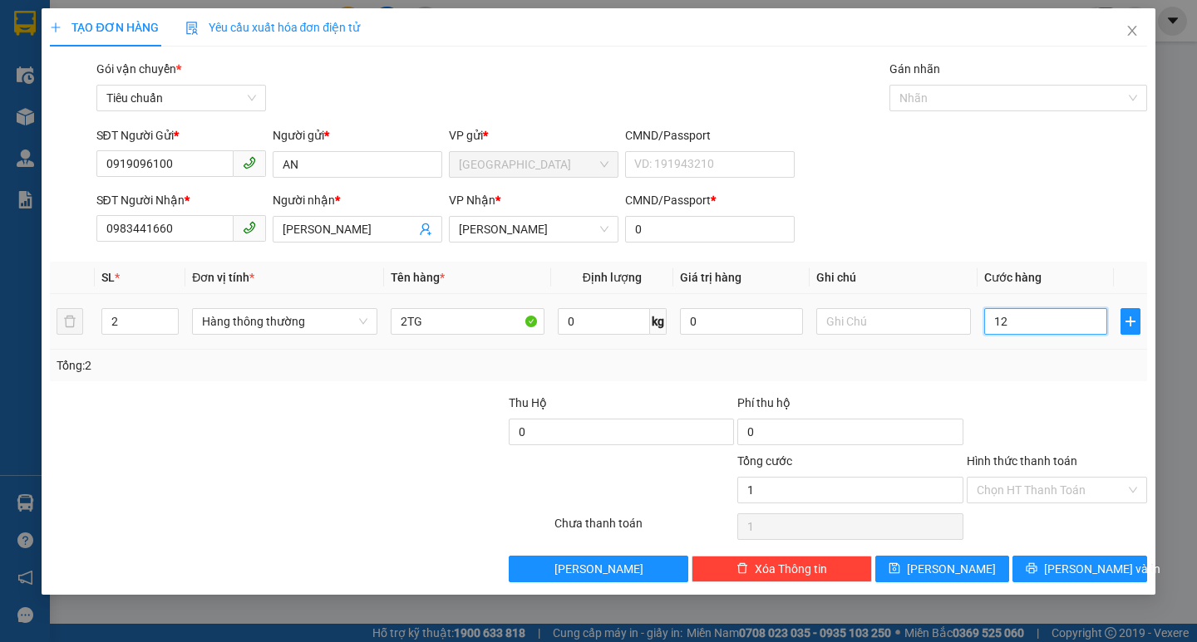
type input "12"
type input "120"
click at [1022, 491] on input "Hình thức thanh toán" at bounding box center [1050, 490] width 149 height 25
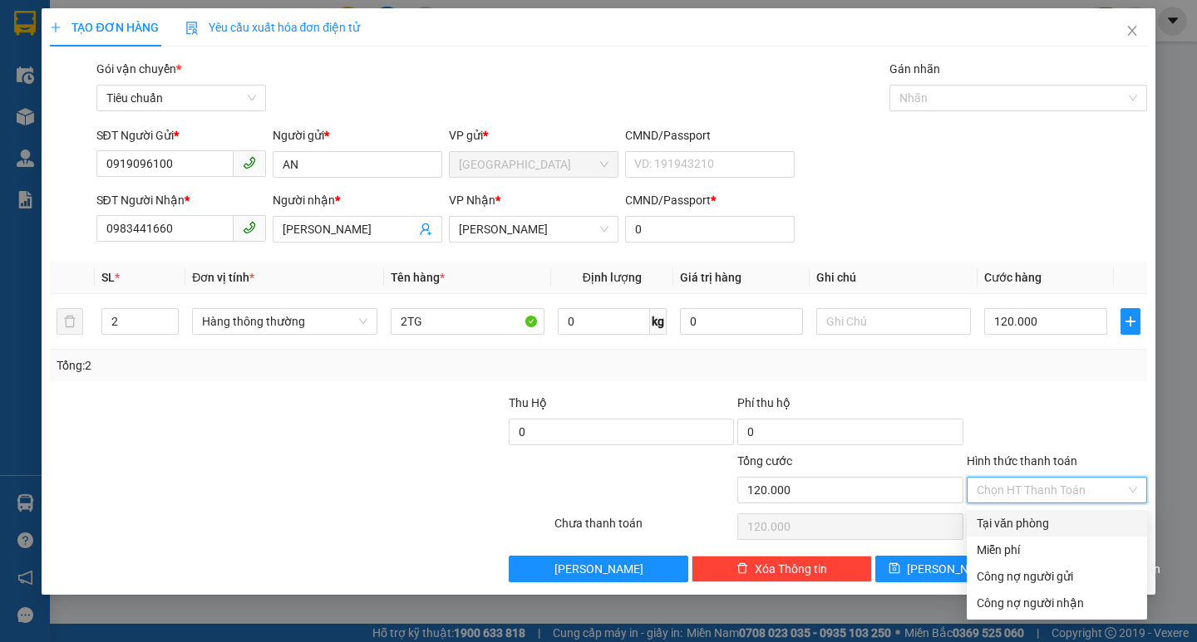
click at [1019, 524] on div "Tại văn phòng" at bounding box center [1056, 523] width 160 height 18
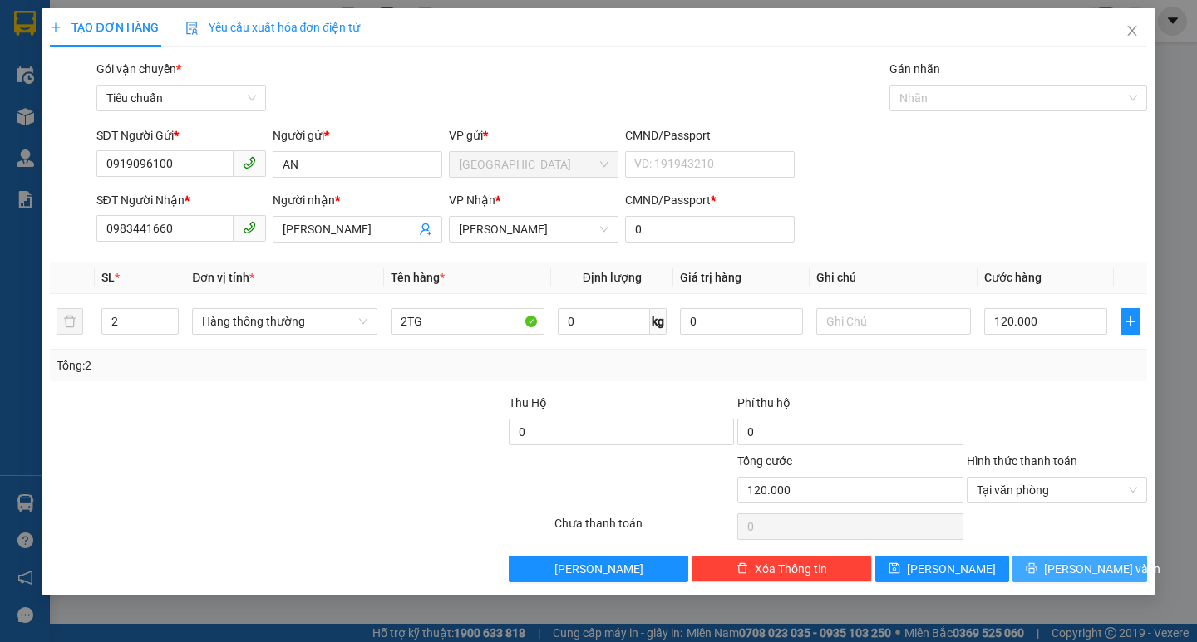
click at [1072, 571] on span "[PERSON_NAME] và In" at bounding box center [1102, 569] width 116 height 18
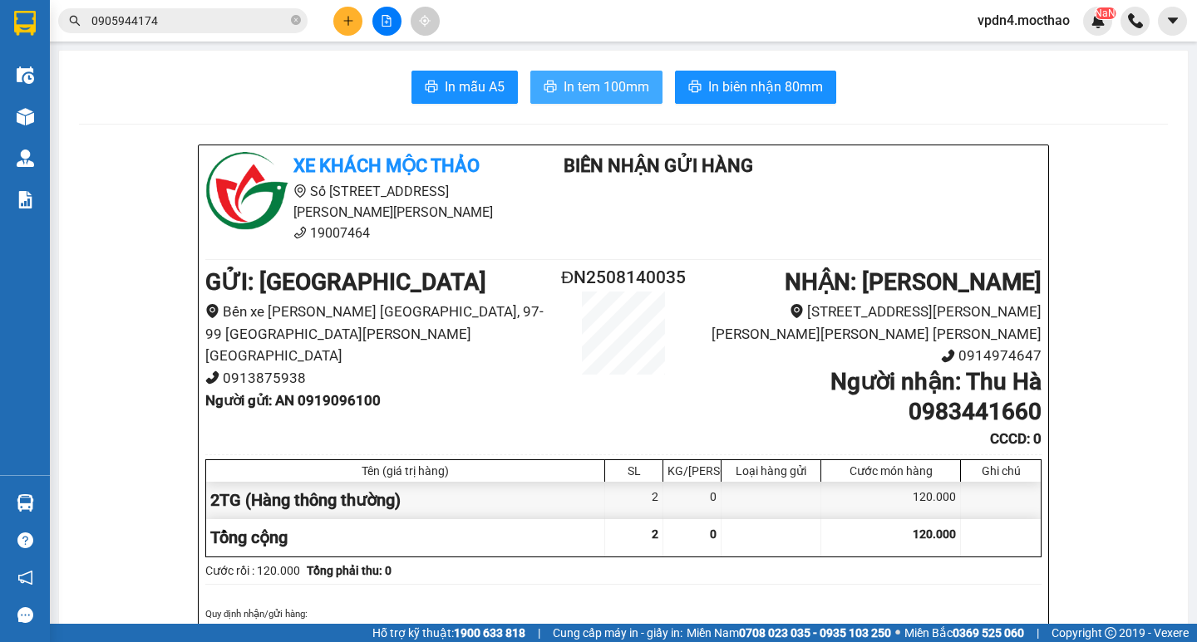
click at [572, 81] on span "In tem 100mm" at bounding box center [606, 86] width 86 height 21
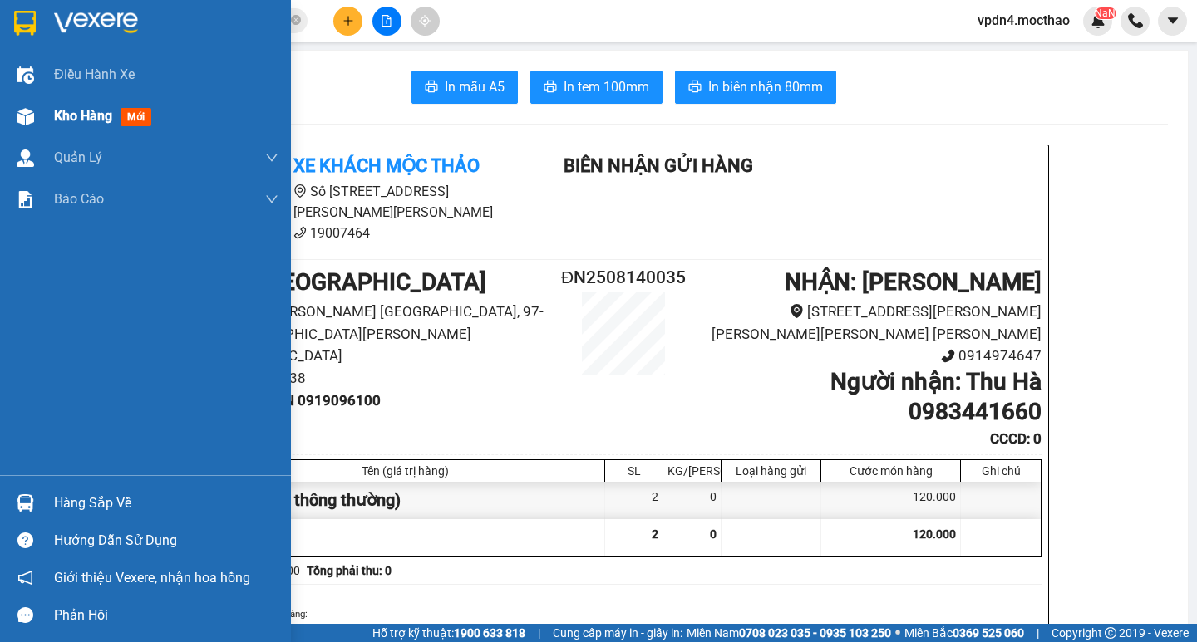
click at [87, 116] on span "Kho hàng" at bounding box center [83, 116] width 58 height 16
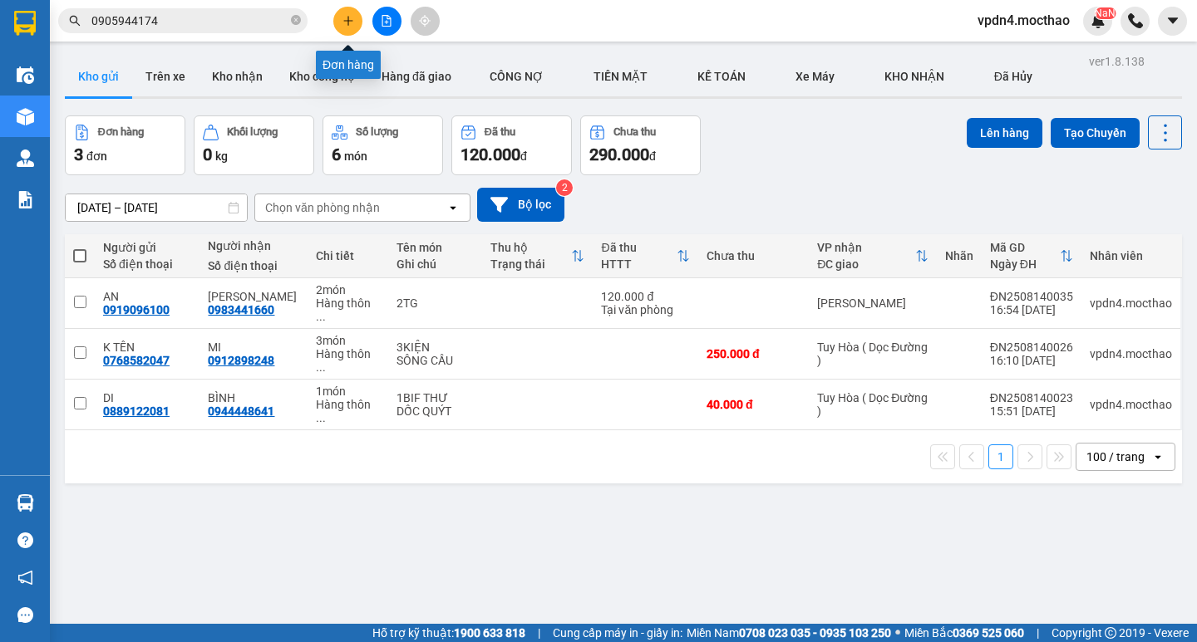
click at [333, 19] on button at bounding box center [347, 21] width 29 height 29
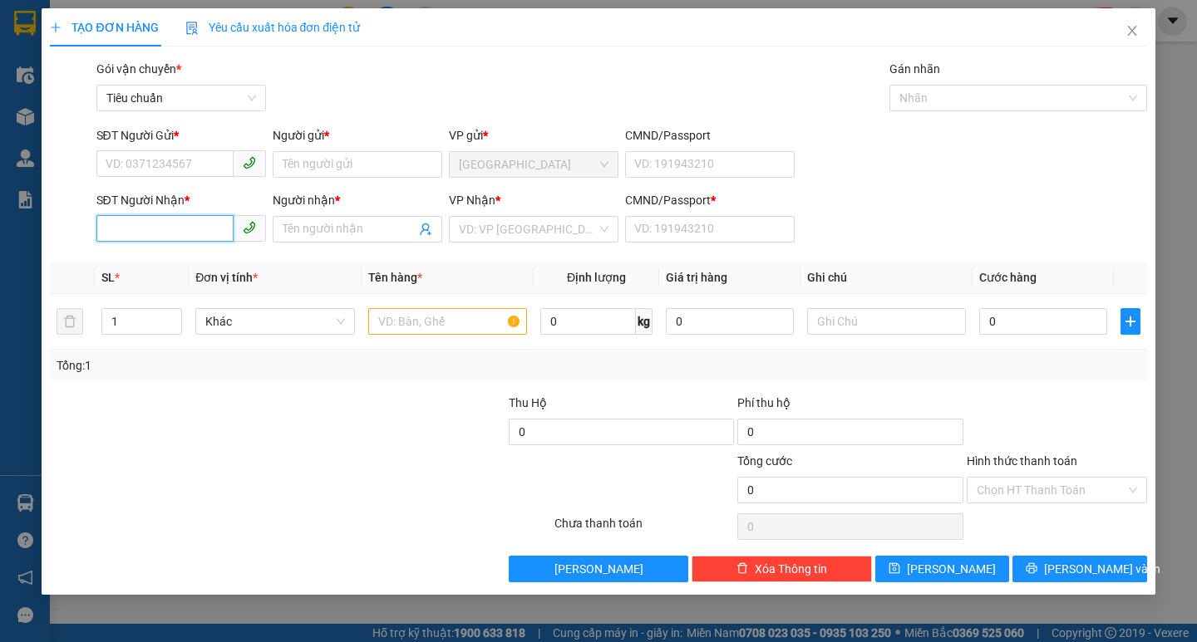
click at [160, 224] on input "SĐT Người Nhận *" at bounding box center [164, 228] width 137 height 27
click at [191, 260] on div "0918176669 - [PERSON_NAME]" at bounding box center [188, 262] width 164 height 18
type input "0918176669"
type input "[PERSON_NAME]"
type input "0"
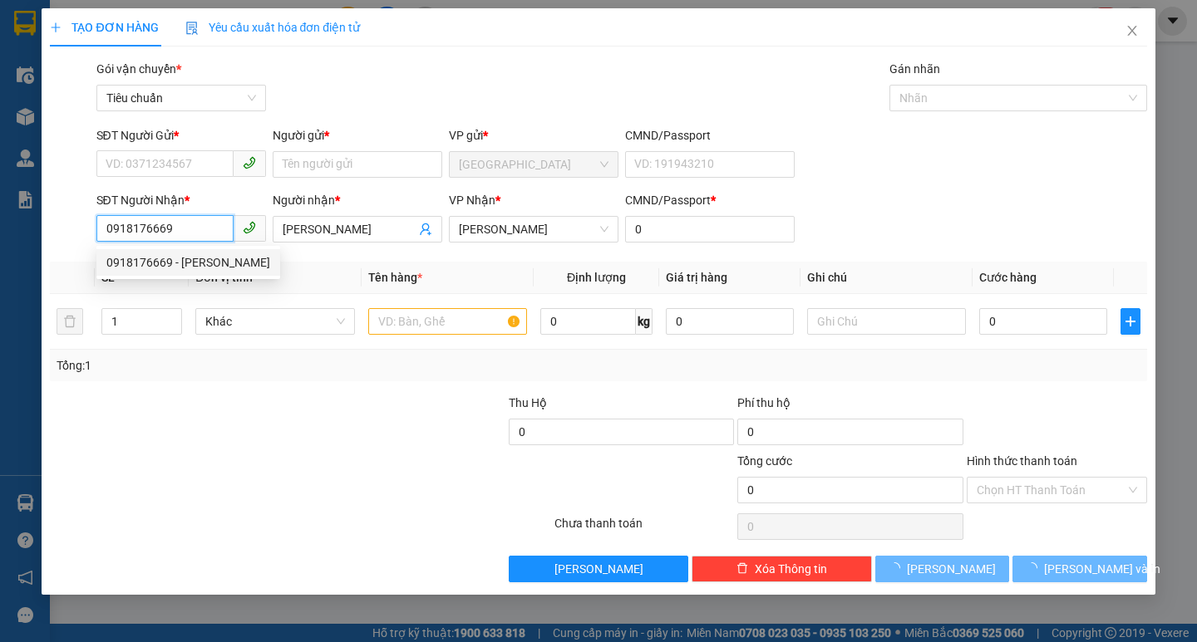
type input "90.000"
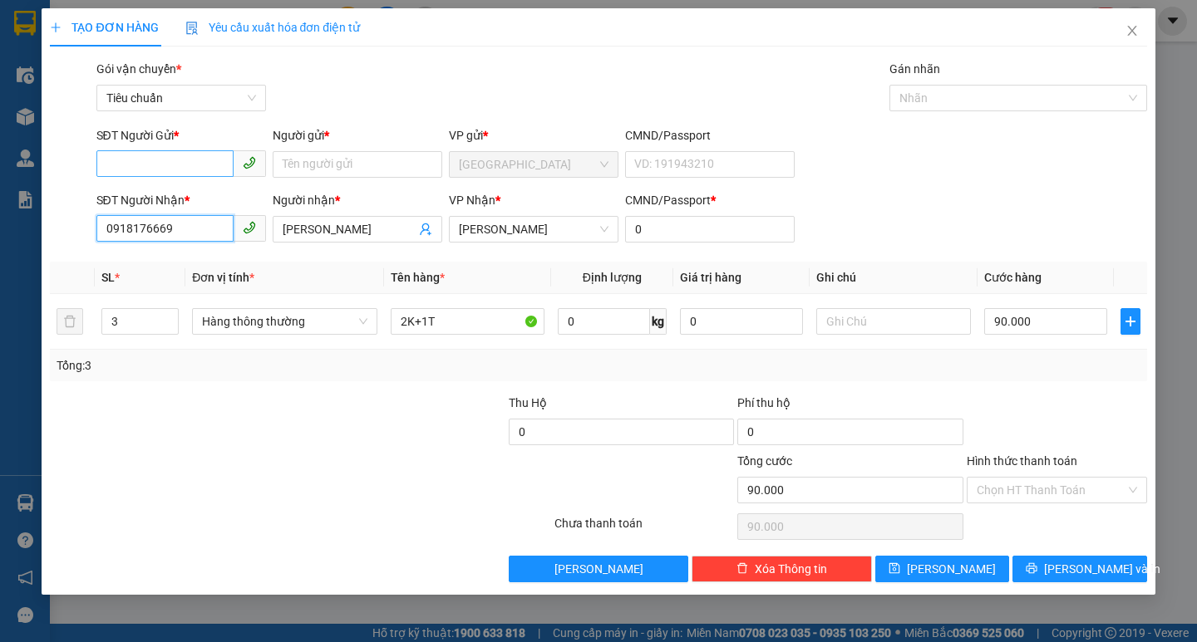
type input "0918176669"
click at [194, 155] on input "SĐT Người Gửi *" at bounding box center [164, 163] width 137 height 27
click at [200, 200] on div "02363522288 - NISHU" at bounding box center [181, 198] width 150 height 18
type input "02363522288"
type input "NISHU"
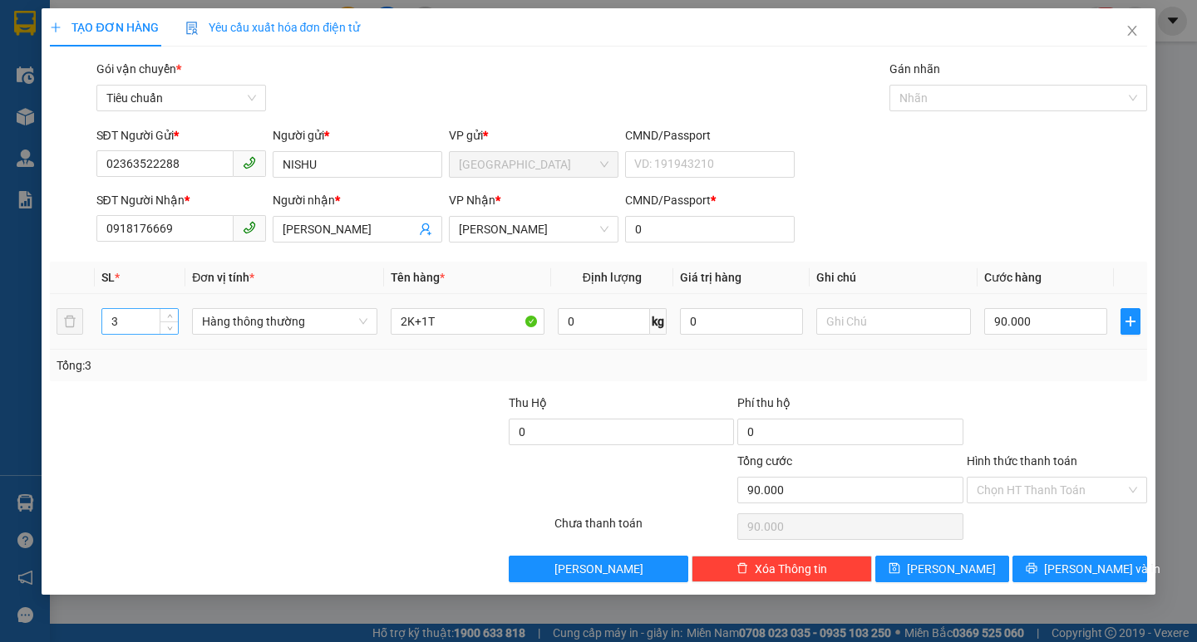
click at [132, 317] on input "3" at bounding box center [140, 321] width 76 height 25
type input "4"
click at [408, 323] on input "2K+1T" at bounding box center [468, 321] width 154 height 27
type input "0"
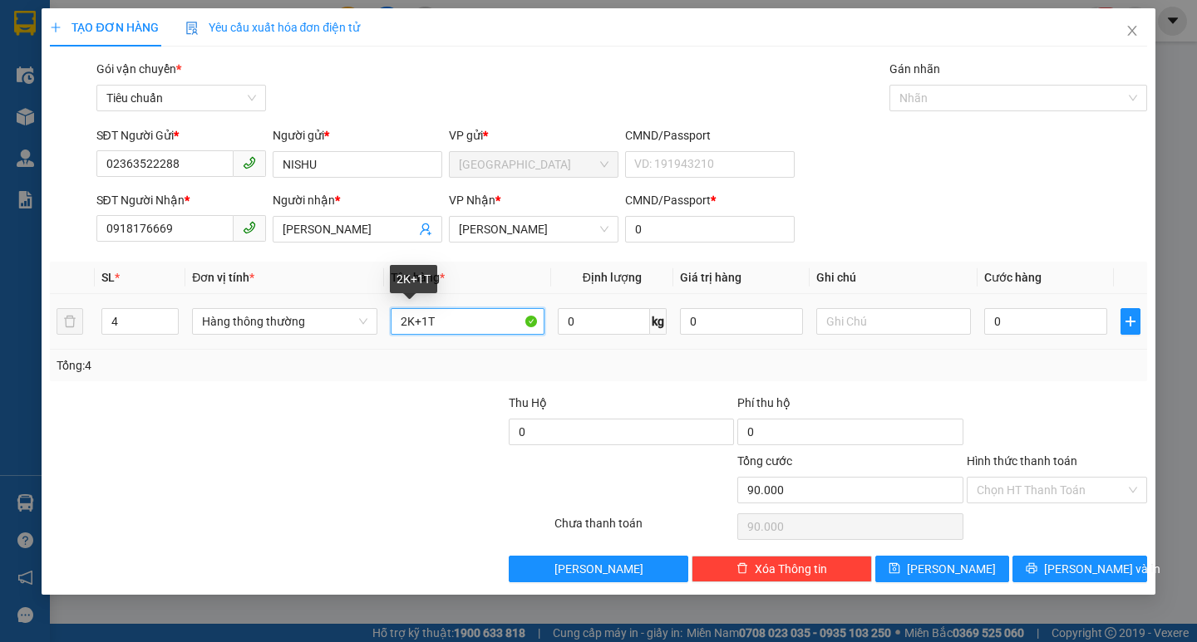
type input "0"
click at [415, 317] on input "3K+1T" at bounding box center [468, 321] width 154 height 27
click at [451, 322] on input "3T+1T" at bounding box center [468, 321] width 154 height 27
type input "3T+1K"
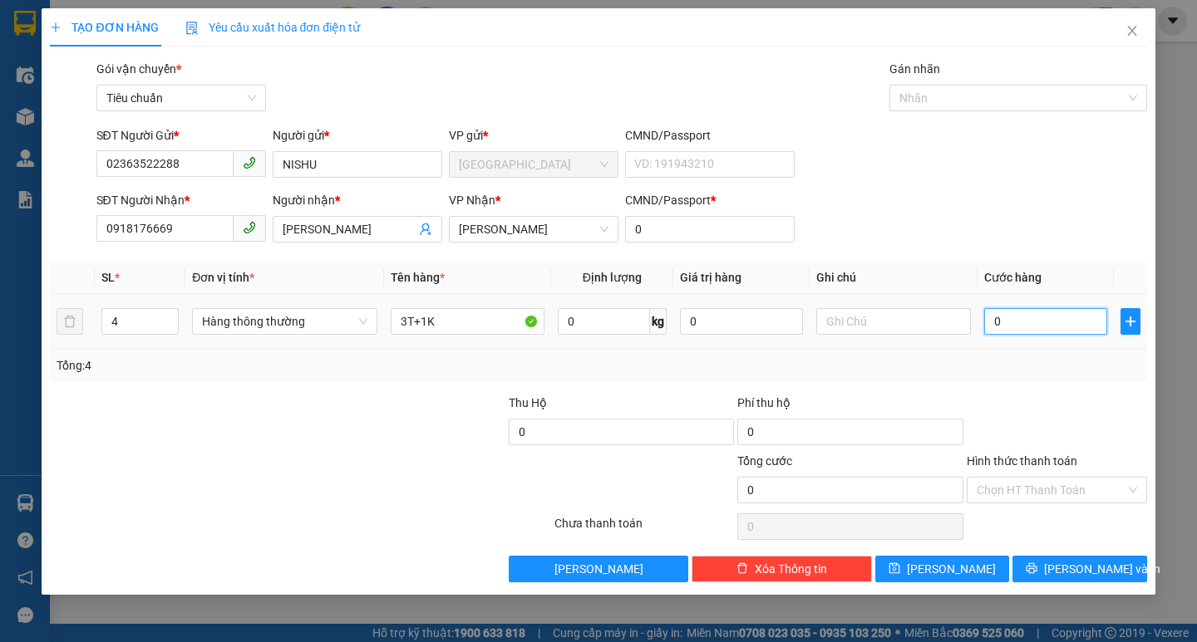
click at [996, 331] on input "0" at bounding box center [1046, 321] width 124 height 27
type input "1"
type input "12"
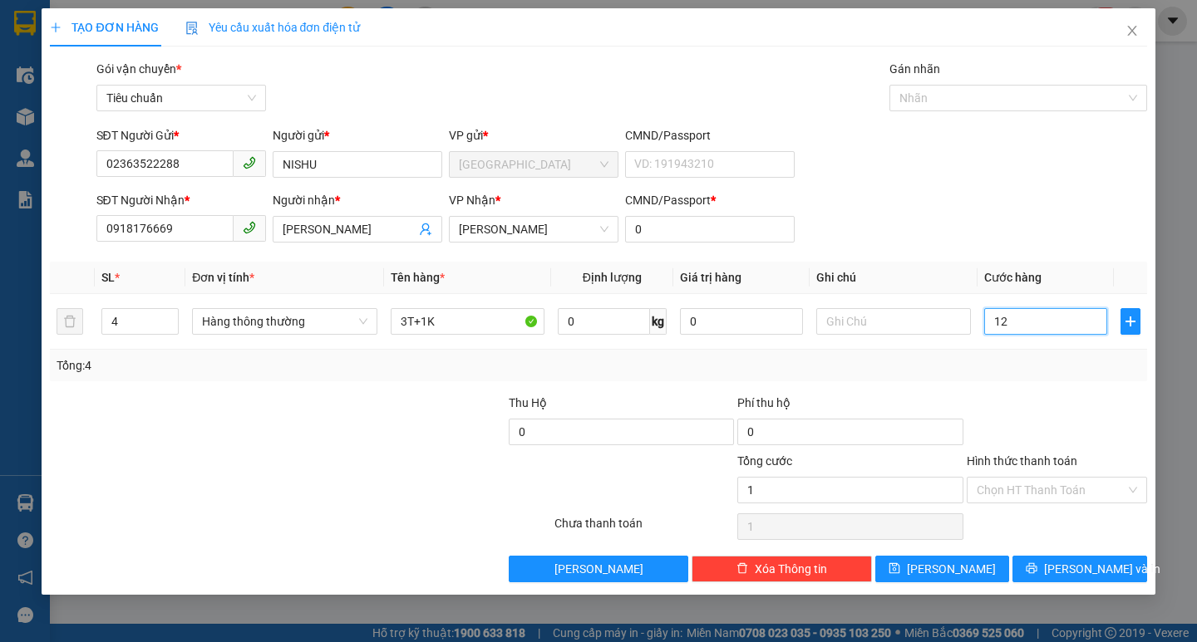
type input "12"
type input "120"
click at [1072, 566] on span "[PERSON_NAME] và In" at bounding box center [1102, 569] width 116 height 18
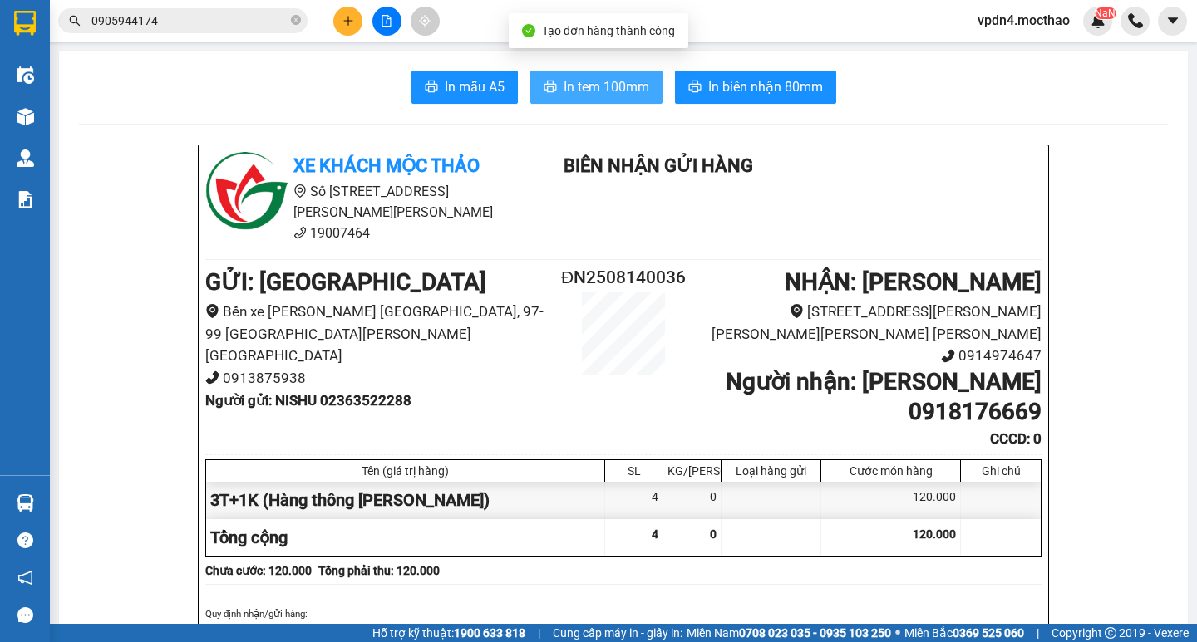
click at [586, 80] on span "In tem 100mm" at bounding box center [606, 86] width 86 height 21
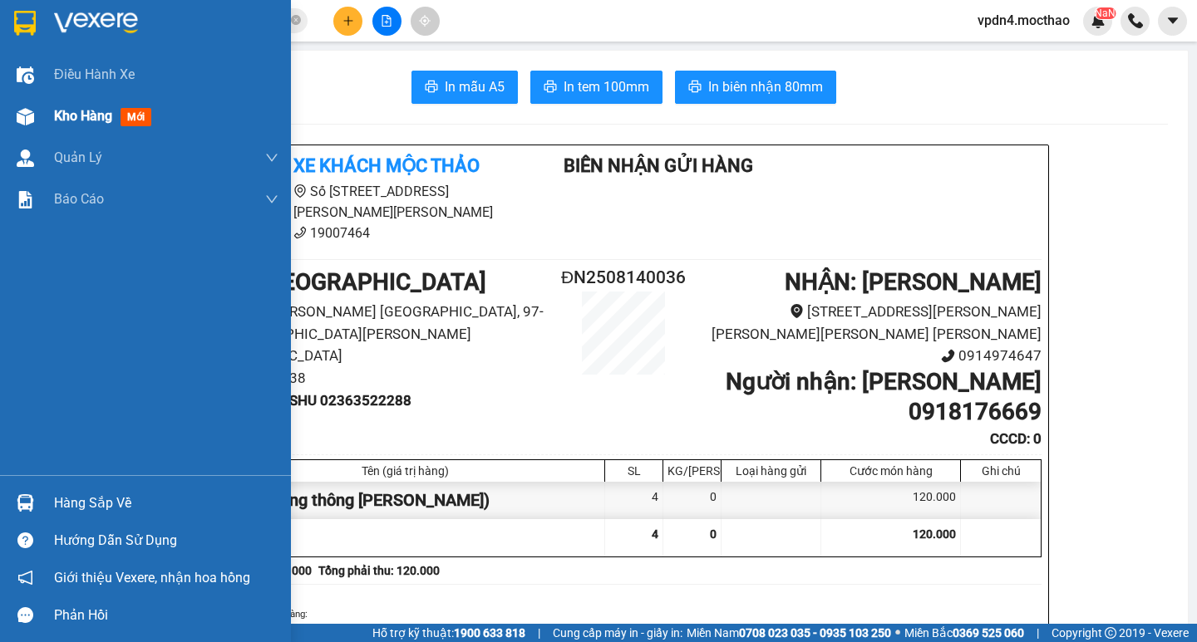
click at [76, 110] on span "Kho hàng" at bounding box center [83, 116] width 58 height 16
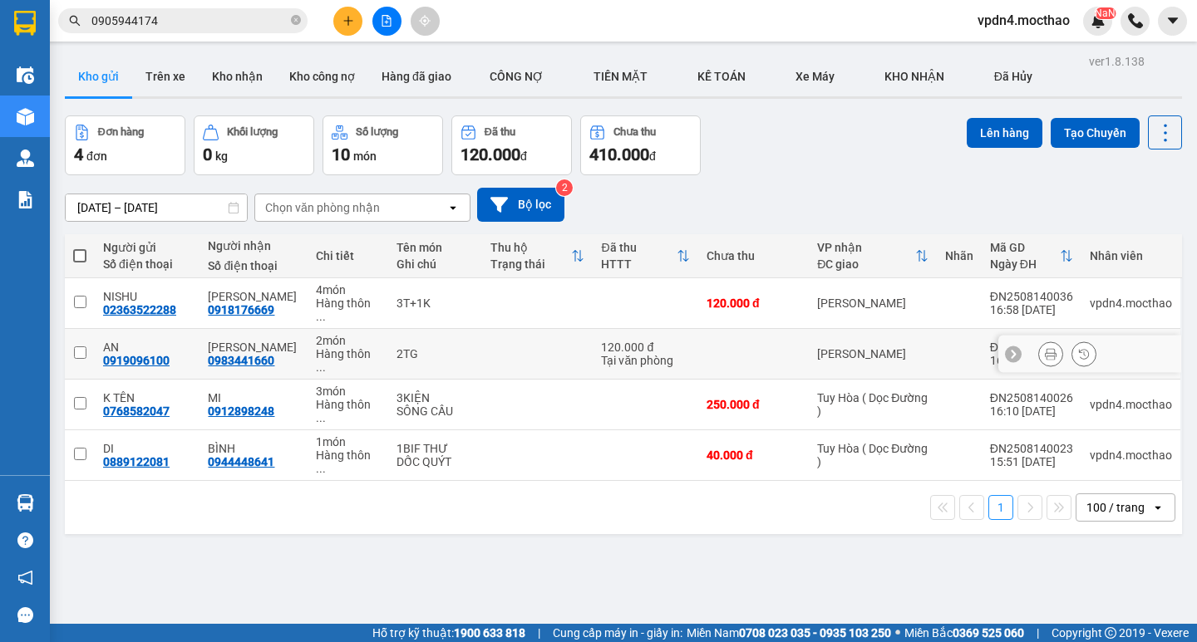
click at [75, 347] on input "checkbox" at bounding box center [80, 353] width 12 height 12
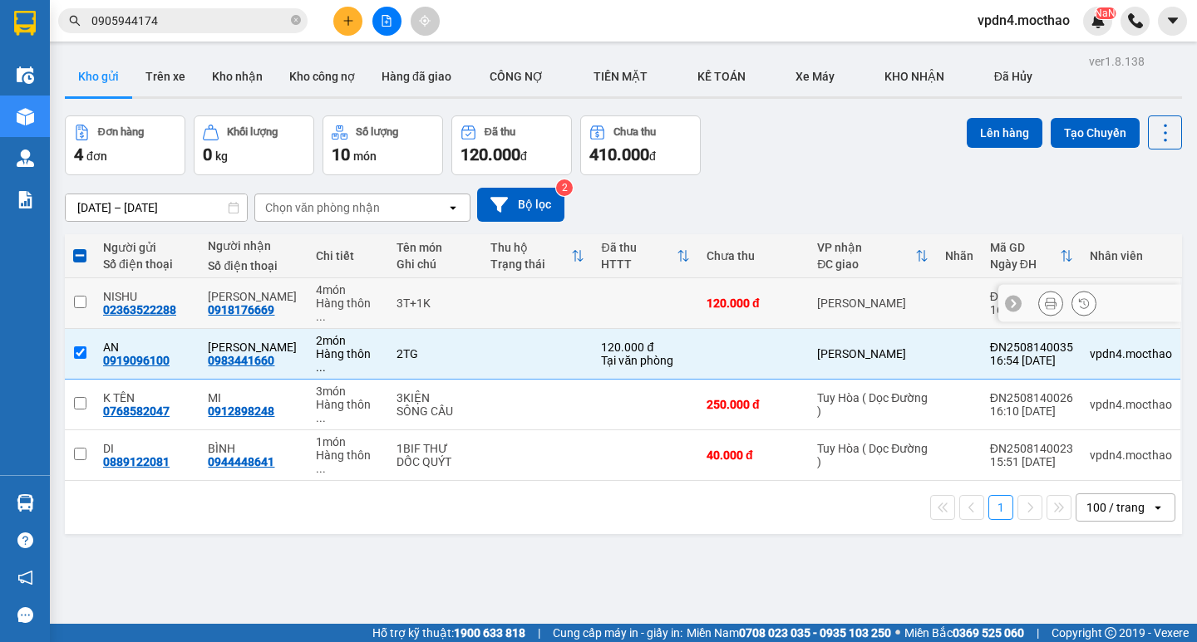
click at [80, 296] on input "checkbox" at bounding box center [80, 302] width 12 height 12
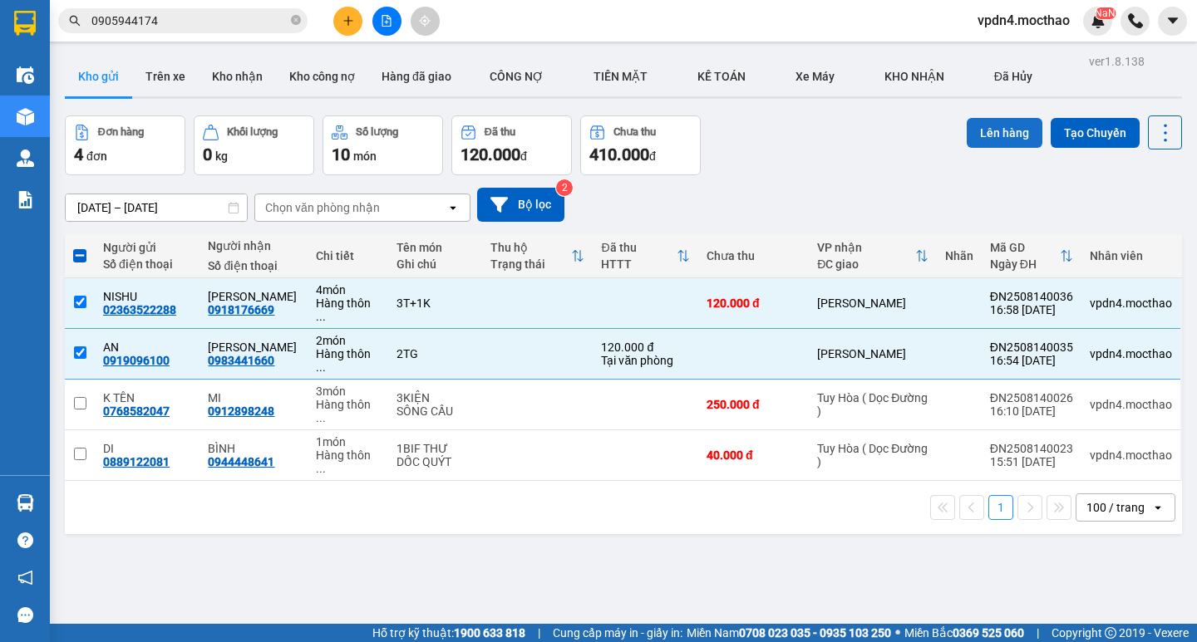
click at [1001, 122] on button "Lên hàng" at bounding box center [1004, 133] width 76 height 30
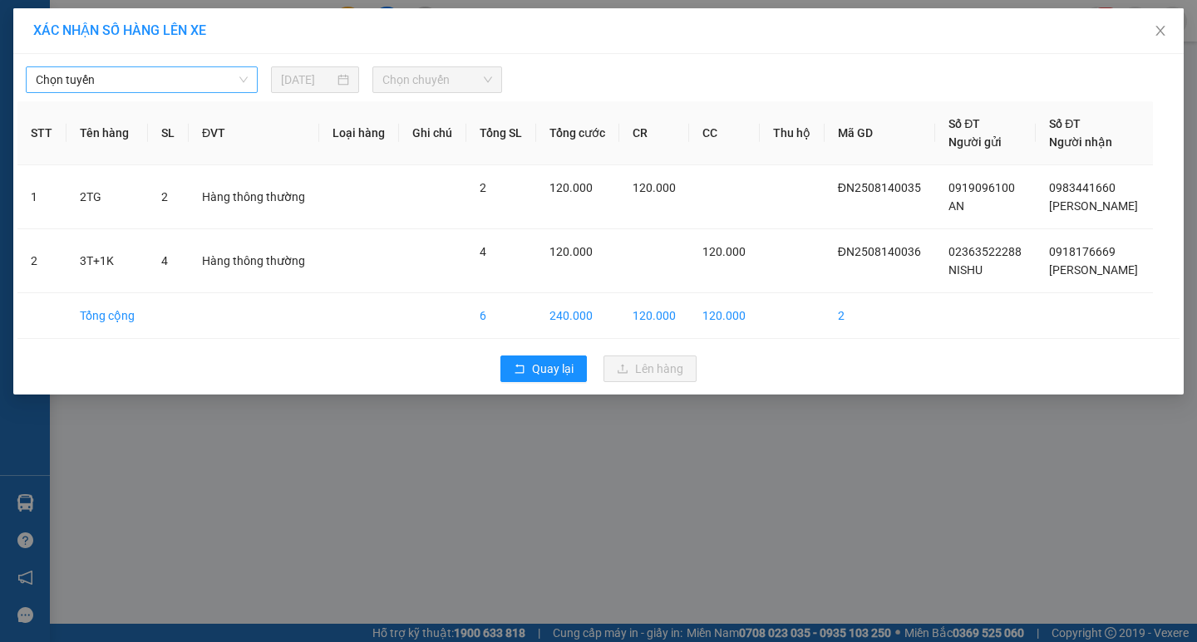
click at [203, 76] on span "Chọn tuyến" at bounding box center [142, 79] width 212 height 25
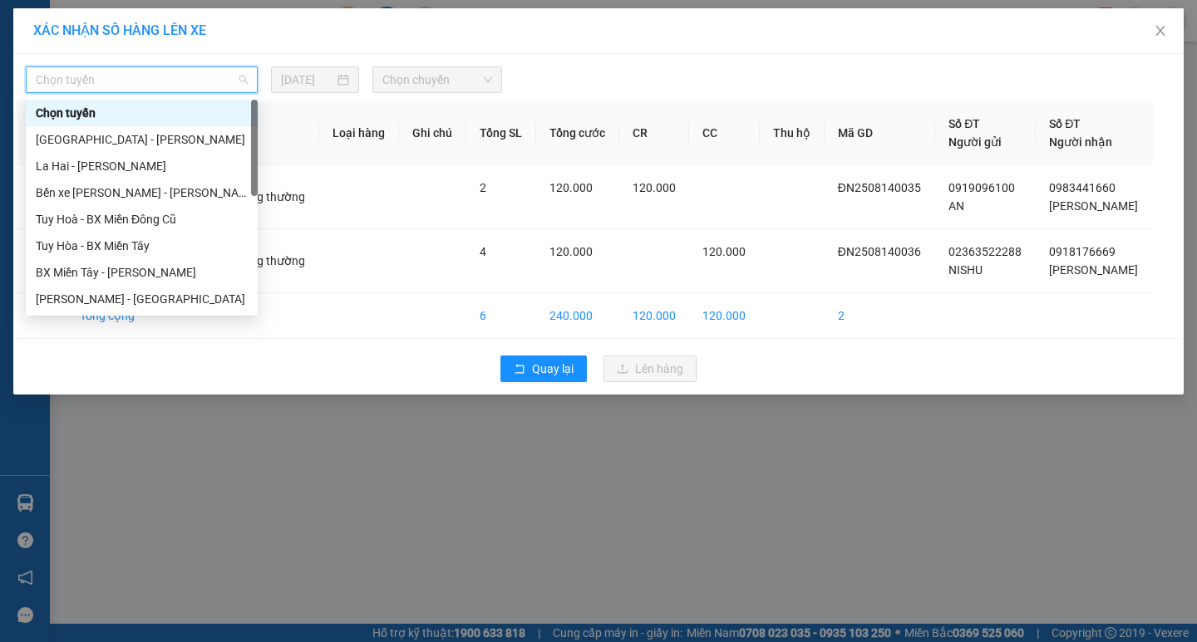
type input "D"
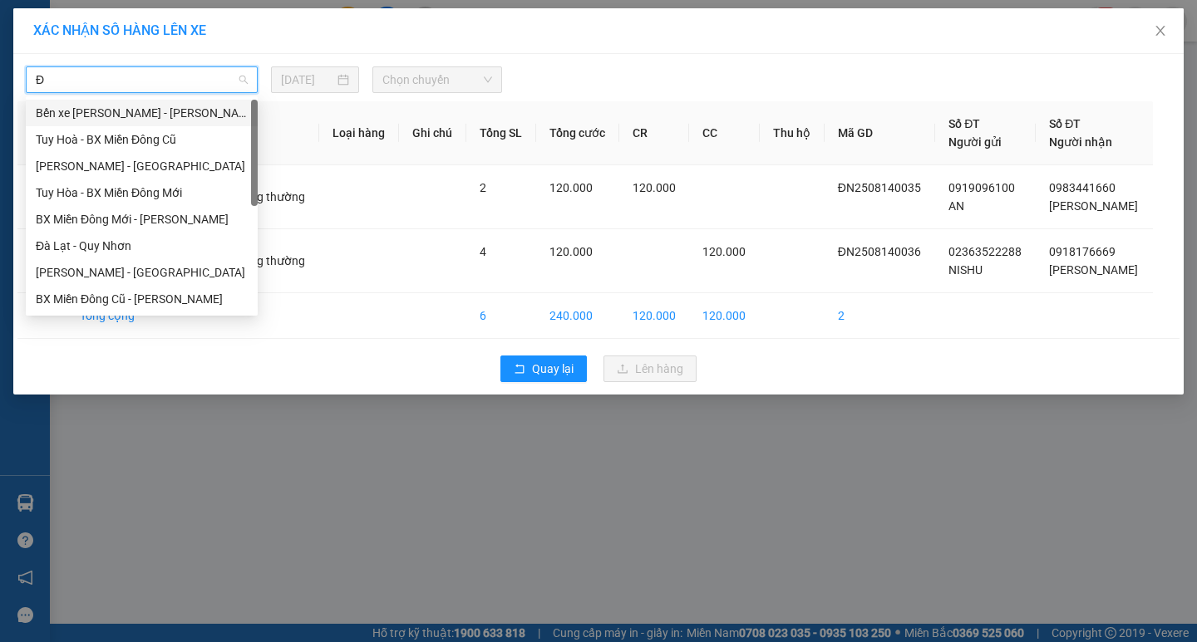
type input "ĐA"
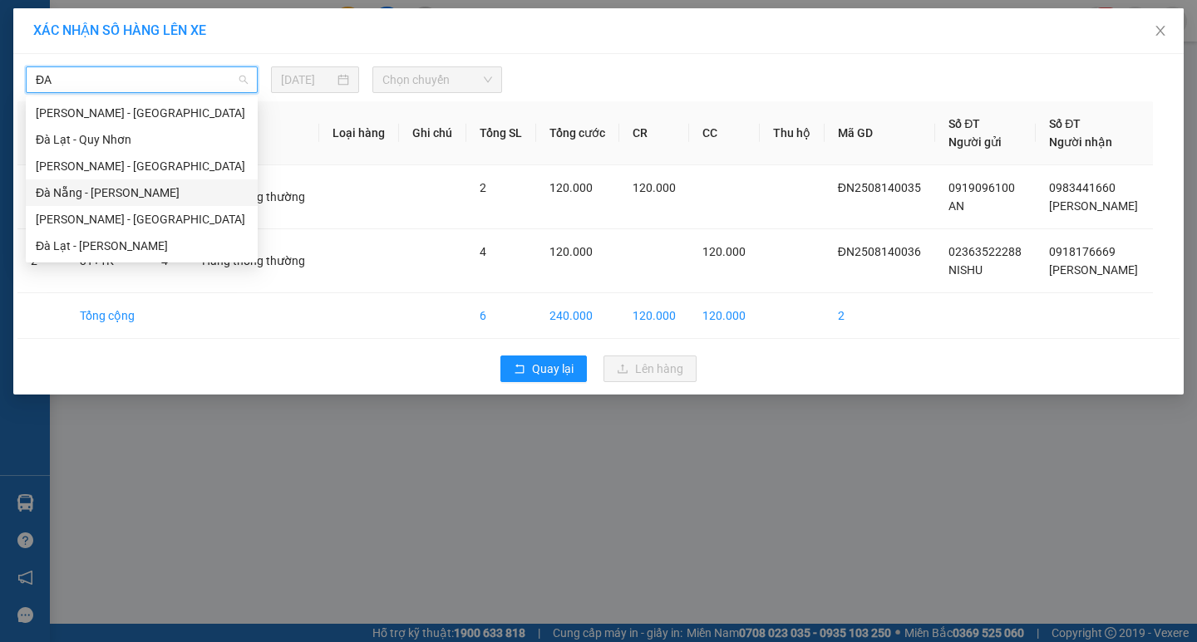
click at [136, 188] on div "Đà Nẵng - [PERSON_NAME]" at bounding box center [142, 193] width 212 height 18
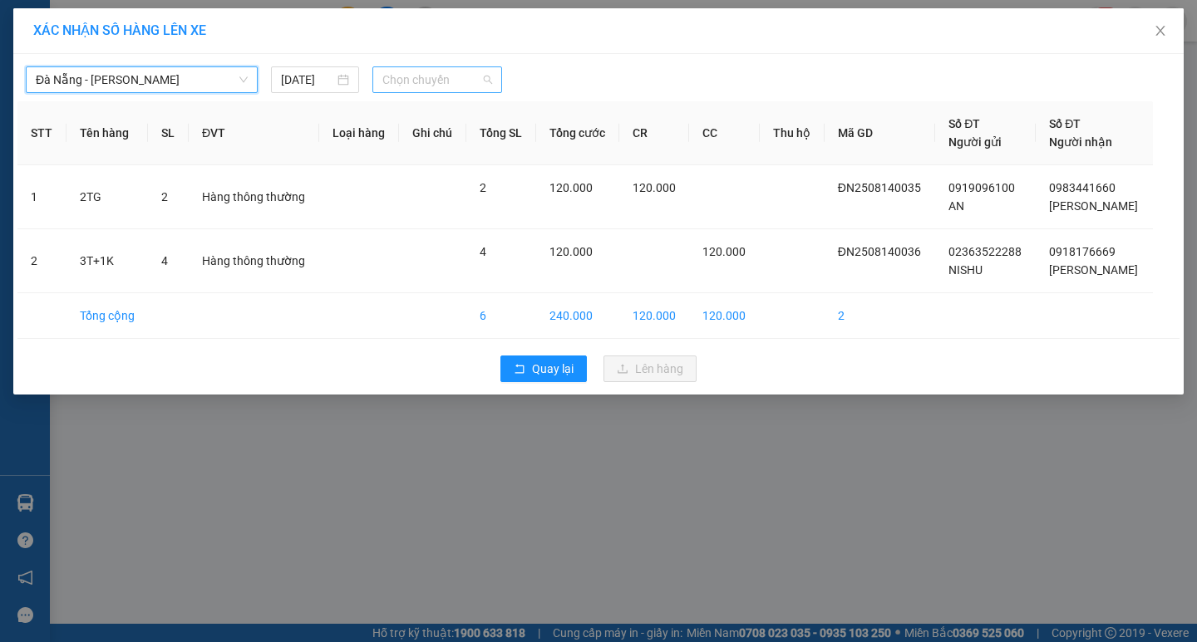
click at [446, 79] on span "Chọn chuyến" at bounding box center [437, 79] width 110 height 25
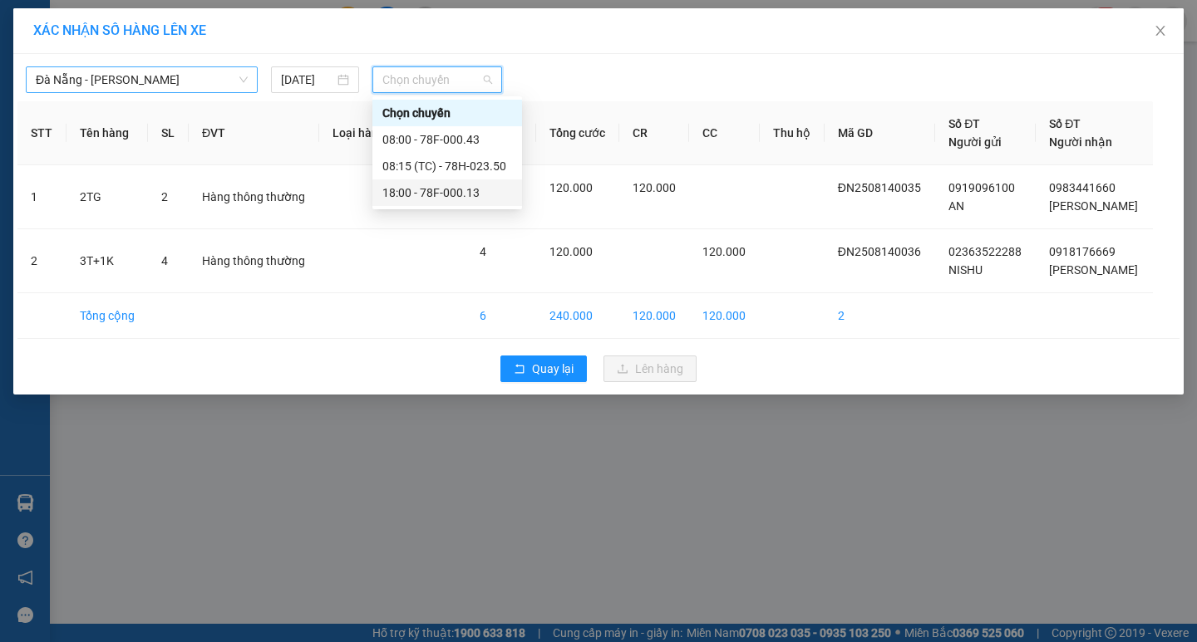
click at [470, 188] on div "18:00 - 78F-000.13" at bounding box center [447, 193] width 130 height 18
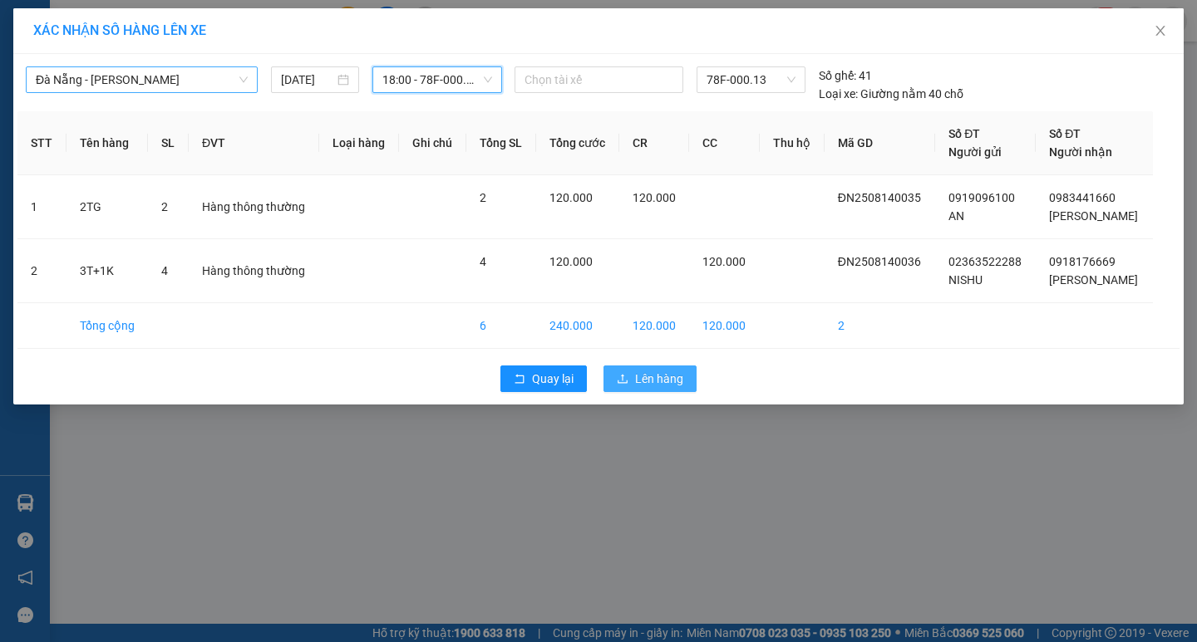
click at [658, 381] on span "Lên hàng" at bounding box center [659, 379] width 48 height 18
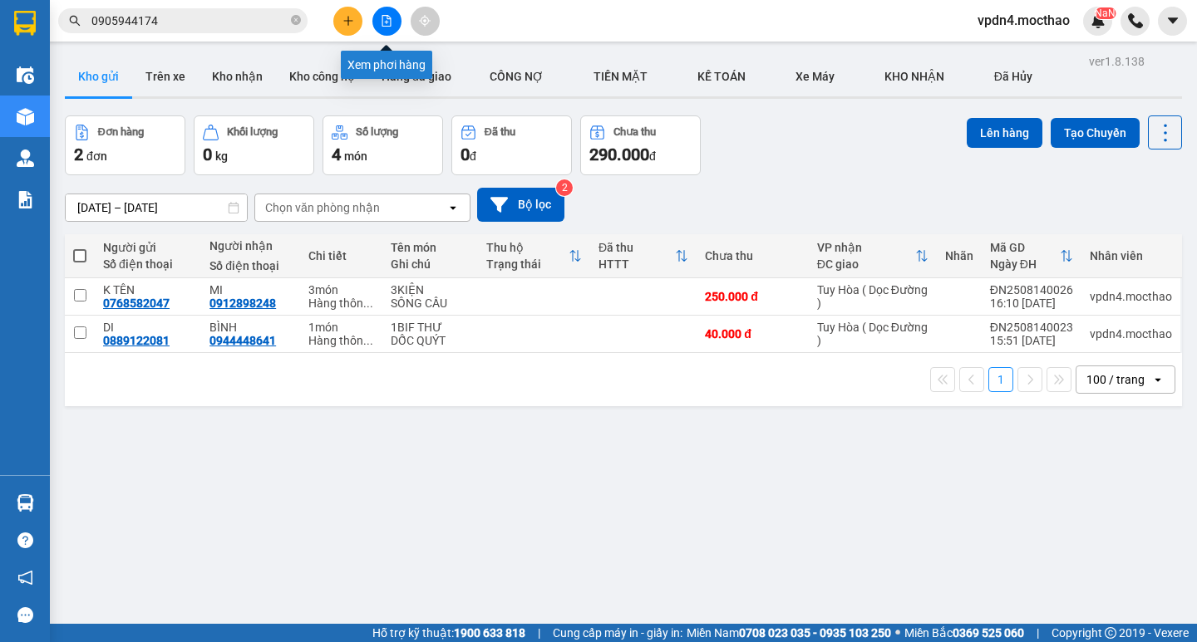
click at [381, 27] on button at bounding box center [386, 21] width 29 height 29
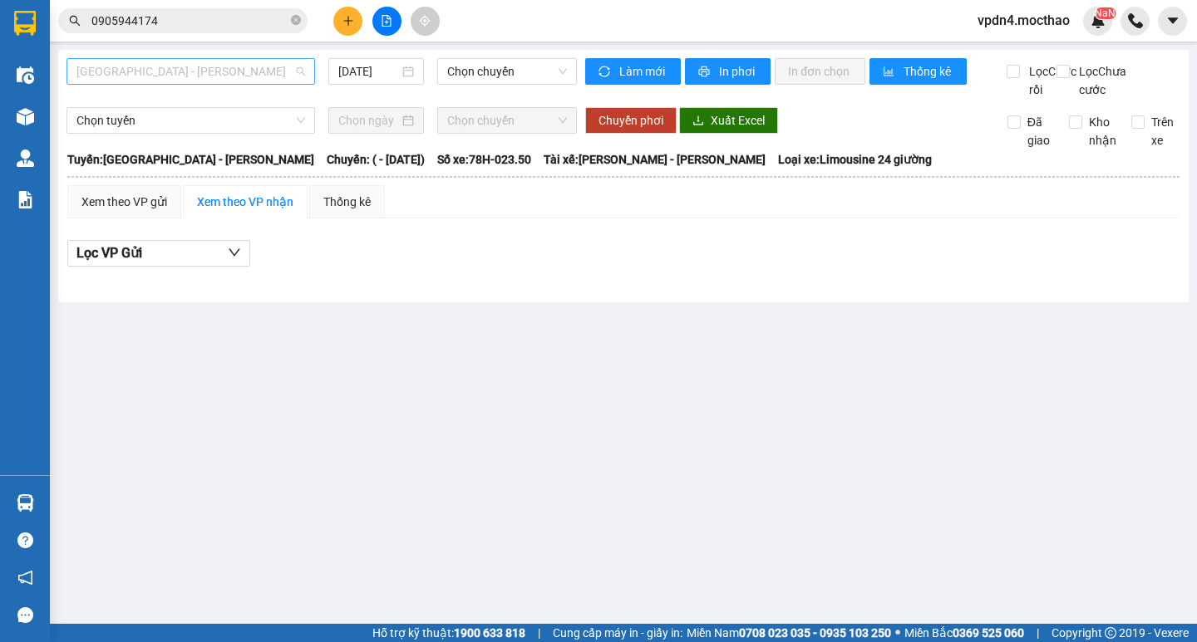
click at [288, 73] on span "[GEOGRAPHIC_DATA] - [PERSON_NAME]" at bounding box center [190, 71] width 229 height 25
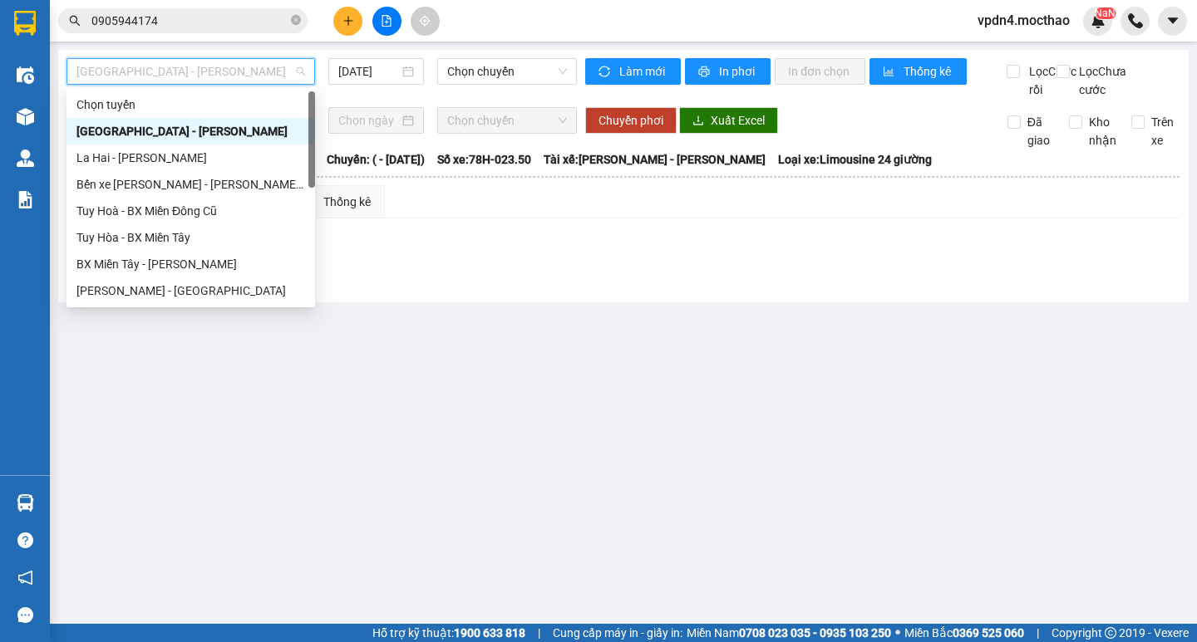
type input "D"
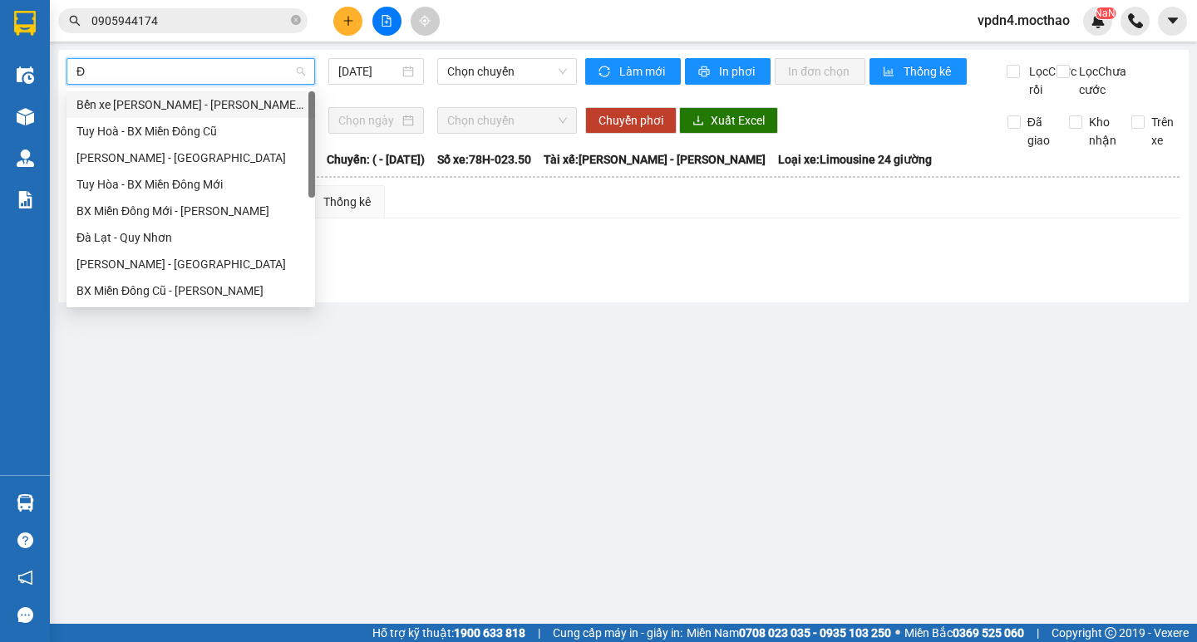
type input "ĐA"
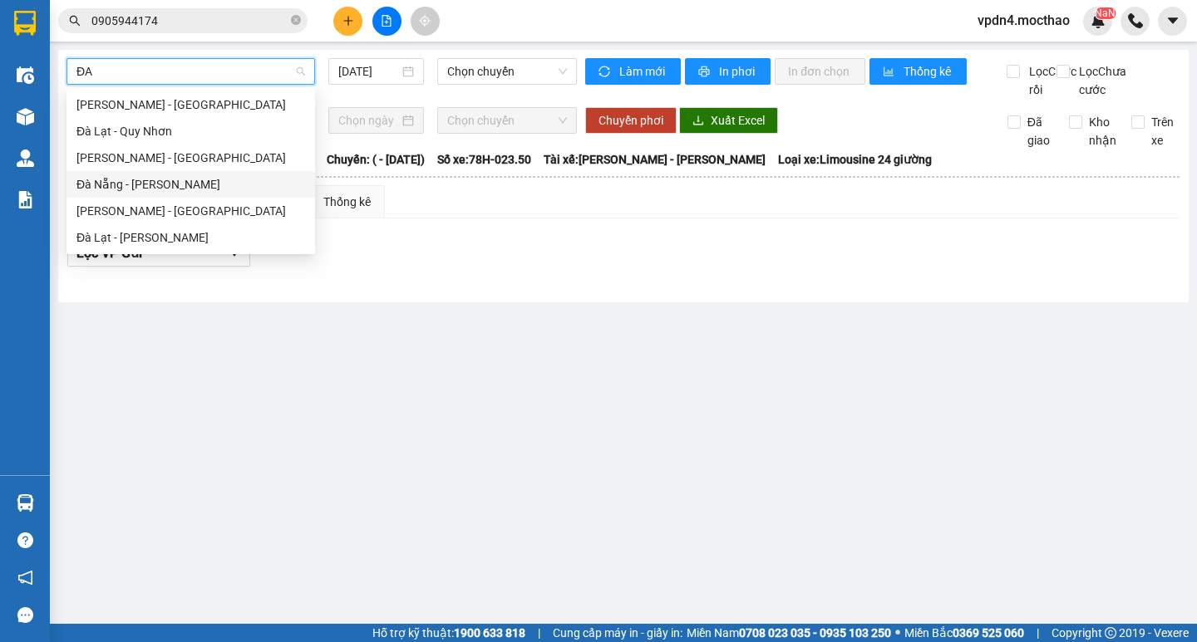
click at [147, 184] on div "Đà Nẵng - [PERSON_NAME]" at bounding box center [190, 184] width 229 height 18
type input "[DATE]"
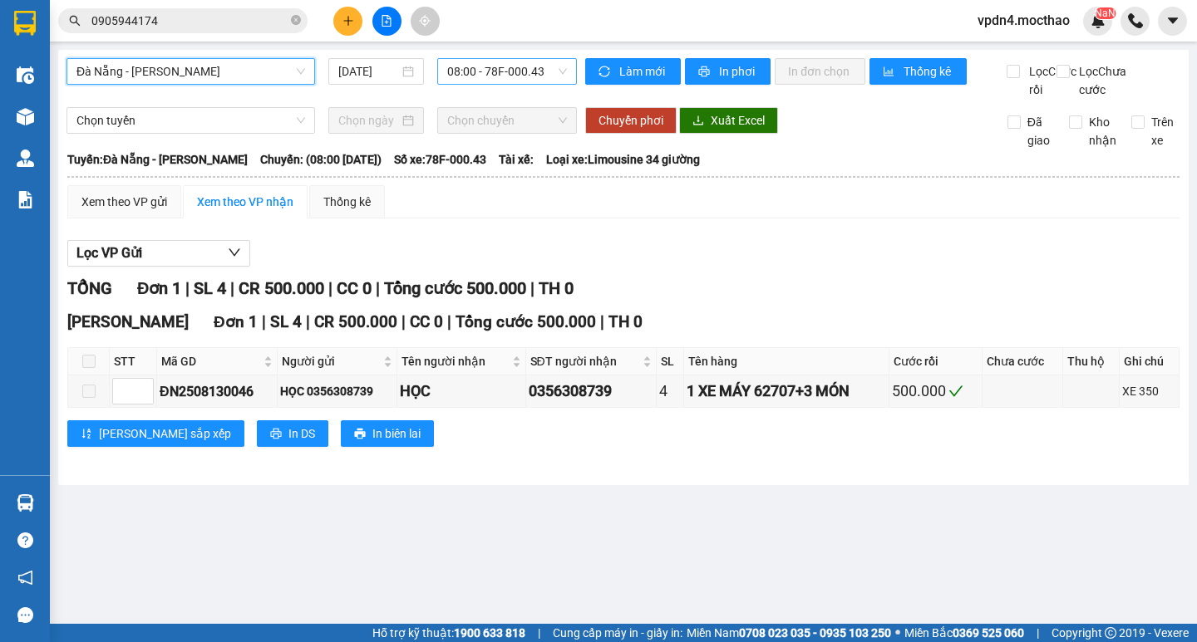
click at [465, 69] on span "08:00 - 78F-000.43" at bounding box center [507, 71] width 120 height 25
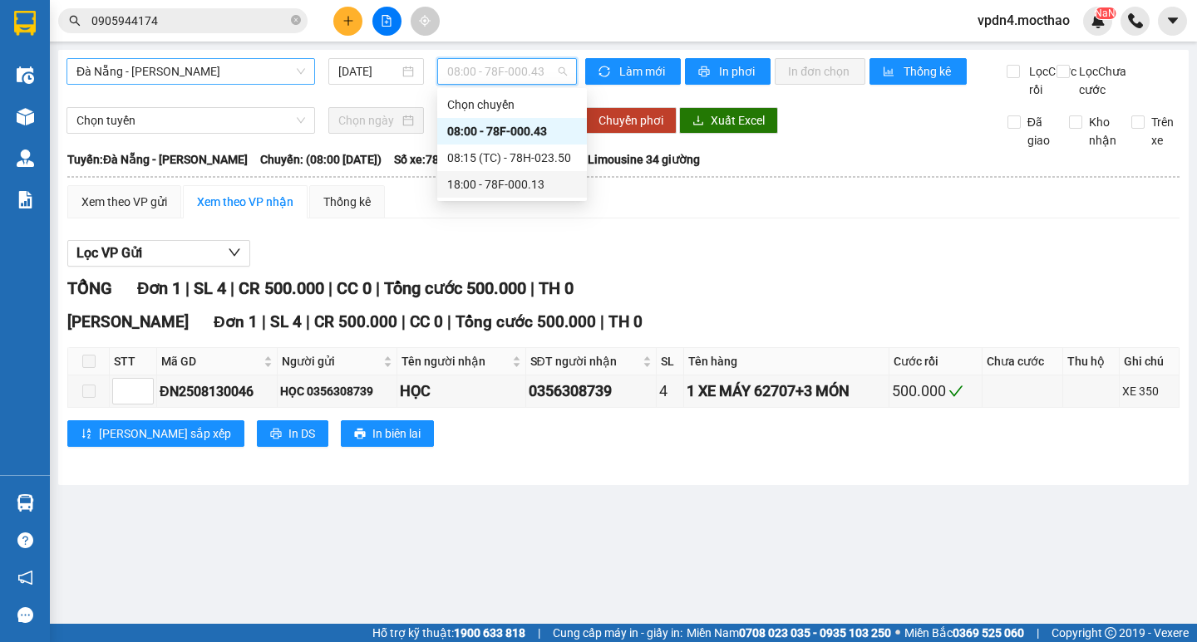
click at [498, 186] on div "18:00 - 78F-000.13" at bounding box center [512, 184] width 130 height 18
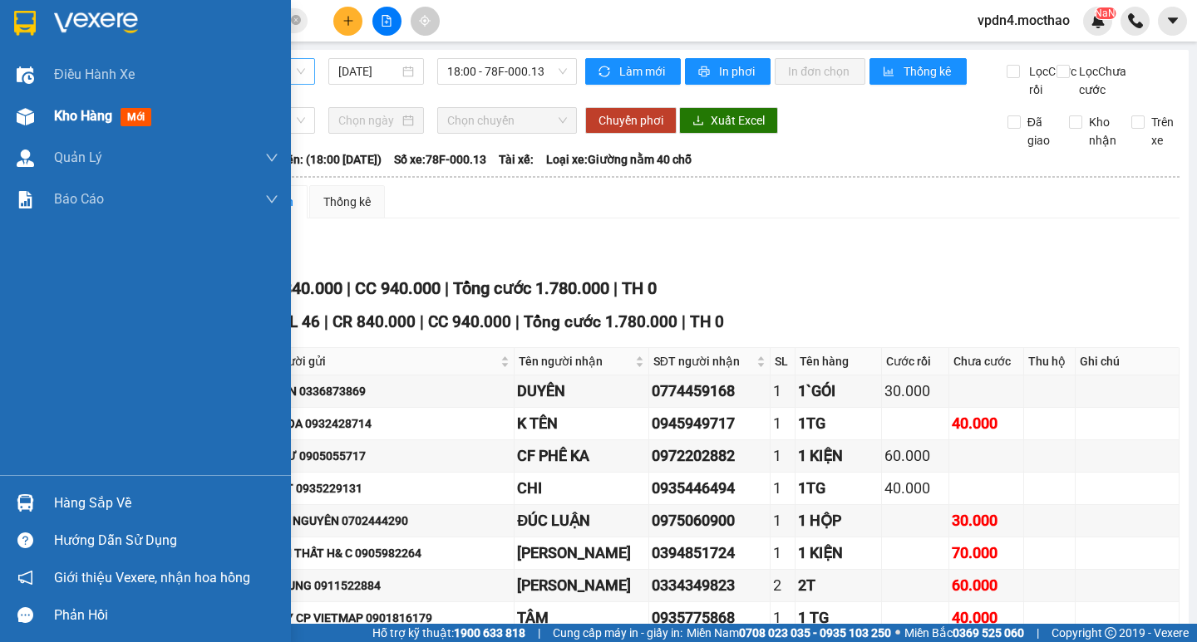
click at [84, 112] on span "Kho hàng" at bounding box center [83, 116] width 58 height 16
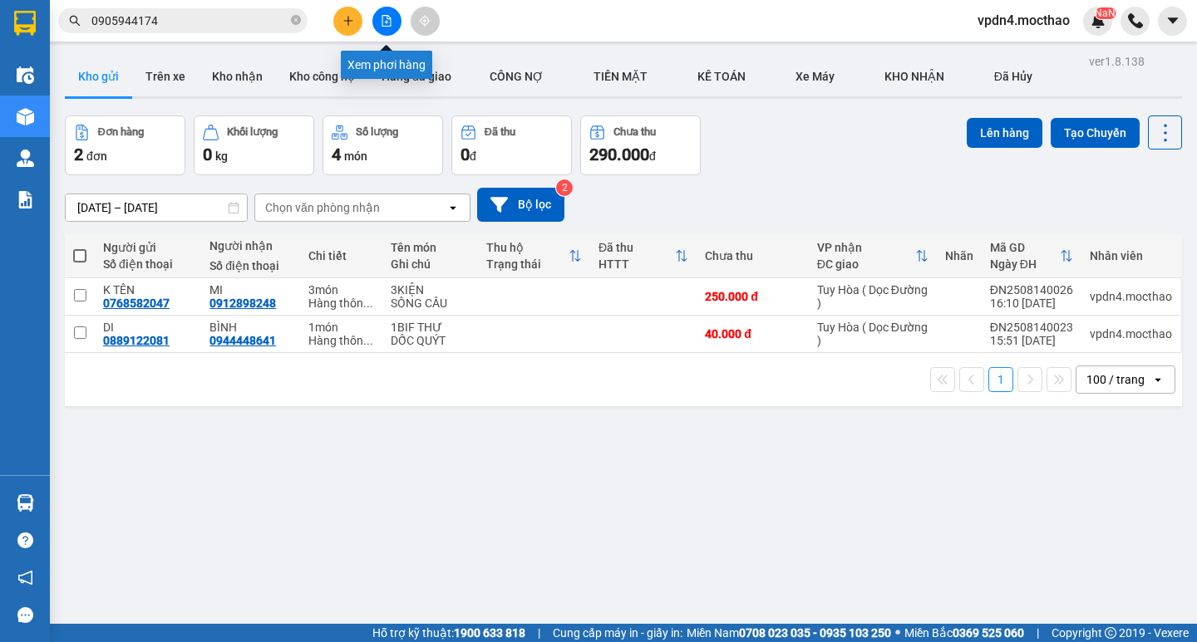
click at [396, 16] on button at bounding box center [386, 21] width 29 height 29
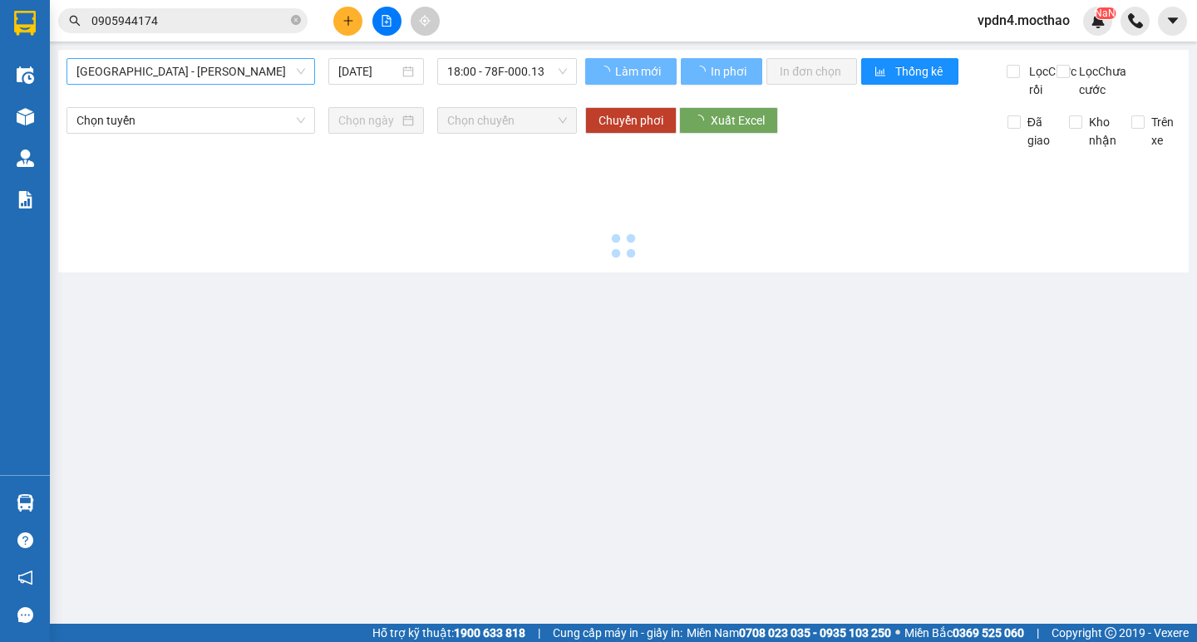
click at [255, 62] on span "[GEOGRAPHIC_DATA] - [PERSON_NAME]" at bounding box center [190, 71] width 229 height 25
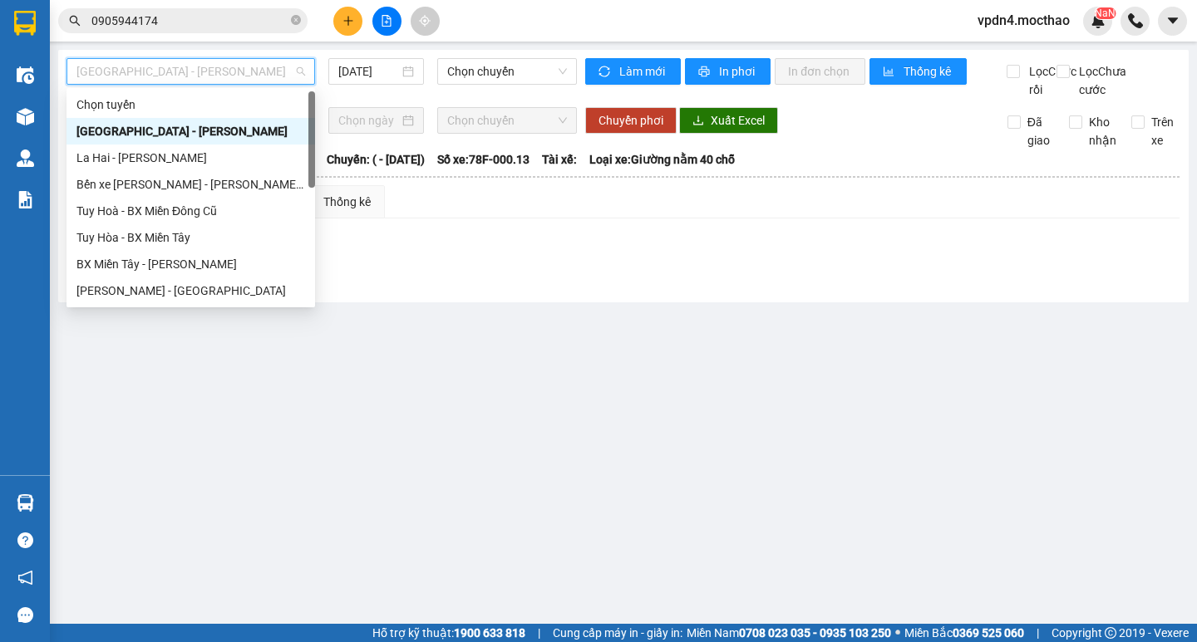
type input "D"
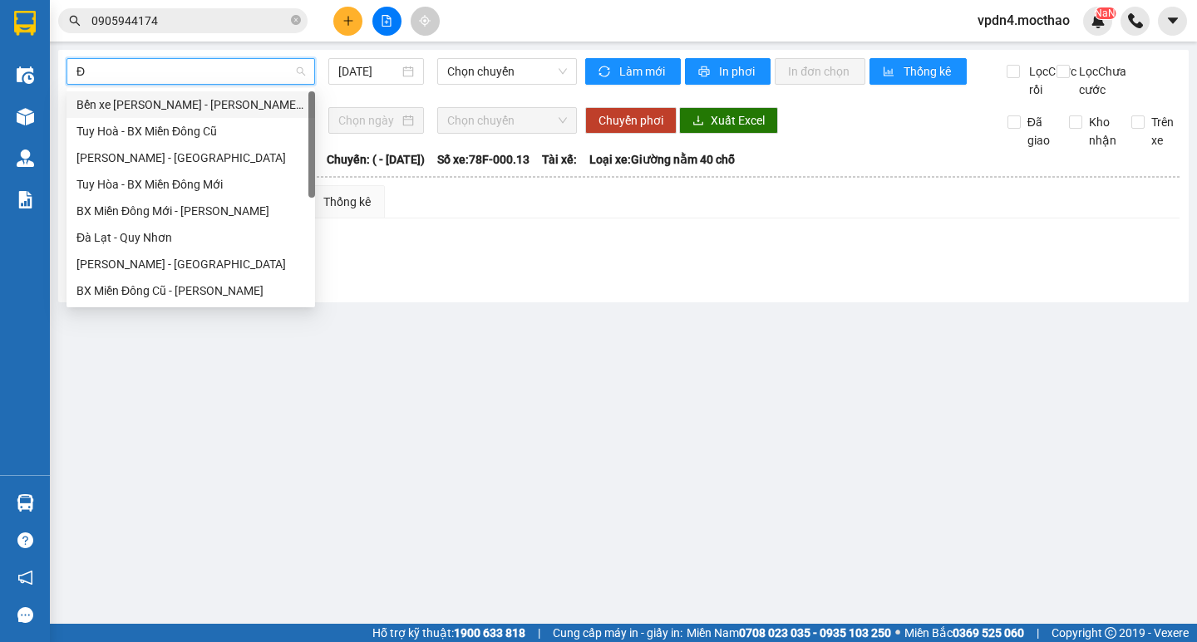
type input "ĐA"
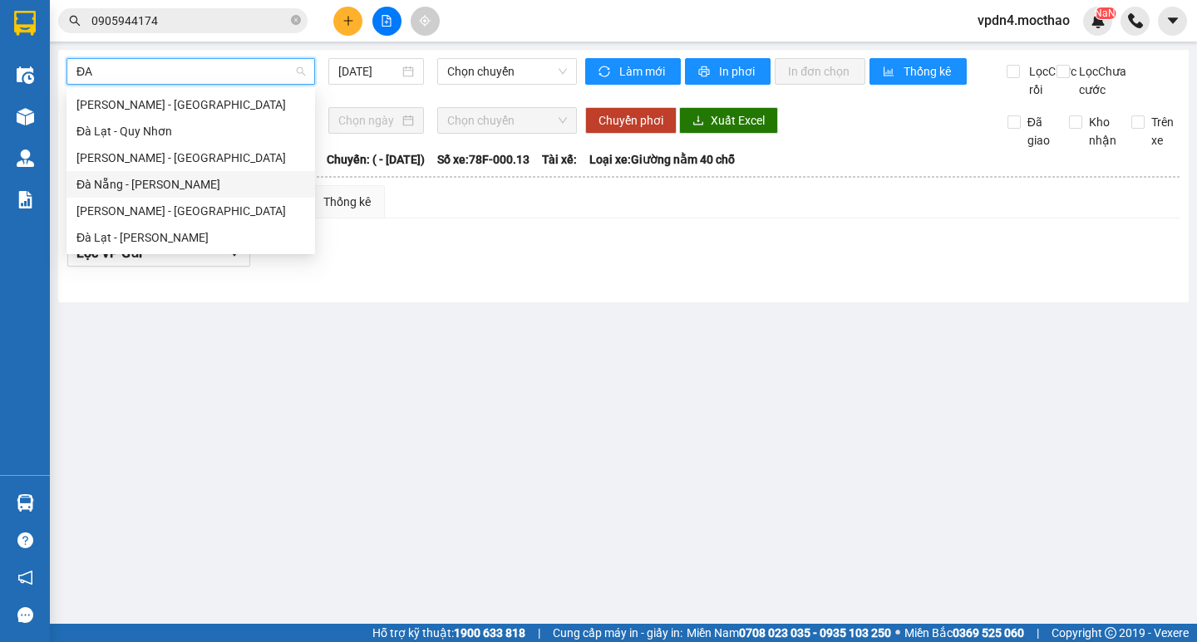
click at [157, 186] on div "Đà Nẵng - [PERSON_NAME]" at bounding box center [190, 184] width 229 height 18
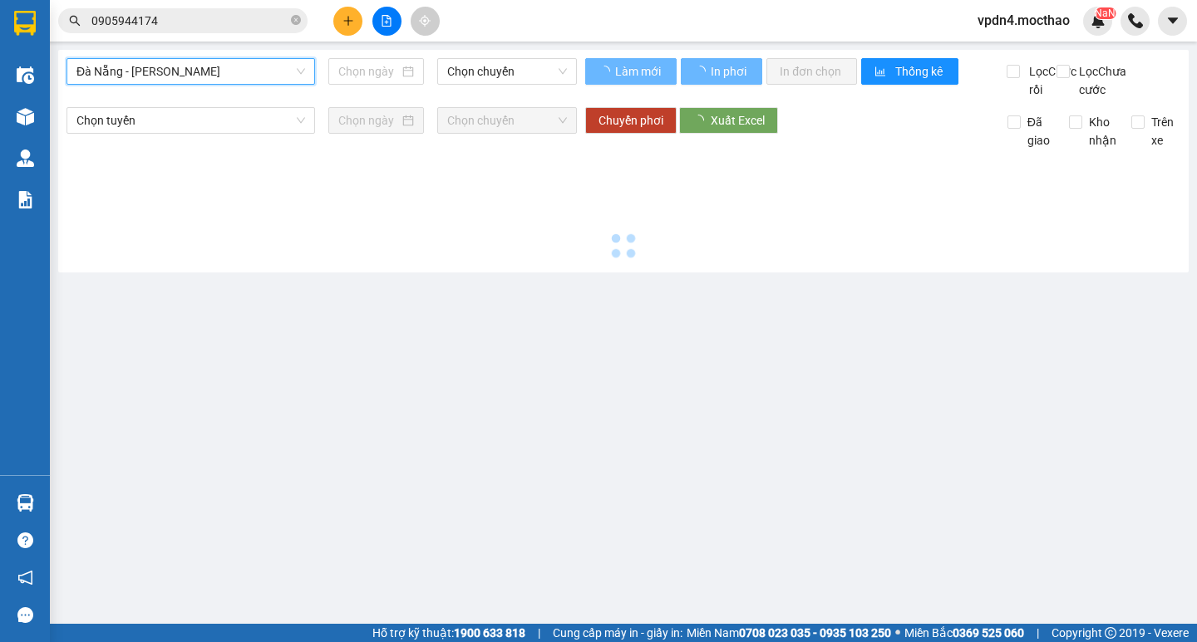
type input "[DATE]"
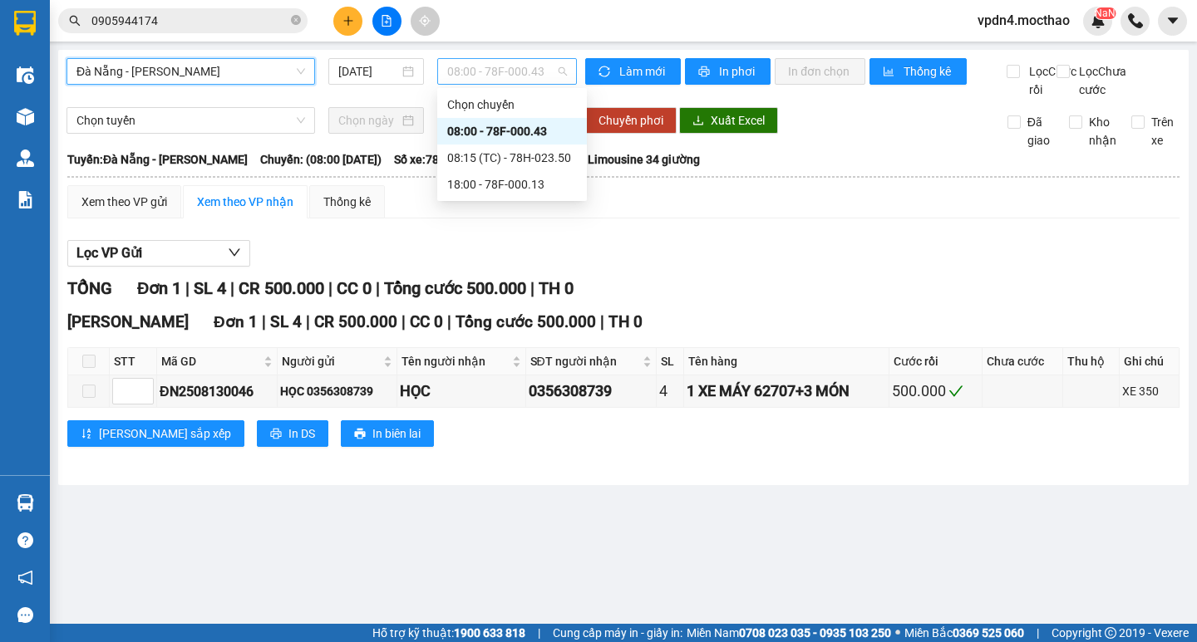
click at [473, 76] on span "08:00 - 78F-000.43" at bounding box center [507, 71] width 120 height 25
click at [524, 187] on div "18:00 - 78F-000.13" at bounding box center [512, 184] width 130 height 18
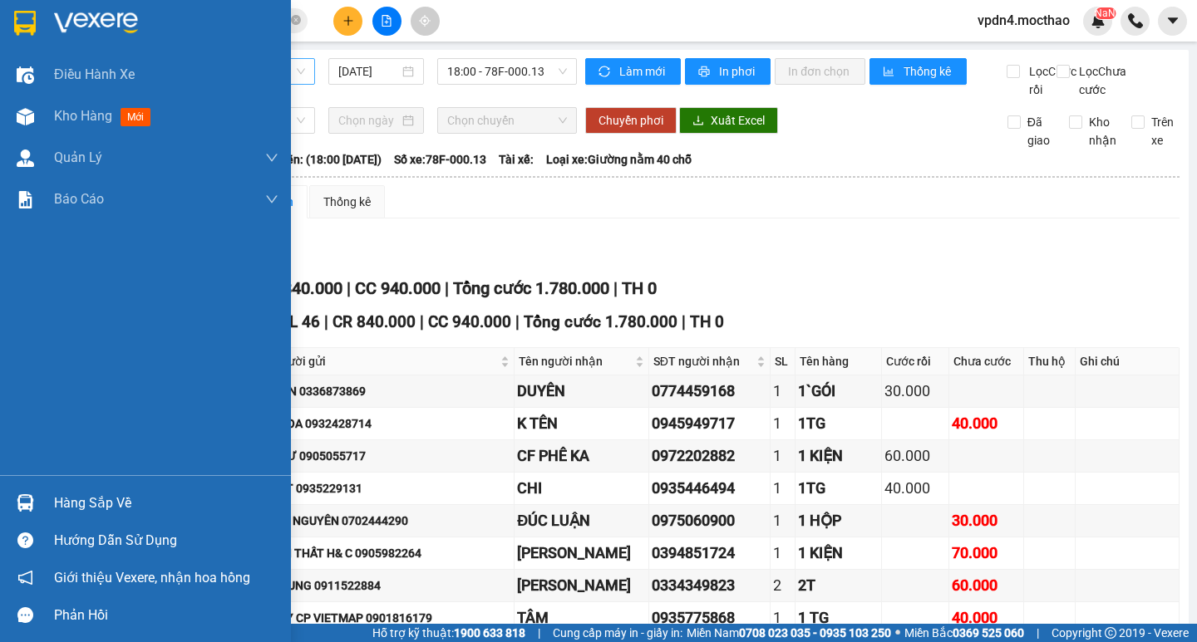
click at [90, 512] on div "Hàng sắp về" at bounding box center [166, 503] width 224 height 25
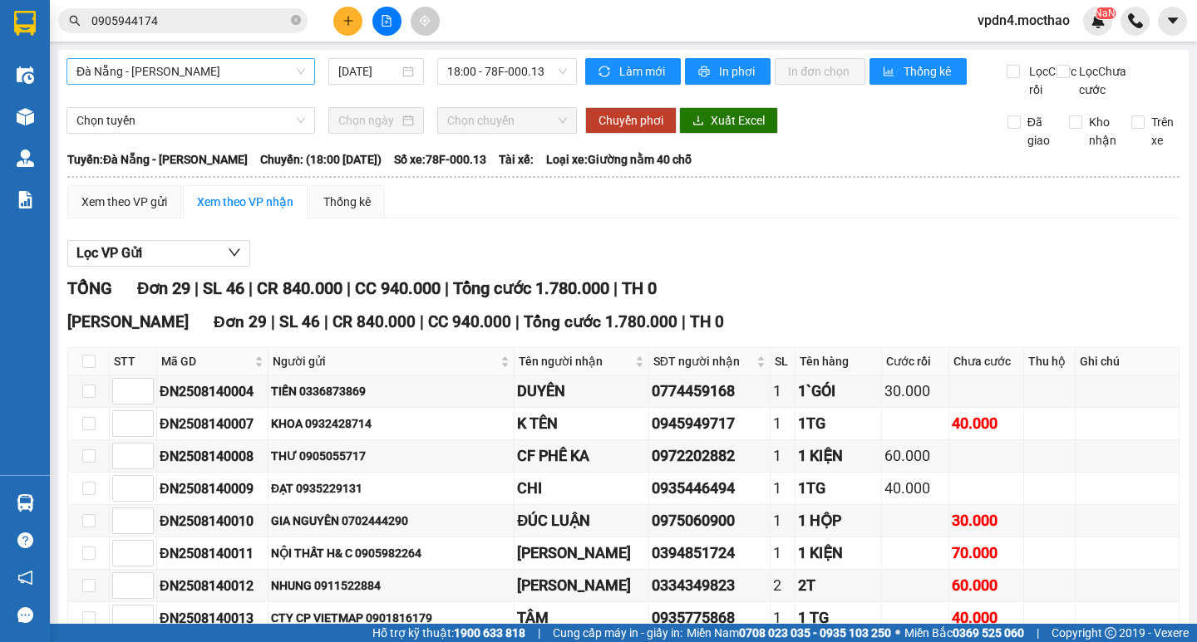
click at [848, 294] on section "Kết quả [PERSON_NAME] ( 3 ) Bộ lọc Ngày lên hàng gần nhất Mã ĐH Trạng thái Món …" at bounding box center [598, 321] width 1197 height 642
click at [351, 22] on icon "plus" at bounding box center [348, 21] width 12 height 12
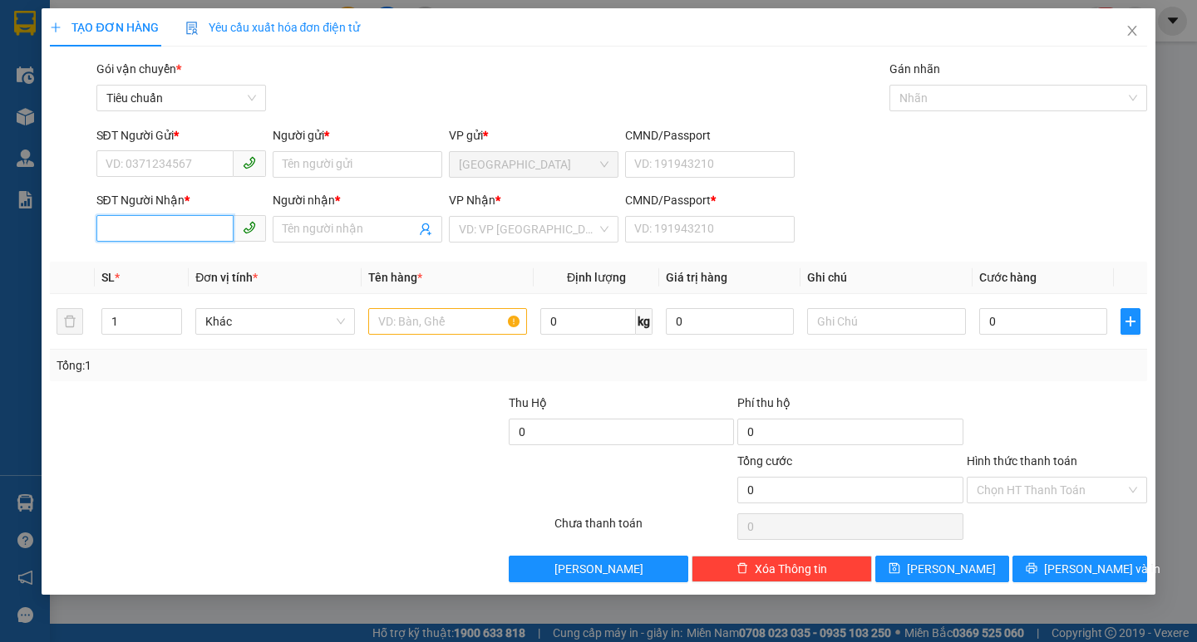
click at [193, 233] on input "SĐT Người Nhận *" at bounding box center [164, 228] width 137 height 27
click at [139, 268] on div "0948700088 - HÒA" at bounding box center [181, 262] width 150 height 18
type input "0948700088"
type input "HÒA"
type input "0"
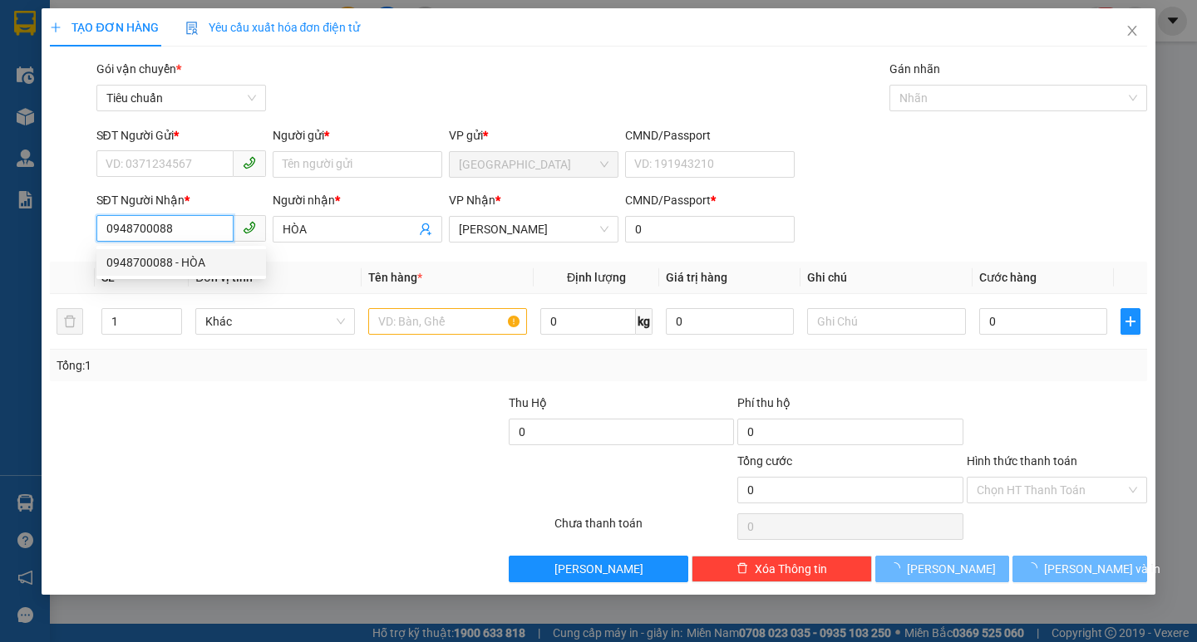
type input "100.000"
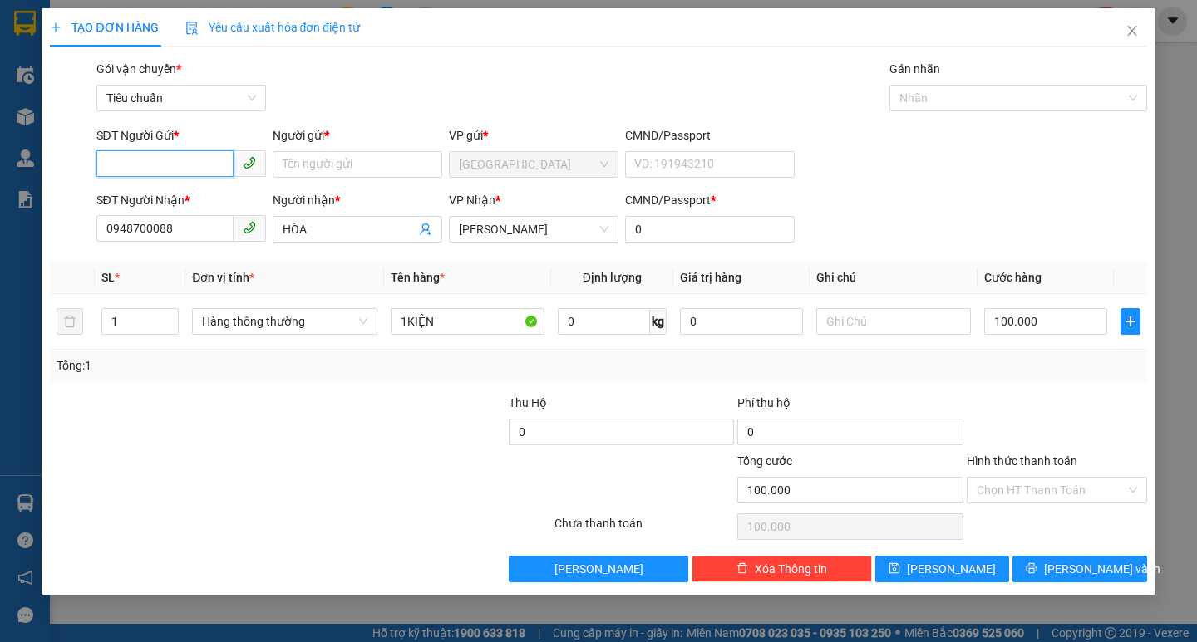
click at [168, 165] on input "SĐT Người Gửi *" at bounding box center [164, 163] width 137 height 27
click at [184, 207] on div "0966136013 - TRANG" at bounding box center [181, 197] width 170 height 27
click at [1029, 318] on input "100.000" at bounding box center [1046, 321] width 124 height 27
click at [1063, 569] on button "[PERSON_NAME] và In" at bounding box center [1079, 569] width 134 height 27
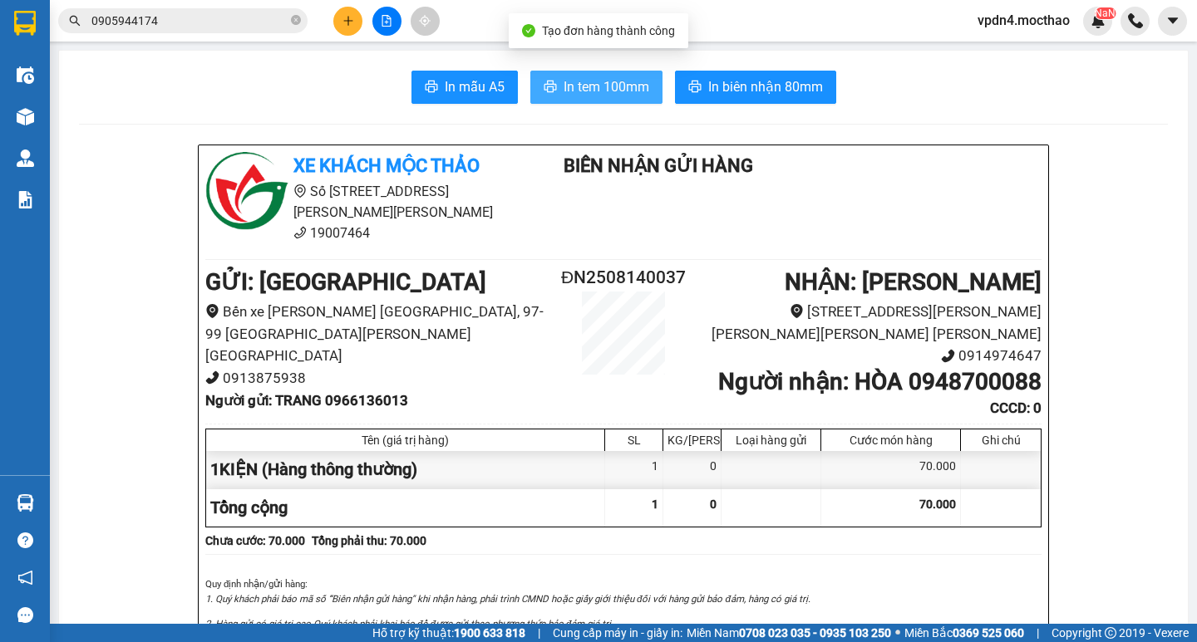
click at [582, 76] on span "In tem 100mm" at bounding box center [606, 86] width 86 height 21
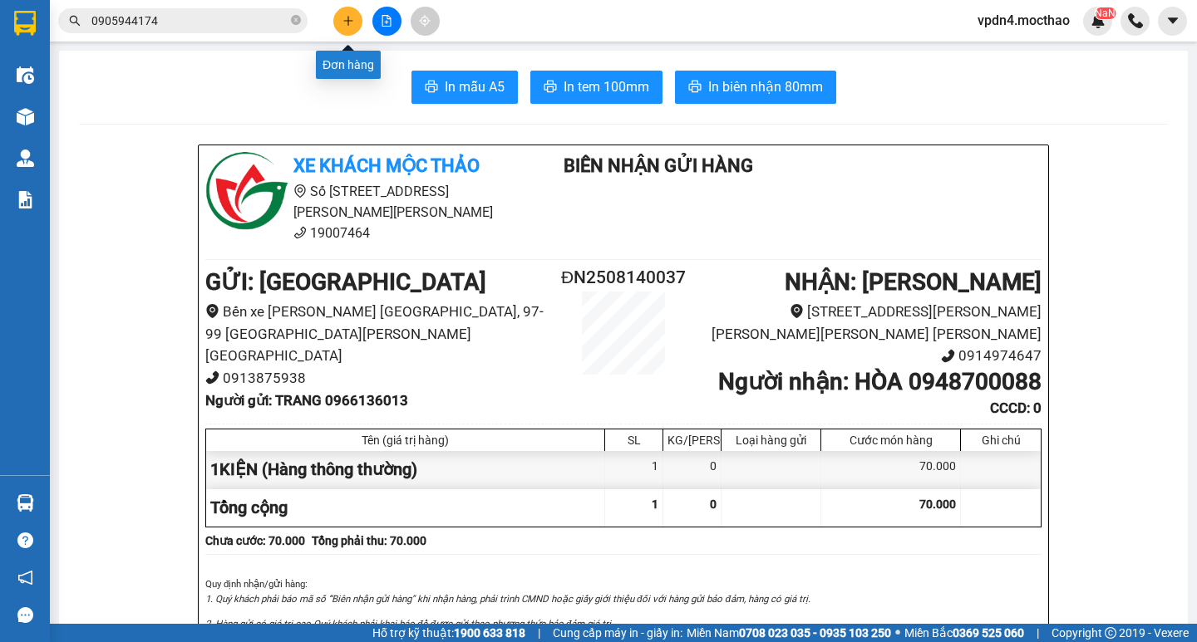
click at [342, 25] on icon "plus" at bounding box center [348, 21] width 12 height 12
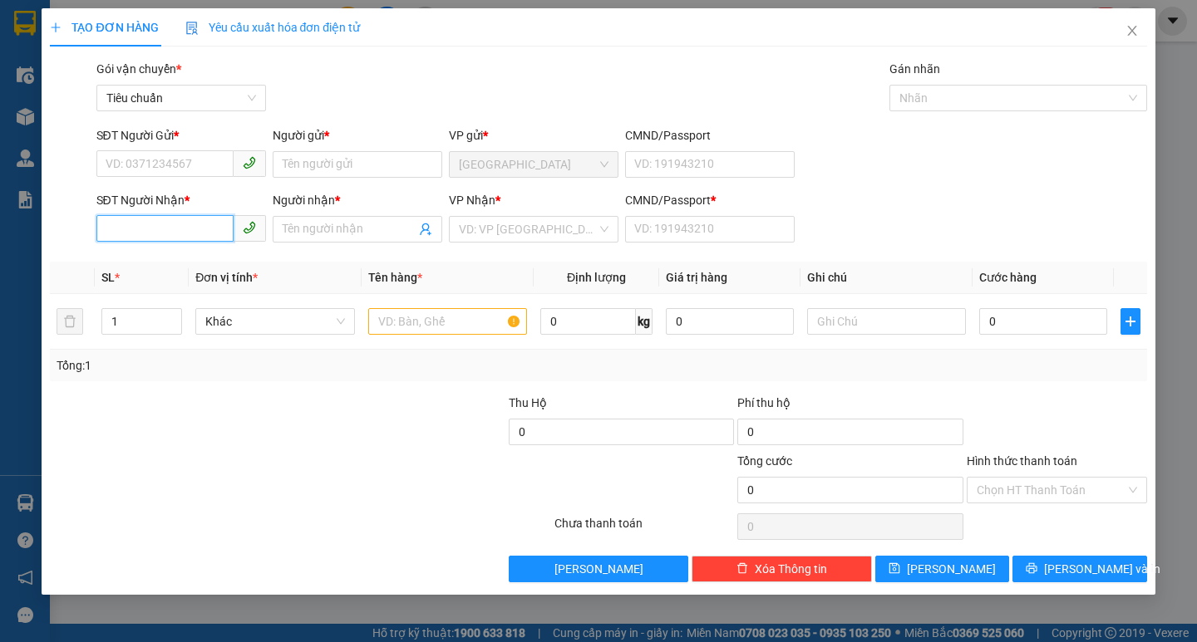
click at [119, 232] on input "SĐT Người Nhận *" at bounding box center [164, 228] width 137 height 27
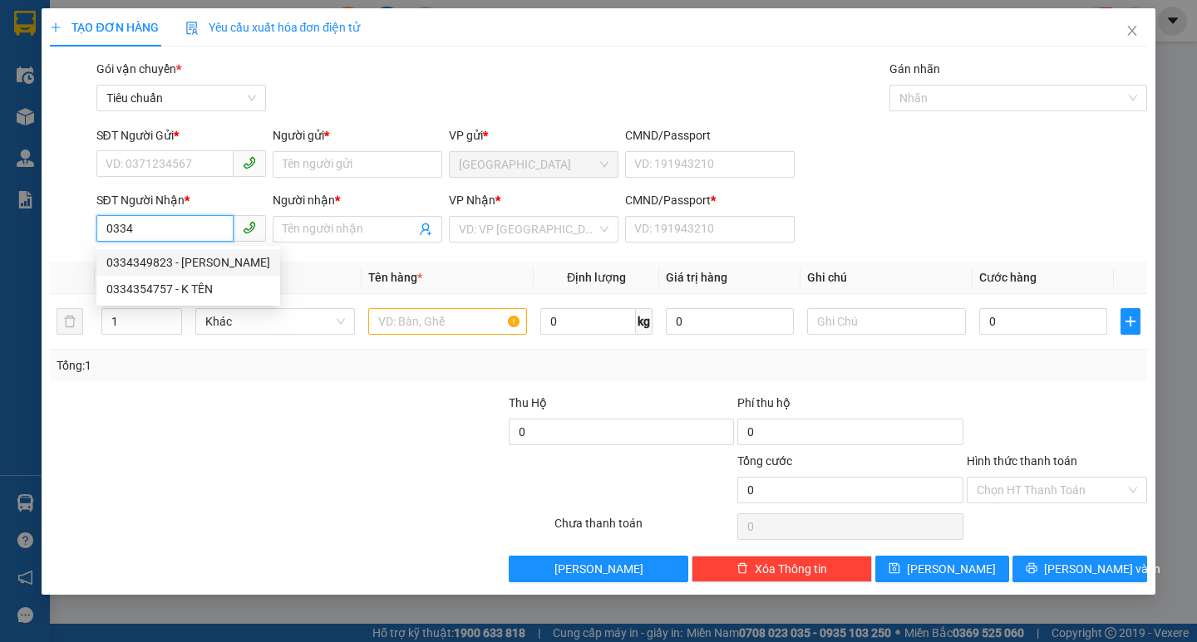
click at [224, 259] on div "0334349823 - [PERSON_NAME]" at bounding box center [188, 262] width 164 height 18
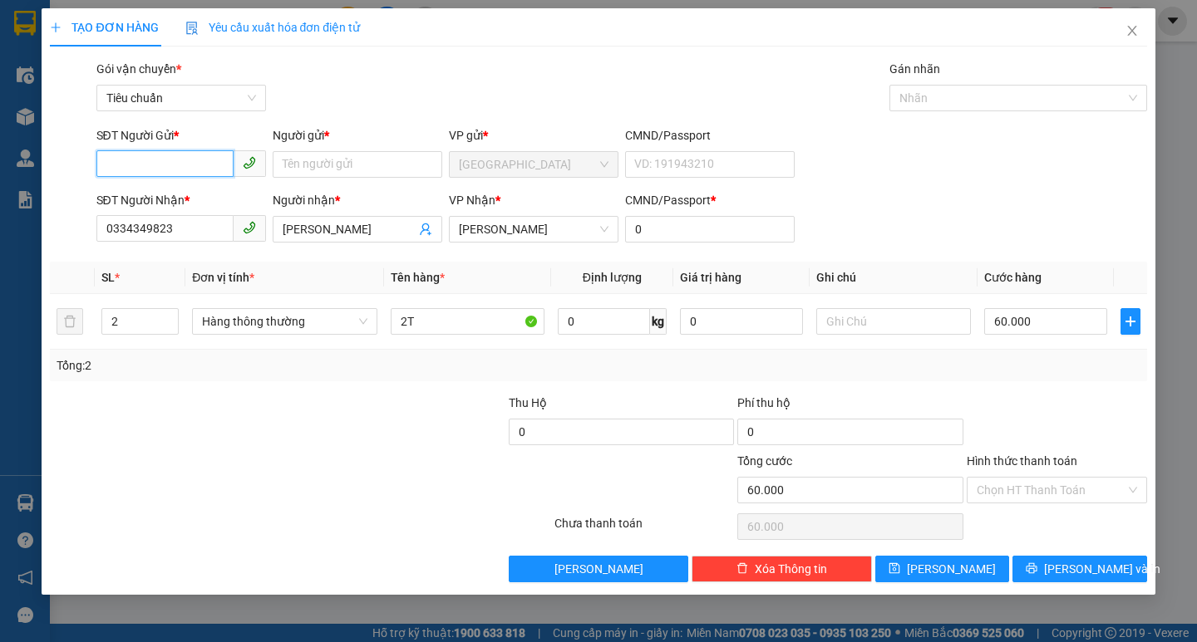
click at [209, 158] on input "SĐT Người Gửi *" at bounding box center [164, 163] width 137 height 27
click at [201, 204] on div "0911522884 - NHUNG" at bounding box center [181, 198] width 150 height 18
click at [141, 322] on input "2" at bounding box center [140, 321] width 76 height 25
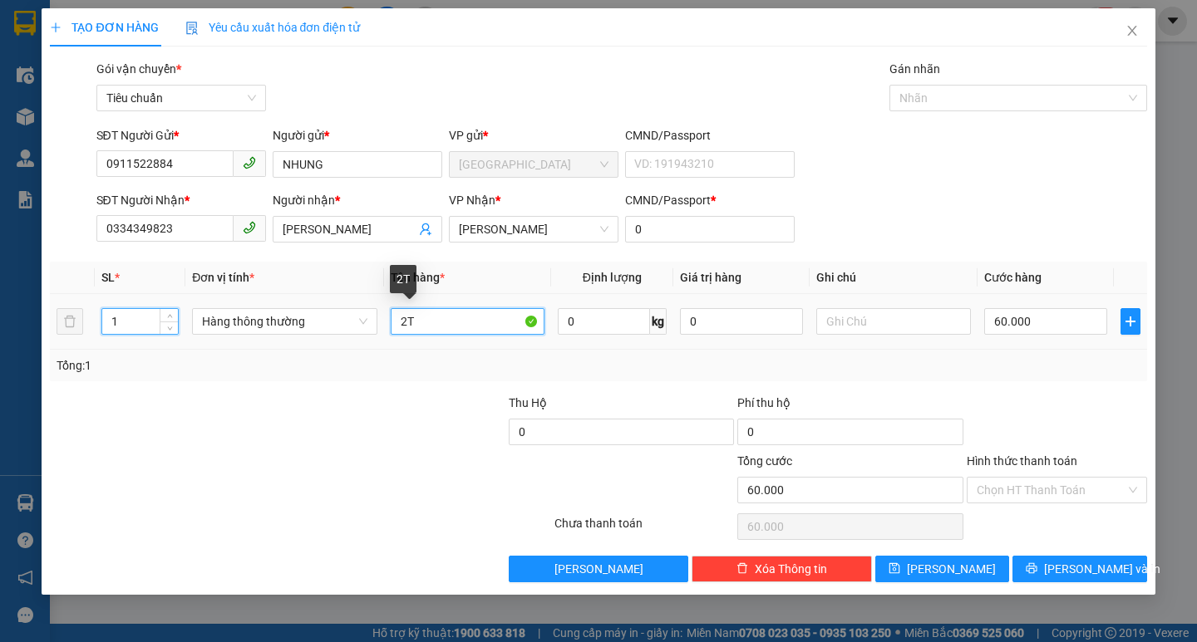
click at [405, 325] on input "2T" at bounding box center [468, 321] width 154 height 27
click at [1050, 306] on div "0" at bounding box center [1046, 321] width 124 height 33
click at [1051, 307] on div "0" at bounding box center [1046, 321] width 124 height 33
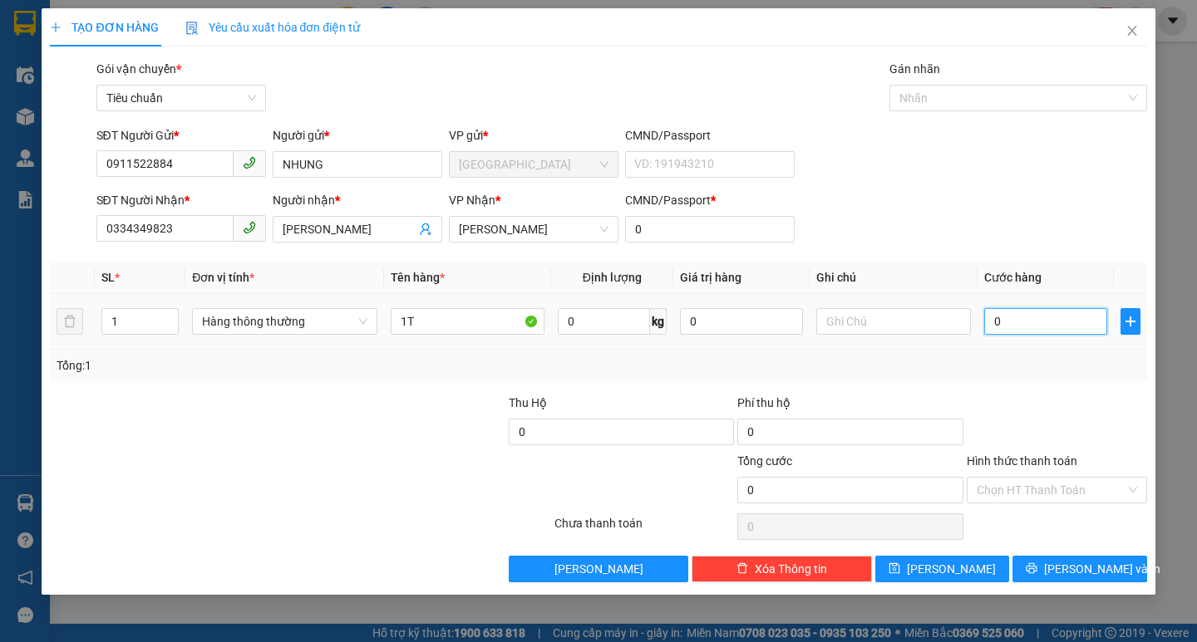
click at [1050, 316] on input "0" at bounding box center [1046, 321] width 124 height 27
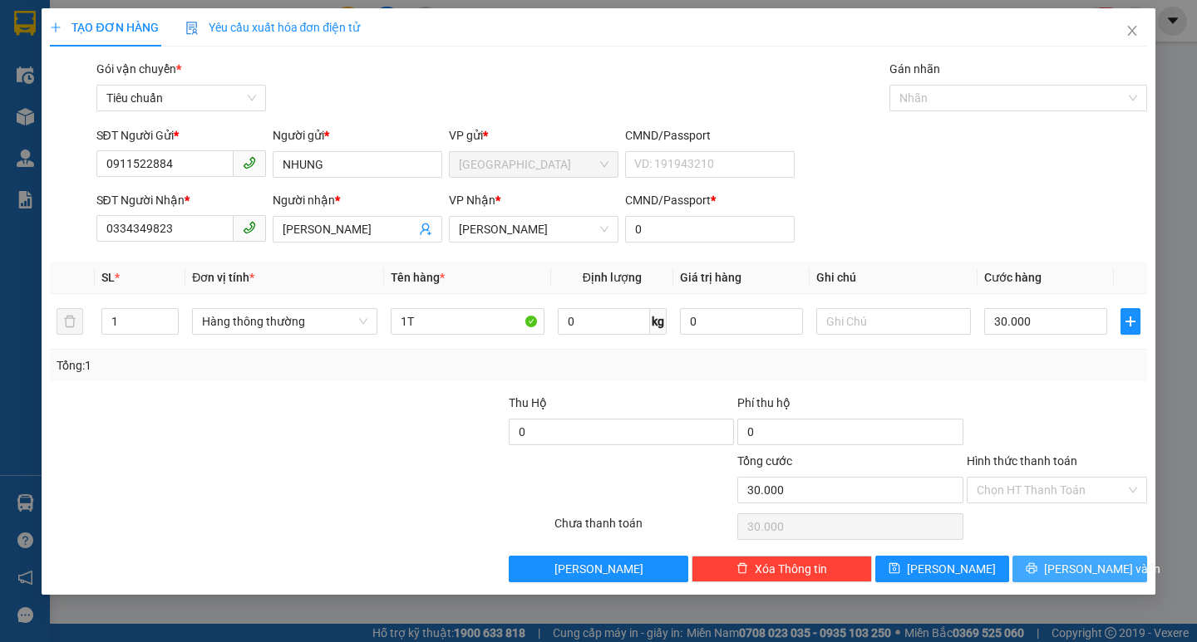
click at [1101, 563] on span "[PERSON_NAME] và In" at bounding box center [1102, 569] width 116 height 18
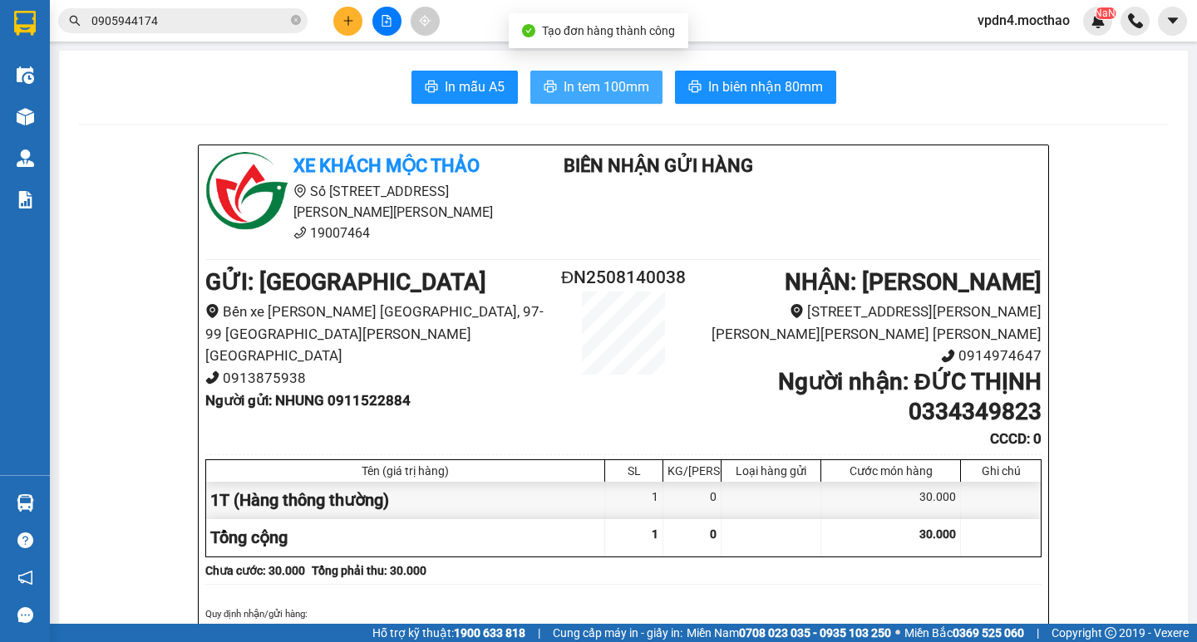
click at [584, 79] on span "In tem 100mm" at bounding box center [606, 86] width 86 height 21
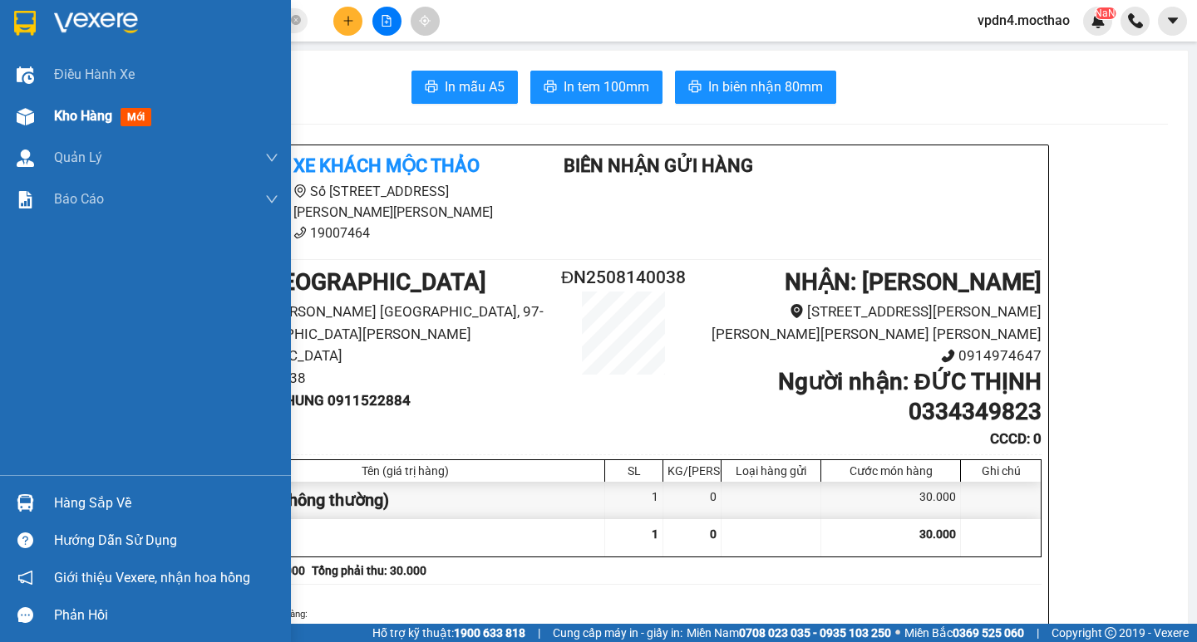
click at [77, 118] on span "Kho hàng" at bounding box center [83, 116] width 58 height 16
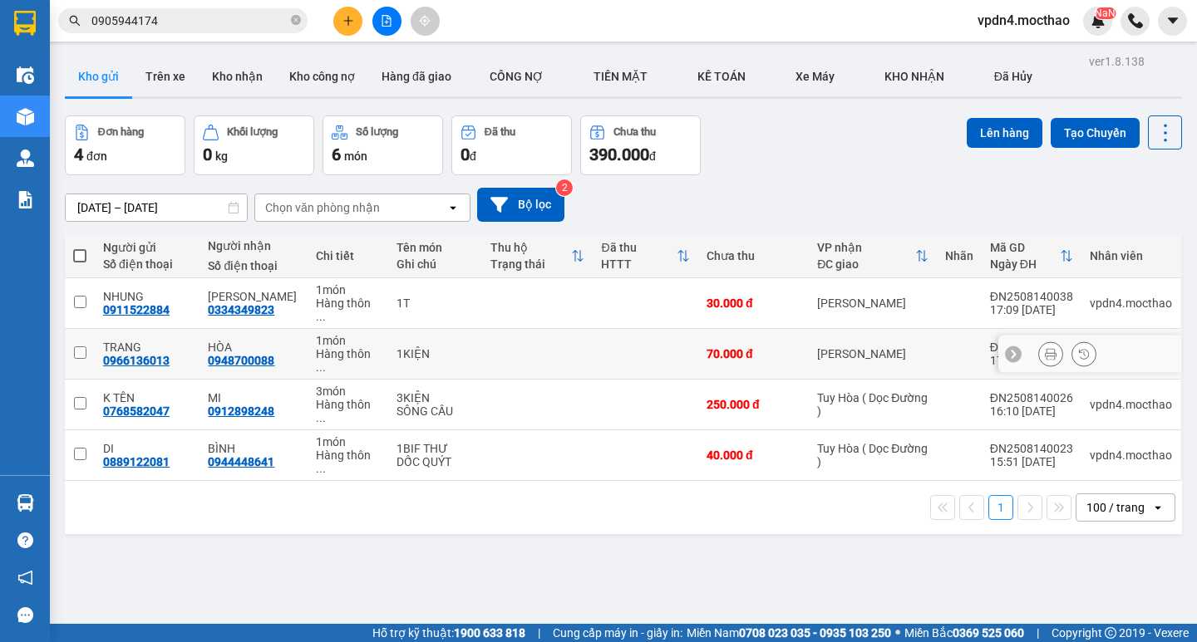
click at [85, 347] on input "checkbox" at bounding box center [80, 353] width 12 height 12
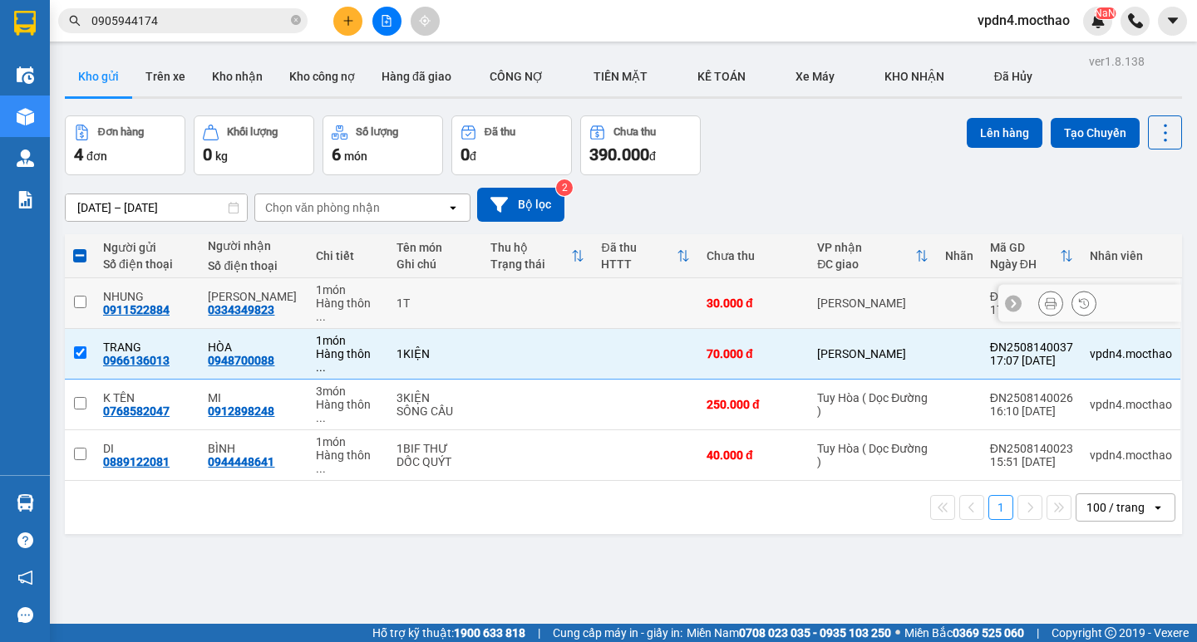
click at [76, 298] on input "checkbox" at bounding box center [80, 302] width 12 height 12
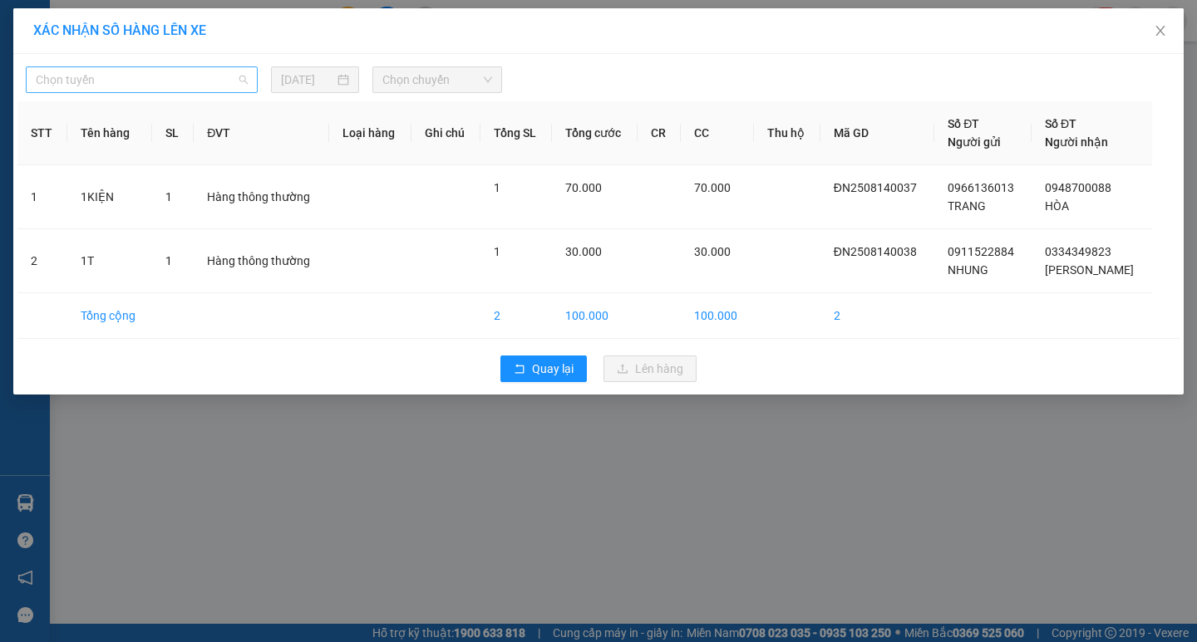
click at [162, 79] on span "Chọn tuyến" at bounding box center [142, 79] width 212 height 25
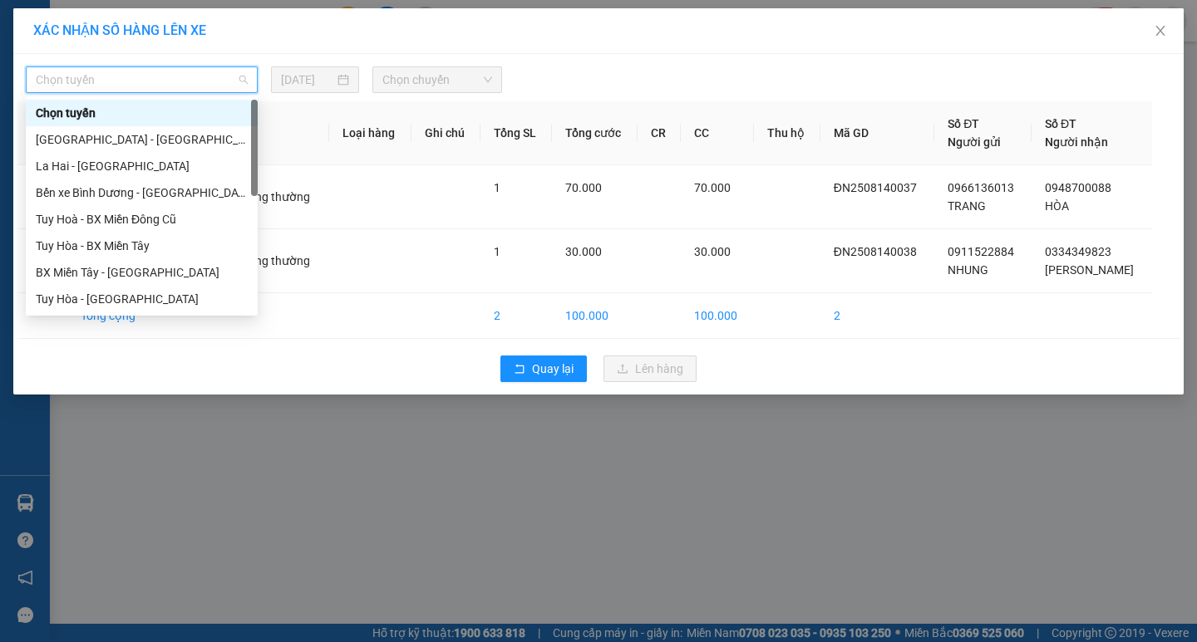
type input "D"
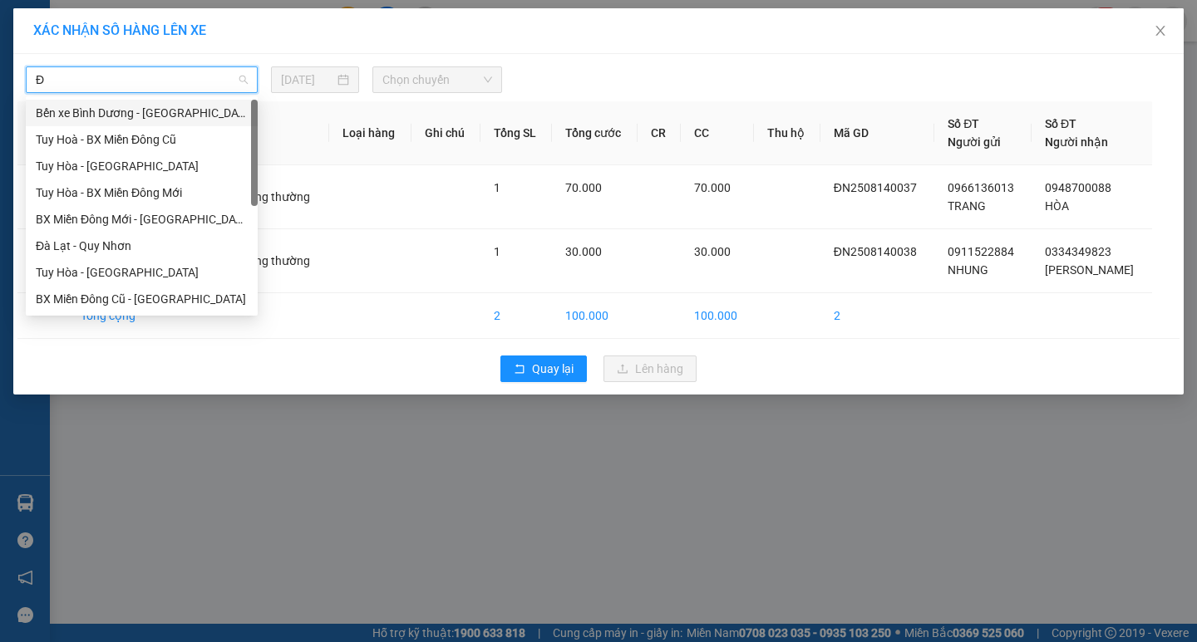
type input "ĐA"
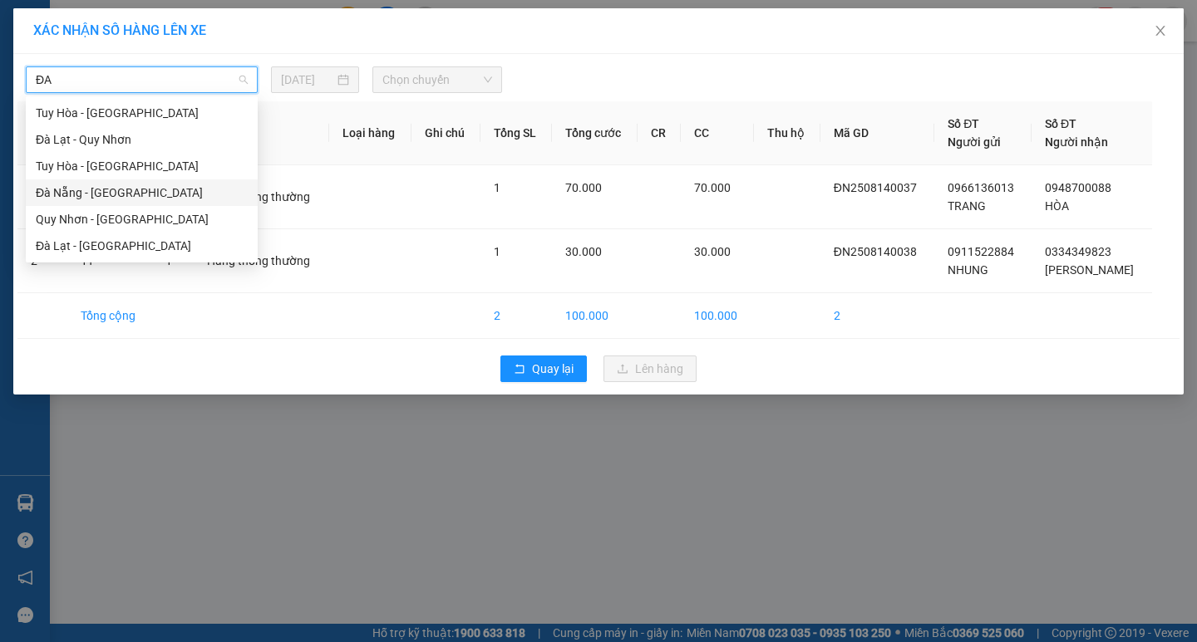
click at [116, 194] on div "Đà Nẵng - [PERSON_NAME]" at bounding box center [142, 193] width 212 height 18
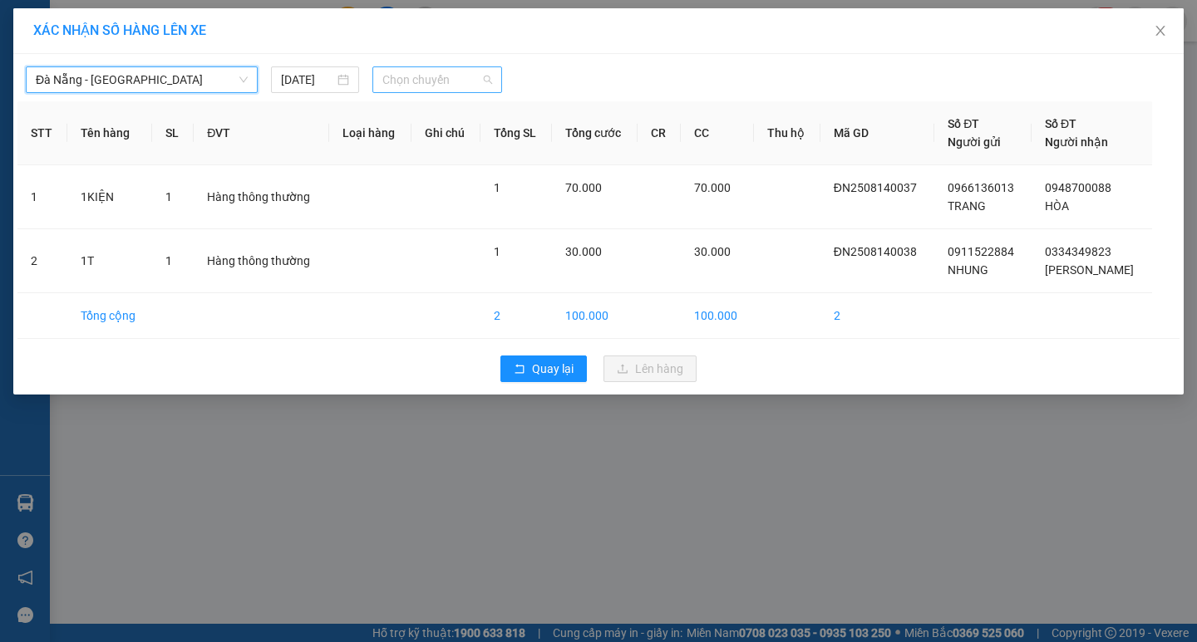
click at [426, 76] on span "Chọn chuyến" at bounding box center [437, 79] width 110 height 25
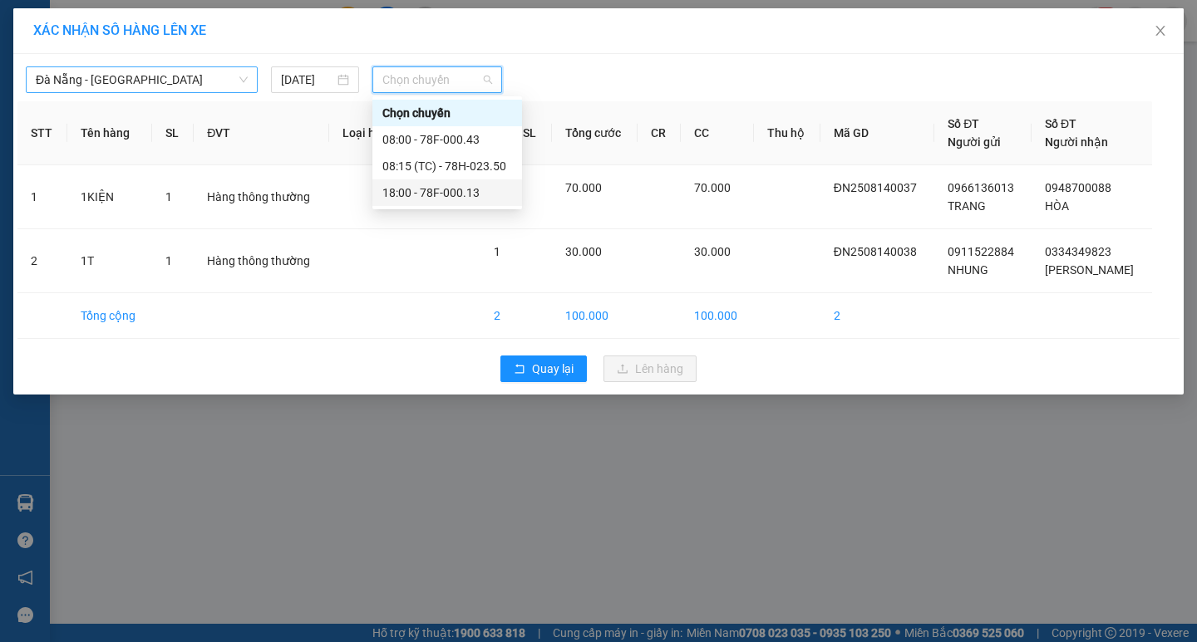
click at [454, 191] on div "18:00 - 78F-000.13" at bounding box center [447, 193] width 130 height 18
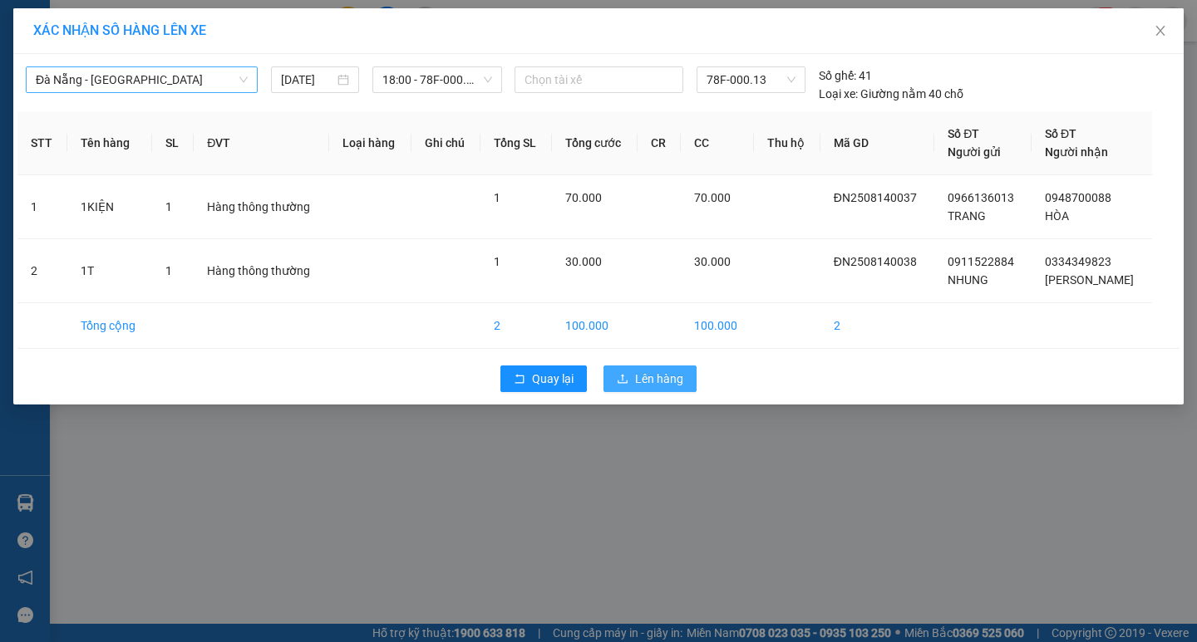
click at [637, 391] on button "Lên hàng" at bounding box center [649, 379] width 93 height 27
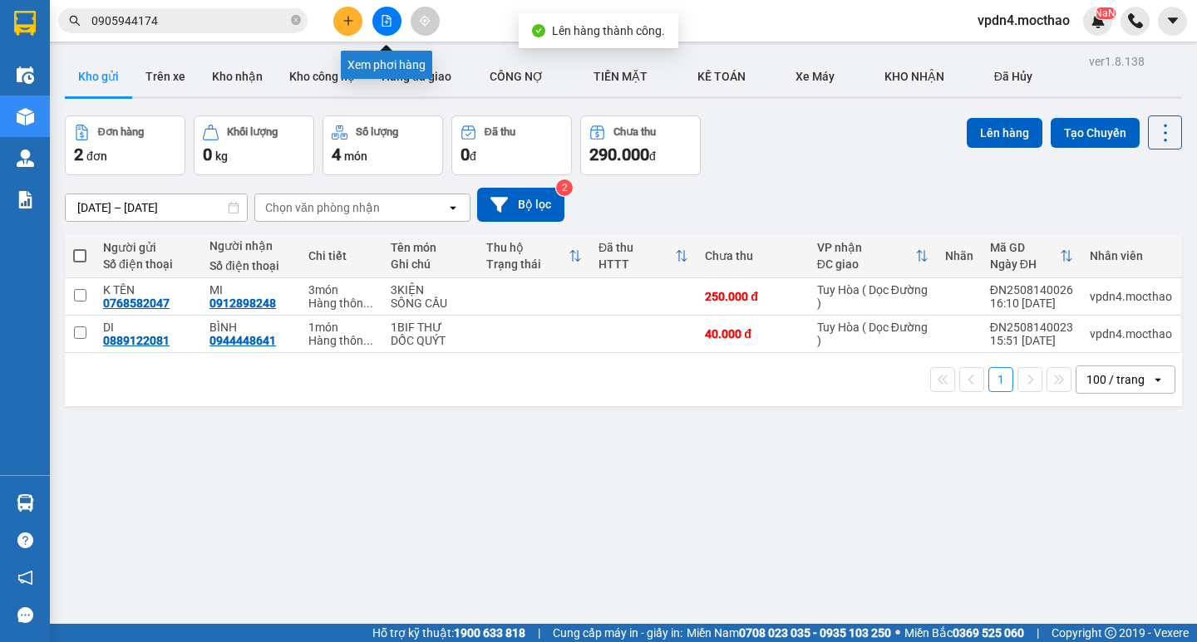
click at [384, 22] on icon "file-add" at bounding box center [387, 21] width 12 height 12
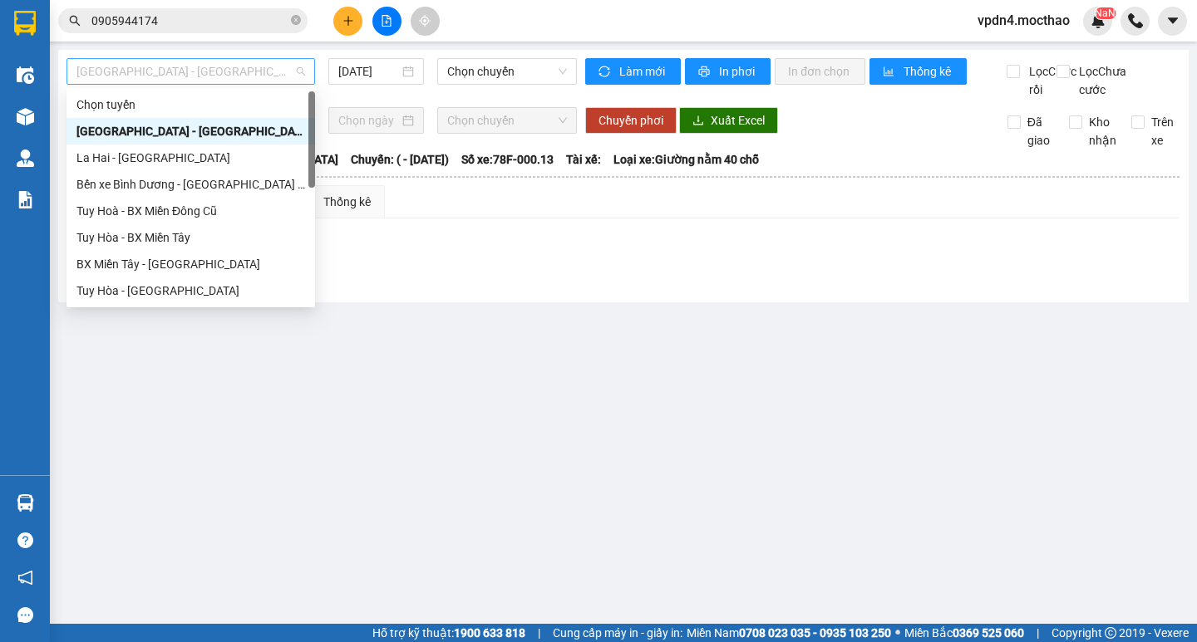
click at [277, 75] on span "[GEOGRAPHIC_DATA] - [PERSON_NAME]" at bounding box center [190, 71] width 229 height 25
type input "D"
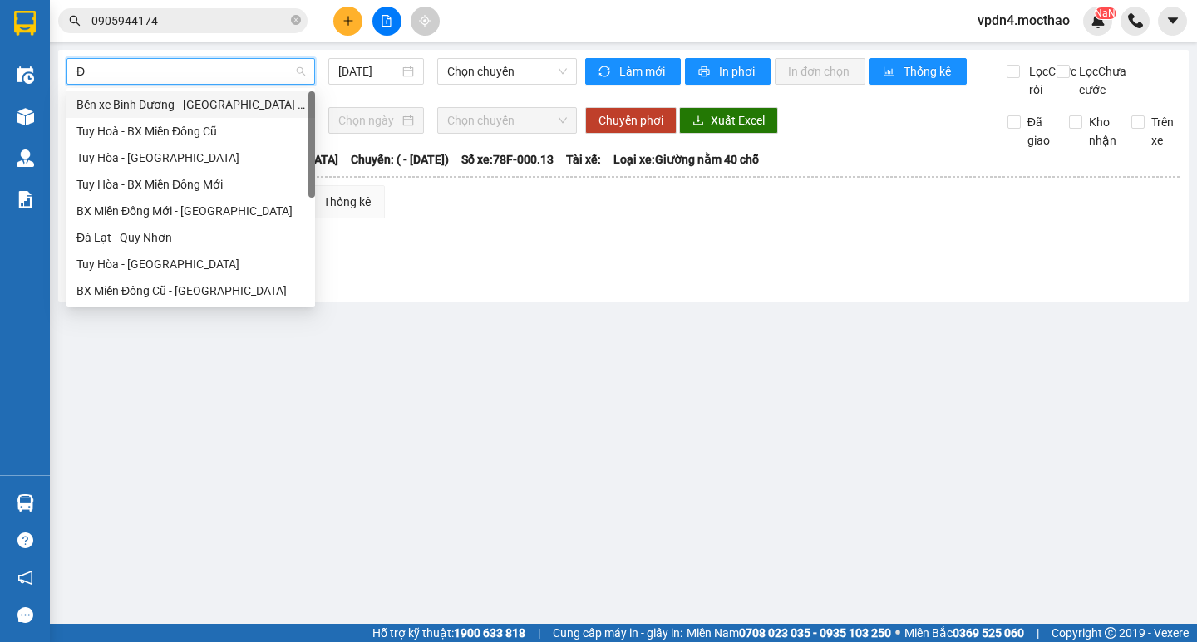
type input "ĐA"
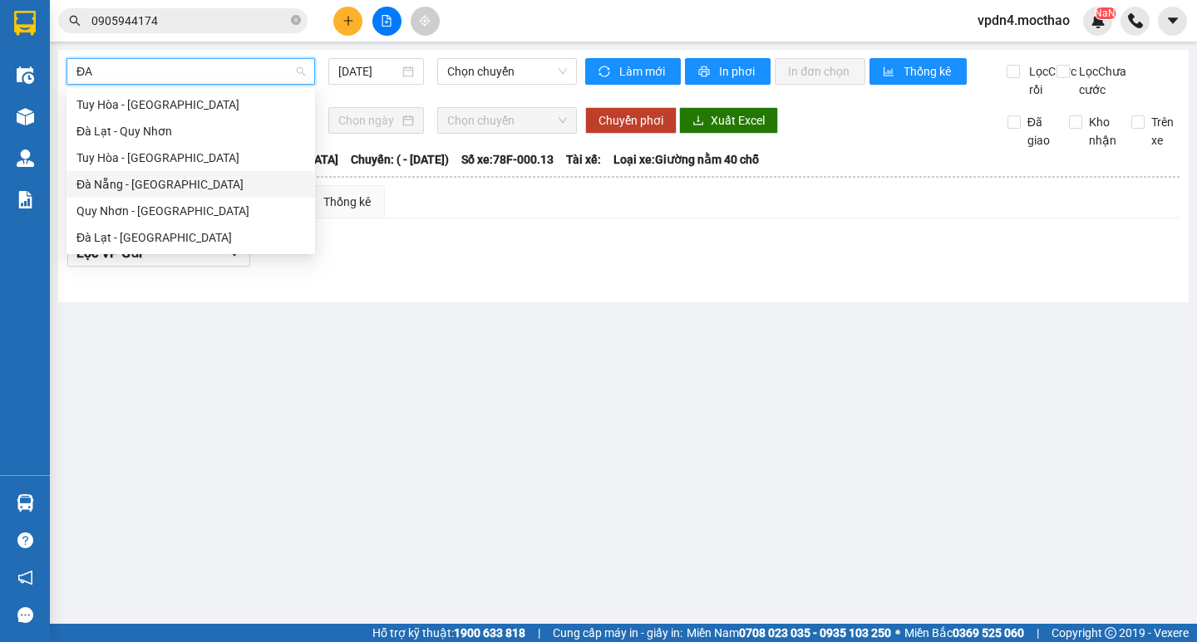
click at [214, 187] on div "Đà Nẵng - [PERSON_NAME]" at bounding box center [190, 184] width 229 height 18
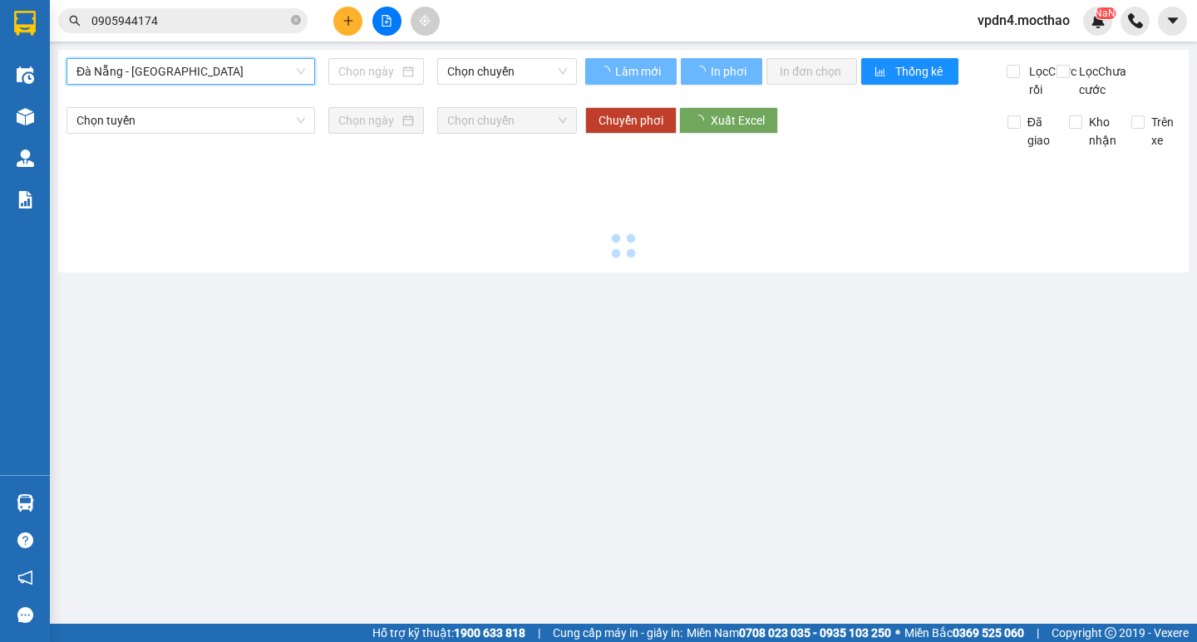
type input "[DATE]"
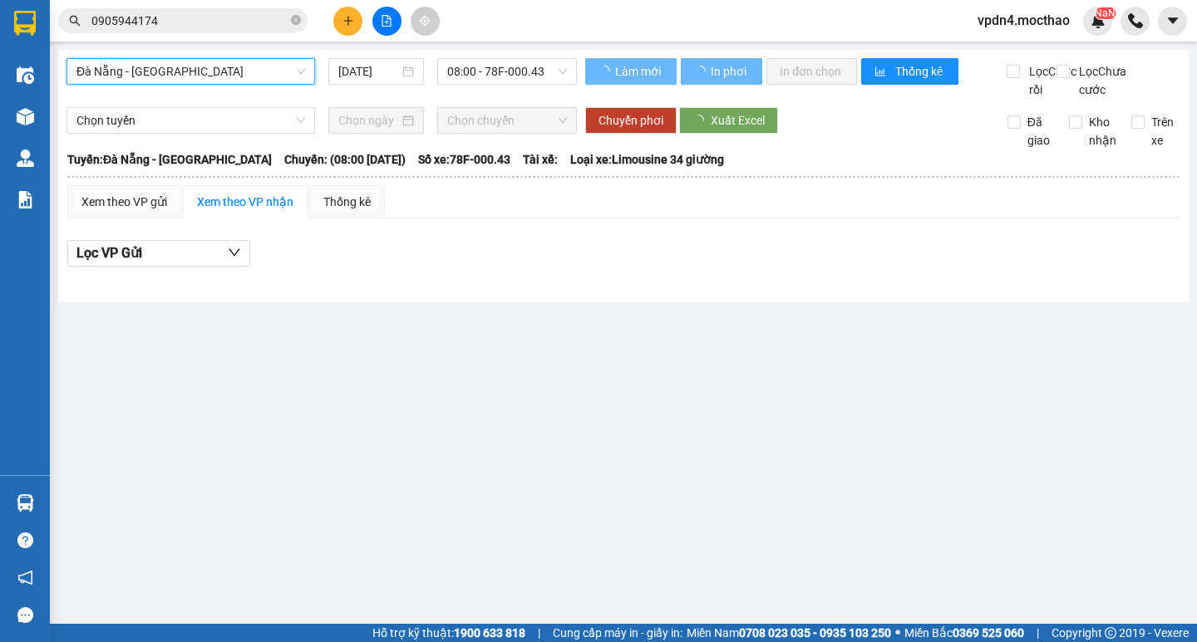
click at [489, 78] on span "08:00 - 78F-000.43" at bounding box center [507, 71] width 120 height 25
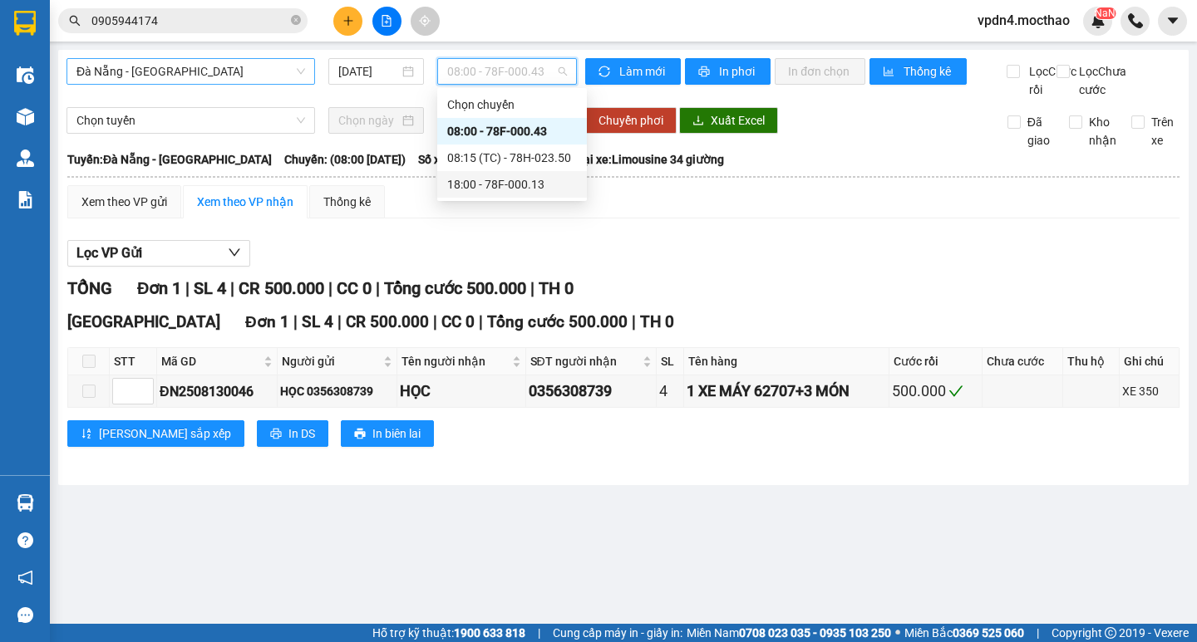
click at [499, 190] on div "18:00 - 78F-000.13" at bounding box center [512, 184] width 130 height 18
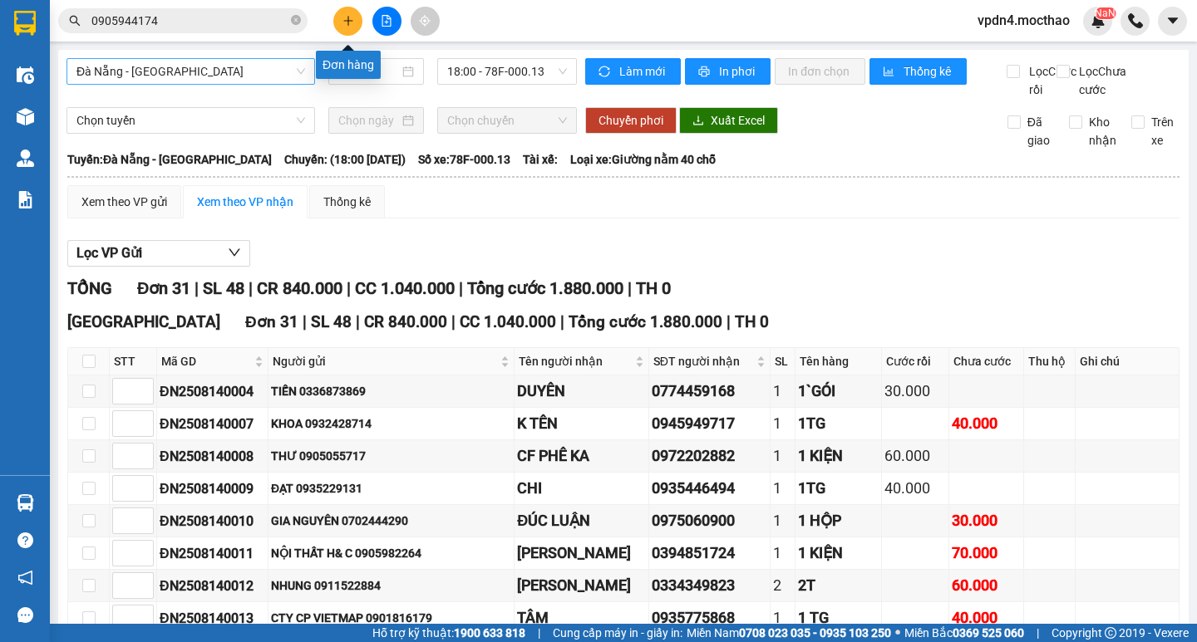
click at [345, 30] on button at bounding box center [347, 21] width 29 height 29
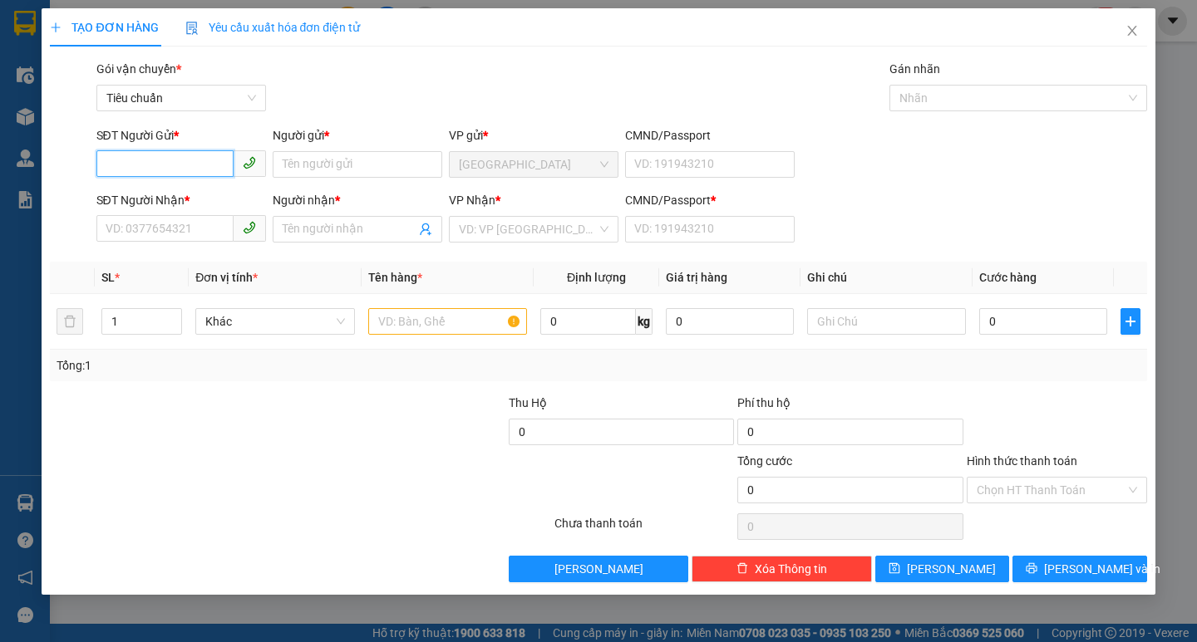
click at [190, 165] on input "SĐT Người Gửi *" at bounding box center [164, 163] width 137 height 27
type input "0933627935"
click at [196, 193] on div "0933627935 - NGỌC" at bounding box center [188, 198] width 164 height 18
type input "NGỌC"
type input "0902896352"
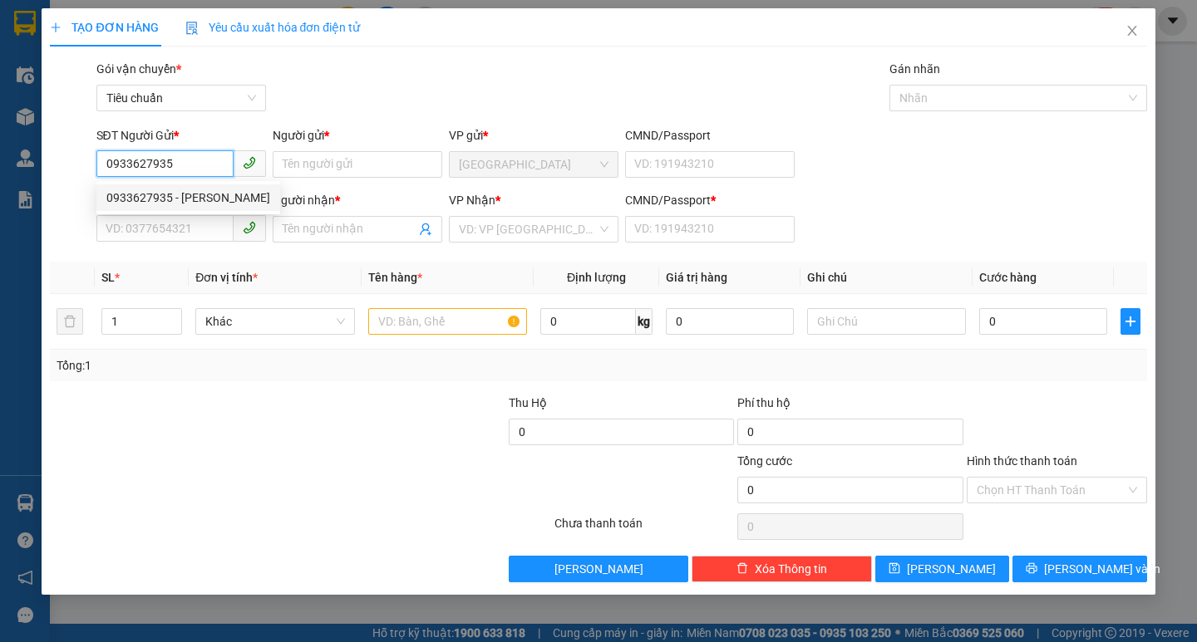
type input "sang"
type input "0"
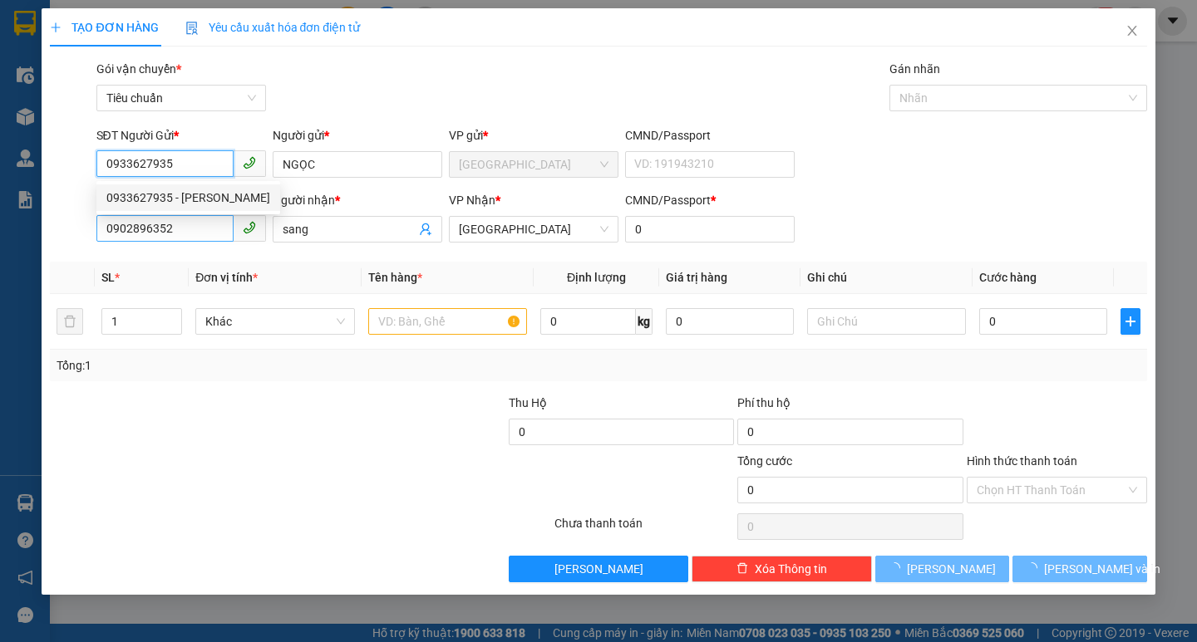
type input "400.000"
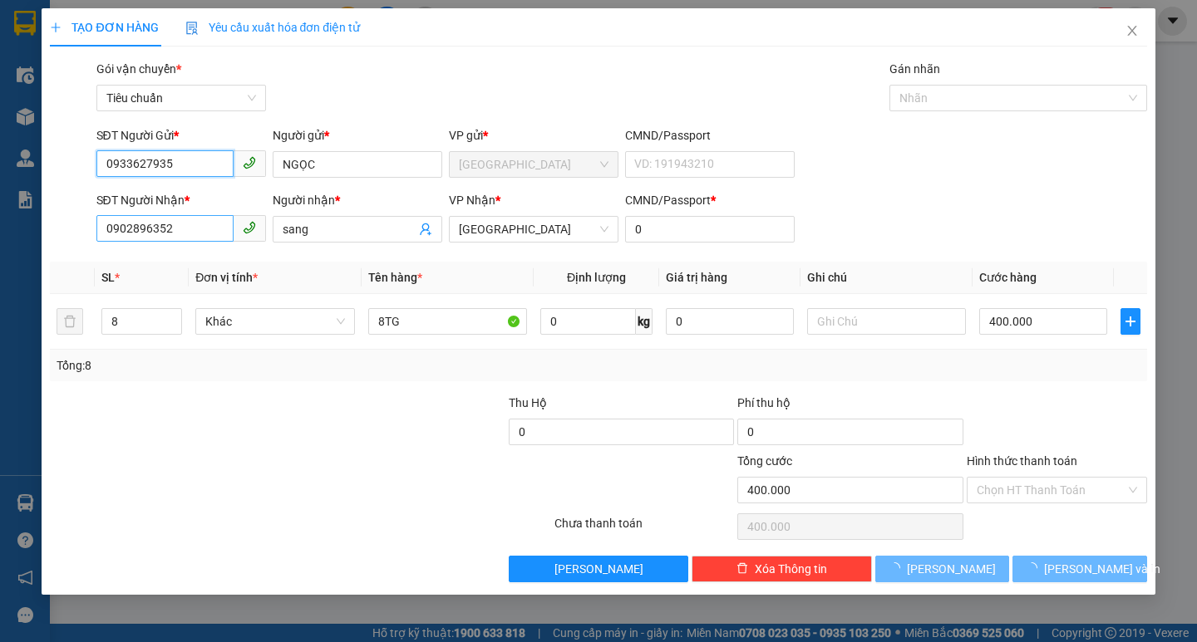
type input "0933627935"
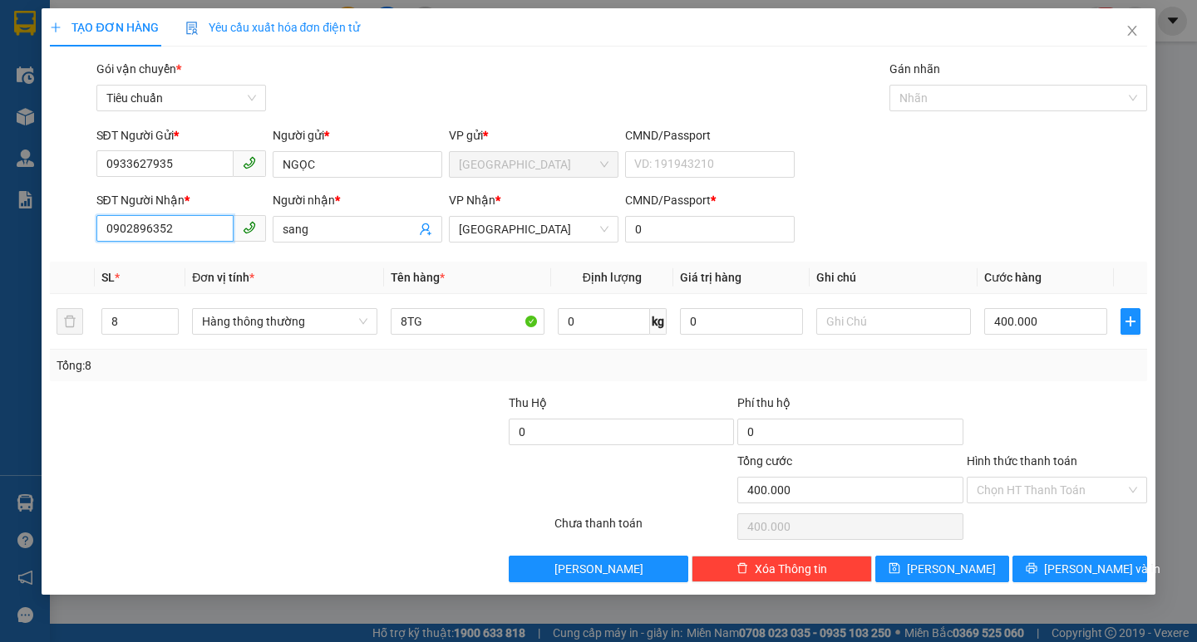
click at [226, 227] on input "0902896352" at bounding box center [164, 228] width 137 height 27
type input "0"
type input "0335858259"
click at [196, 268] on div "0335858259 - TRÍ" at bounding box center [181, 262] width 150 height 18
type input "TRÍ"
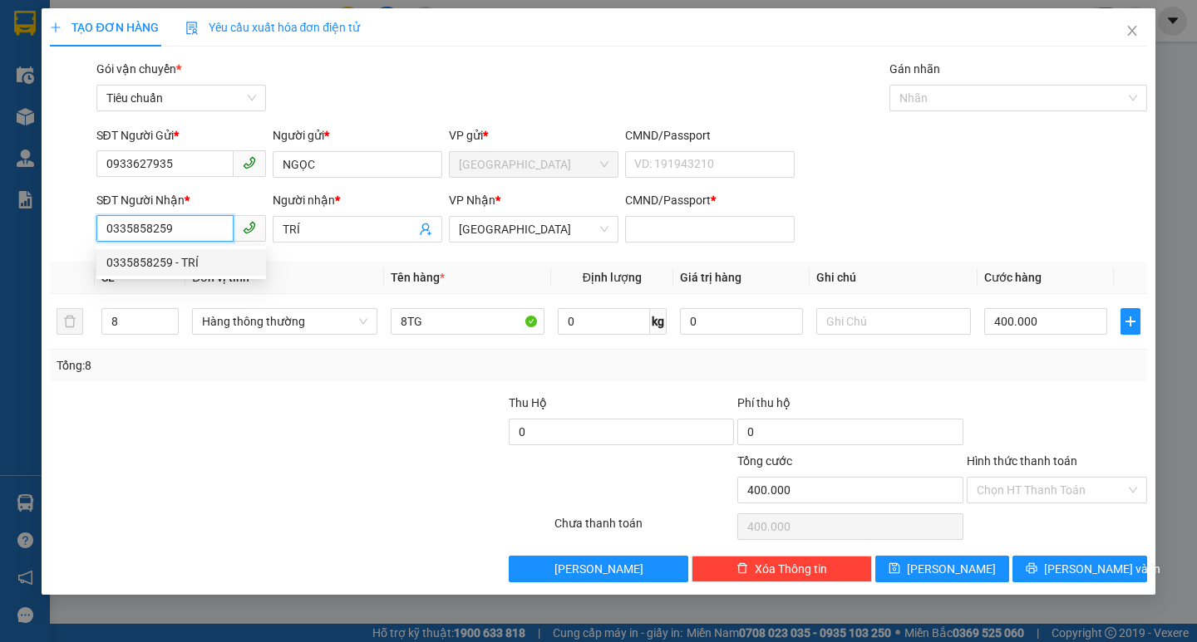
type input "60.000"
type input "0335858259"
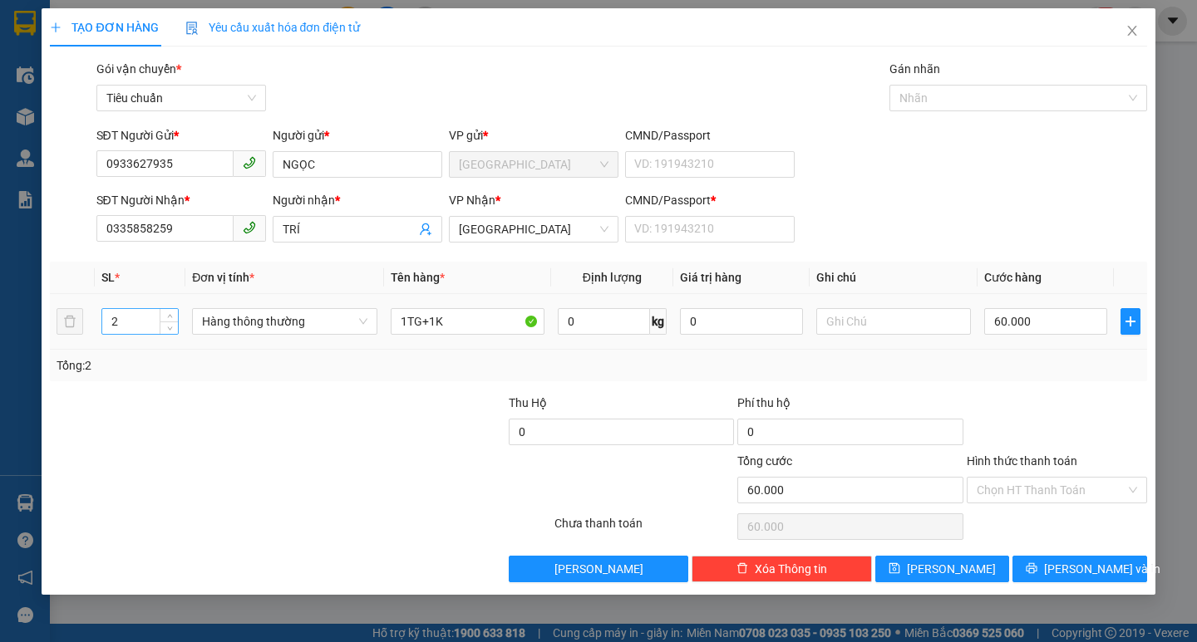
click at [155, 317] on input "2" at bounding box center [140, 321] width 76 height 25
type input "1"
click at [471, 330] on input "1TG+1K" at bounding box center [468, 321] width 154 height 27
type input "0"
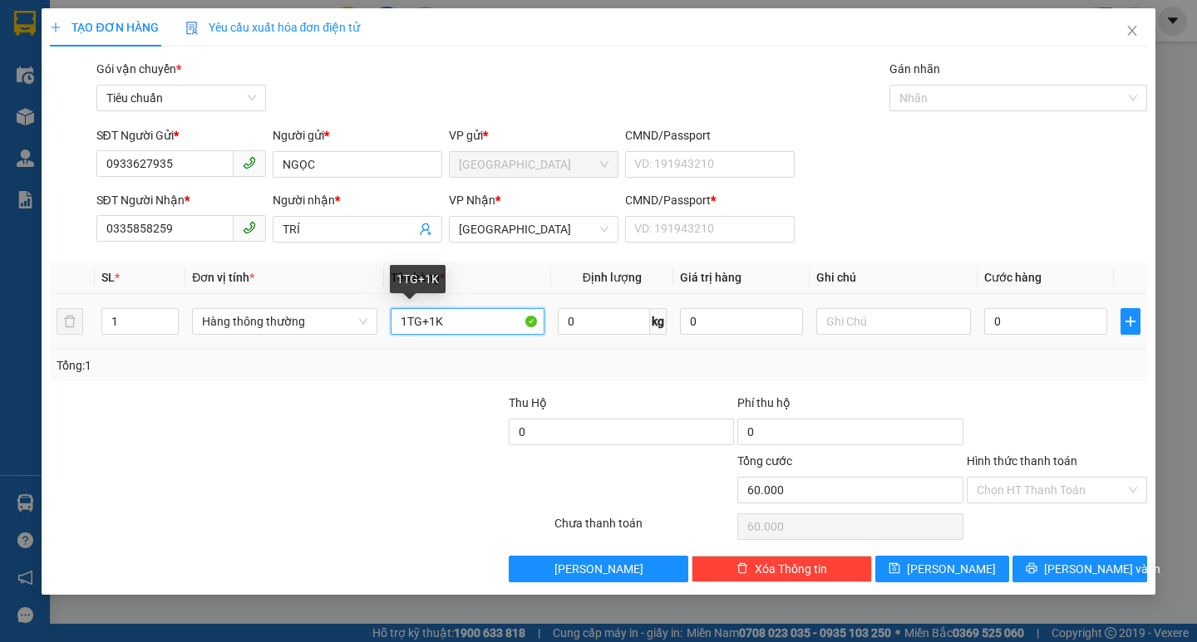
type input "0"
type input "1"
type input "1TX"
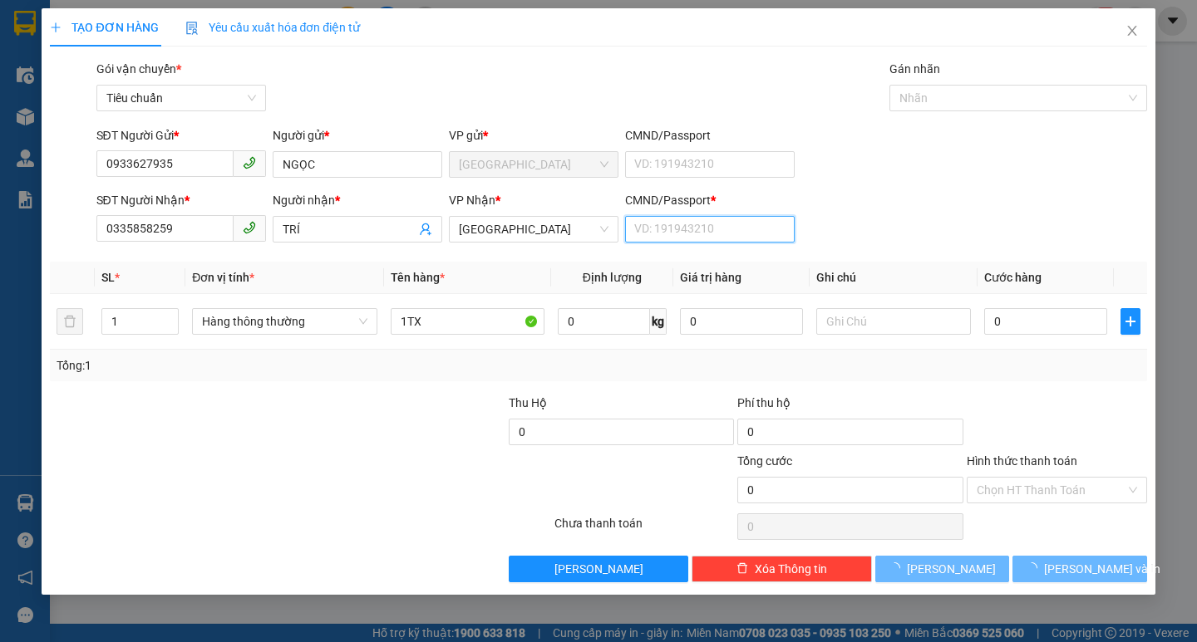
click at [697, 235] on input "CMND/Passport *" at bounding box center [710, 229] width 170 height 27
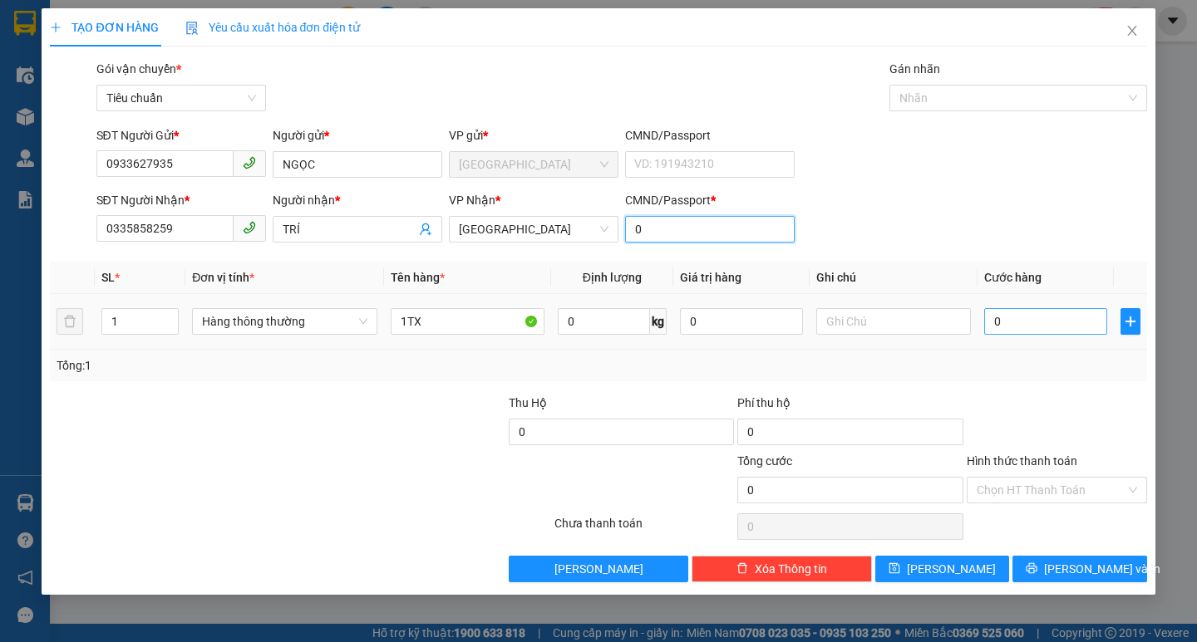
type input "0"
click at [1074, 326] on input "0" at bounding box center [1046, 321] width 124 height 27
type input "4"
type input "40"
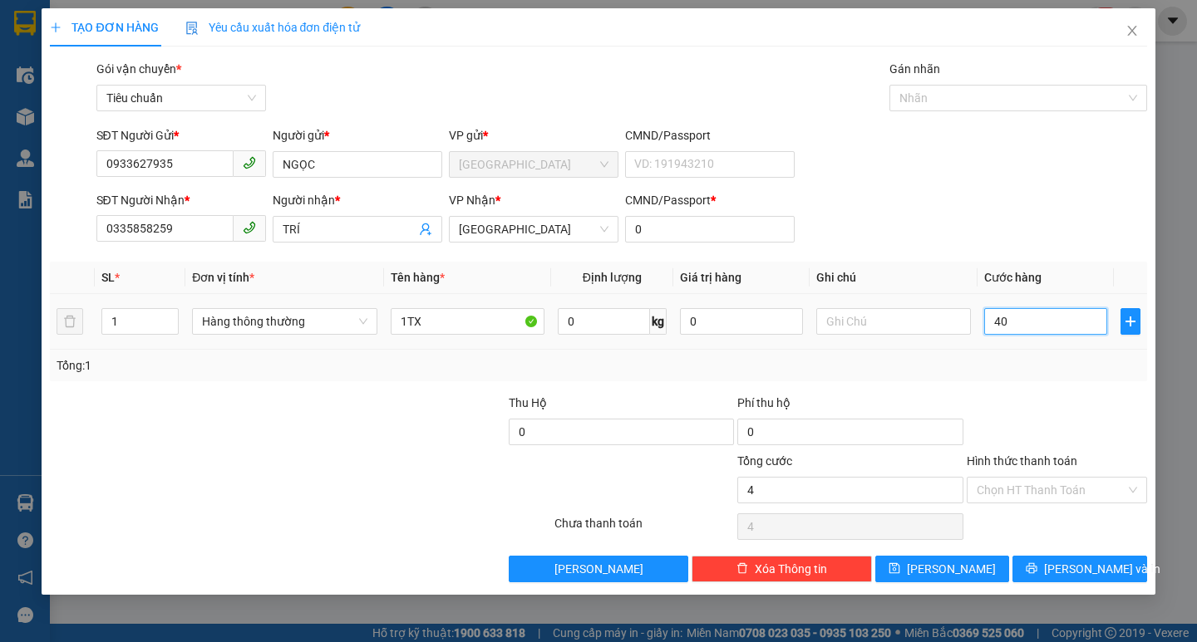
type input "40"
type input "40.000"
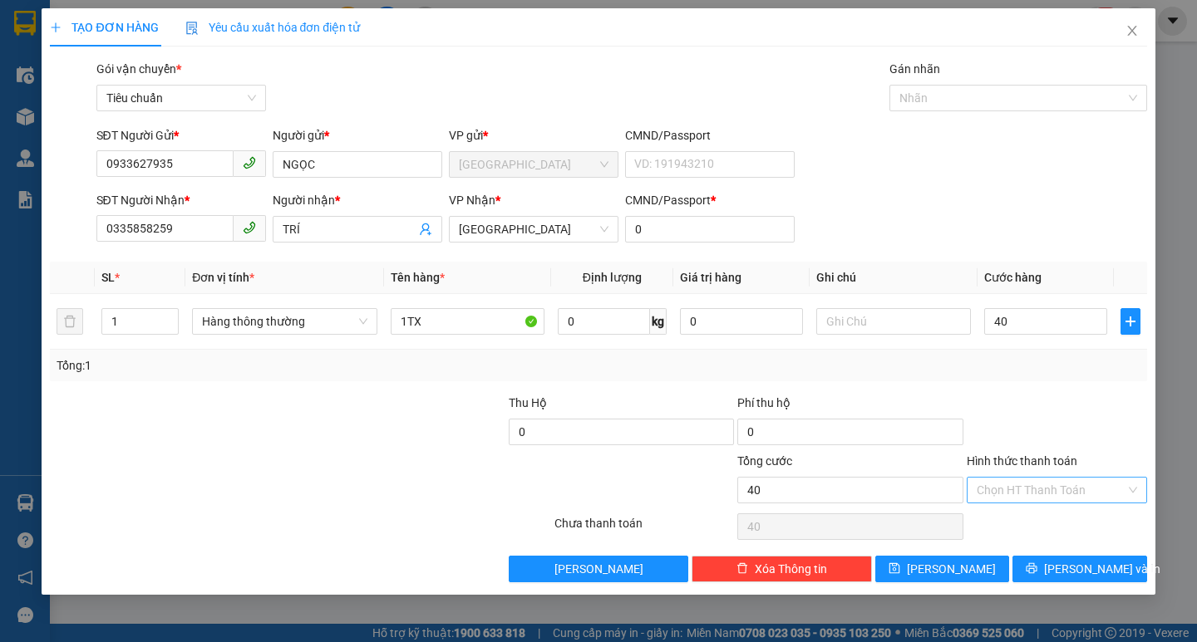
type input "40.000"
click at [1045, 492] on input "Hình thức thanh toán" at bounding box center [1050, 490] width 149 height 25
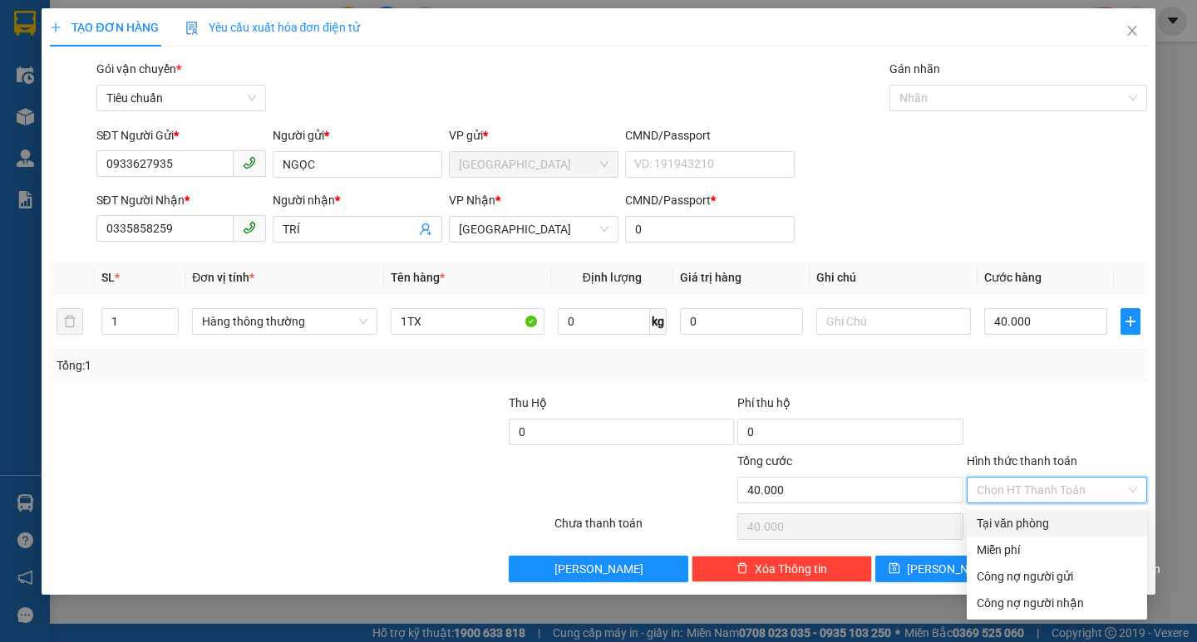
click at [1045, 524] on div "Tại văn phòng" at bounding box center [1056, 523] width 160 height 18
type input "0"
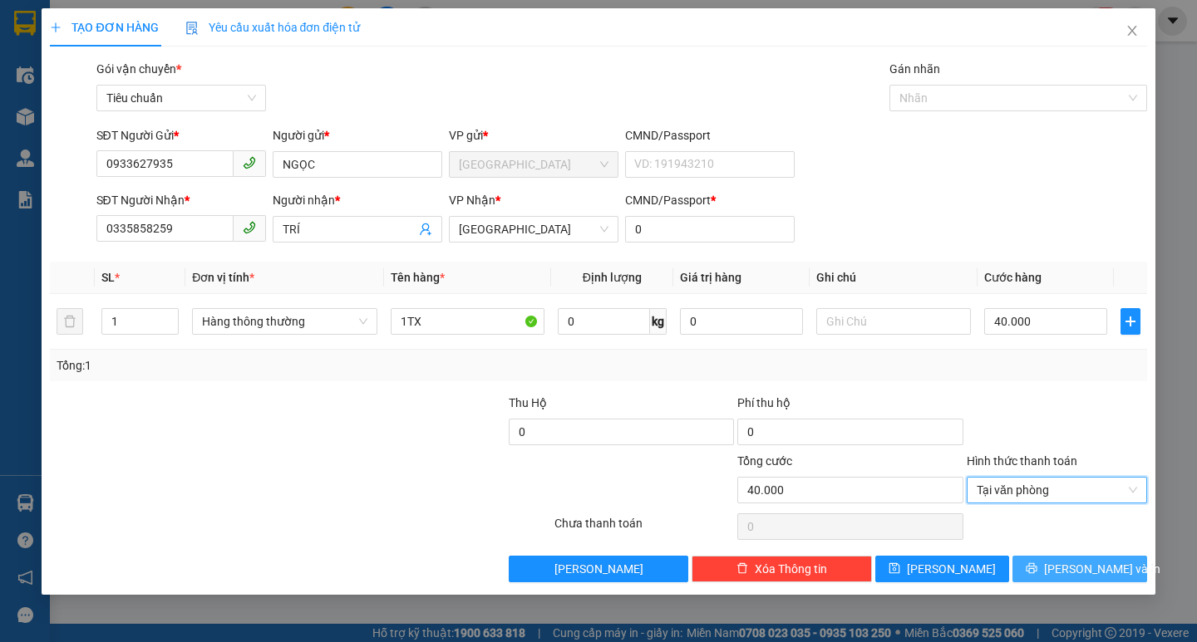
click at [1082, 562] on span "[PERSON_NAME] và In" at bounding box center [1102, 569] width 116 height 18
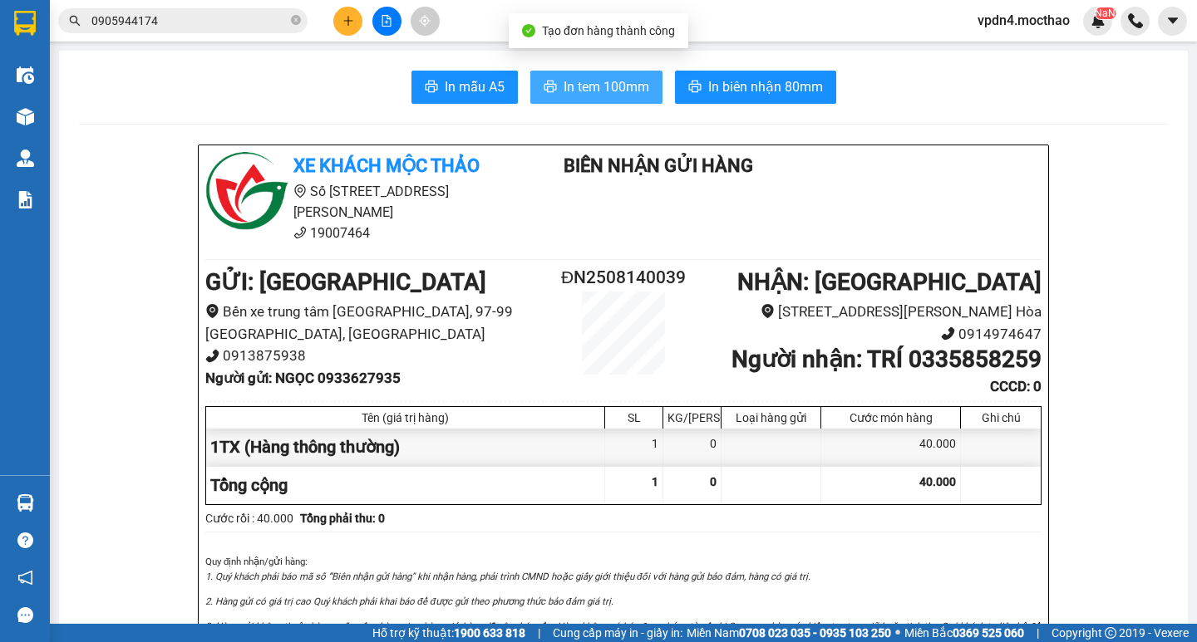
click at [588, 101] on button "In tem 100mm" at bounding box center [596, 87] width 132 height 33
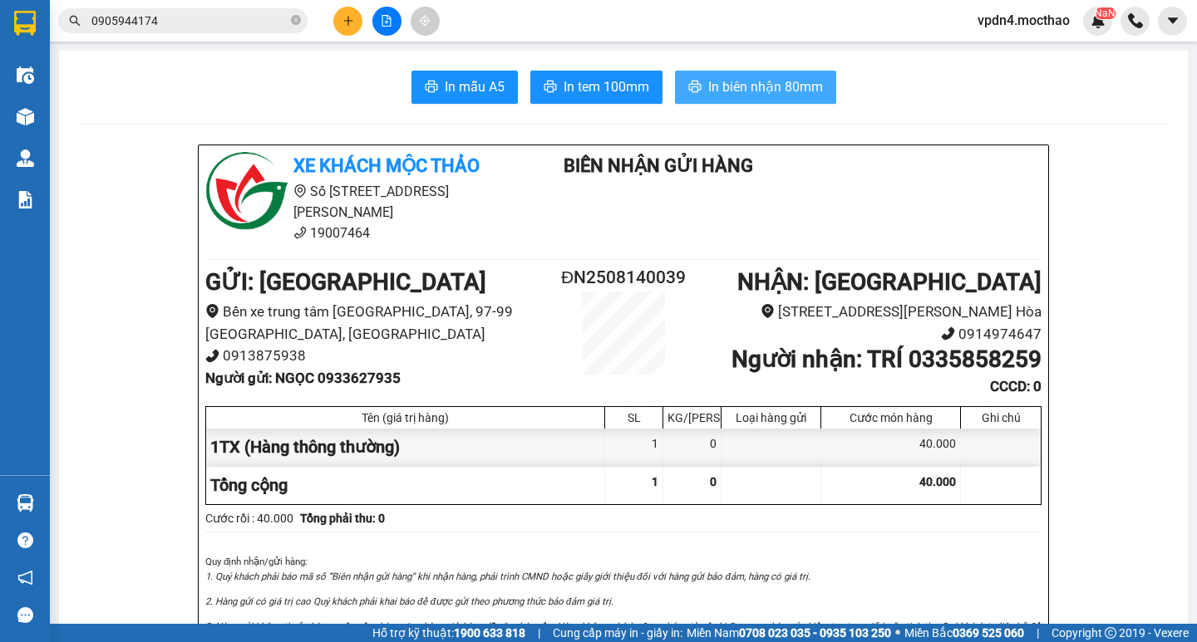
click at [755, 86] on span "In biên nhận 80mm" at bounding box center [765, 86] width 115 height 21
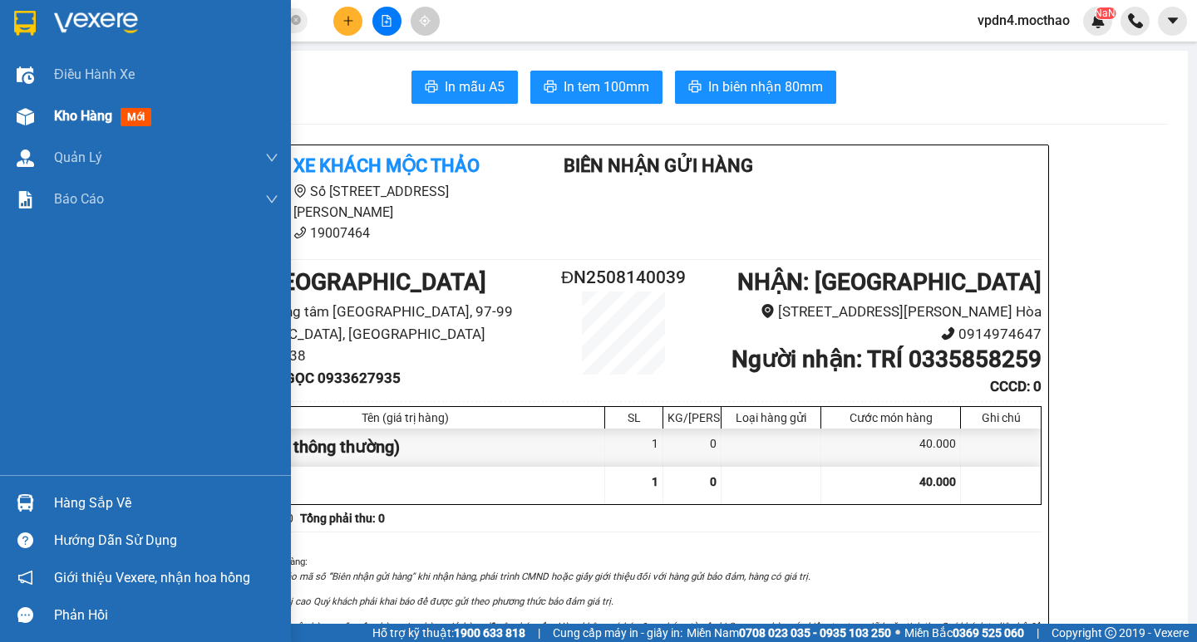
click at [81, 120] on span "Kho hàng" at bounding box center [83, 116] width 58 height 16
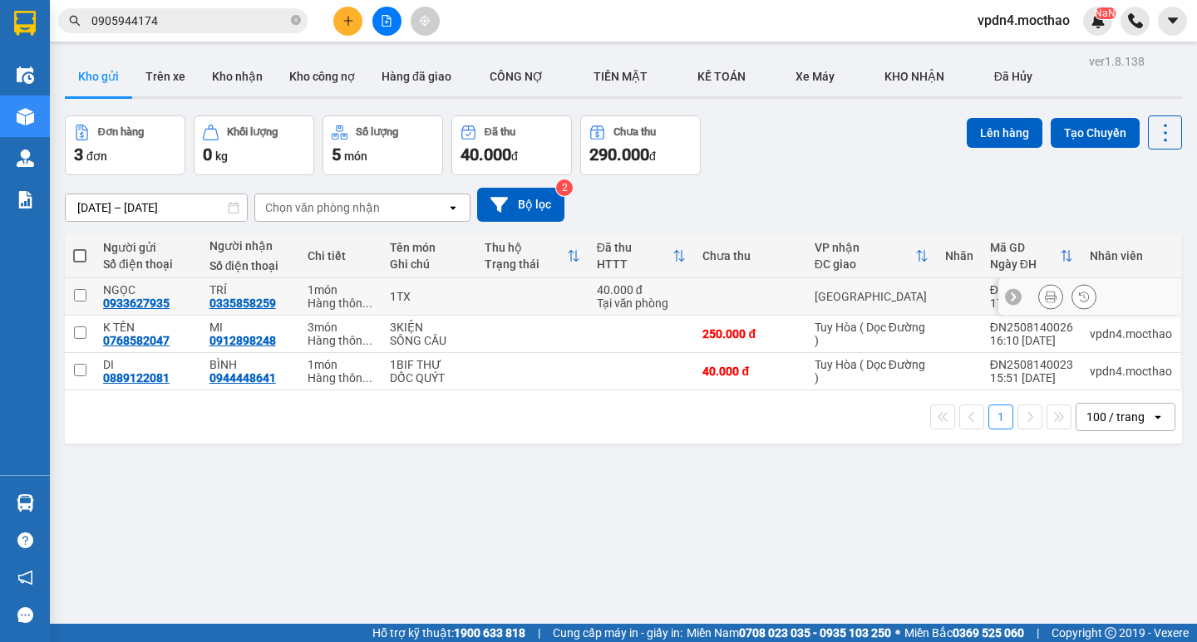
click at [81, 289] on input "checkbox" at bounding box center [80, 295] width 12 height 12
checkbox input "true"
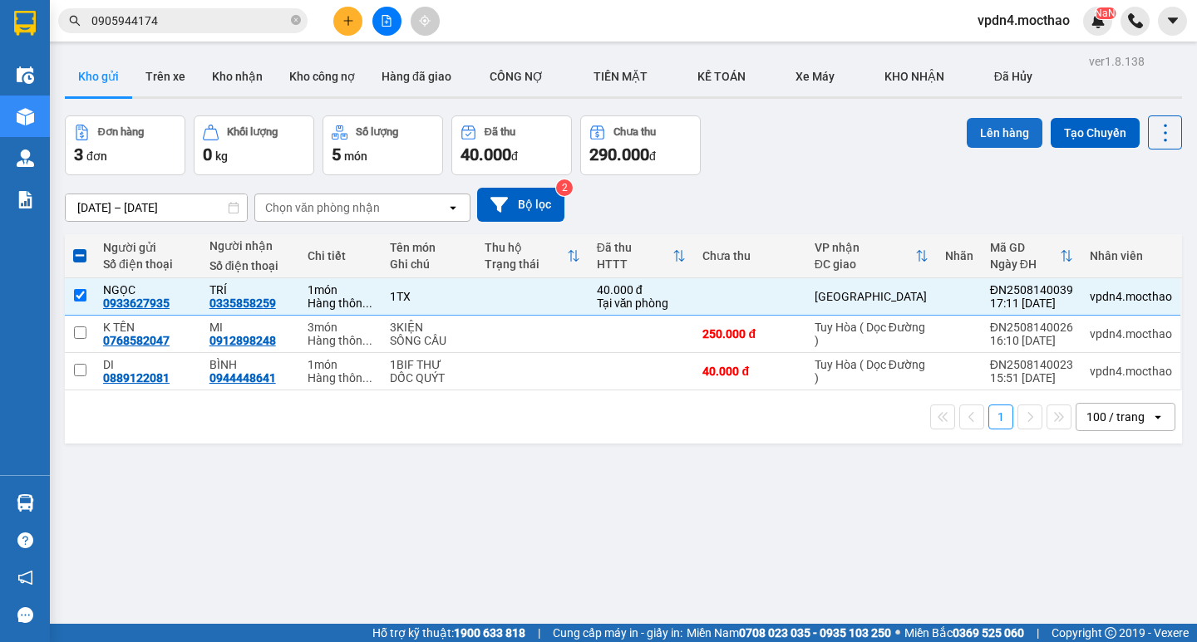
click at [996, 135] on button "Lên hàng" at bounding box center [1004, 133] width 76 height 30
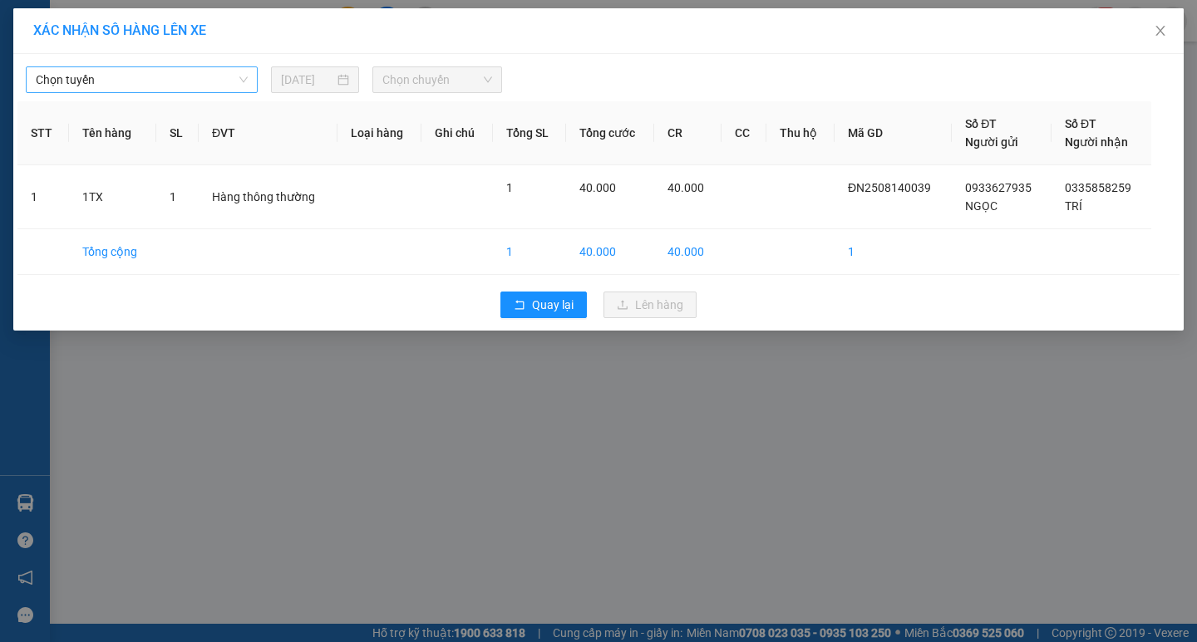
click at [204, 81] on span "Chọn tuyến" at bounding box center [142, 79] width 212 height 25
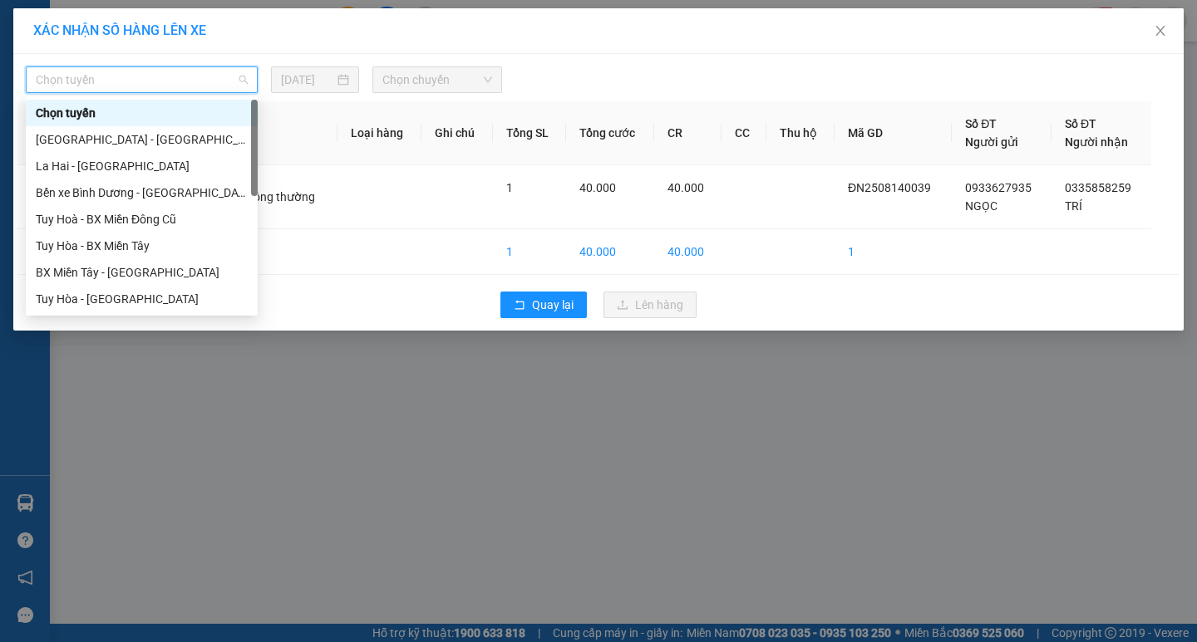
type input "D"
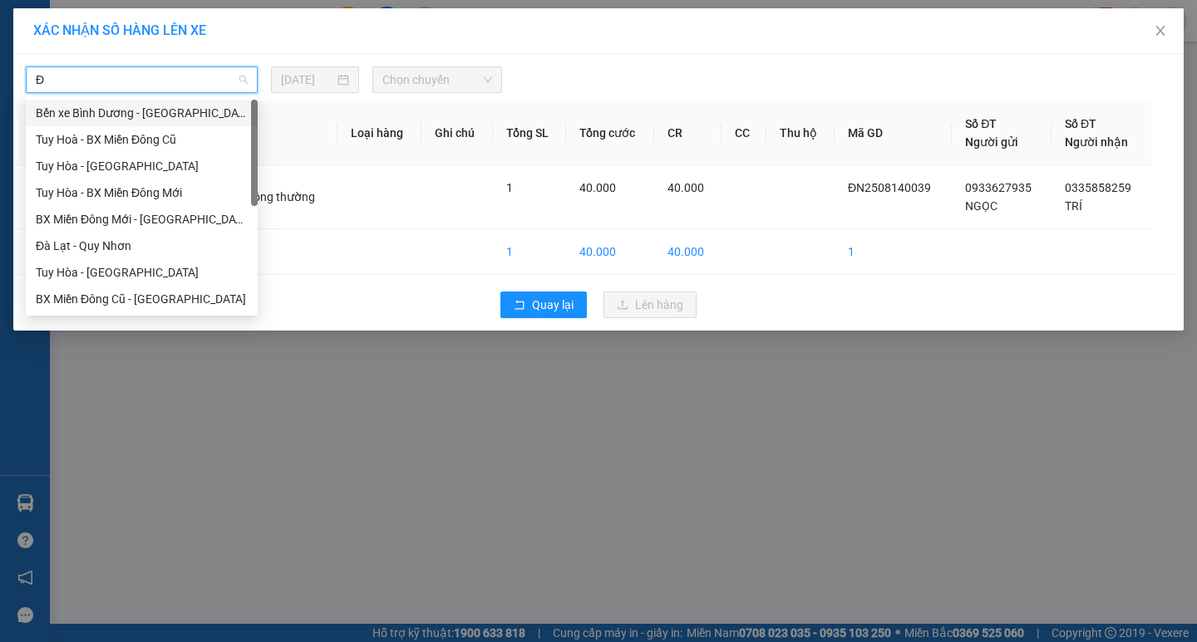
type input "ĐA"
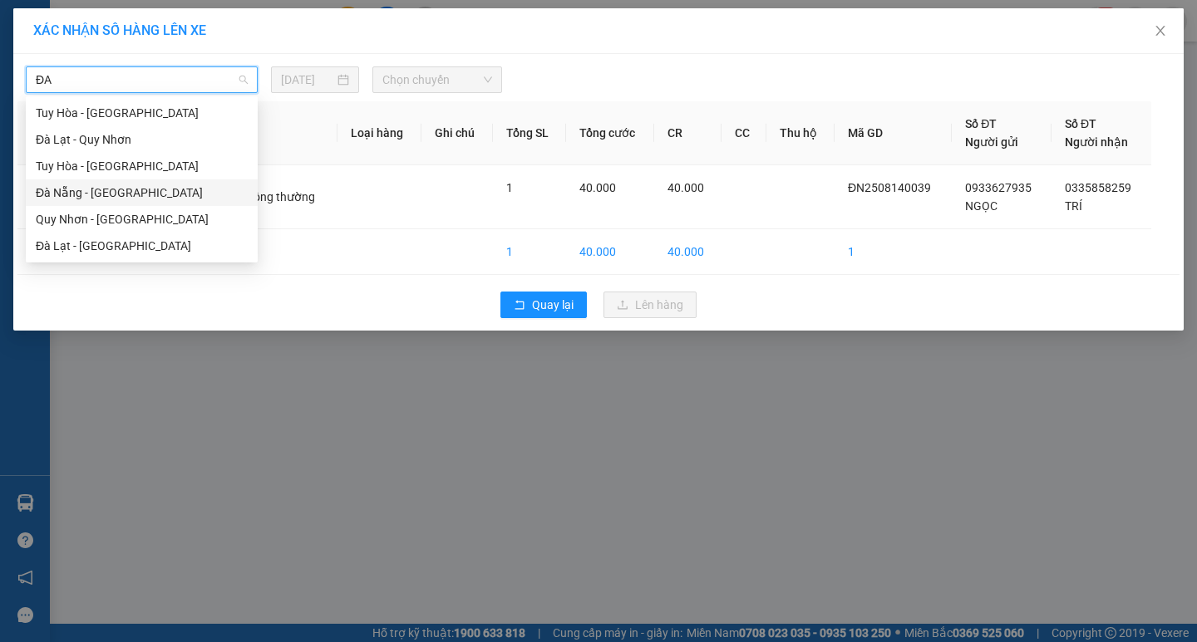
click at [126, 192] on div "Đà Nẵng - [PERSON_NAME]" at bounding box center [142, 193] width 212 height 18
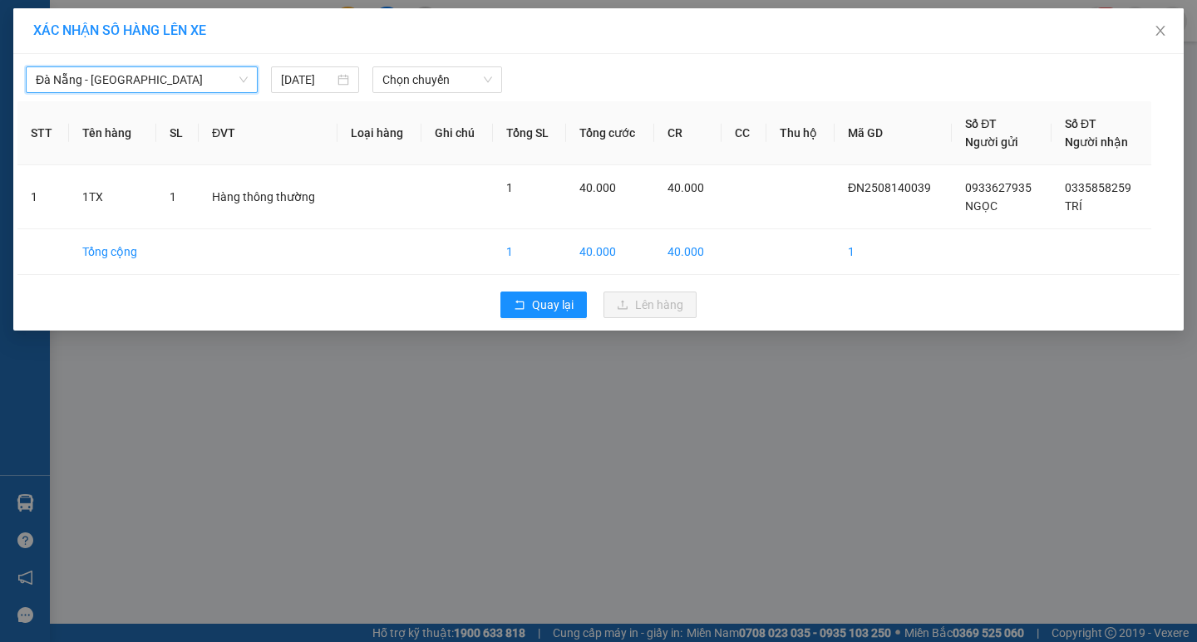
click at [412, 93] on div "Đà Nẵng - Tuy Hoà Đà Nẵng - Tuy Hoà 14/08/2025 Chọn chuyến STT Tên hàng SL ĐVT …" at bounding box center [598, 192] width 1170 height 277
click at [416, 86] on span "Chọn chuyến" at bounding box center [437, 79] width 110 height 25
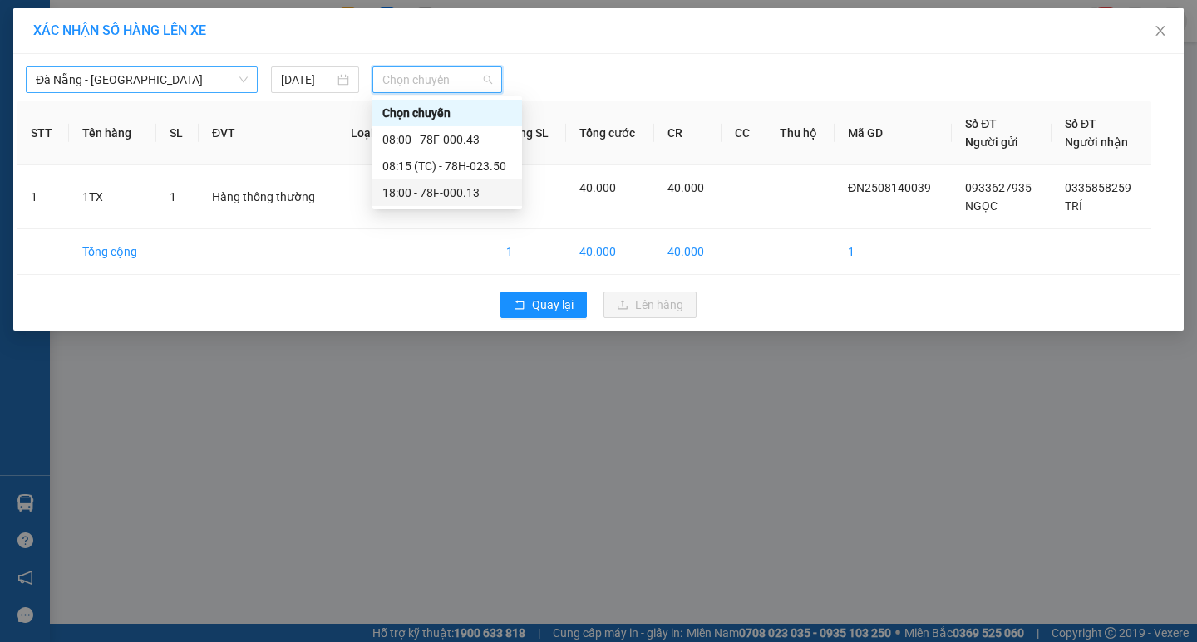
click at [474, 197] on div "18:00 - 78F-000.13" at bounding box center [447, 193] width 130 height 18
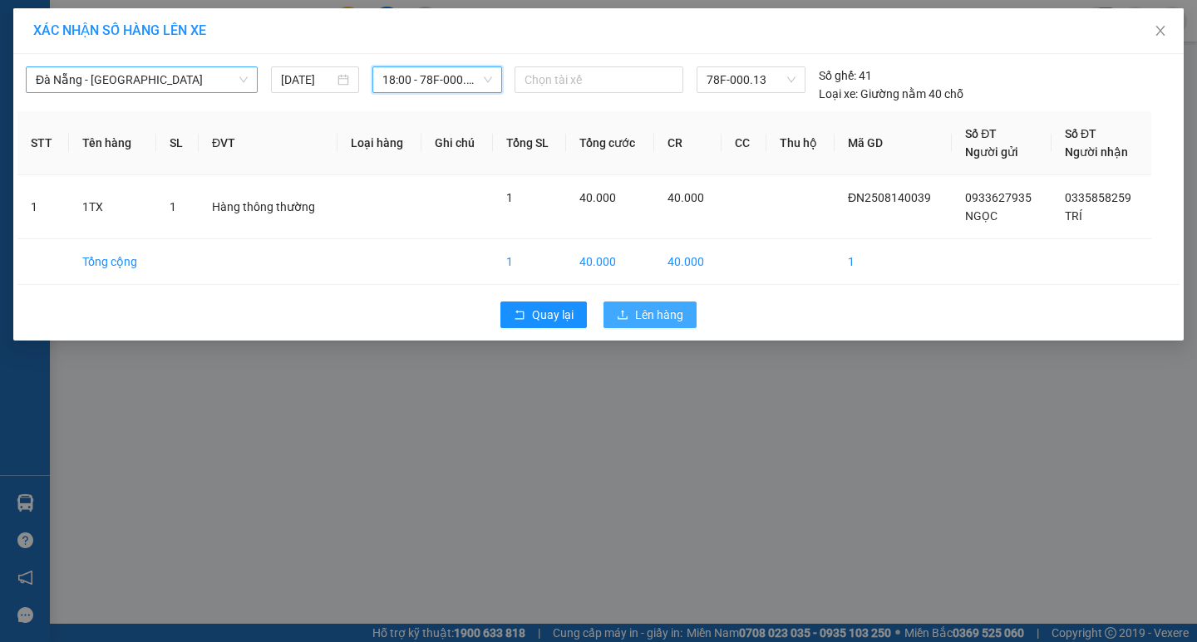
click at [649, 310] on span "Lên hàng" at bounding box center [659, 315] width 48 height 18
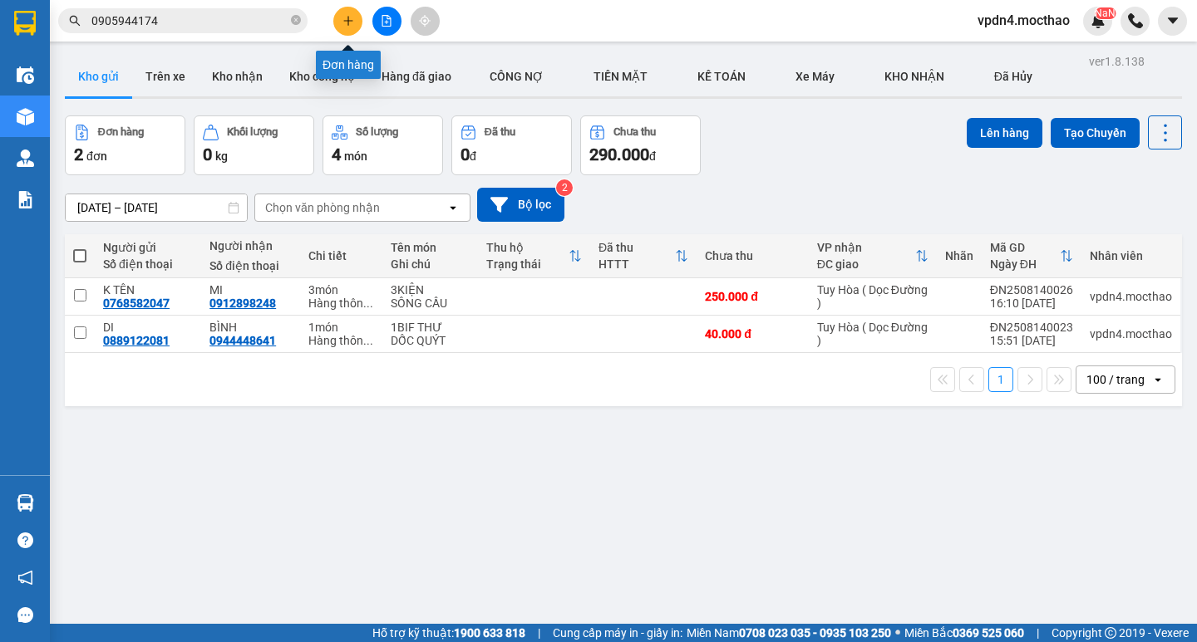
click at [353, 26] on icon "plus" at bounding box center [348, 21] width 12 height 12
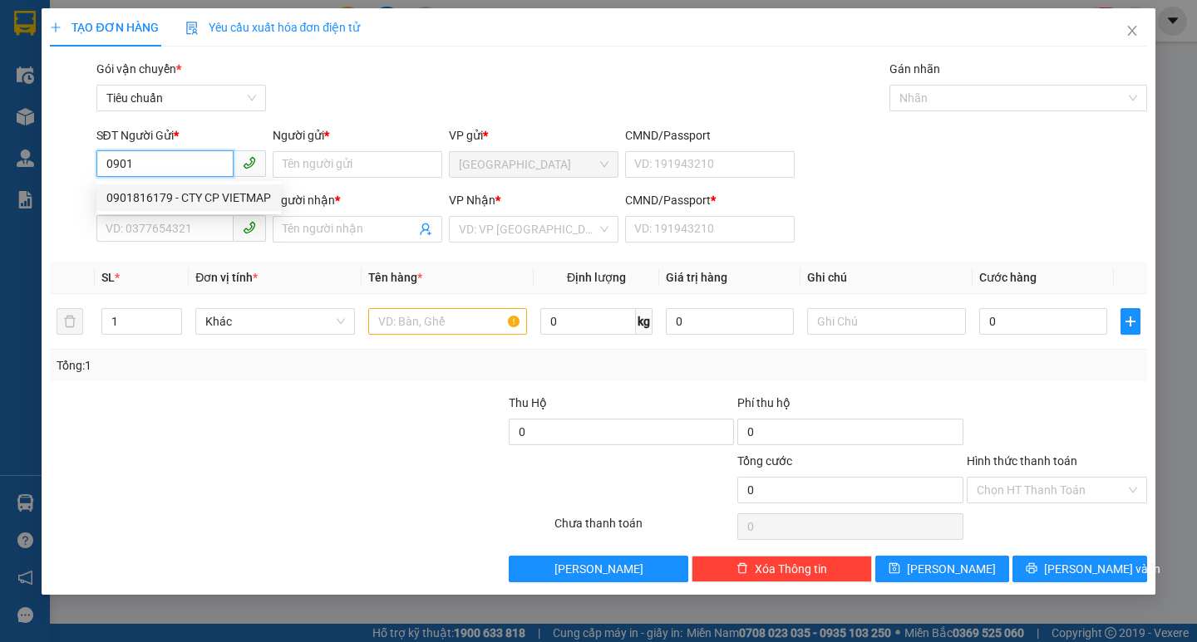
click at [192, 197] on div "0901816179 - CTY CP VIETMAP" at bounding box center [188, 198] width 165 height 18
type input "0901816179"
type input "CTY CP VIETMAP"
type input "0935775868"
type input "TÂM"
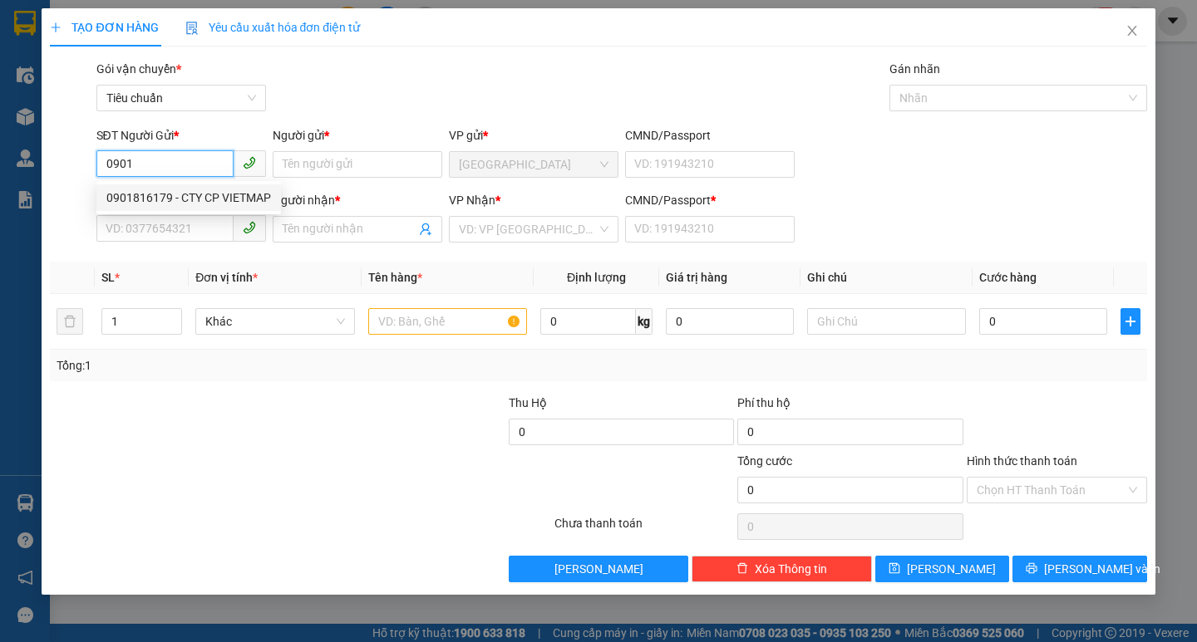
type input "0"
type input "40.000"
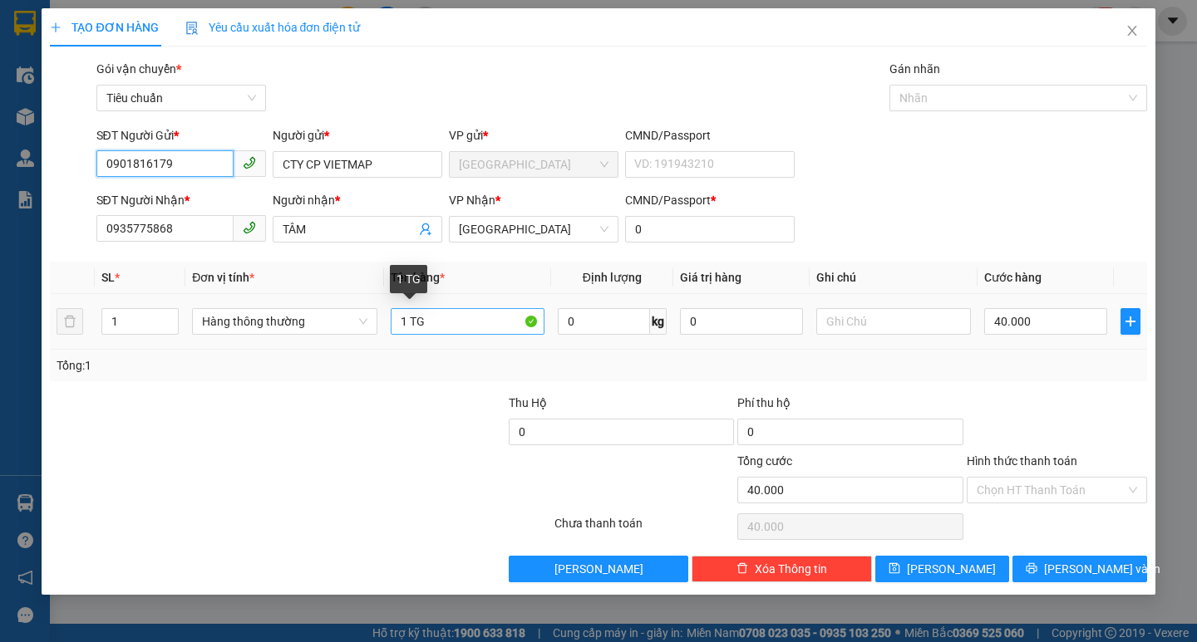
type input "0901816179"
click at [473, 328] on input "1 TG" at bounding box center [468, 321] width 154 height 27
type input "1 HỘP"
click at [1035, 319] on input "40.000" at bounding box center [1046, 321] width 124 height 27
type input "3"
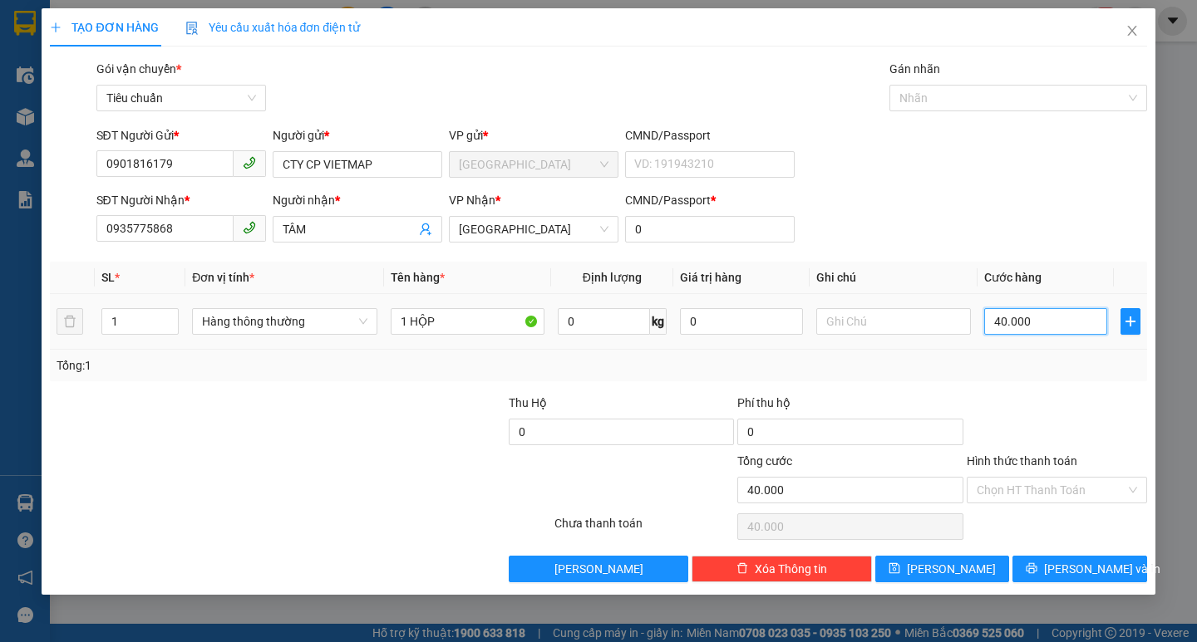
type input "3"
type input "30"
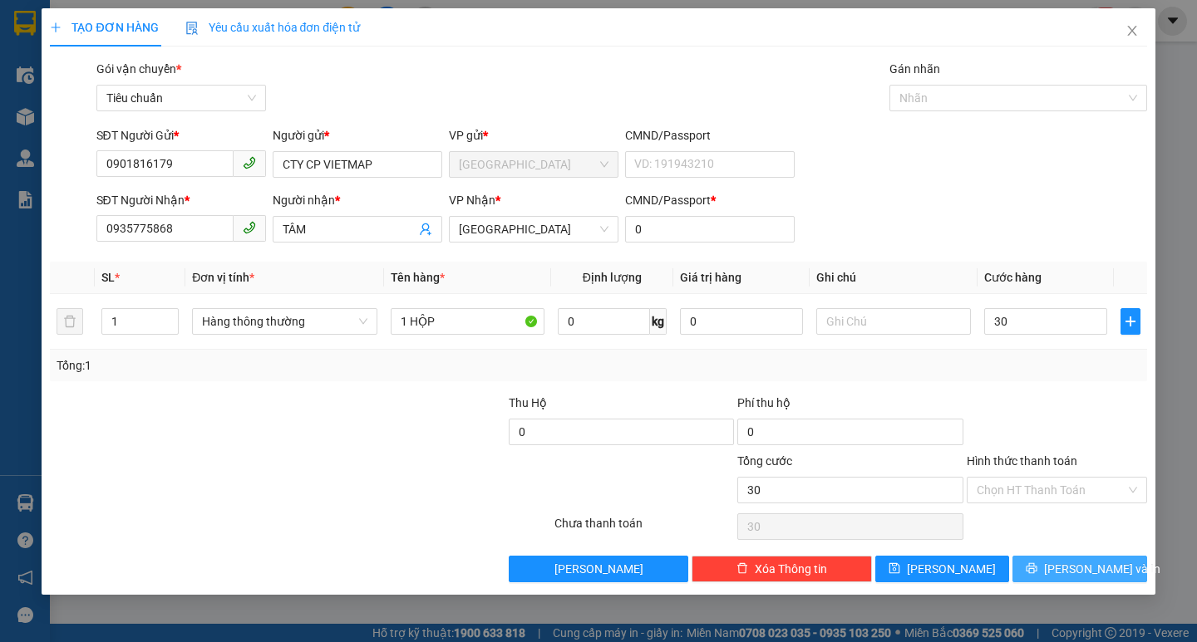
type input "30.000"
click at [1075, 573] on span "[PERSON_NAME] và In" at bounding box center [1102, 569] width 116 height 18
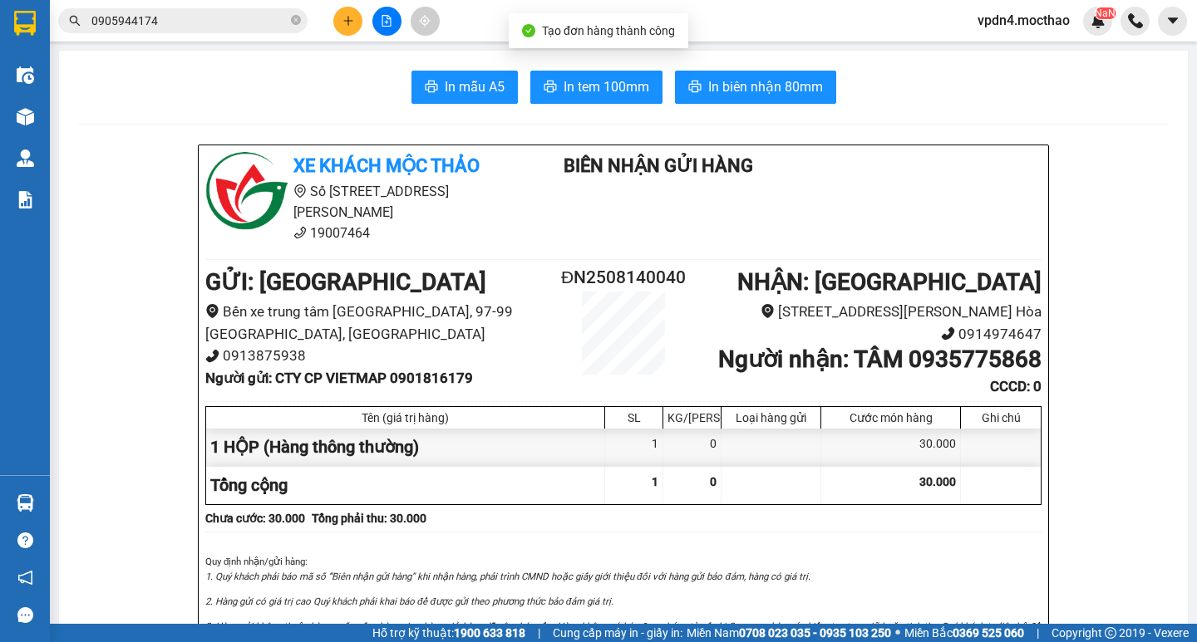
click at [576, 86] on span "In tem 100mm" at bounding box center [606, 86] width 86 height 21
click at [337, 24] on button at bounding box center [347, 21] width 29 height 29
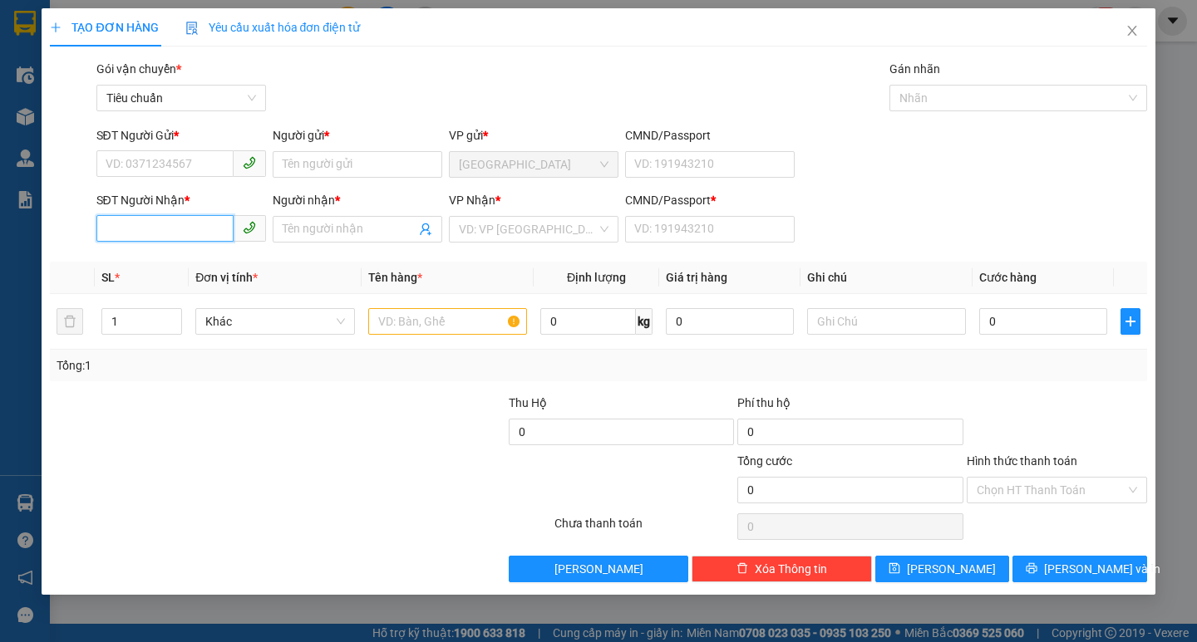
click at [184, 226] on input "SĐT Người Nhận *" at bounding box center [164, 228] width 137 height 27
type input "0987467336"
click at [184, 270] on div "0987467336 - MỸ" at bounding box center [181, 262] width 150 height 18
type input "MỸ"
type input "0"
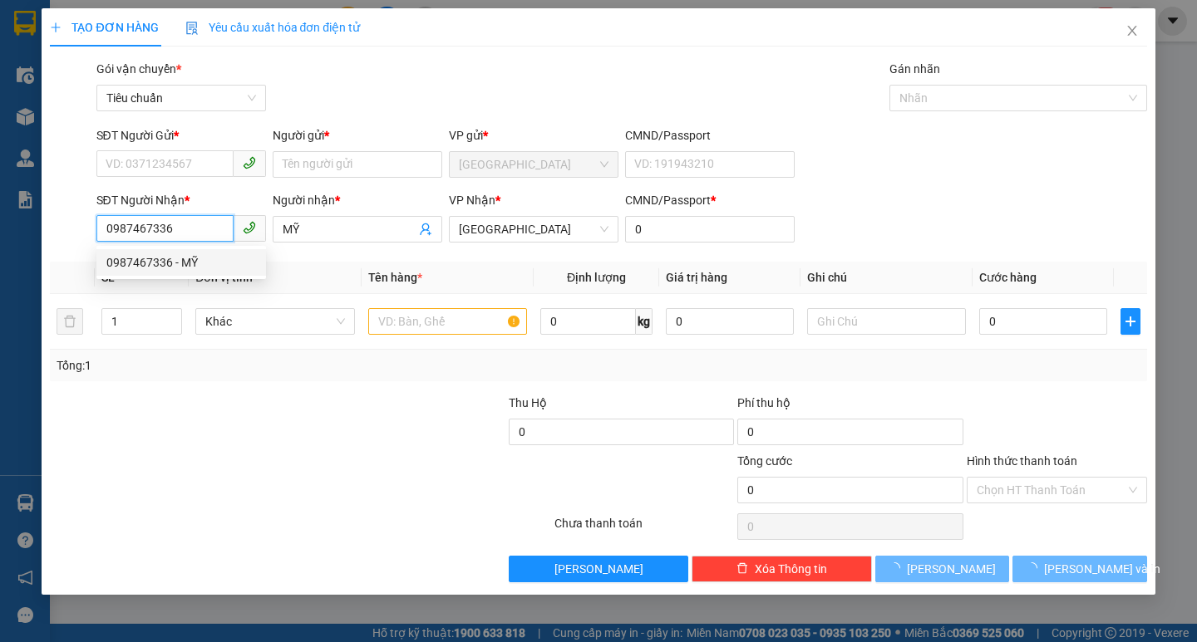
type input "50.000"
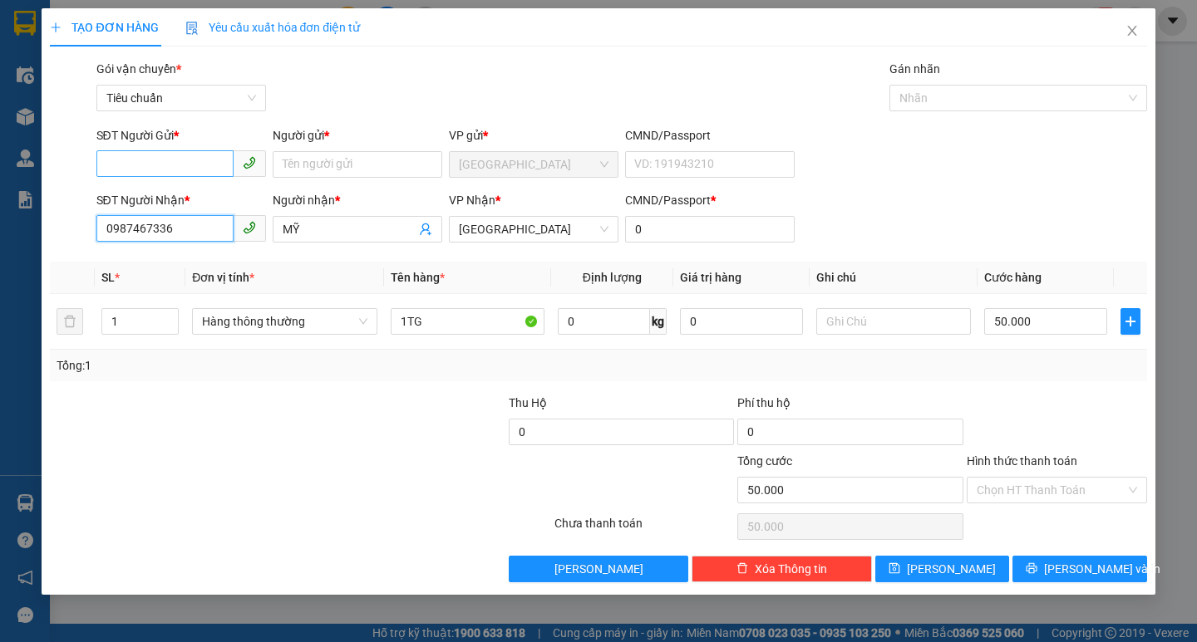
type input "0987467336"
click at [193, 173] on input "SĐT Người Gửi *" at bounding box center [164, 163] width 137 height 27
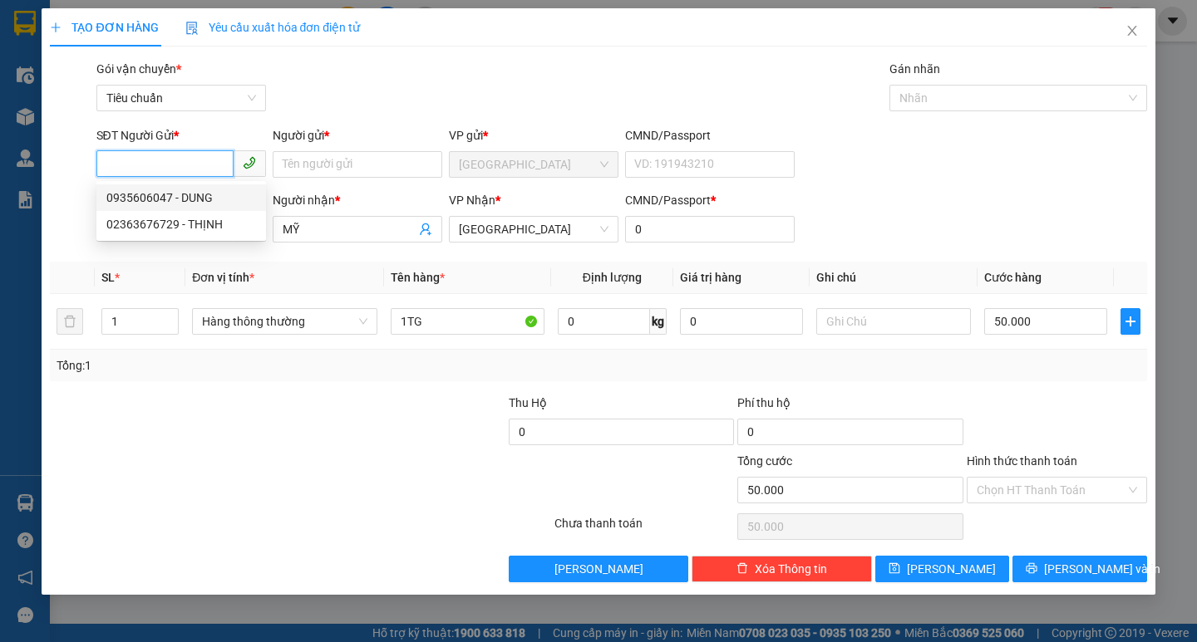
click at [204, 199] on div "0935606047 - DUNG" at bounding box center [181, 198] width 150 height 18
type input "0935606047"
type input "DUNG"
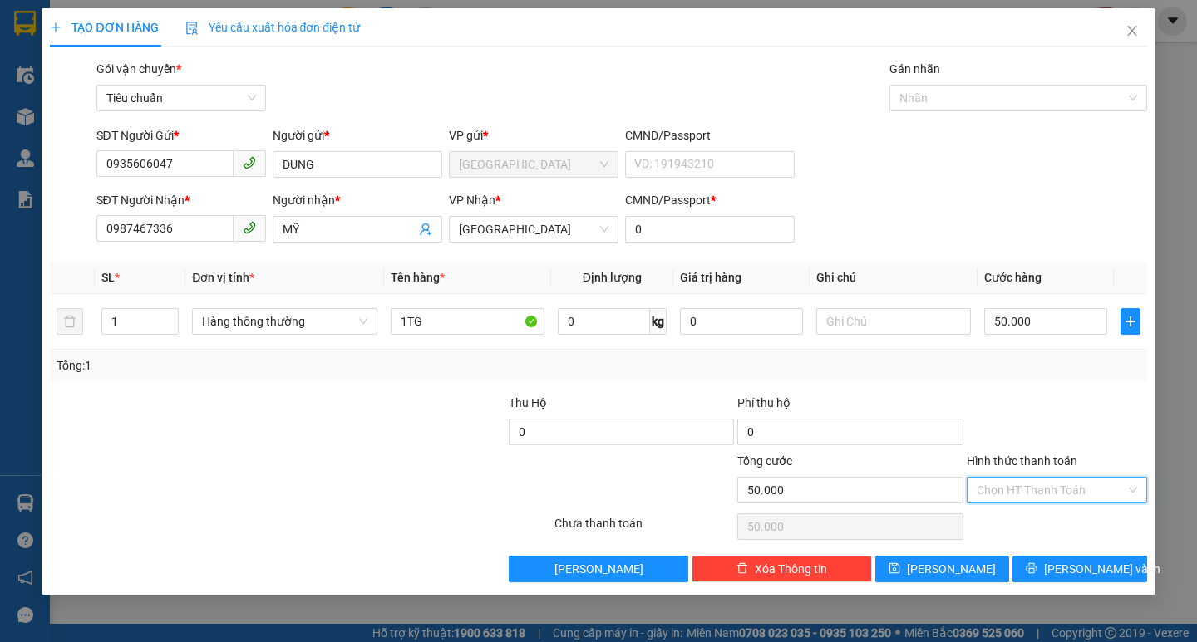
click at [1052, 480] on input "Hình thức thanh toán" at bounding box center [1050, 490] width 149 height 25
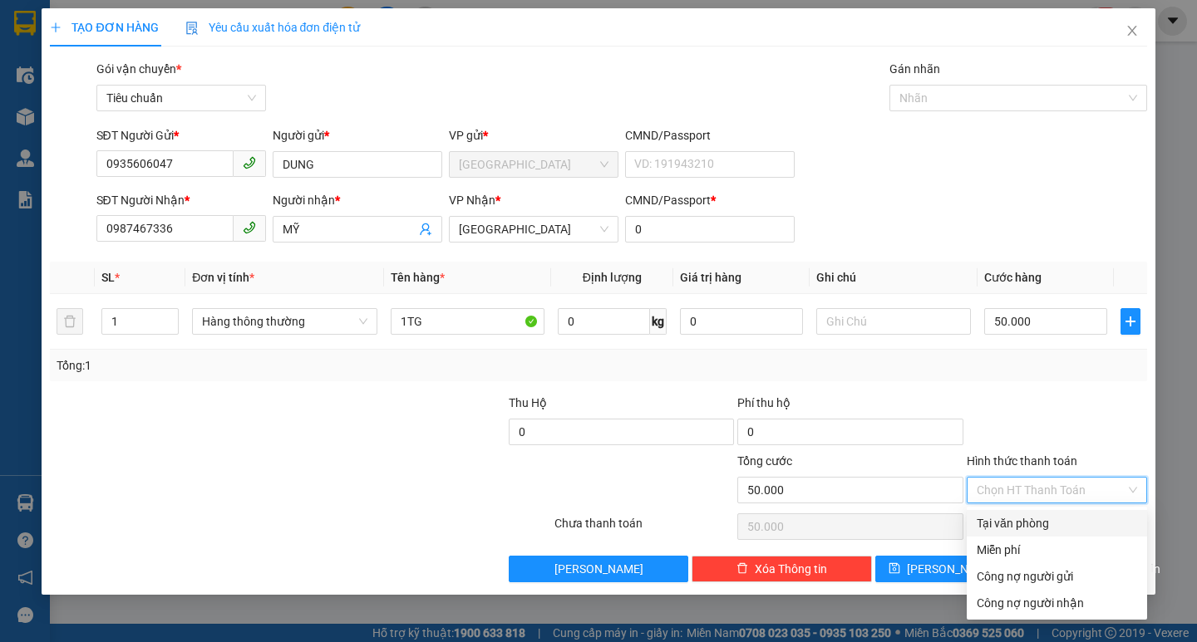
click at [1053, 522] on div "Tại văn phòng" at bounding box center [1056, 523] width 160 height 18
type input "0"
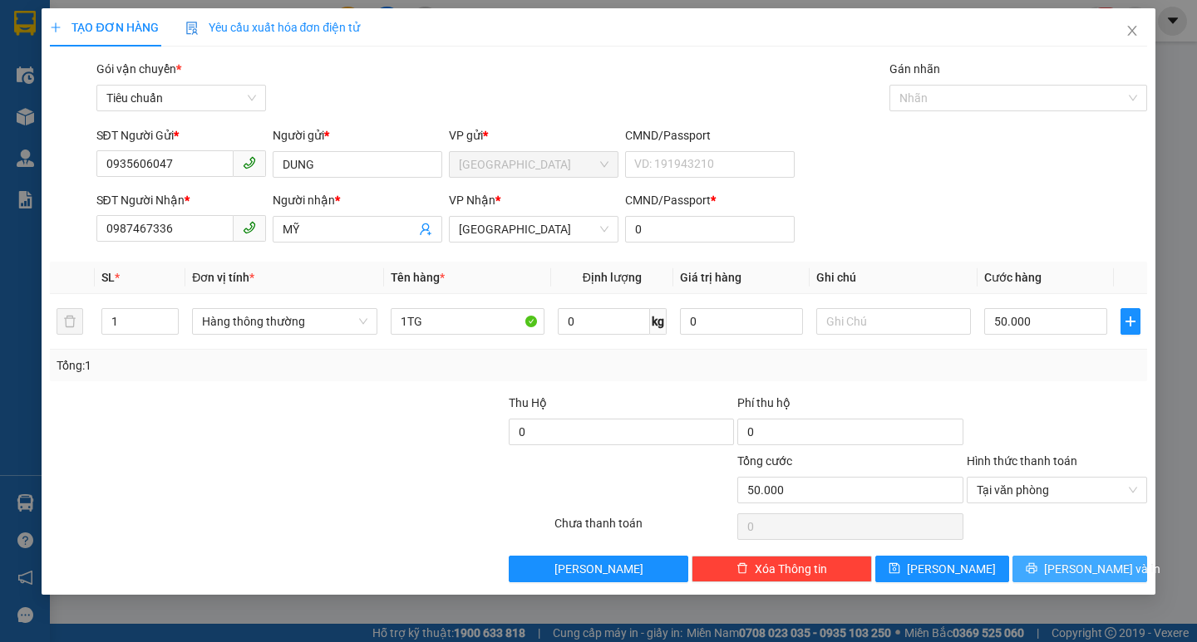
click at [1077, 569] on span "[PERSON_NAME] và In" at bounding box center [1102, 569] width 116 height 18
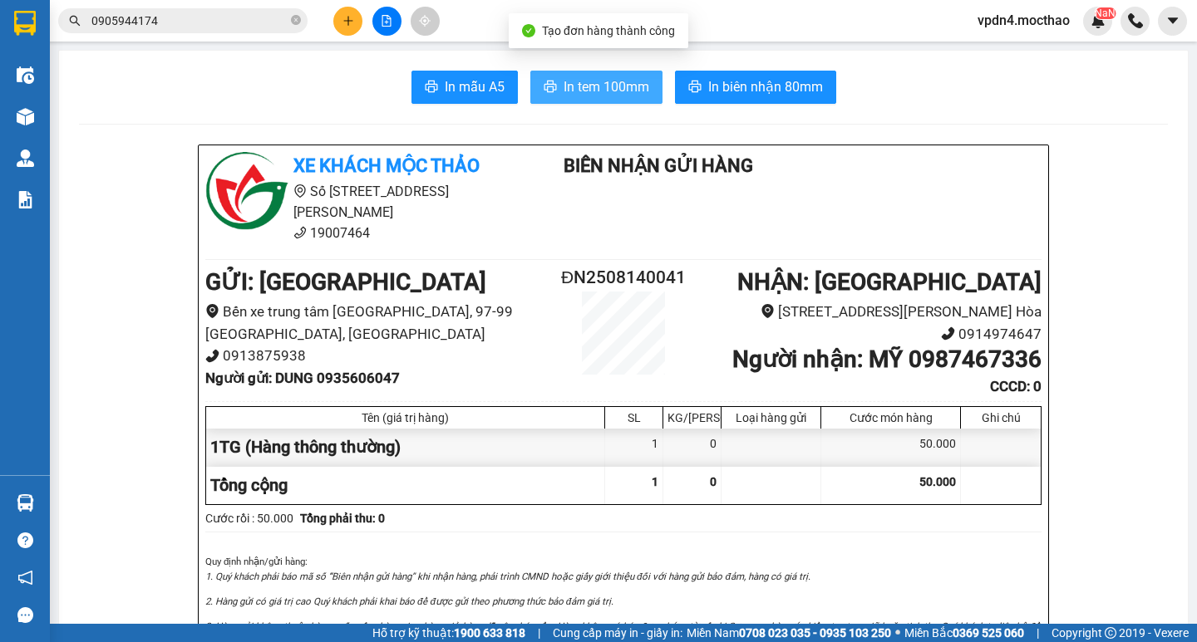
click at [565, 74] on button "In tem 100mm" at bounding box center [596, 87] width 132 height 33
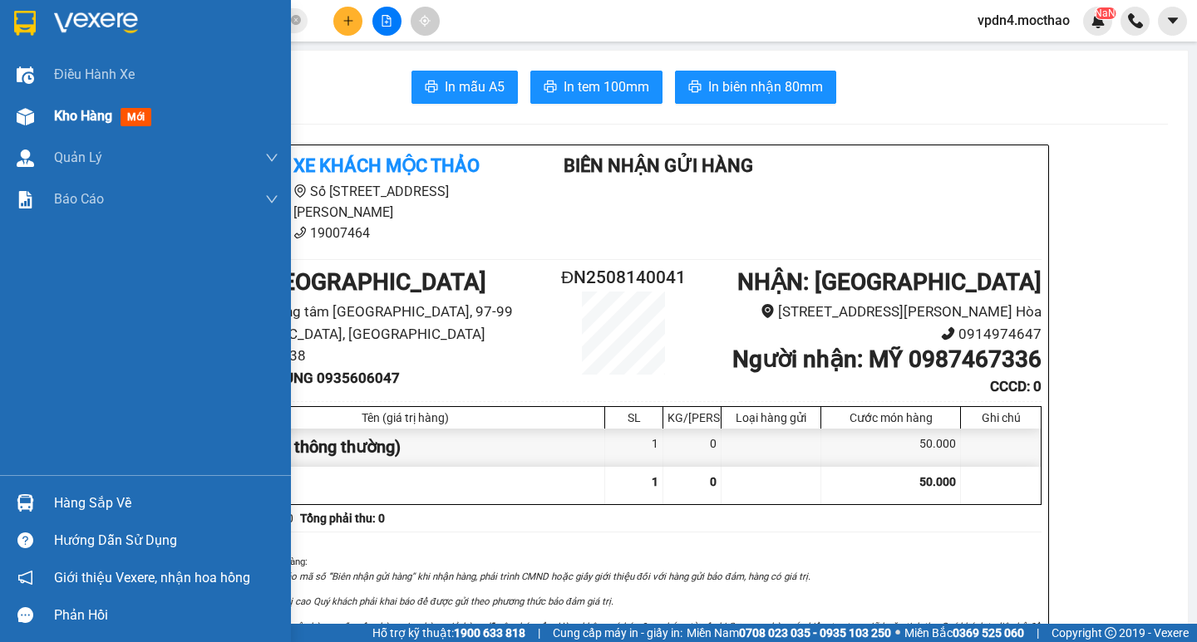
click at [81, 122] on span "Kho hàng" at bounding box center [83, 116] width 58 height 16
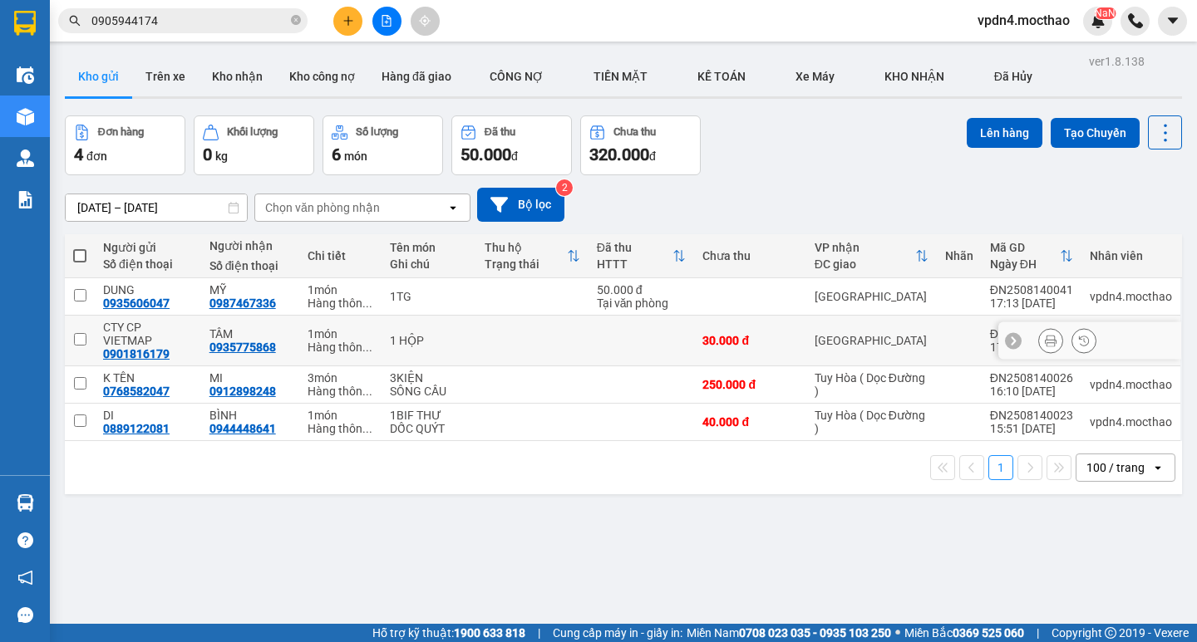
click at [83, 334] on input "checkbox" at bounding box center [80, 339] width 12 height 12
checkbox input "true"
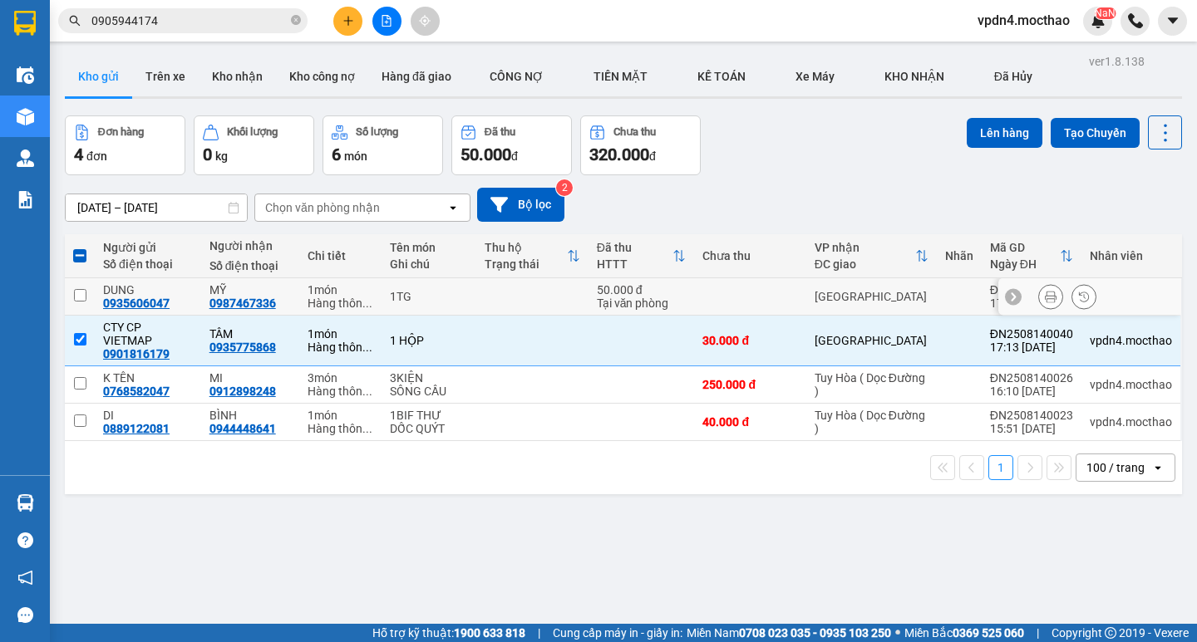
click at [85, 296] on input "checkbox" at bounding box center [80, 295] width 12 height 12
checkbox input "true"
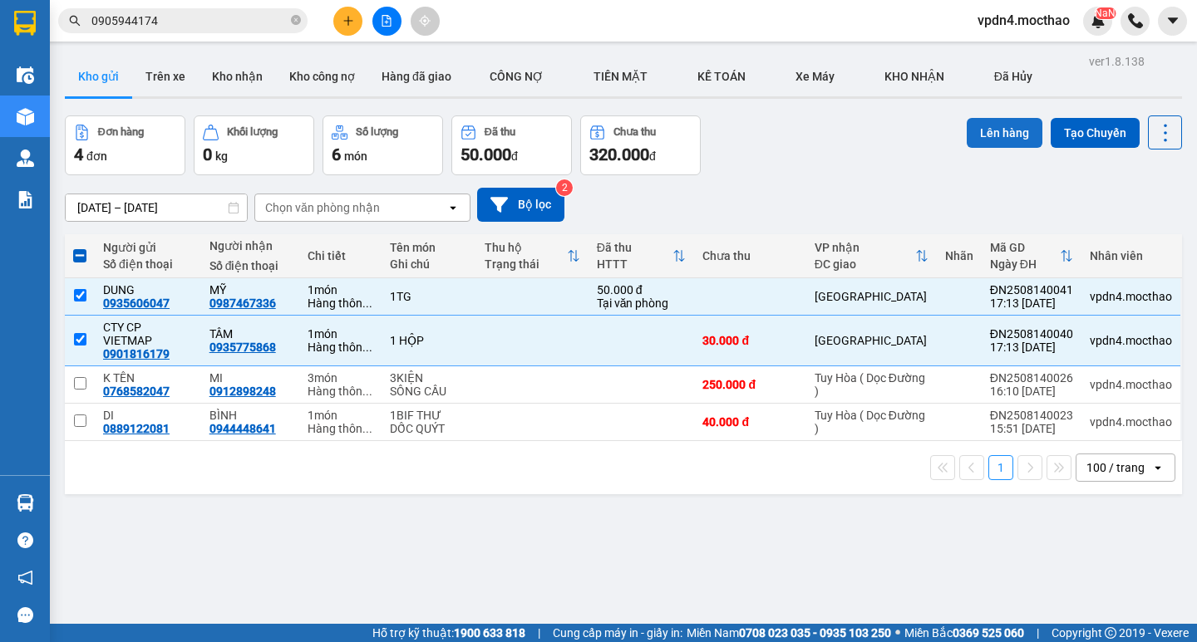
click at [1001, 137] on button "Lên hàng" at bounding box center [1004, 133] width 76 height 30
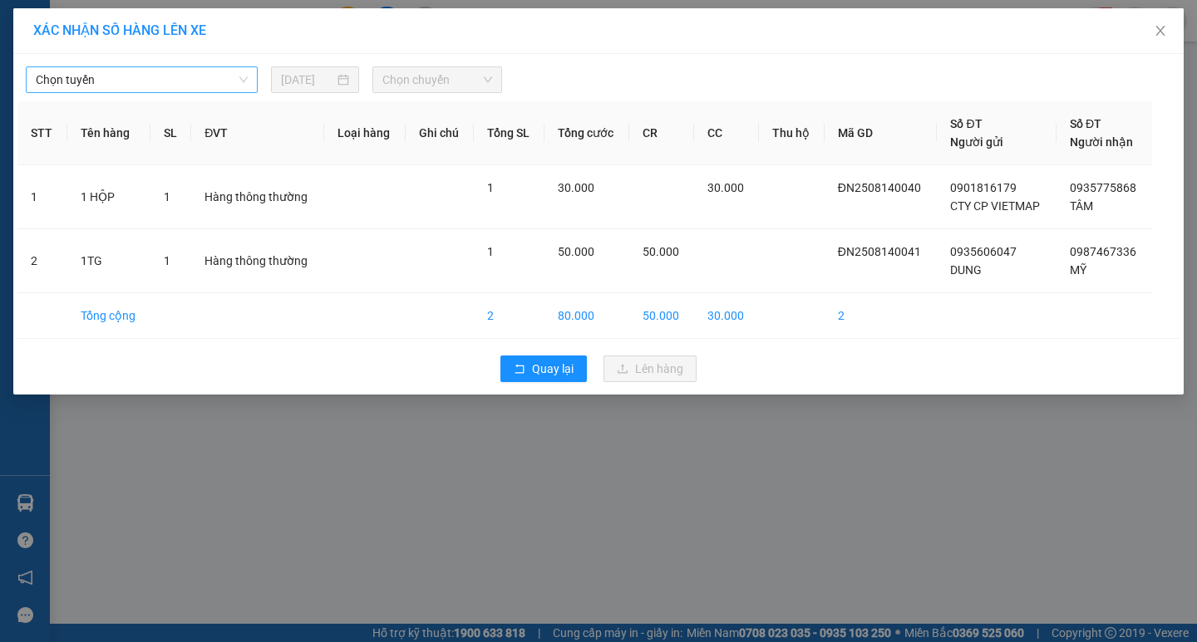
click at [217, 90] on span "Chọn tuyến" at bounding box center [142, 79] width 212 height 25
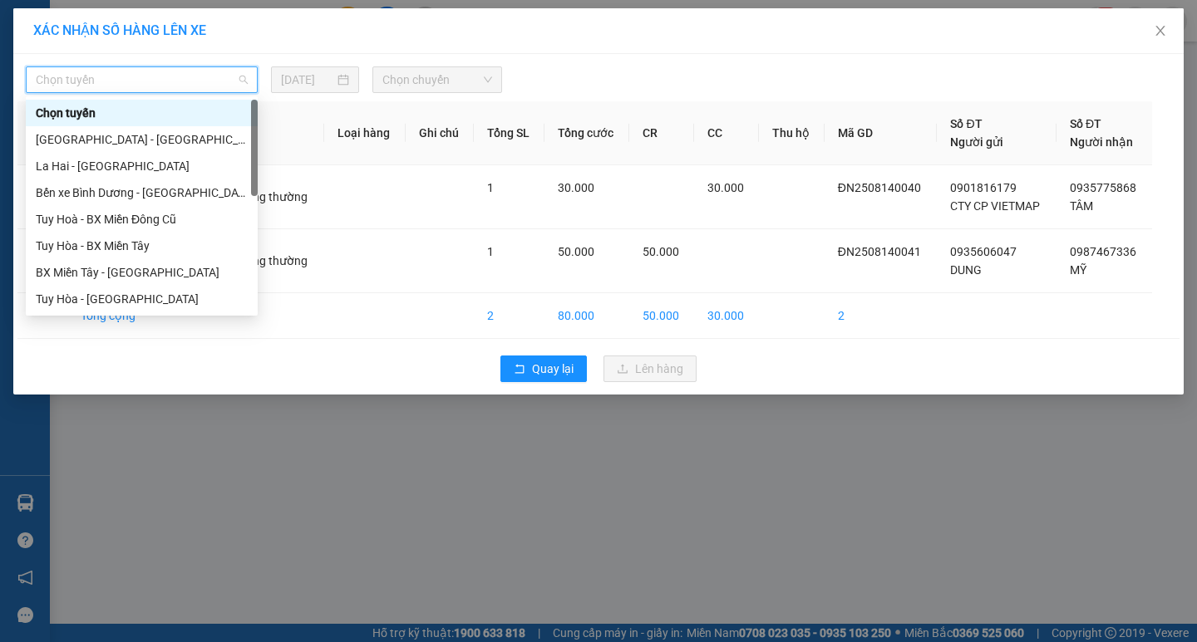
type input "D"
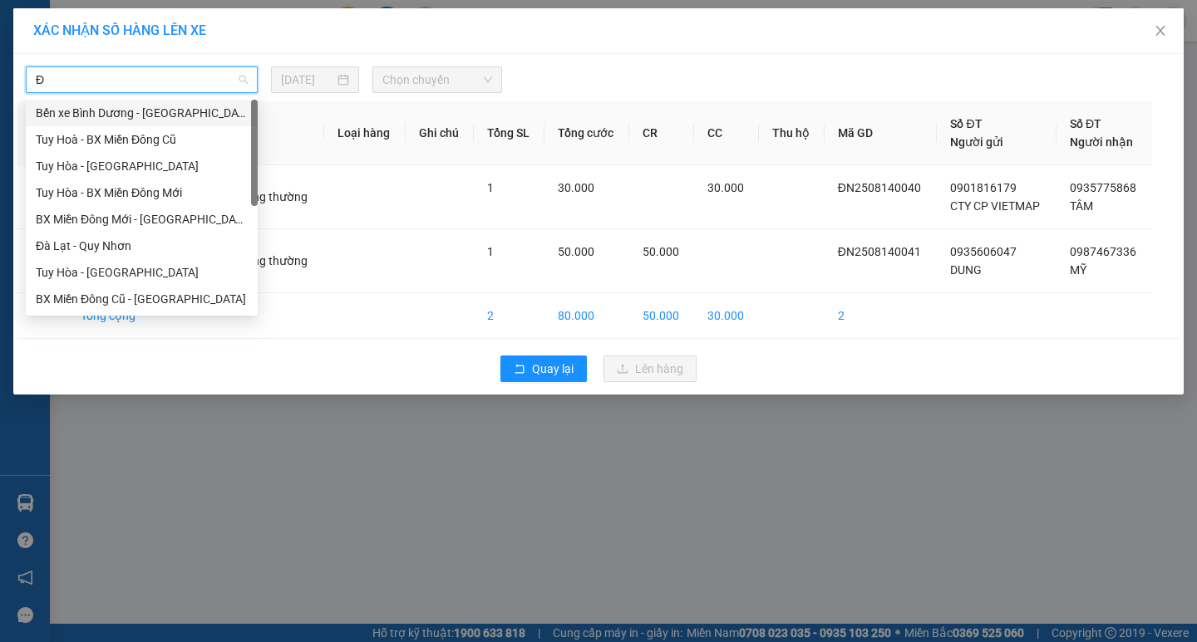
type input "ĐA"
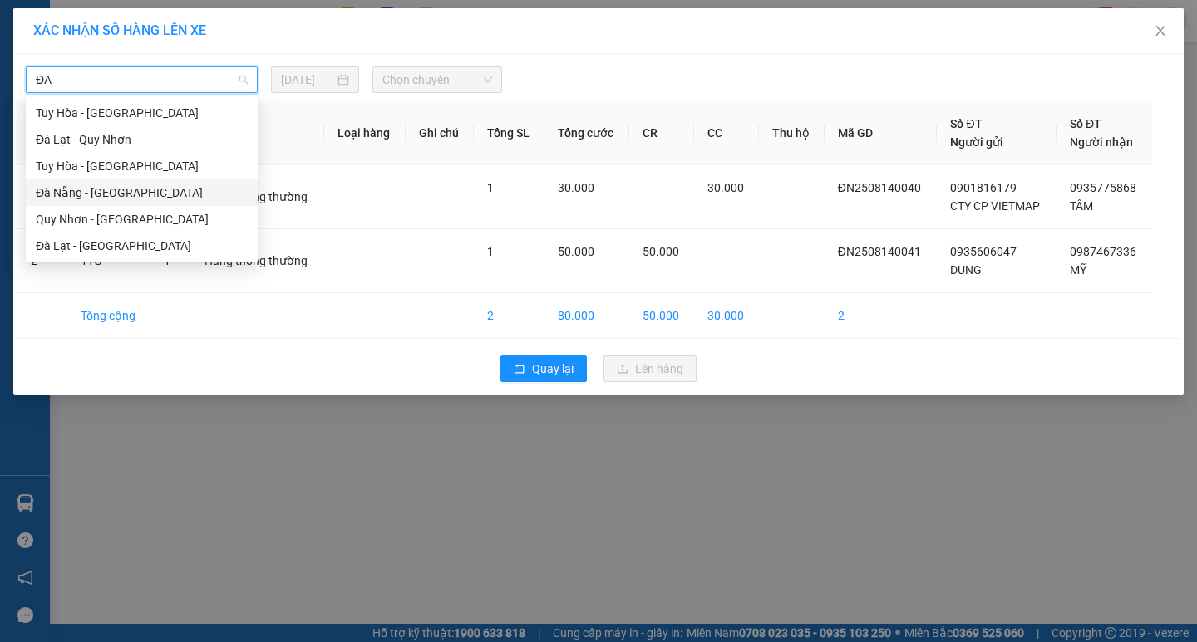
click at [186, 192] on div "Đà Nẵng - [PERSON_NAME]" at bounding box center [142, 193] width 212 height 18
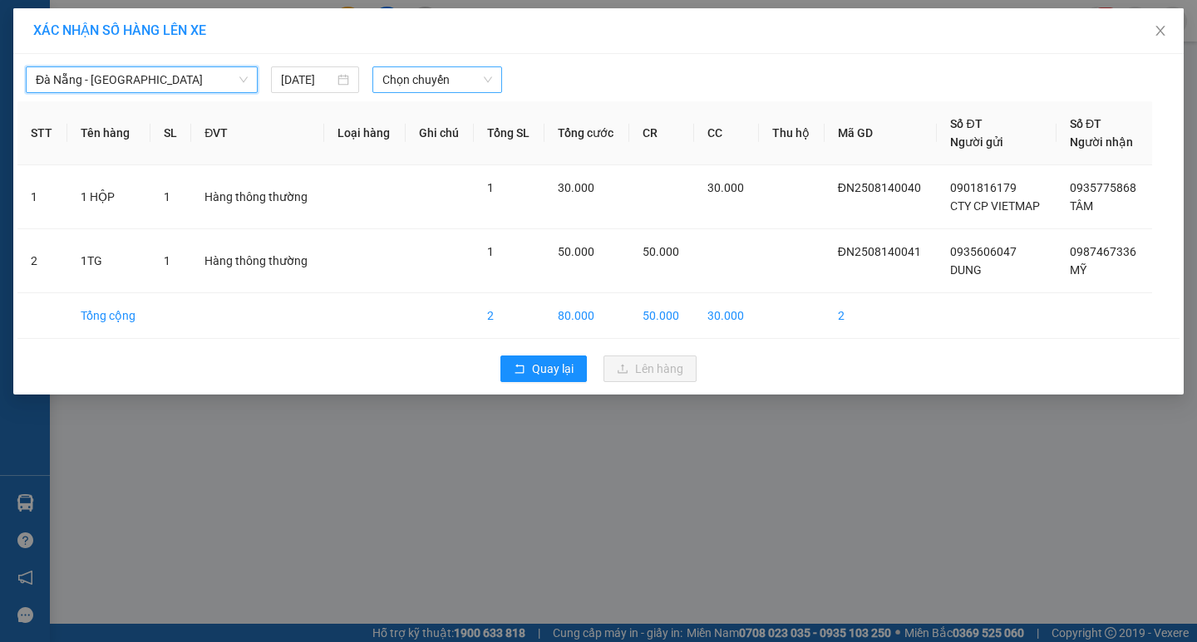
click at [411, 76] on span "Chọn chuyến" at bounding box center [437, 79] width 110 height 25
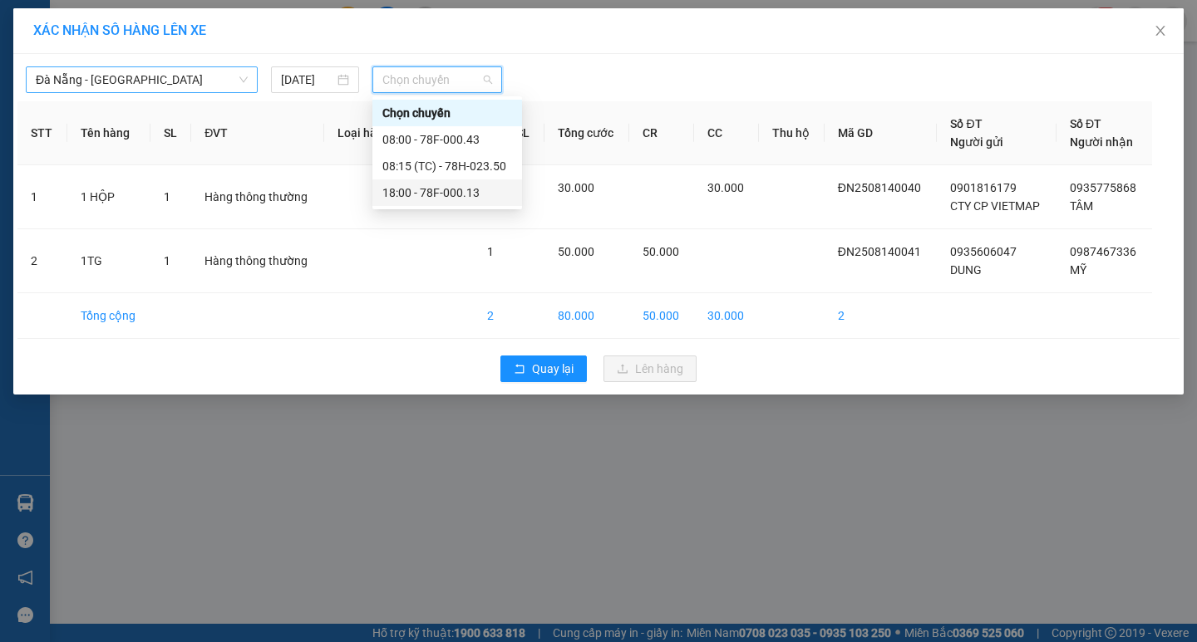
click at [452, 194] on div "18:00 - 78F-000.13" at bounding box center [447, 193] width 130 height 18
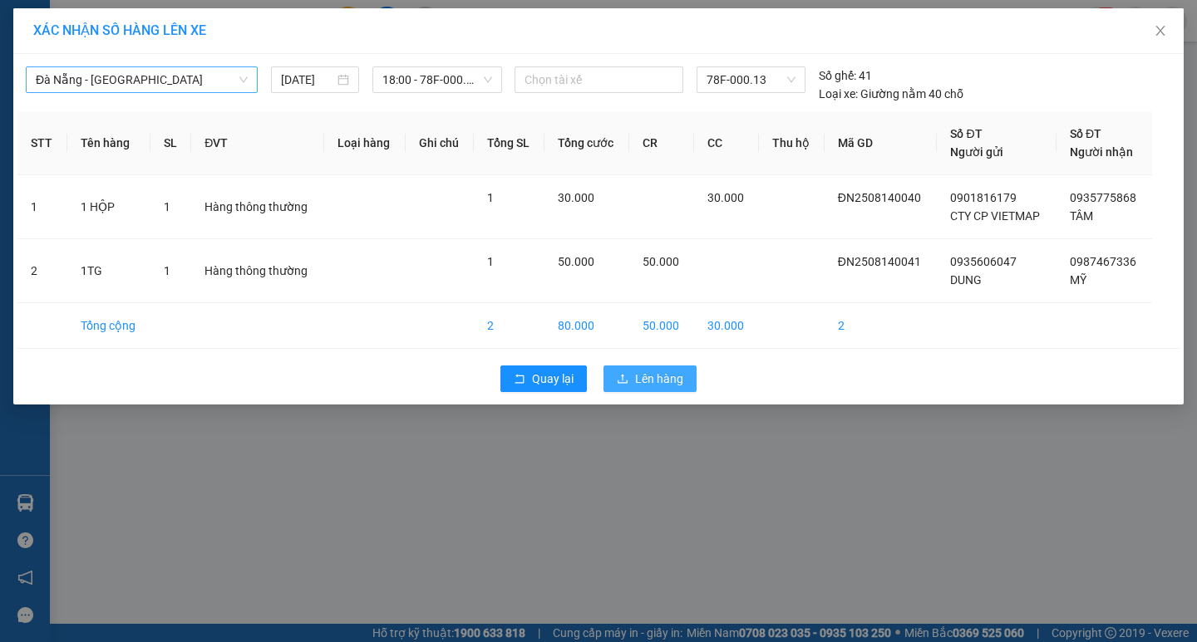
click at [651, 381] on span "Lên hàng" at bounding box center [659, 379] width 48 height 18
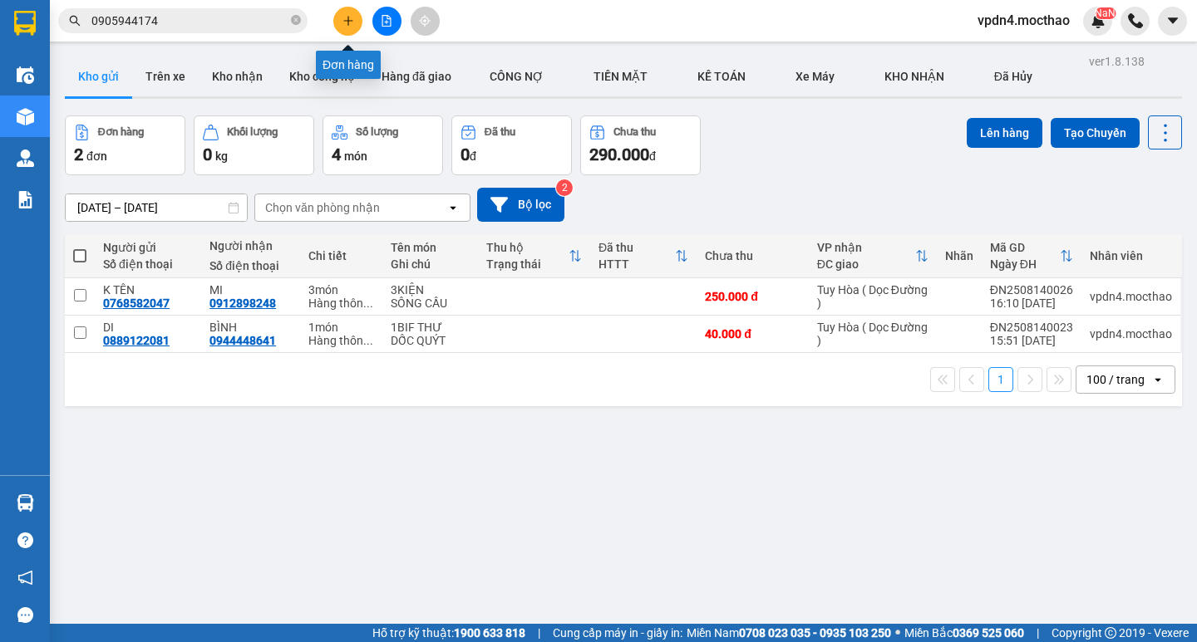
click at [350, 17] on icon "plus" at bounding box center [348, 21] width 12 height 12
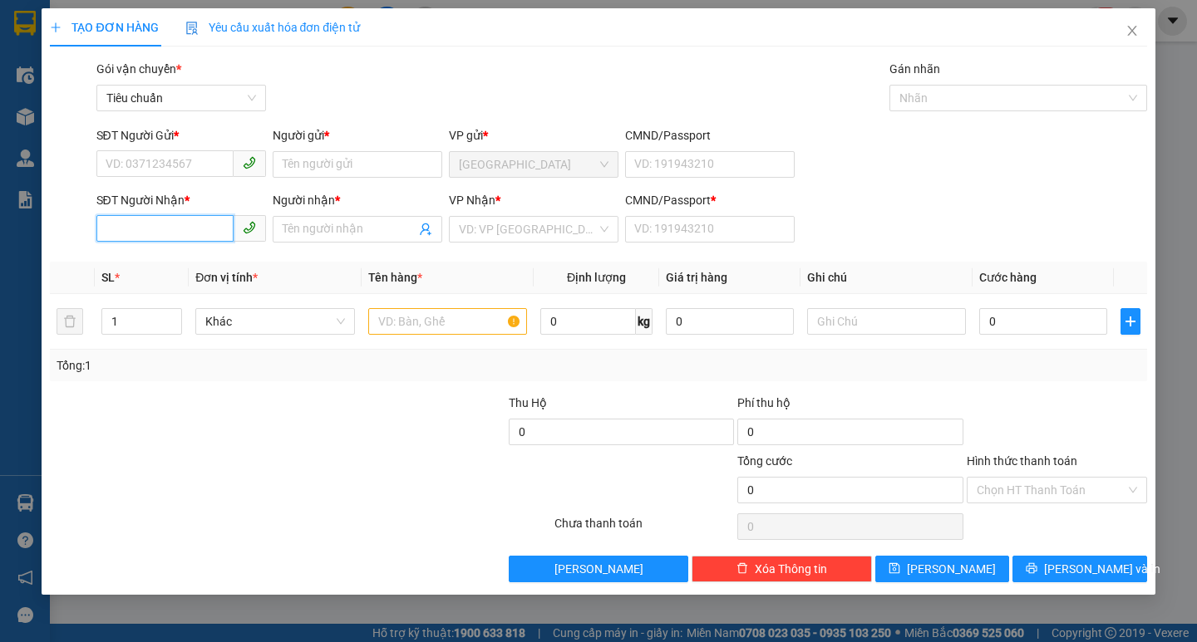
drag, startPoint x: 201, startPoint y: 234, endPoint x: 0, endPoint y: 293, distance: 209.6
click at [199, 234] on input "SĐT Người Nhận *" at bounding box center [164, 228] width 137 height 27
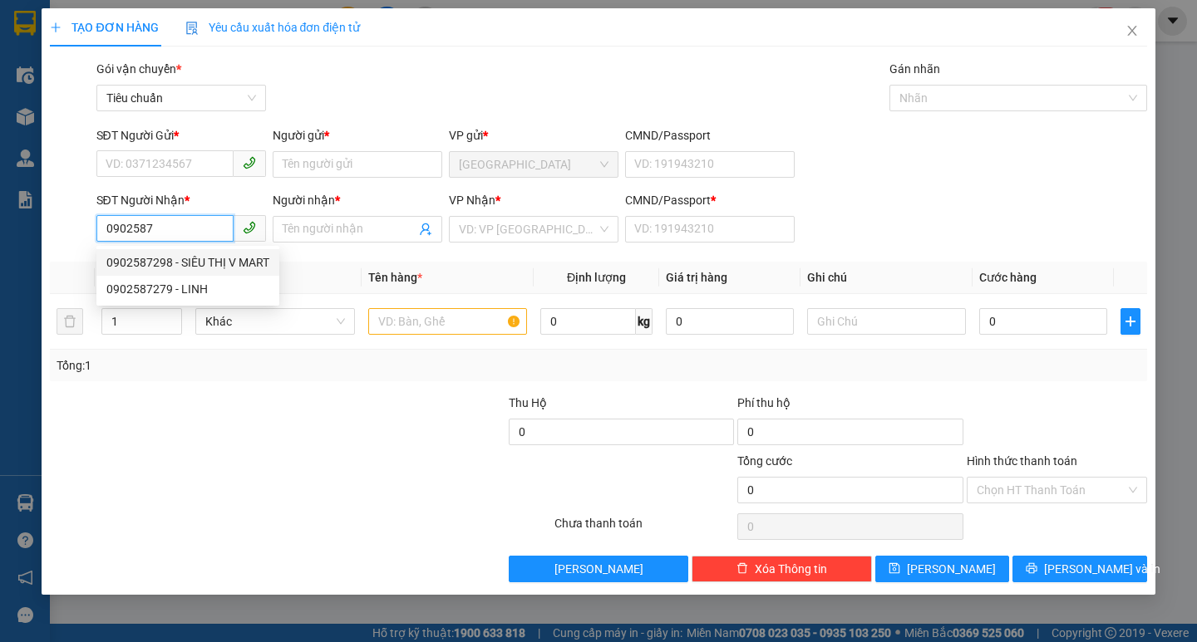
click at [209, 264] on div "0902587298 - SIÊU THỊ V MART" at bounding box center [187, 262] width 163 height 18
type input "0902587298"
type input "SIÊU THỊ V MART"
type input "0"
type input "100.000"
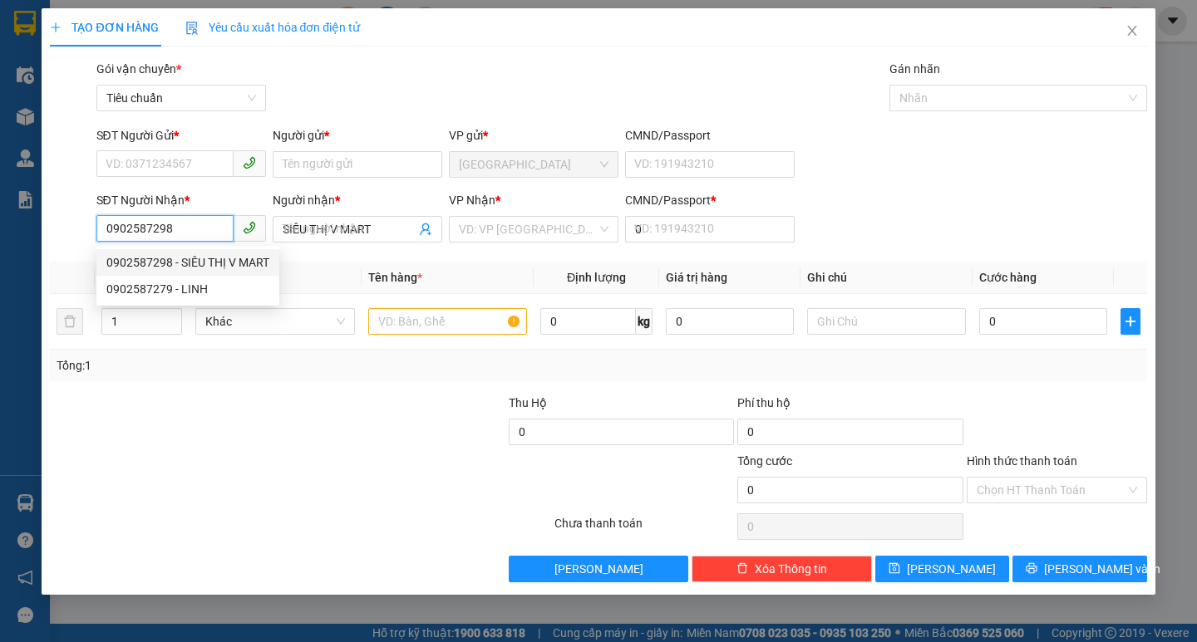
type input "100.000"
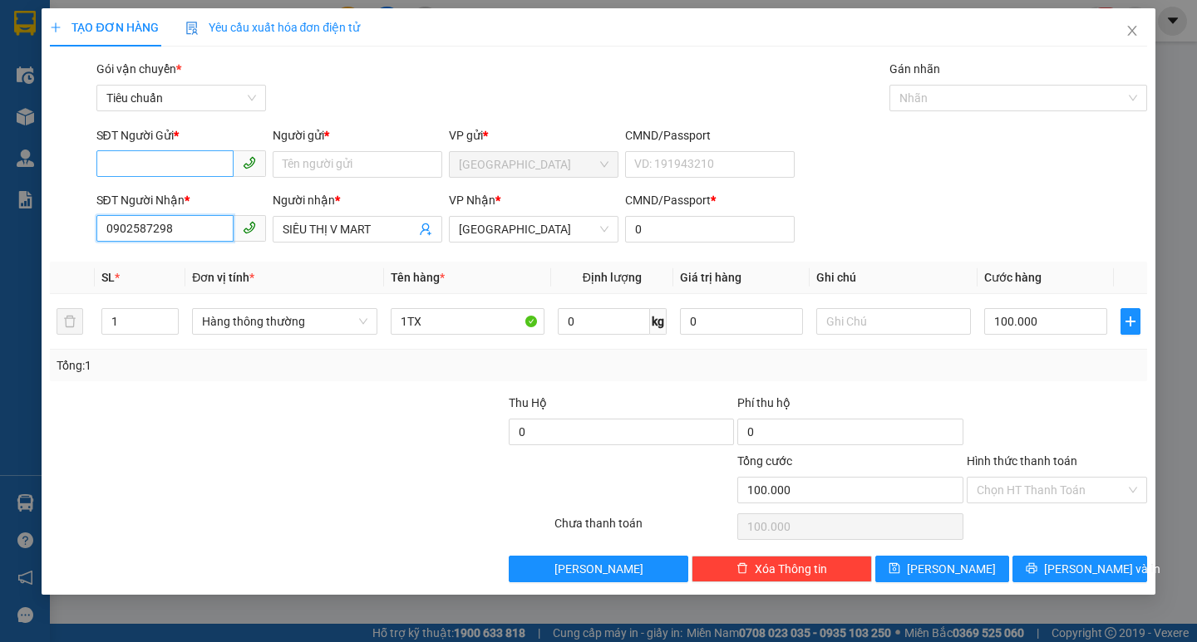
type input "0902587298"
click at [198, 173] on input "SĐT Người Gửi *" at bounding box center [164, 163] width 137 height 27
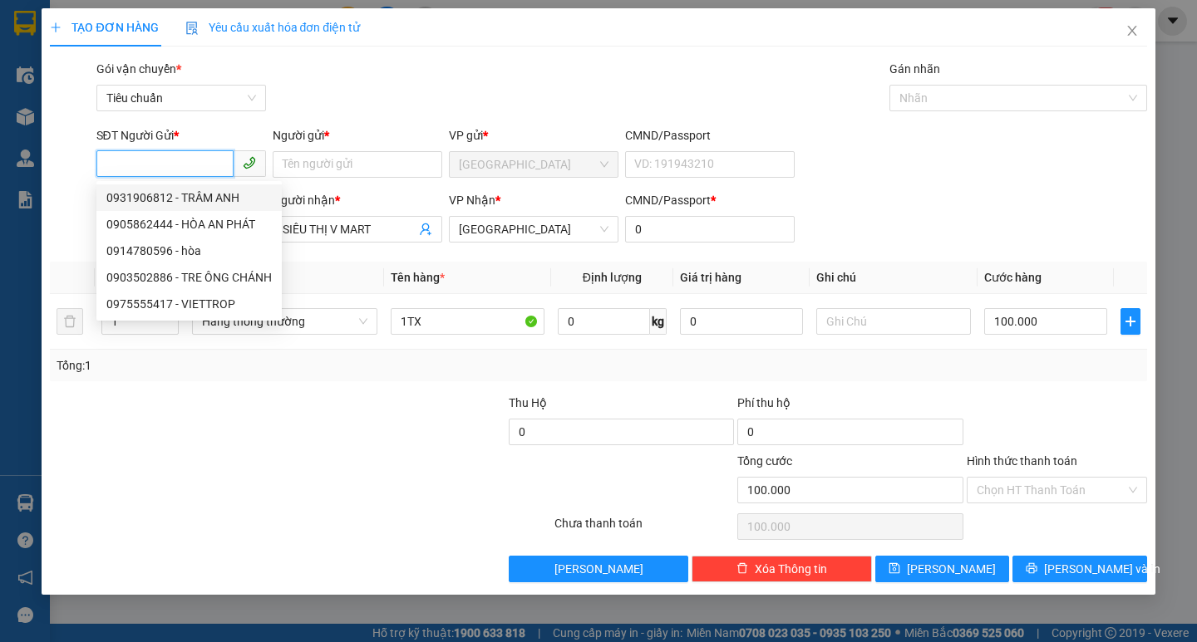
click at [220, 189] on div "0931906812 - TRÂM ANH" at bounding box center [188, 198] width 165 height 18
type input "0931906812"
type input "TRÂM ANH"
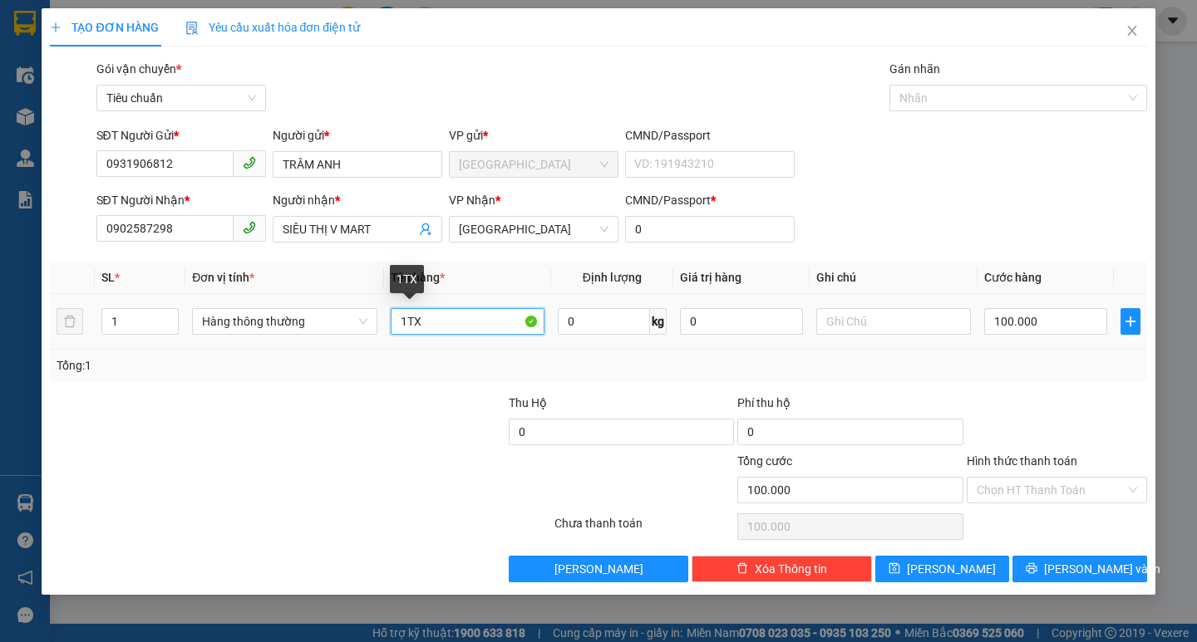
click at [491, 319] on input "1TX" at bounding box center [468, 321] width 154 height 27
type input "1 KIỆN"
click at [1041, 322] on input "100.000" at bounding box center [1046, 321] width 124 height 27
type input "6"
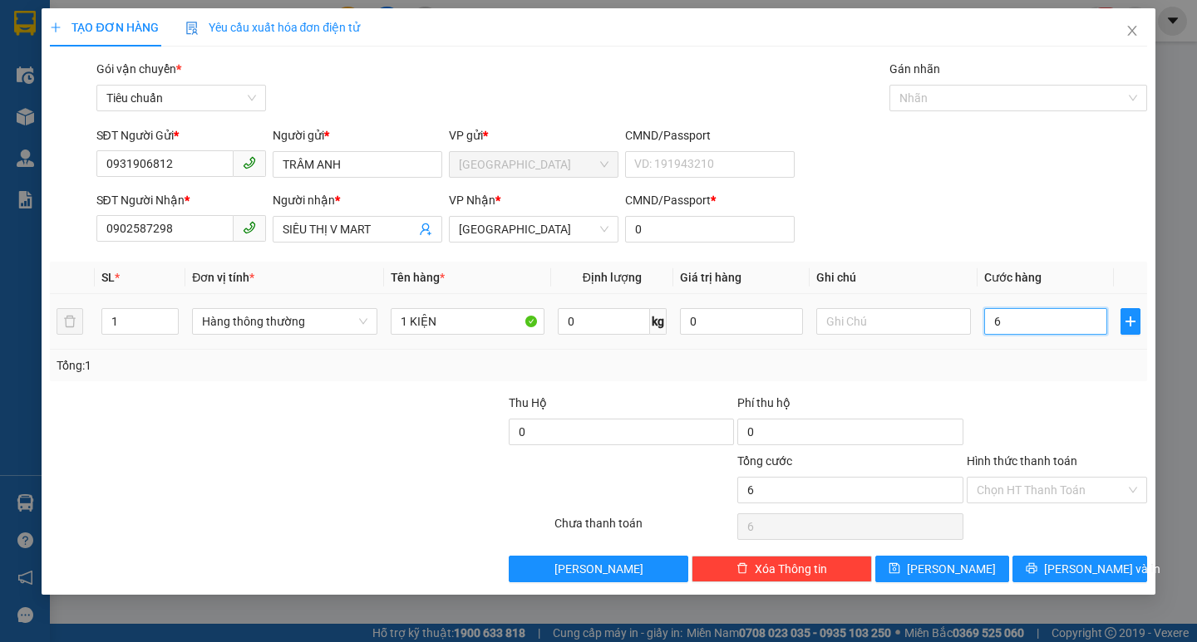
type input "60"
type input "60.000"
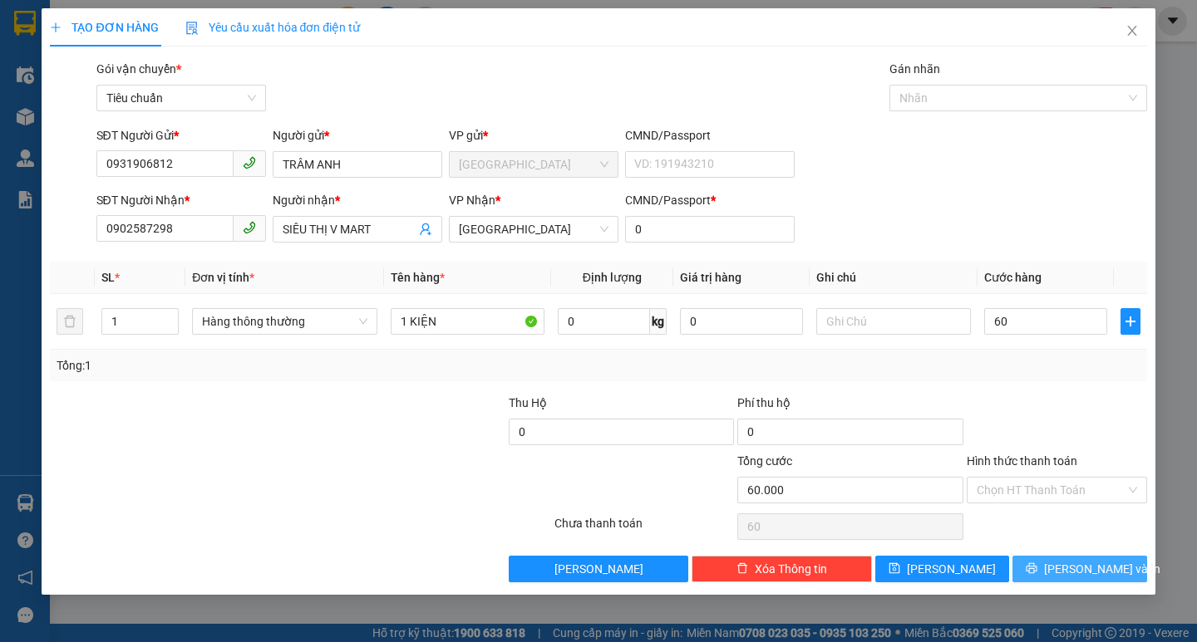
type input "60.000"
click at [1104, 579] on button "[PERSON_NAME] và In" at bounding box center [1079, 569] width 134 height 27
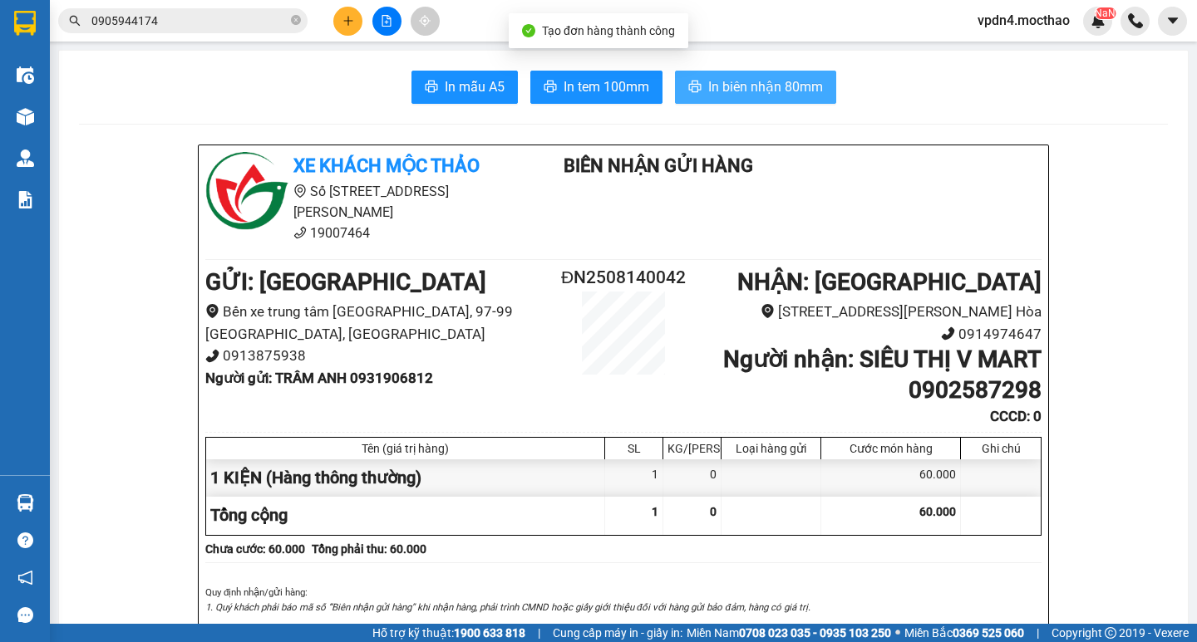
click at [720, 102] on button "In biên nhận 80mm" at bounding box center [755, 87] width 161 height 33
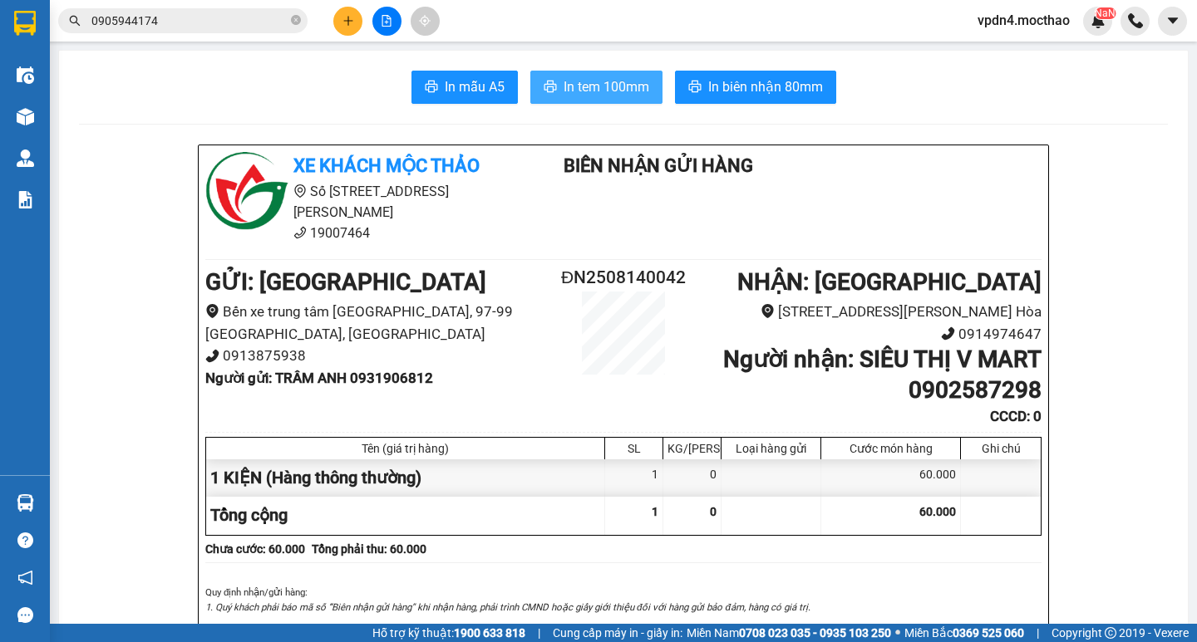
click at [602, 100] on button "In tem 100mm" at bounding box center [596, 87] width 132 height 33
click at [339, 28] on button at bounding box center [347, 21] width 29 height 29
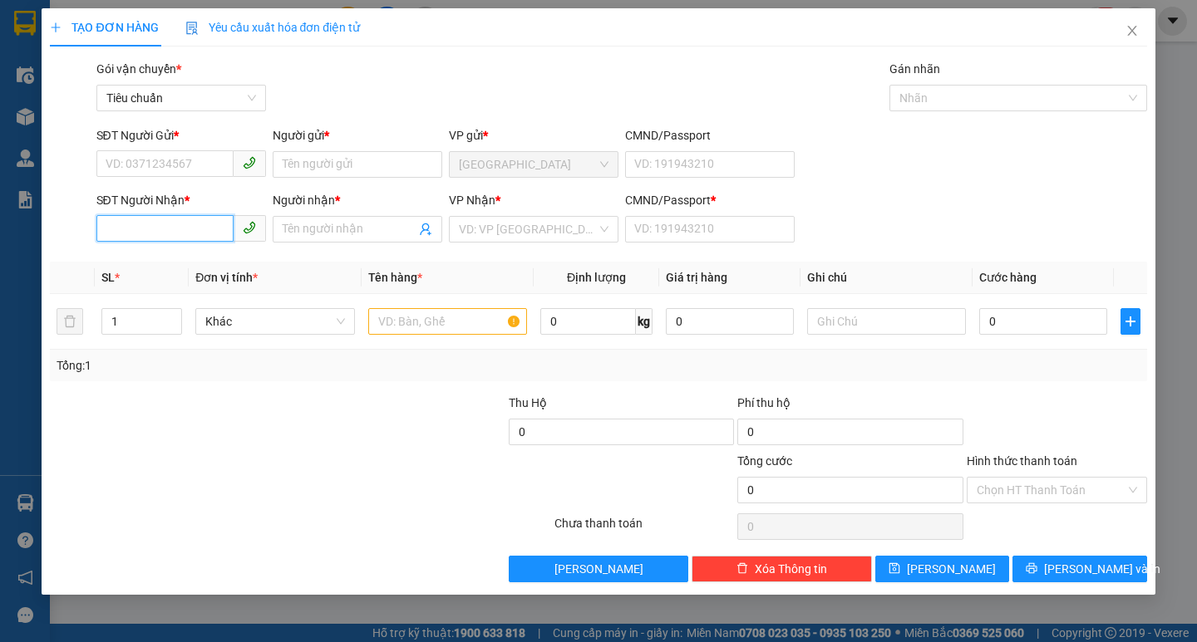
click at [212, 226] on input "SĐT Người Nhận *" at bounding box center [164, 228] width 137 height 27
type input "0898177186"
click at [193, 260] on div "0898177186 - DŨNG" at bounding box center [181, 262] width 150 height 18
type input "DŨNG"
type input "0"
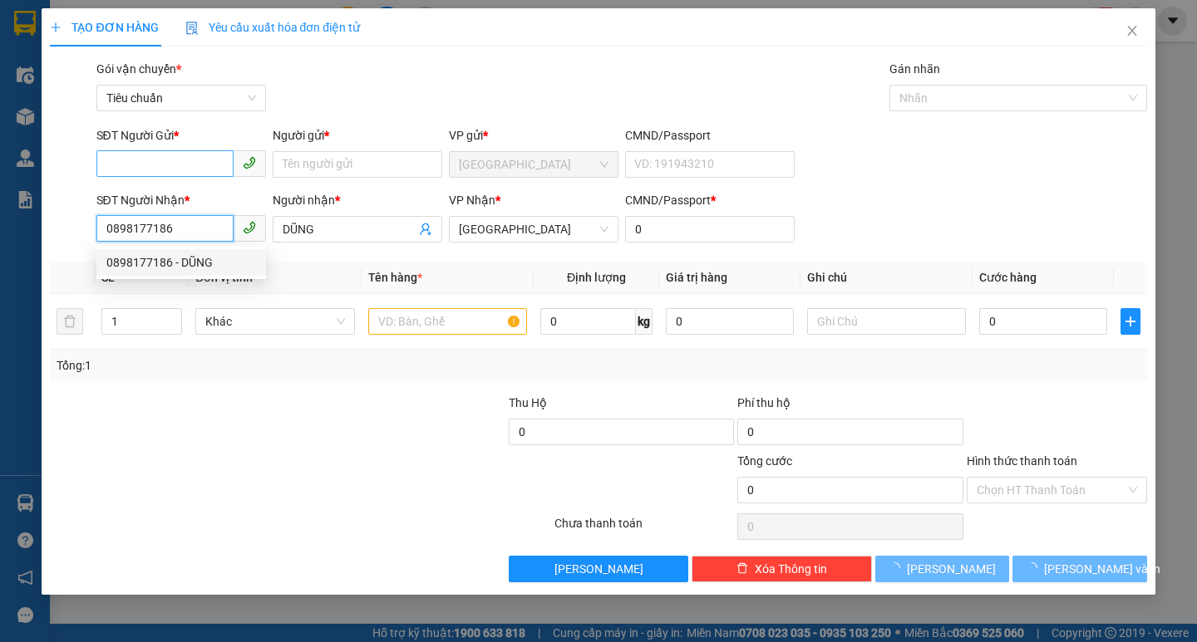
type input "120.000"
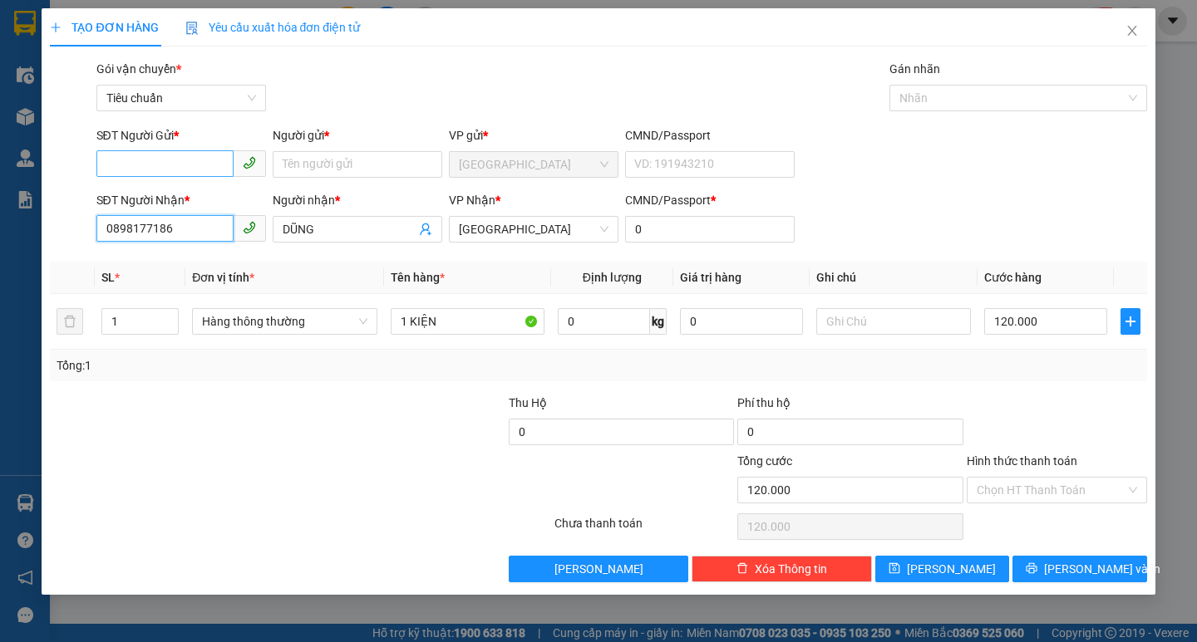
type input "0898177186"
click at [199, 161] on input "SĐT Người Gửi *" at bounding box center [164, 163] width 137 height 27
click at [204, 201] on div "0962603299 - GIANG" at bounding box center [181, 198] width 150 height 18
type input "0962603299"
type input "GIANG"
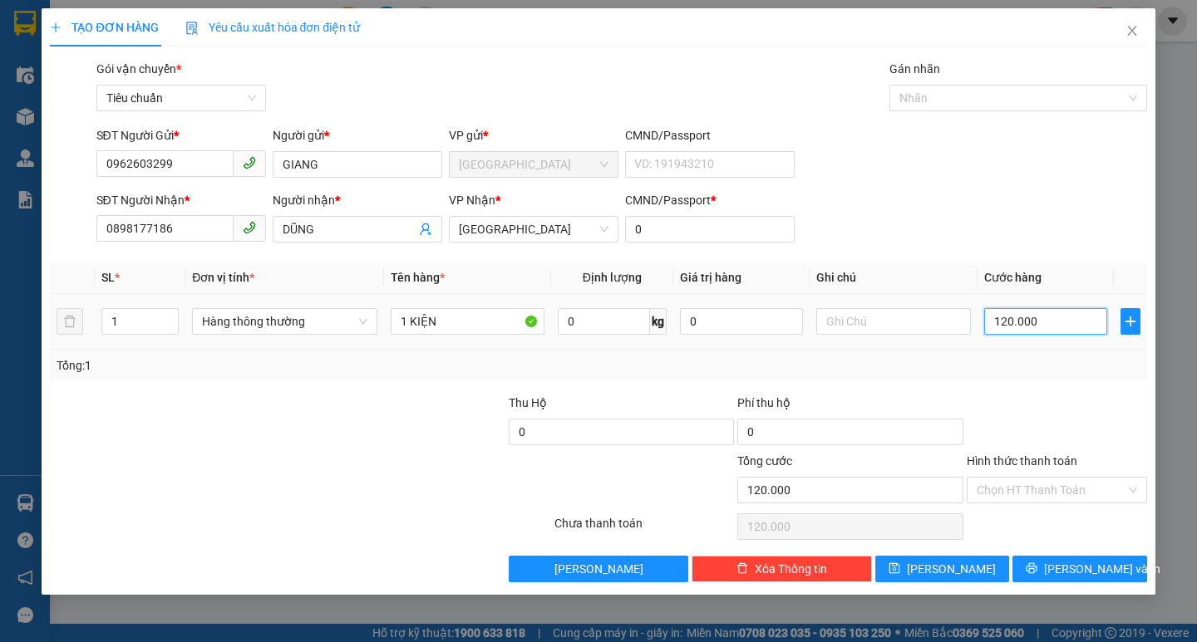
click at [1030, 321] on input "120.000" at bounding box center [1046, 321] width 124 height 27
type input "7"
type input "70"
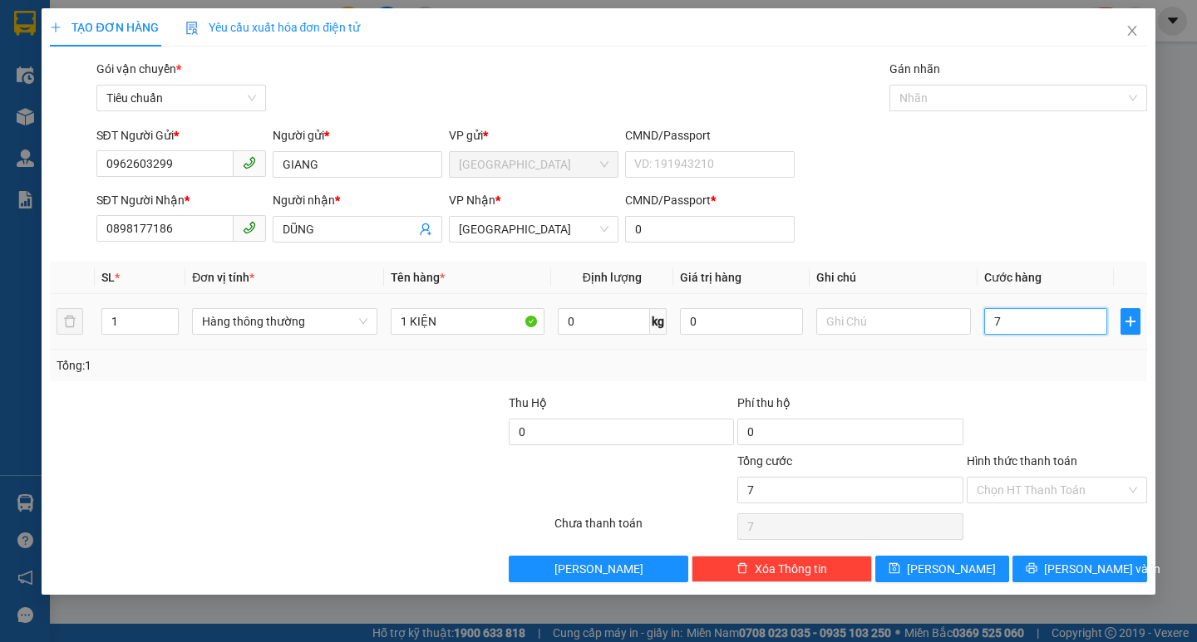
type input "70"
type input "70.000"
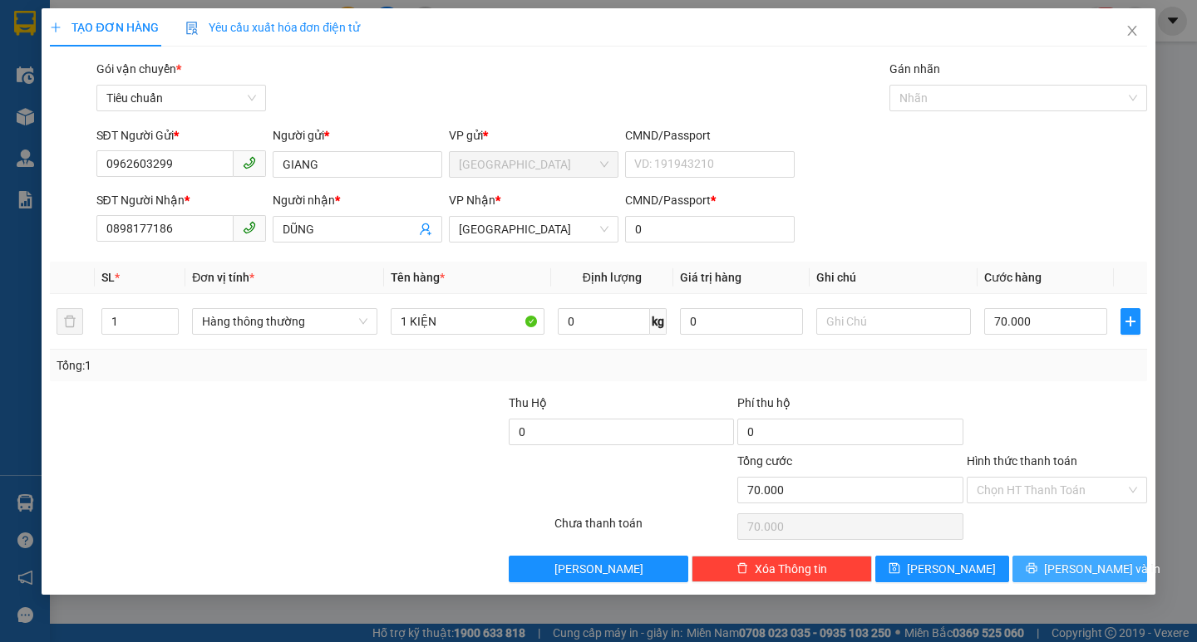
click at [1090, 564] on span "[PERSON_NAME] và In" at bounding box center [1102, 569] width 116 height 18
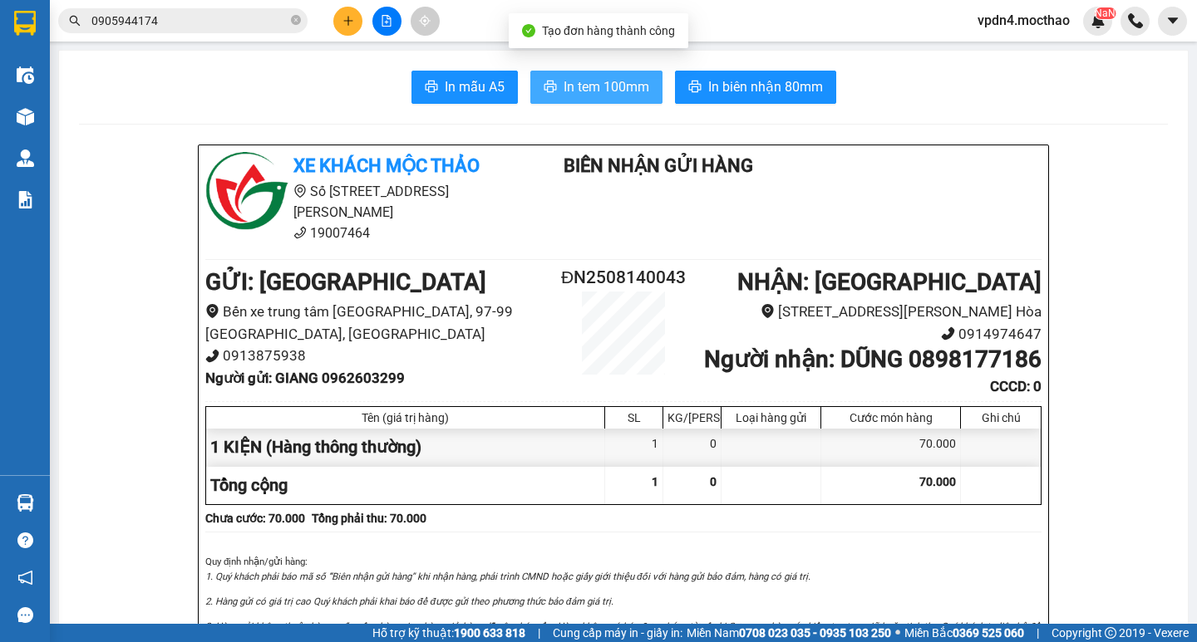
click at [600, 98] on button "In tem 100mm" at bounding box center [596, 87] width 132 height 33
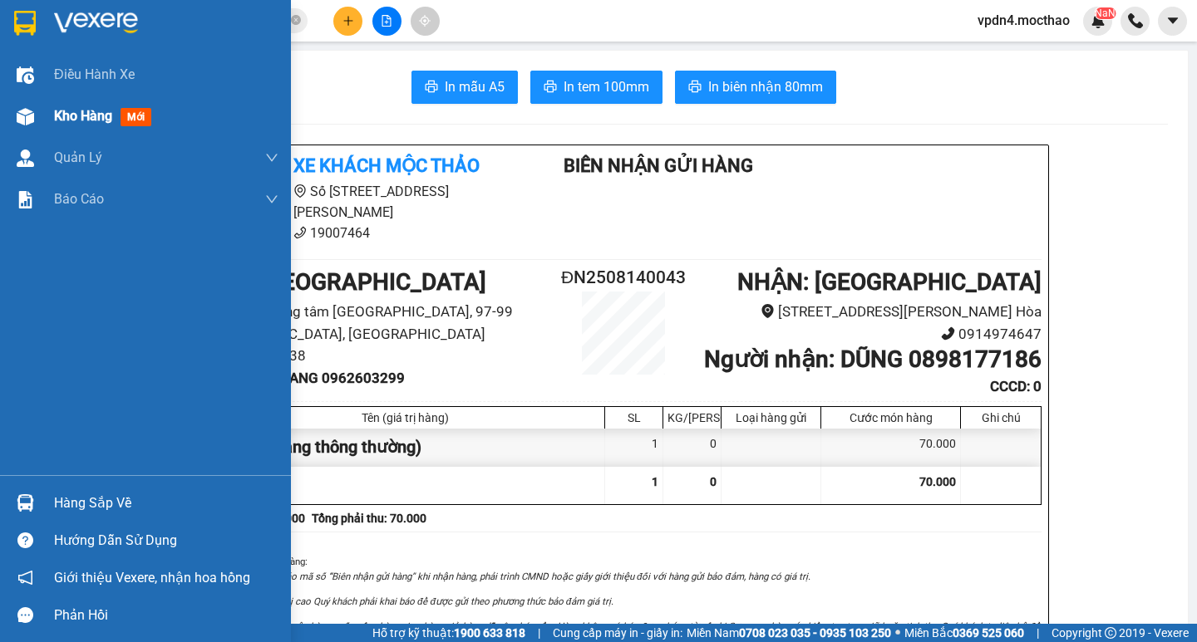
click at [106, 120] on span "Kho hàng" at bounding box center [83, 116] width 58 height 16
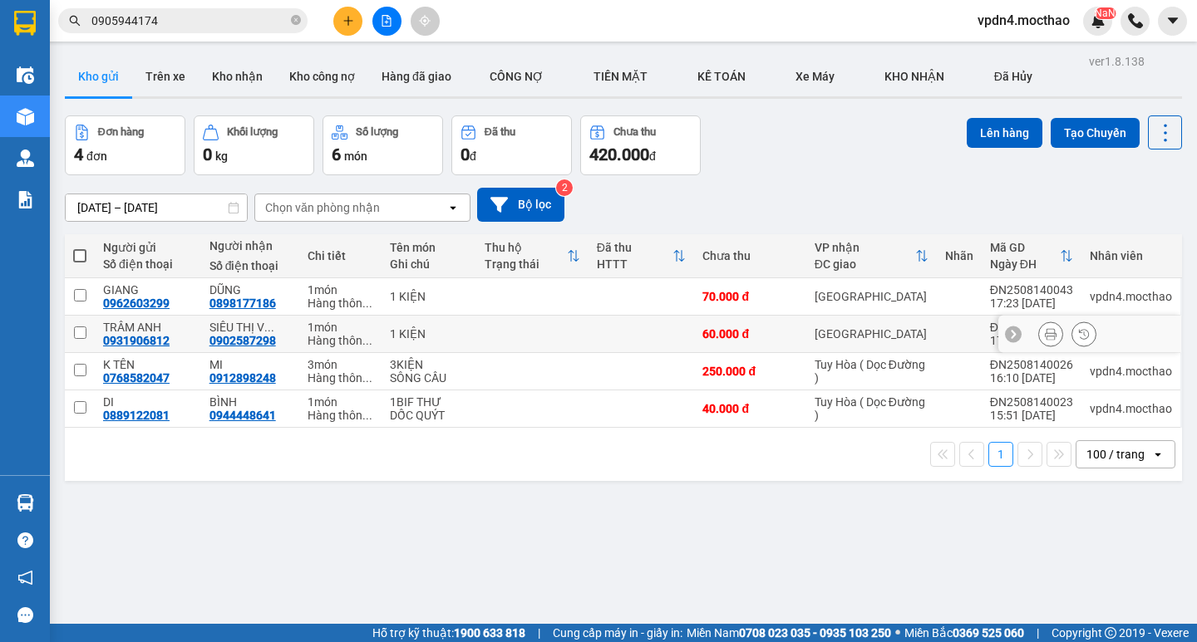
click at [78, 325] on td at bounding box center [80, 334] width 30 height 37
checkbox input "true"
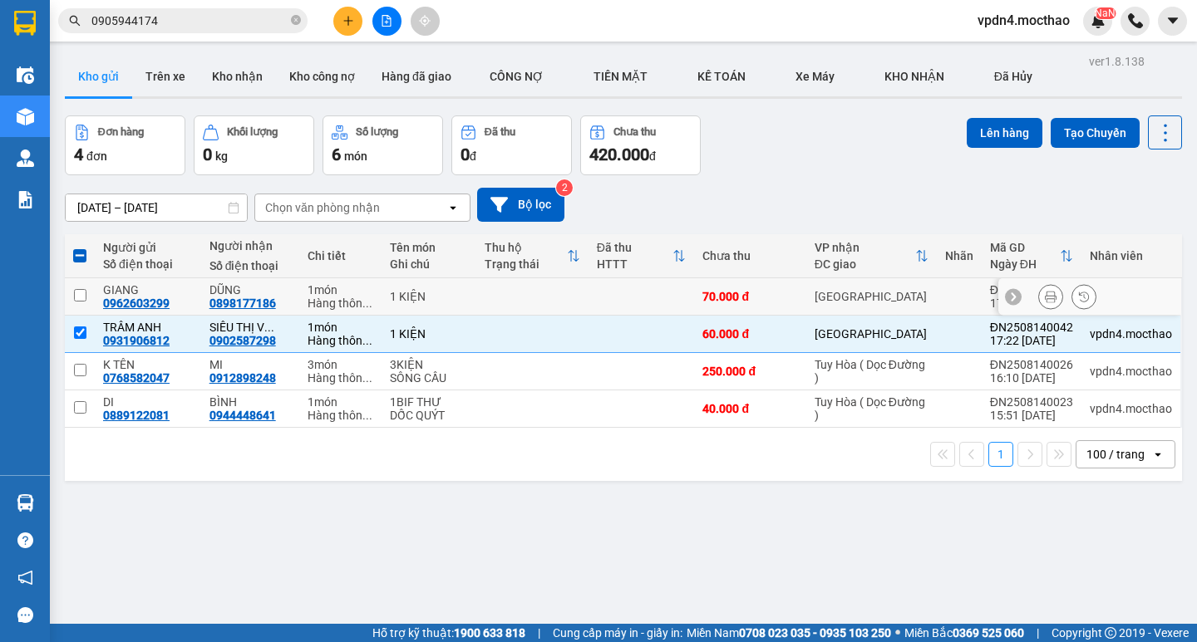
click at [79, 292] on input "checkbox" at bounding box center [80, 295] width 12 height 12
checkbox input "true"
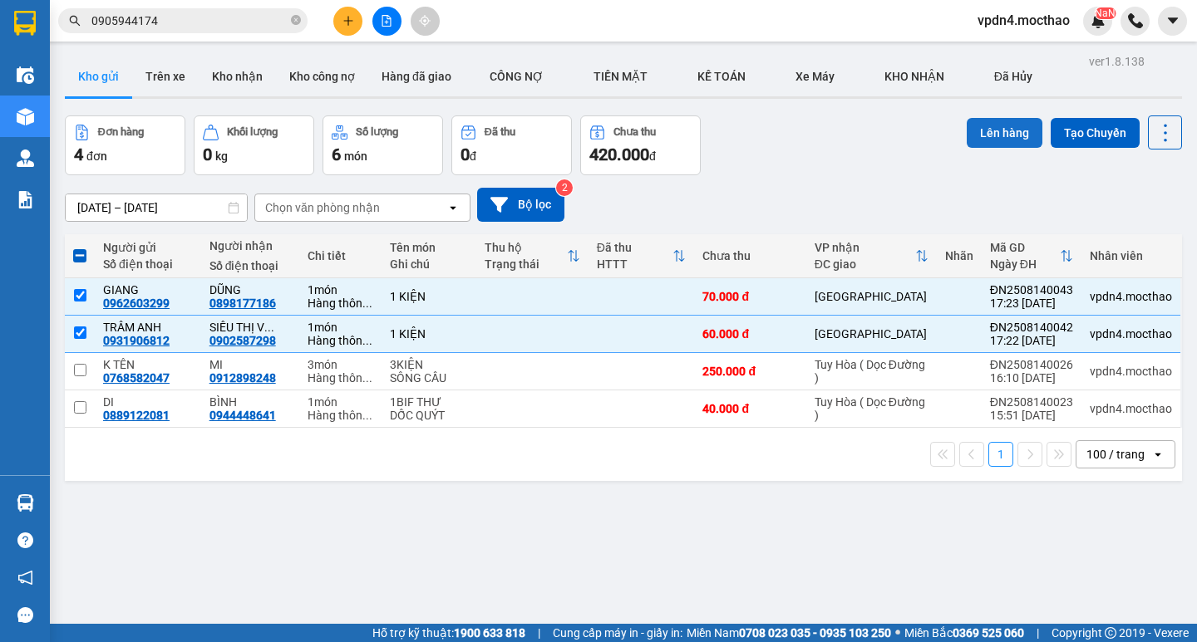
click at [972, 133] on button "Lên hàng" at bounding box center [1004, 133] width 76 height 30
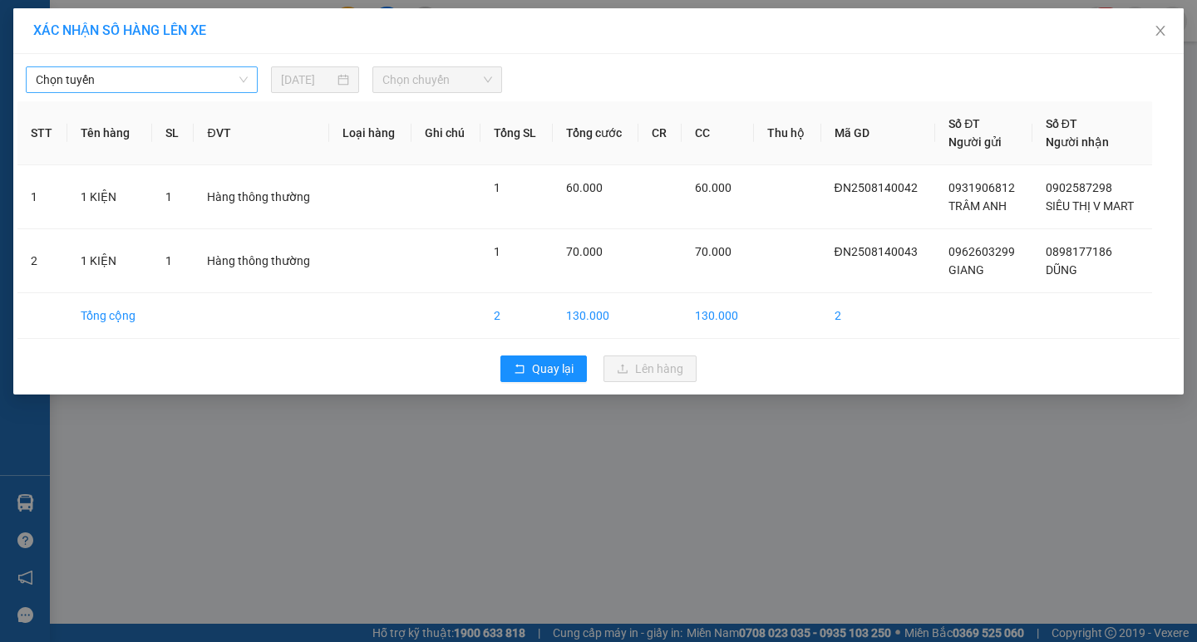
click at [212, 82] on span "Chọn tuyến" at bounding box center [142, 79] width 212 height 25
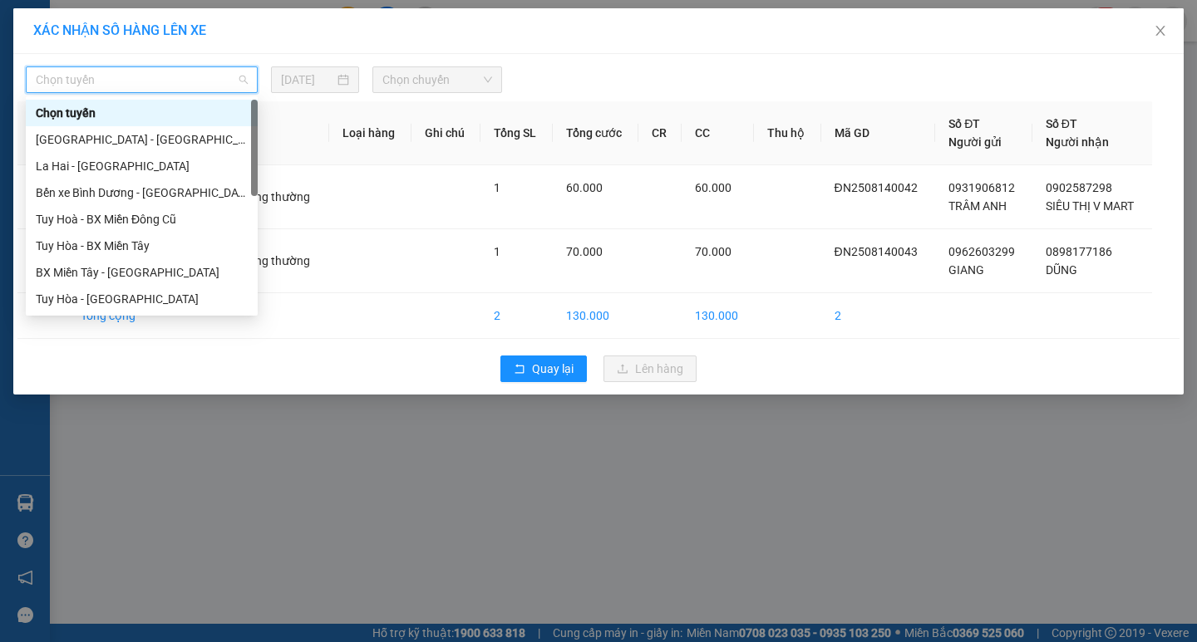
type input "D"
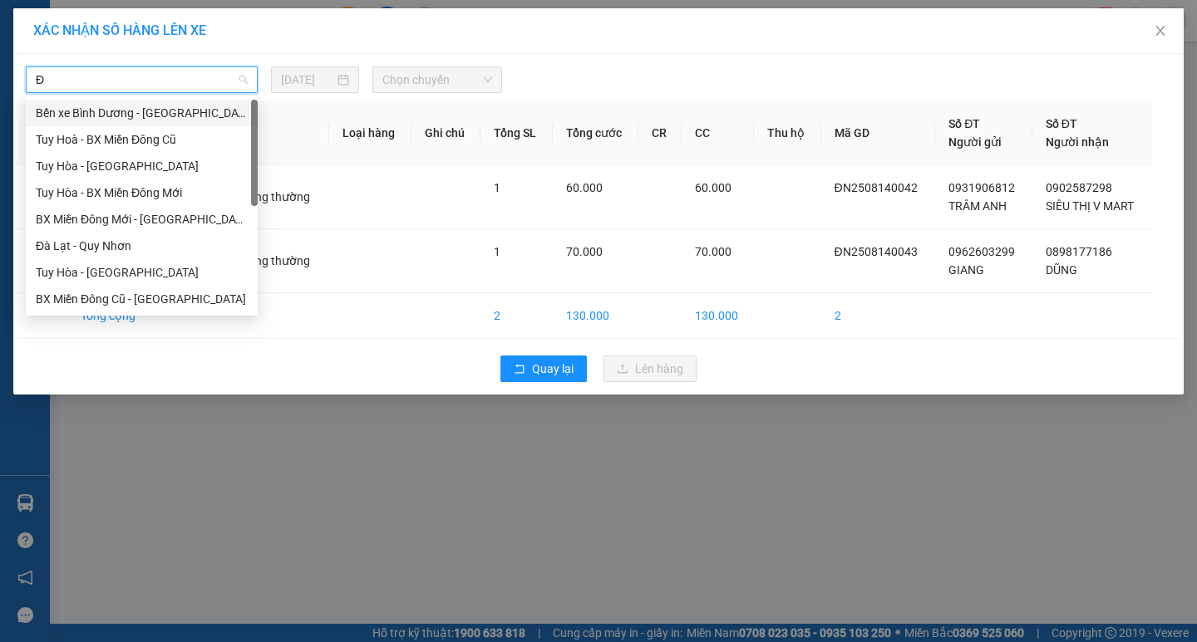
type input "ĐA"
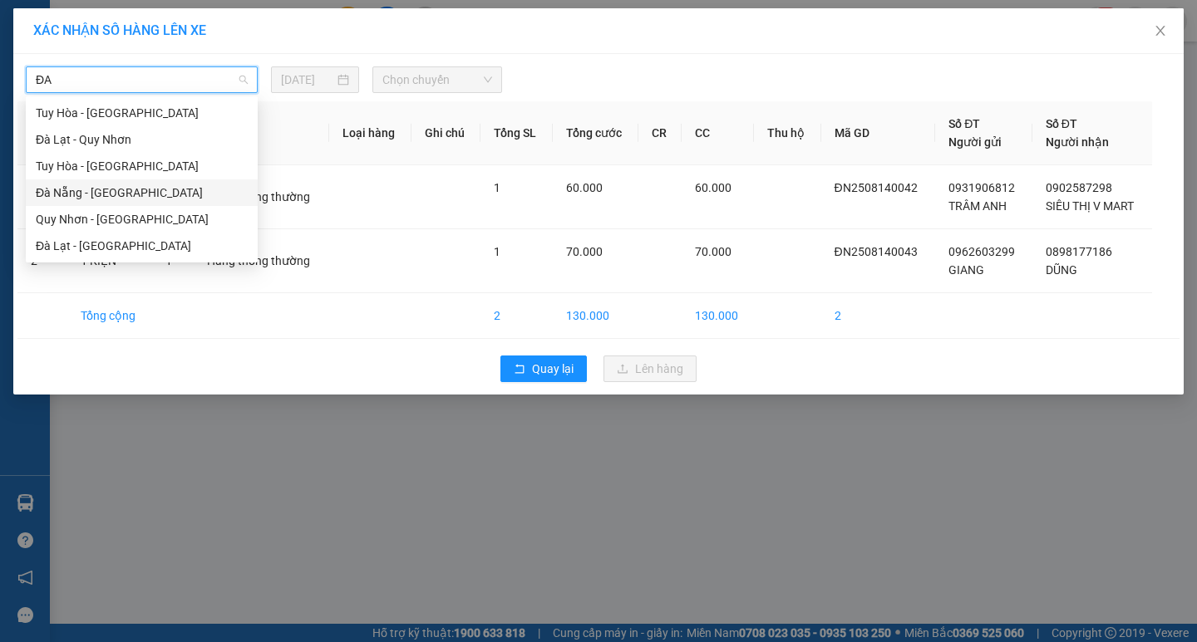
click at [178, 192] on div "Đà Nẵng - [PERSON_NAME]" at bounding box center [142, 193] width 212 height 18
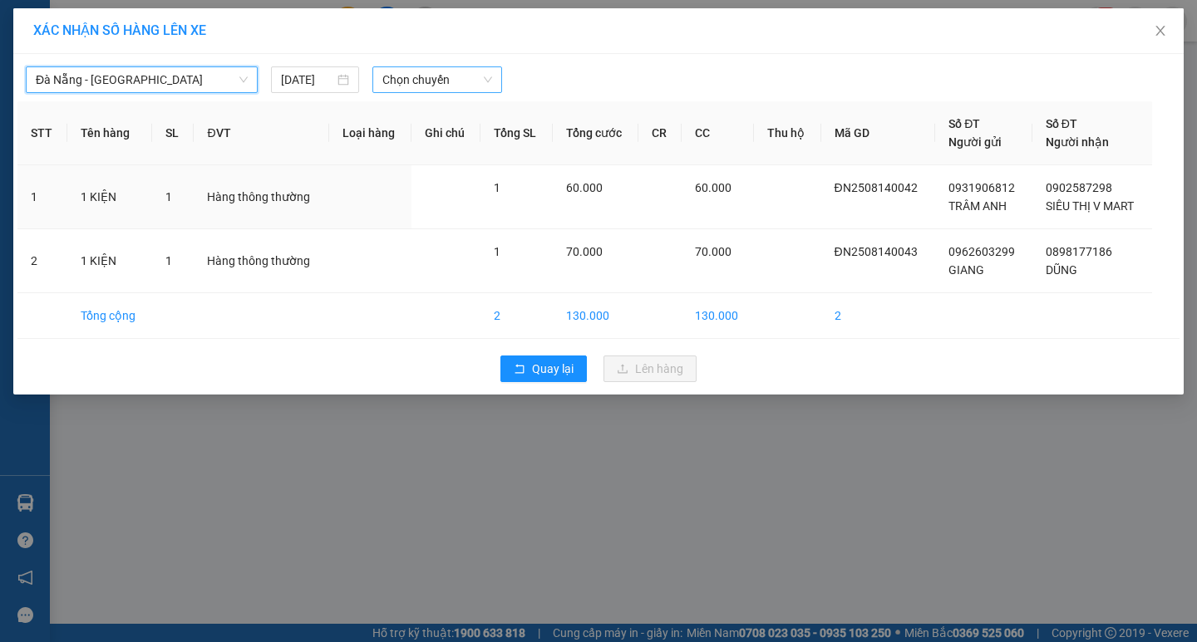
click at [411, 87] on span "Chọn chuyến" at bounding box center [437, 79] width 110 height 25
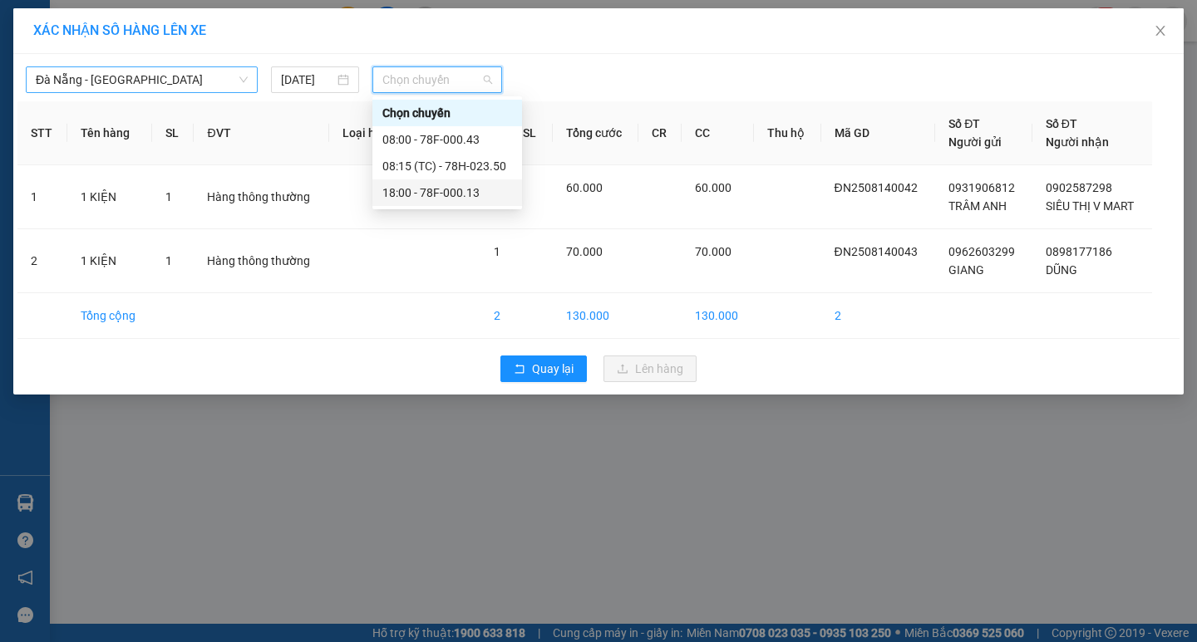
click at [458, 196] on div "18:00 - 78F-000.13" at bounding box center [447, 193] width 130 height 18
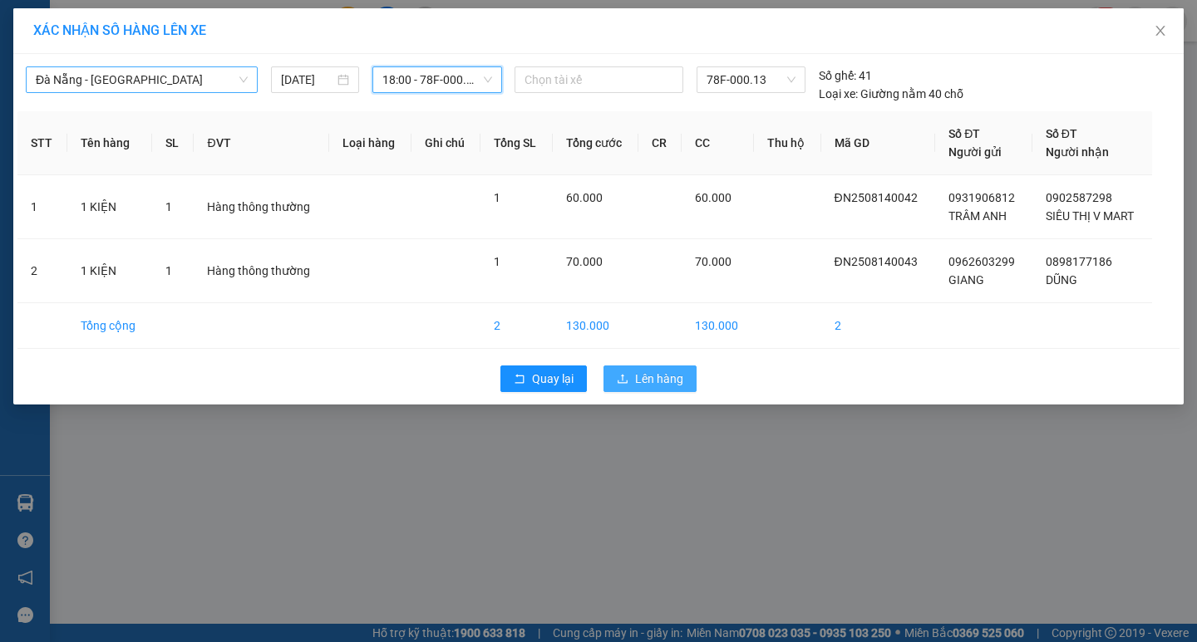
click at [653, 375] on span "Lên hàng" at bounding box center [659, 379] width 48 height 18
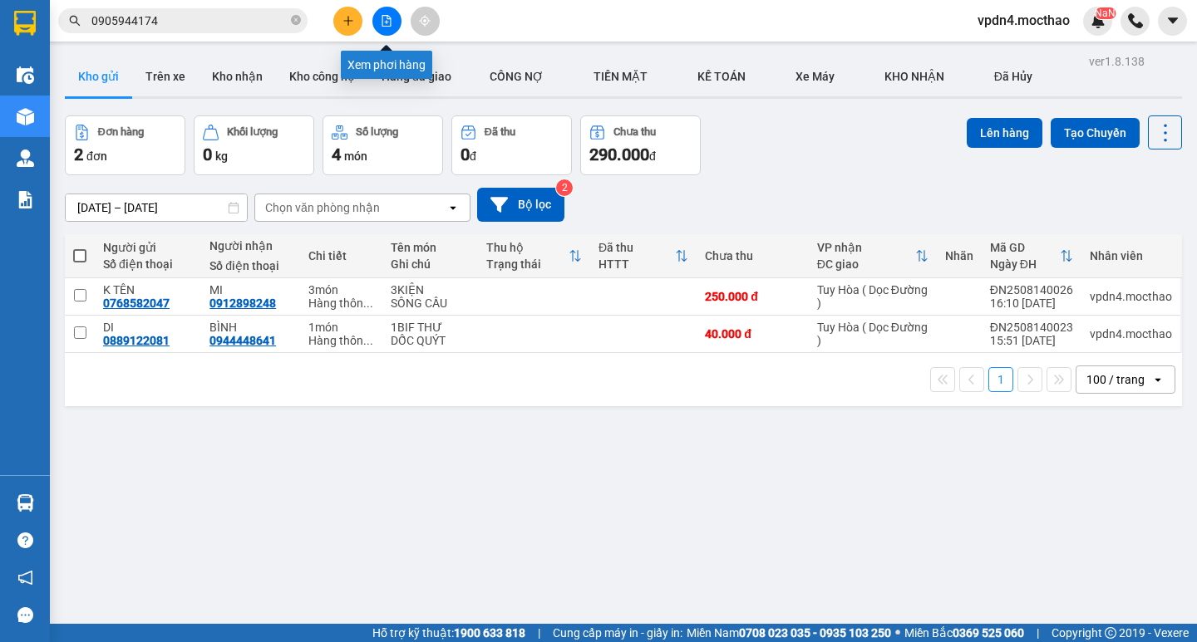
click at [377, 18] on button at bounding box center [386, 21] width 29 height 29
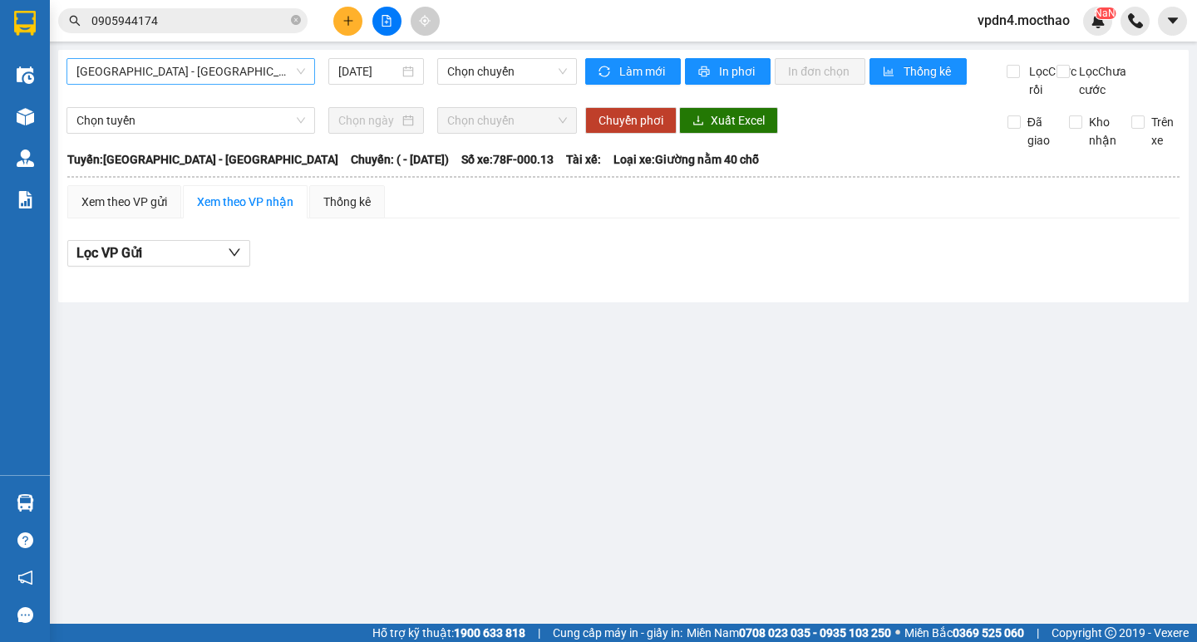
click at [257, 81] on span "[GEOGRAPHIC_DATA] - [PERSON_NAME]" at bounding box center [190, 71] width 229 height 25
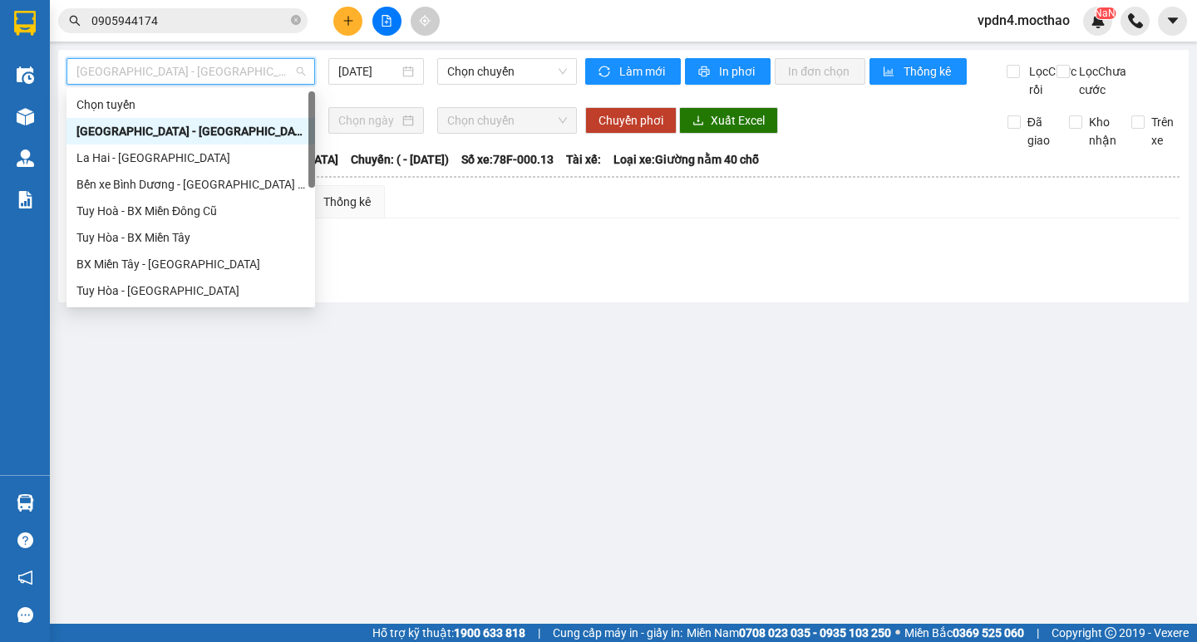
type input "D"
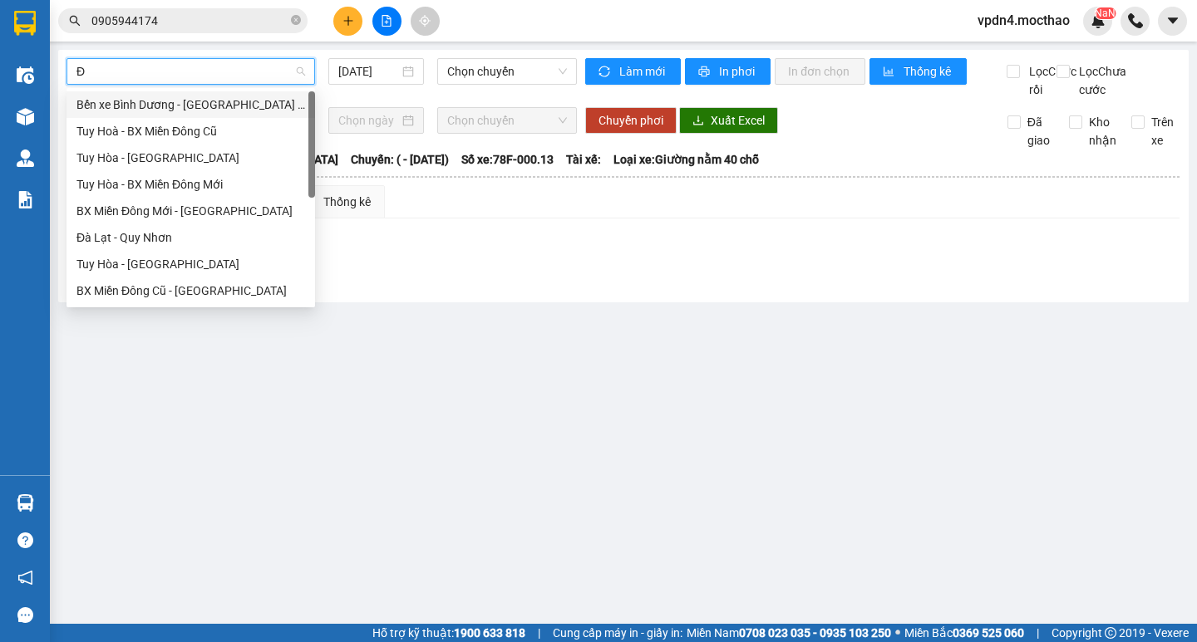
type input "ĐA"
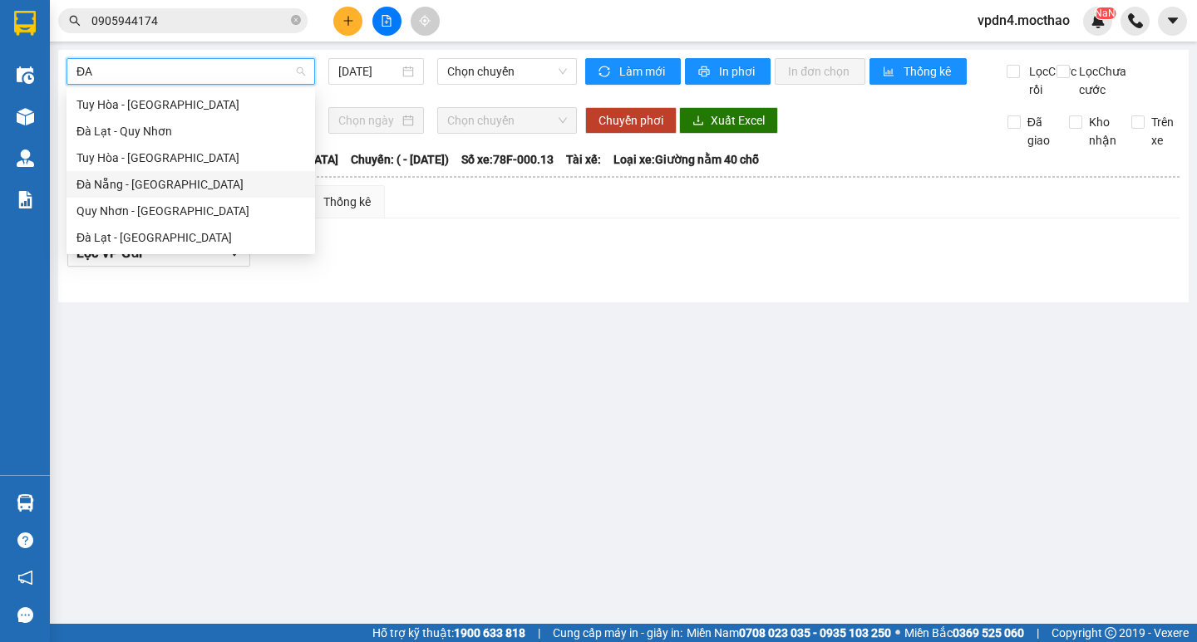
click at [199, 177] on div "Đà Nẵng - [PERSON_NAME]" at bounding box center [190, 184] width 229 height 18
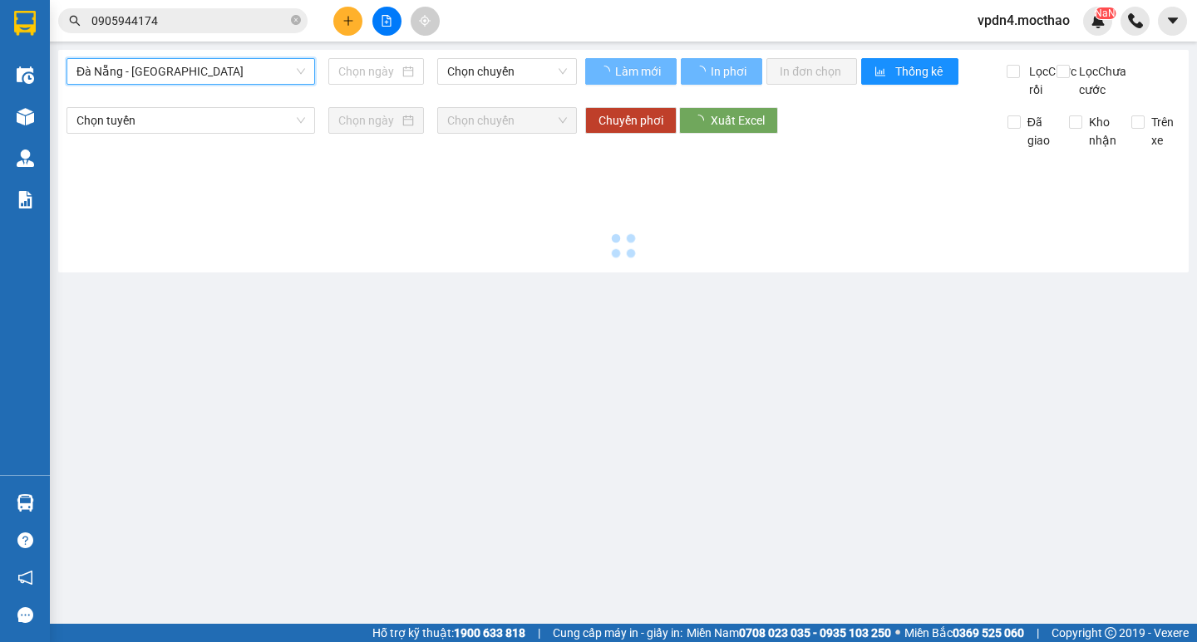
type input "[DATE]"
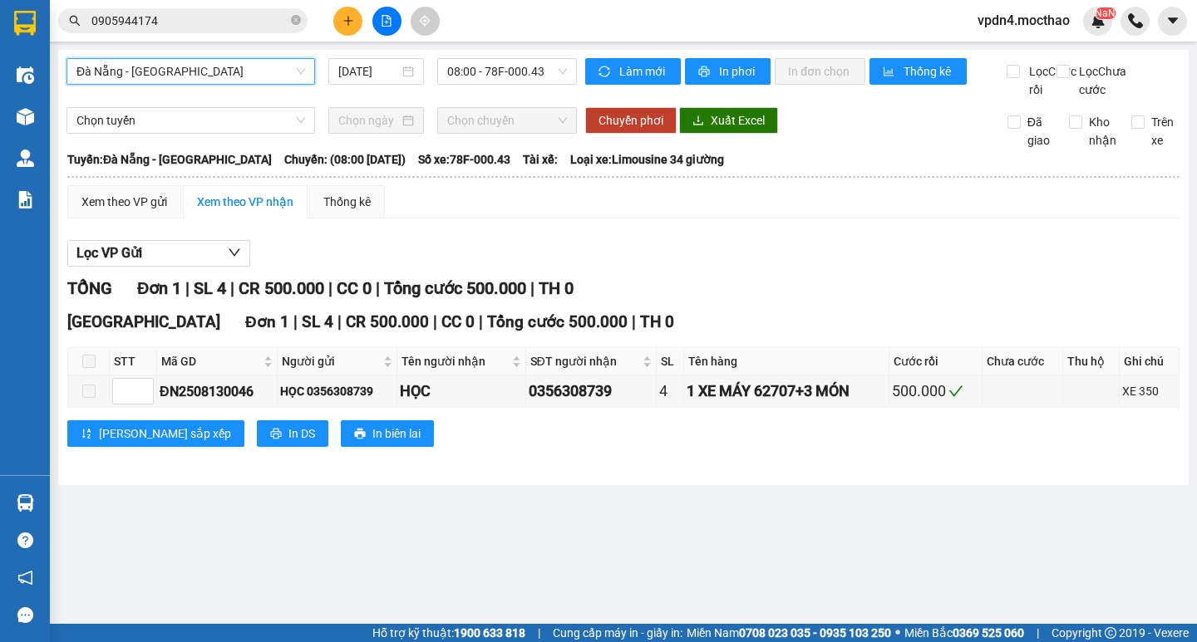
click at [538, 53] on div "Đà Nẵng - Tuy Hoà Đà Nẵng - Tuy Hoà 14/08/2025 08:00 - 78F-000.43 Làm mới In ph…" at bounding box center [623, 267] width 1130 height 435
click at [537, 63] on span "08:00 - 78F-000.43" at bounding box center [507, 71] width 120 height 25
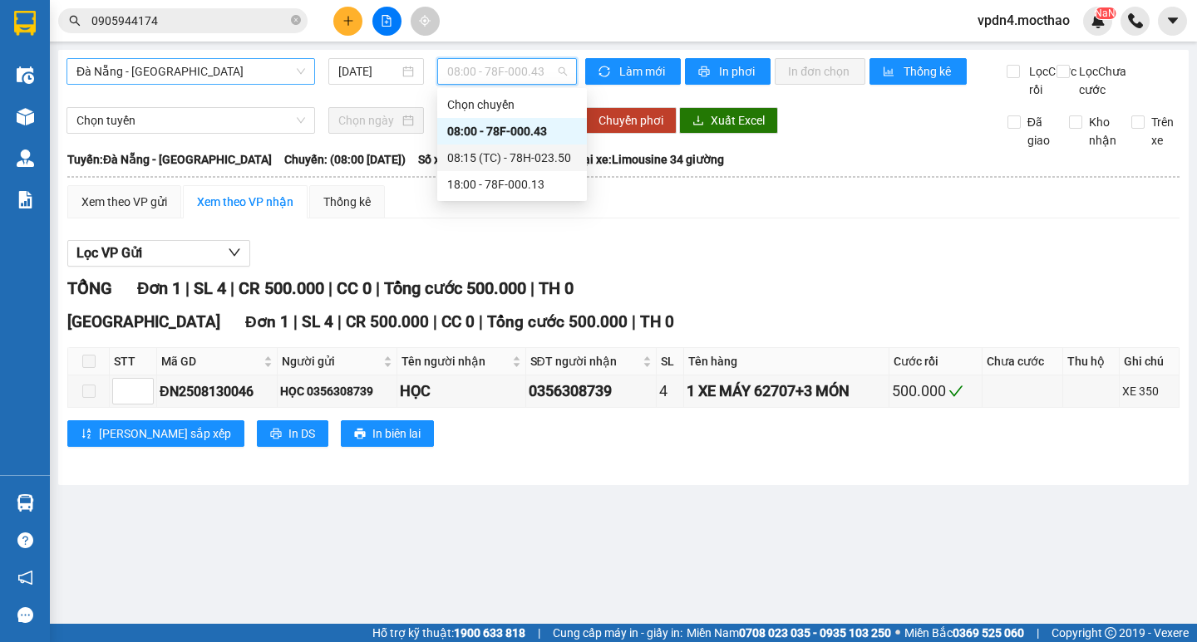
click at [554, 165] on div "08:15 (TC) - 78H-023.50" at bounding box center [512, 158] width 130 height 18
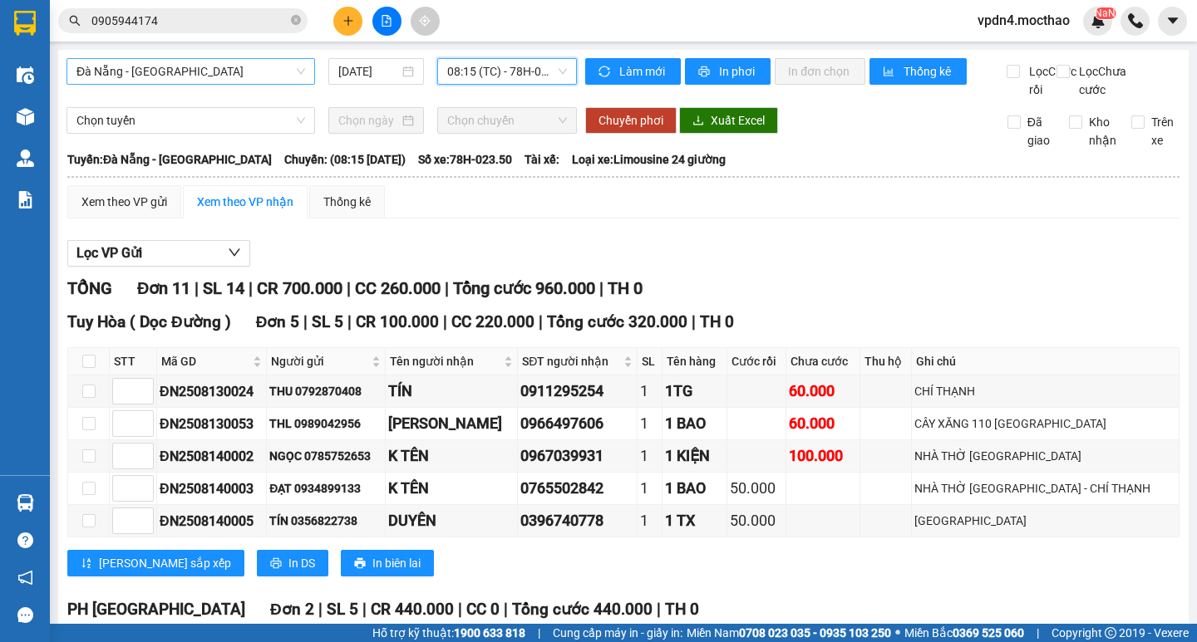
click at [507, 81] on span "08:15 (TC) - 78H-023.50" at bounding box center [507, 71] width 120 height 25
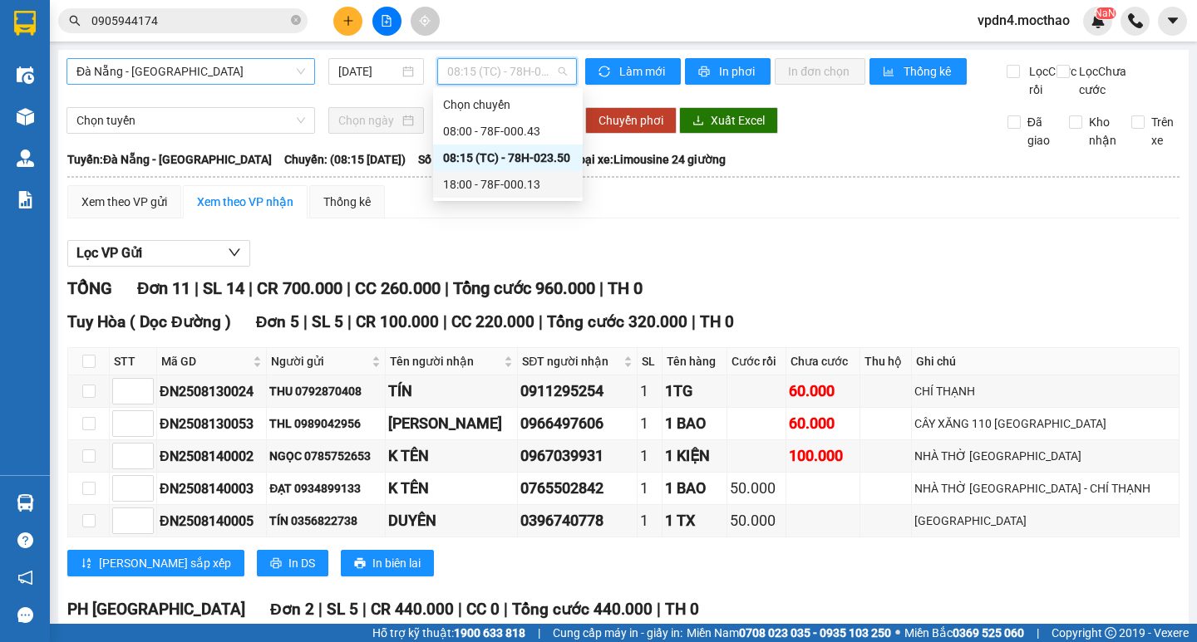
click at [522, 182] on div "18:00 - 78F-000.13" at bounding box center [508, 184] width 130 height 18
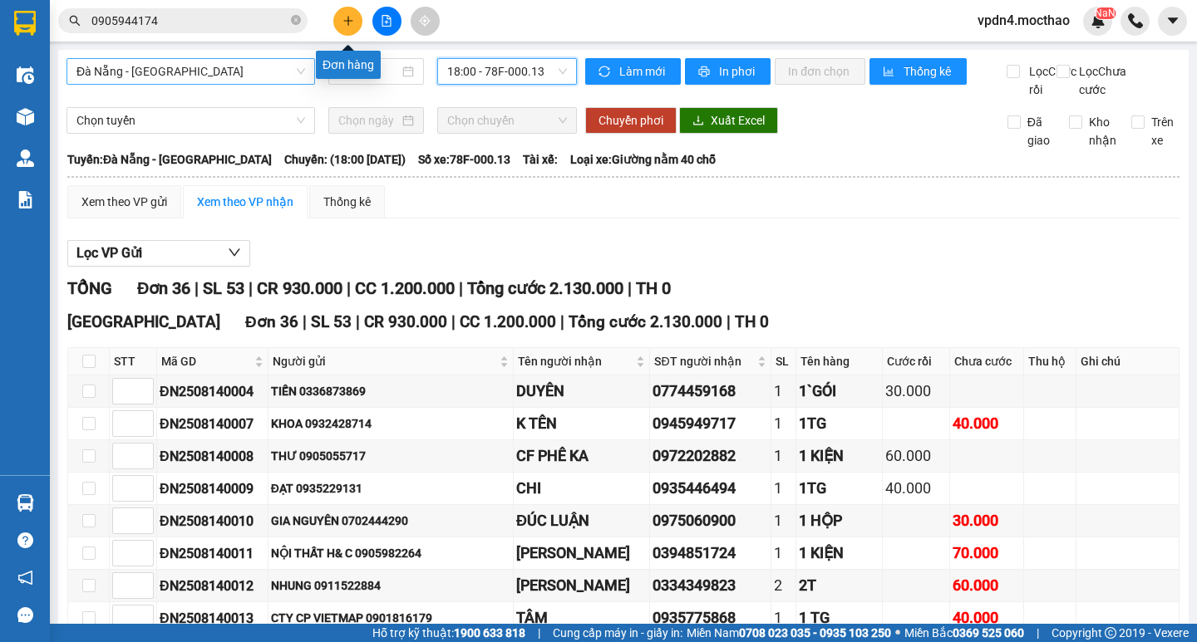
click at [342, 30] on button at bounding box center [347, 21] width 29 height 29
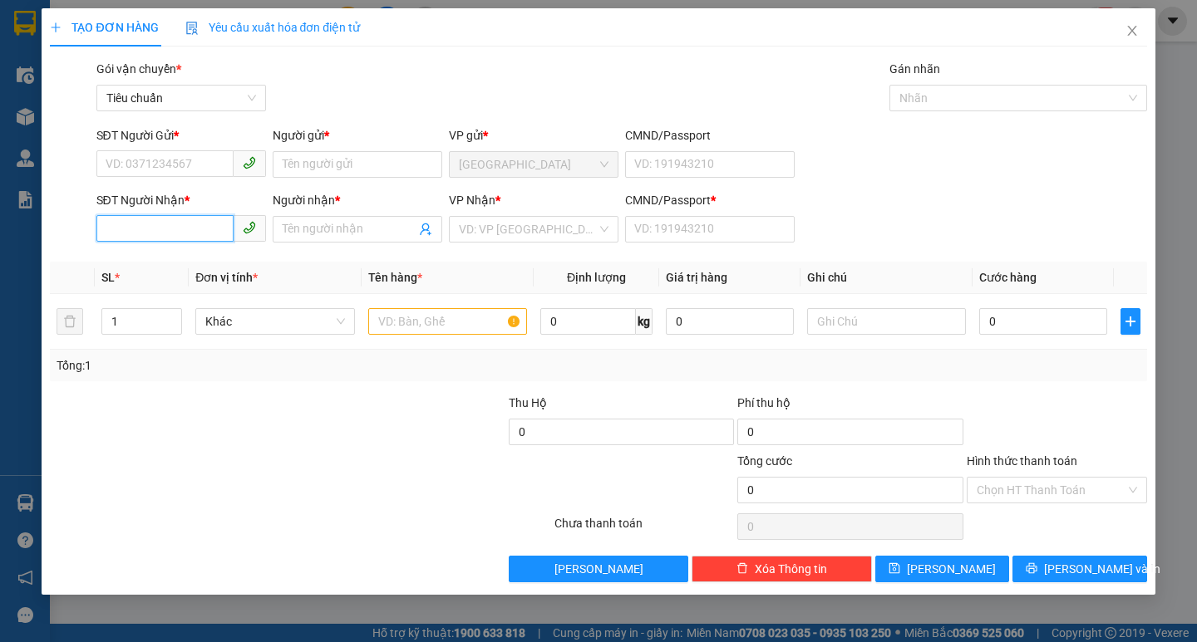
click at [214, 216] on input "SĐT Người Nhận *" at bounding box center [164, 228] width 137 height 27
click at [149, 267] on div "0983528473 - THỦY" at bounding box center [181, 262] width 150 height 18
type input "0983528473"
type input "THỦY"
type input "0"
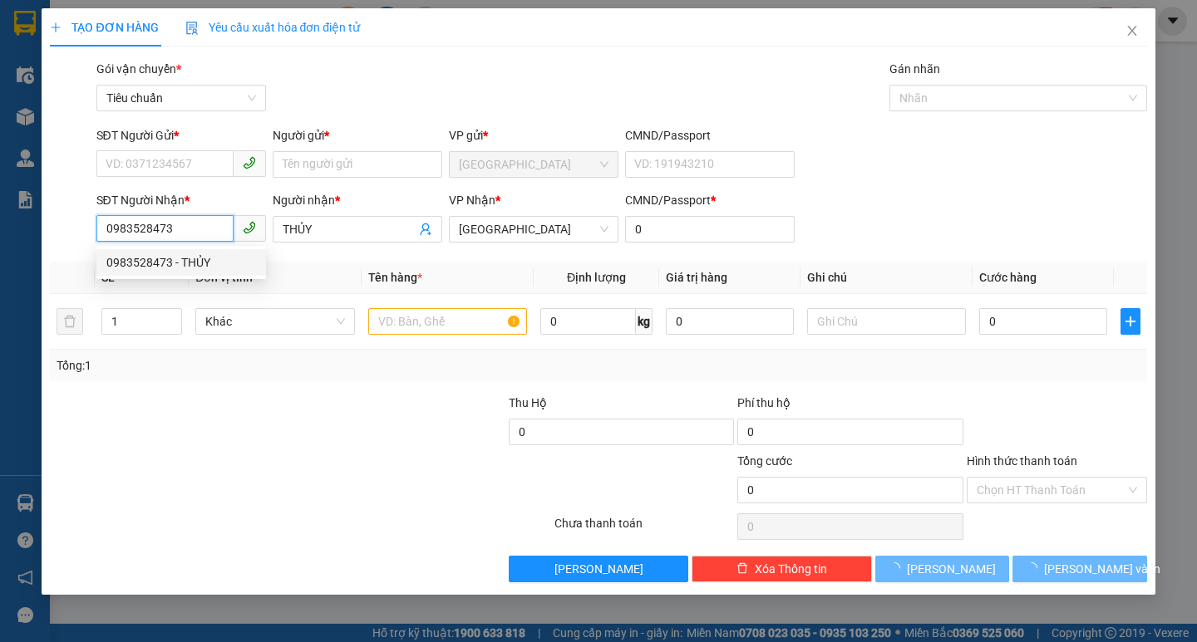
type input "50.000"
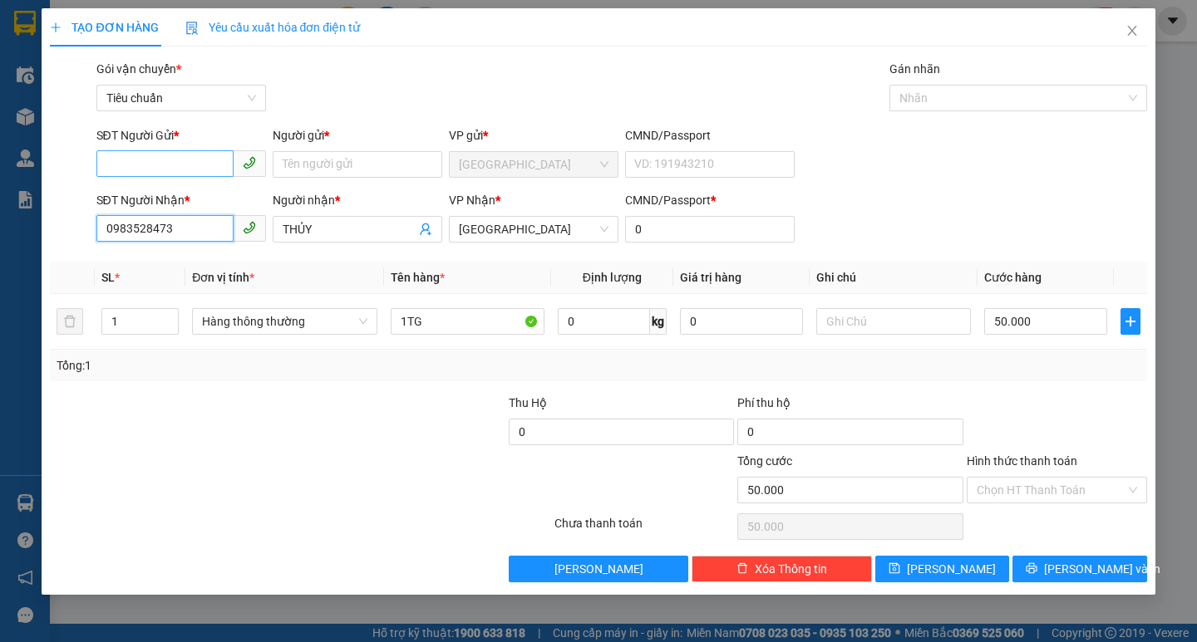
type input "0983528473"
click at [162, 171] on input "SĐT Người Gửi *" at bounding box center [164, 163] width 137 height 27
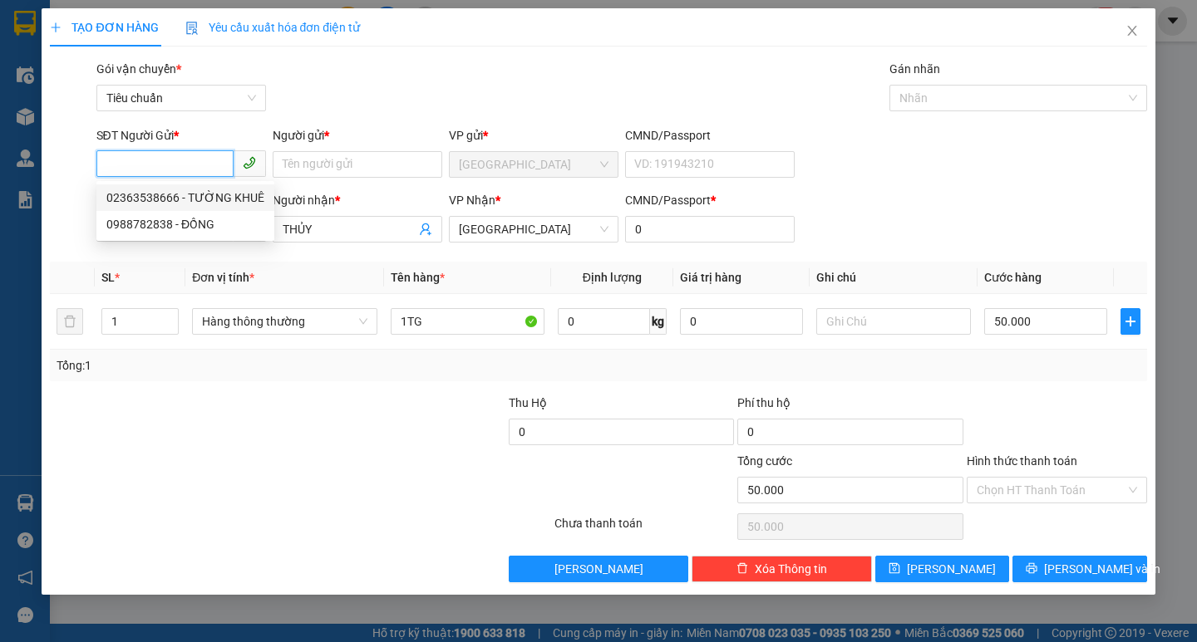
click at [203, 198] on div "02363538666 - TƯỜNG KHUÊ" at bounding box center [185, 198] width 158 height 18
type input "02363538666"
type input "TƯỜNG KHUÊ"
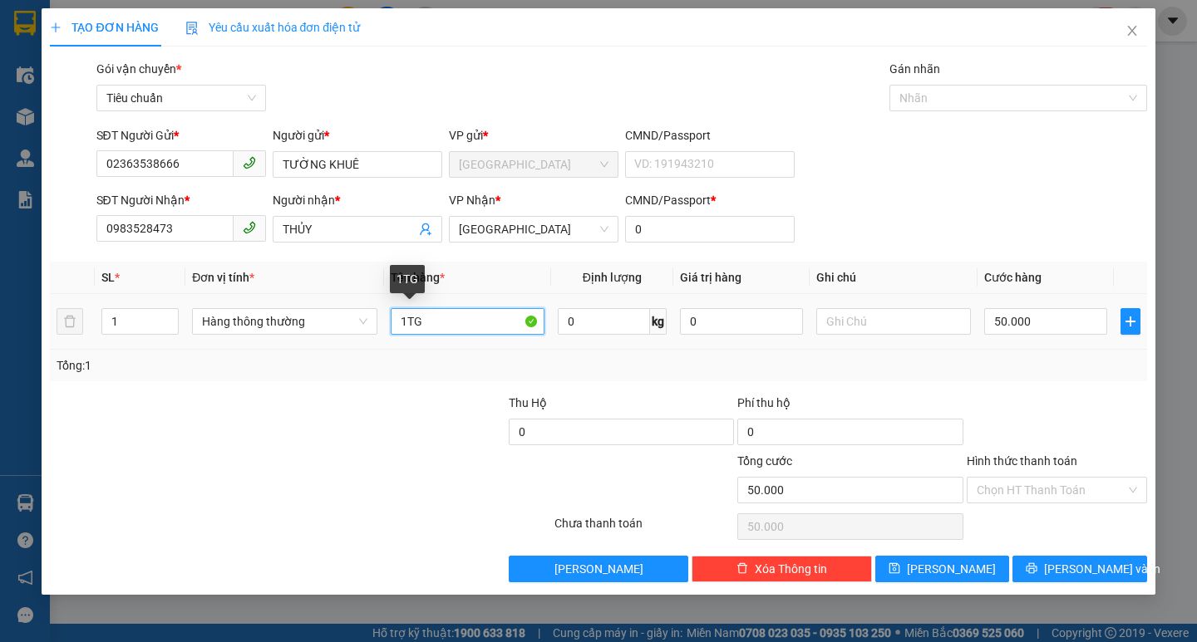
click at [482, 317] on input "1TG" at bounding box center [468, 321] width 154 height 27
type input "1TX"
click at [1089, 312] on input "50.000" at bounding box center [1046, 321] width 124 height 27
type input "3"
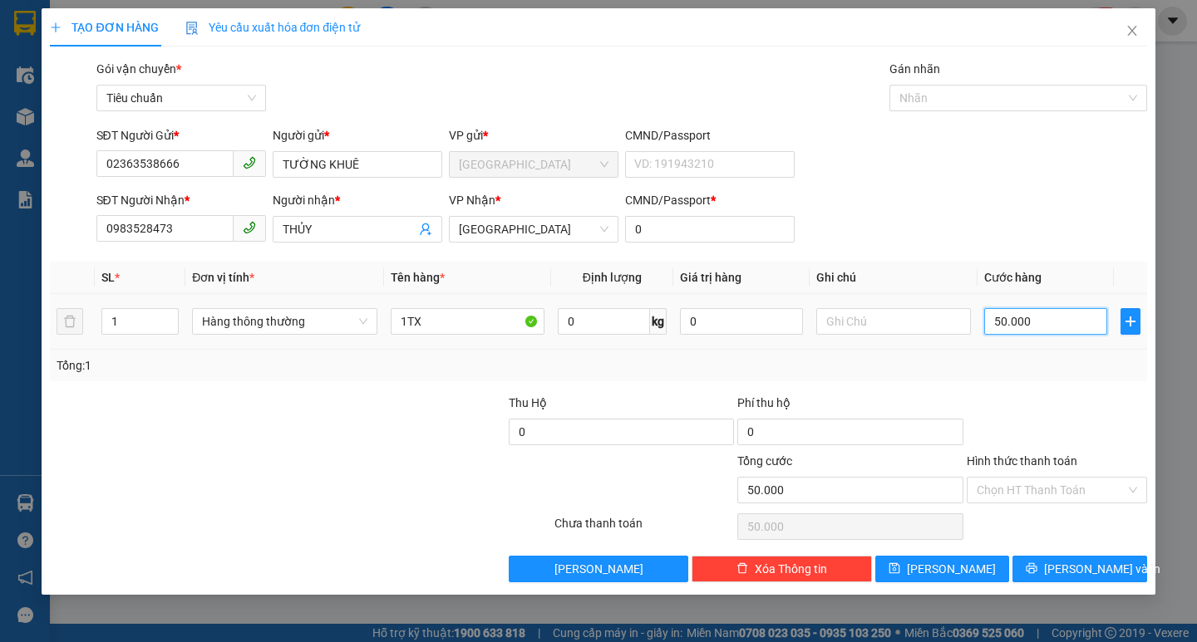
type input "3"
type input "30"
type input "30.000"
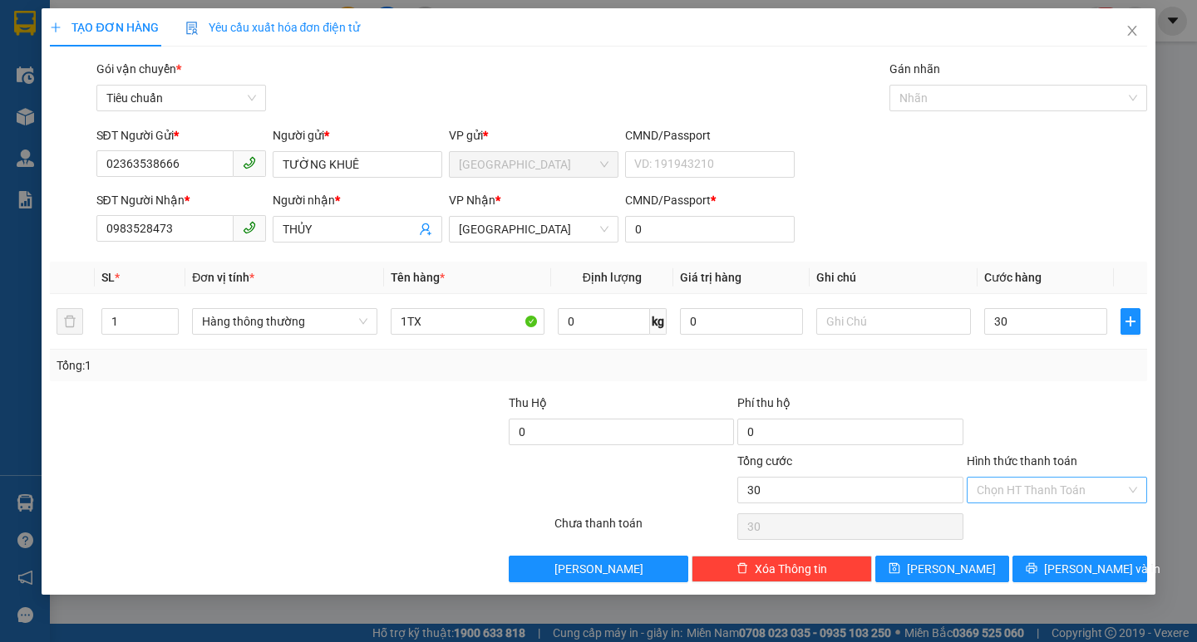
type input "30.000"
click at [1025, 495] on input "Hình thức thanh toán" at bounding box center [1050, 490] width 149 height 25
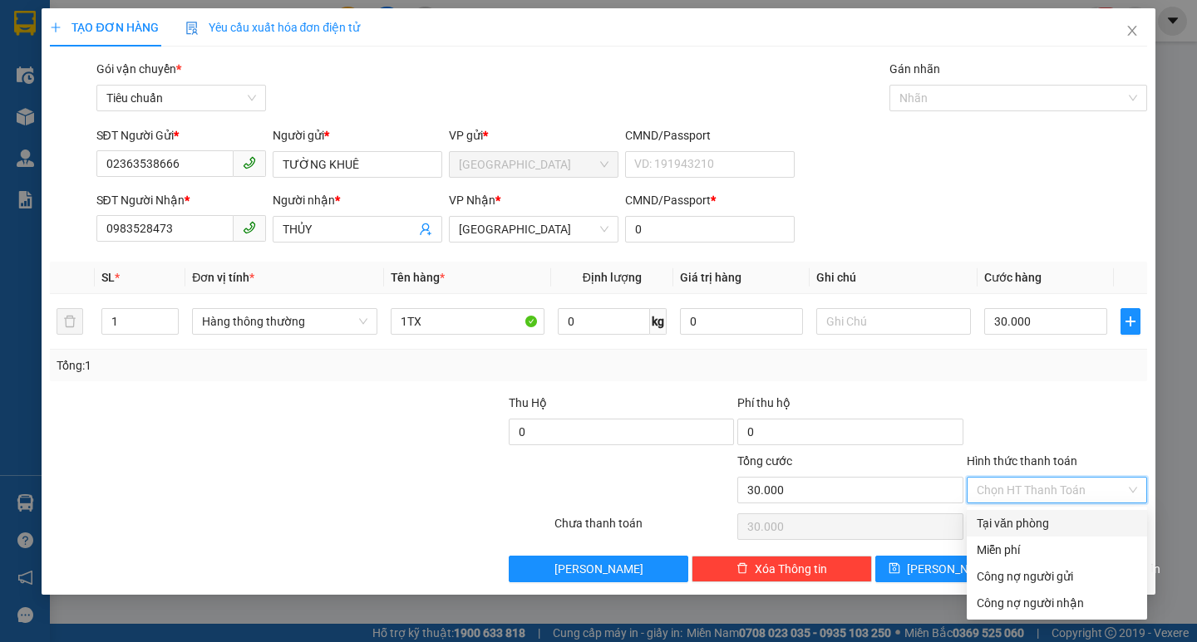
click at [1034, 529] on div "Tại văn phòng" at bounding box center [1056, 523] width 160 height 18
type input "0"
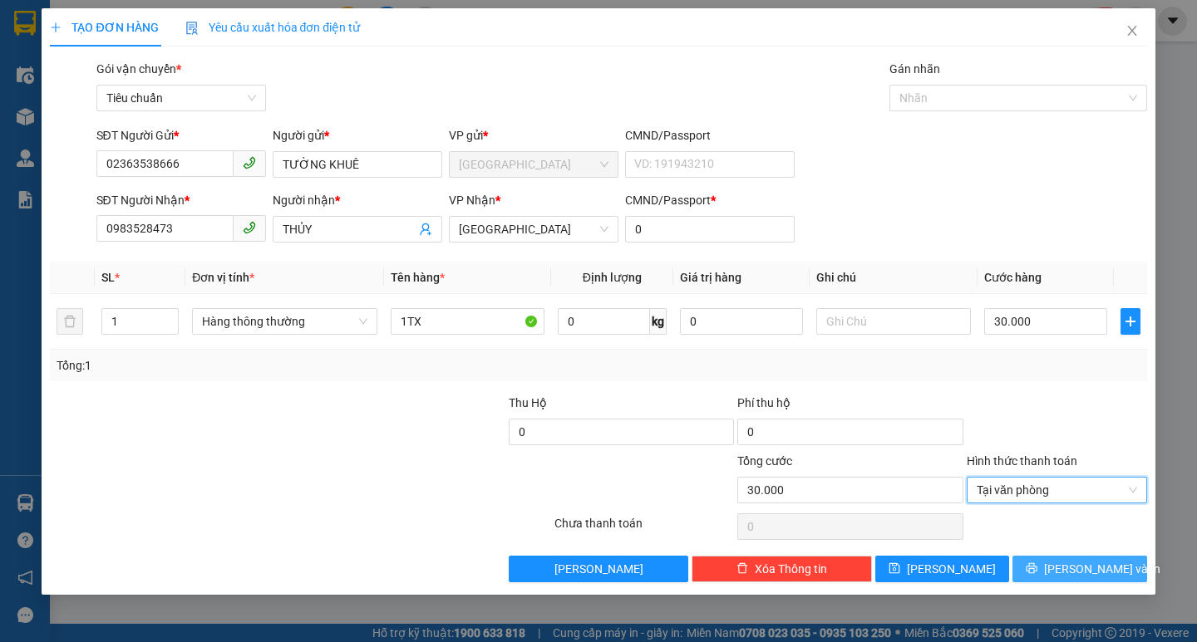
click at [1063, 575] on button "[PERSON_NAME] và In" at bounding box center [1079, 569] width 134 height 27
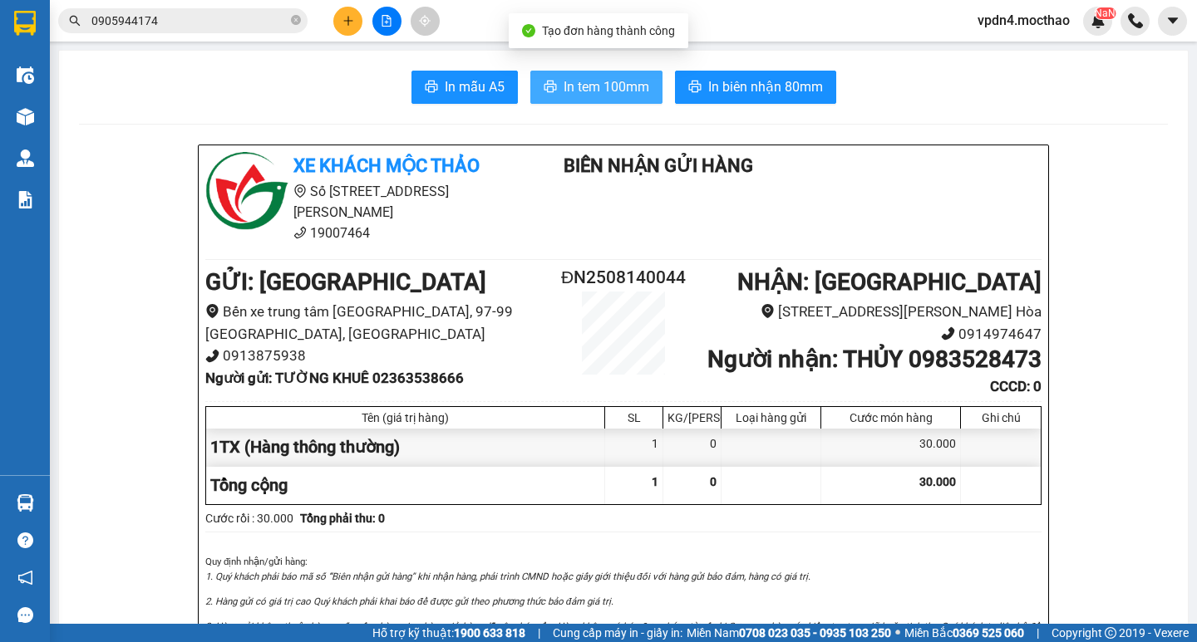
click at [550, 103] on button "In tem 100mm" at bounding box center [596, 87] width 132 height 33
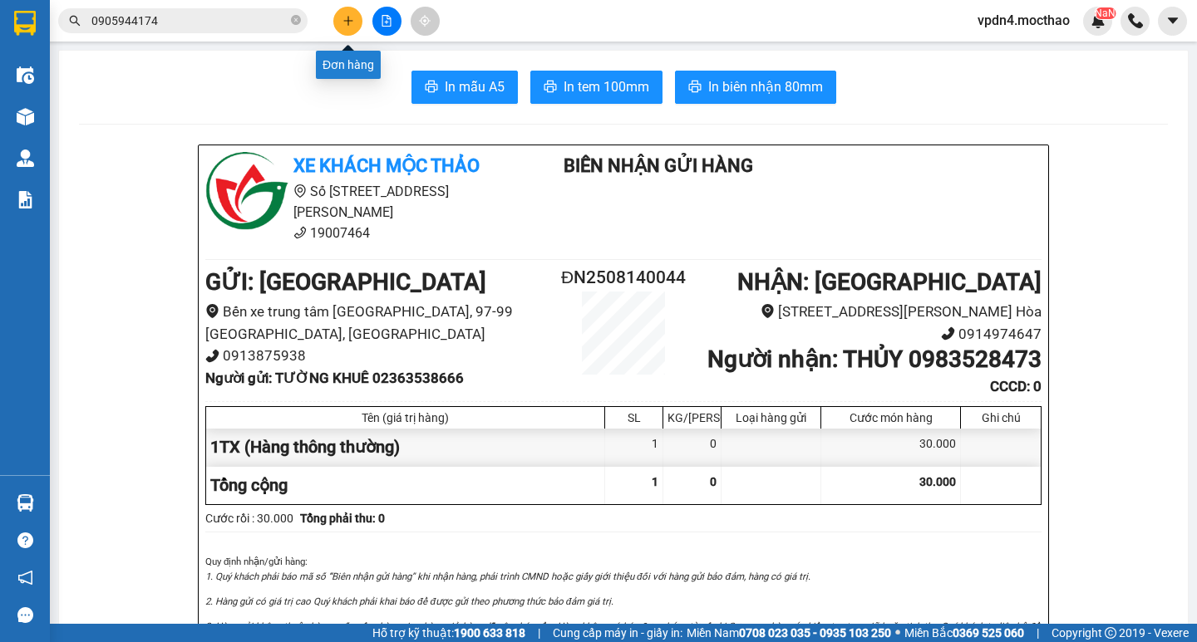
click at [356, 22] on button at bounding box center [347, 21] width 29 height 29
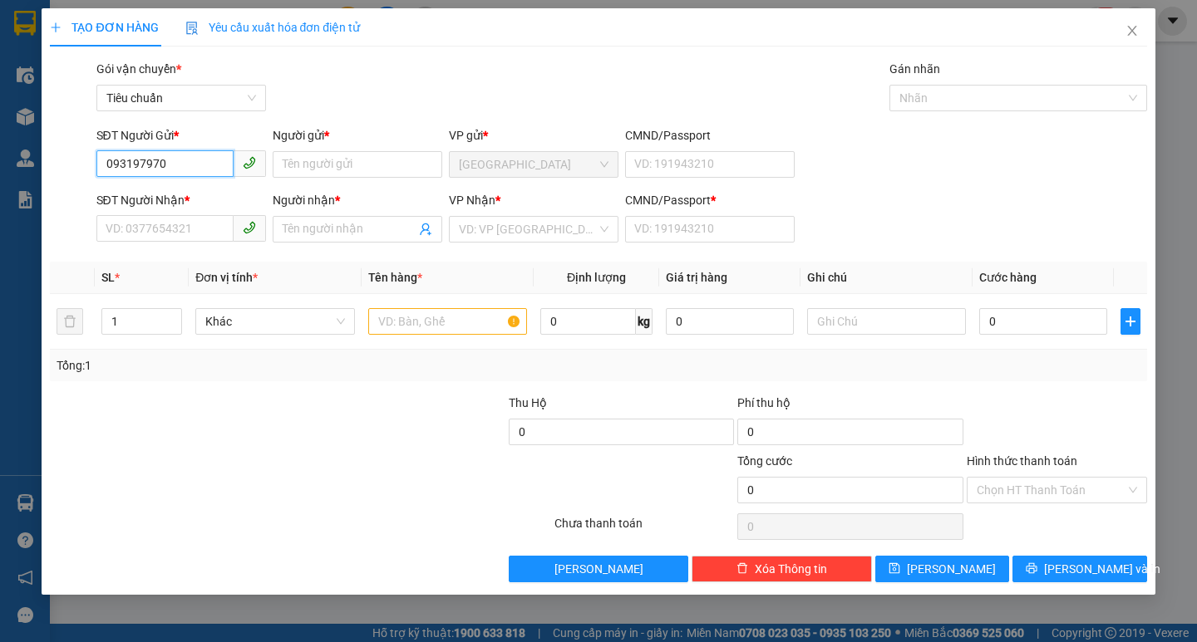
type input "0931979707"
click at [175, 200] on div "0931979707 - PHÁT" at bounding box center [181, 198] width 150 height 18
type input "PHÁT"
type input "0963050743"
type input "MỸ TRANG"
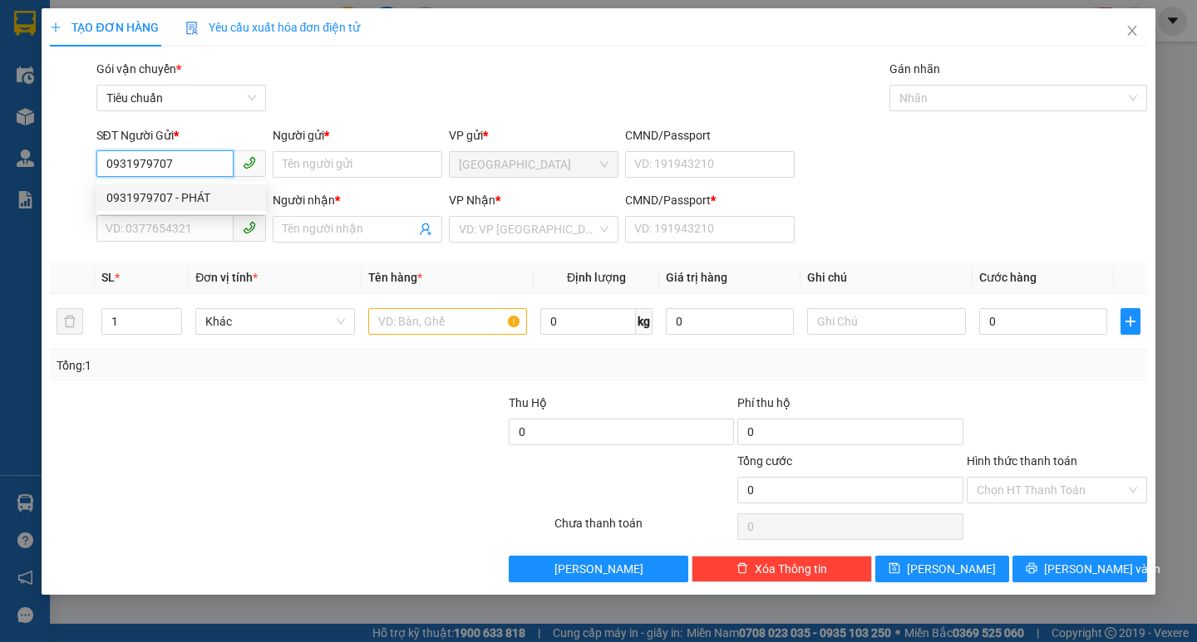
type input "0"
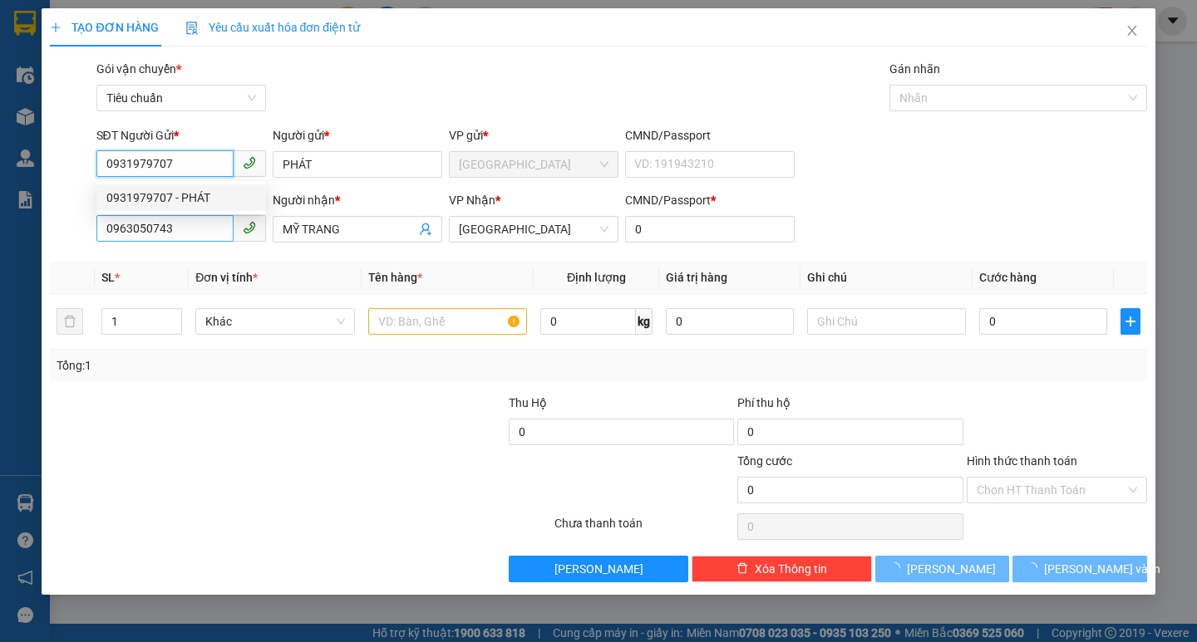
type input "50.000"
type input "0931979707"
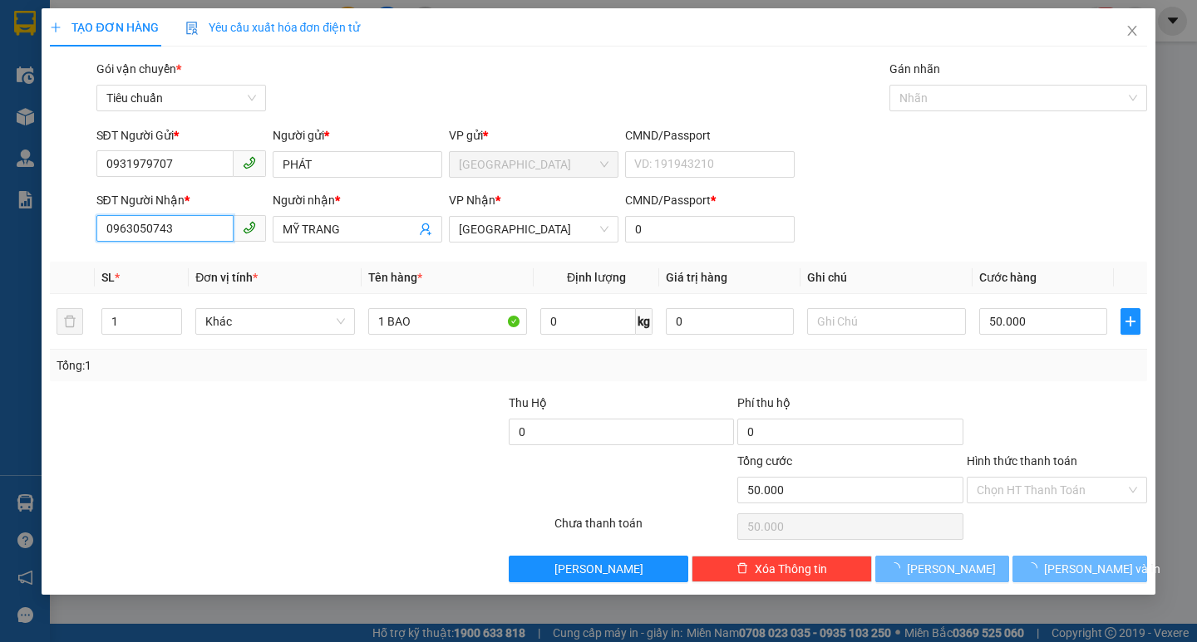
click at [194, 237] on input "0963050743" at bounding box center [164, 228] width 137 height 27
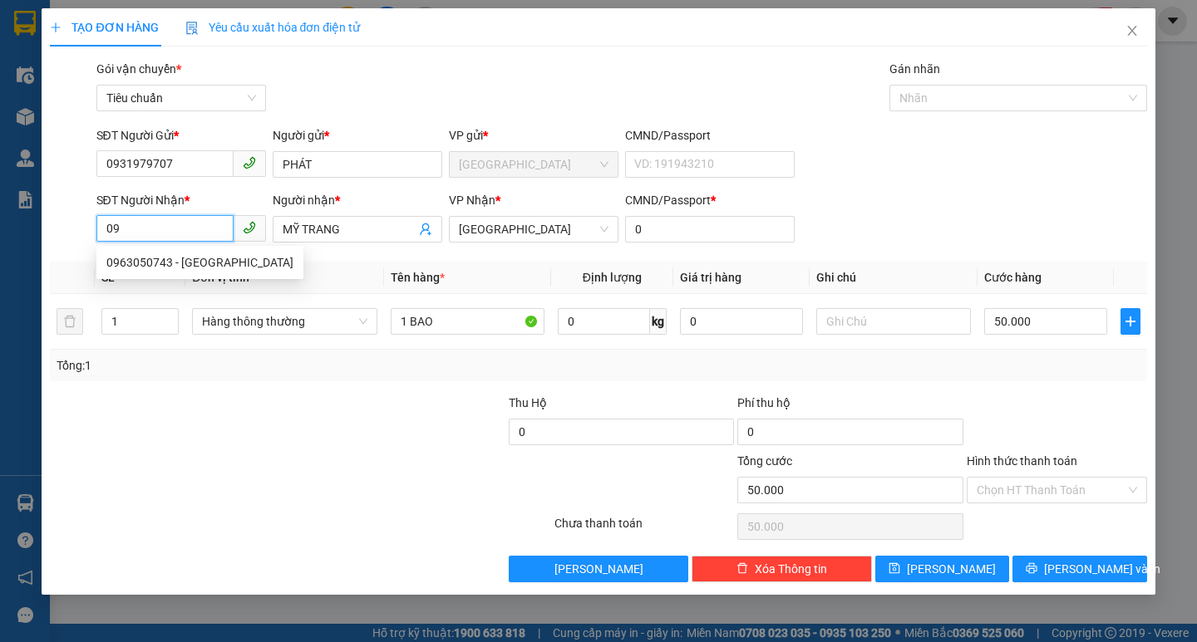
type input "0"
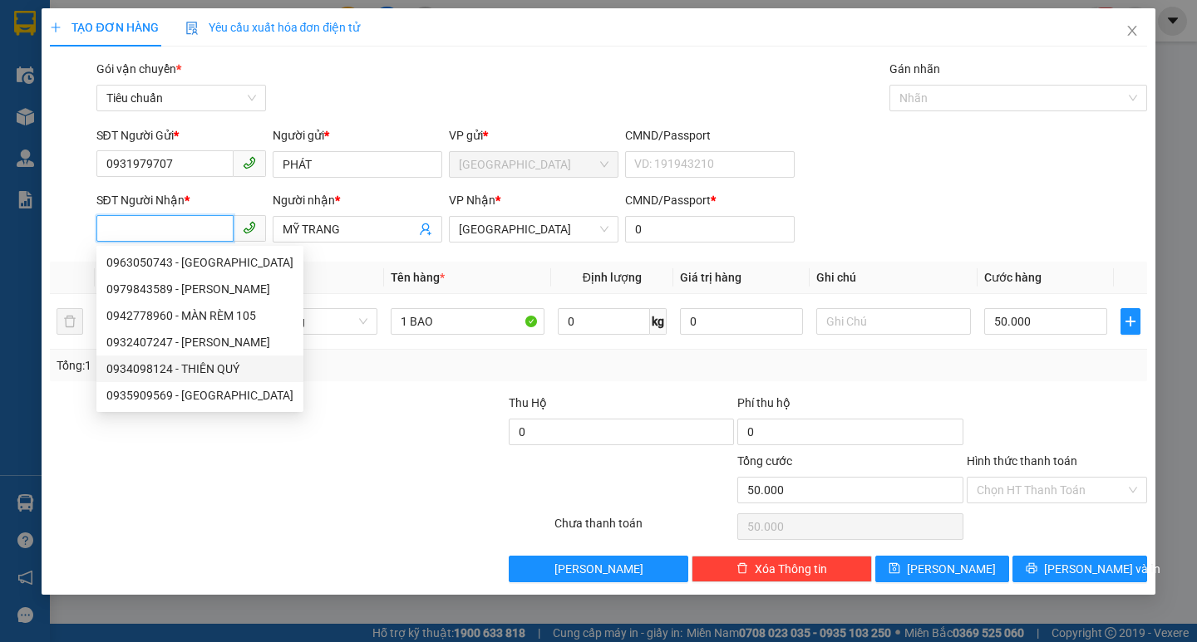
click at [224, 363] on div "0934098124 - THIÊN QUÝ" at bounding box center [199, 369] width 187 height 18
type input "0934098124"
type input "THIÊN QUÝ"
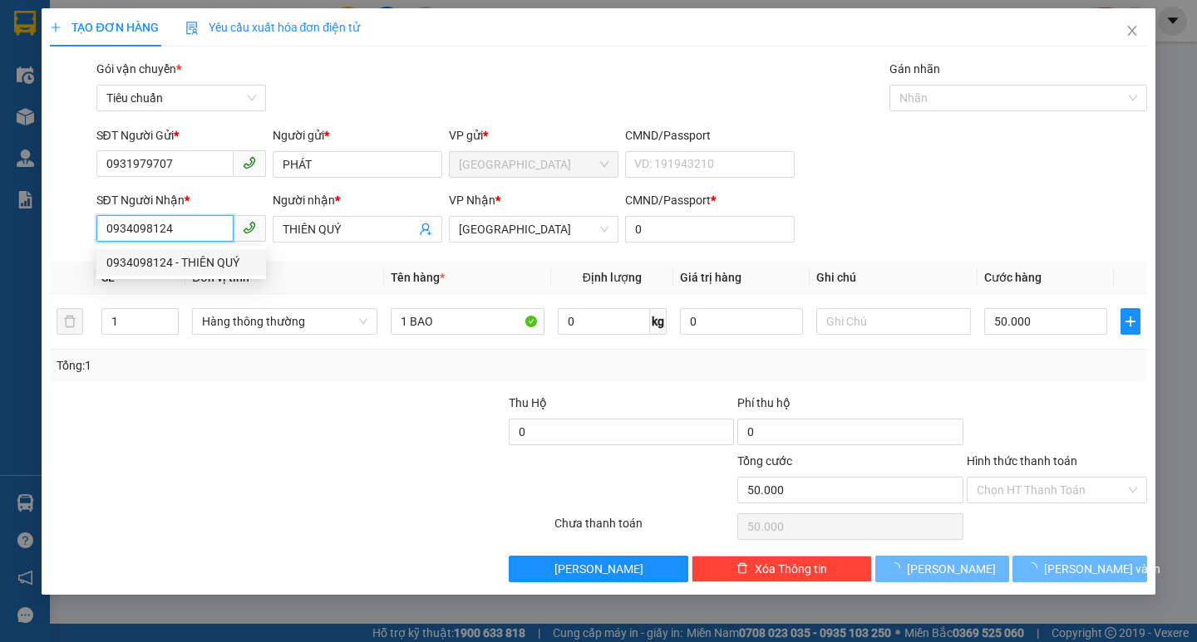
type input "30.000"
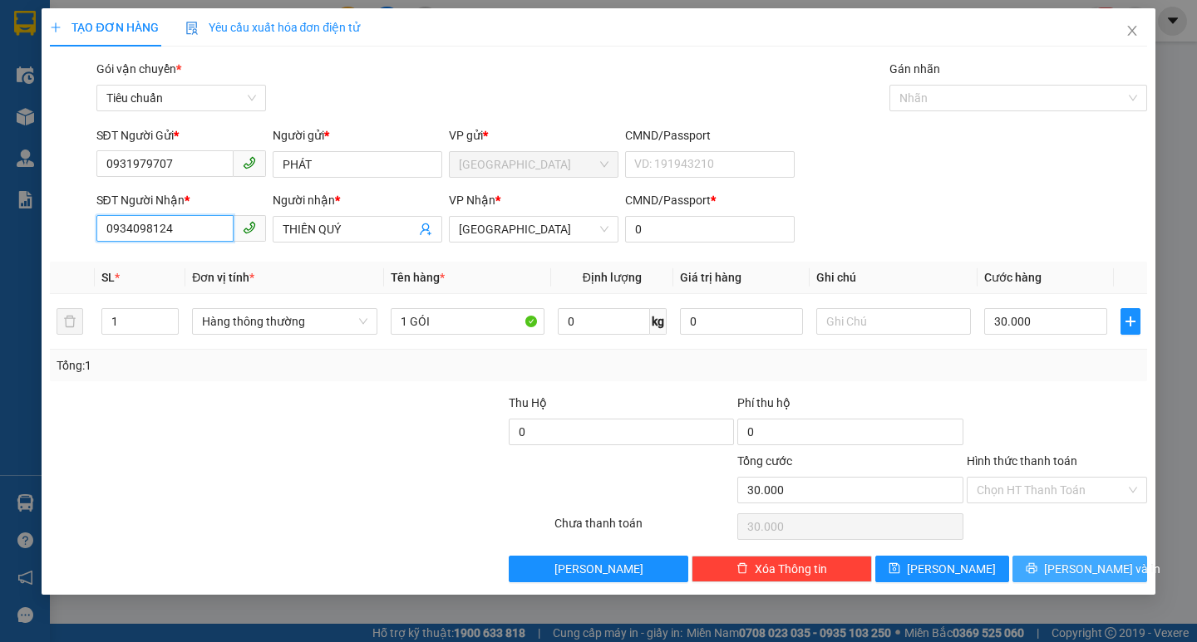
type input "0934098124"
click at [1079, 564] on span "[PERSON_NAME] và In" at bounding box center [1102, 569] width 116 height 18
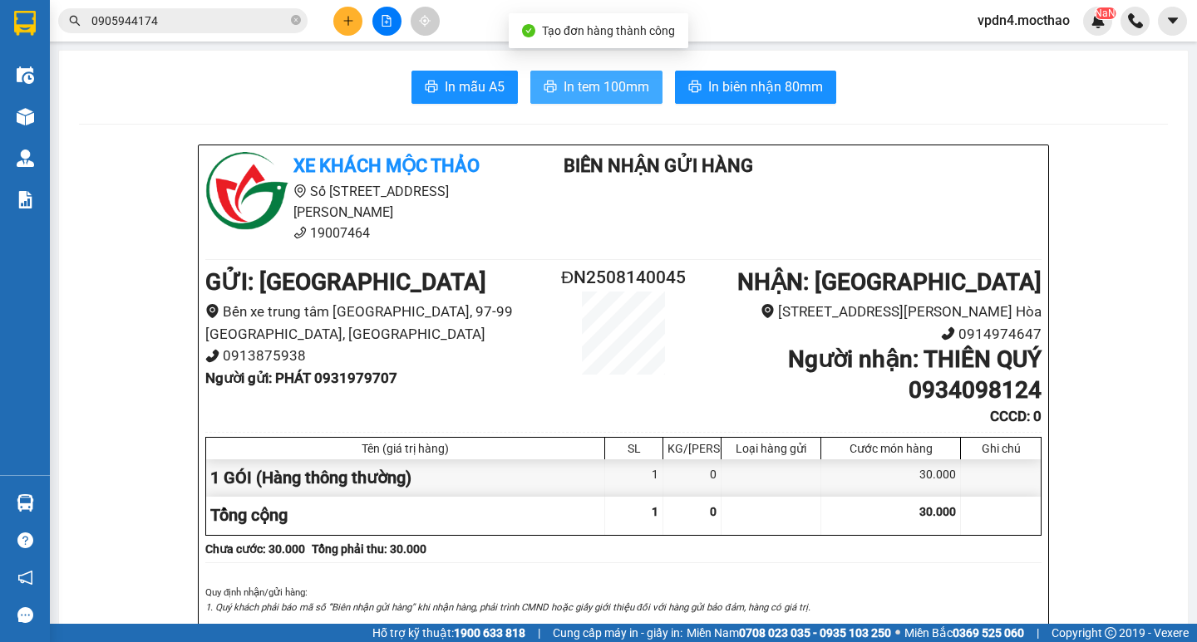
click at [624, 87] on span "In tem 100mm" at bounding box center [606, 86] width 86 height 21
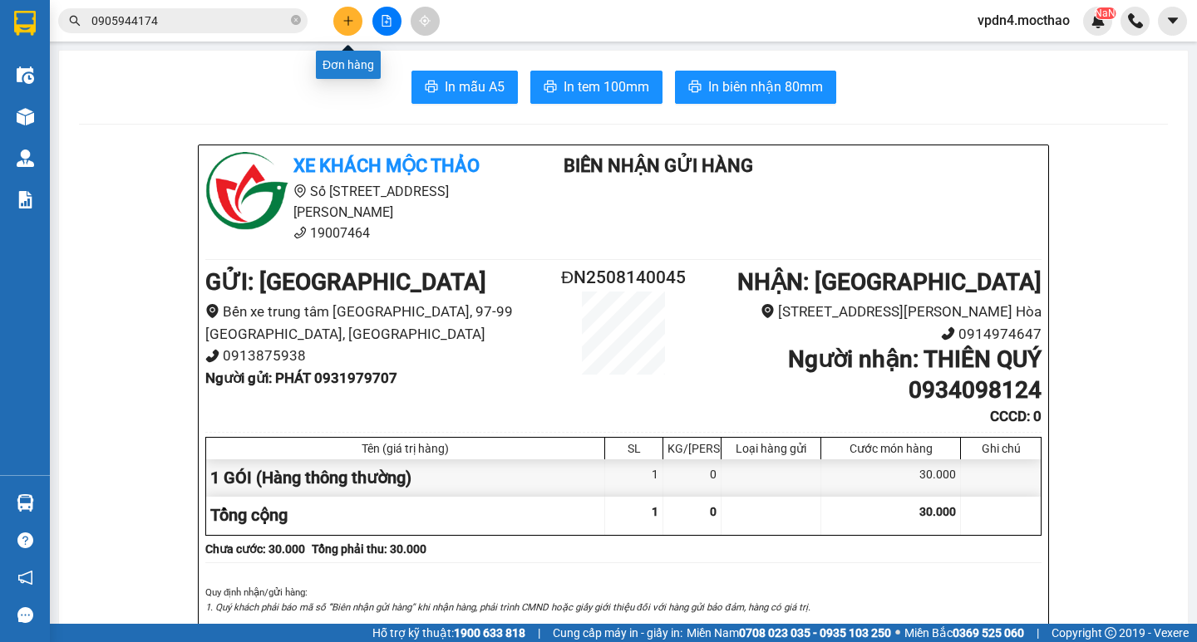
click at [345, 14] on button at bounding box center [347, 21] width 29 height 29
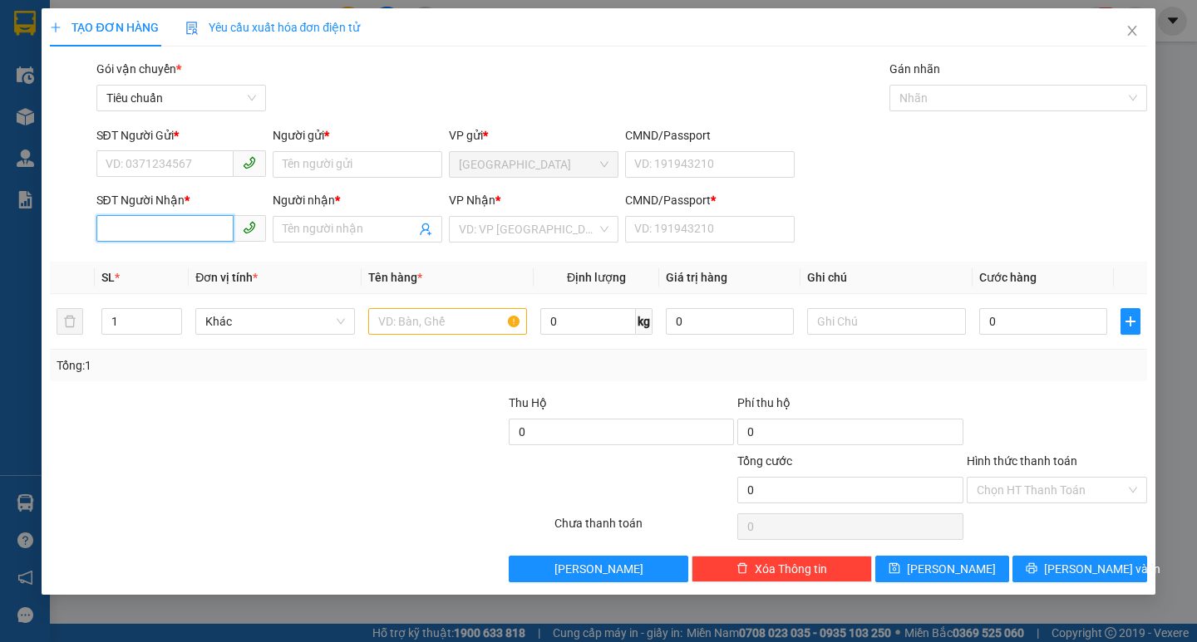
click at [138, 240] on input "SĐT Người Nhận *" at bounding box center [164, 228] width 137 height 27
click at [187, 255] on div "0918164141 - CHÁNH" at bounding box center [181, 262] width 150 height 18
type input "0918164141"
type input "CHÁNH"
type input "0"
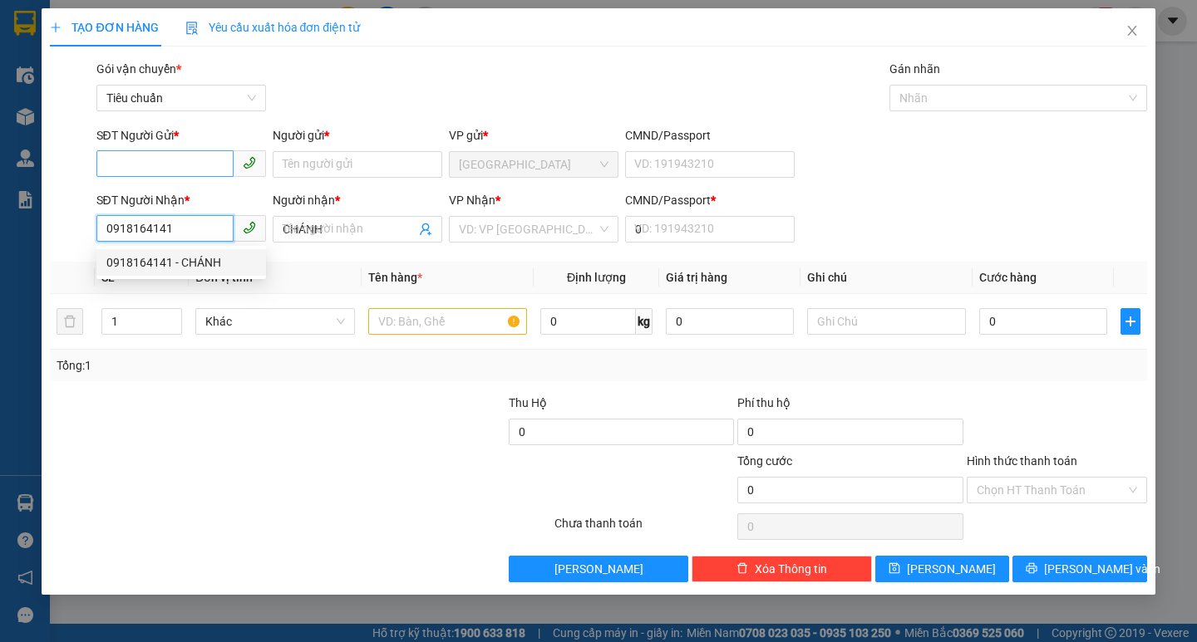
type input "30.000"
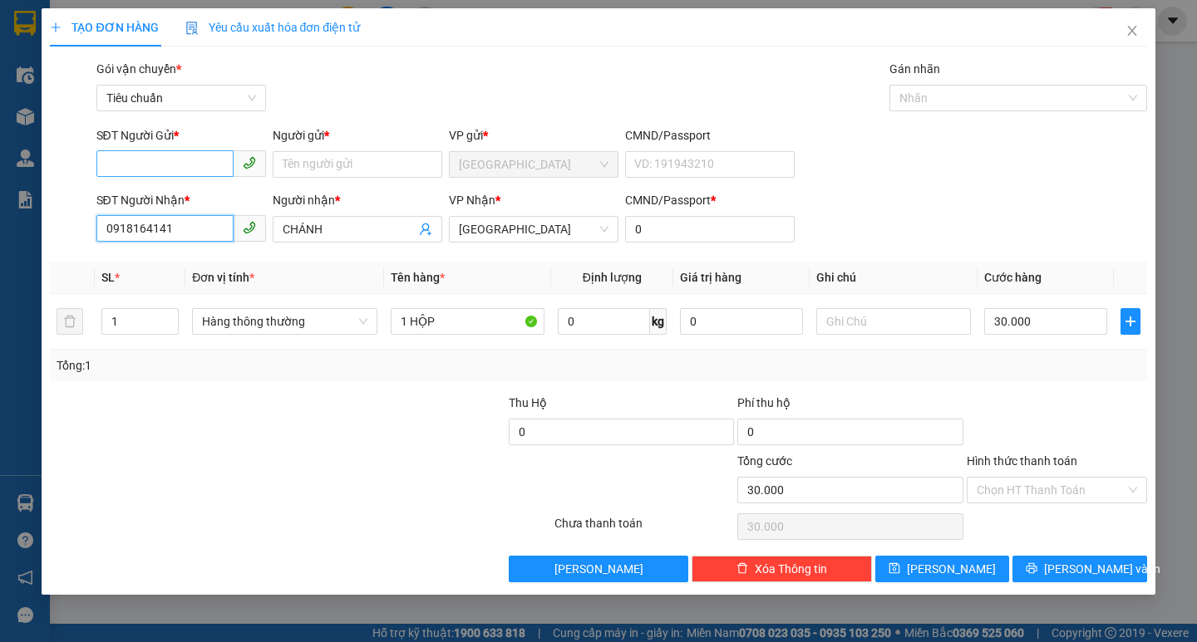
type input "0918164141"
click at [191, 155] on input "SĐT Người Gửi *" at bounding box center [164, 163] width 137 height 27
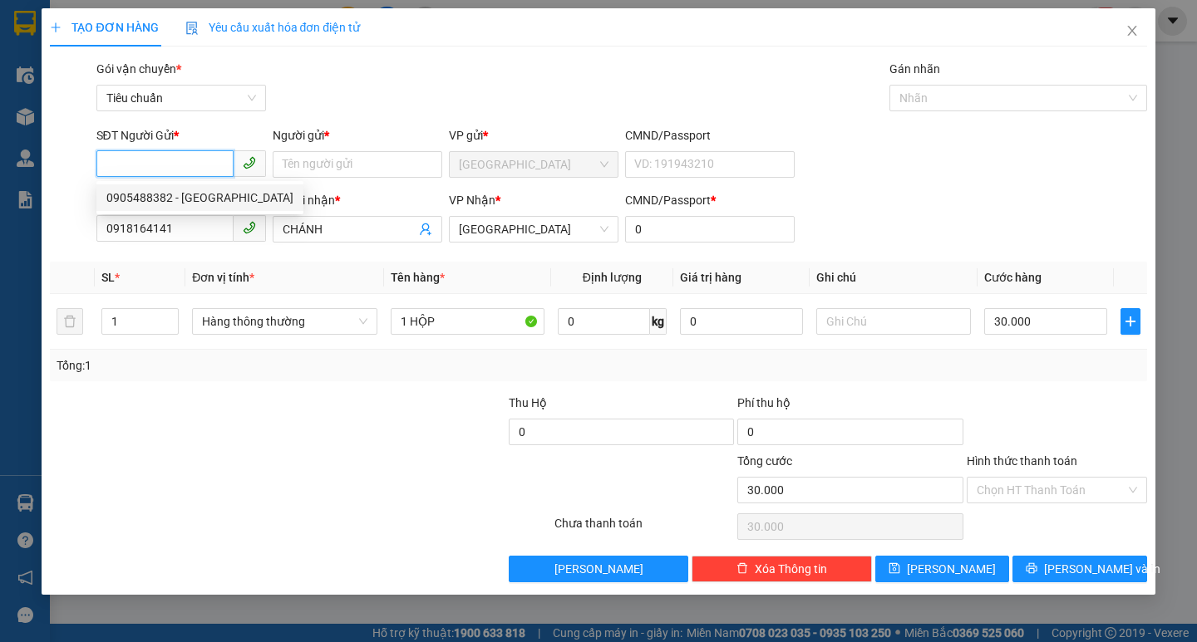
click at [199, 198] on div "0905488382 - HÙNG MINH" at bounding box center [199, 198] width 187 height 18
type input "0905488382"
type input "HÙNG MINH"
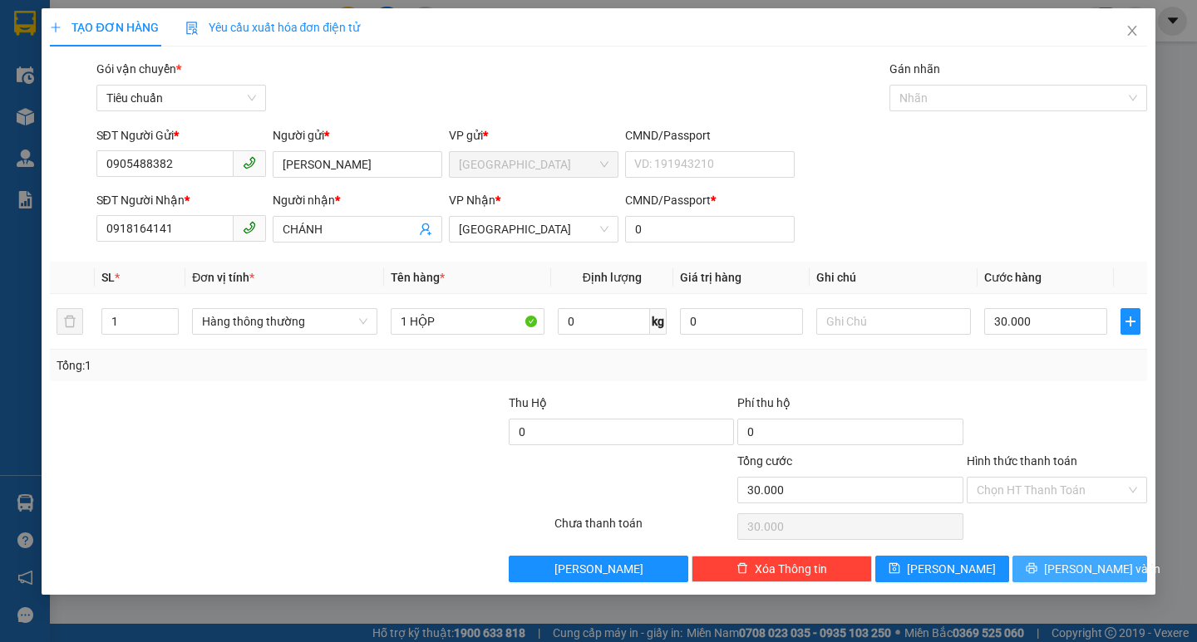
click at [1094, 573] on span "[PERSON_NAME] và In" at bounding box center [1102, 569] width 116 height 18
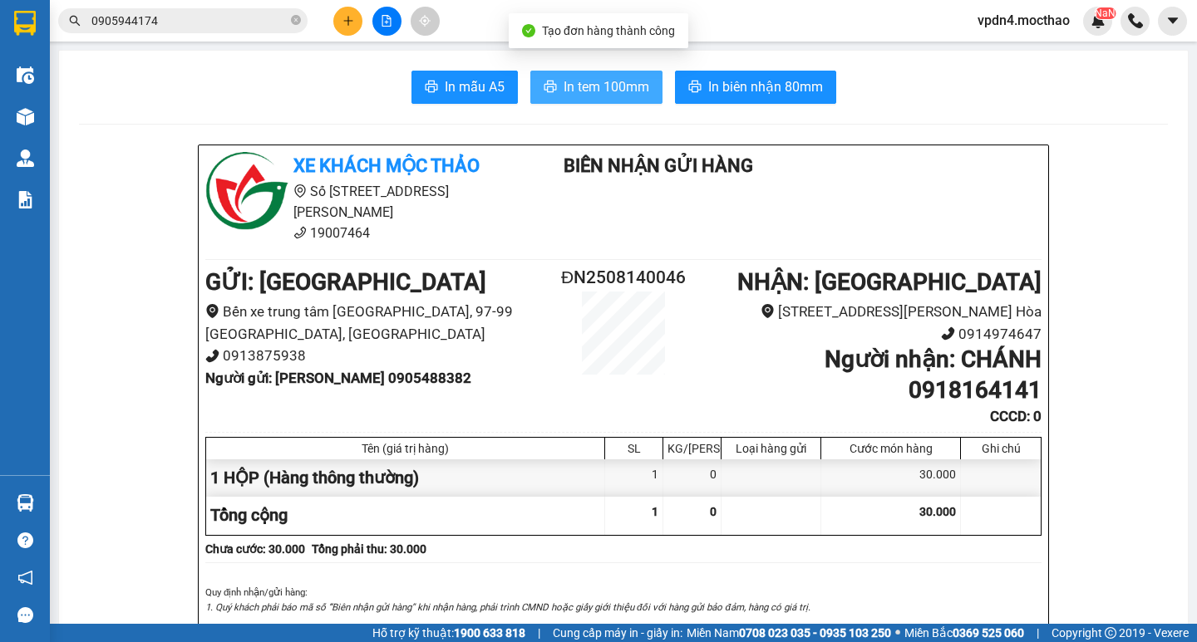
click at [578, 91] on span "In tem 100mm" at bounding box center [606, 86] width 86 height 21
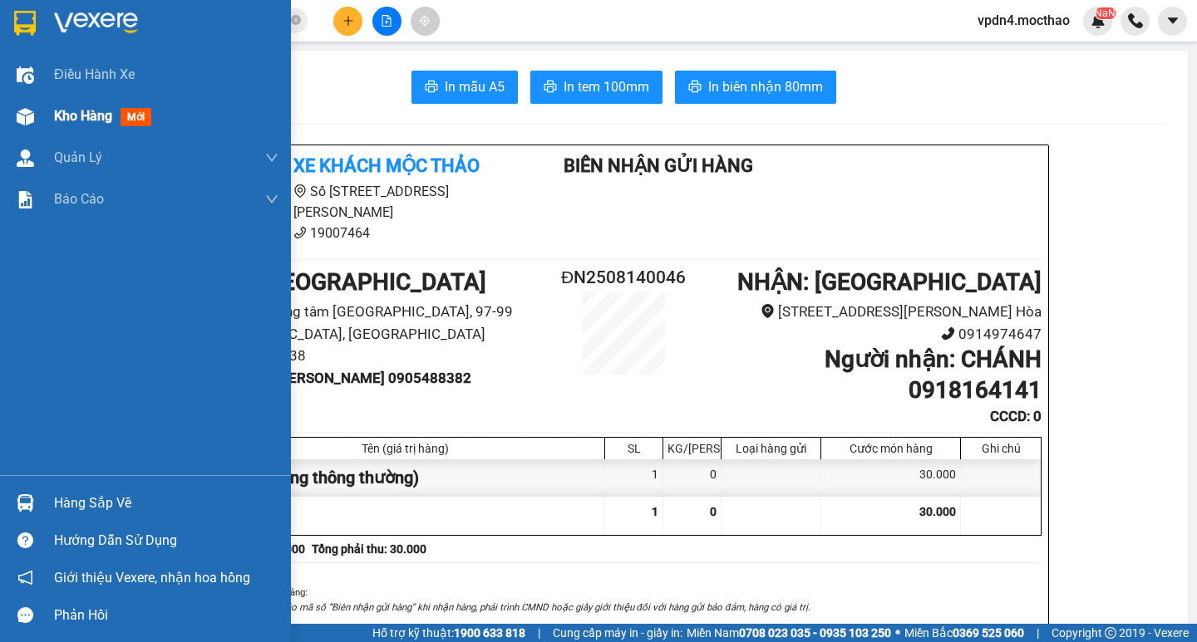
click at [82, 124] on span "Kho hàng" at bounding box center [83, 116] width 58 height 16
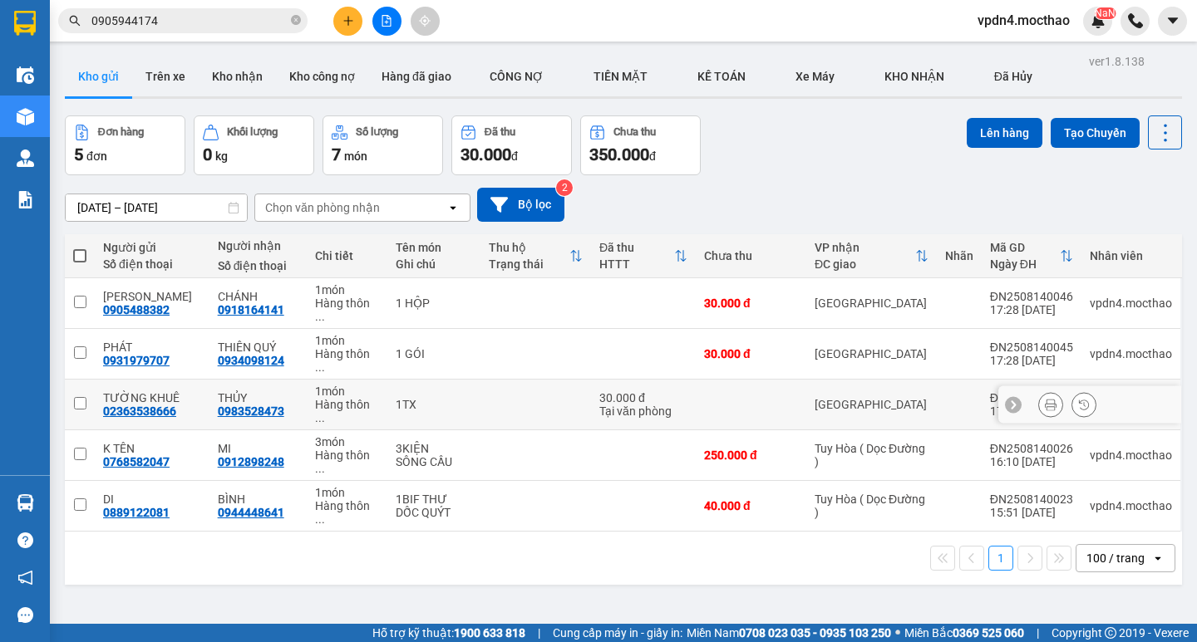
click at [78, 397] on input "checkbox" at bounding box center [80, 403] width 12 height 12
checkbox input "true"
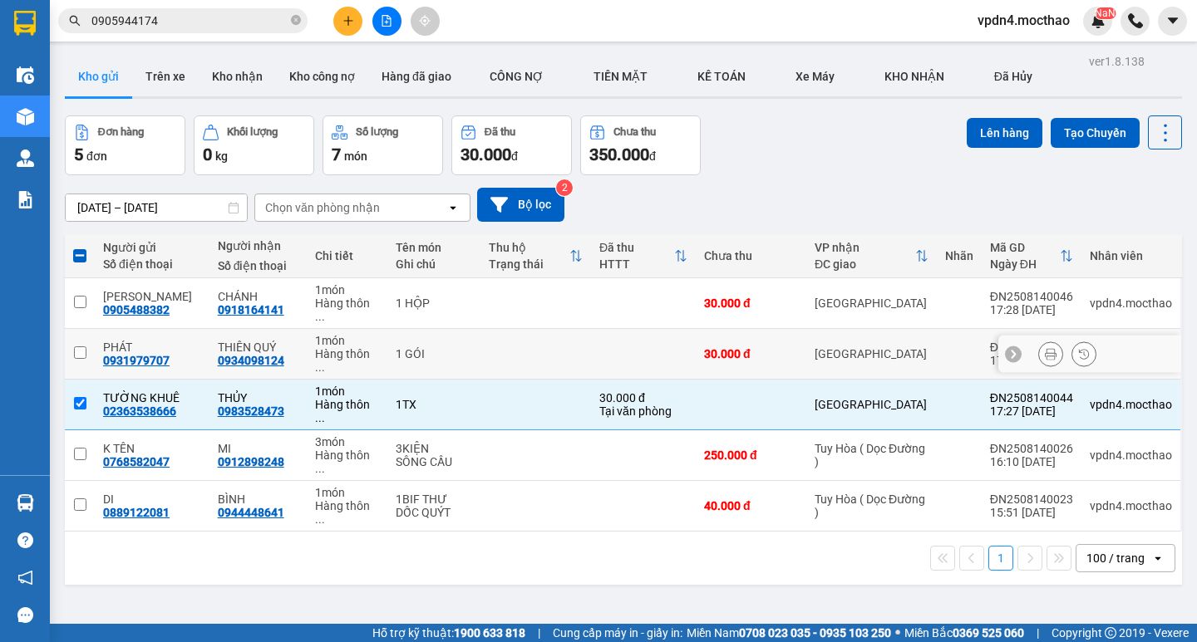
click at [80, 347] on input "checkbox" at bounding box center [80, 353] width 12 height 12
checkbox input "true"
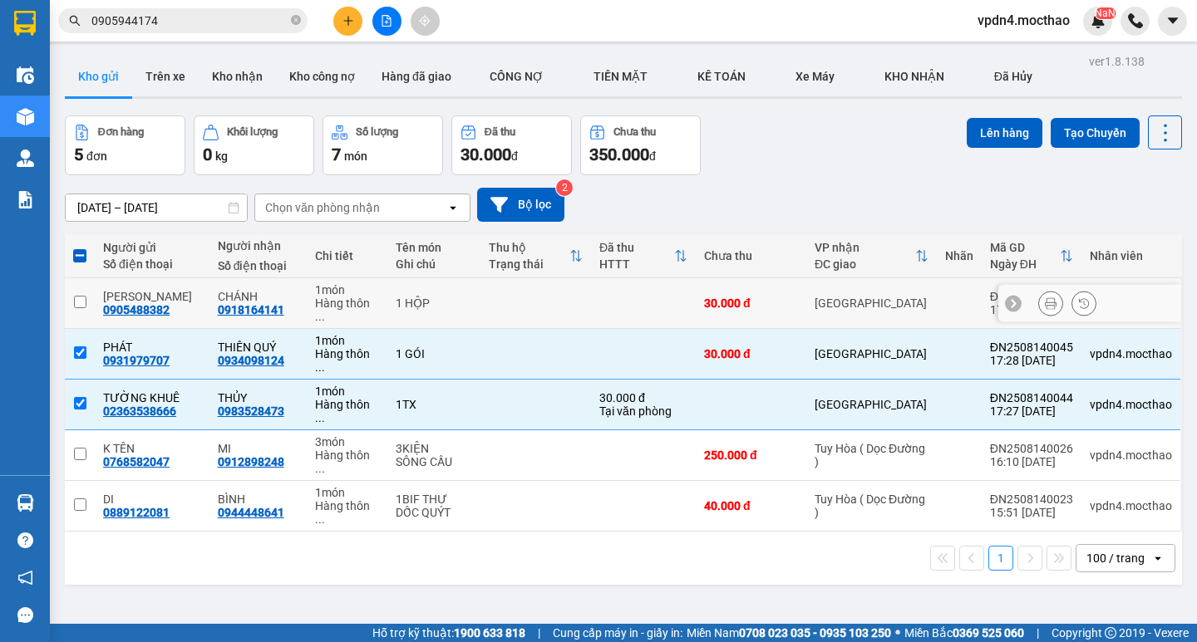
drag, startPoint x: 80, startPoint y: 294, endPoint x: 196, endPoint y: 288, distance: 116.5
click at [80, 296] on input "checkbox" at bounding box center [80, 302] width 12 height 12
checkbox input "true"
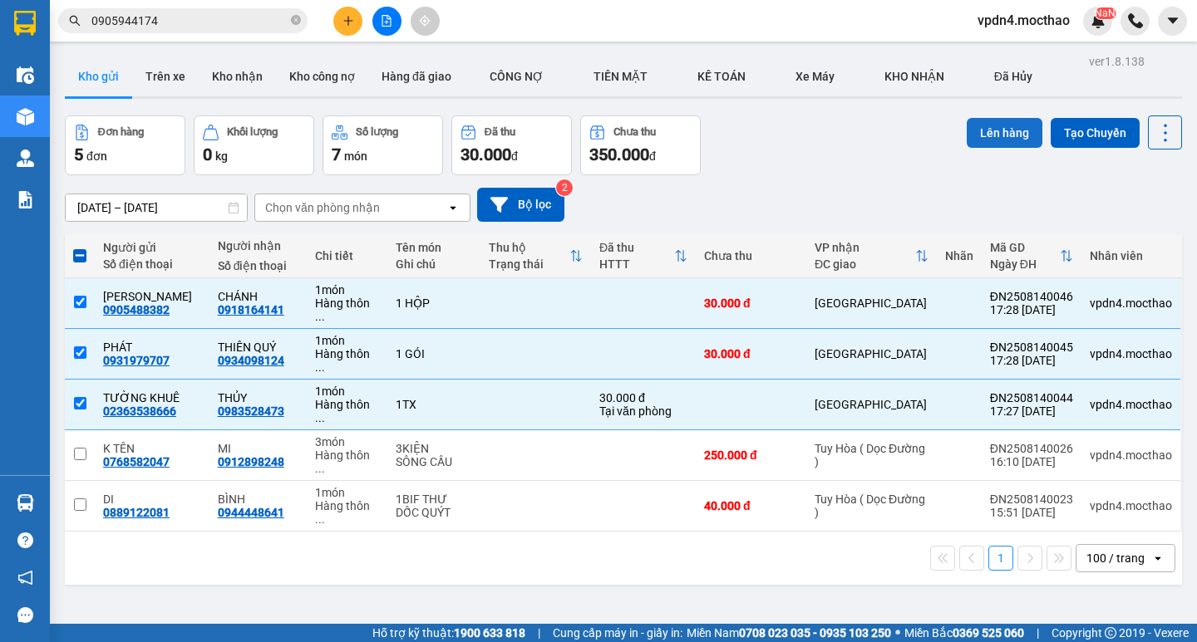
click at [999, 136] on button "Lên hàng" at bounding box center [1004, 133] width 76 height 30
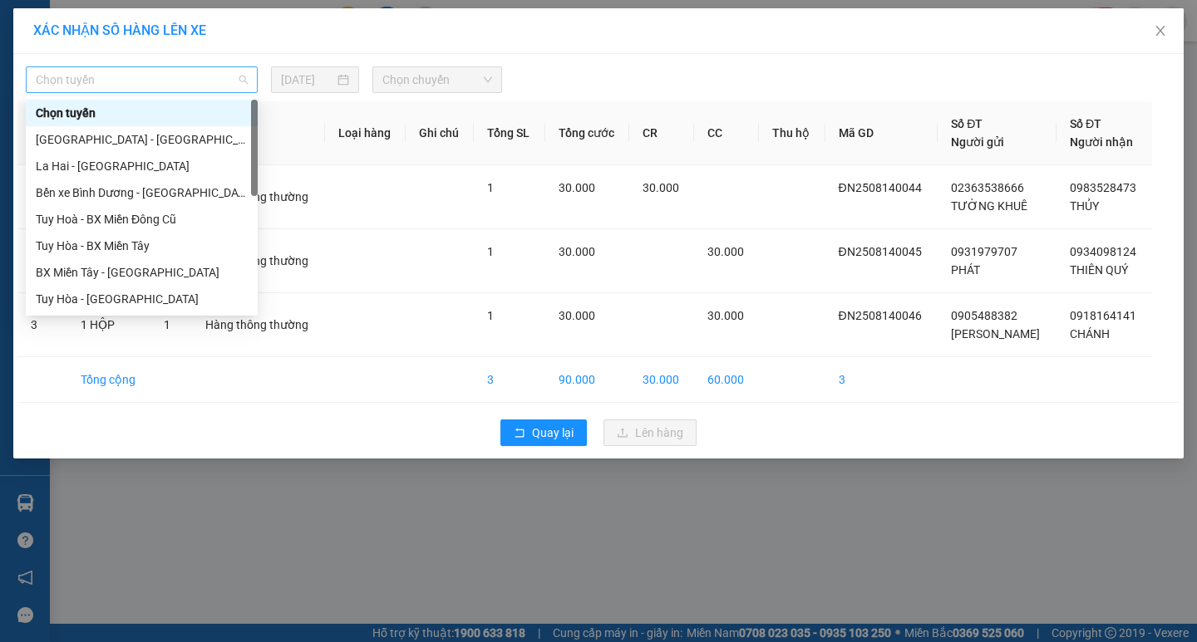
click at [228, 69] on span "Chọn tuyến" at bounding box center [142, 79] width 212 height 25
type input "D"
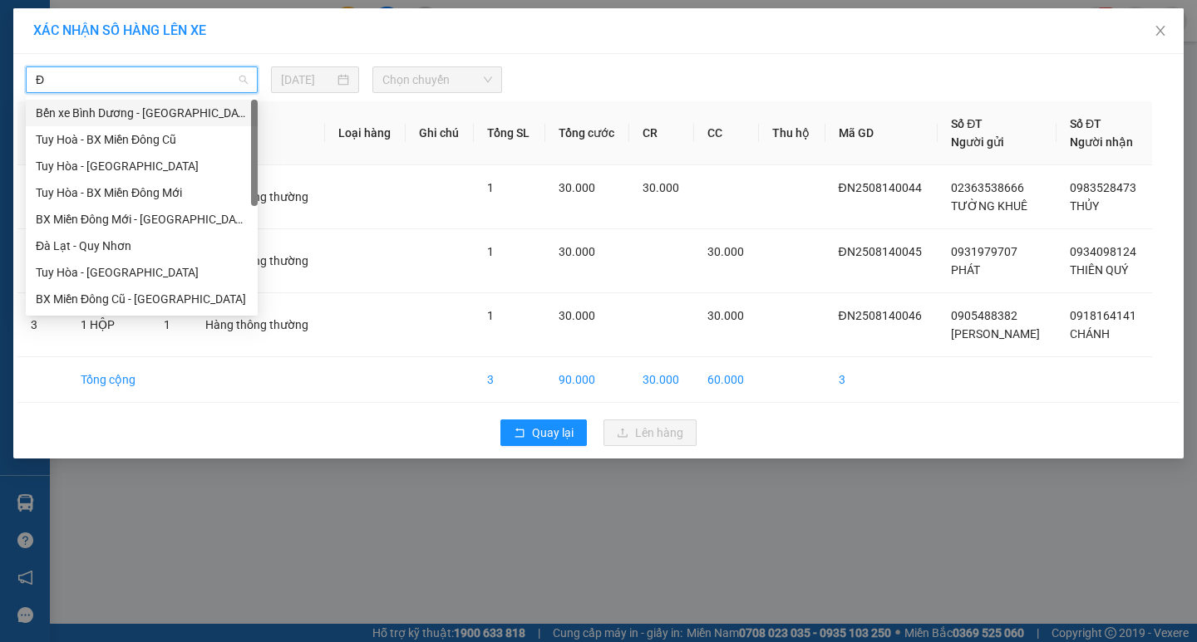
type input "ĐA"
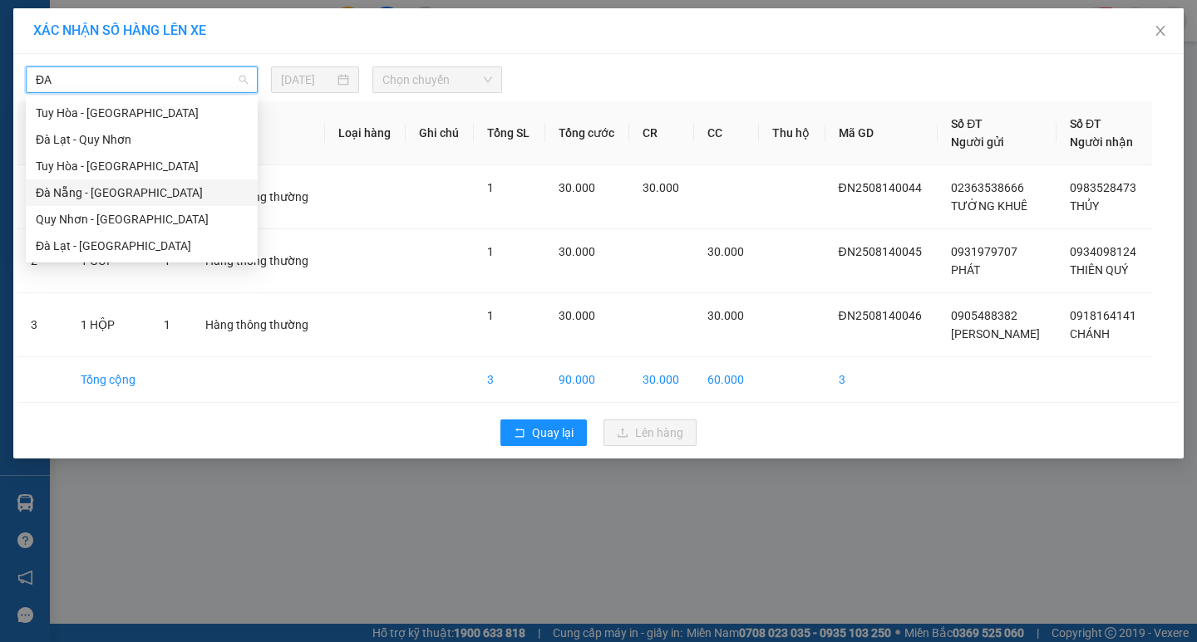
click at [204, 196] on div "Đà Nẵng - [PERSON_NAME]" at bounding box center [142, 193] width 212 height 18
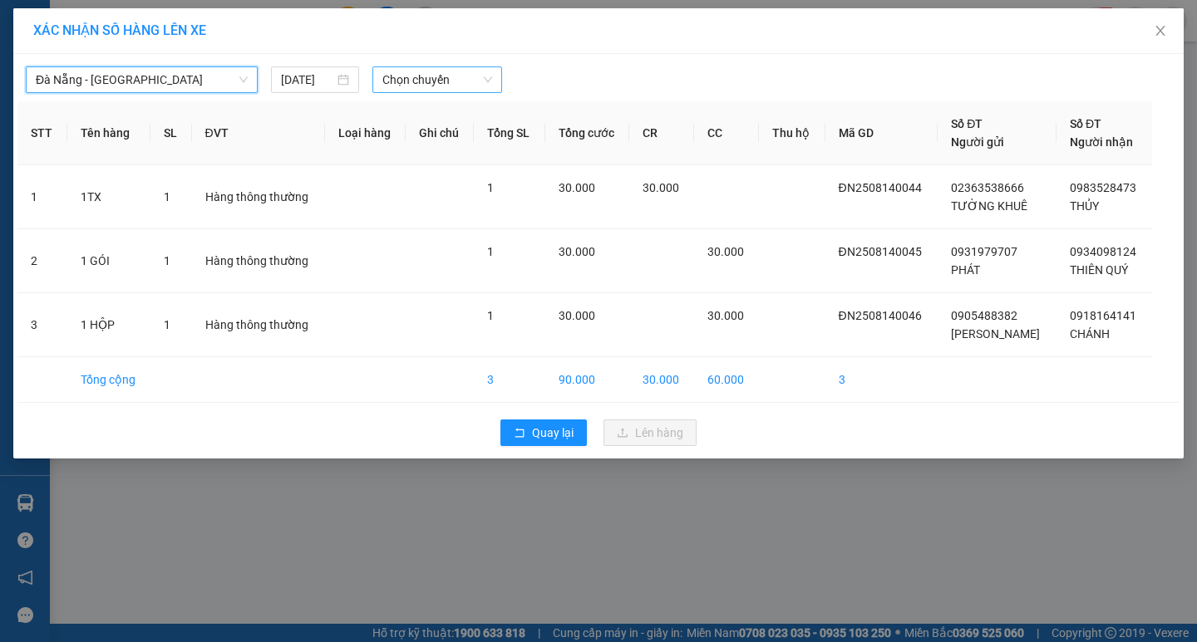
click at [433, 81] on span "Chọn chuyến" at bounding box center [437, 79] width 110 height 25
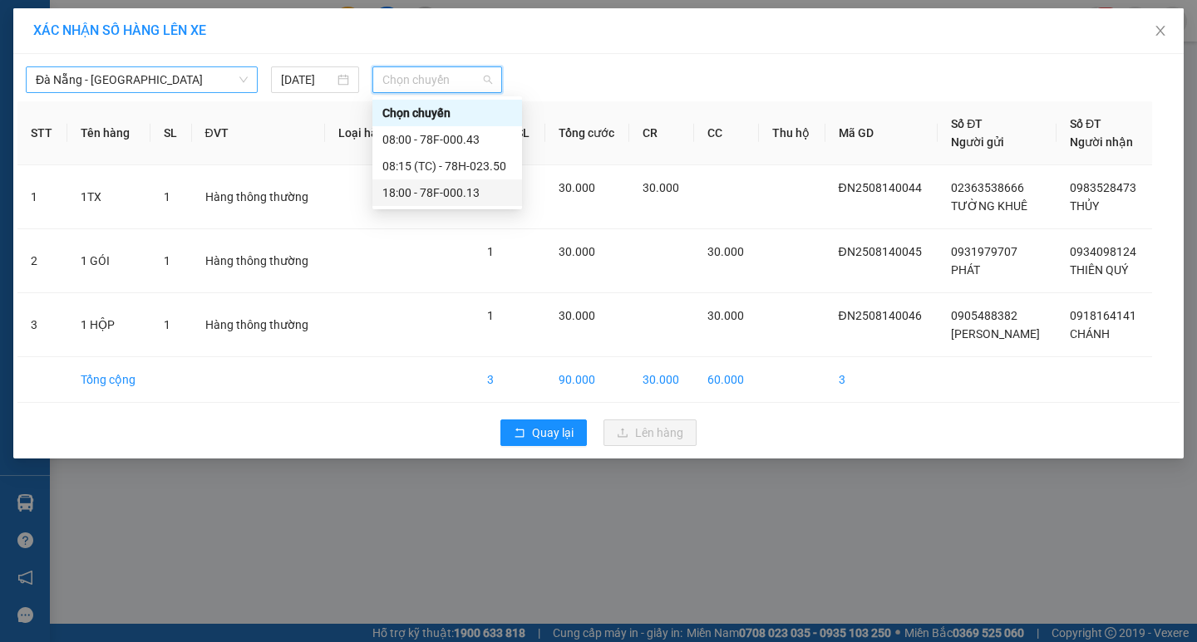
click at [468, 195] on div "18:00 - 78F-000.13" at bounding box center [447, 193] width 130 height 18
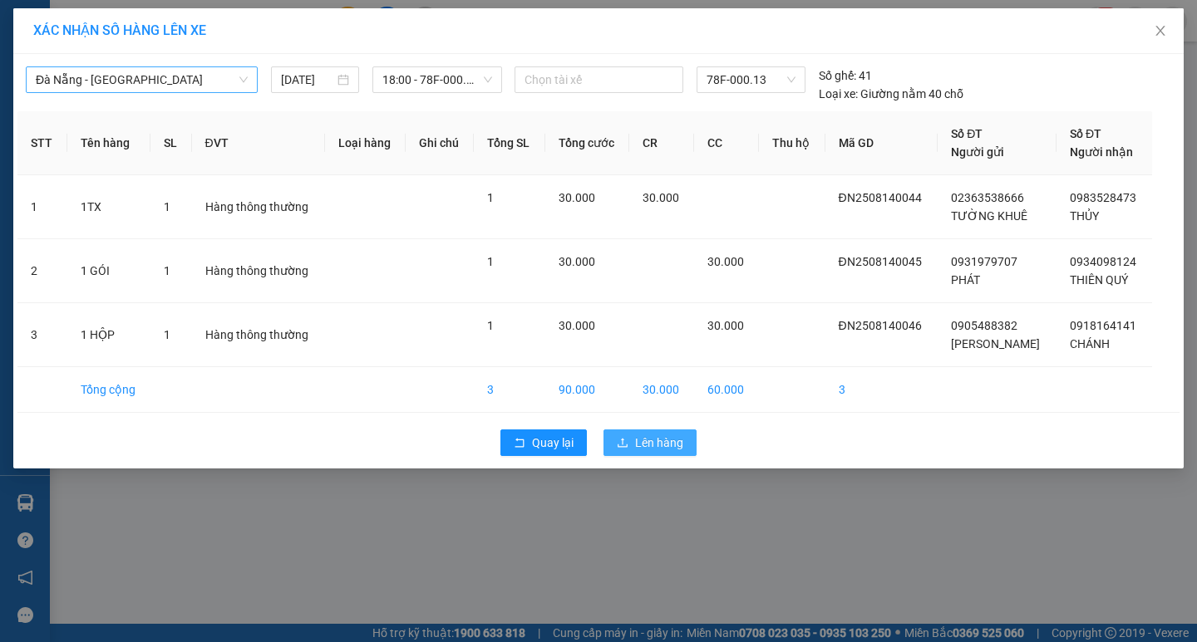
click at [657, 438] on span "Lên hàng" at bounding box center [659, 443] width 48 height 18
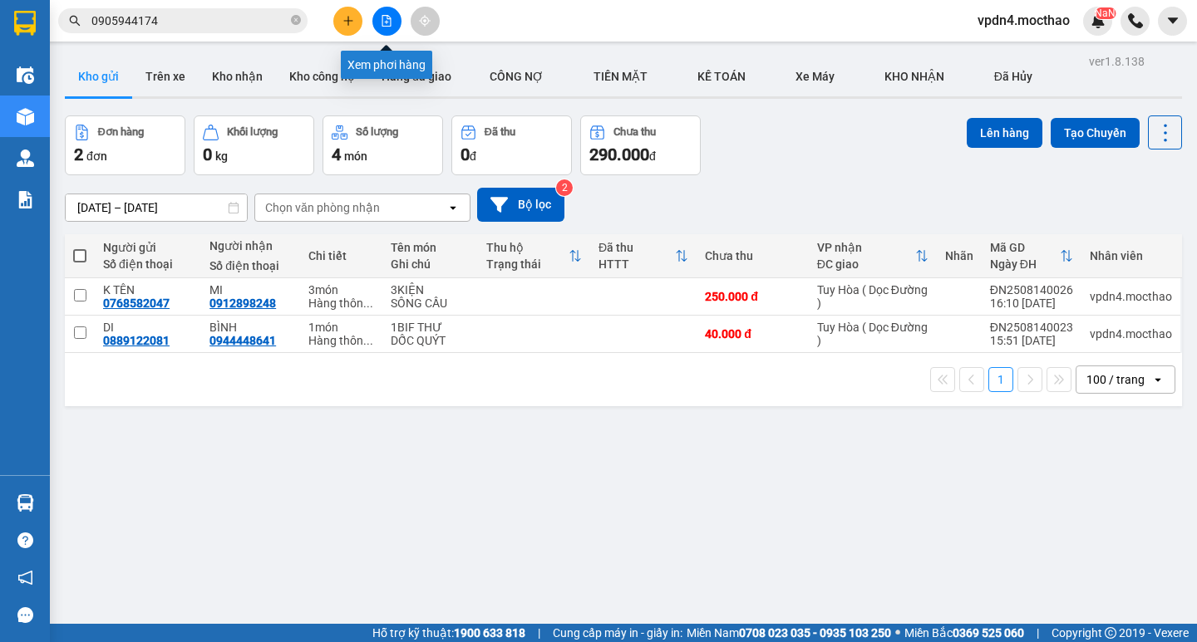
click at [382, 26] on icon "file-add" at bounding box center [386, 21] width 9 height 12
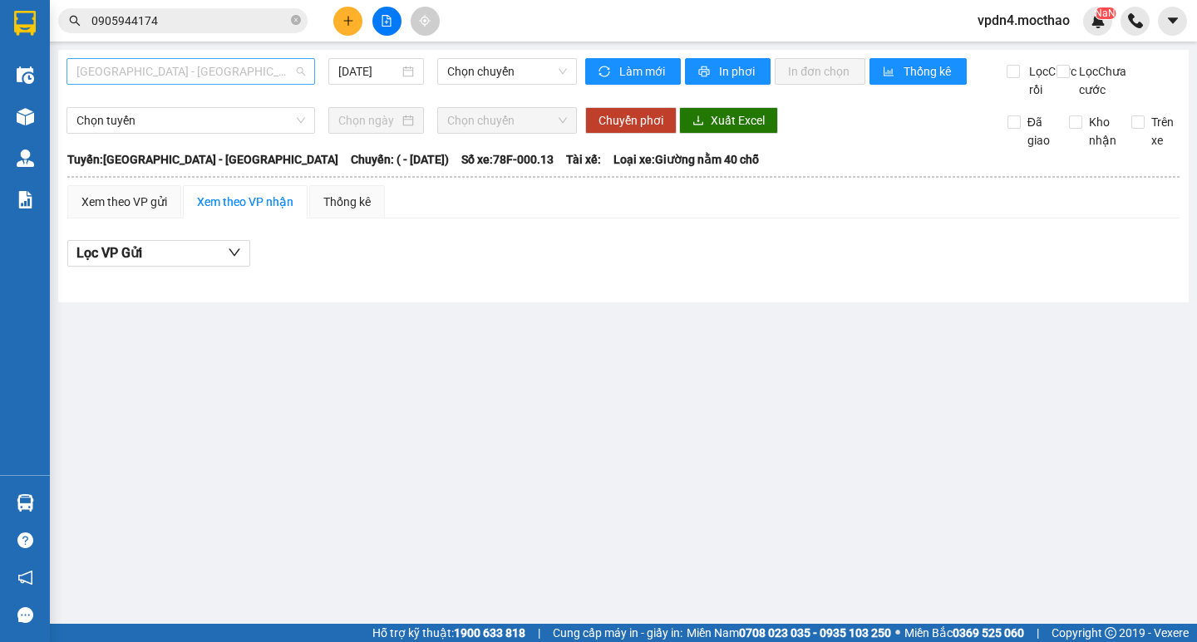
click at [224, 64] on span "[GEOGRAPHIC_DATA] - [PERSON_NAME]" at bounding box center [190, 71] width 229 height 25
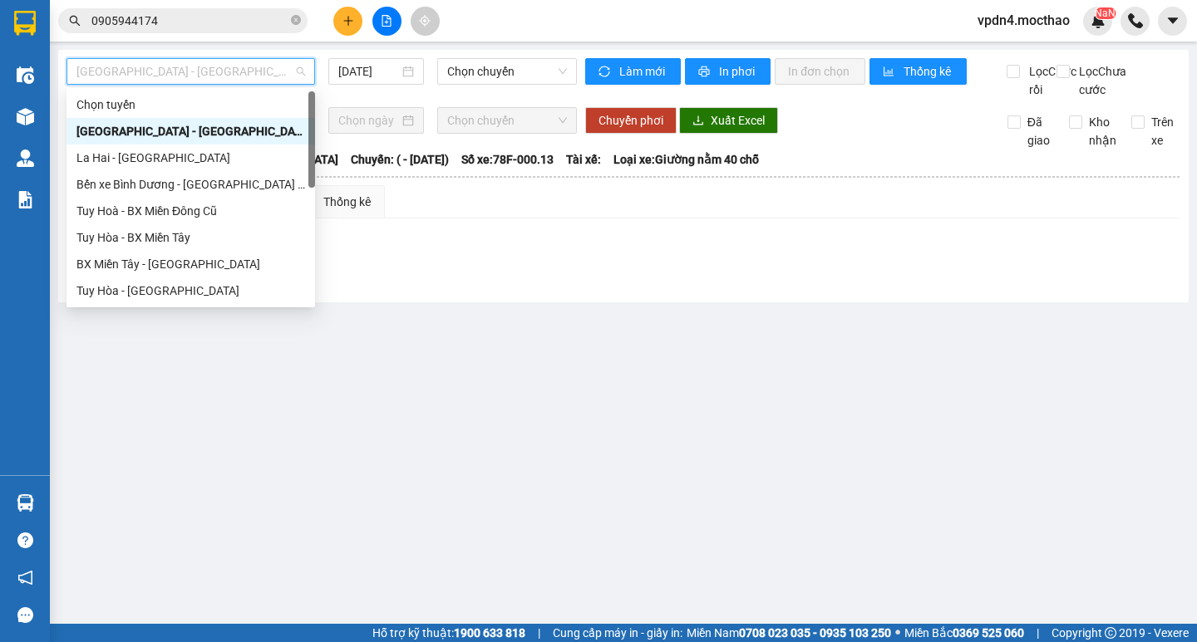
type input "D"
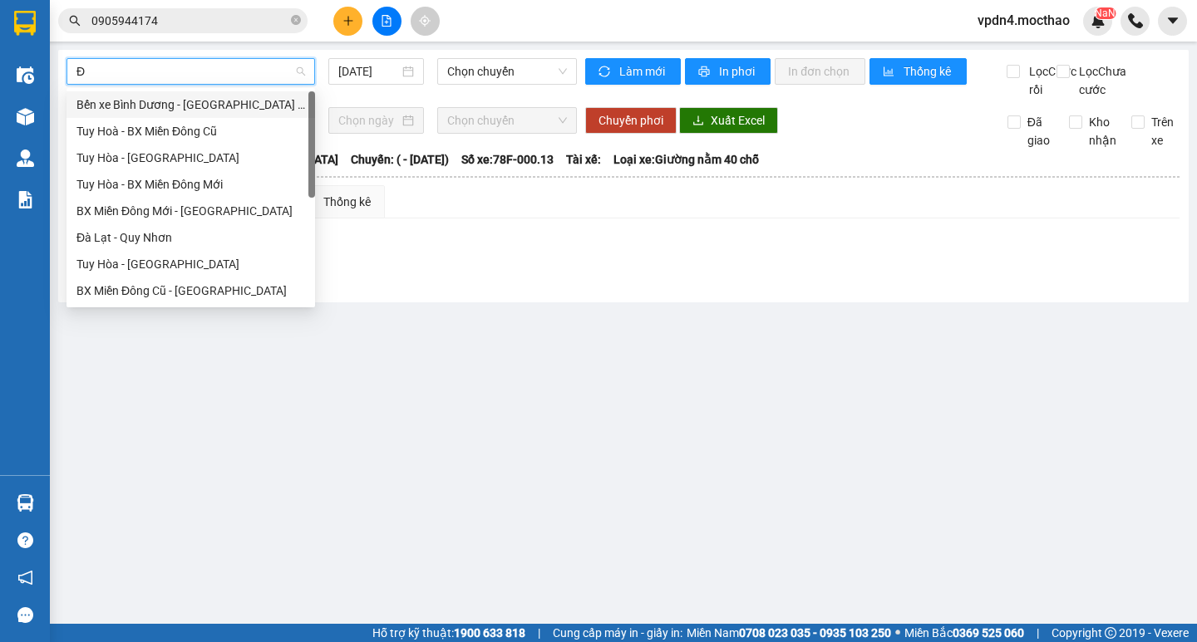
type input "ĐA"
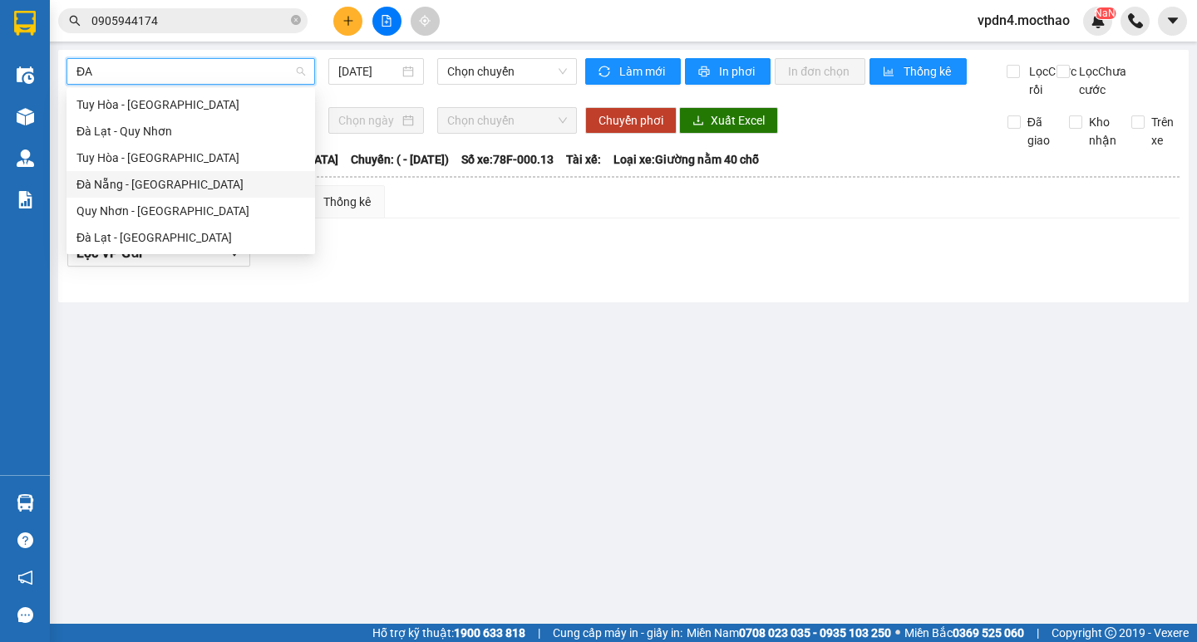
click at [195, 176] on div "Đà Nẵng - [PERSON_NAME]" at bounding box center [190, 184] width 229 height 18
type input "[DATE]"
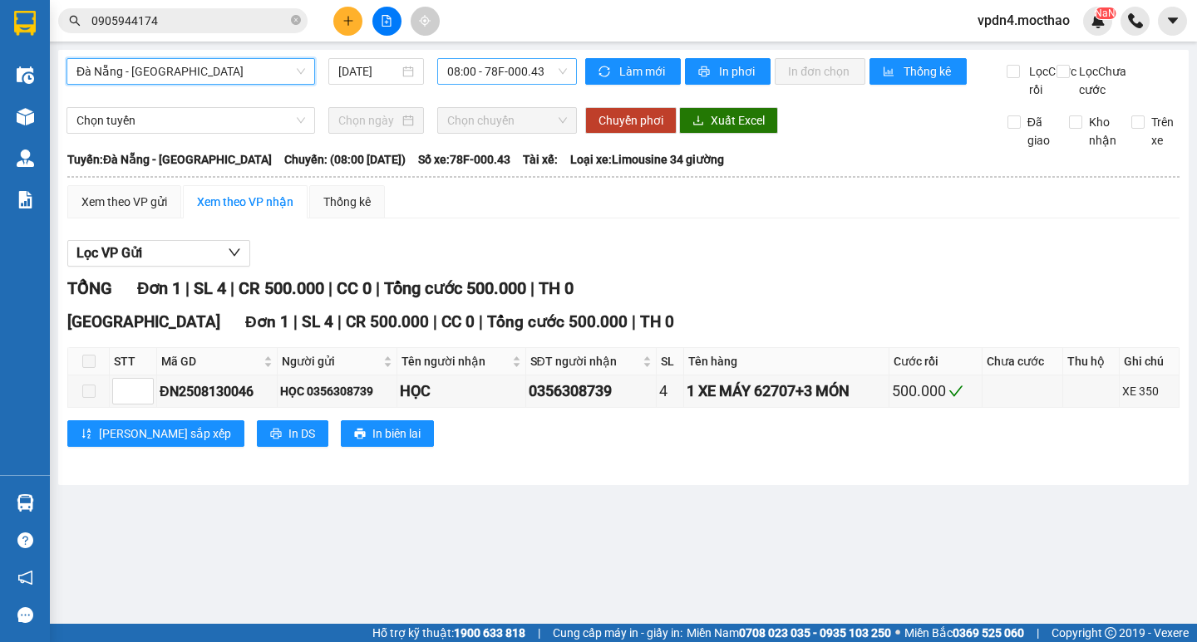
click at [553, 81] on span "08:00 - 78F-000.43" at bounding box center [507, 71] width 120 height 25
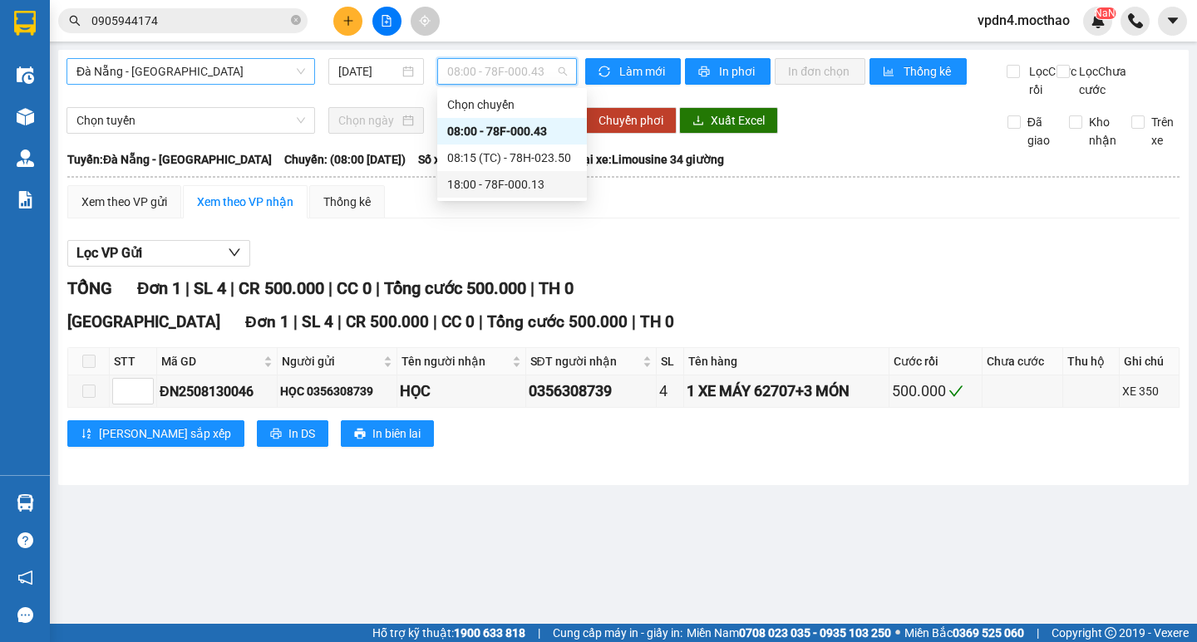
click at [540, 181] on div "18:00 - 78F-000.13" at bounding box center [512, 184] width 130 height 18
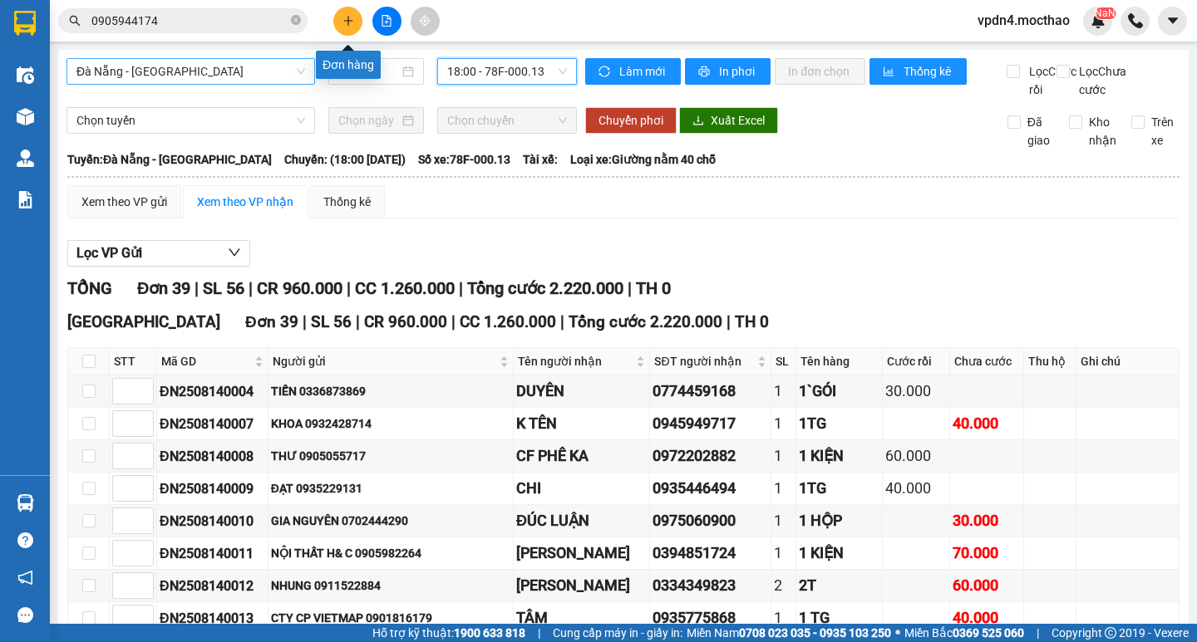
click at [350, 28] on button at bounding box center [347, 21] width 29 height 29
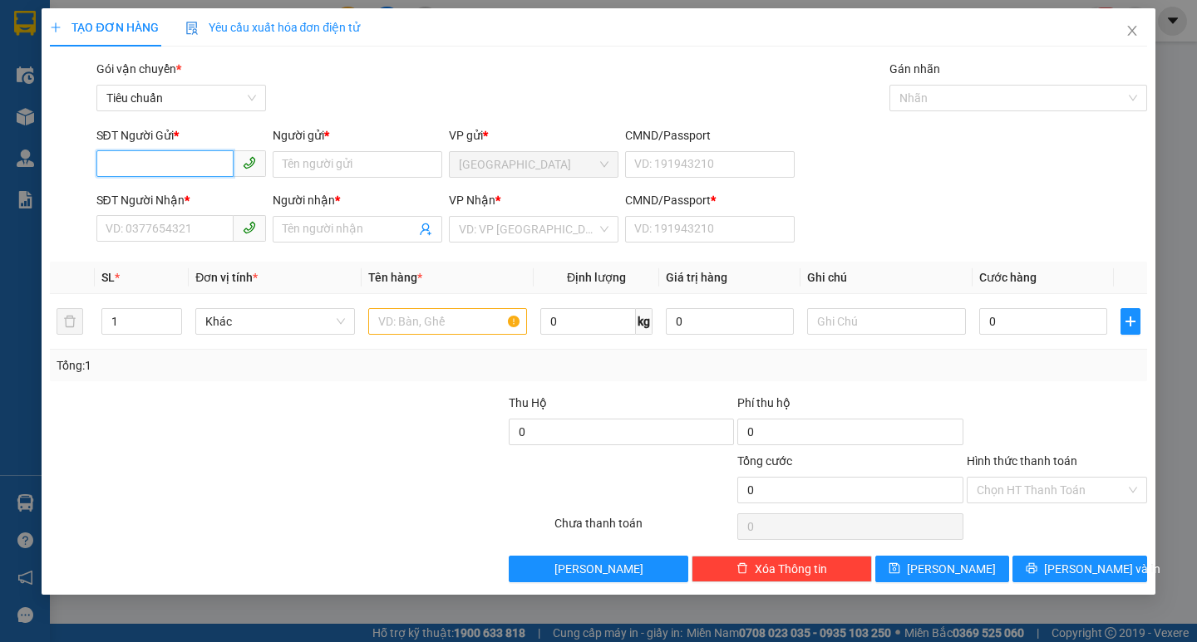
click at [175, 162] on input "SĐT Người Gửi *" at bounding box center [164, 163] width 137 height 27
click at [151, 219] on input "SĐT Người Nhận *" at bounding box center [164, 228] width 137 height 27
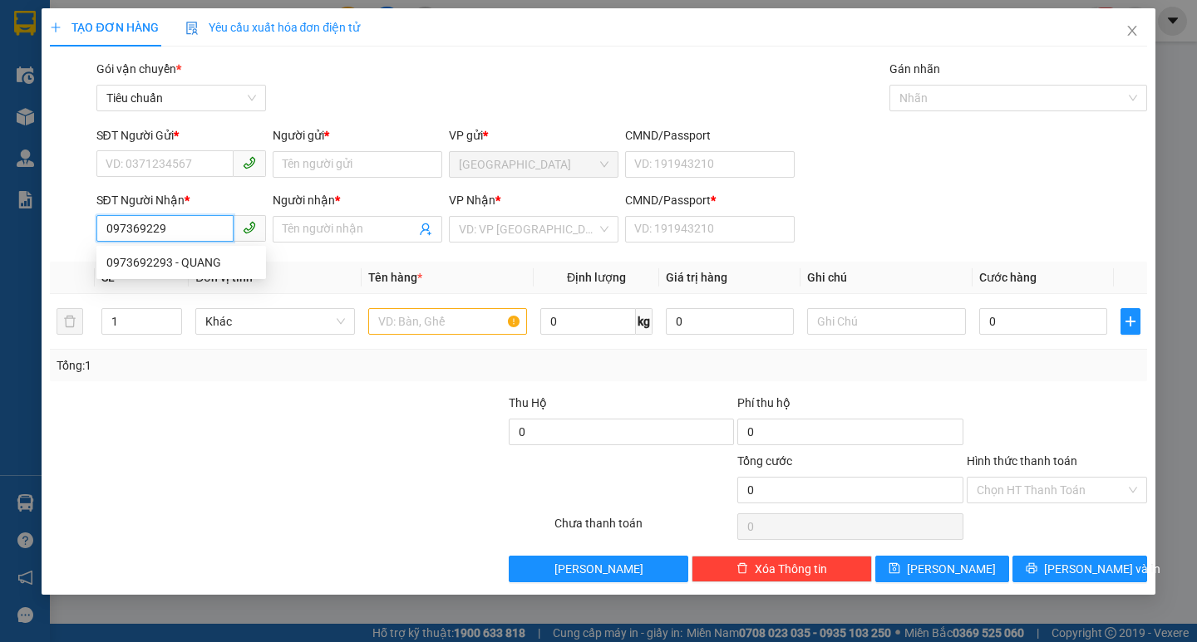
type input "0973692293"
click at [158, 262] on div "0973692293 - QUANG" at bounding box center [181, 262] width 150 height 18
type input "QUANG"
type input "80.000"
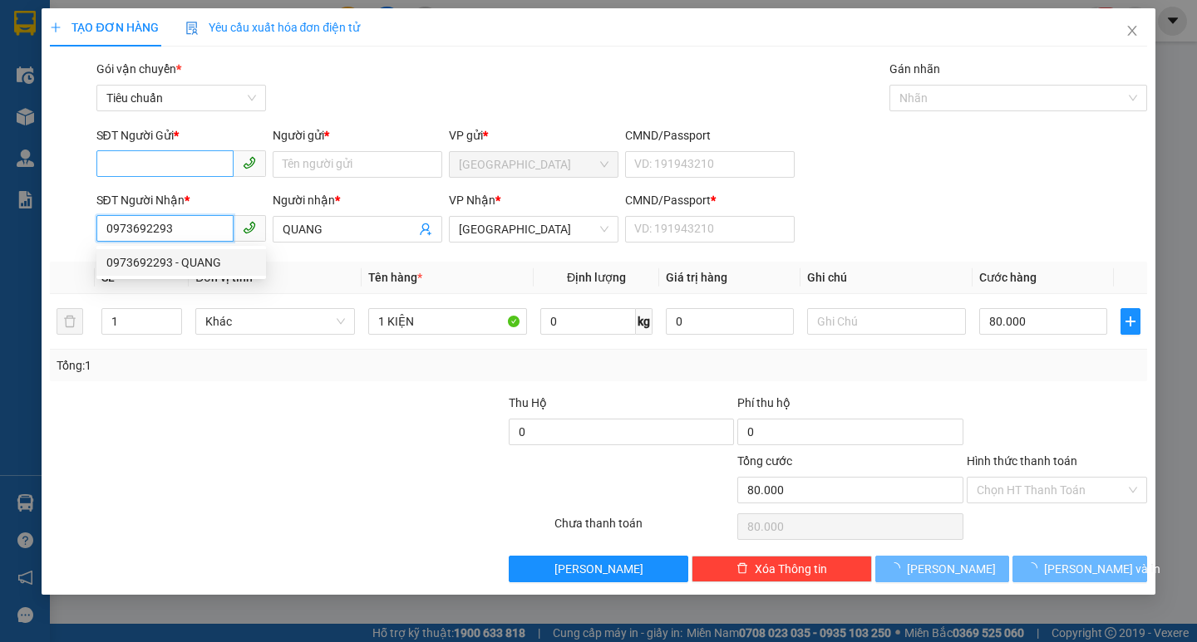
type input "0973692293"
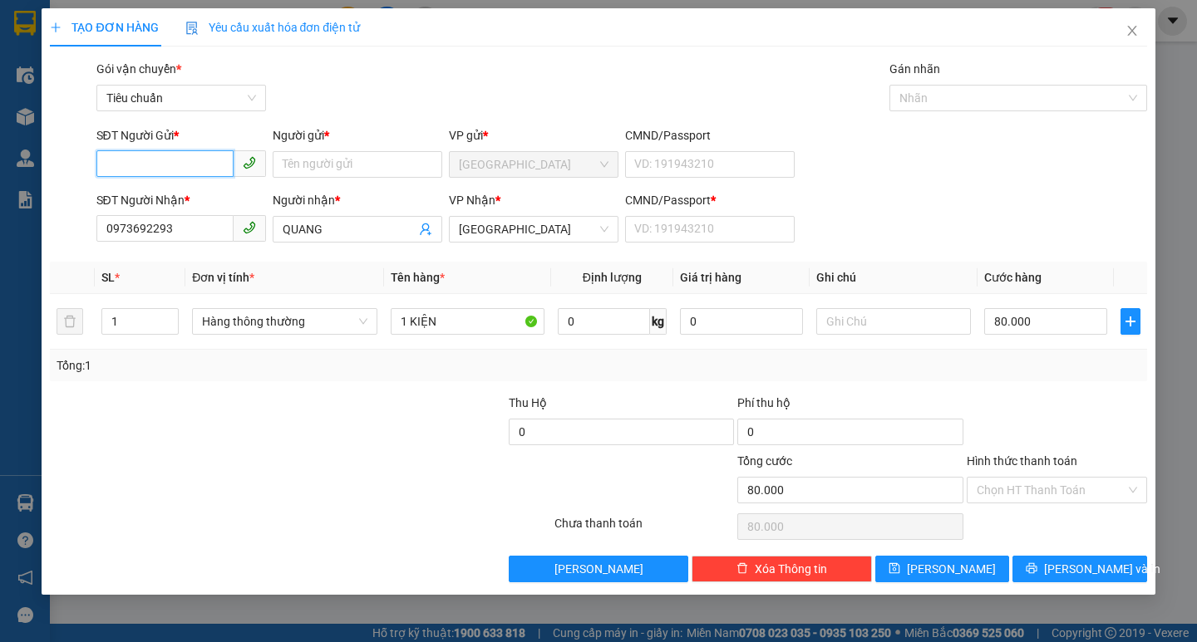
click at [185, 153] on input "SĐT Người Gửi *" at bounding box center [164, 163] width 137 height 27
click at [178, 197] on div "0905227639 - TÂM" at bounding box center [181, 198] width 150 height 18
type input "0905227639"
type input "TÂM"
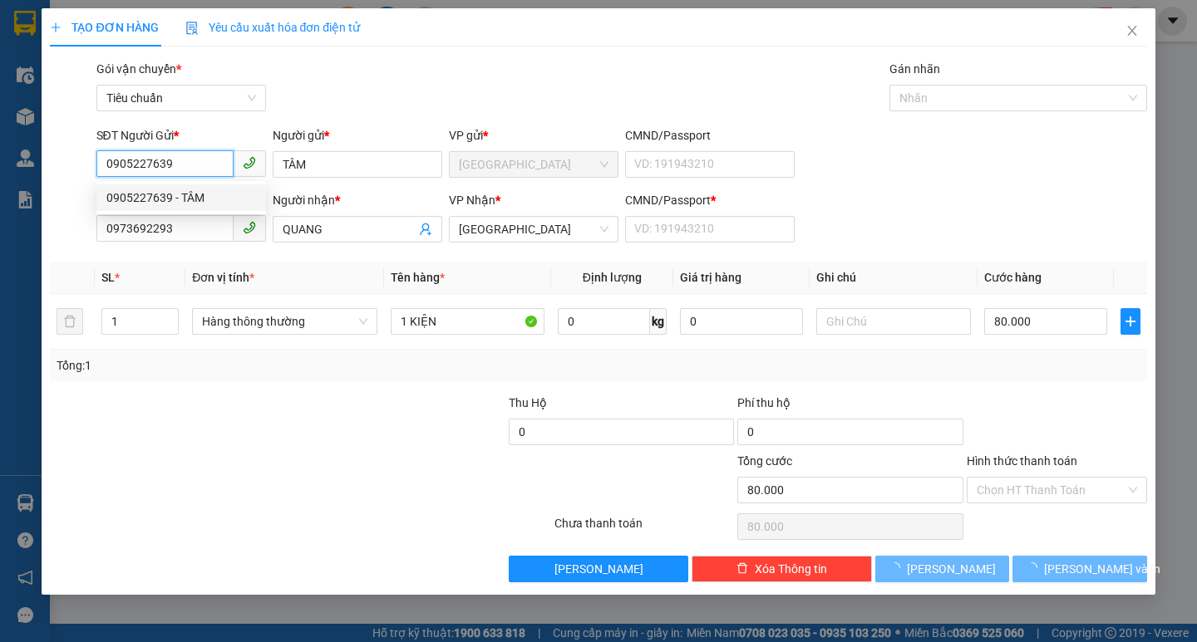
type input "50.000"
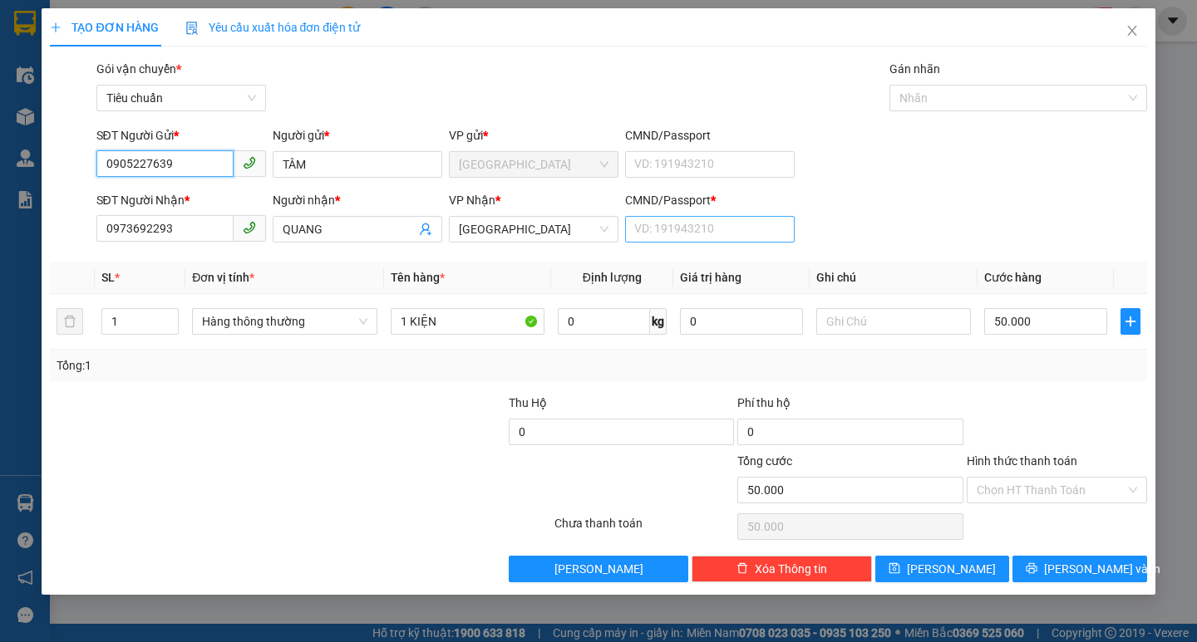
type input "0905227639"
click at [710, 227] on input "CMND/Passport *" at bounding box center [710, 229] width 170 height 27
type input "0"
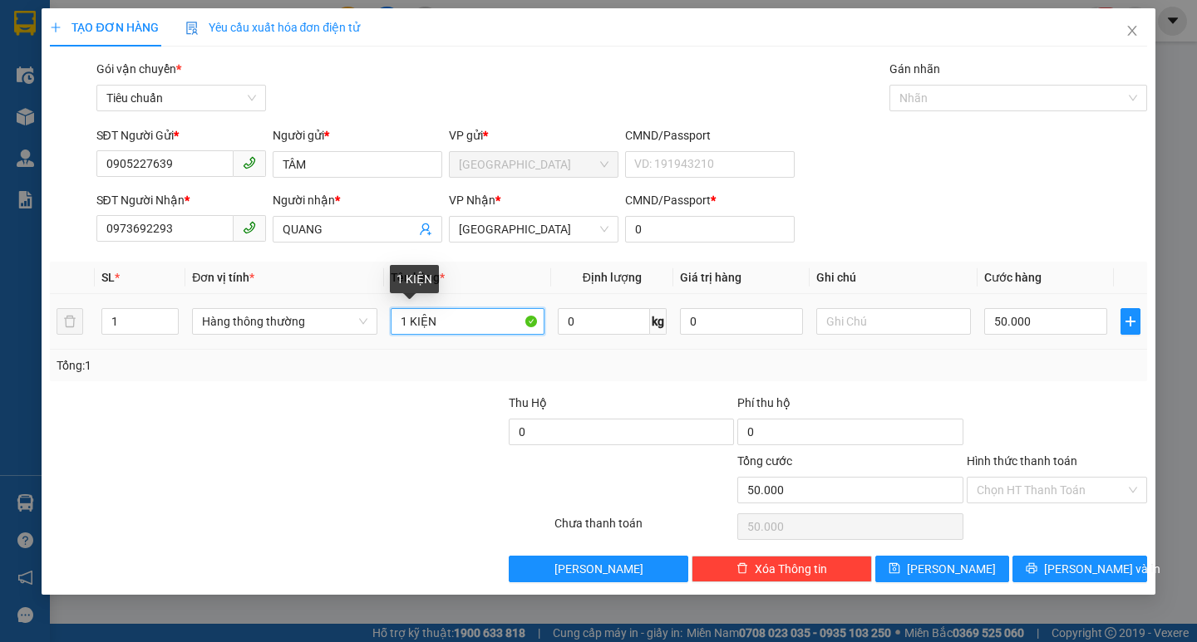
click at [444, 317] on input "1 KIỆN" at bounding box center [468, 321] width 154 height 27
type input "1"
type input "1TG"
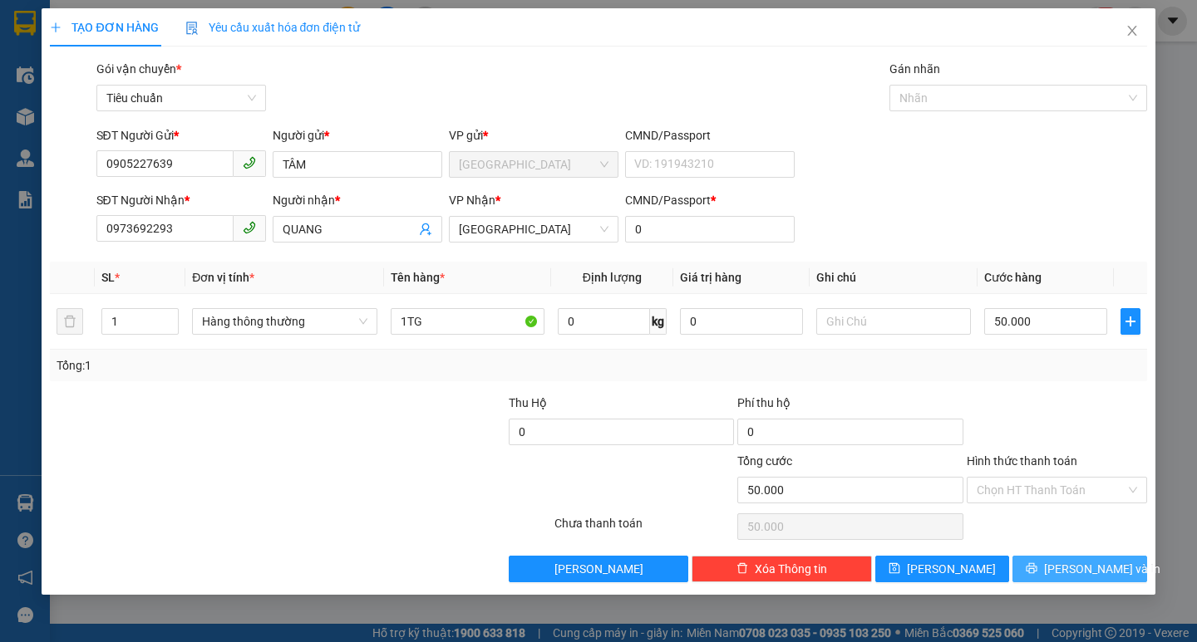
click at [1101, 573] on span "[PERSON_NAME] và In" at bounding box center [1102, 569] width 116 height 18
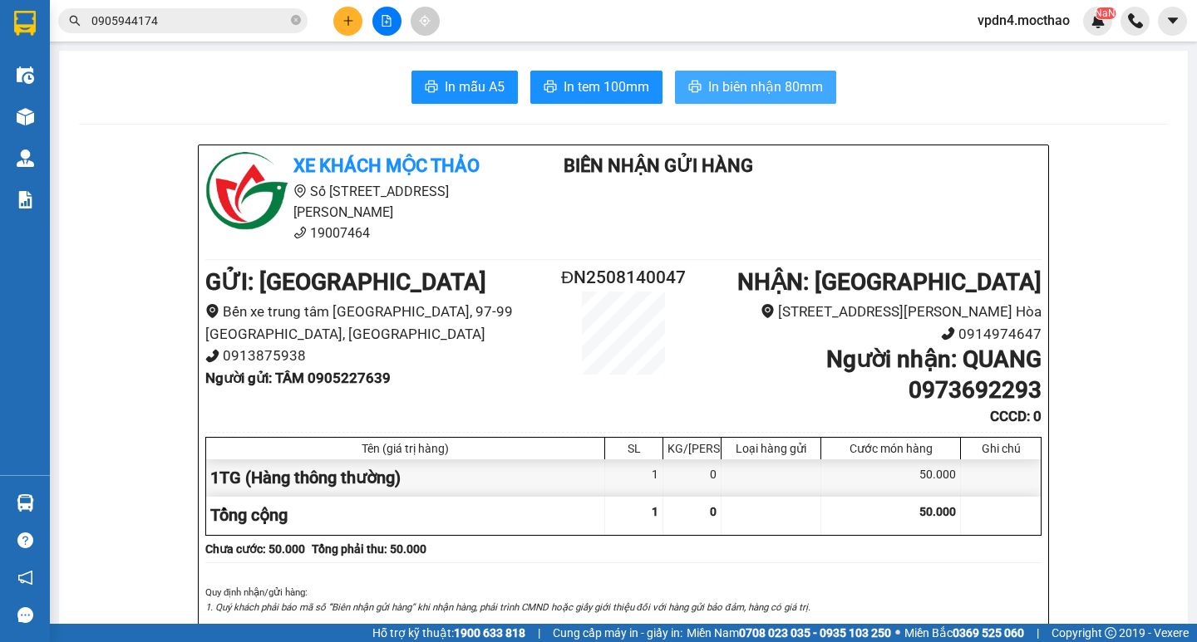
click at [811, 93] on span "In biên nhận 80mm" at bounding box center [765, 86] width 115 height 21
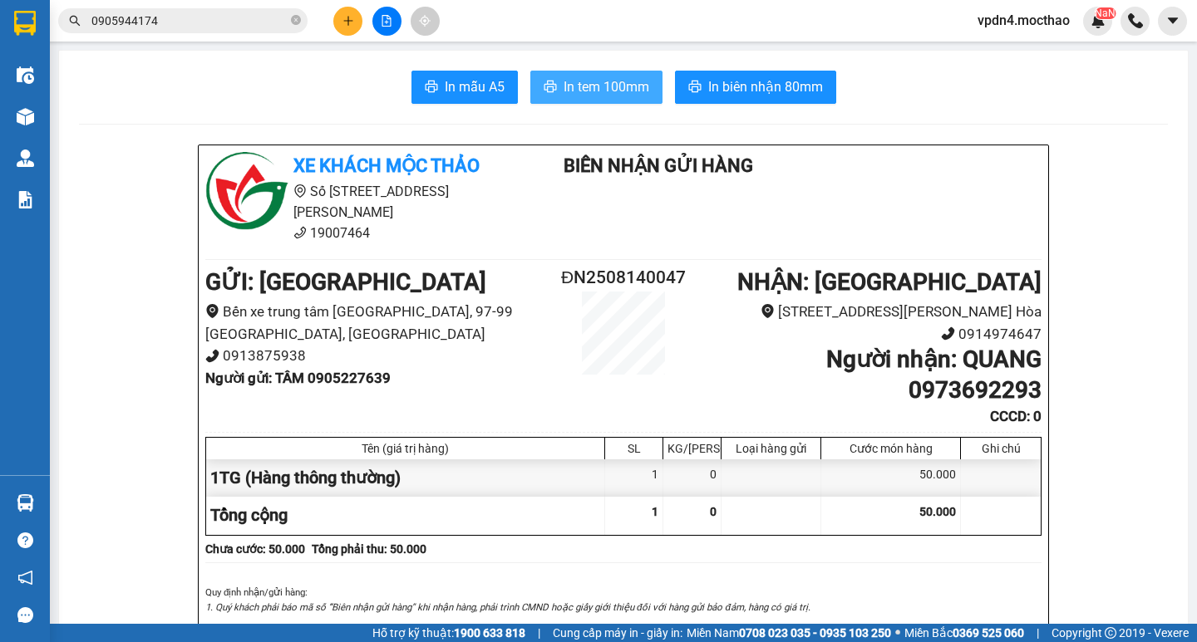
click at [613, 94] on span "In tem 100mm" at bounding box center [606, 86] width 86 height 21
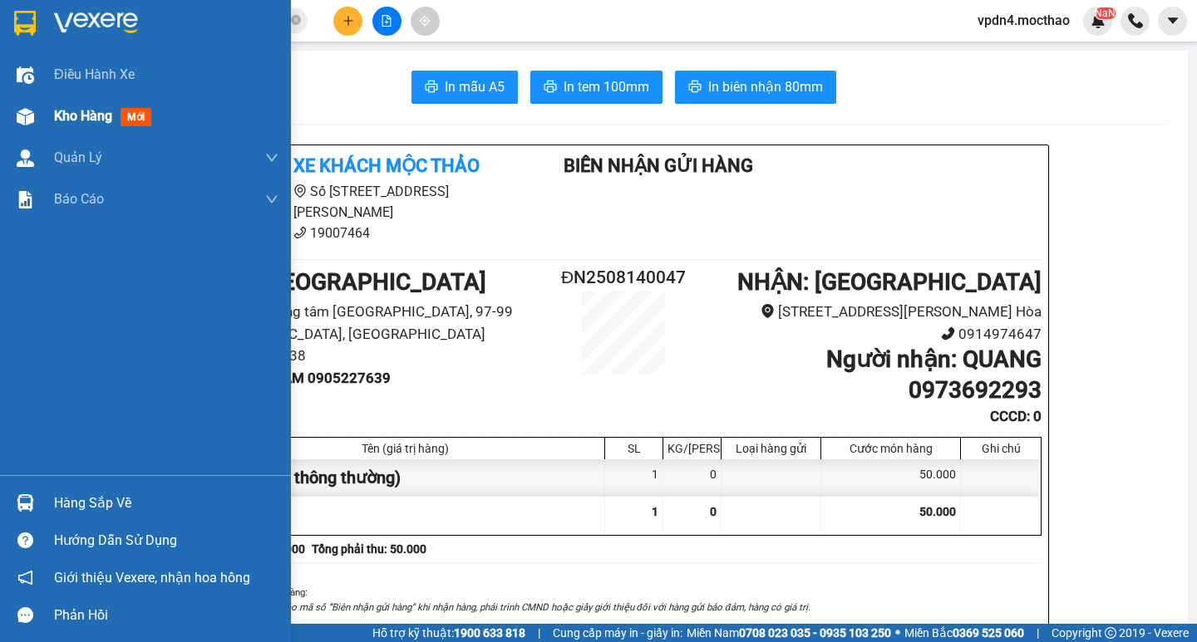
click at [81, 119] on span "Kho hàng" at bounding box center [83, 116] width 58 height 16
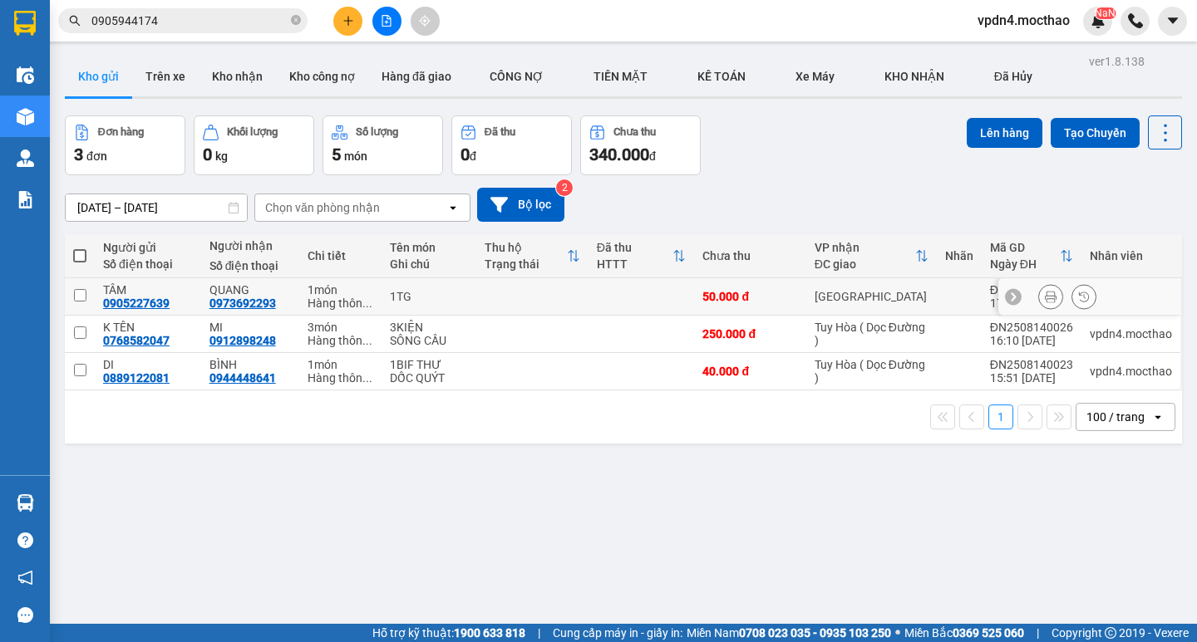
click at [82, 300] on input "checkbox" at bounding box center [80, 295] width 12 height 12
checkbox input "true"
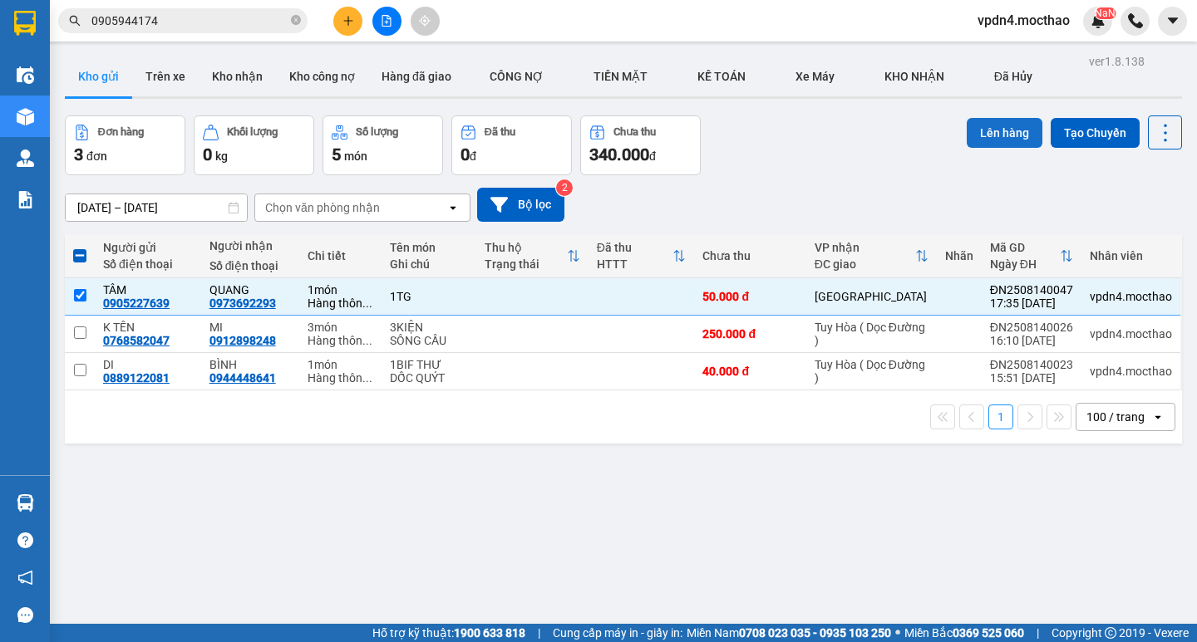
click at [996, 134] on button "Lên hàng" at bounding box center [1004, 133] width 76 height 30
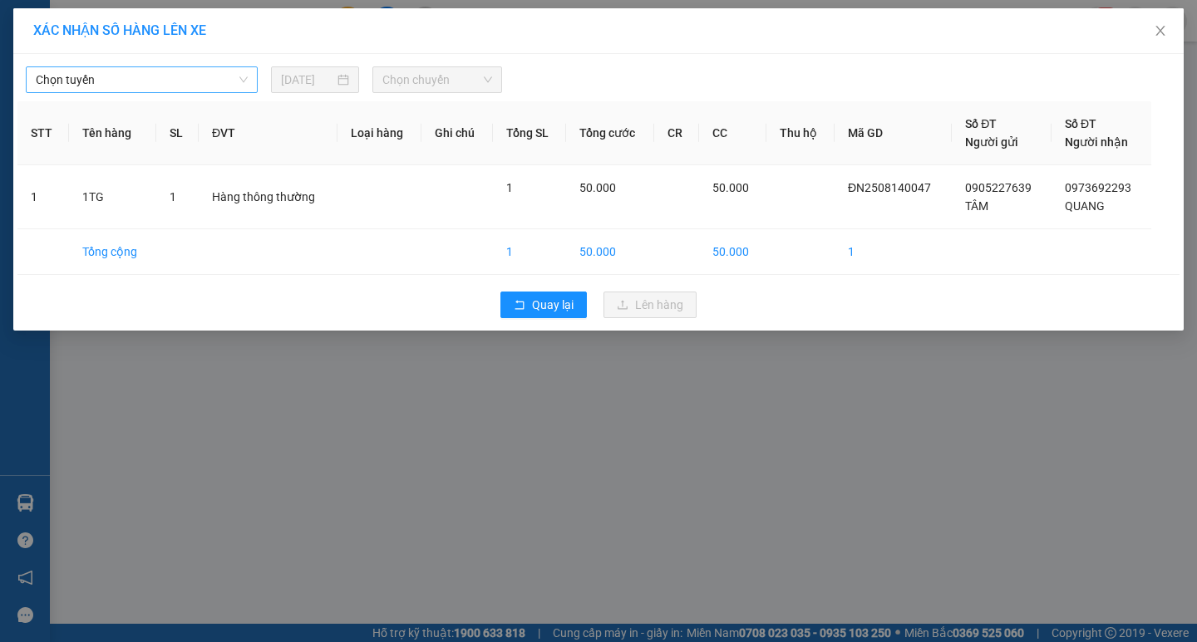
click at [199, 86] on span "Chọn tuyến" at bounding box center [142, 79] width 212 height 25
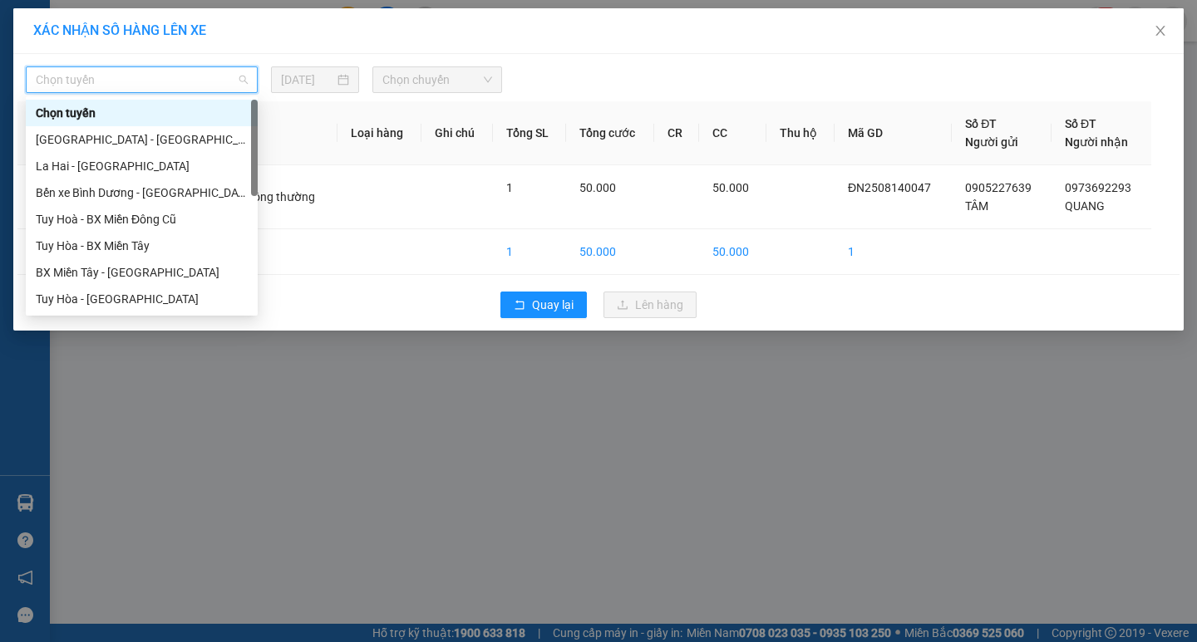
type input "D"
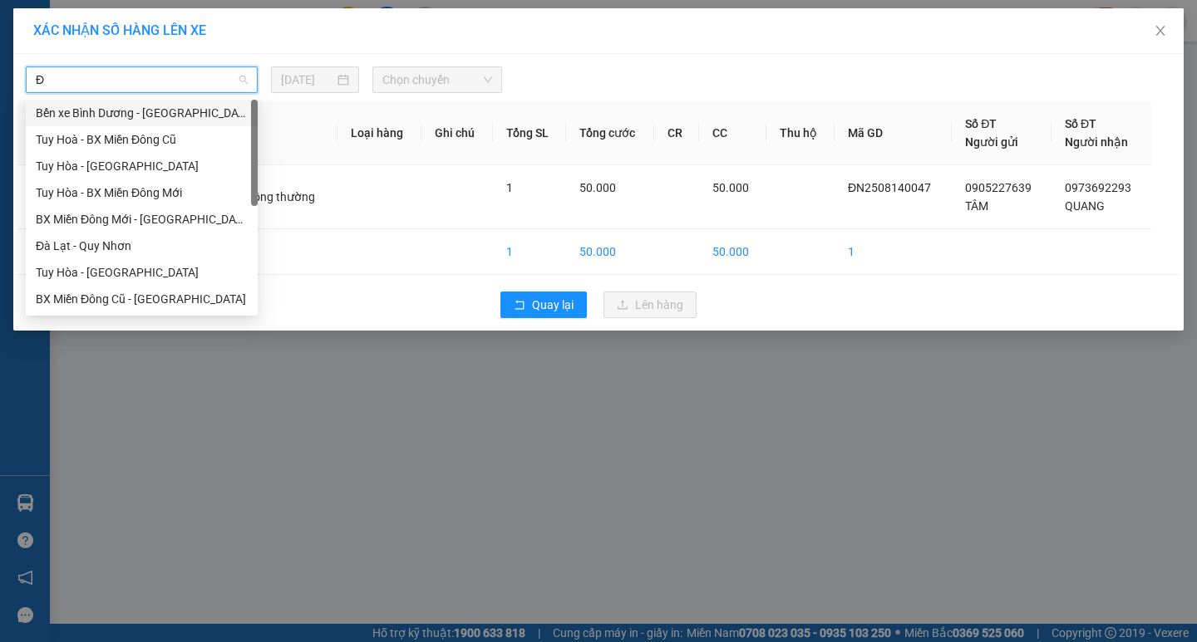
type input "ĐA"
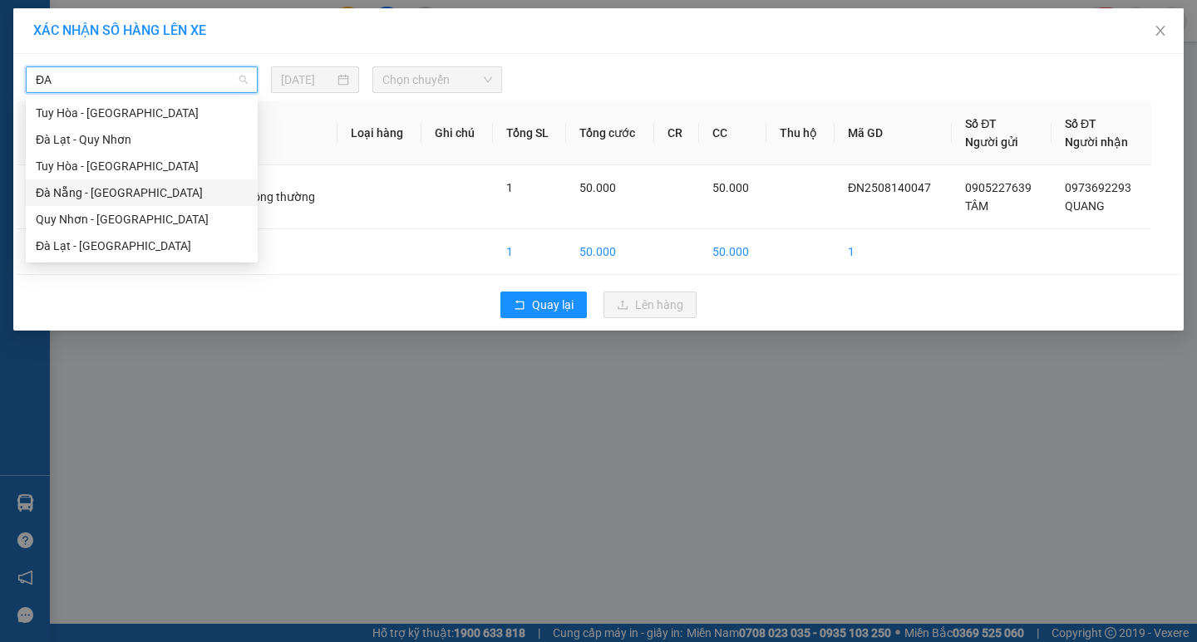
click at [136, 196] on div "Đà Nẵng - [PERSON_NAME]" at bounding box center [142, 193] width 212 height 18
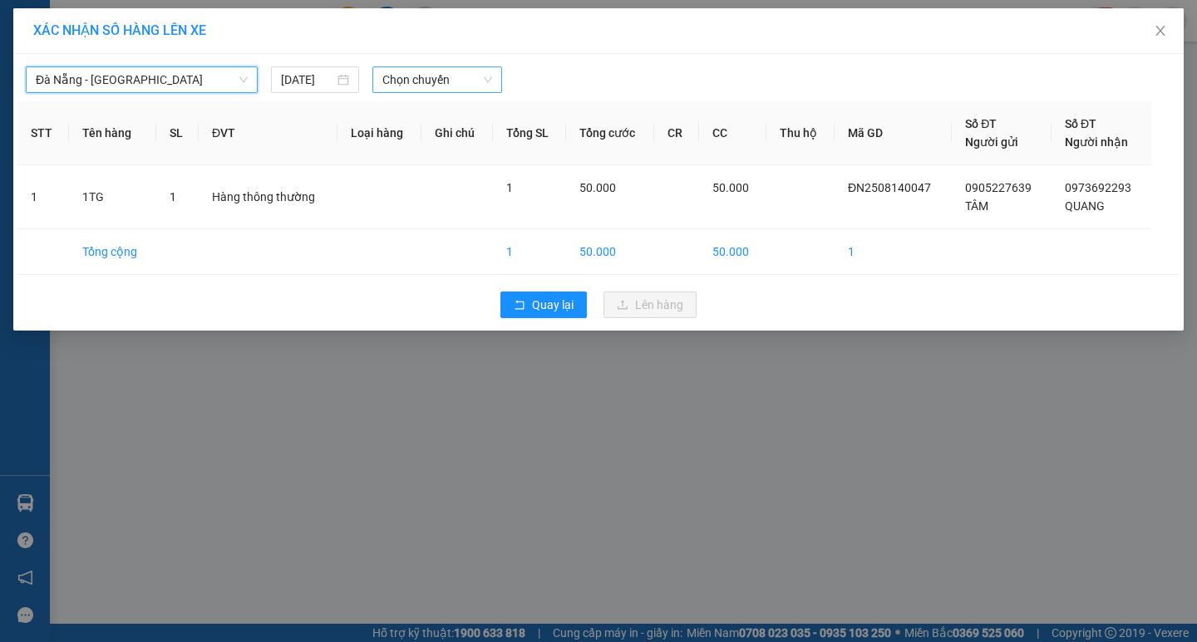
click at [455, 84] on span "Chọn chuyến" at bounding box center [437, 79] width 110 height 25
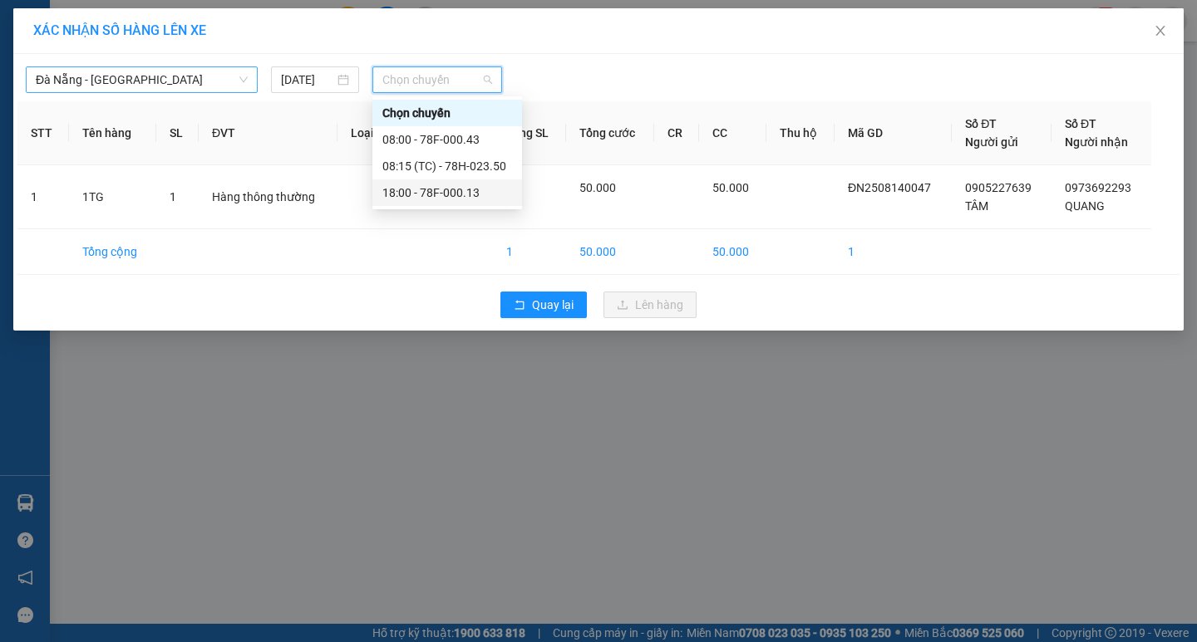
click at [453, 186] on div "18:00 - 78F-000.13" at bounding box center [447, 193] width 130 height 18
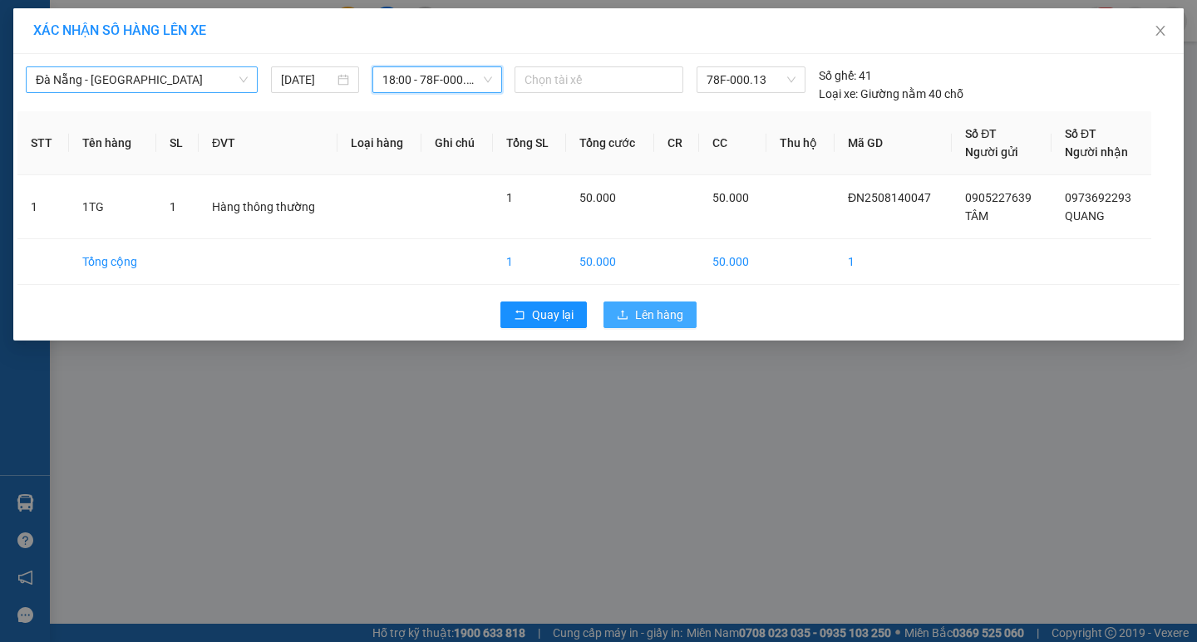
click at [668, 315] on span "Lên hàng" at bounding box center [659, 315] width 48 height 18
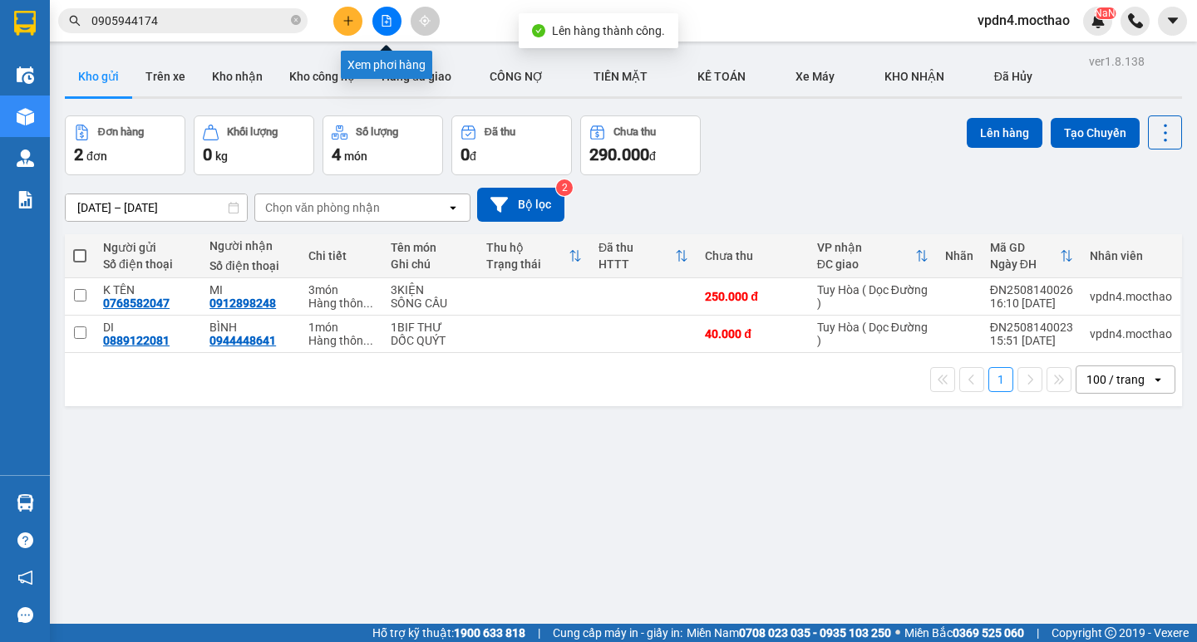
click at [387, 33] on button at bounding box center [386, 21] width 29 height 29
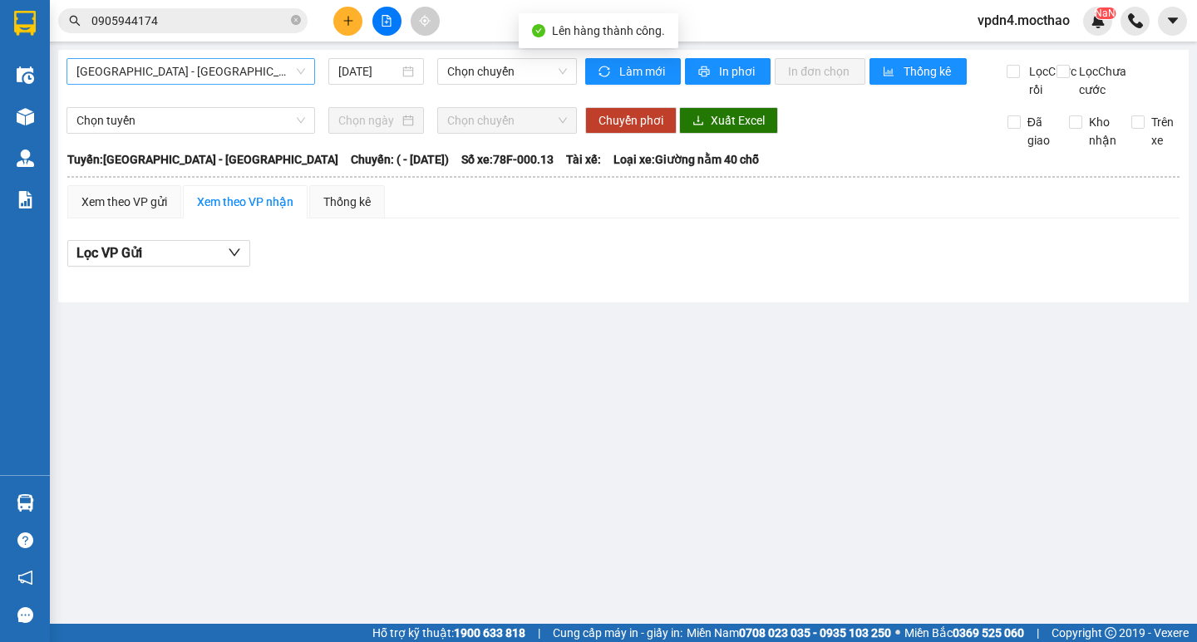
click at [275, 79] on span "[GEOGRAPHIC_DATA] - [PERSON_NAME]" at bounding box center [190, 71] width 229 height 25
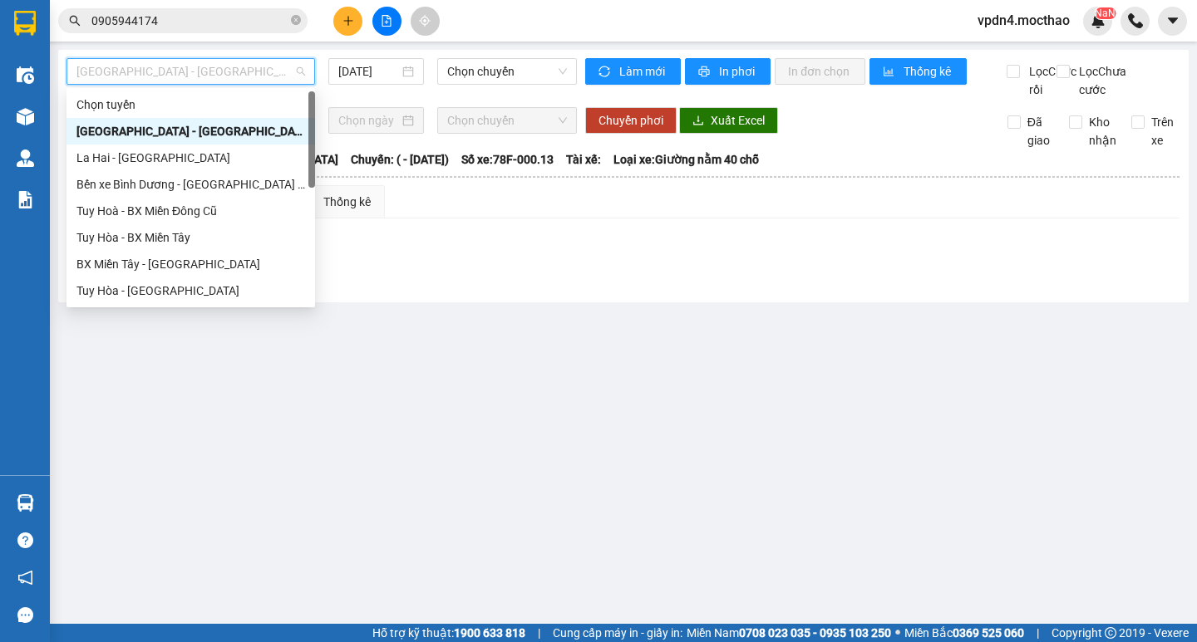
type input "D"
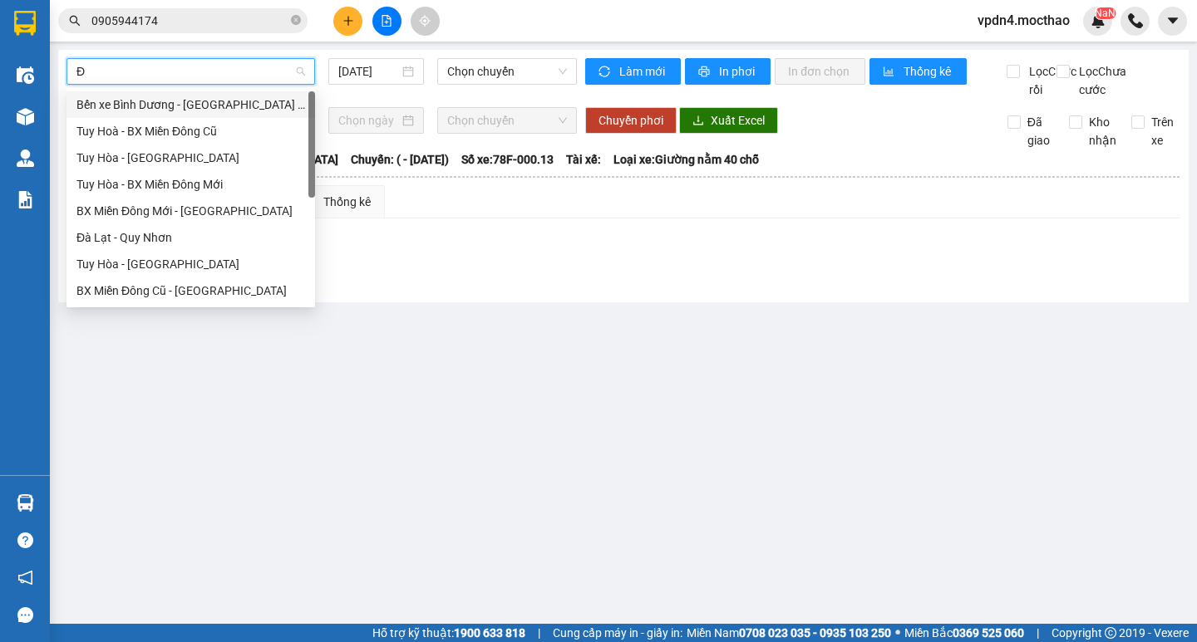
type input "ĐA"
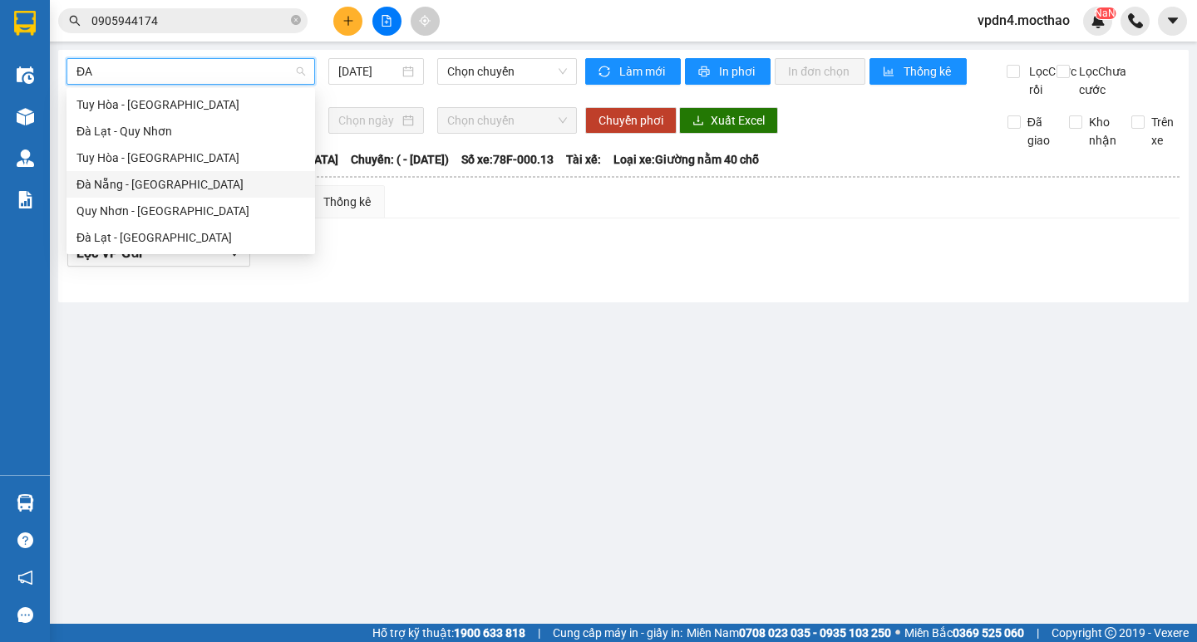
click at [158, 183] on div "Đà Nẵng - [PERSON_NAME]" at bounding box center [190, 184] width 229 height 18
type input "[DATE]"
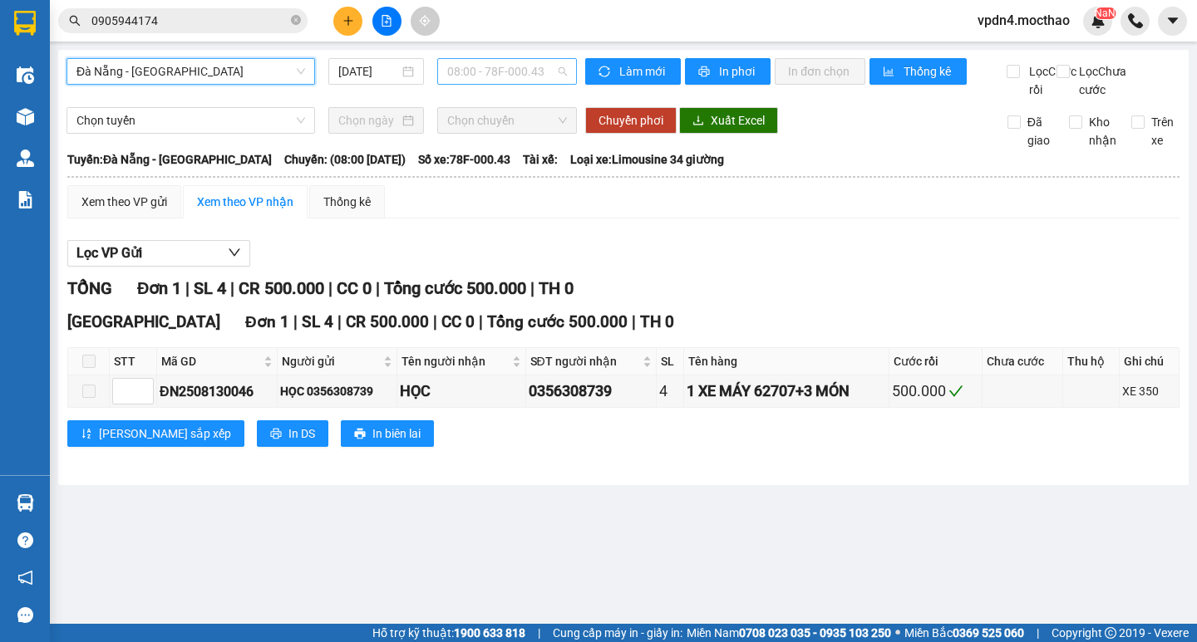
click at [459, 69] on span "08:00 - 78F-000.43" at bounding box center [507, 71] width 120 height 25
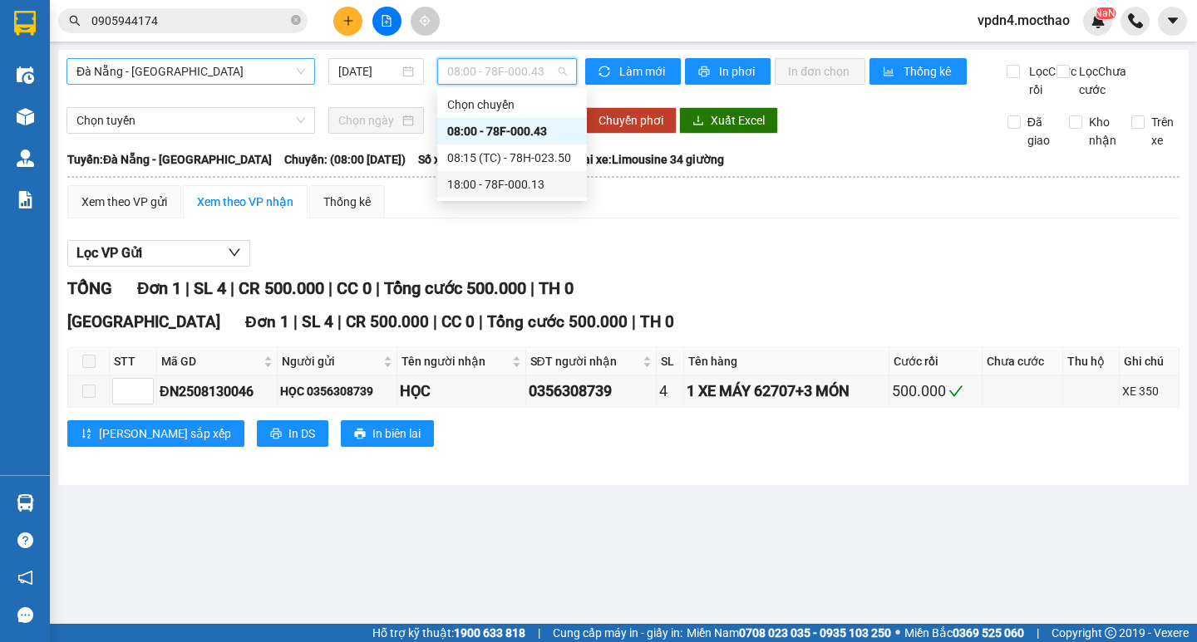
click at [491, 192] on div "18:00 - 78F-000.13" at bounding box center [512, 184] width 130 height 18
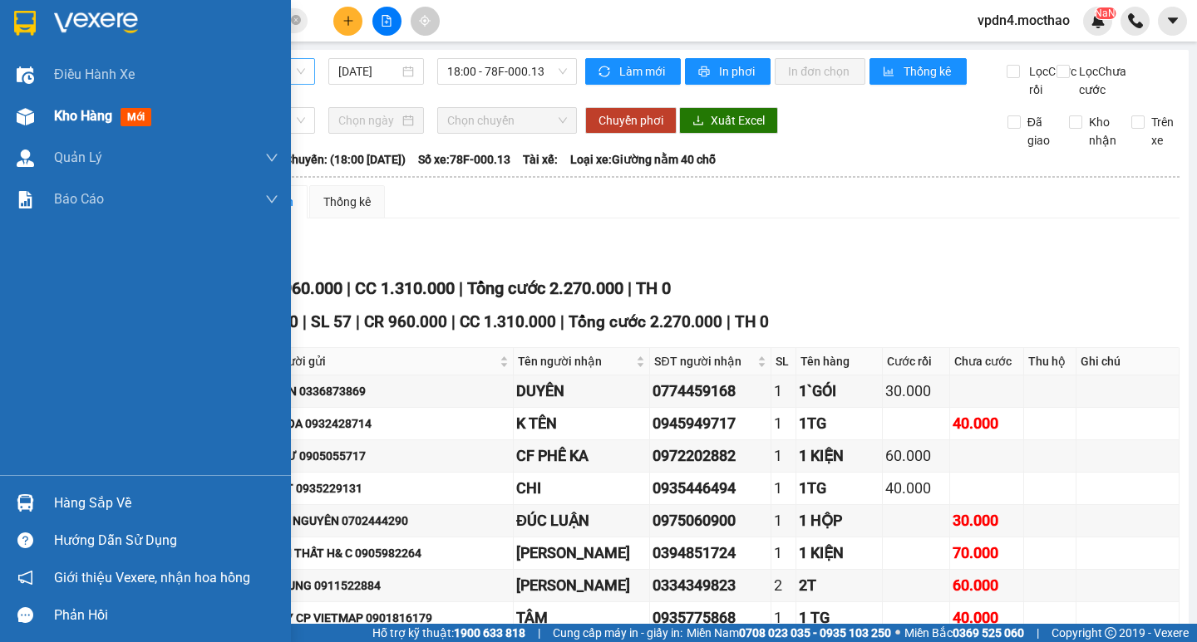
click at [58, 119] on span "Kho hàng" at bounding box center [83, 116] width 58 height 16
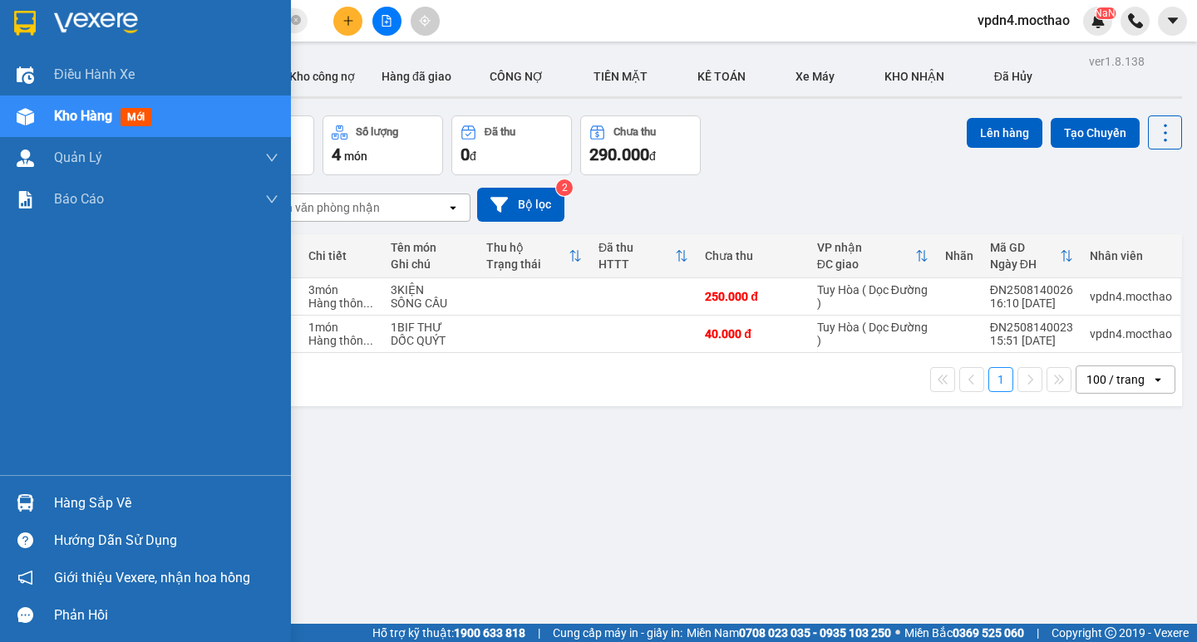
click at [125, 505] on div "Hàng sắp về" at bounding box center [166, 503] width 224 height 25
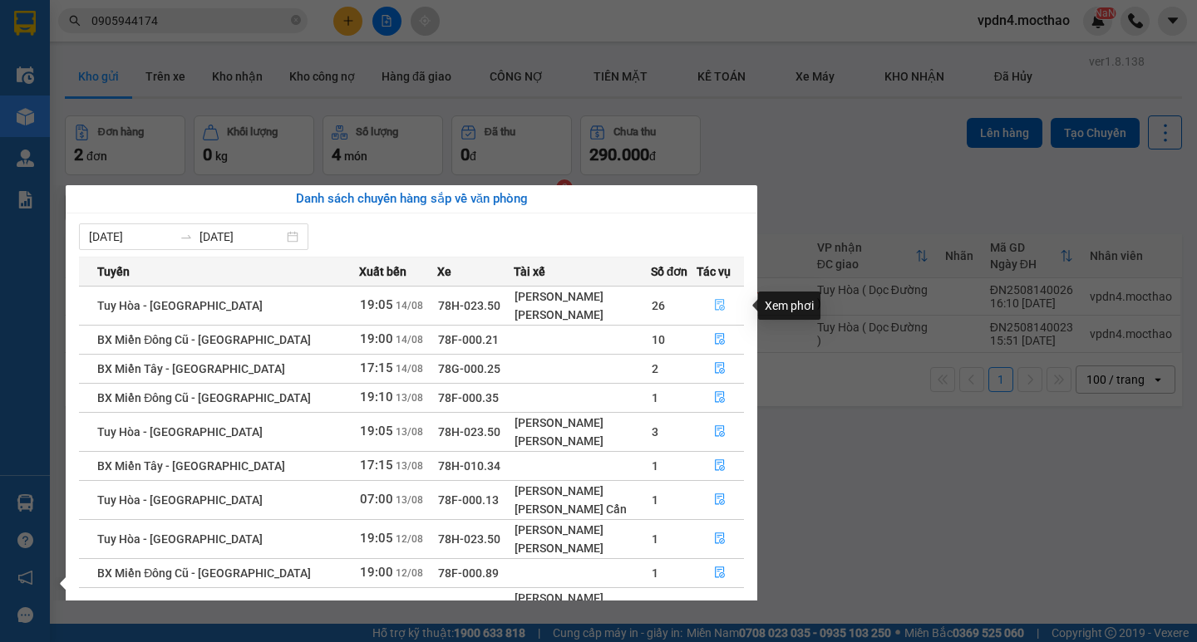
click at [714, 305] on icon "file-done" at bounding box center [720, 305] width 12 height 12
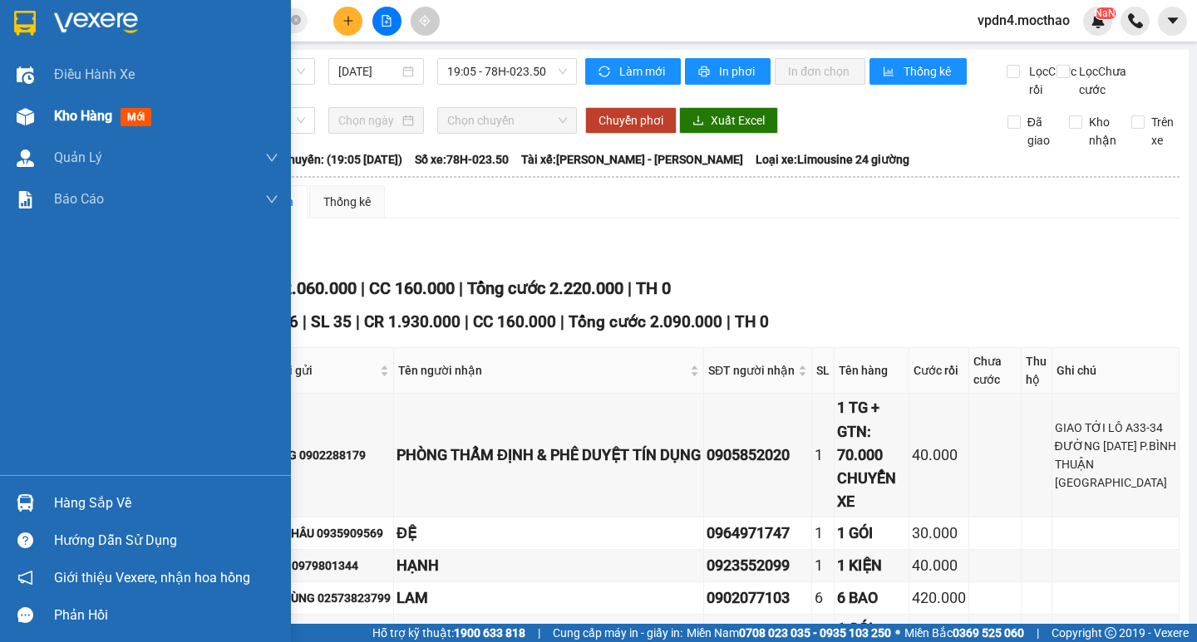
click at [78, 113] on span "Kho hàng" at bounding box center [83, 116] width 58 height 16
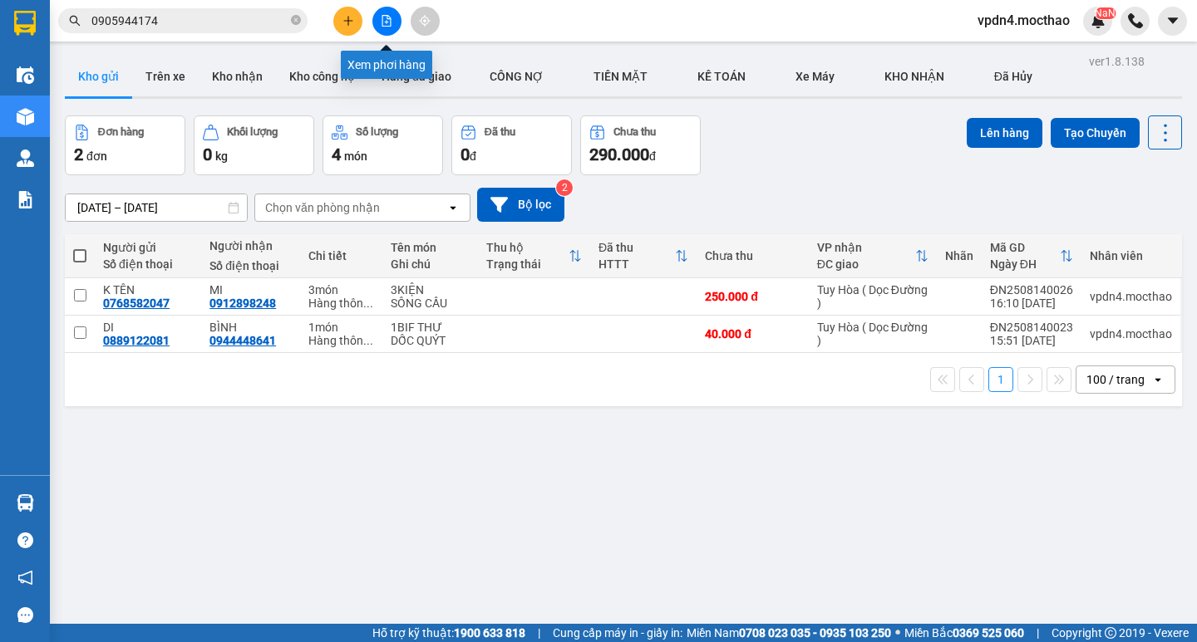
click at [383, 27] on button at bounding box center [386, 21] width 29 height 29
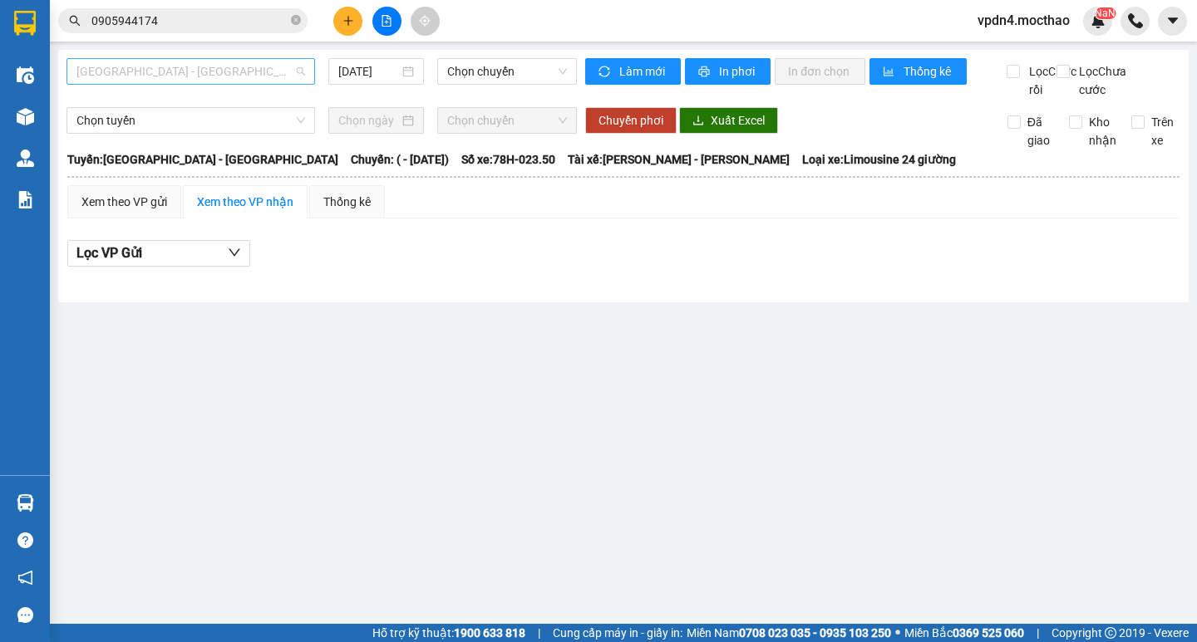
click at [252, 81] on span "[GEOGRAPHIC_DATA] - [PERSON_NAME]" at bounding box center [190, 71] width 229 height 25
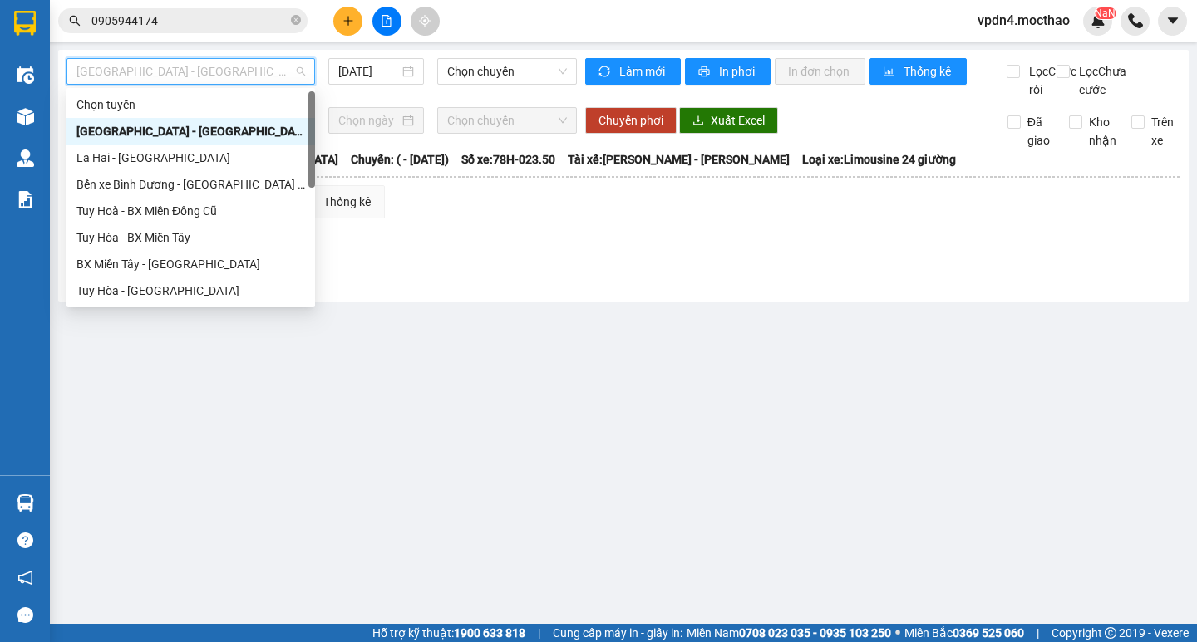
type input "D"
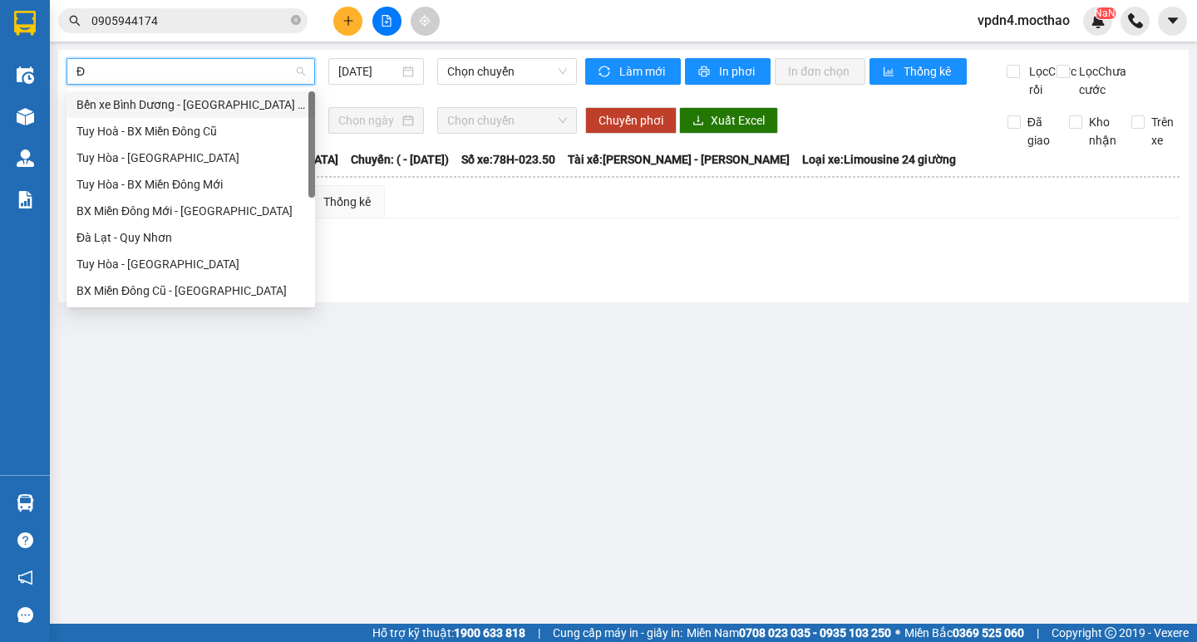
type input "ĐA"
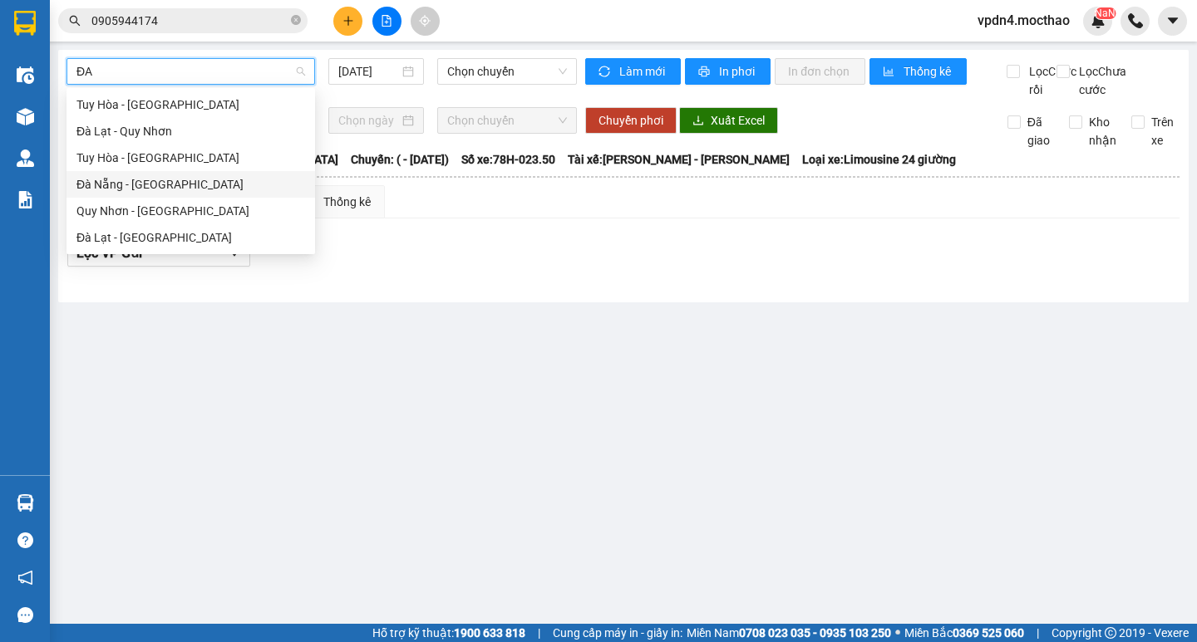
click at [199, 180] on div "Đà Nẵng - [PERSON_NAME]" at bounding box center [190, 184] width 229 height 18
type input "[DATE]"
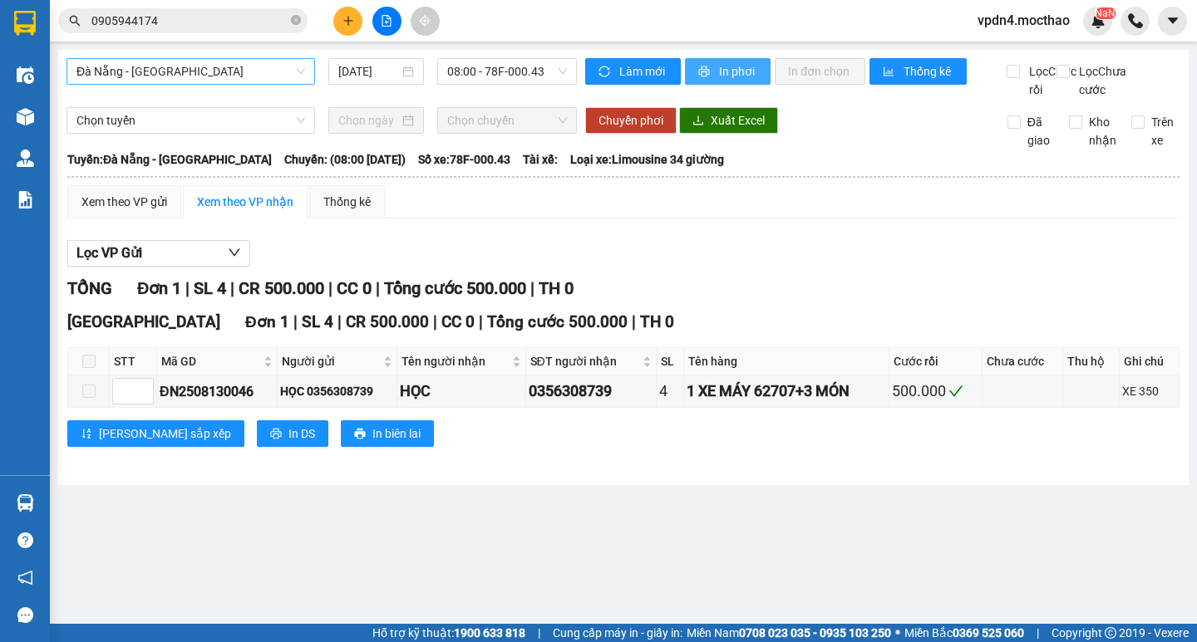
click at [719, 73] on span "In phơi" at bounding box center [738, 71] width 38 height 18
click at [488, 62] on span "08:00 - 78F-000.43" at bounding box center [507, 71] width 120 height 25
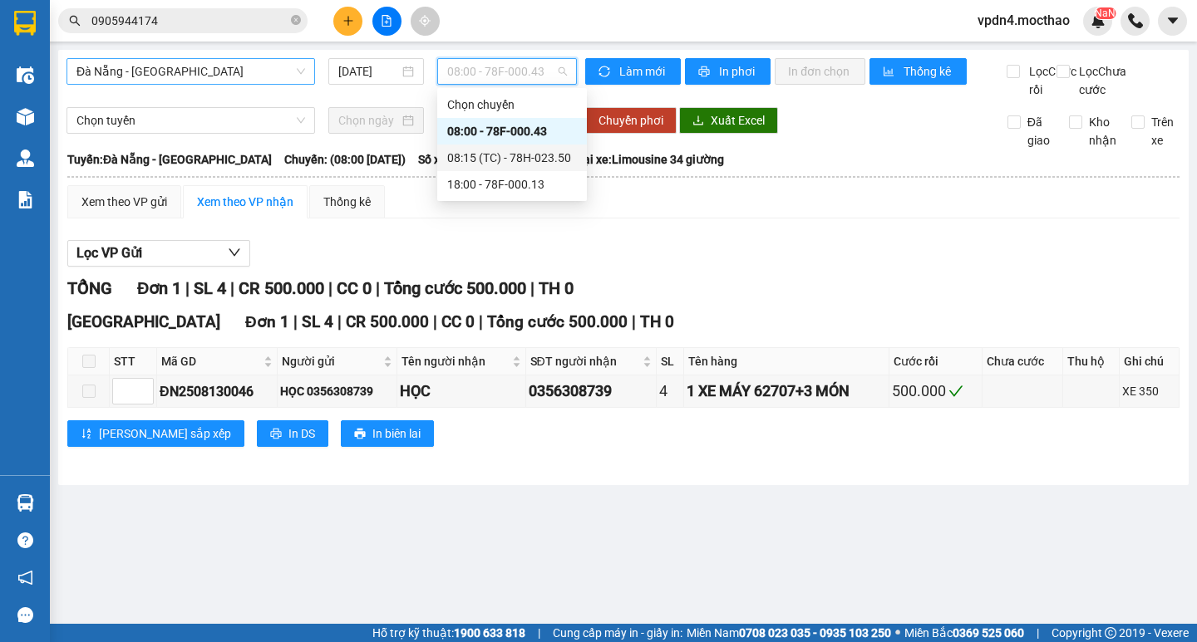
click at [550, 158] on div "08:15 (TC) - 78H-023.50" at bounding box center [512, 158] width 130 height 18
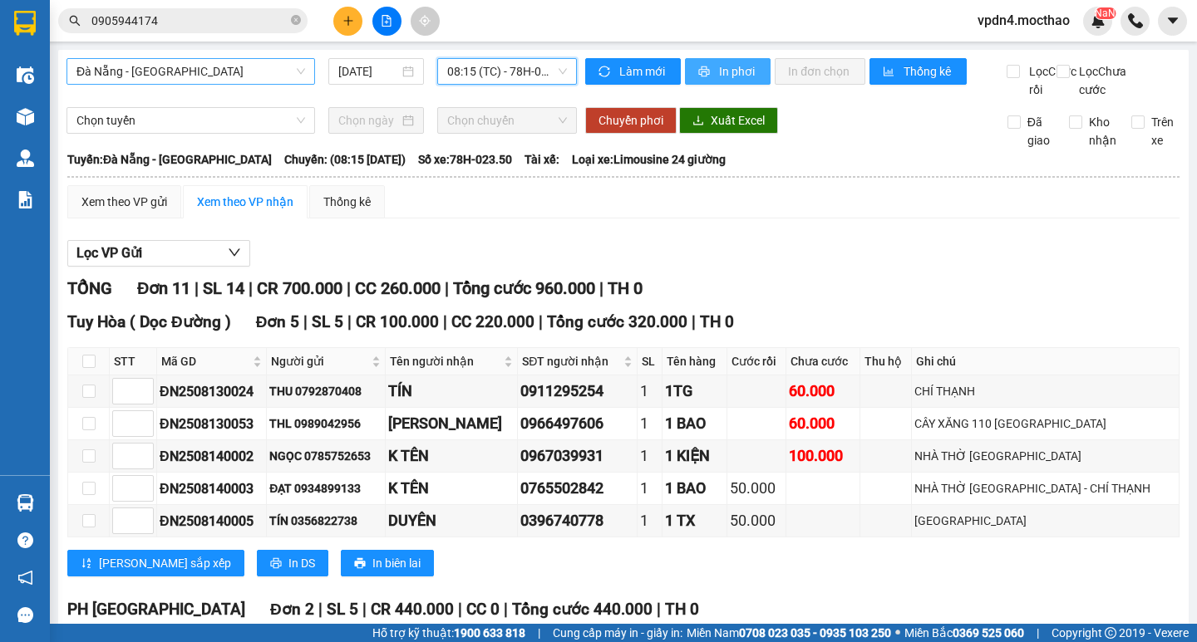
click at [705, 71] on button "In phơi" at bounding box center [728, 71] width 86 height 27
click at [468, 69] on span "08:15 (TC) - 78H-023.50" at bounding box center [507, 71] width 120 height 25
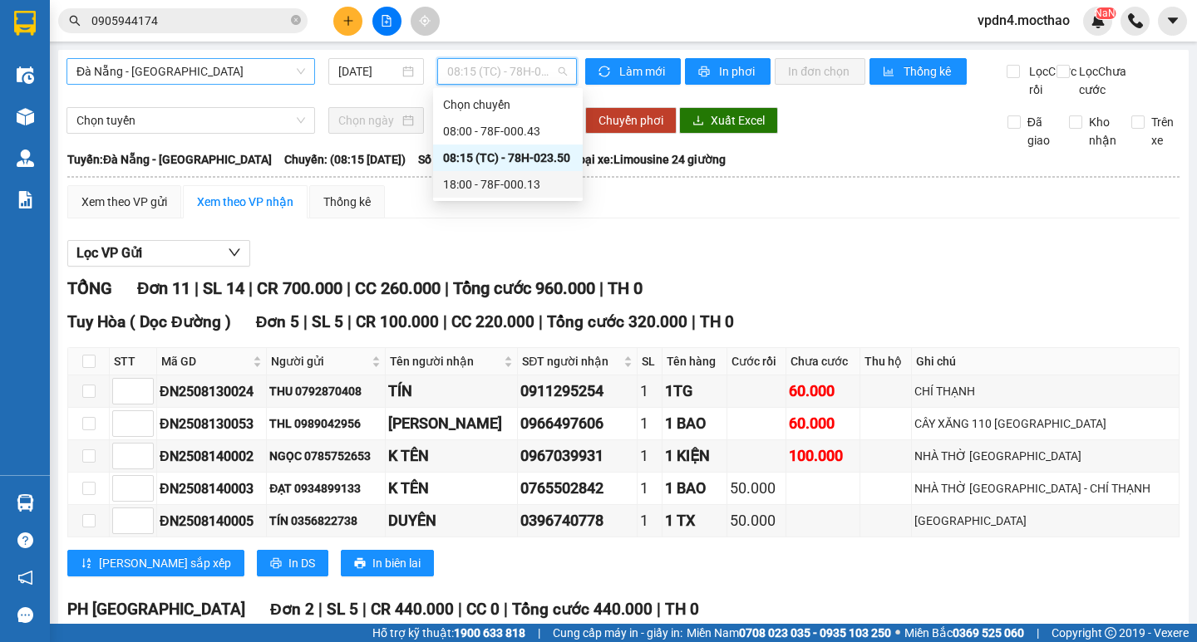
click at [527, 186] on div "18:00 - 78F-000.13" at bounding box center [508, 184] width 130 height 18
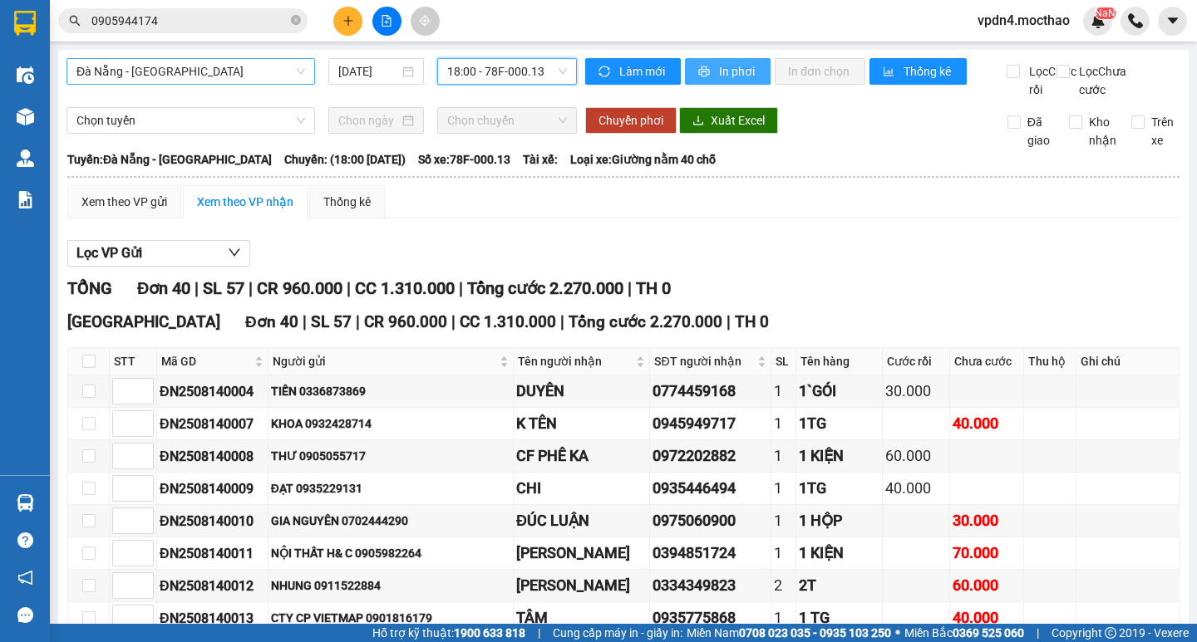
click at [726, 76] on span "In phơi" at bounding box center [738, 71] width 38 height 18
